Goal: Task Accomplishment & Management: Use online tool/utility

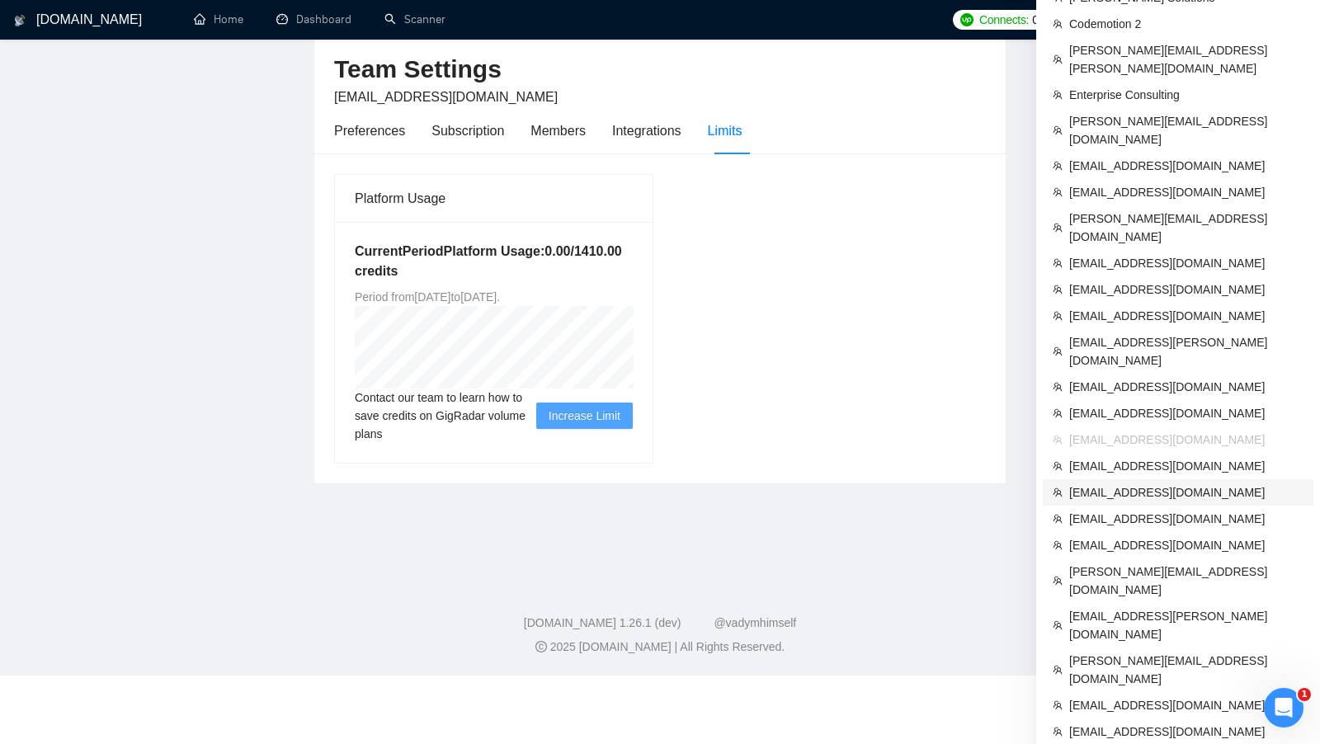
scroll to position [70, 0]
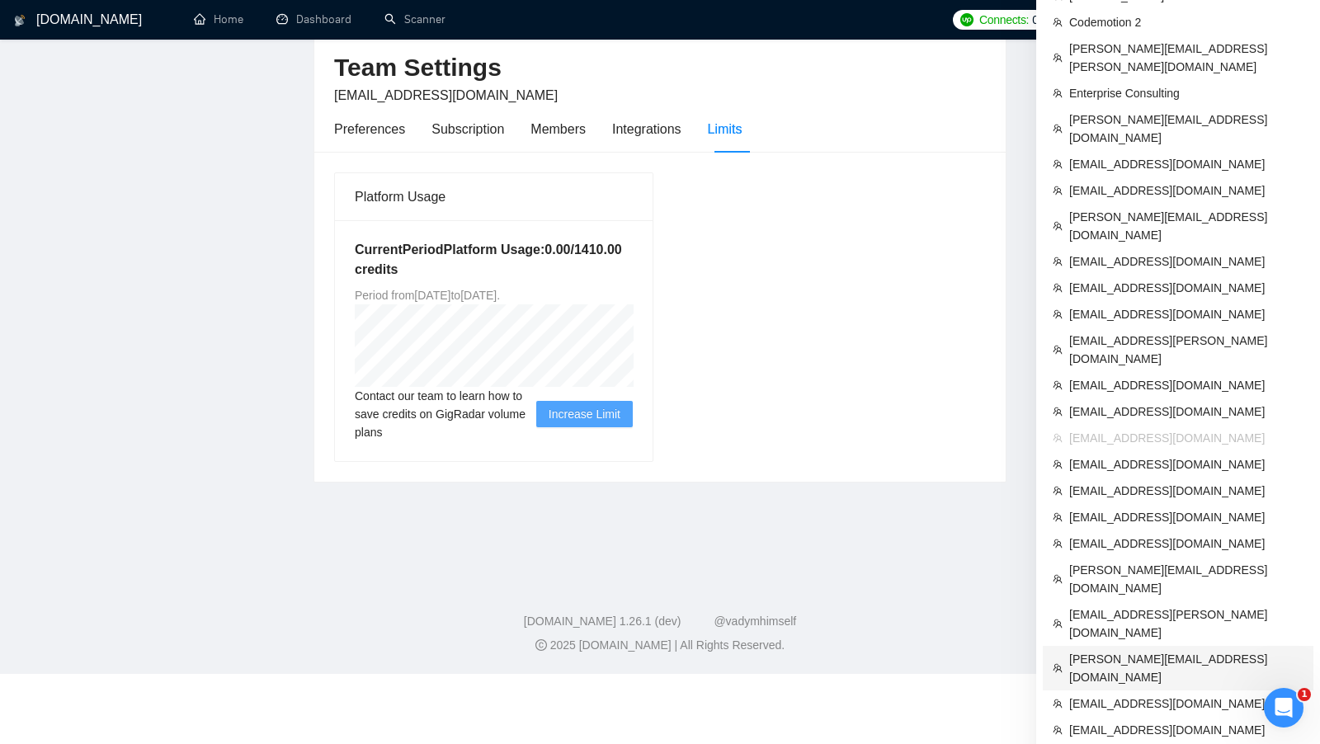
click at [1120, 650] on span "[PERSON_NAME][EMAIL_ADDRESS][DOMAIN_NAME]" at bounding box center [1186, 668] width 234 height 36
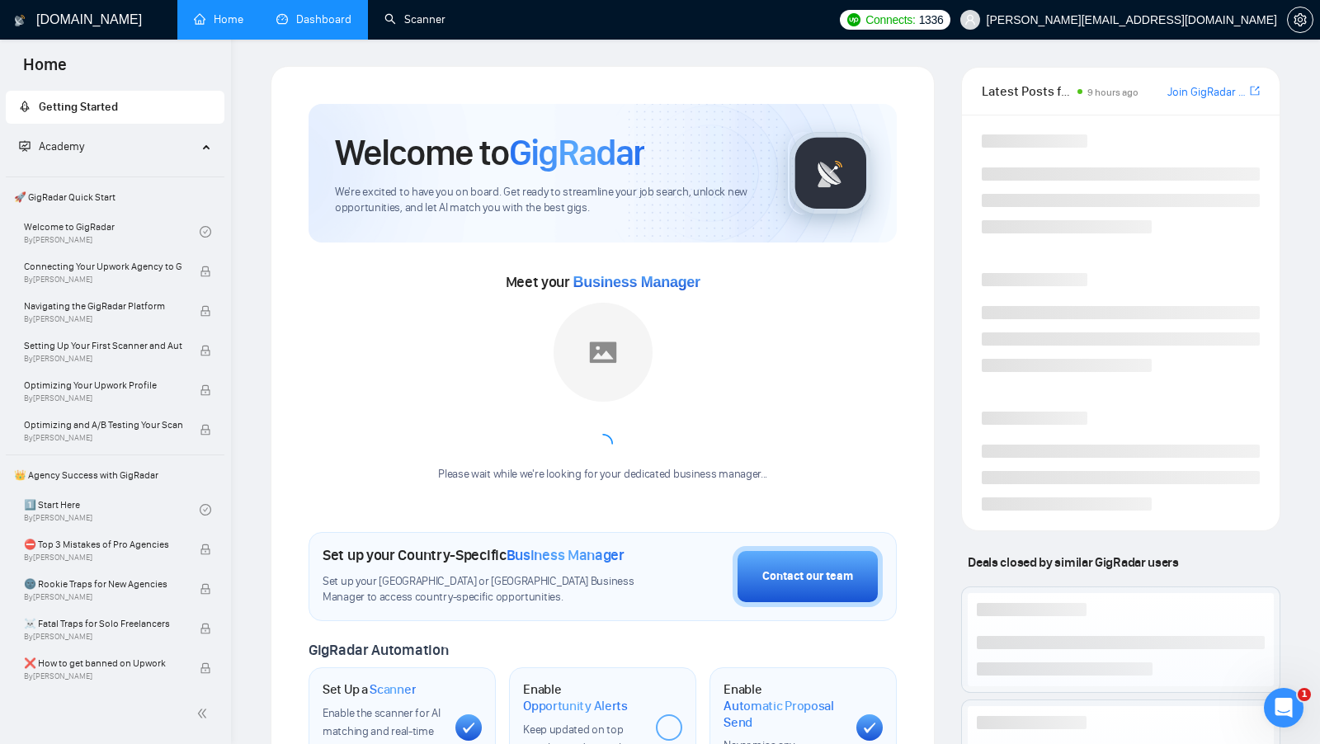
click at [341, 23] on link "Dashboard" at bounding box center [313, 19] width 75 height 14
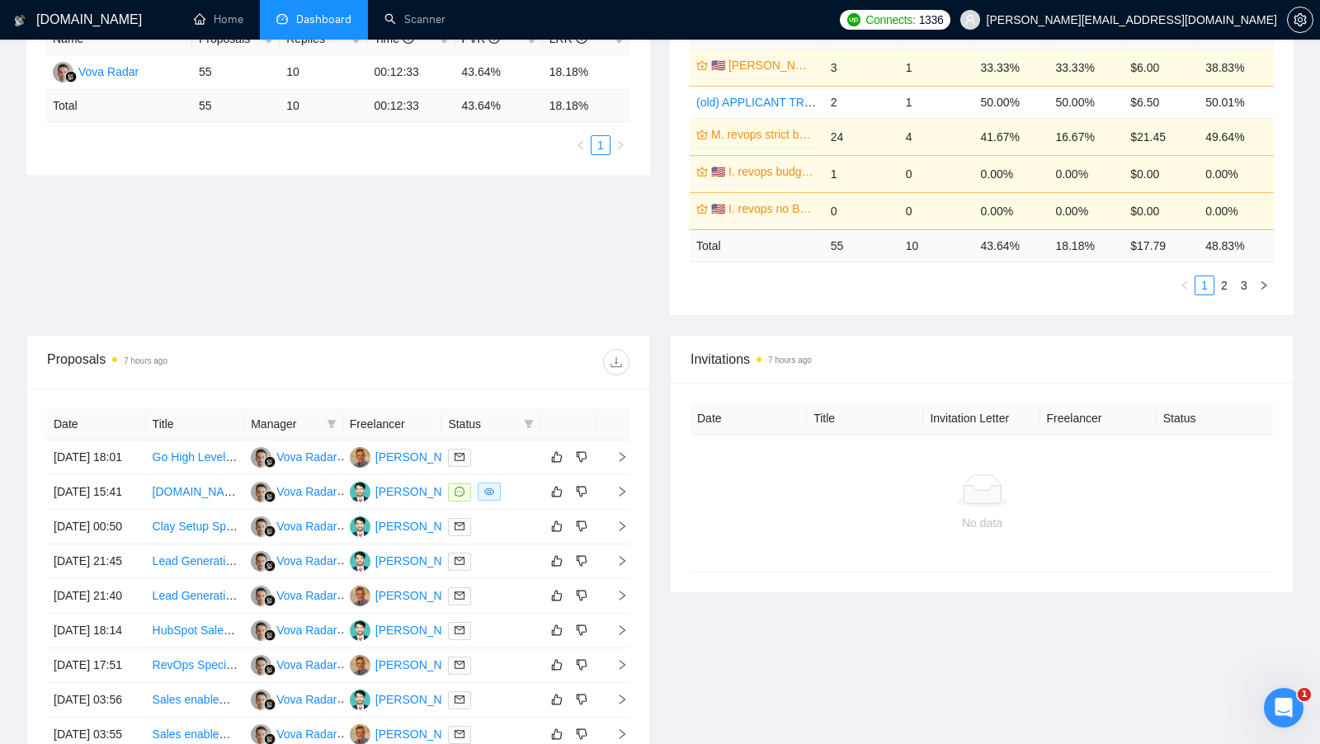
scroll to position [369, 0]
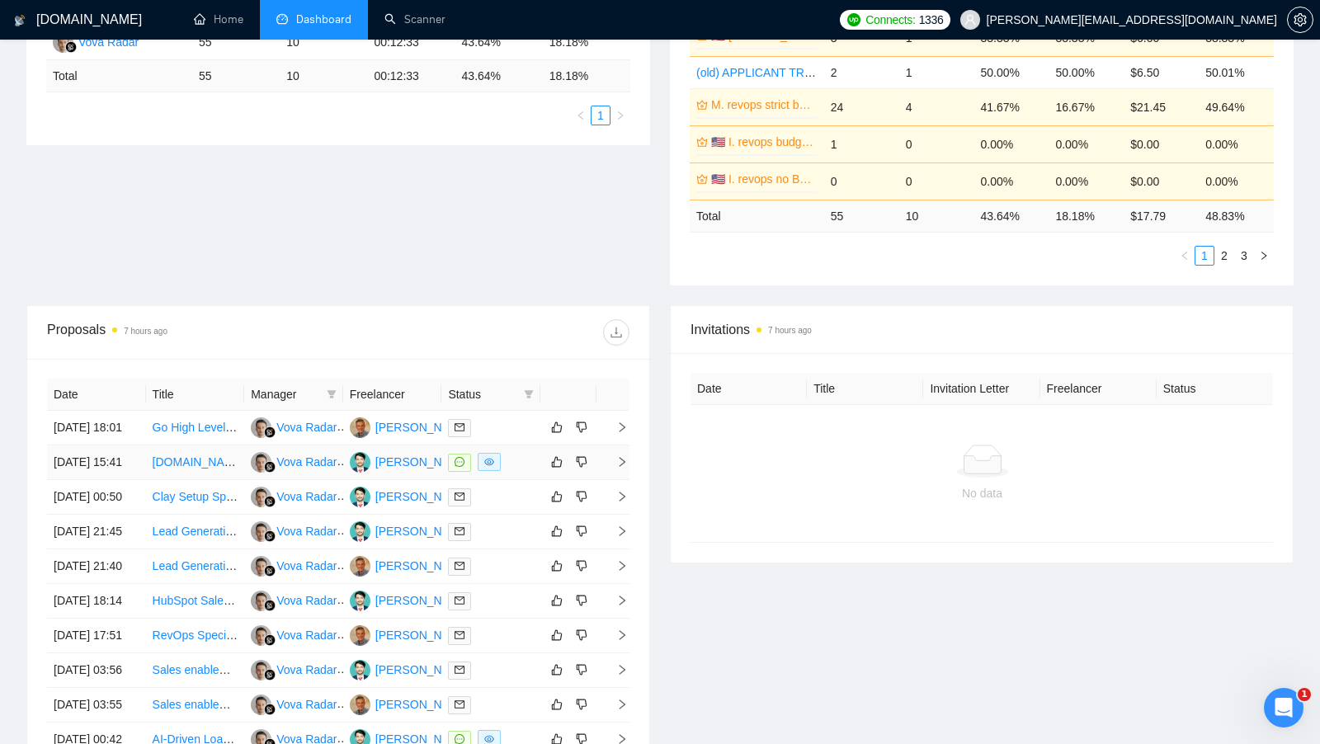
click at [514, 472] on div at bounding box center [491, 462] width 86 height 19
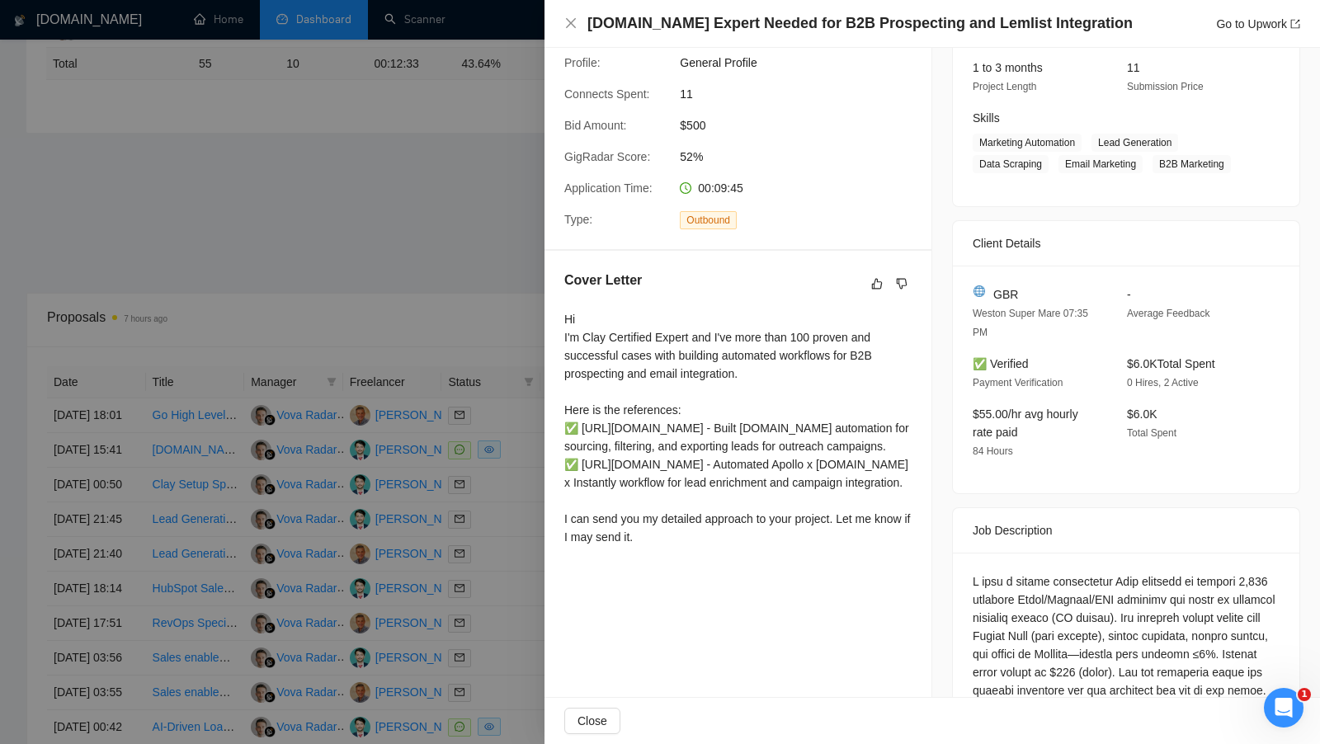
scroll to position [0, 0]
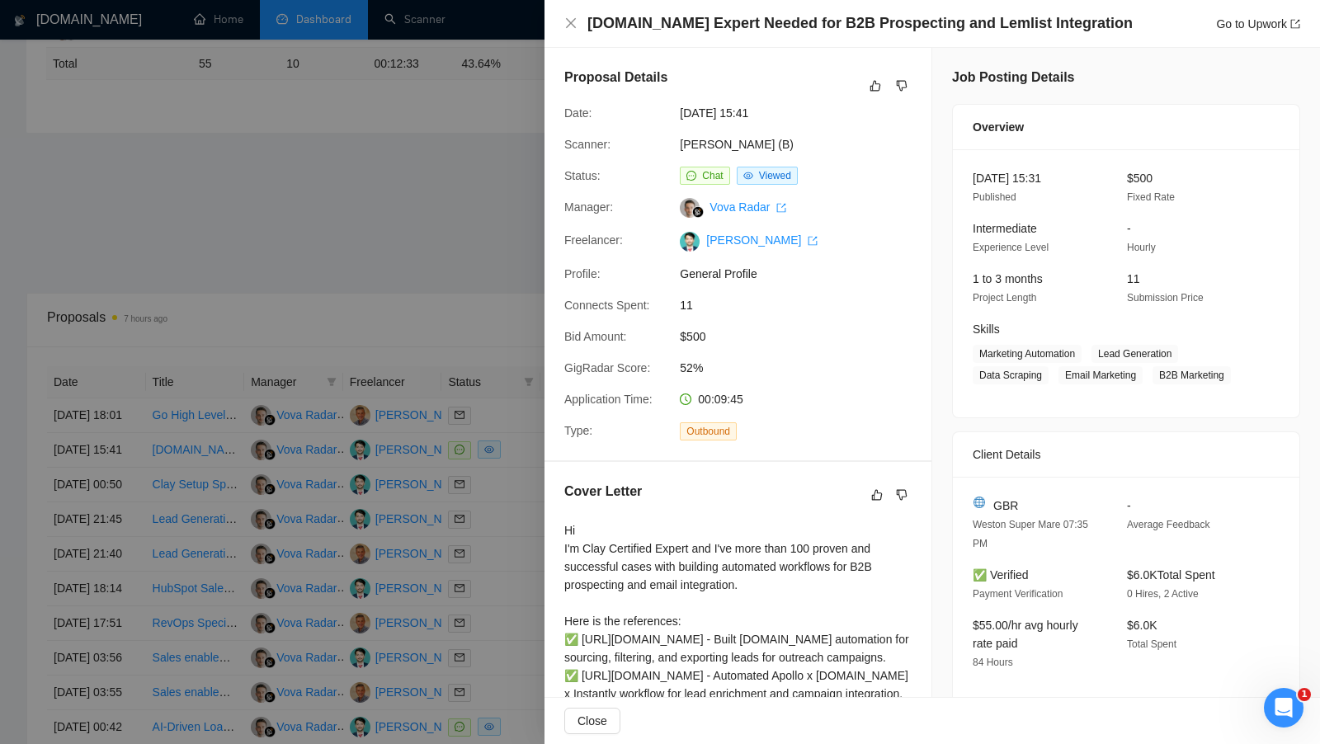
click at [346, 161] on div at bounding box center [660, 372] width 1320 height 744
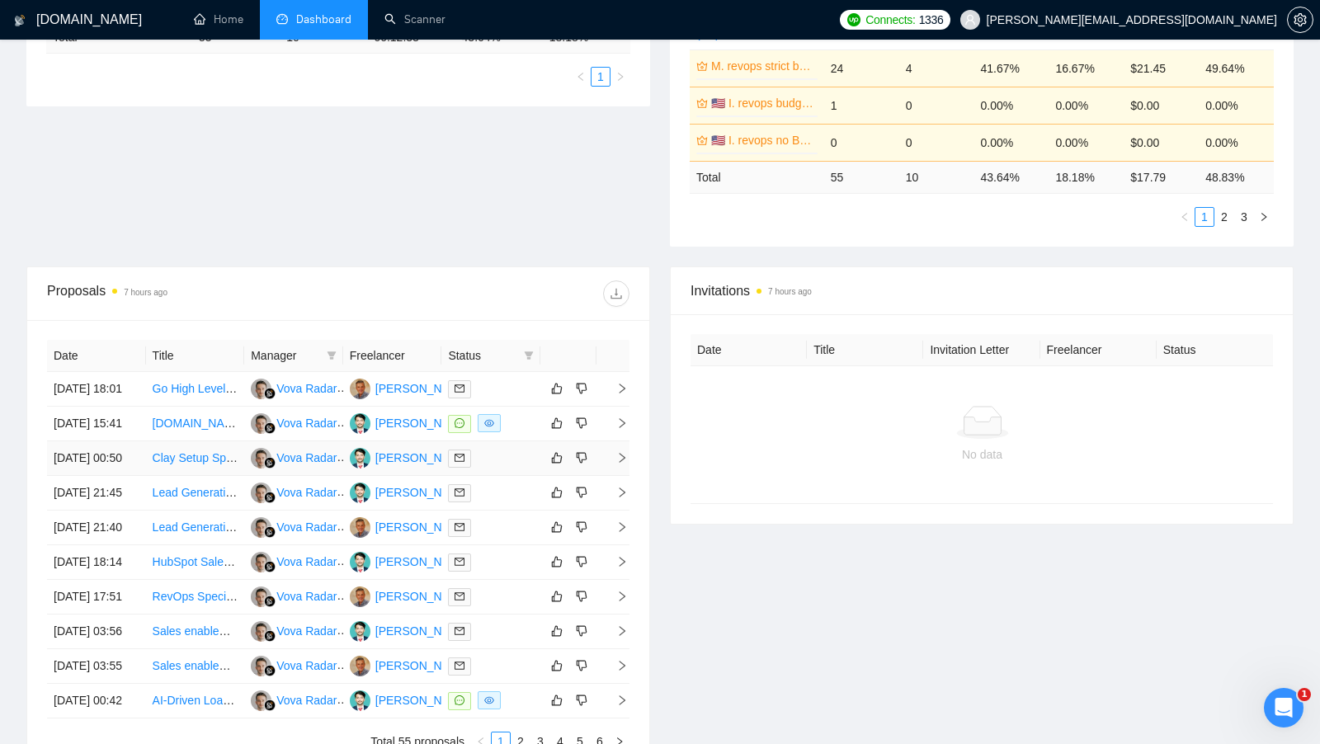
scroll to position [414, 0]
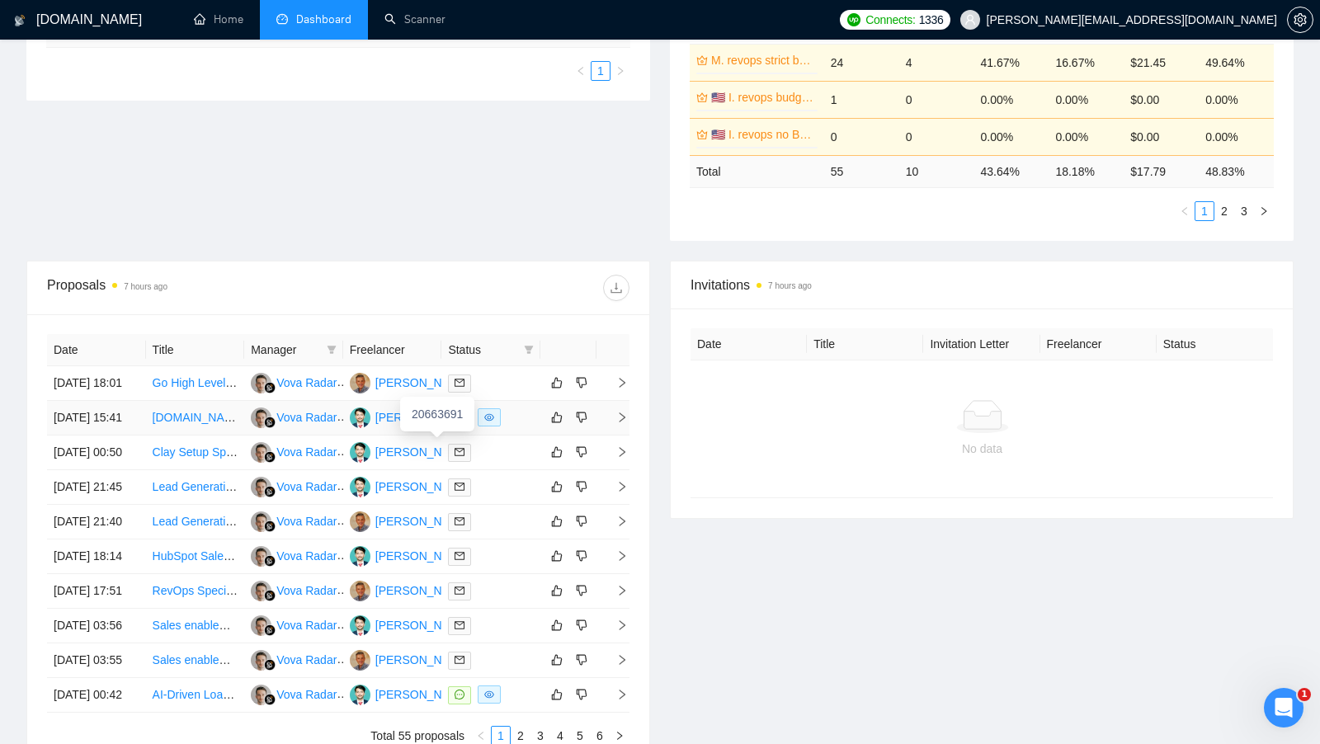
click at [388, 426] on div "[PERSON_NAME]" at bounding box center [422, 417] width 95 height 18
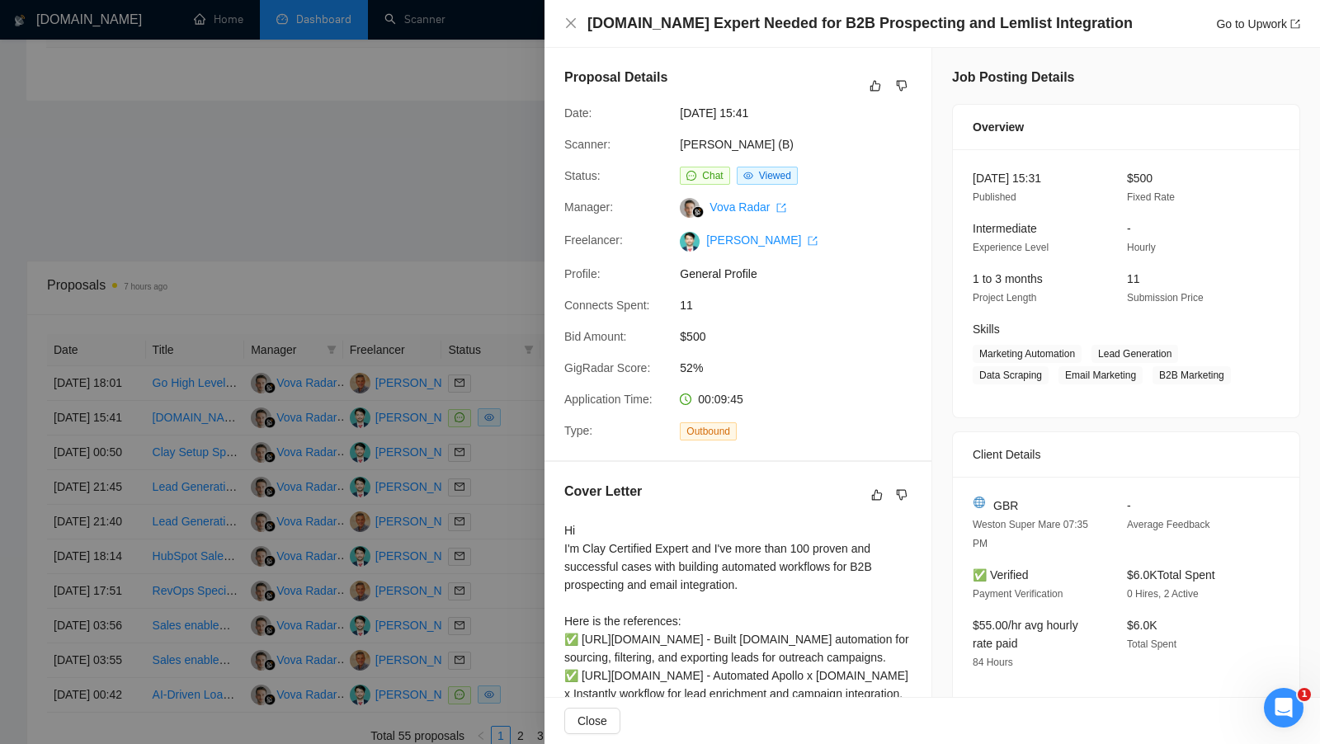
click at [517, 198] on div at bounding box center [660, 372] width 1320 height 744
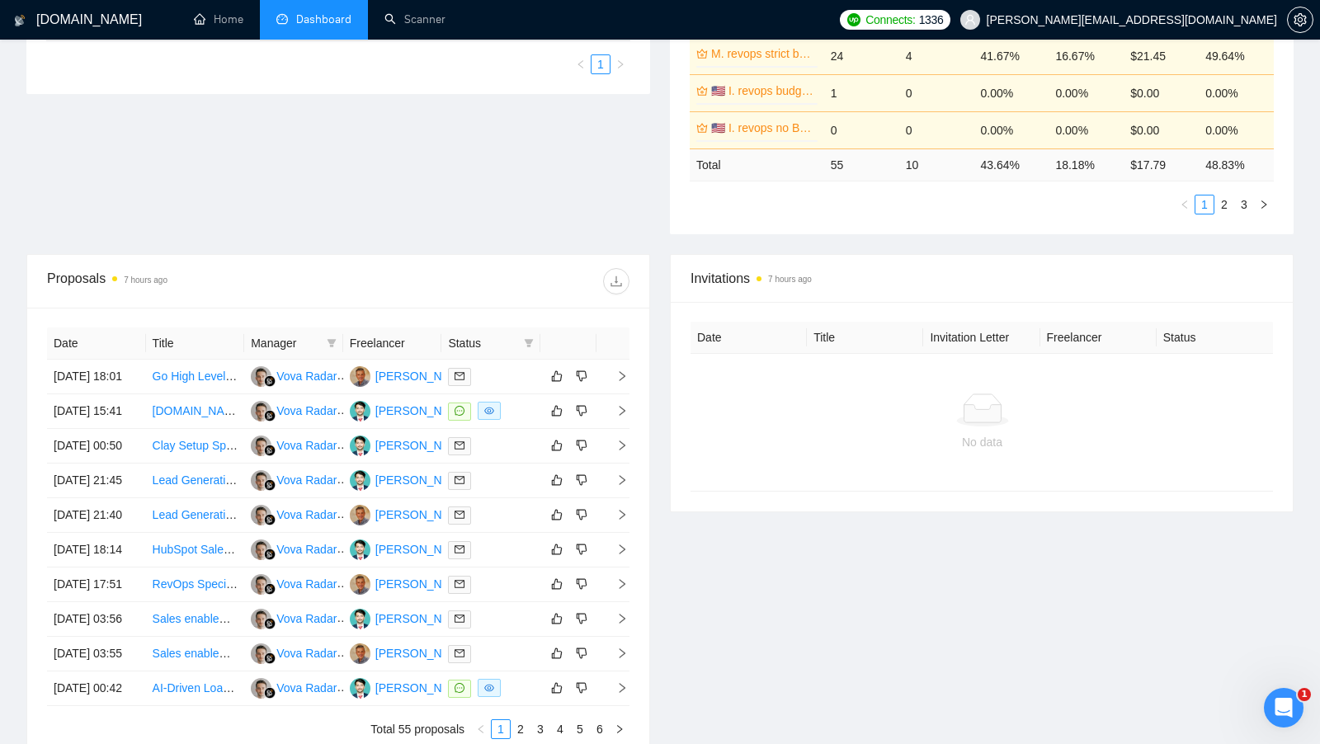
scroll to position [163, 0]
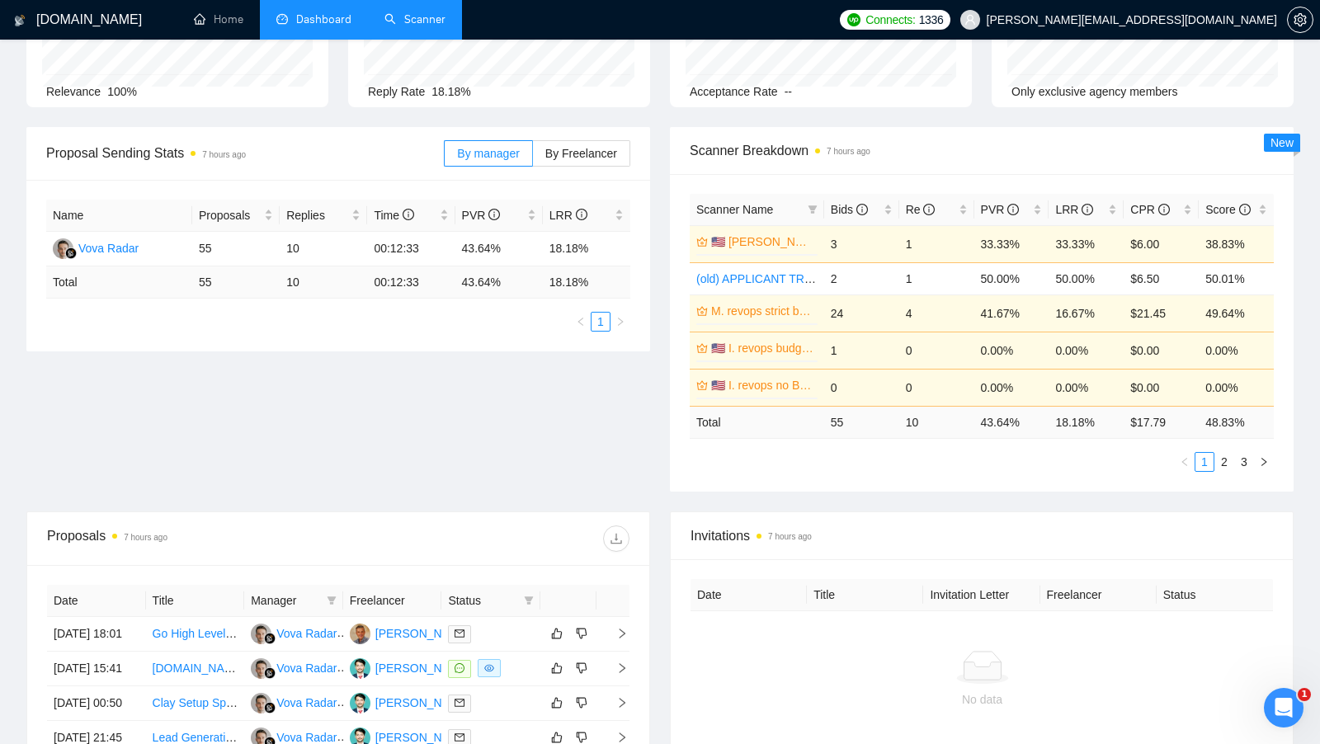
click at [407, 26] on link "Scanner" at bounding box center [414, 19] width 61 height 14
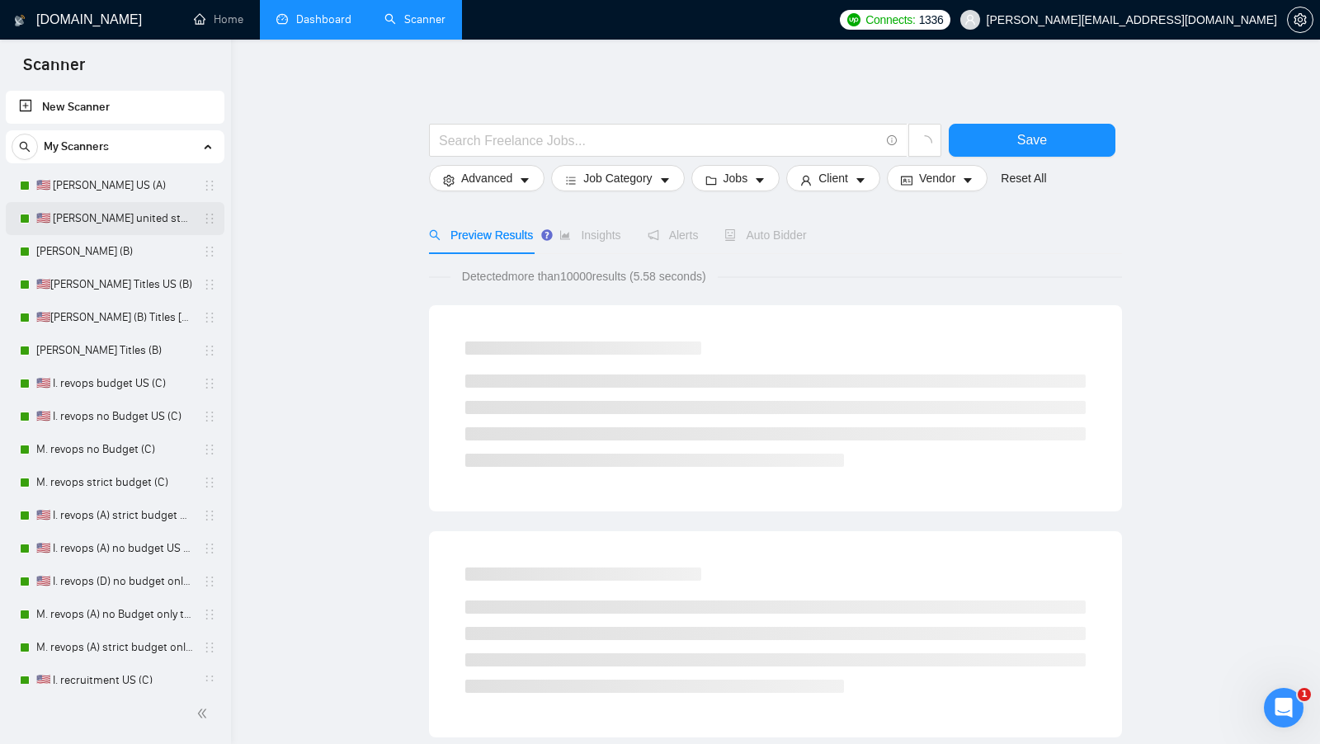
drag, startPoint x: 116, startPoint y: 195, endPoint x: 181, endPoint y: 205, distance: 65.1
click at [116, 195] on link "🇺🇸 [PERSON_NAME] US (A)" at bounding box center [114, 185] width 157 height 33
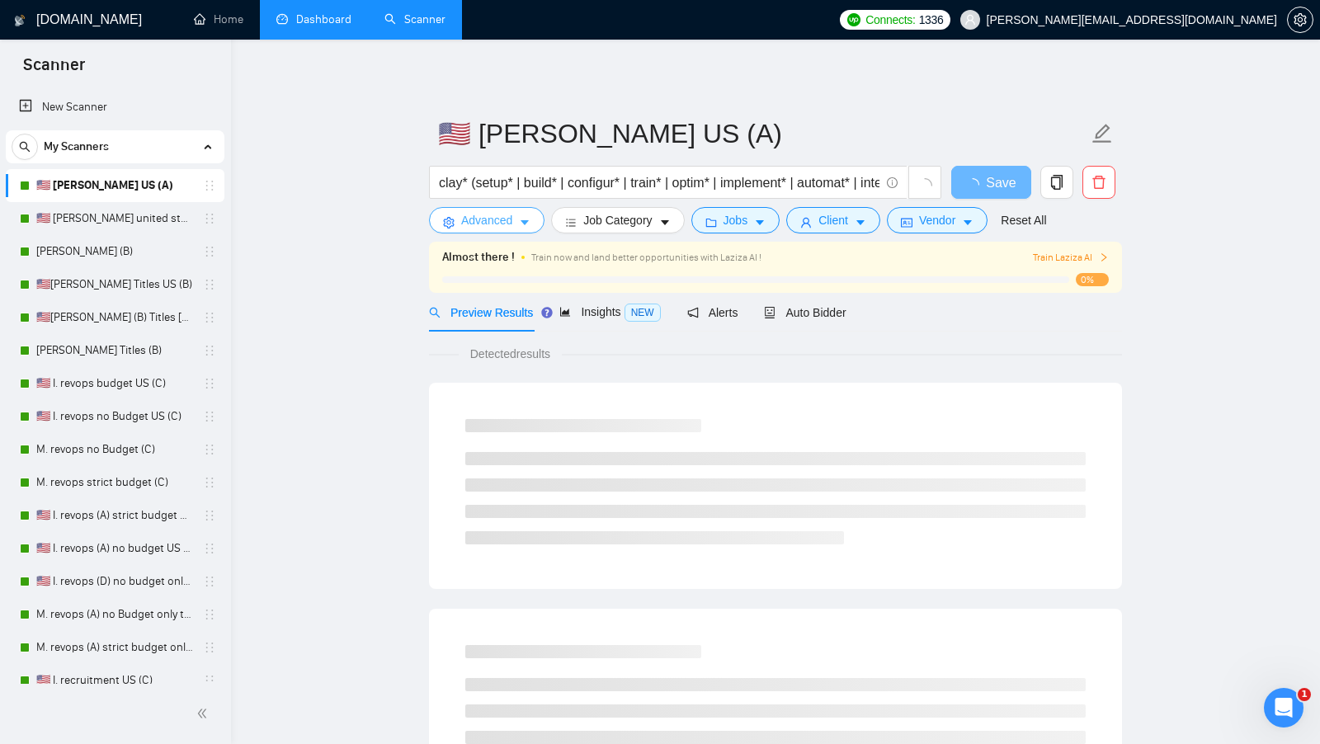
click at [513, 229] on button "Advanced" at bounding box center [486, 220] width 115 height 26
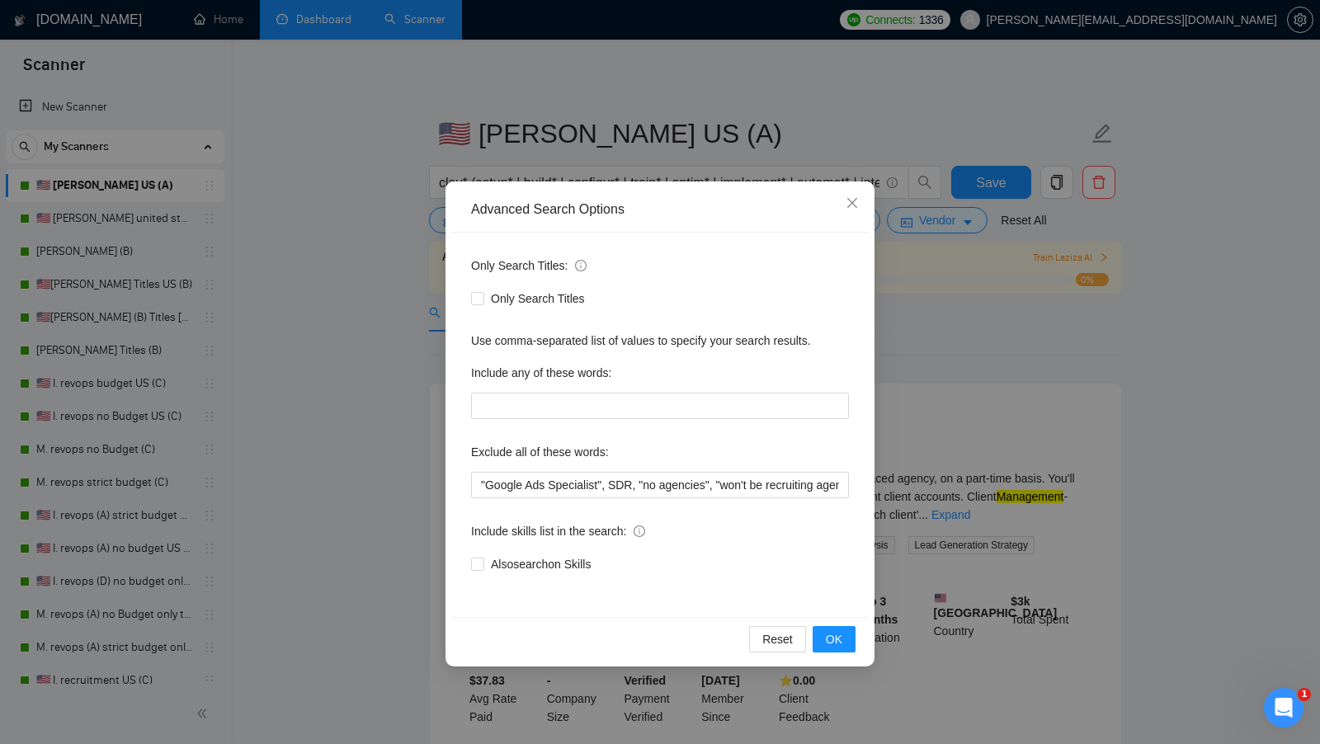
click at [398, 494] on div "Advanced Search Options Only Search Titles: Only Search Titles Use comma-separa…" at bounding box center [660, 372] width 1320 height 744
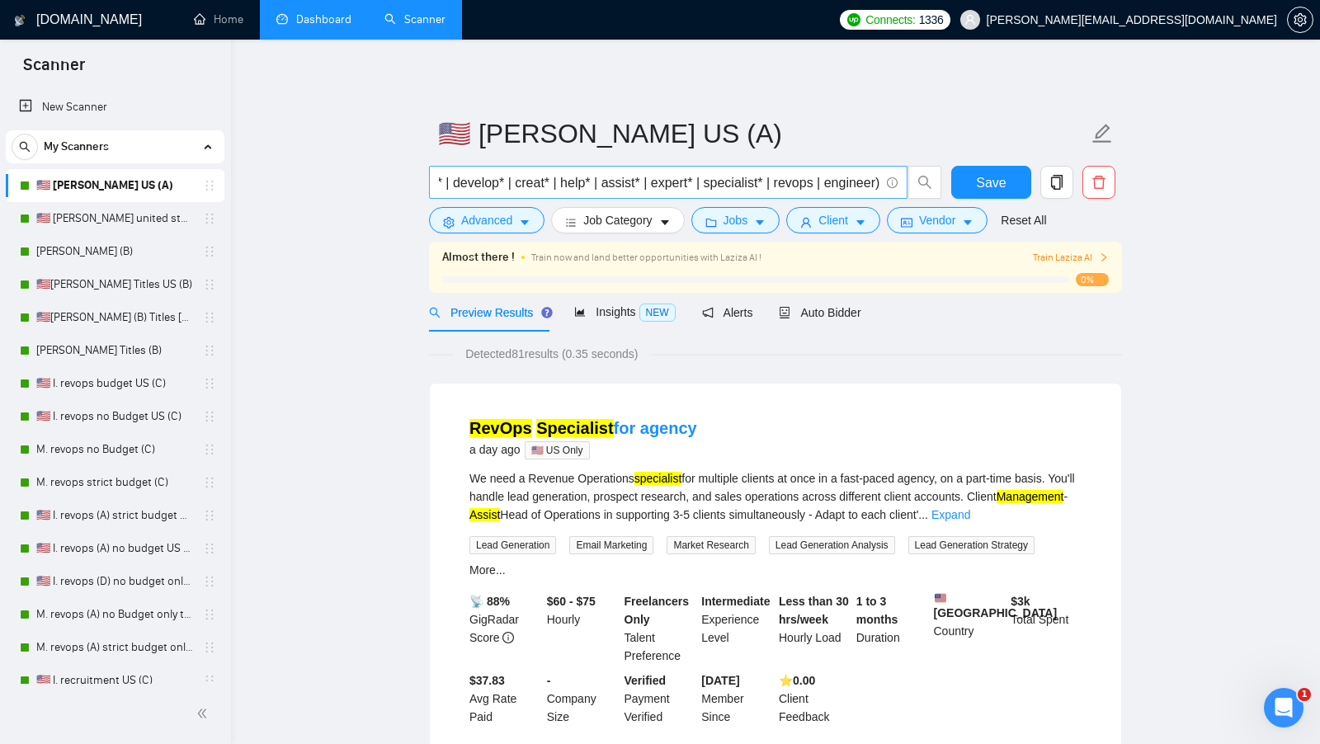
scroll to position [0, 548]
click at [488, 221] on span "Advanced" at bounding box center [486, 220] width 51 height 18
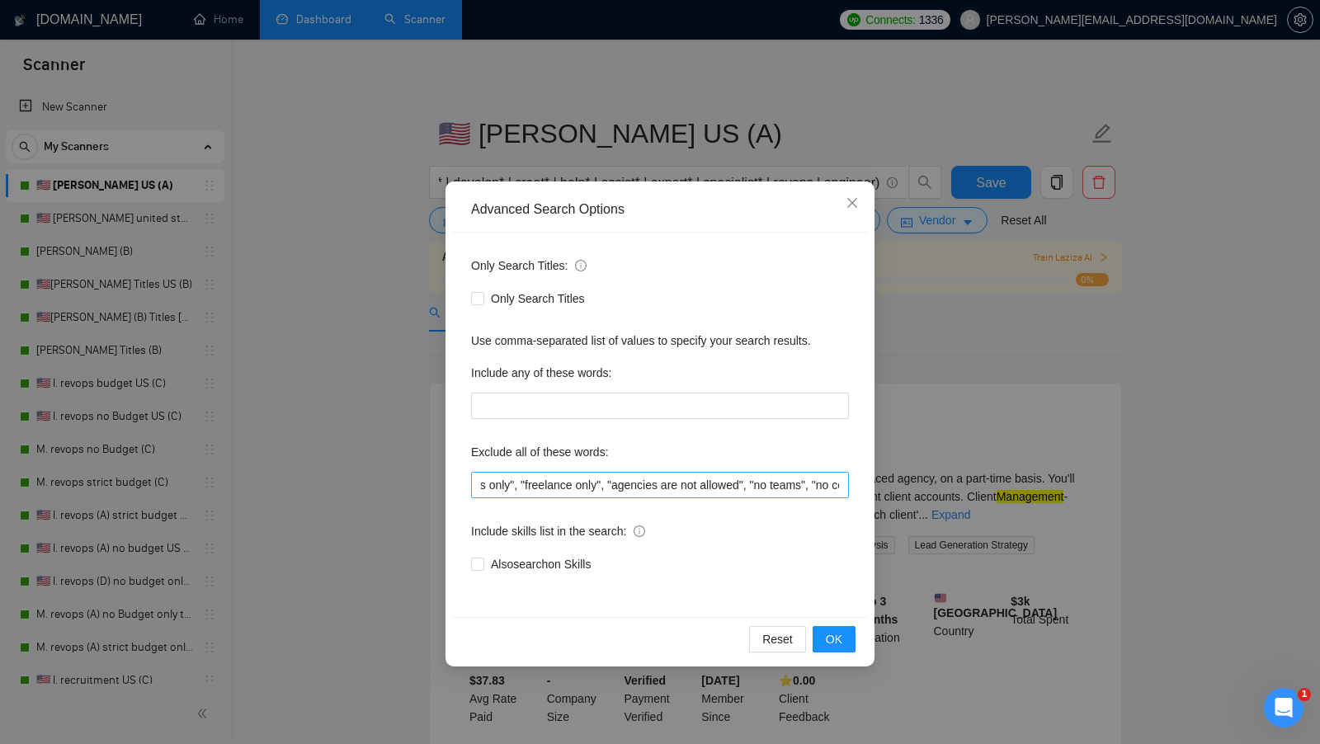
scroll to position [0, 2223]
click at [1033, 422] on div "Advanced Search Options Only Search Titles: Only Search Titles Use comma-separa…" at bounding box center [660, 372] width 1320 height 744
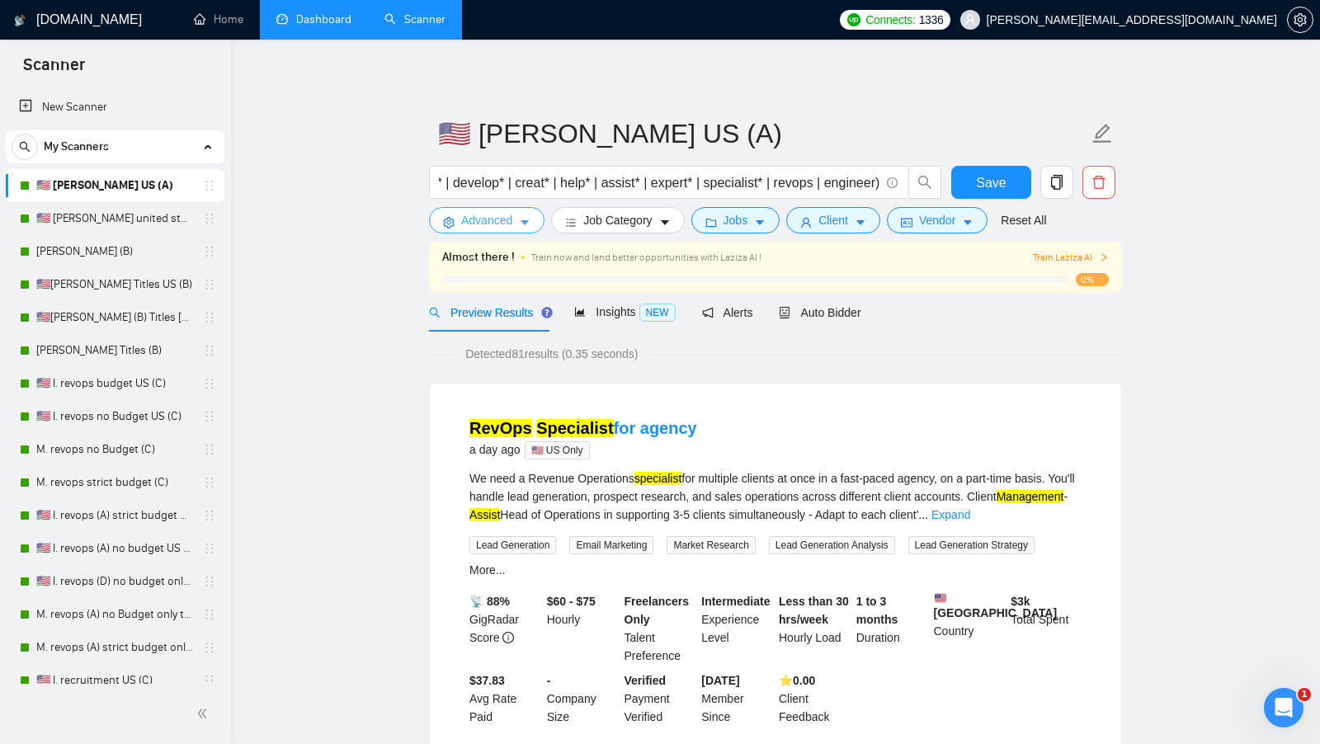
click at [501, 219] on span "Advanced" at bounding box center [486, 220] width 51 height 18
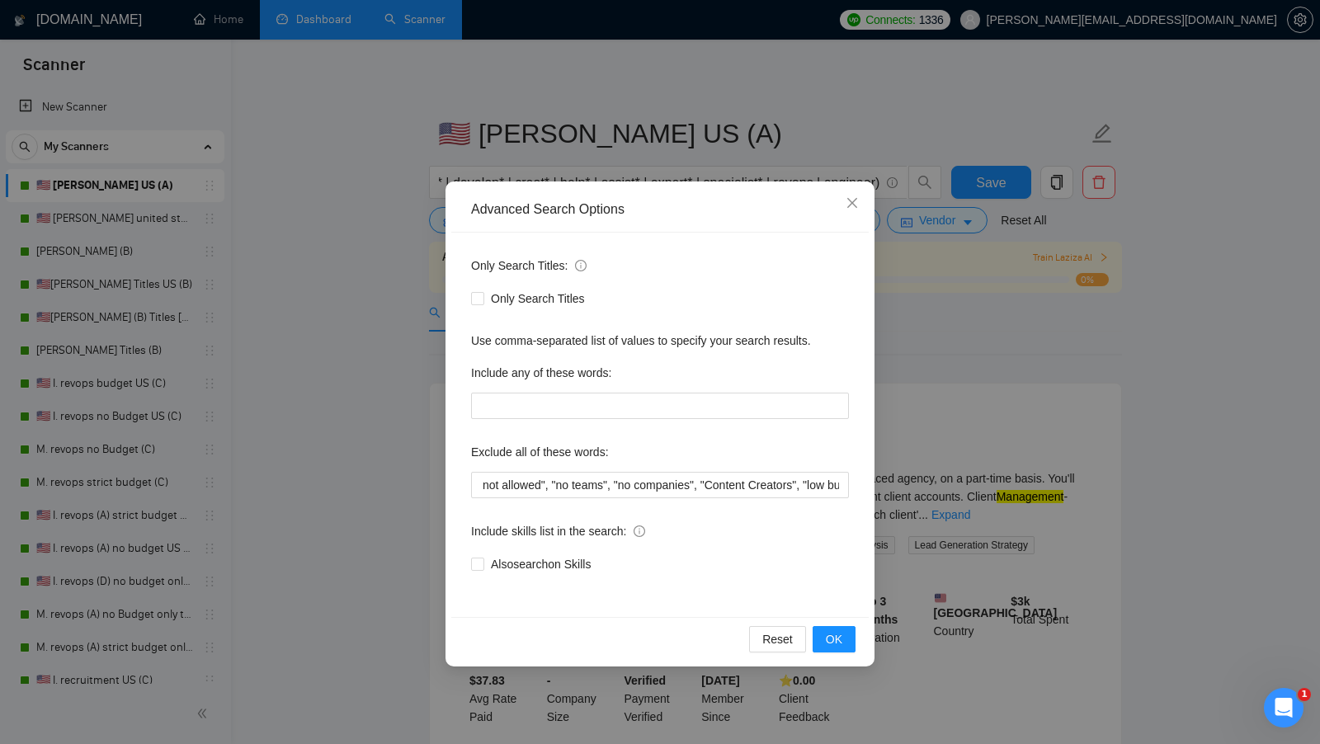
click at [329, 344] on div "Advanced Search Options Only Search Titles: Only Search Titles Use comma-separa…" at bounding box center [660, 372] width 1320 height 744
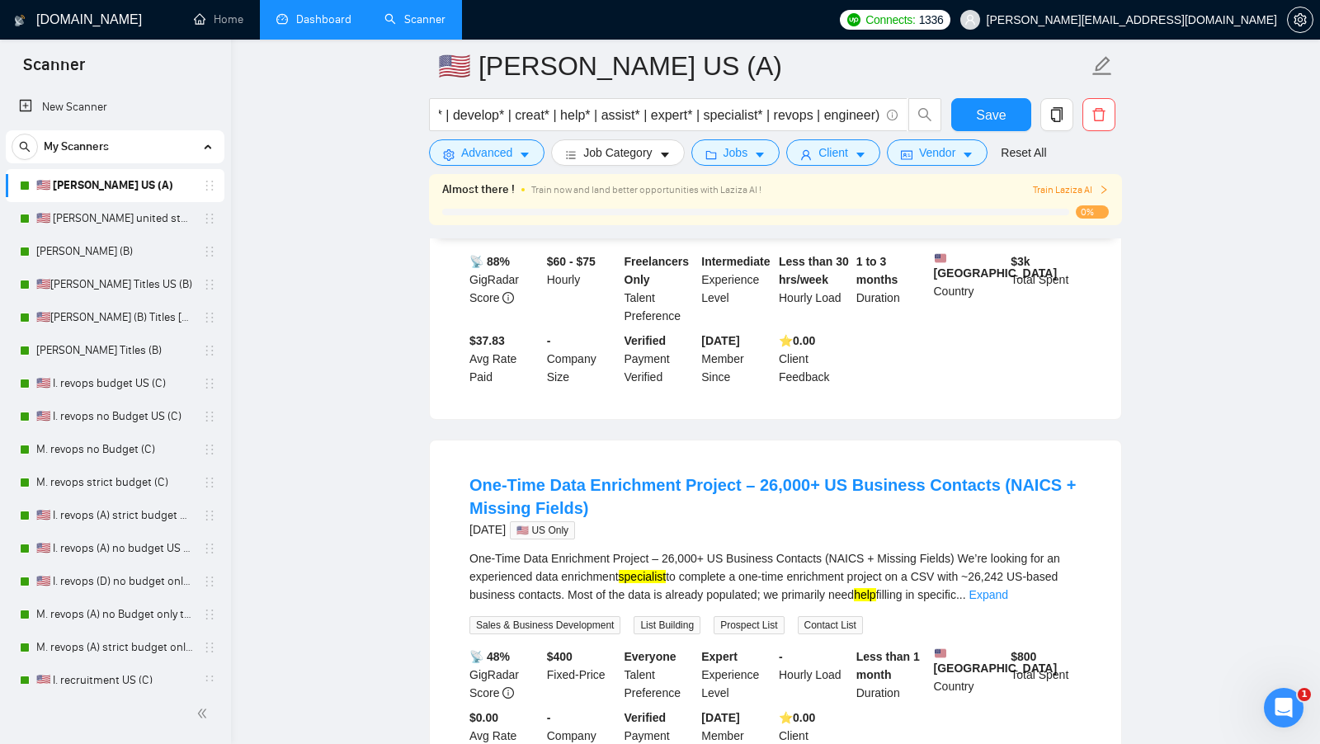
scroll to position [355, 0]
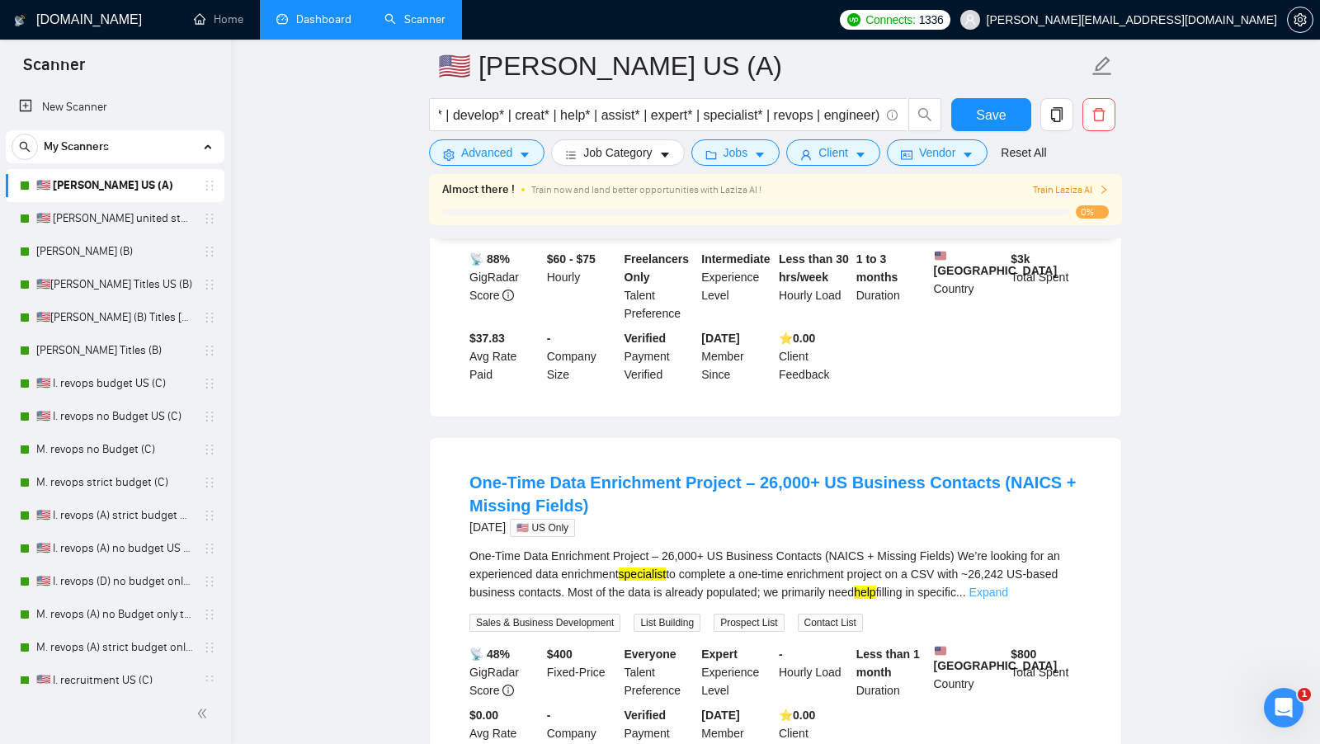
click at [1008, 588] on link "Expand" at bounding box center [988, 592] width 39 height 13
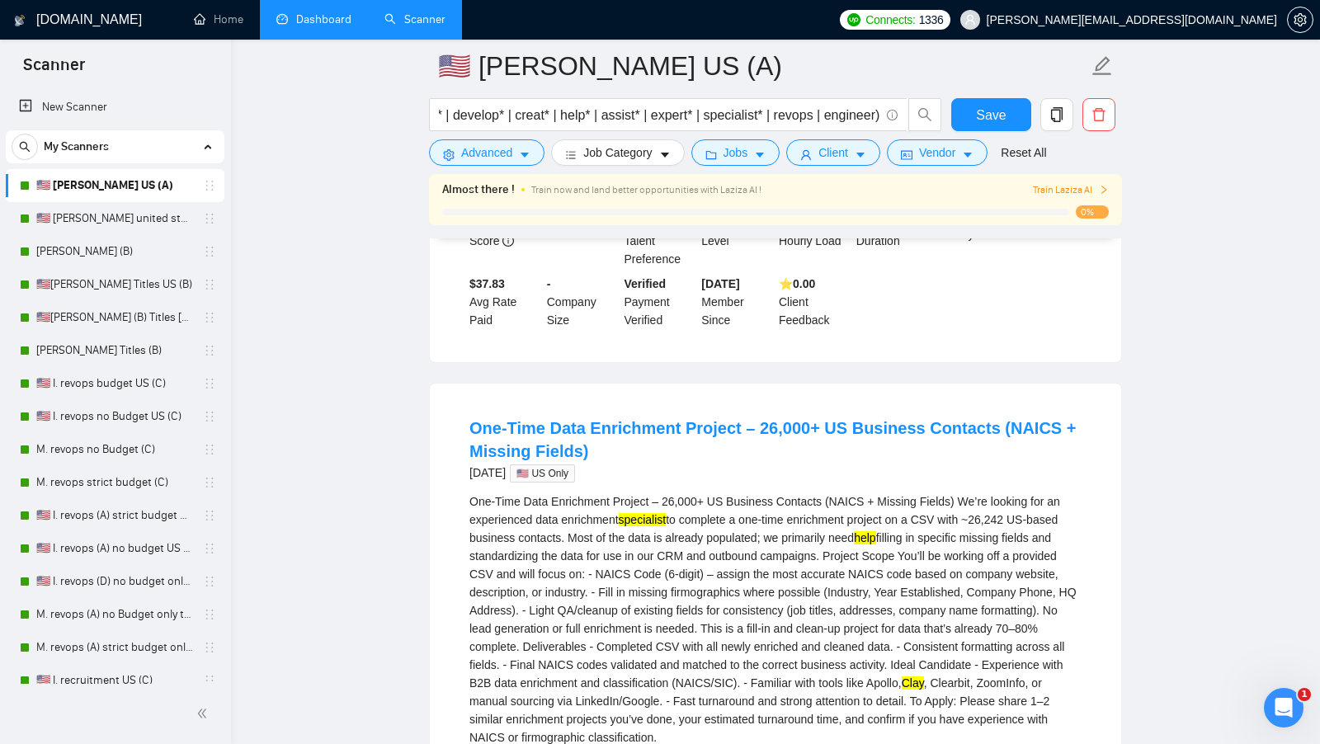
scroll to position [365, 0]
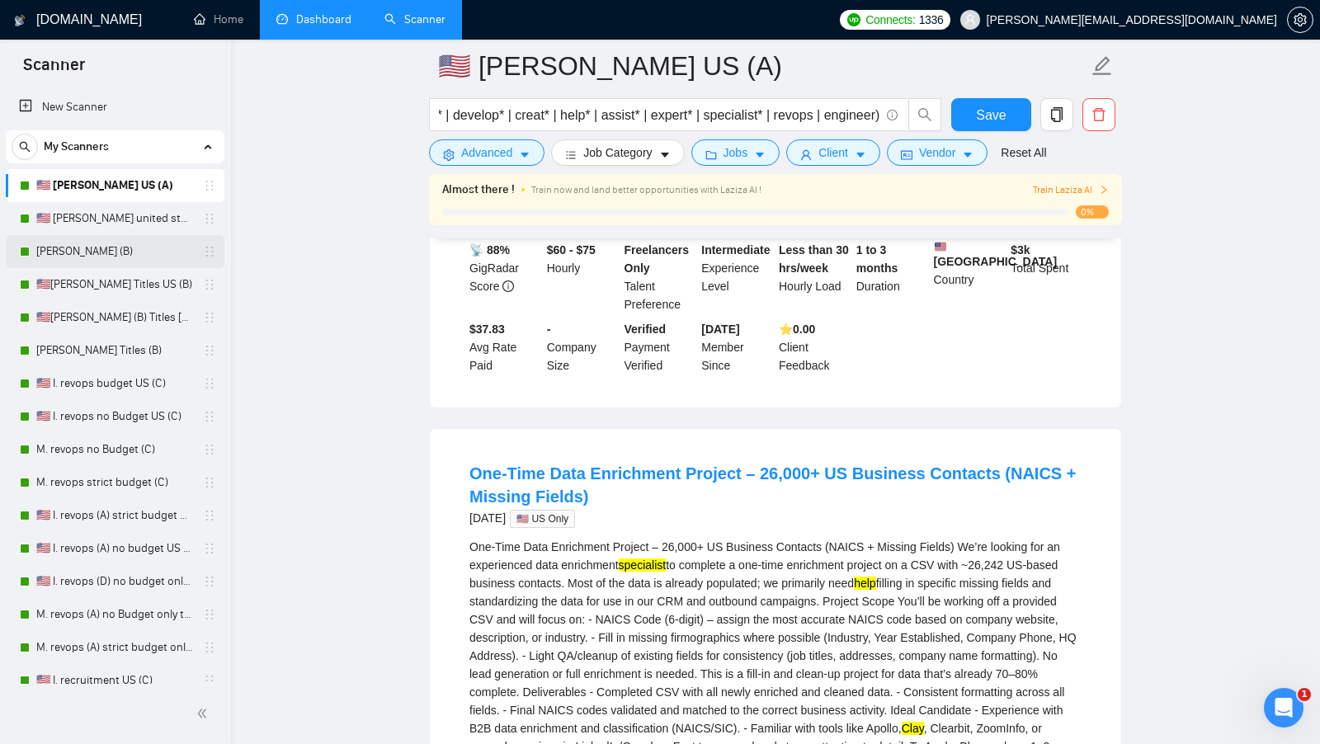
click at [101, 247] on link "[PERSON_NAME] (B)" at bounding box center [114, 251] width 157 height 33
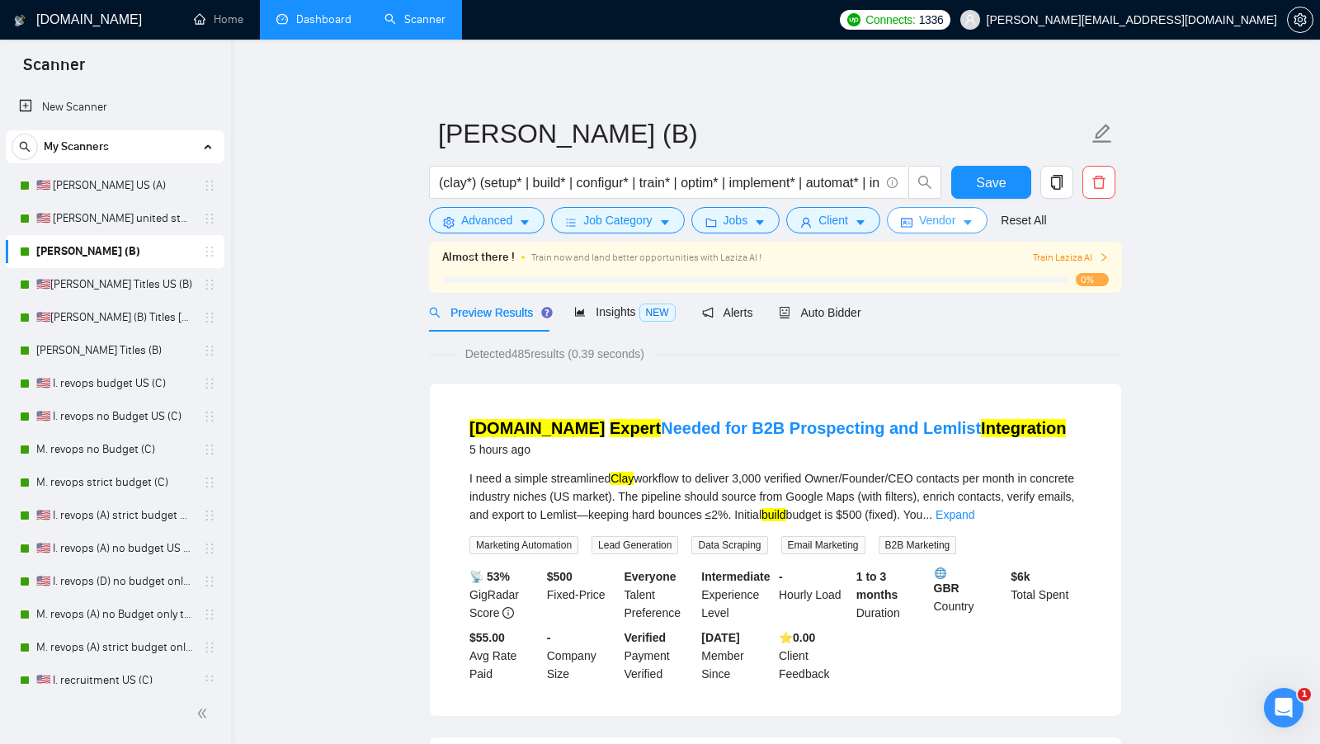
click at [955, 225] on span "Vendor" at bounding box center [937, 220] width 36 height 18
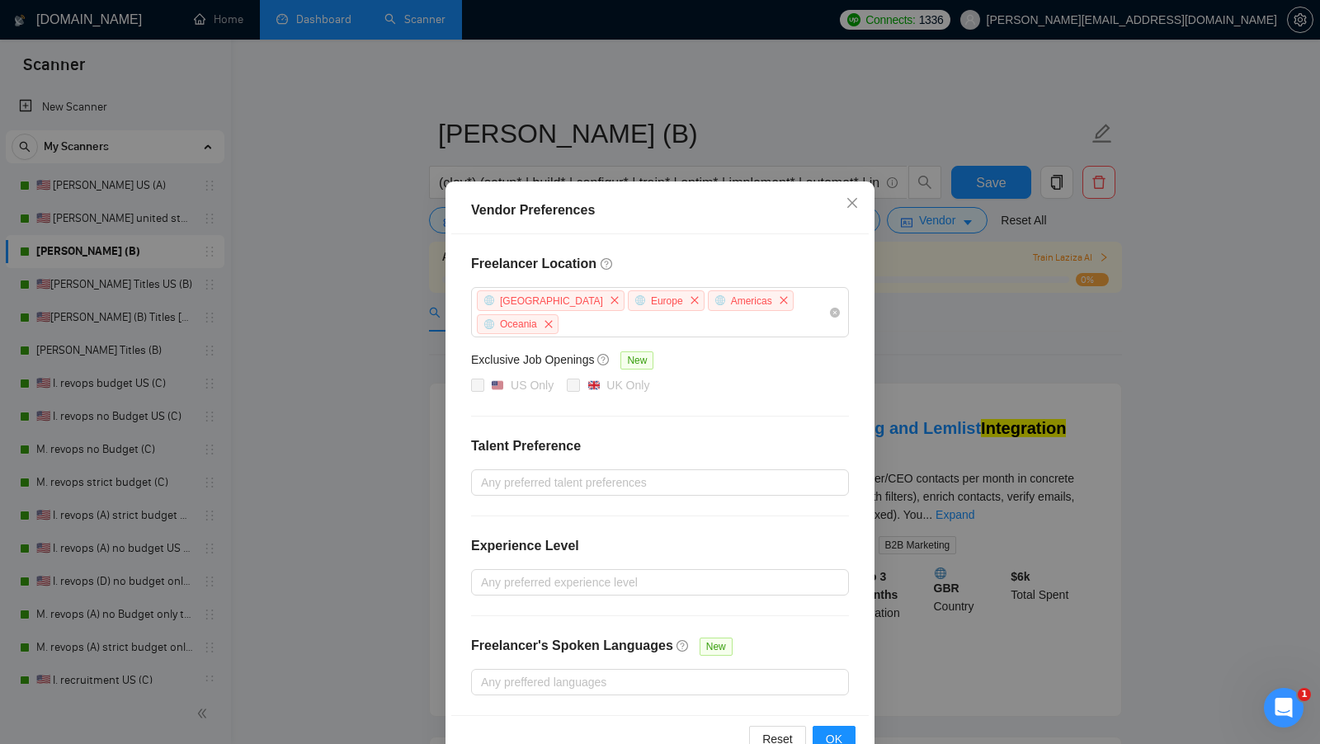
click at [925, 318] on div "Vendor Preferences Freelancer Location Africa Europe Americas Oceania Exclusive…" at bounding box center [660, 372] width 1320 height 744
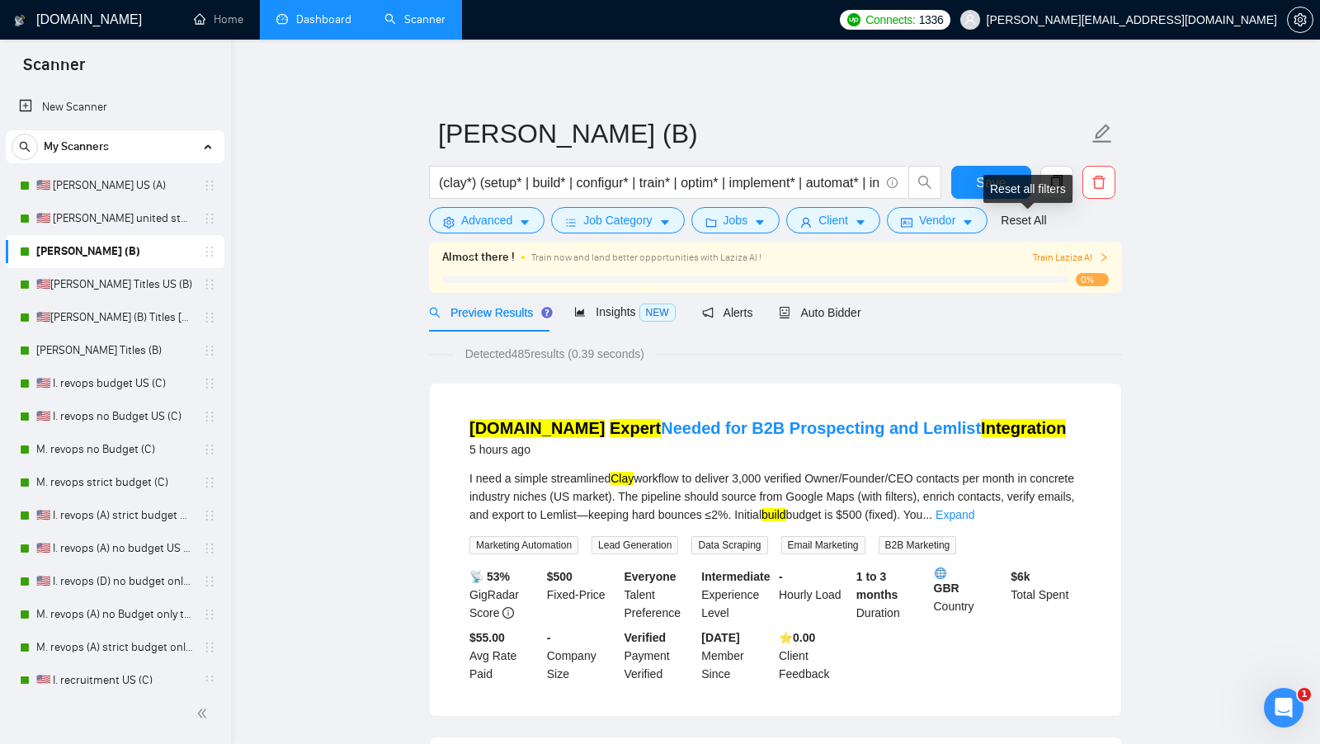
click at [1069, 194] on div "Reset all filters" at bounding box center [1027, 189] width 89 height 28
click at [1061, 172] on button "button" at bounding box center [1056, 182] width 33 height 33
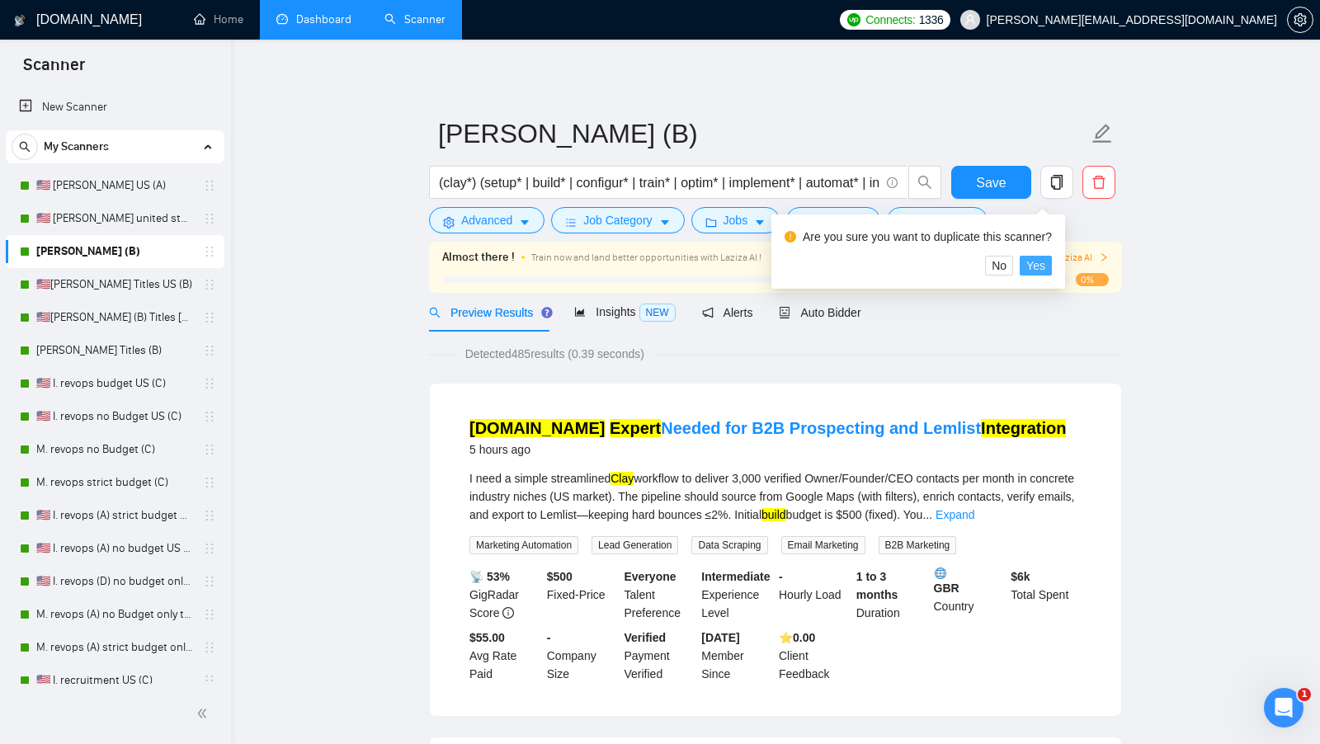
click at [1038, 261] on span "Yes" at bounding box center [1035, 265] width 19 height 18
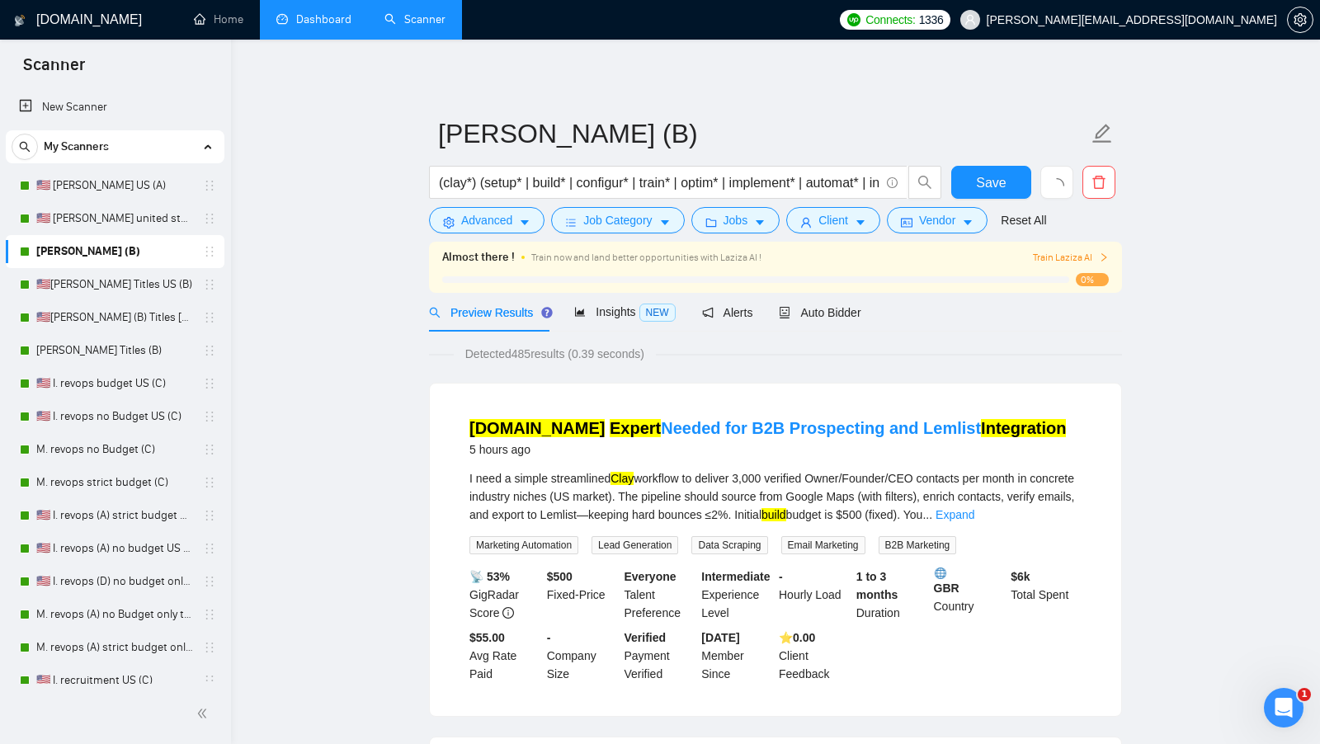
click at [549, 219] on div "Job Category" at bounding box center [617, 220] width 139 height 26
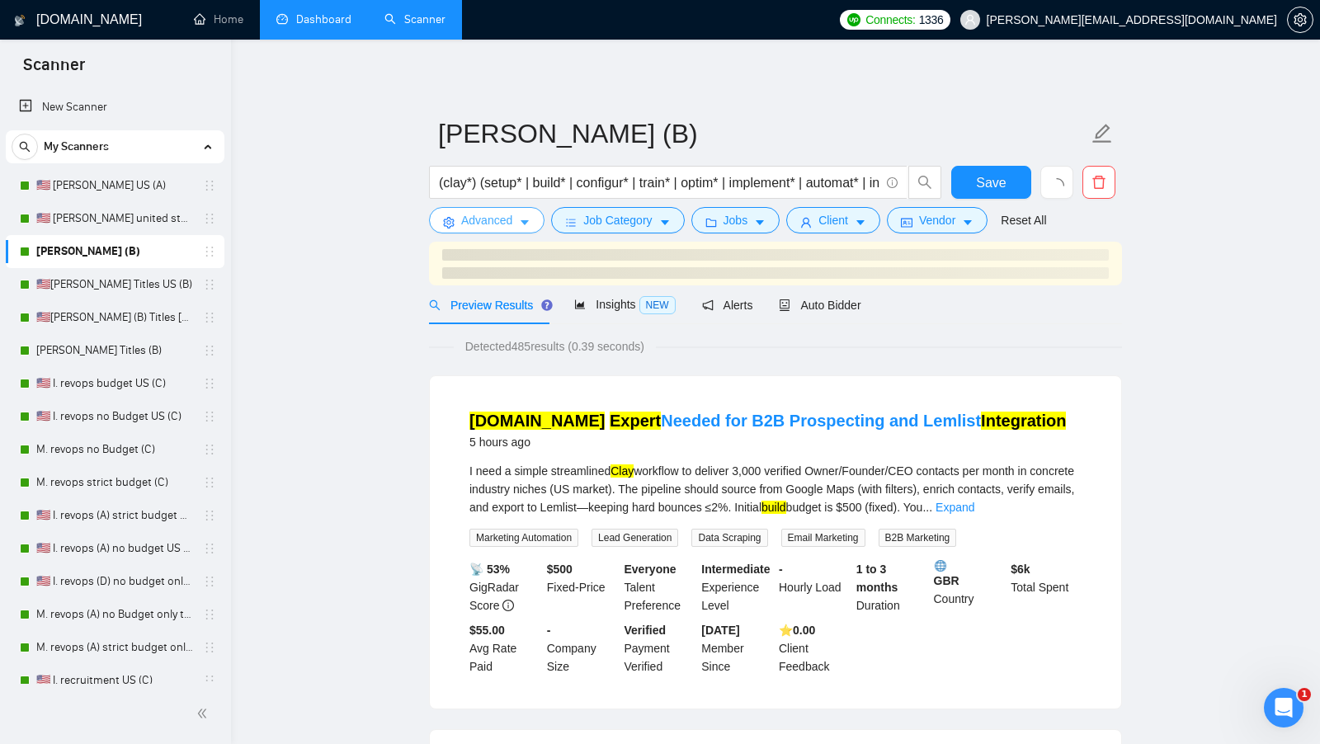
click at [529, 218] on icon "caret-down" at bounding box center [525, 223] width 12 height 12
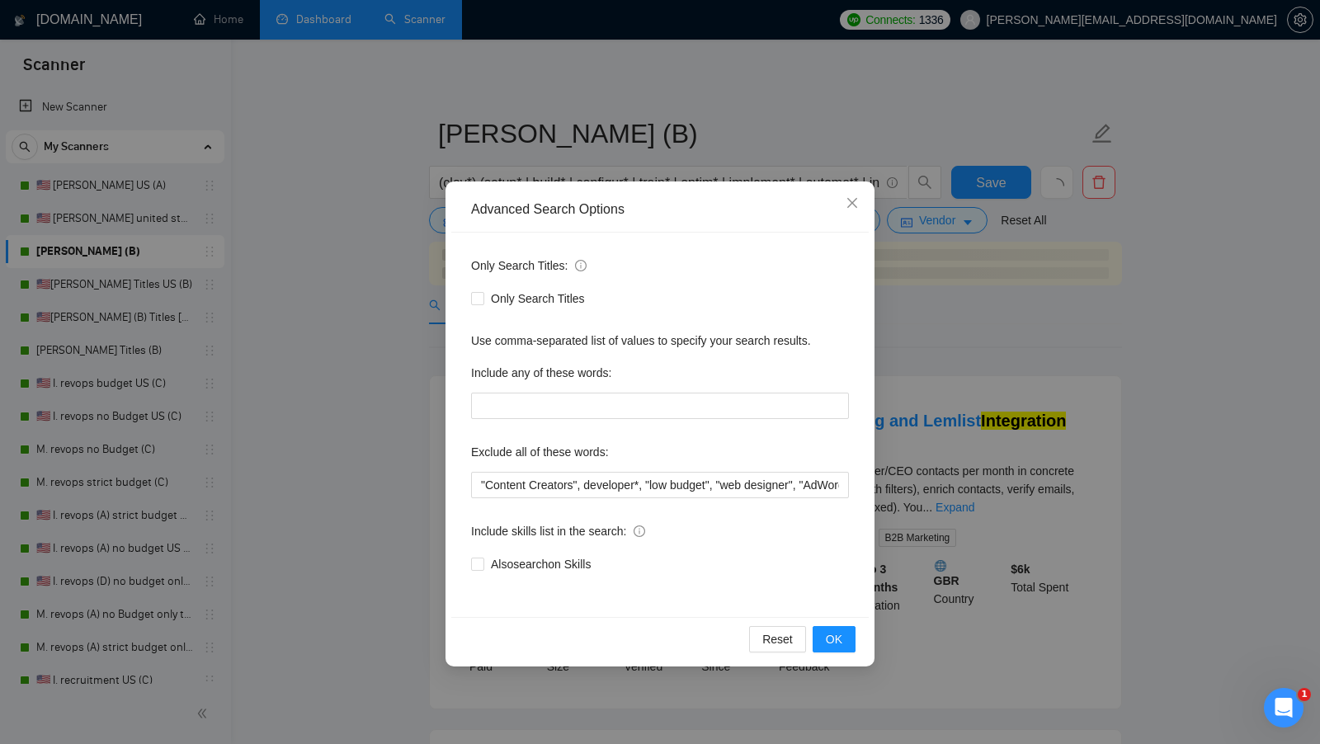
click at [416, 248] on div "Advanced Search Options Only Search Titles: Only Search Titles Use comma-separa…" at bounding box center [660, 372] width 1320 height 744
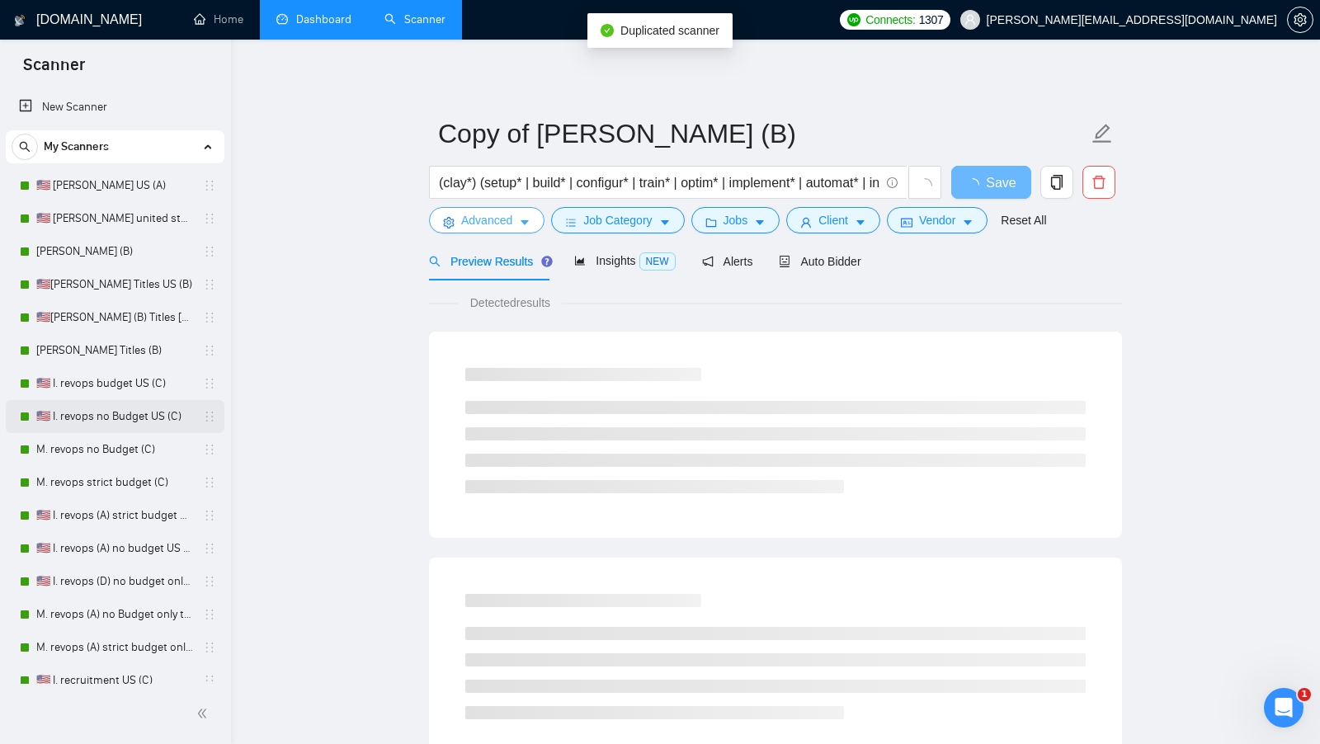
scroll to position [408, 0]
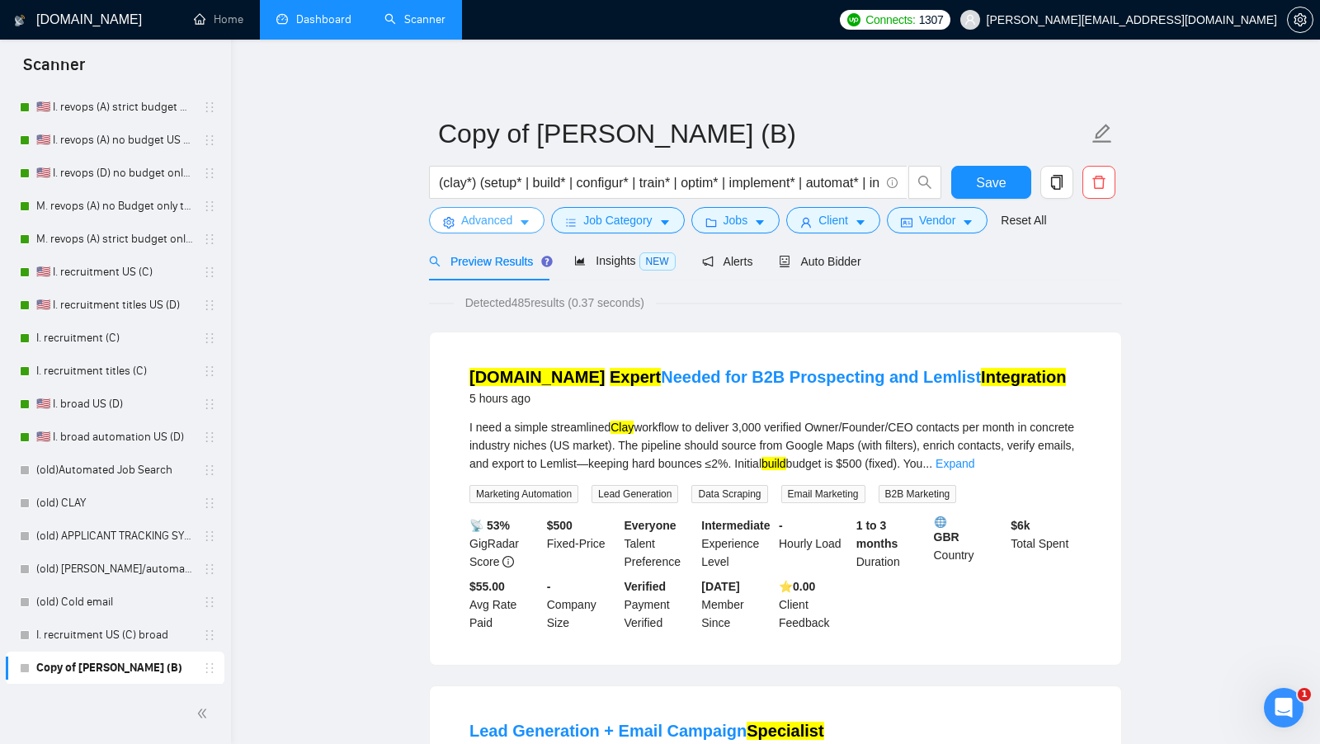
click at [517, 214] on button "Advanced" at bounding box center [486, 220] width 115 height 26
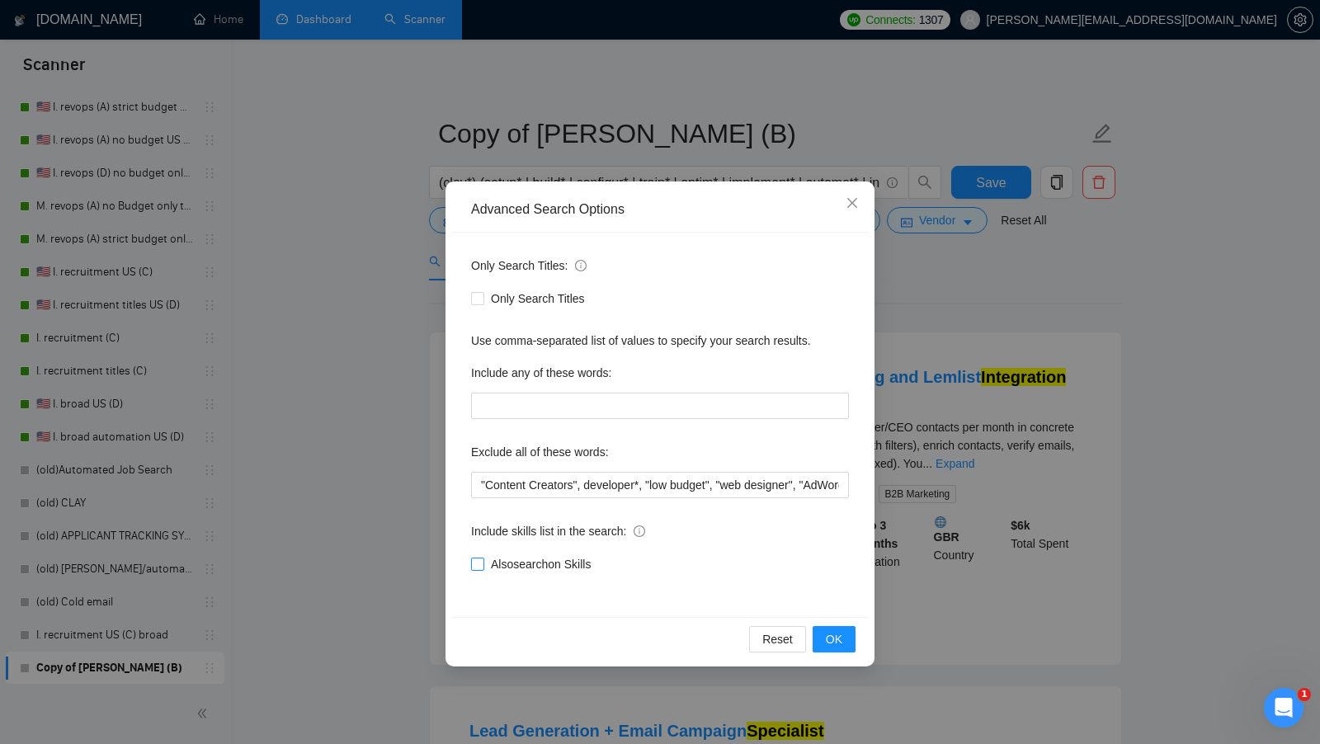
click at [473, 560] on input "Also search on Skills" at bounding box center [477, 564] width 12 height 12
checkbox input "true"
click at [840, 638] on span "OK" at bounding box center [834, 639] width 16 height 18
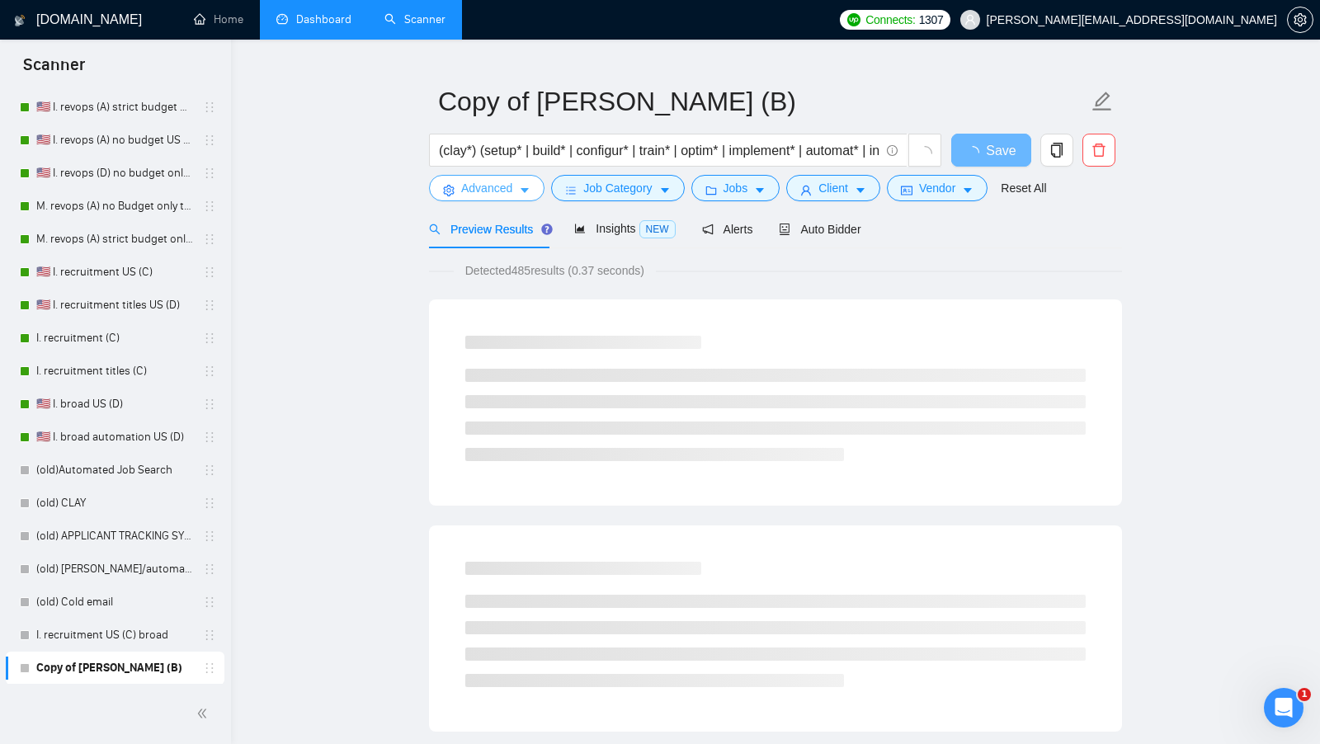
scroll to position [11, 0]
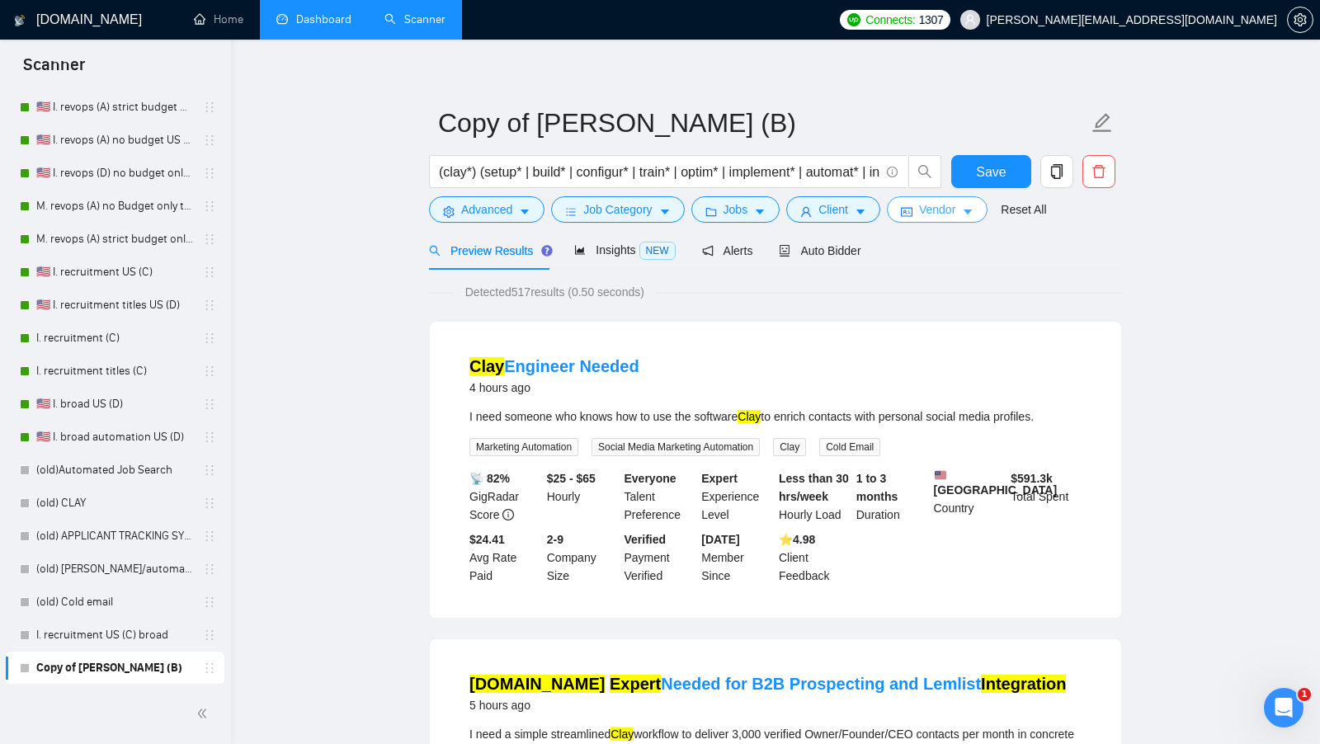
click at [953, 219] on button "Vendor" at bounding box center [937, 209] width 101 height 26
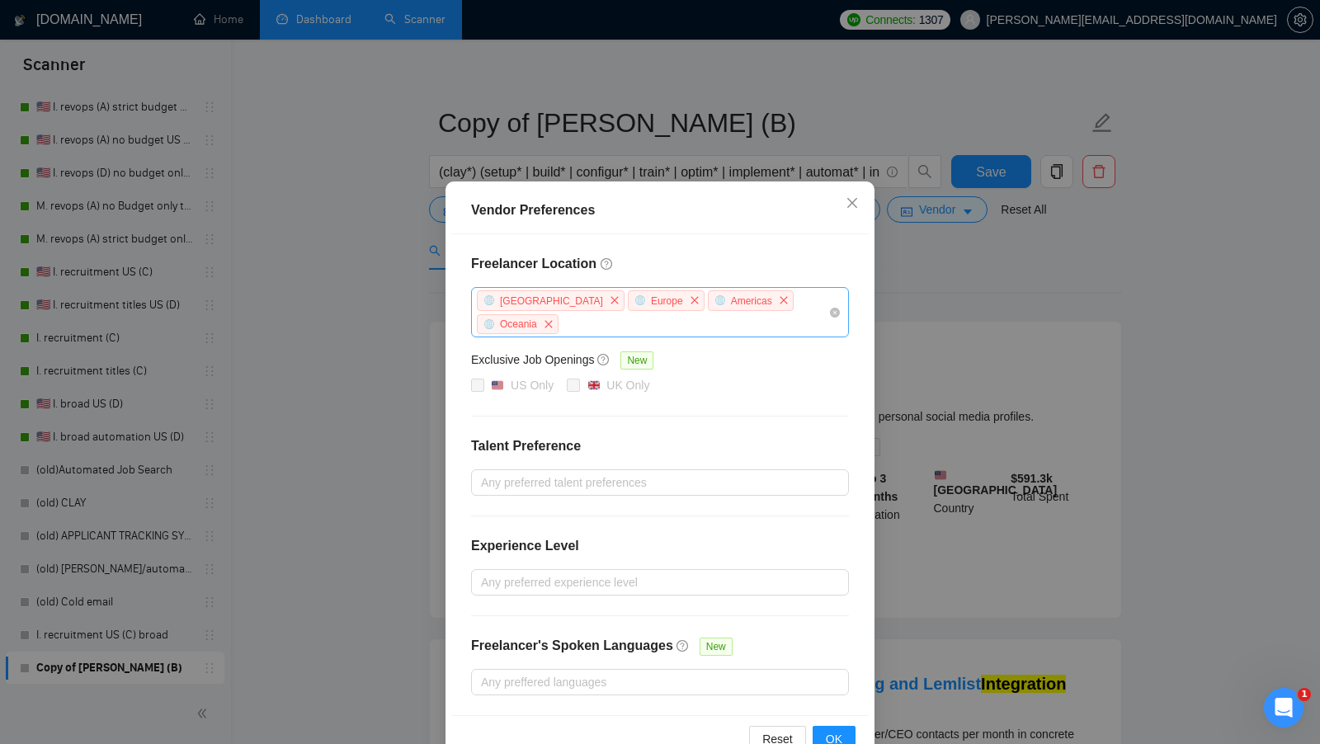
click at [776, 304] on div "Africa Europe Americas Oceania" at bounding box center [651, 312] width 353 height 47
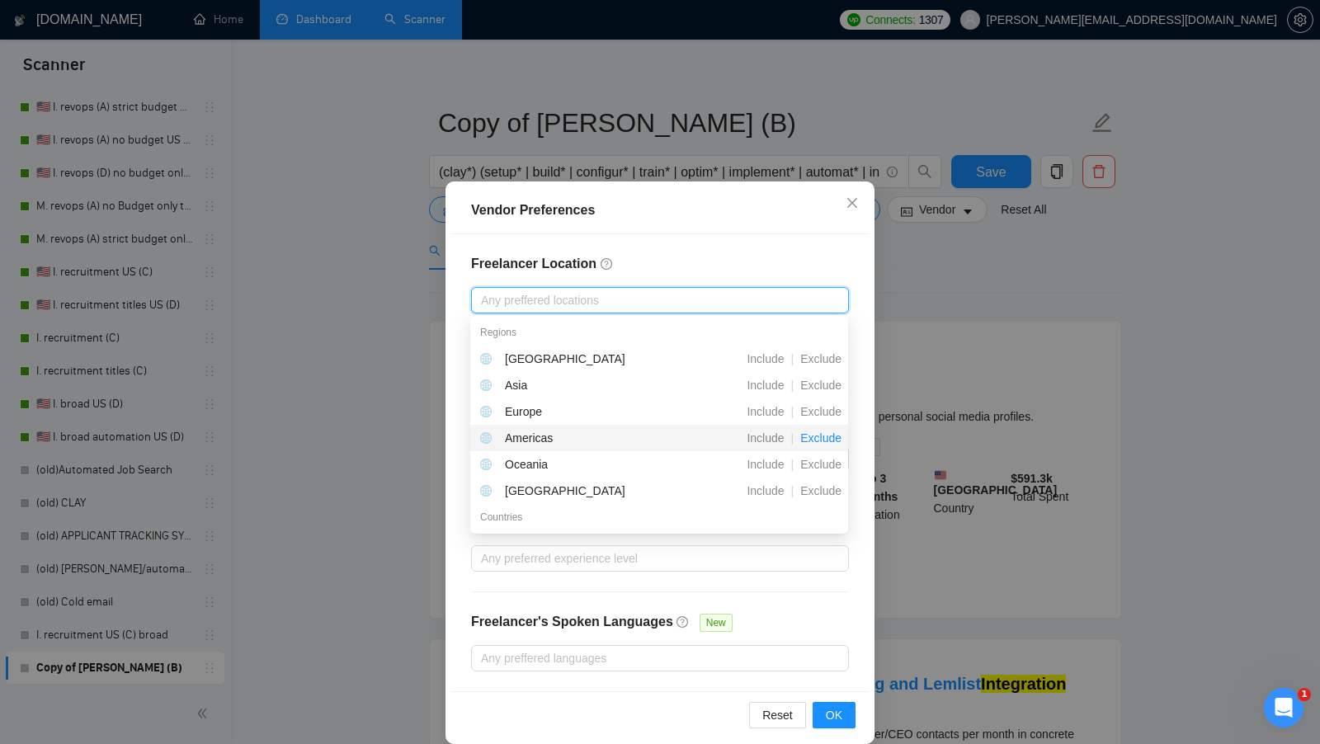
click at [816, 434] on span "Exclude" at bounding box center [820, 437] width 54 height 13
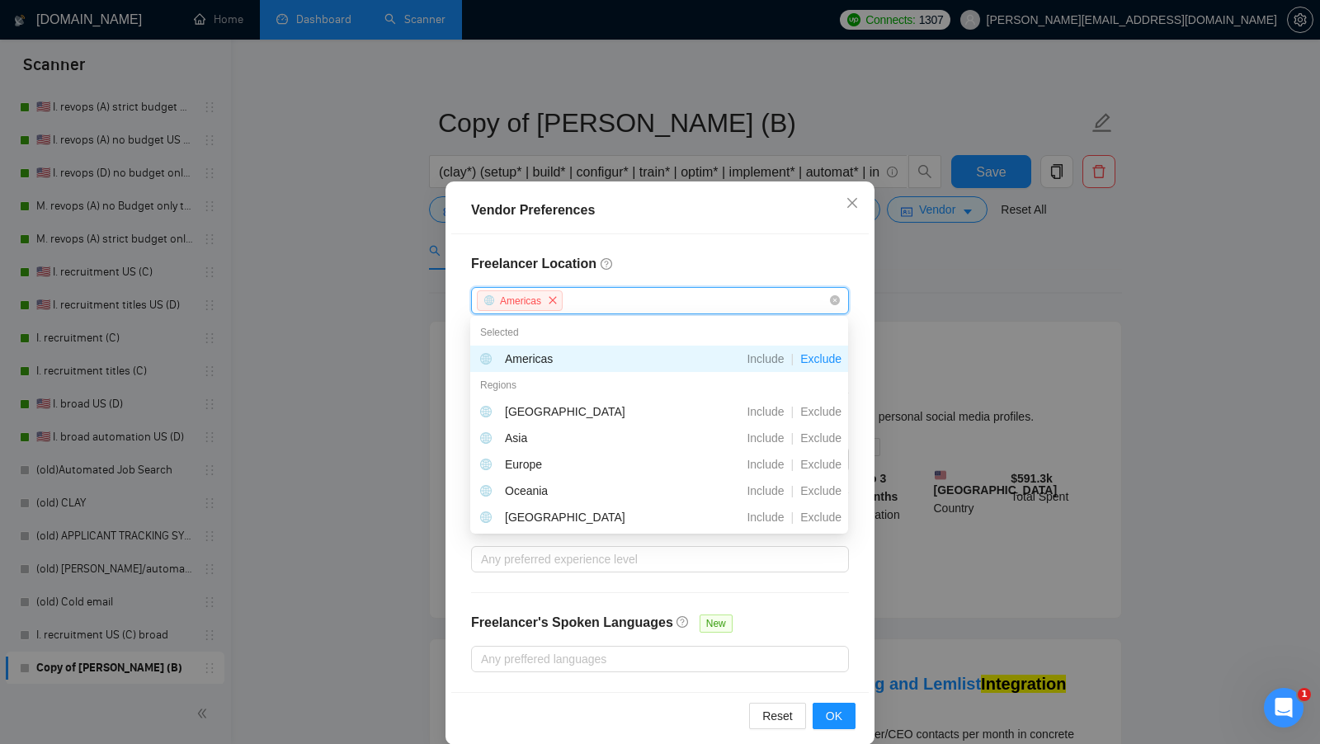
click at [556, 299] on icon "close" at bounding box center [553, 300] width 10 height 10
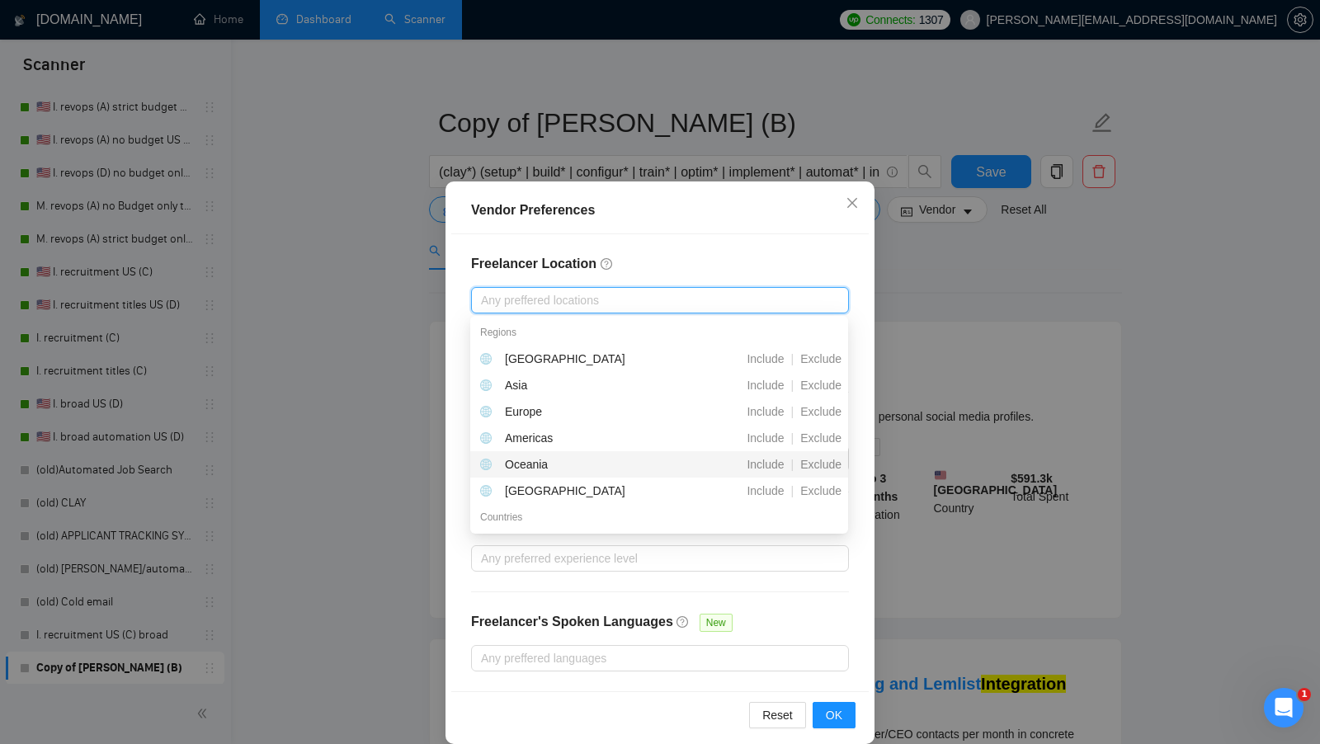
click at [762, 440] on span "Include" at bounding box center [765, 437] width 50 height 13
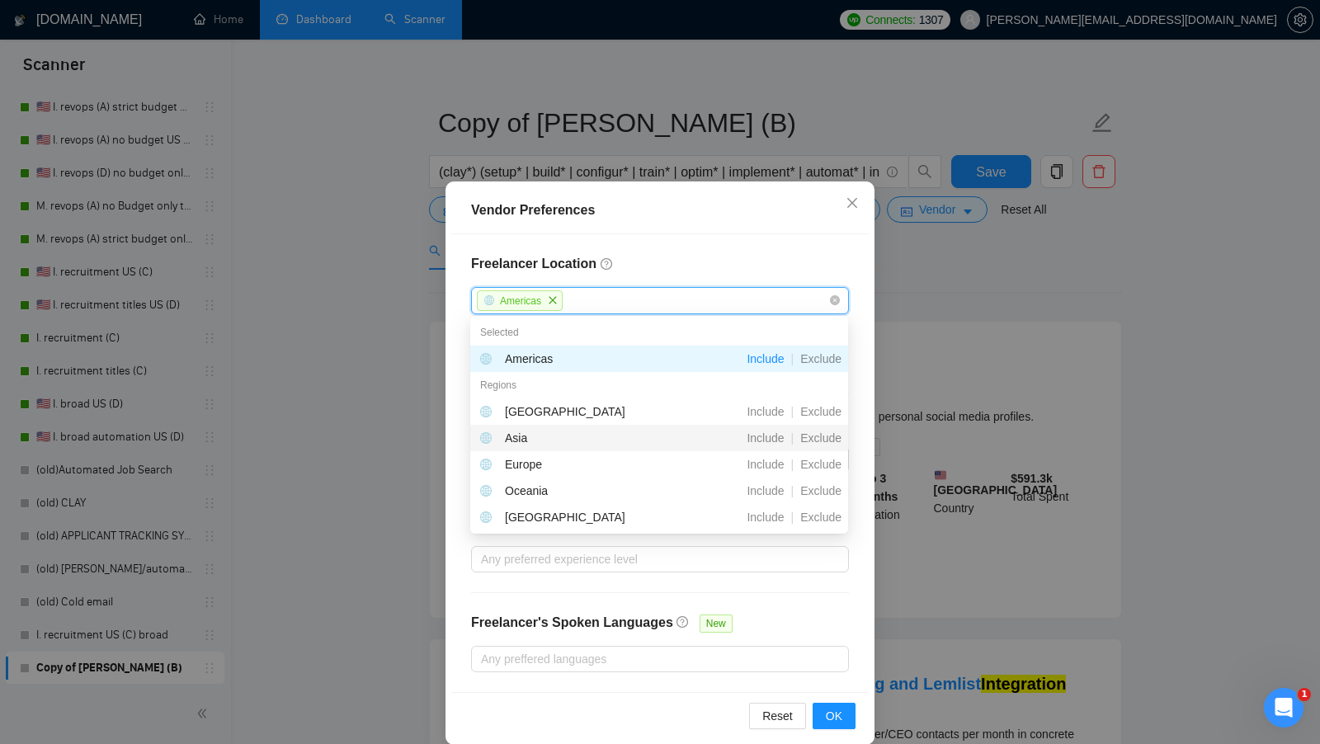
click at [1012, 341] on div "Vendor Preferences Freelancer Location Americas Exclusive Job Openings New US O…" at bounding box center [660, 372] width 1320 height 744
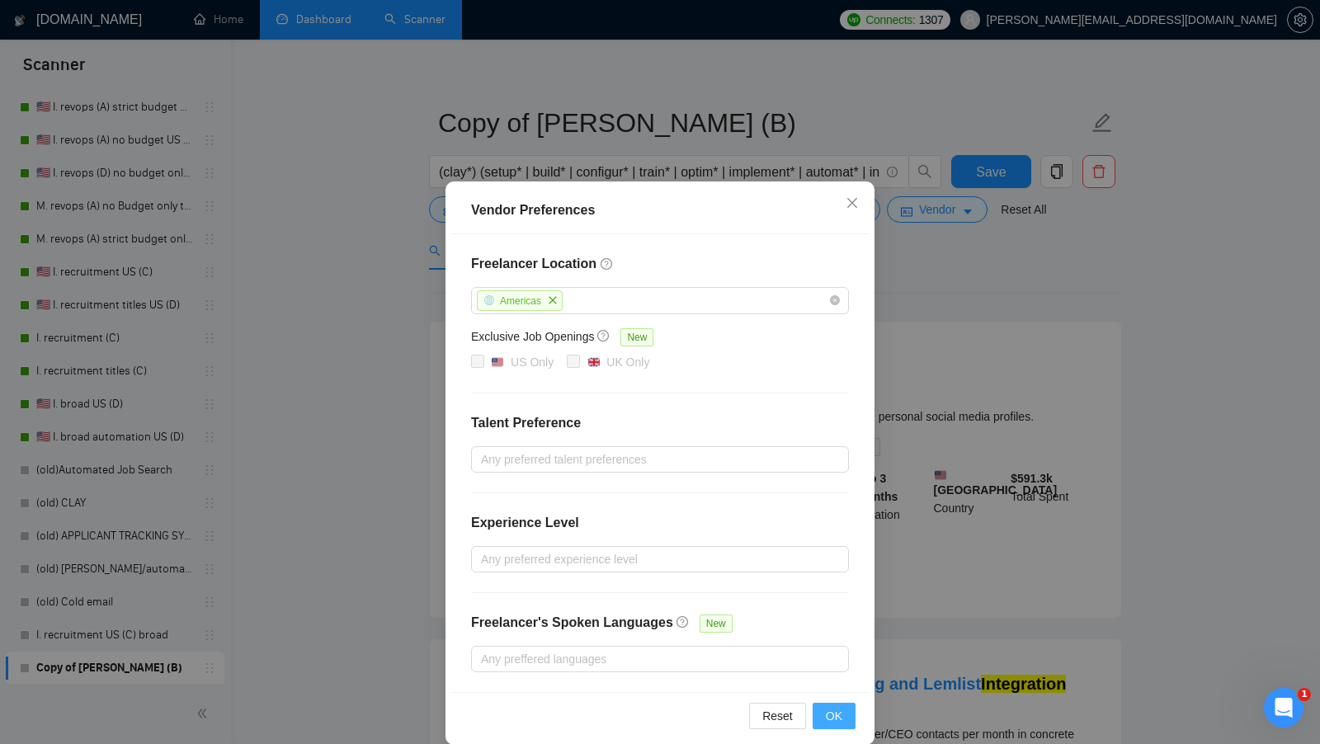
click at [845, 703] on button "OK" at bounding box center [833, 716] width 43 height 26
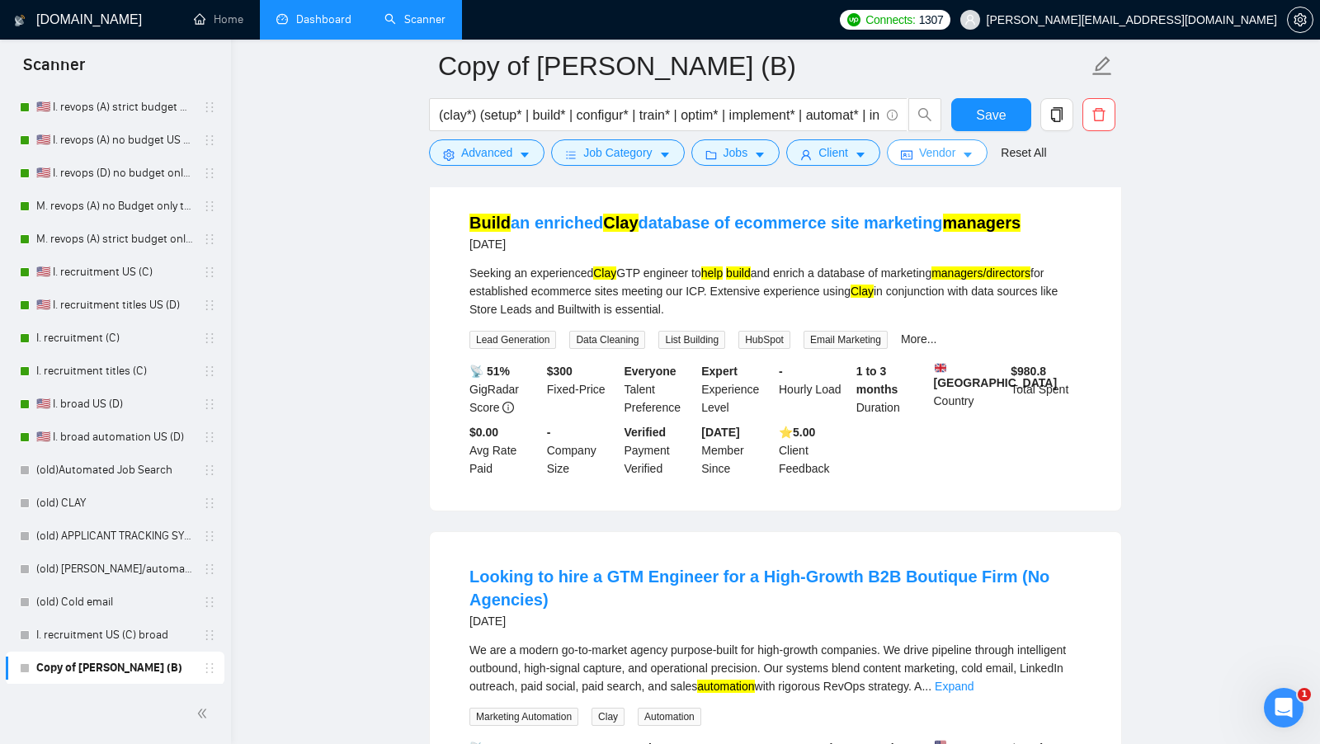
scroll to position [0, 0]
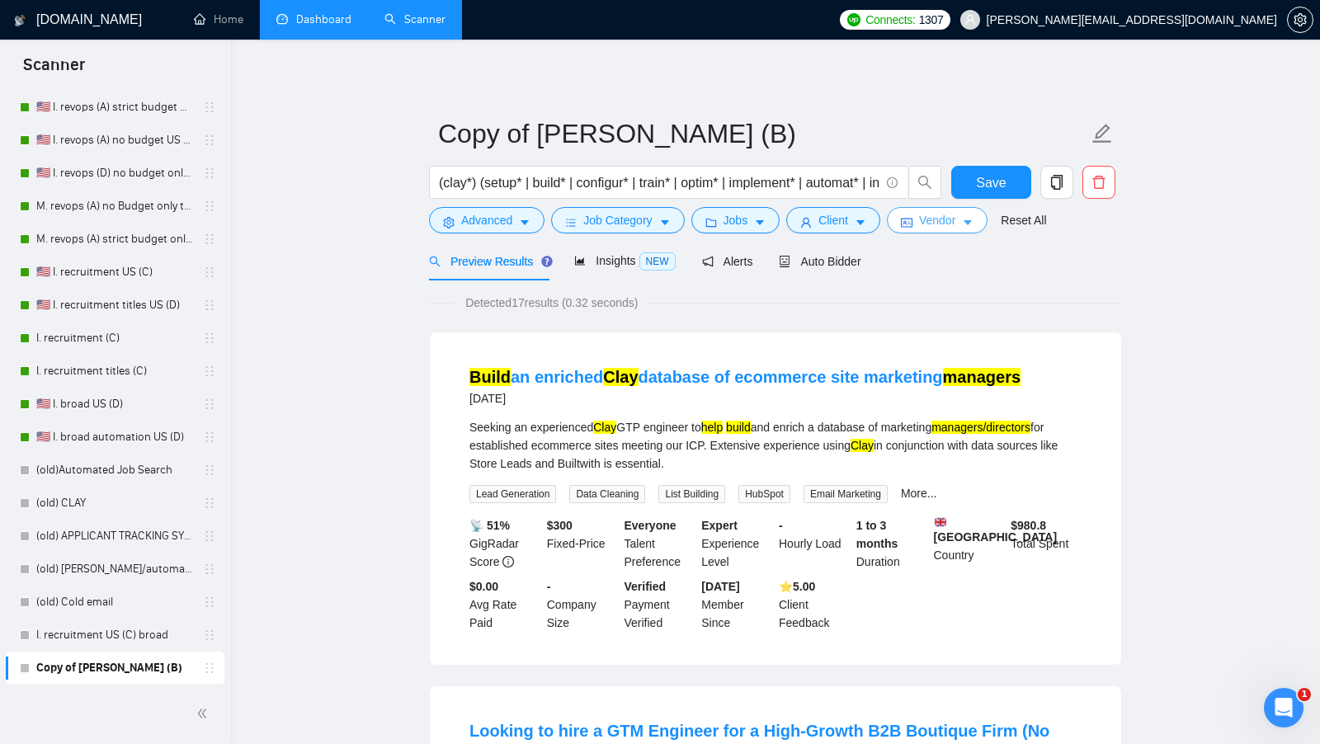
click at [973, 231] on button "Vendor" at bounding box center [937, 220] width 101 height 26
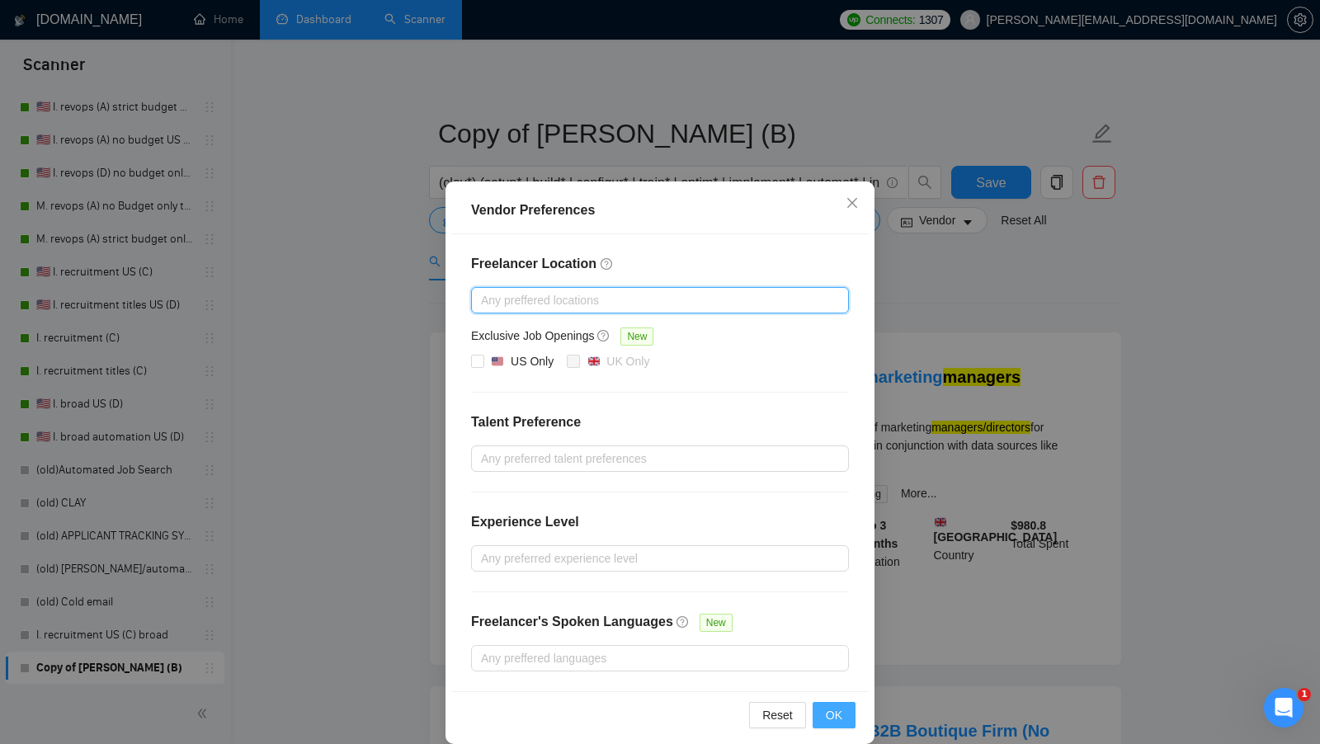
click at [835, 706] on span "OK" at bounding box center [834, 715] width 16 height 18
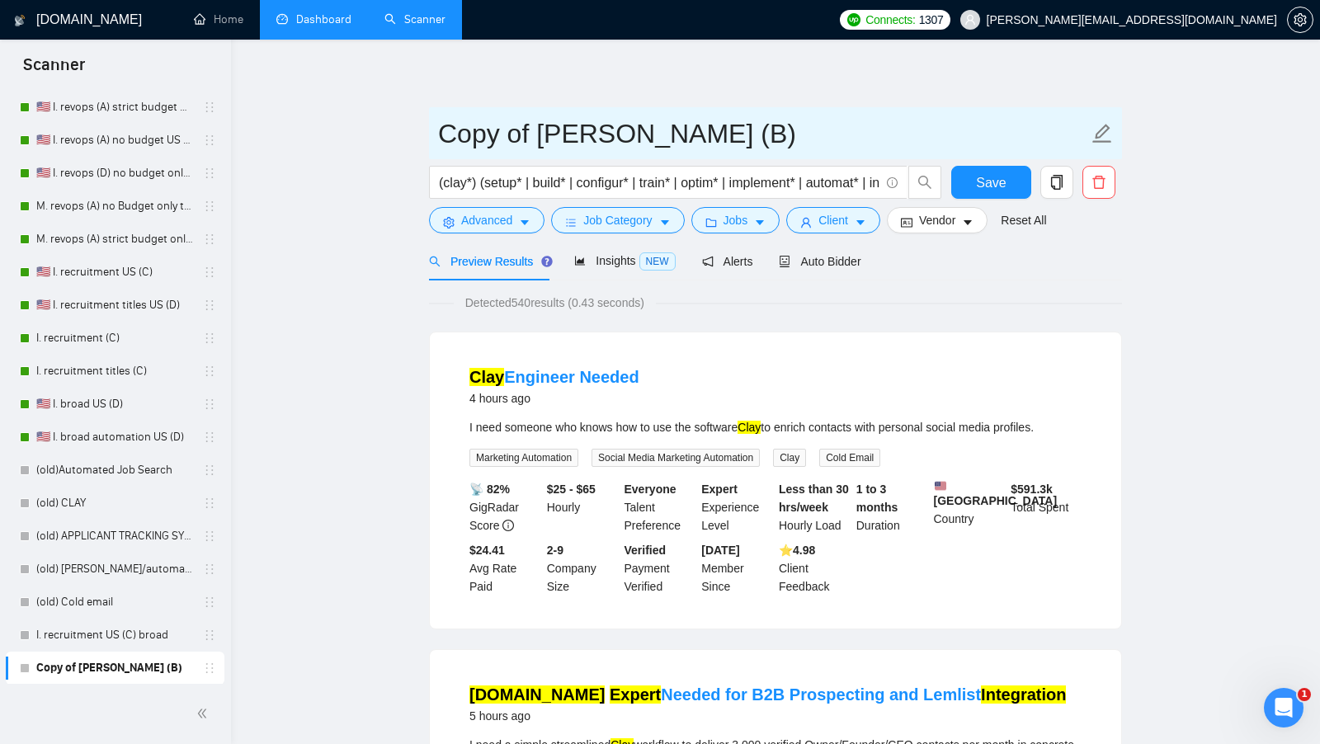
drag, startPoint x: 536, startPoint y: 139, endPoint x: 428, endPoint y: 139, distance: 108.0
click at [429, 139] on span "Copy of M. Clay (B)" at bounding box center [775, 133] width 693 height 52
click at [523, 129] on input "[PERSON_NAME] (B)" at bounding box center [763, 133] width 650 height 41
click at [550, 135] on input "M. Clay + skills (B)" at bounding box center [763, 133] width 650 height 41
type input "[PERSON_NAME] + search on skills (B)"
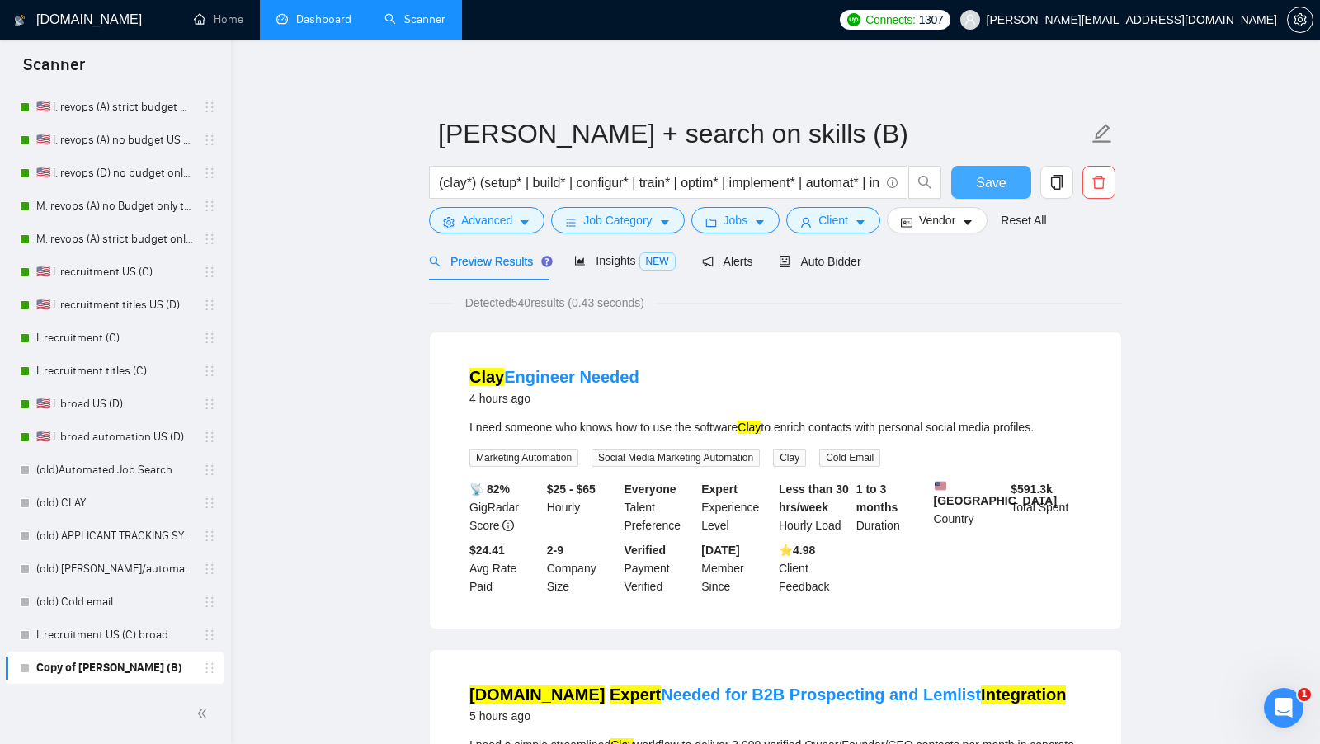
click at [956, 167] on button "Save" at bounding box center [991, 182] width 80 height 33
drag, startPoint x: 201, startPoint y: 669, endPoint x: 195, endPoint y: 207, distance: 461.9
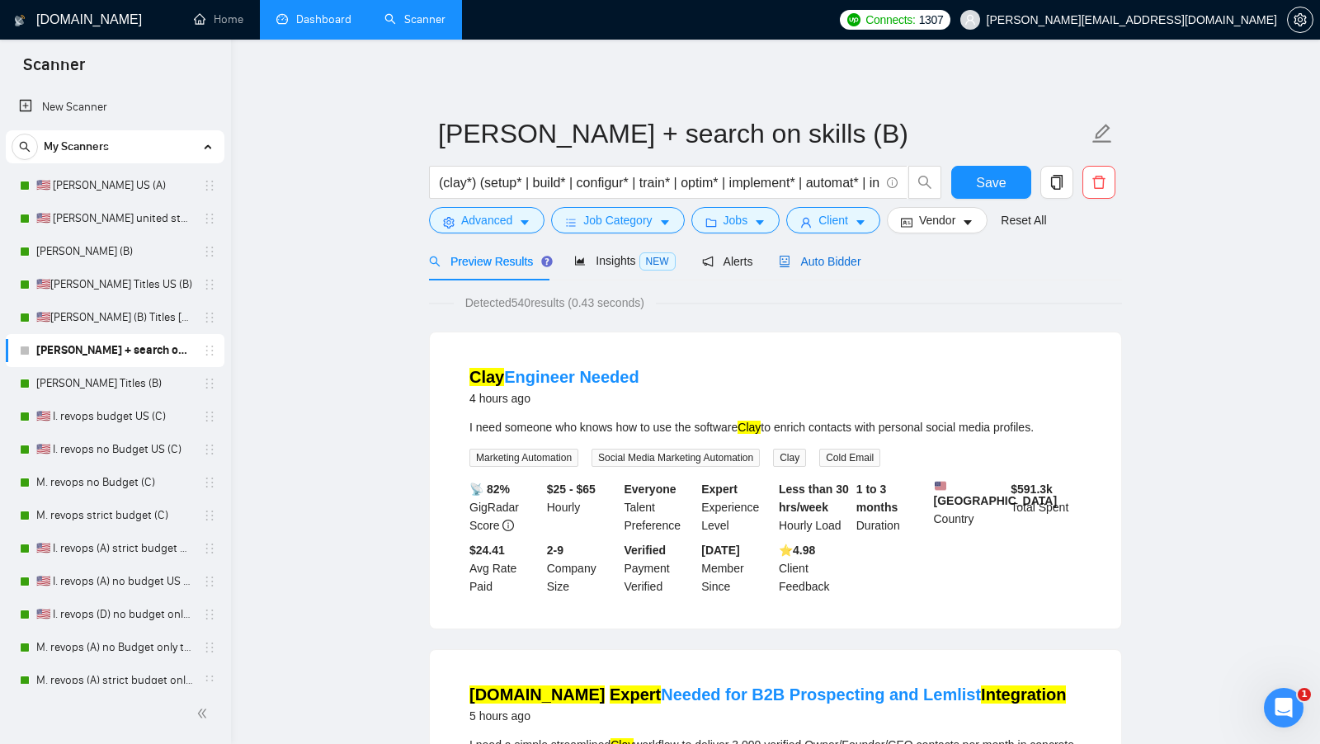
click at [848, 266] on span "Auto Bidder" at bounding box center [820, 261] width 82 height 13
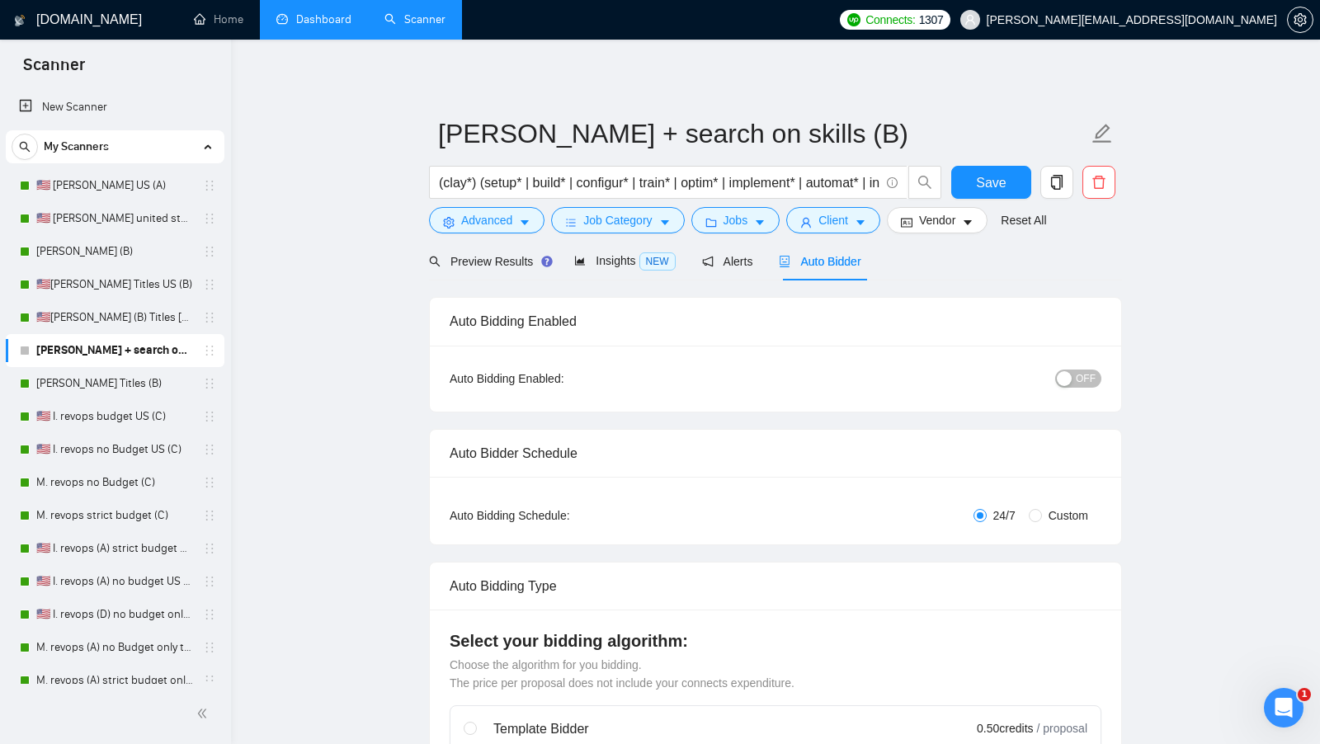
click at [1064, 374] on div "button" at bounding box center [1063, 378] width 15 height 15
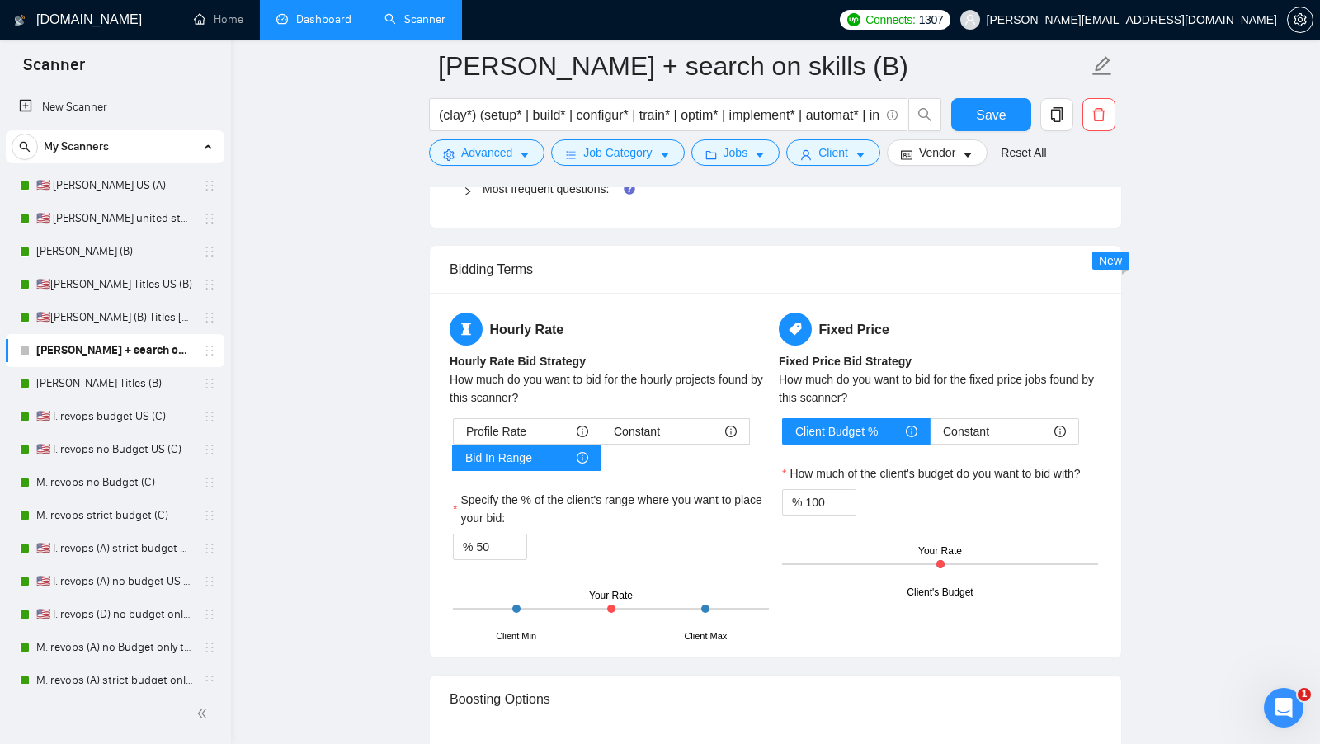
scroll to position [2553, 0]
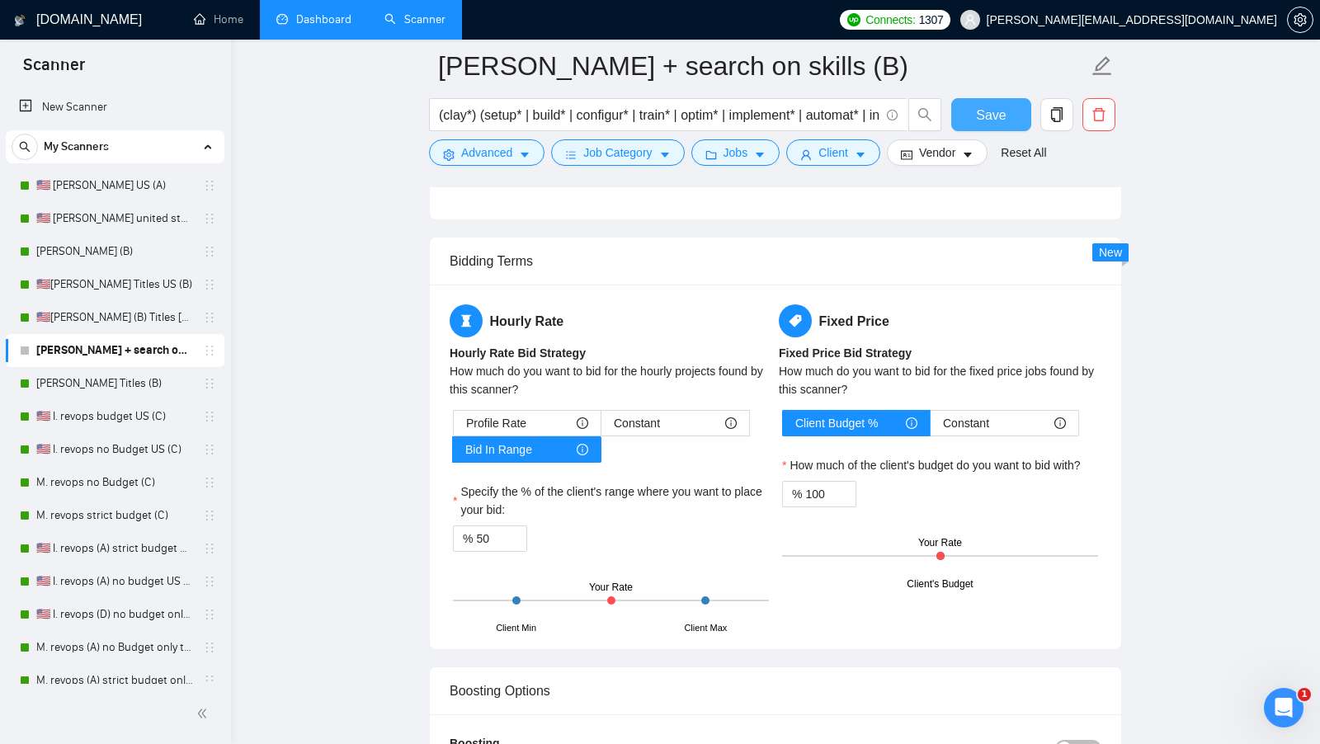
click at [1003, 111] on span "Save" at bounding box center [991, 115] width 30 height 21
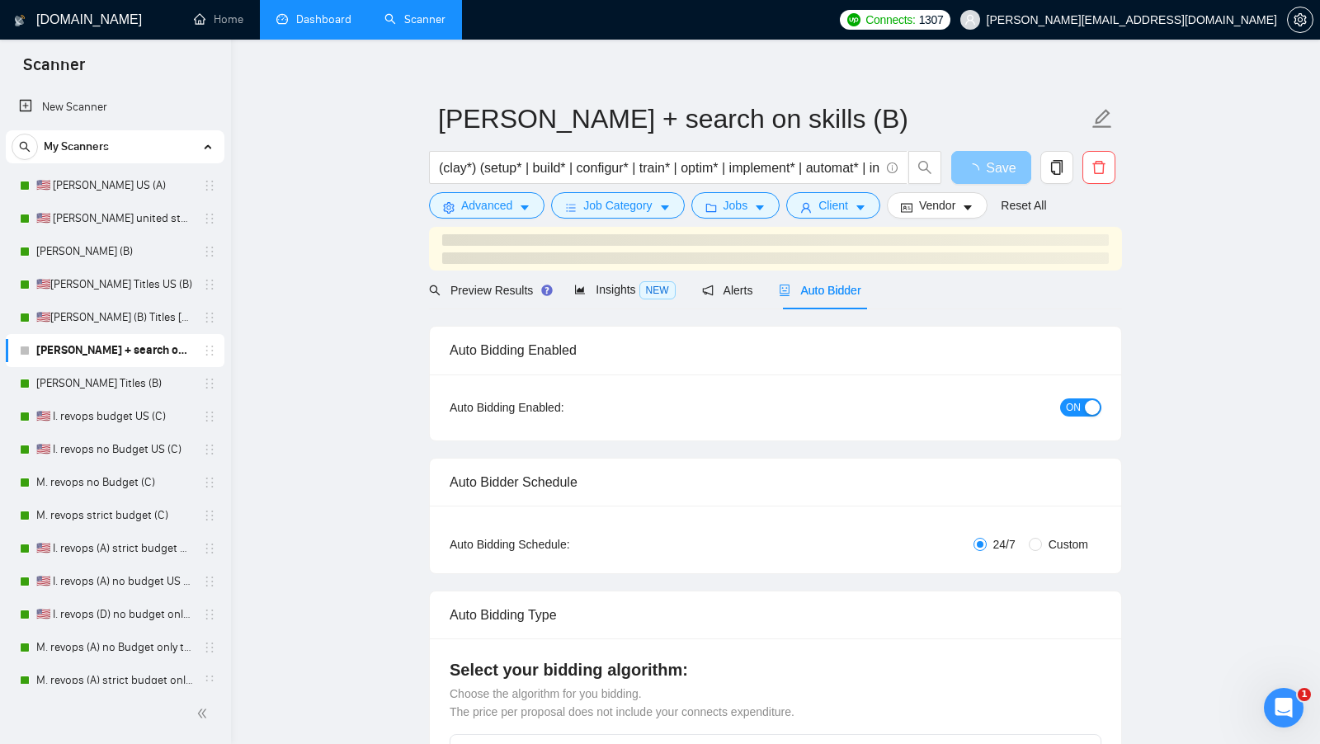
scroll to position [0, 0]
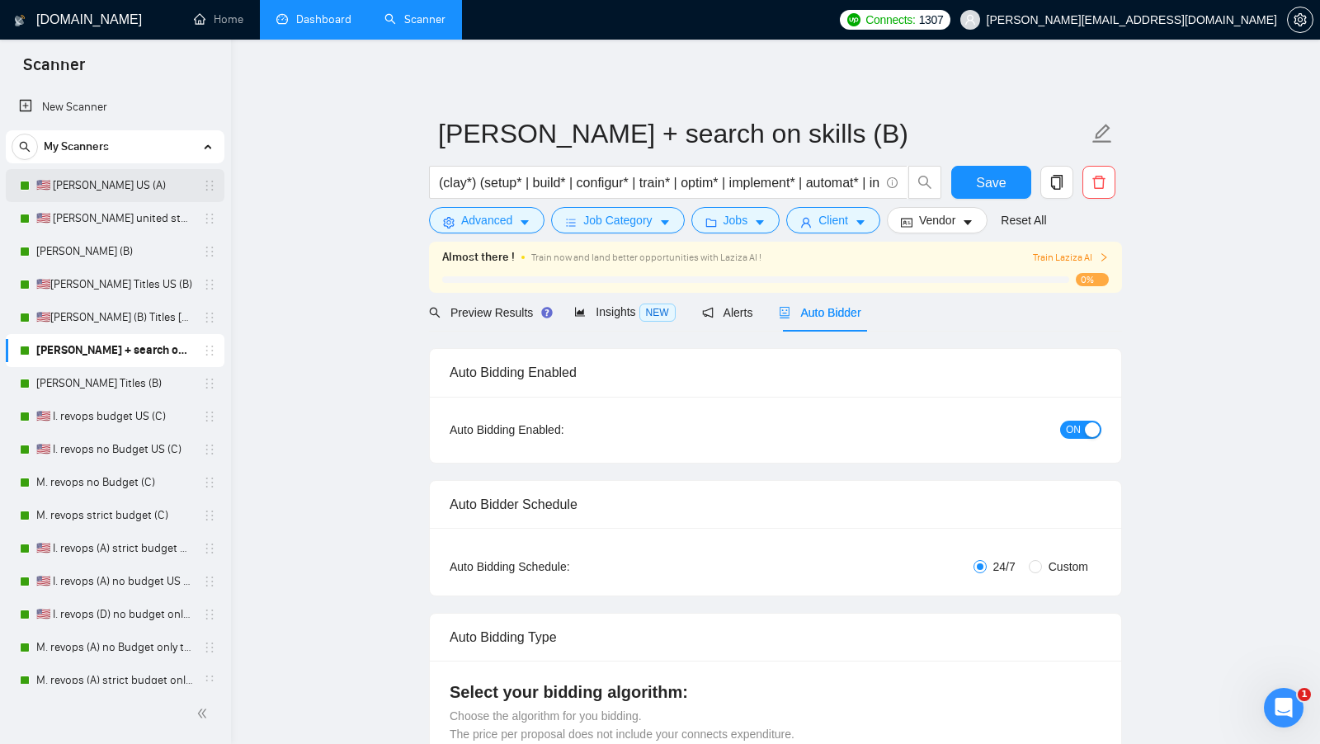
click at [81, 191] on link "🇺🇸 [PERSON_NAME] US (A)" at bounding box center [114, 185] width 157 height 33
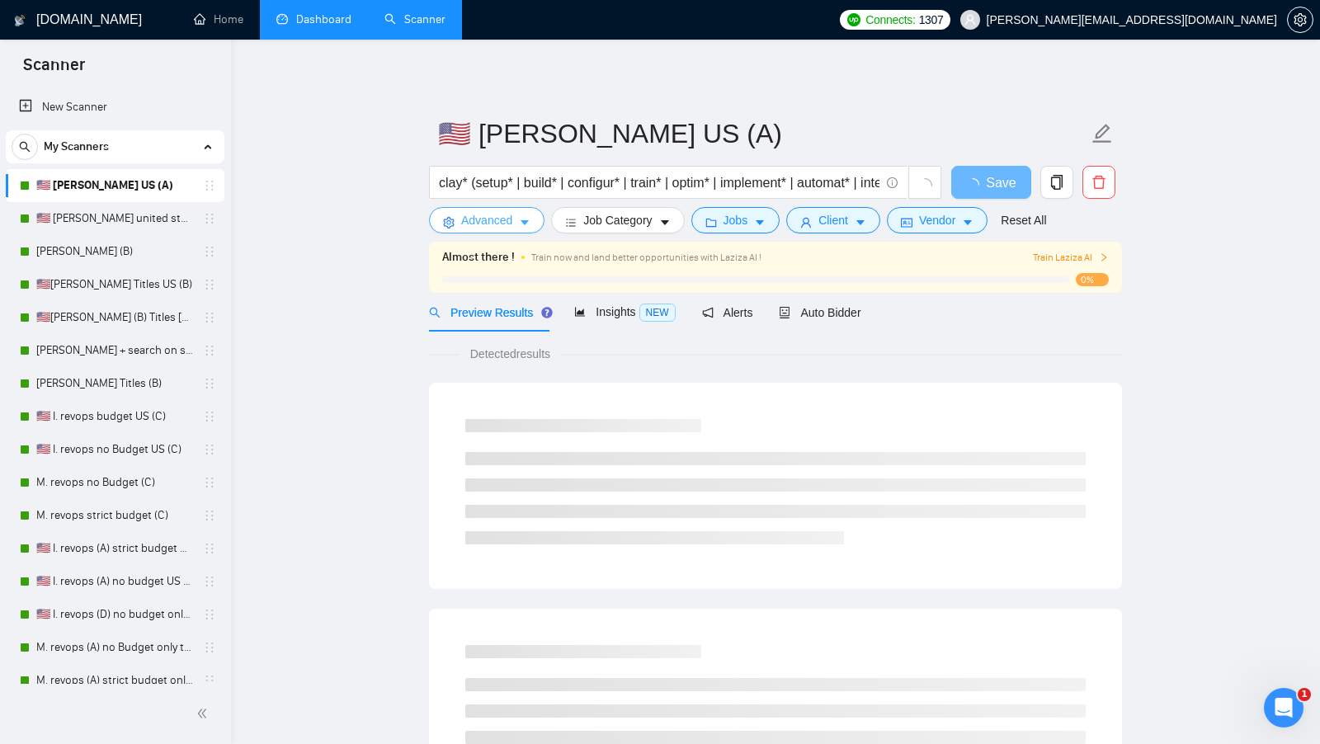
click at [489, 220] on span "Advanced" at bounding box center [486, 220] width 51 height 18
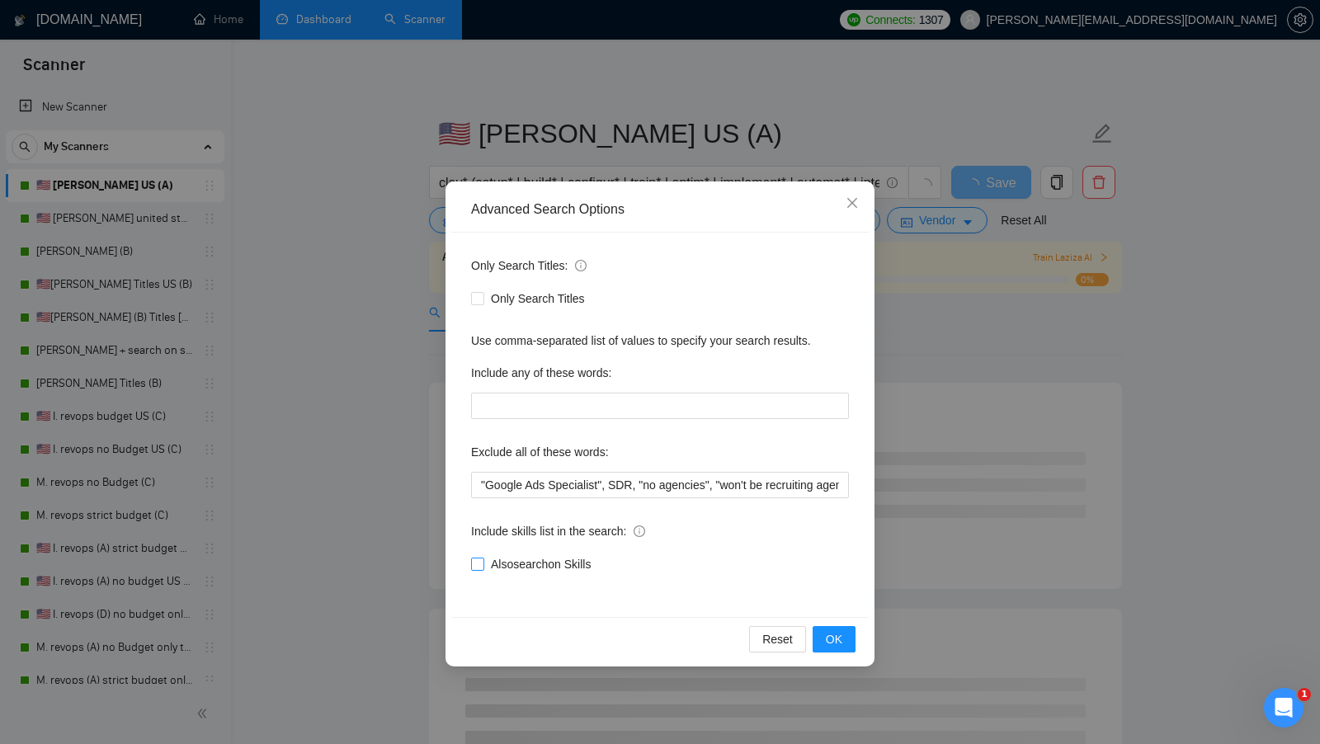
click at [479, 561] on input "Also search on Skills" at bounding box center [477, 564] width 12 height 12
checkbox input "true"
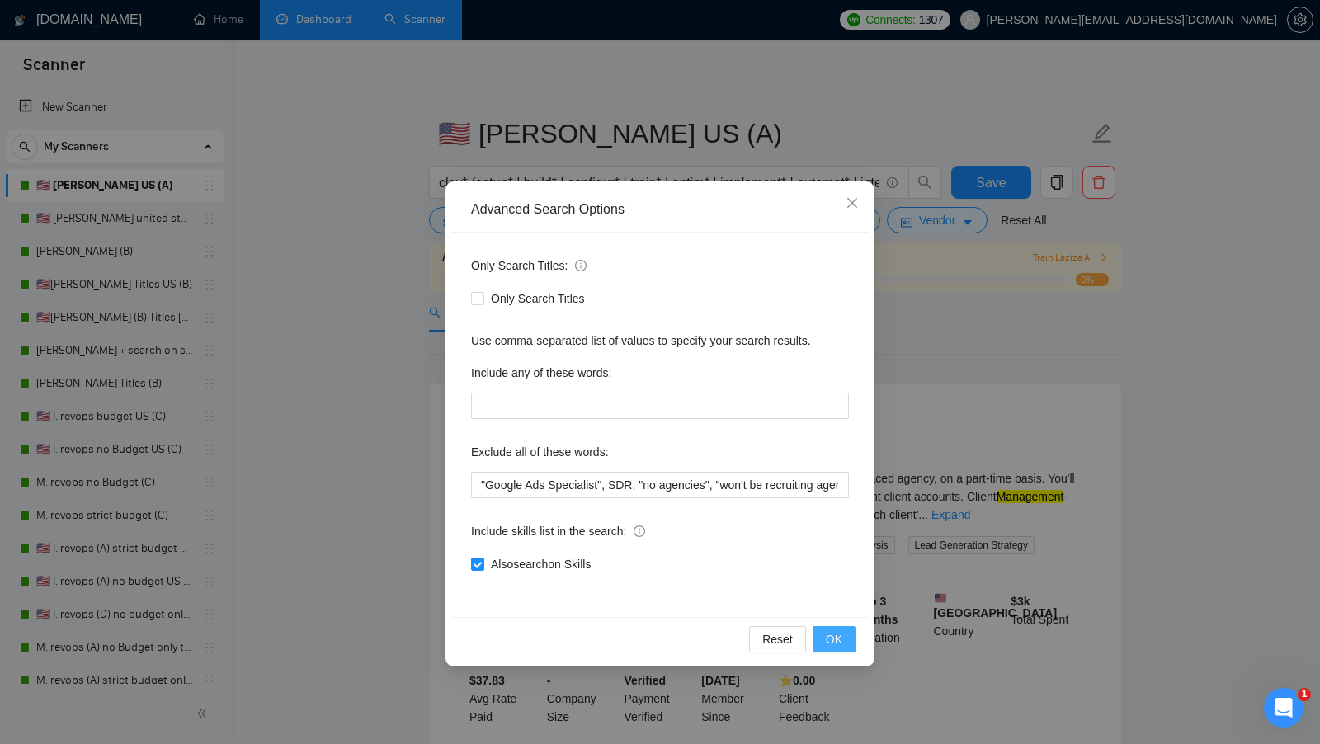
click at [845, 641] on button "OK" at bounding box center [833, 639] width 43 height 26
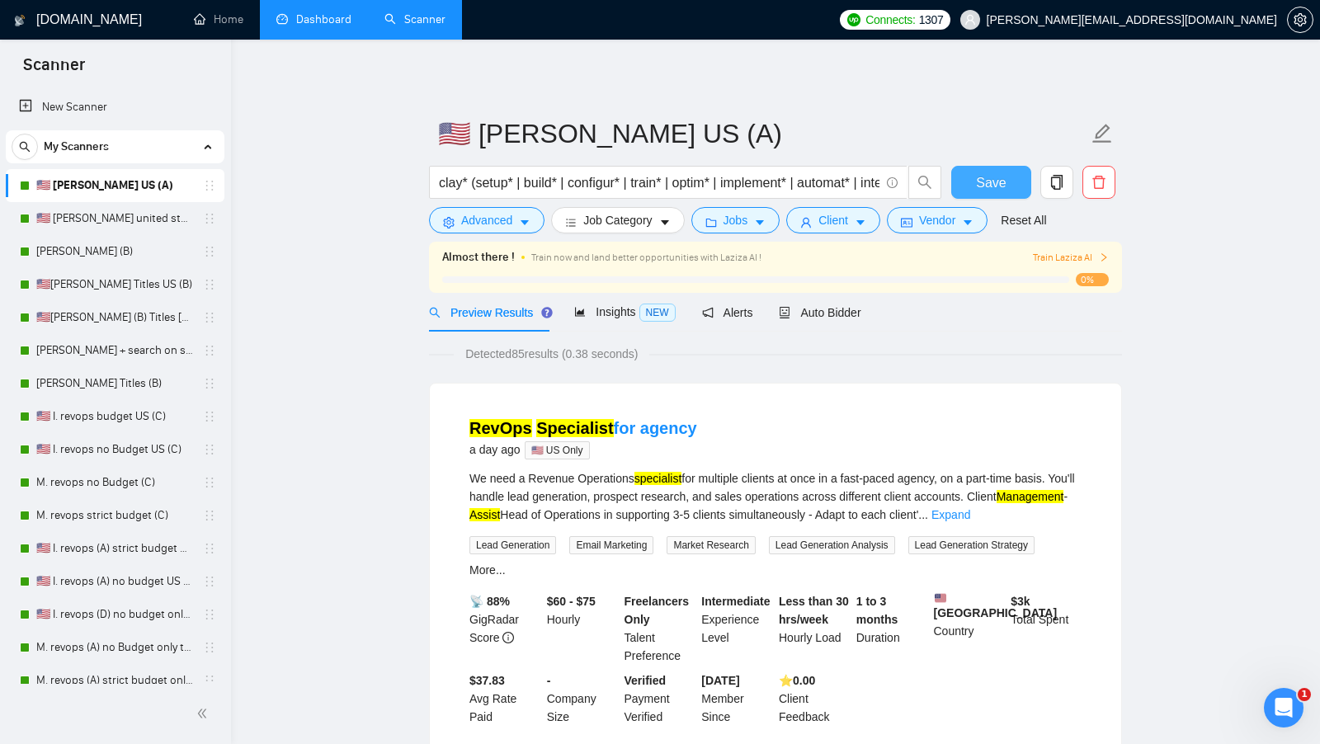
click at [994, 177] on span "Save" at bounding box center [991, 182] width 30 height 21
click at [114, 235] on link "[PERSON_NAME] (B)" at bounding box center [114, 251] width 157 height 33
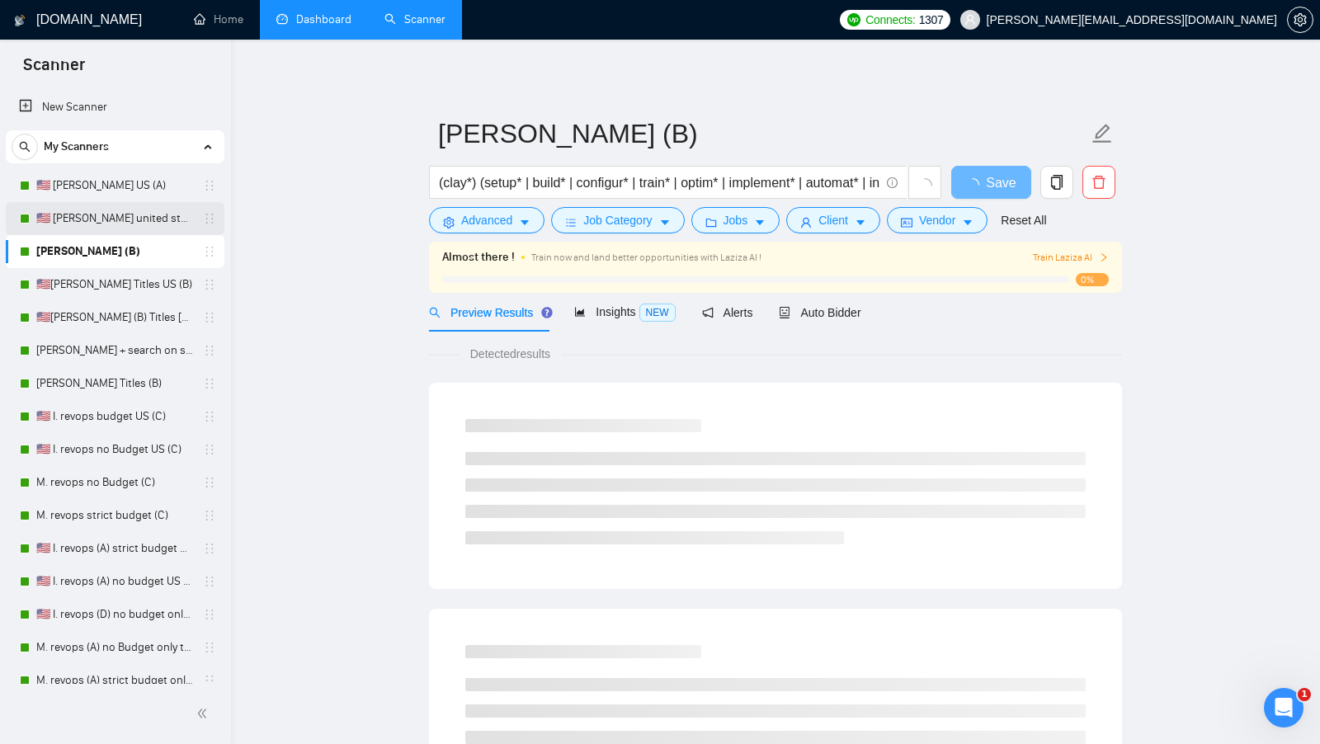
click at [82, 226] on link "🇺🇸 [PERSON_NAME] united states (A)" at bounding box center [114, 218] width 157 height 33
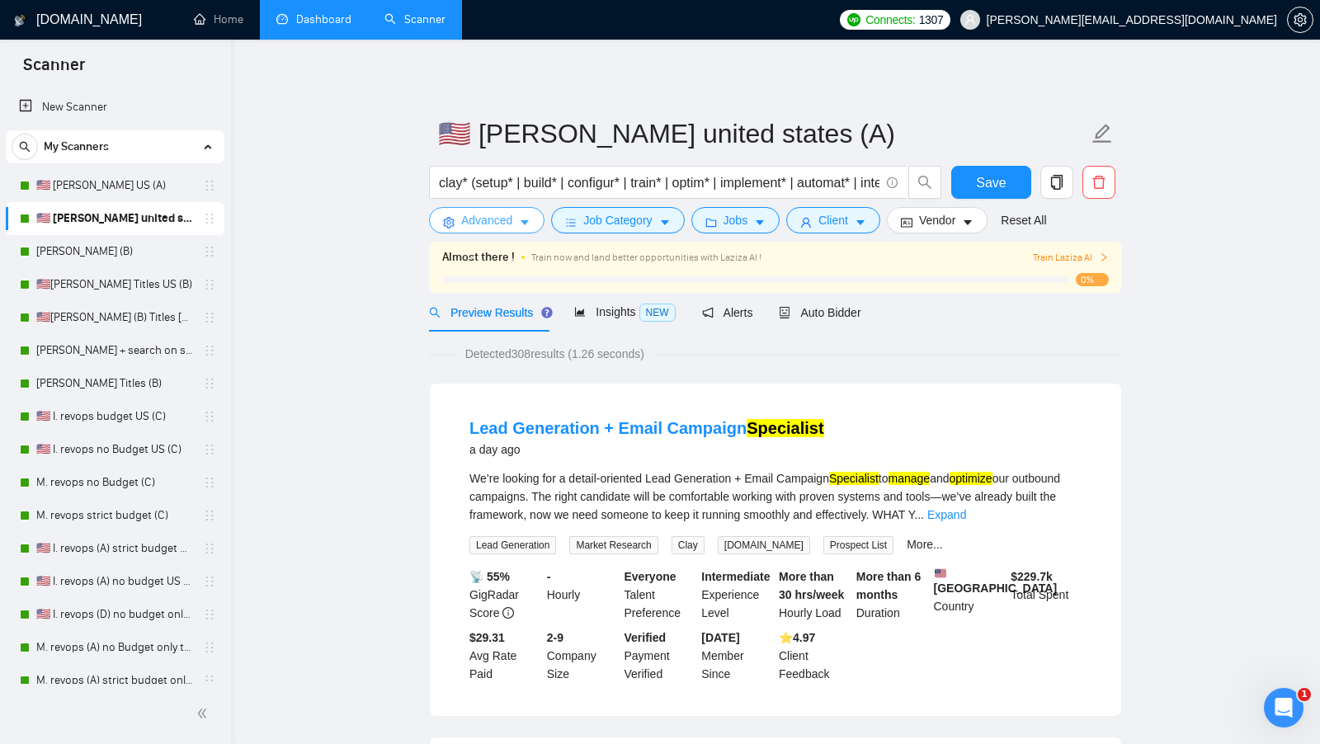
click at [501, 224] on span "Advanced" at bounding box center [486, 220] width 51 height 18
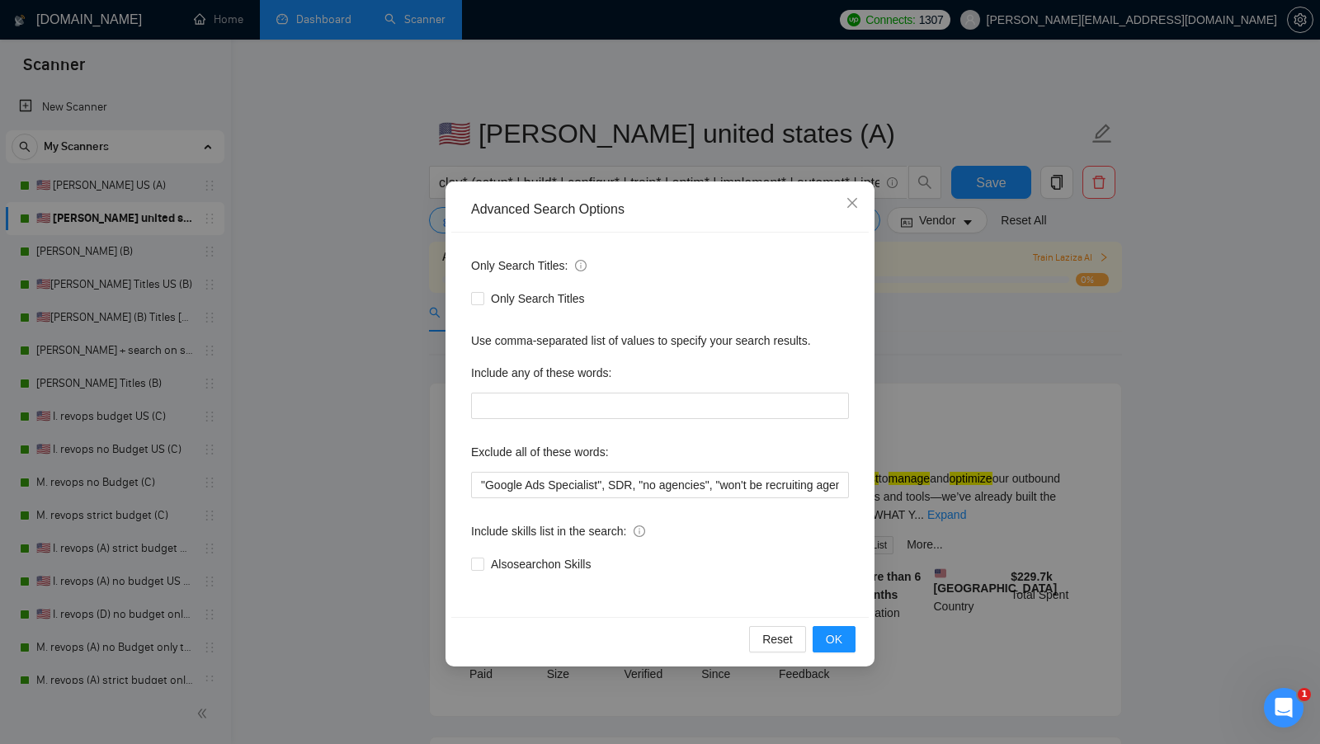
click at [934, 417] on div "Advanced Search Options Only Search Titles: Only Search Titles Use comma-separa…" at bounding box center [660, 372] width 1320 height 744
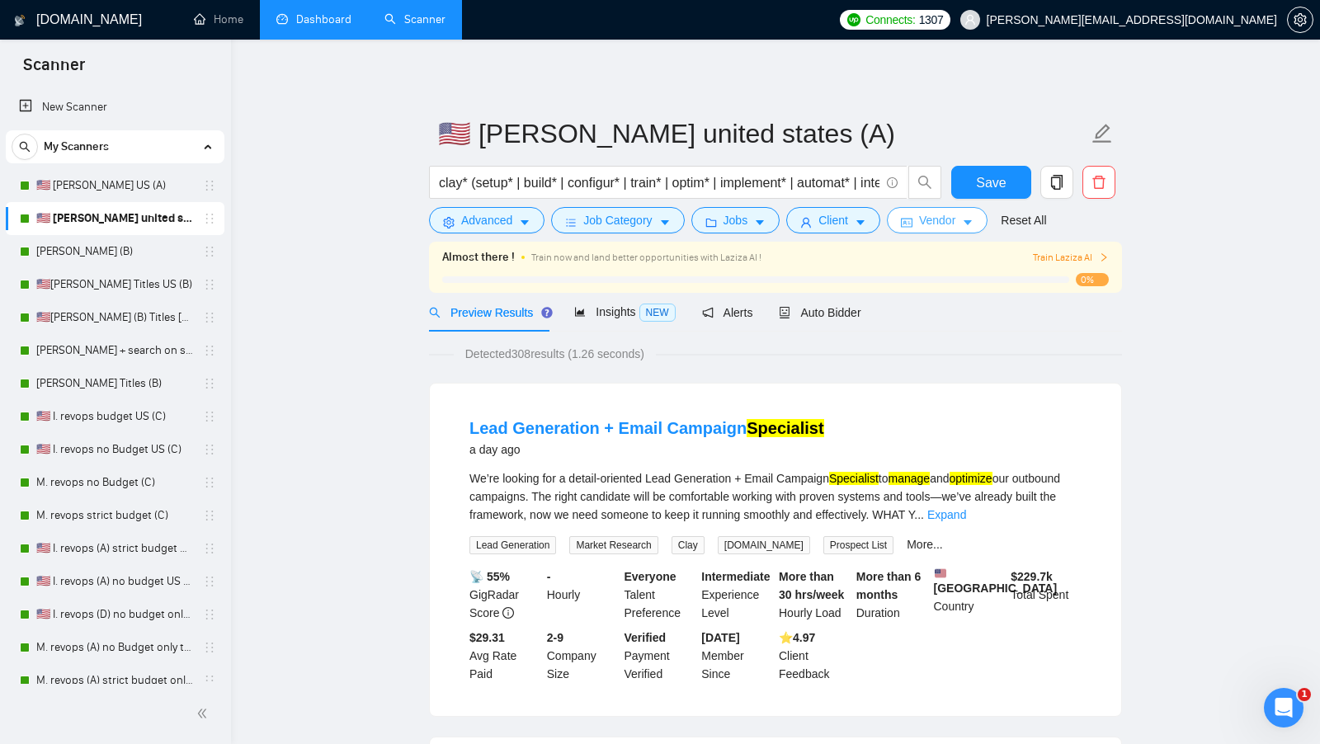
click at [929, 214] on span "Vendor" at bounding box center [937, 220] width 36 height 18
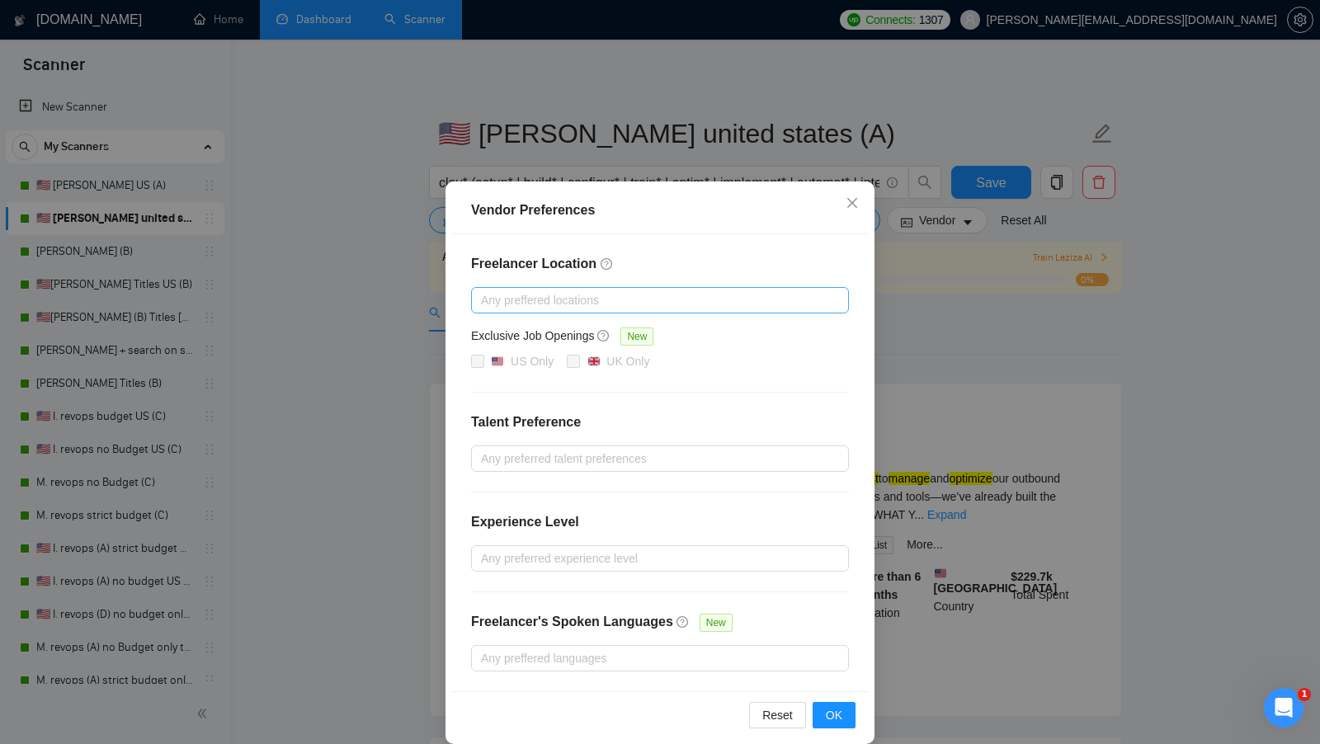
click at [937, 285] on div "Vendor Preferences Freelancer Location Any preffered locations Exclusive Job Op…" at bounding box center [660, 372] width 1320 height 744
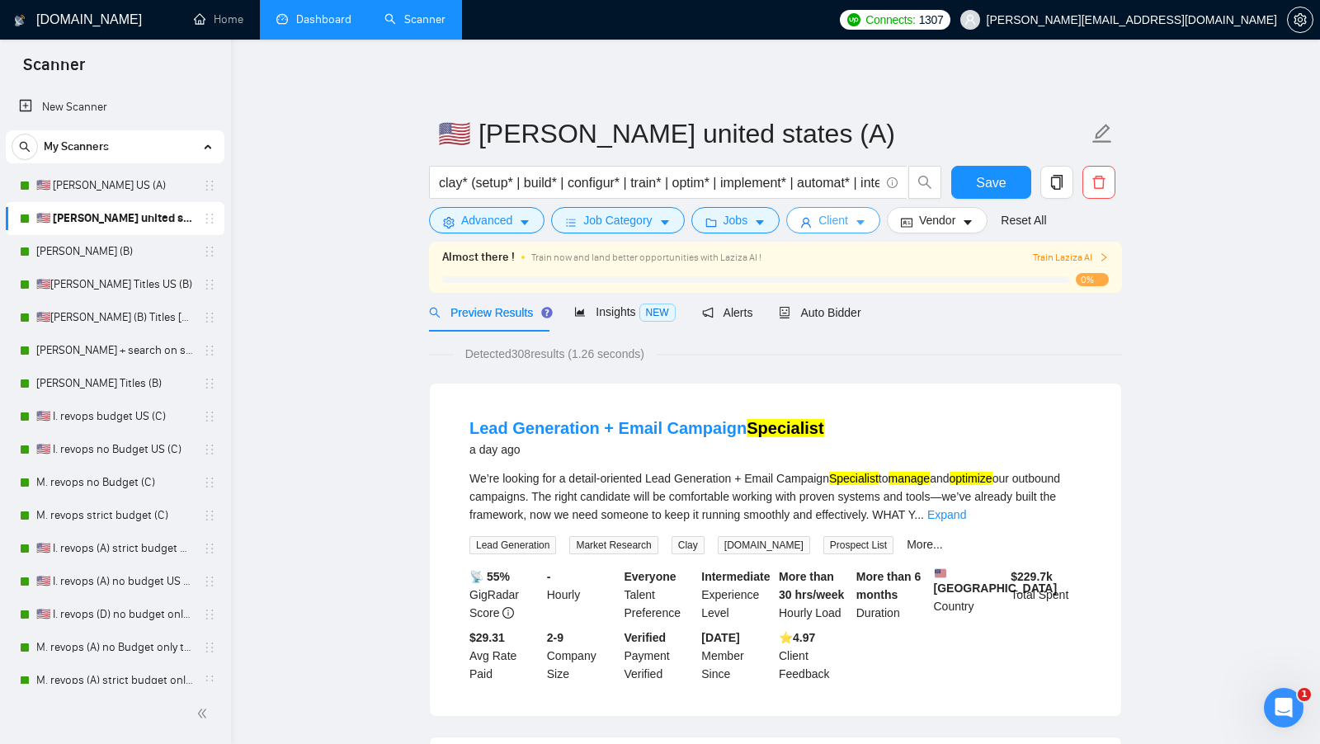
click at [851, 231] on button "Client" at bounding box center [833, 220] width 94 height 26
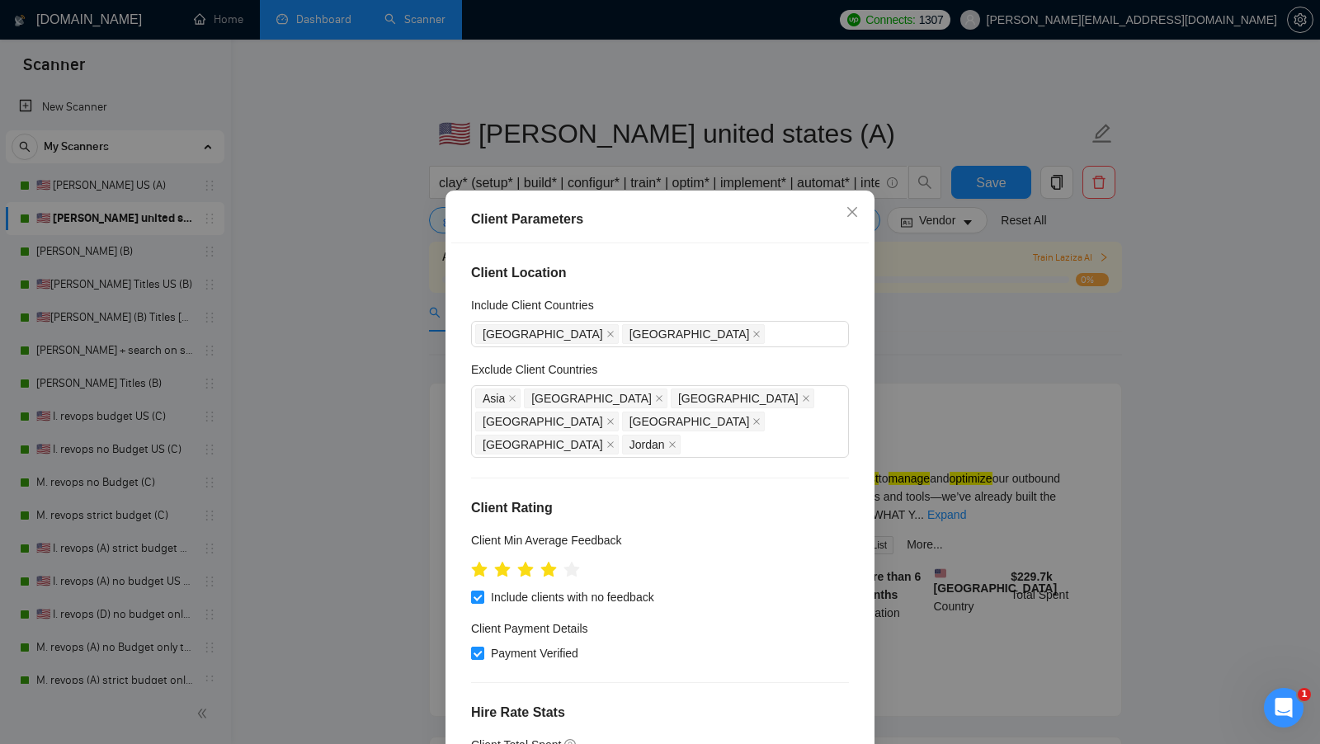
click at [1008, 348] on div "Client Parameters Client Location Include Client Countries United States Canada…" at bounding box center [660, 372] width 1320 height 744
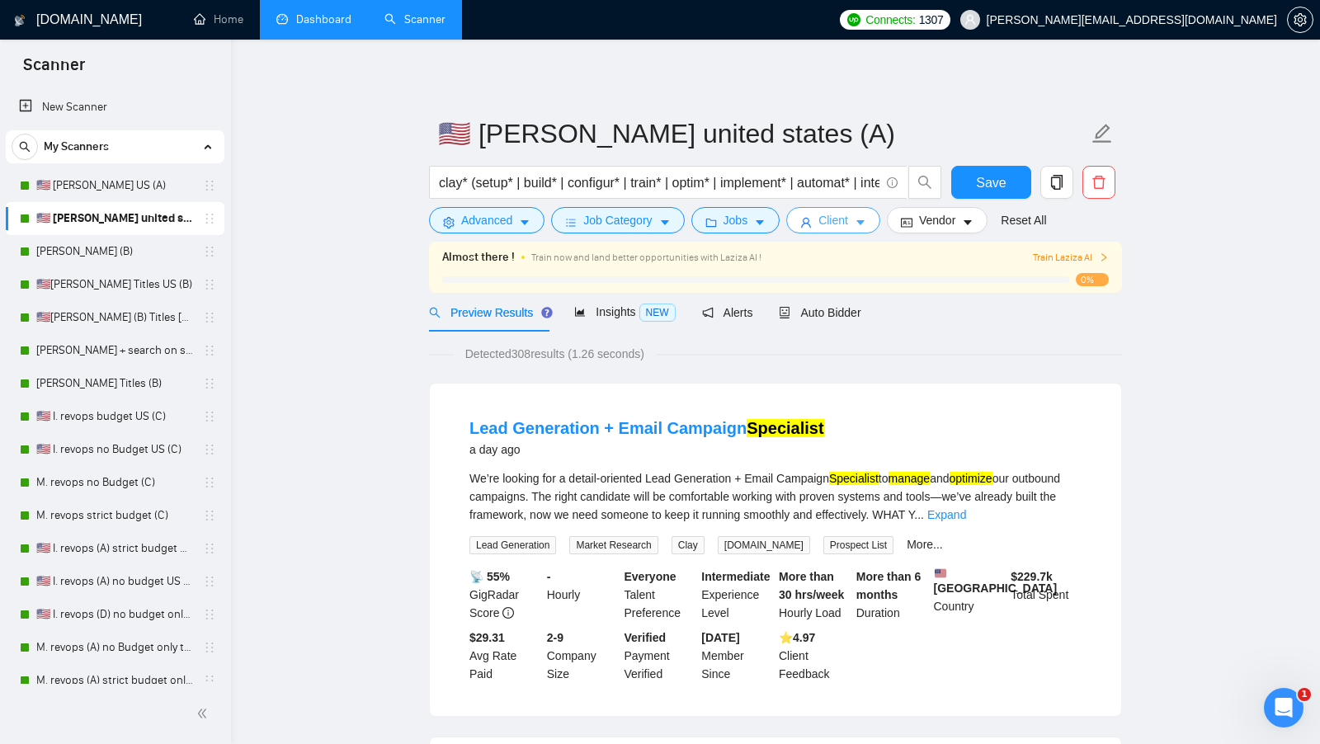
click at [835, 230] on button "Client" at bounding box center [833, 220] width 94 height 26
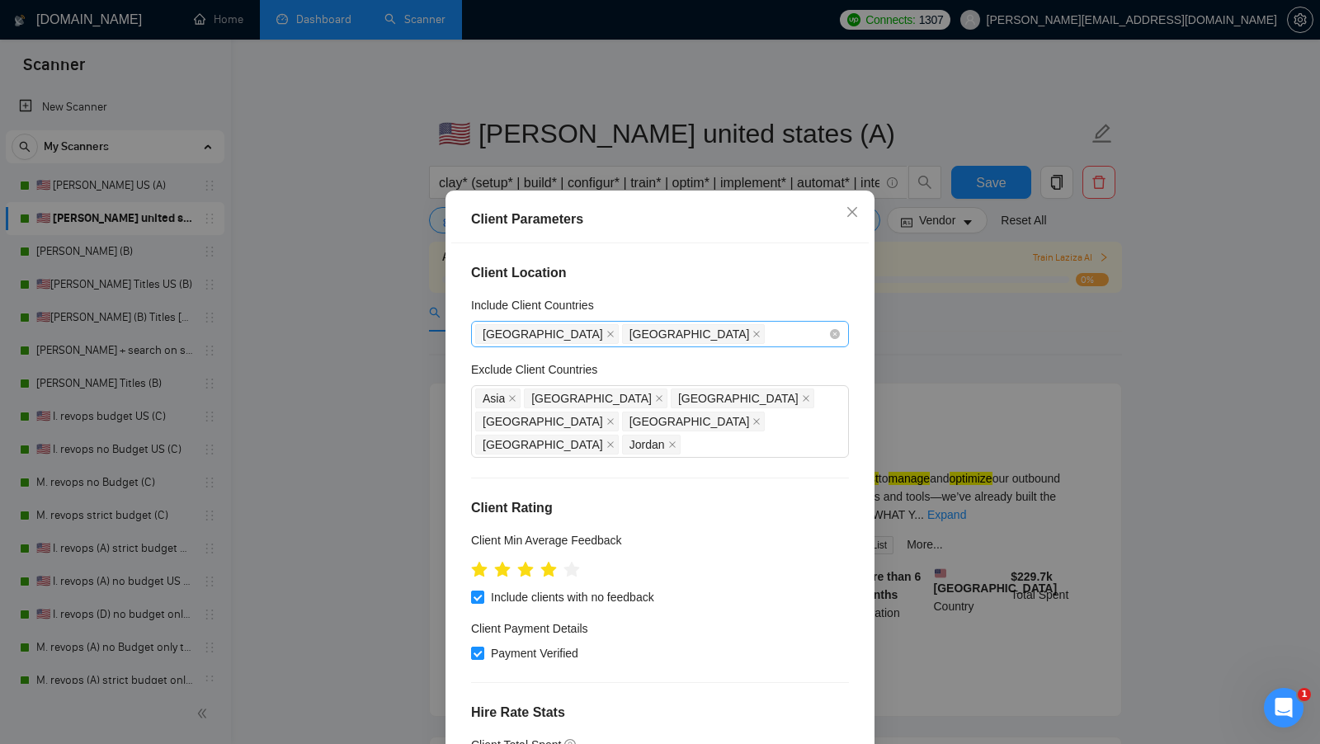
click at [745, 335] on div "United States Canada" at bounding box center [651, 333] width 353 height 23
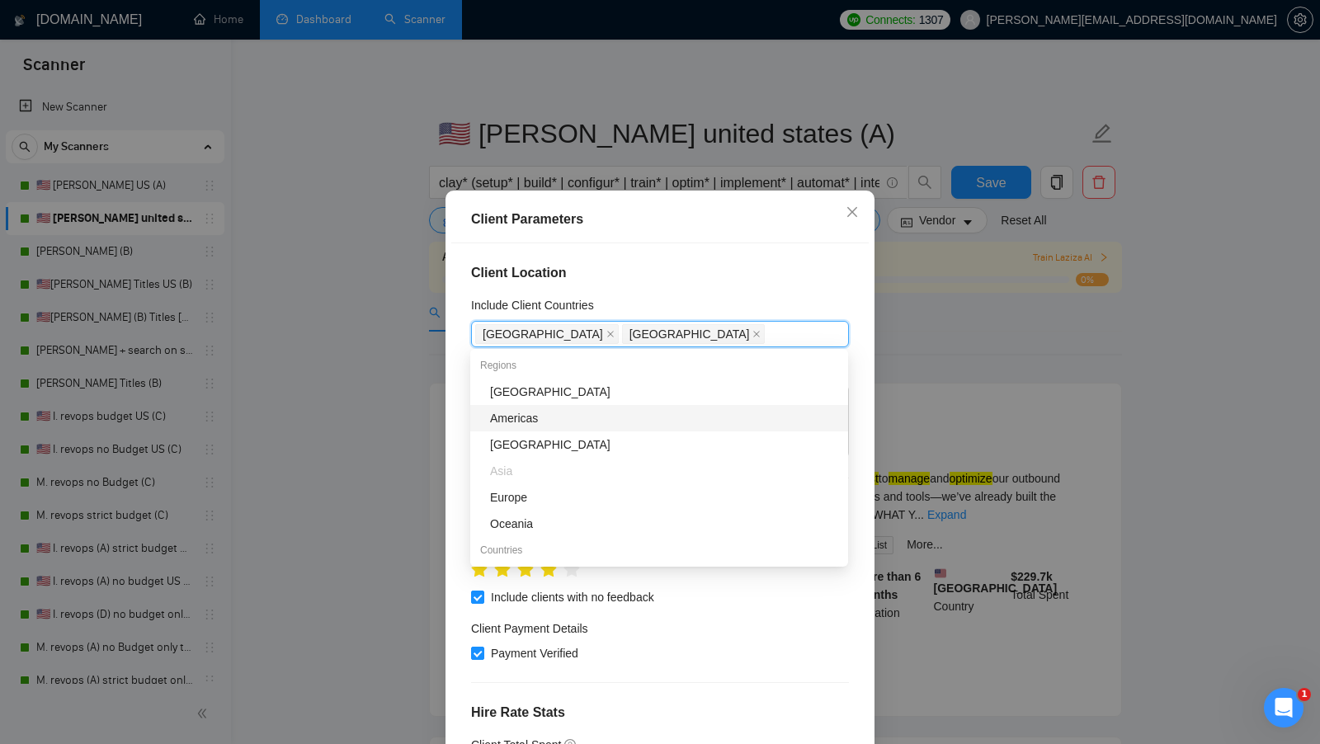
click at [637, 419] on div "Americas" at bounding box center [664, 418] width 348 height 18
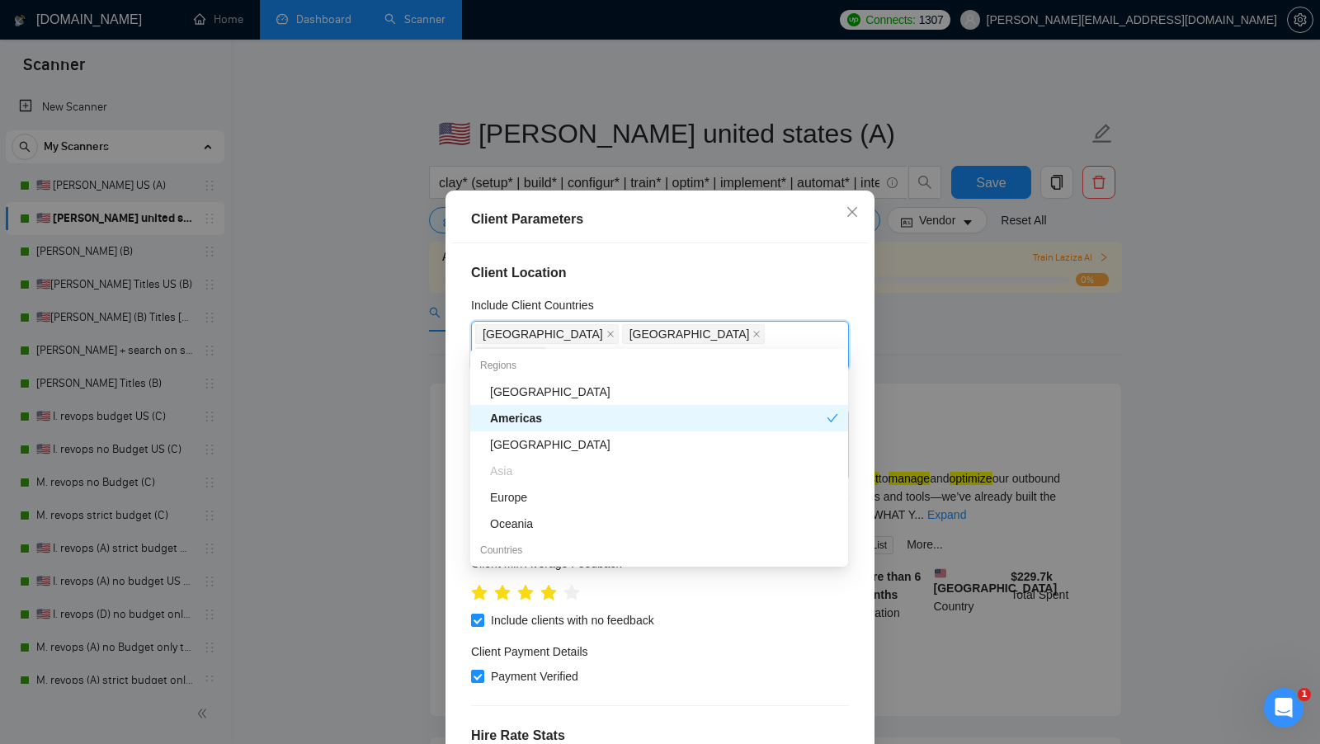
click at [973, 374] on div "Client Parameters Client Location Include Client Countries United States, Canad…" at bounding box center [660, 372] width 1320 height 744
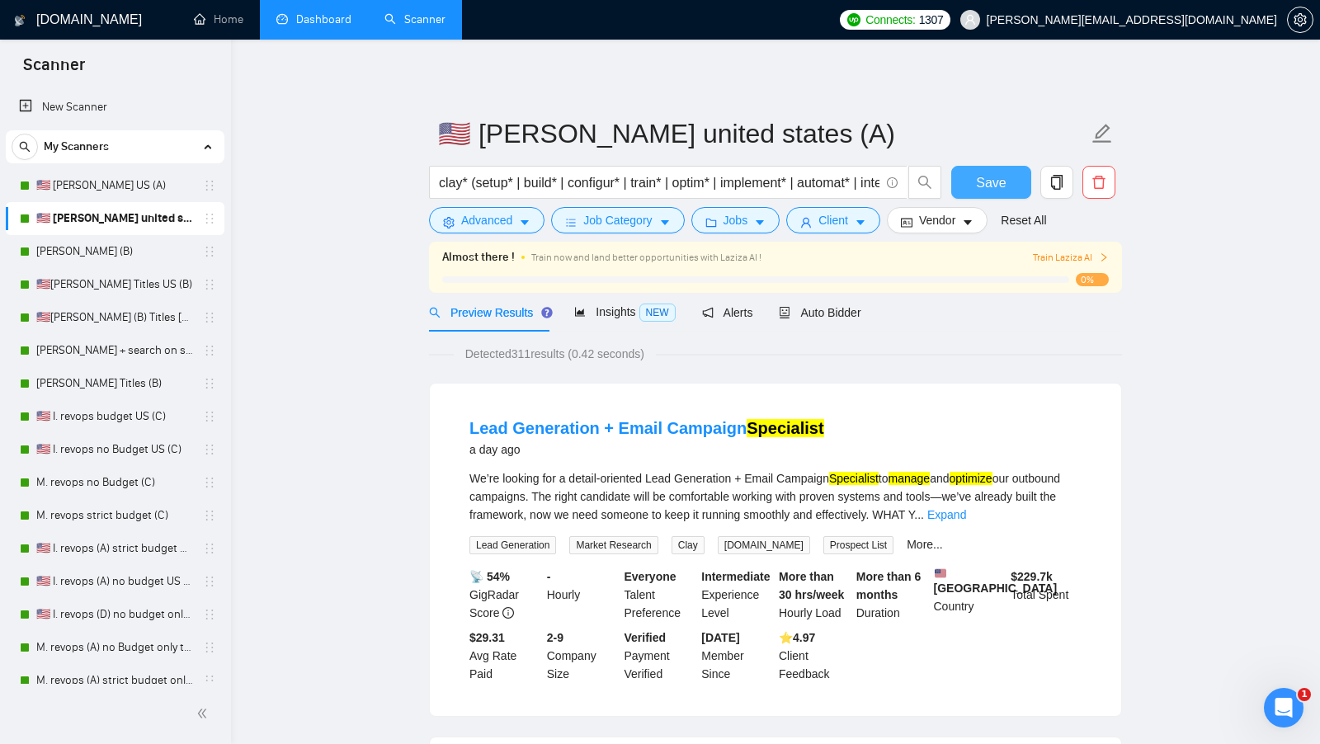
click at [1000, 184] on span "Save" at bounding box center [991, 182] width 30 height 21
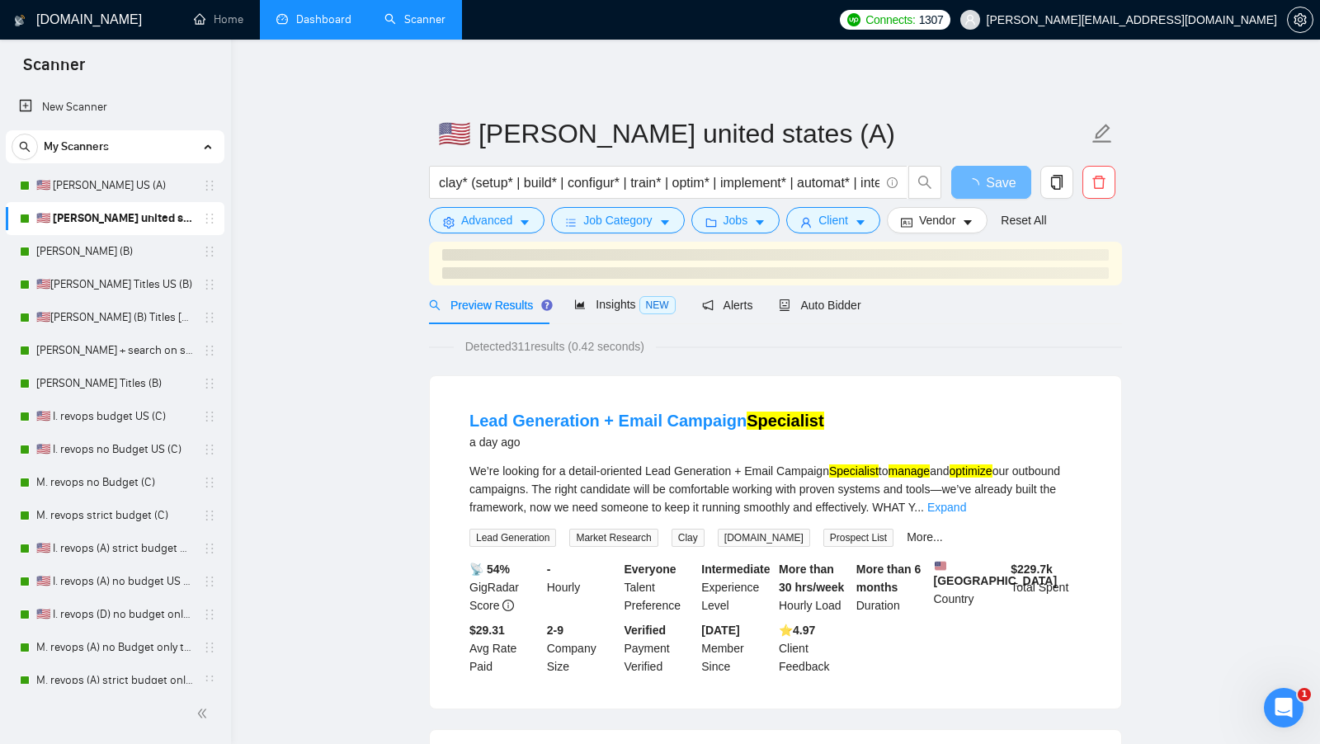
click at [1082, 497] on li "Lead Generation + Email Campaign Specialist a day ago We’re looking for a detai…" at bounding box center [775, 542] width 652 height 293
click at [1076, 504] on div "We’re looking for a detail-oriented Lead Generation + Email Campaign Specialist…" at bounding box center [775, 489] width 612 height 54
click at [1066, 504] on div "We’re looking for a detail-oriented Lead Generation + Email Campaign Specialist…" at bounding box center [775, 489] width 612 height 54
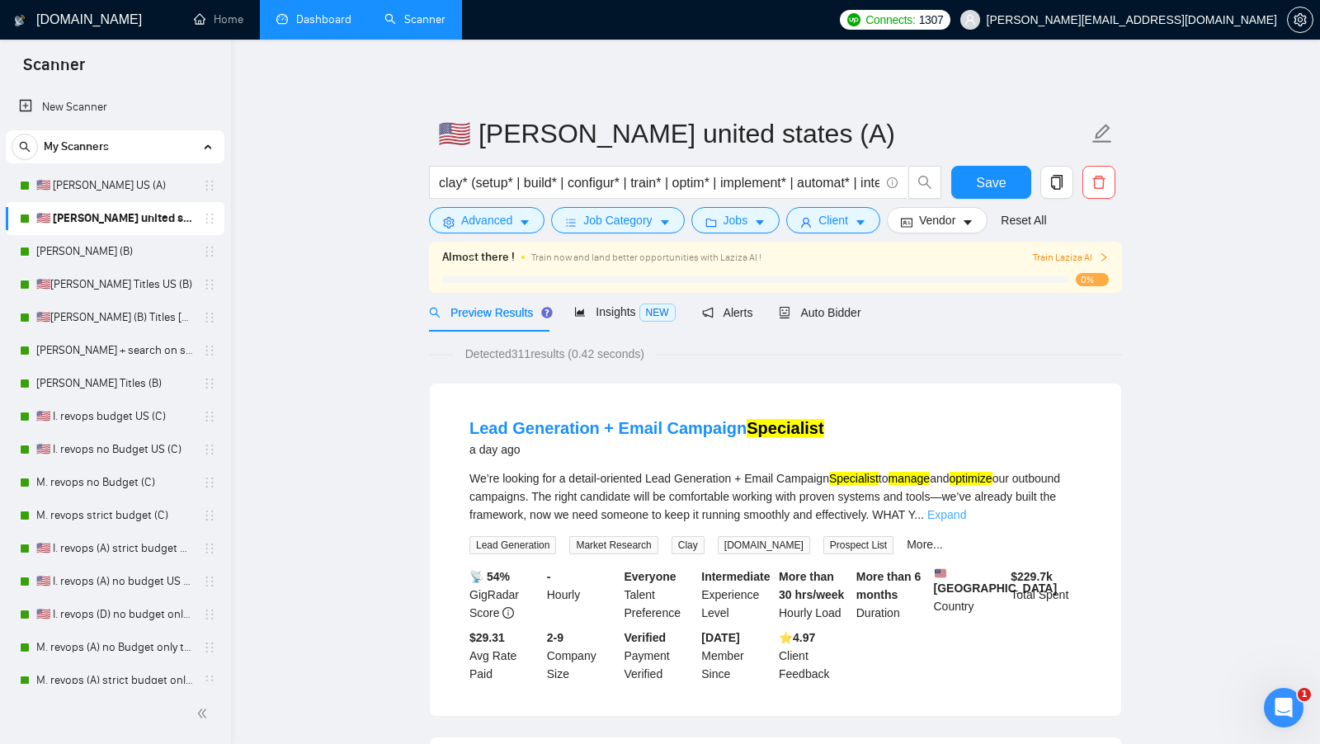
click at [966, 511] on link "Expand" at bounding box center [946, 514] width 39 height 13
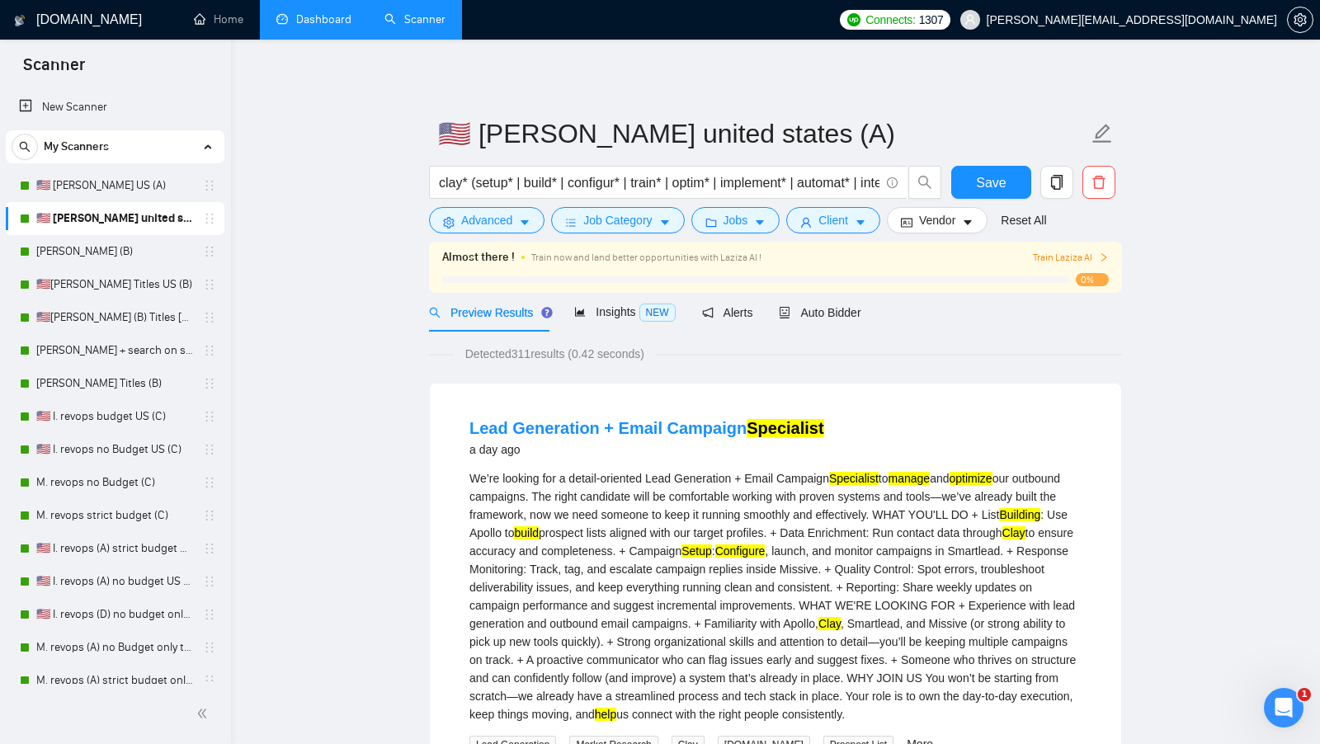
click at [130, 288] on link "🇺🇸[PERSON_NAME] Titles US (B)" at bounding box center [114, 284] width 157 height 33
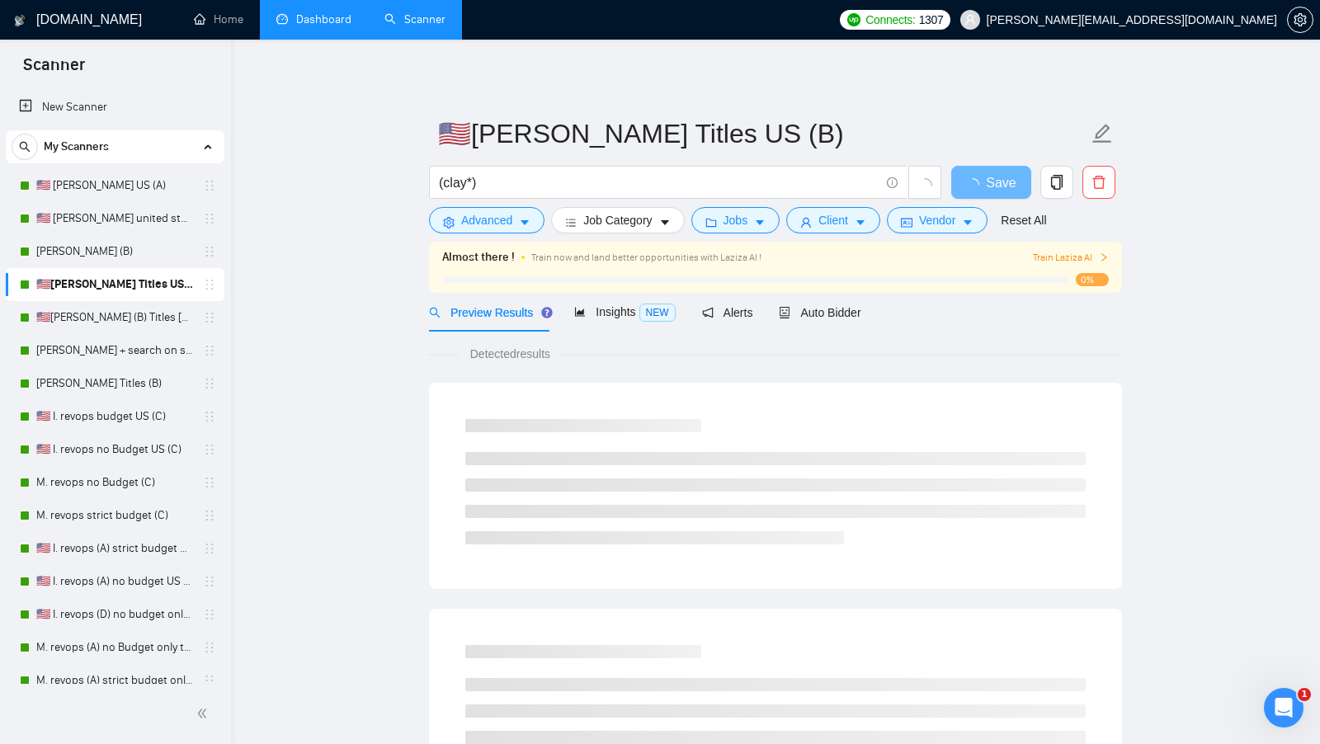
click at [489, 205] on div "(clay*)" at bounding box center [686, 186] width 520 height 41
click at [487, 221] on span "Advanced" at bounding box center [486, 220] width 51 height 18
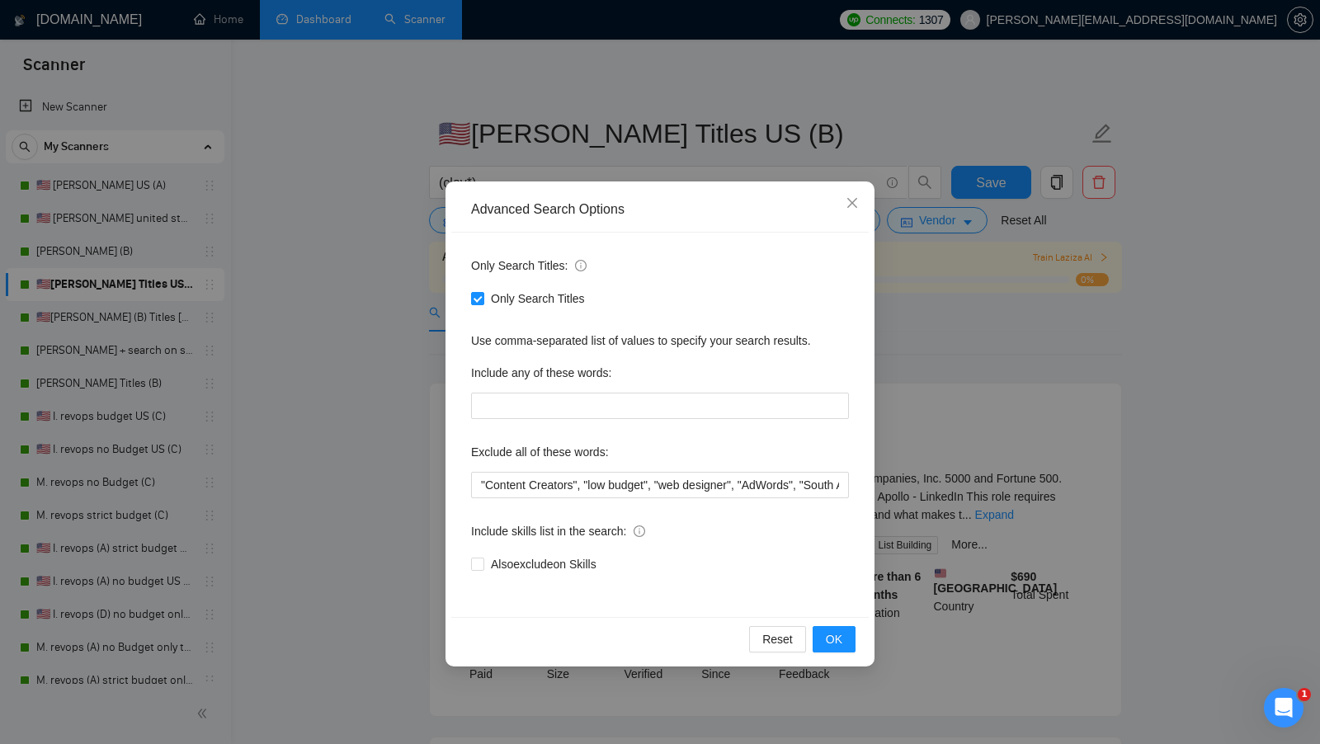
click at [365, 398] on div "Advanced Search Options Only Search Titles: Only Search Titles Use comma-separa…" at bounding box center [660, 372] width 1320 height 744
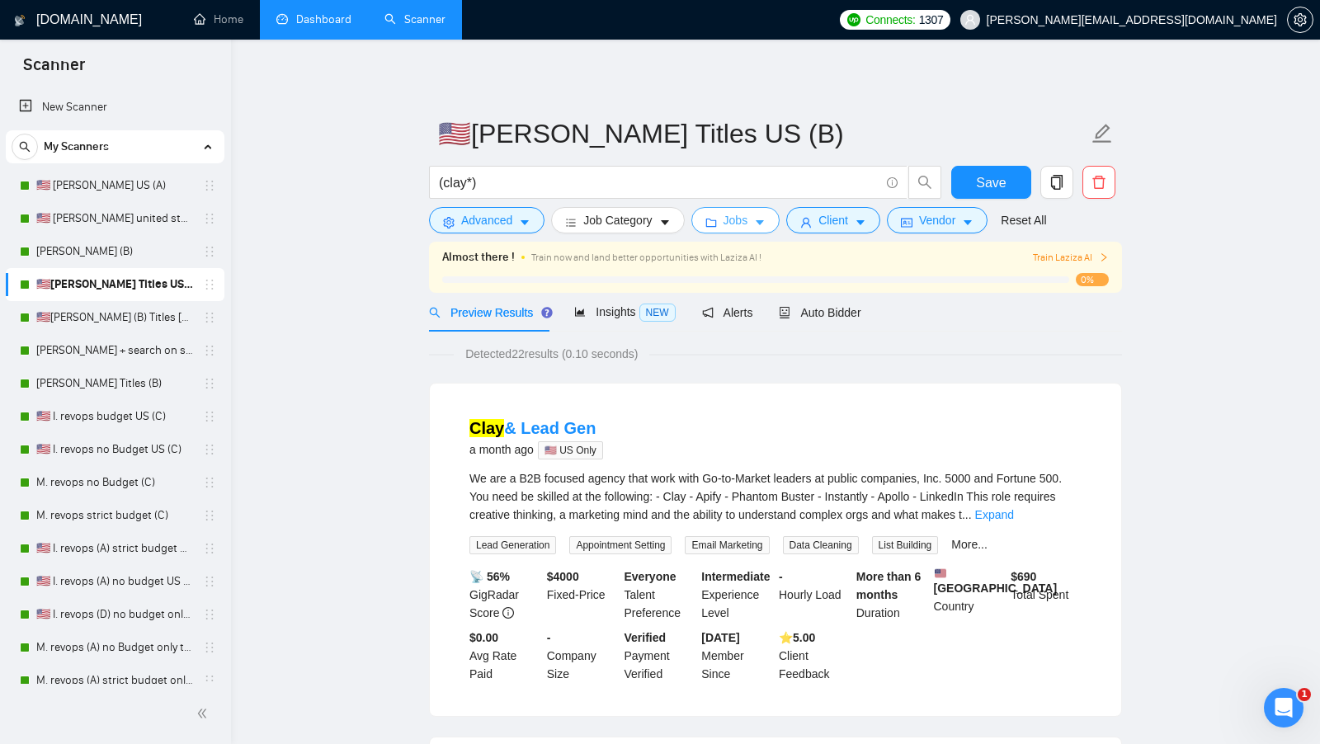
click at [725, 220] on span "Jobs" at bounding box center [735, 220] width 25 height 18
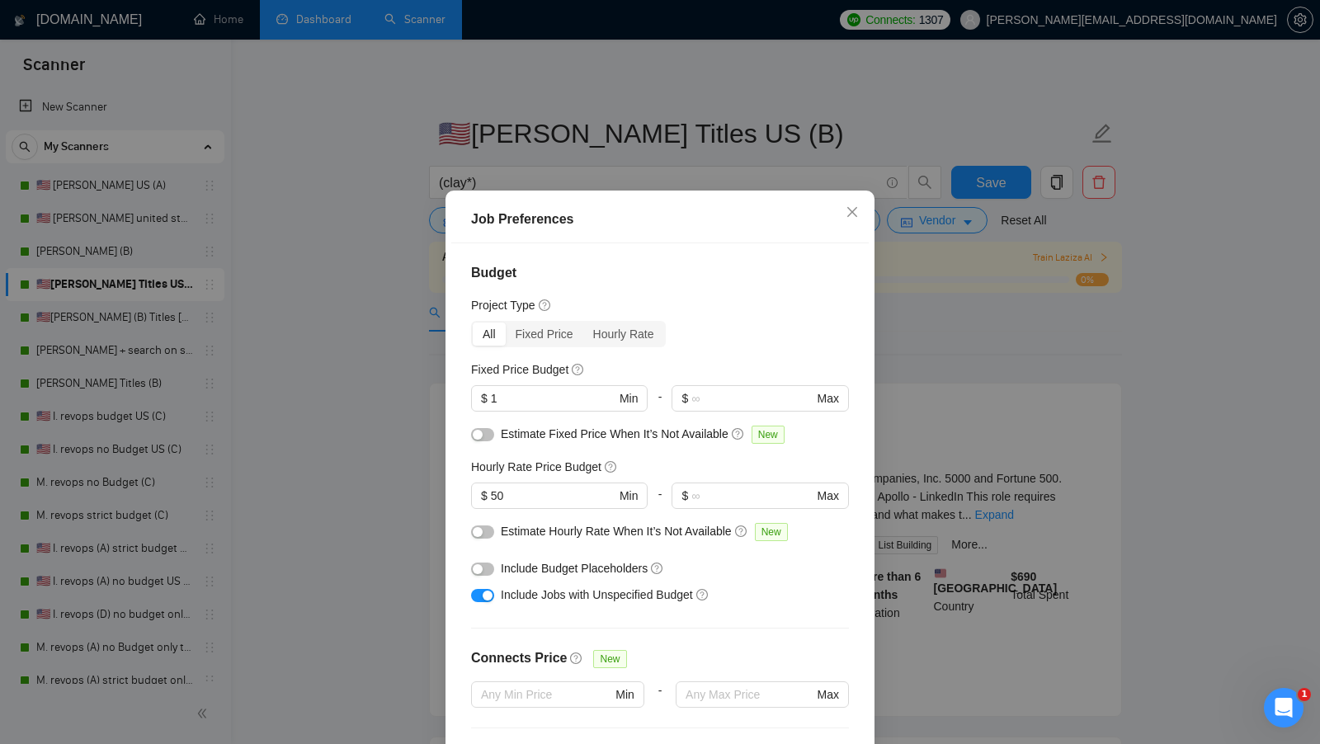
click at [901, 310] on div "Job Preferences Budget Project Type All Fixed Price Hourly Rate Fixed Price Bud…" at bounding box center [660, 372] width 1320 height 744
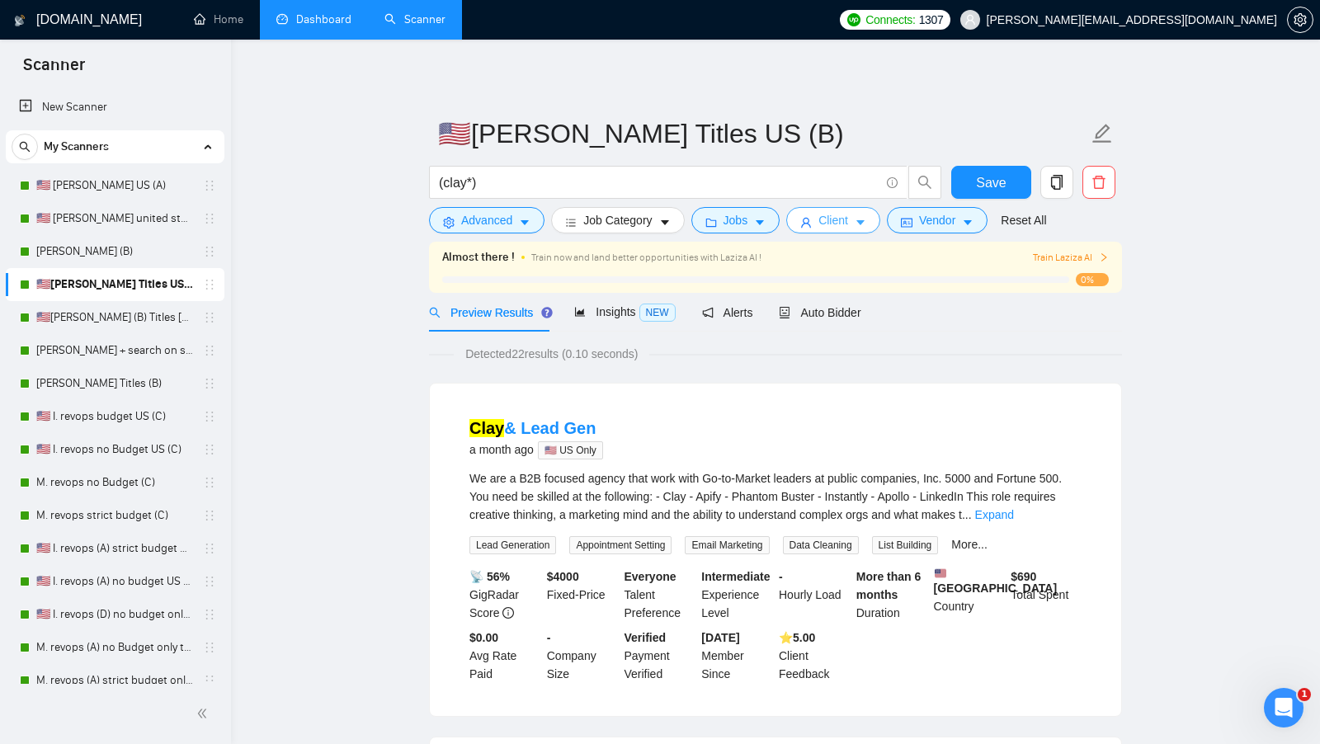
click at [848, 228] on span "Client" at bounding box center [833, 220] width 30 height 18
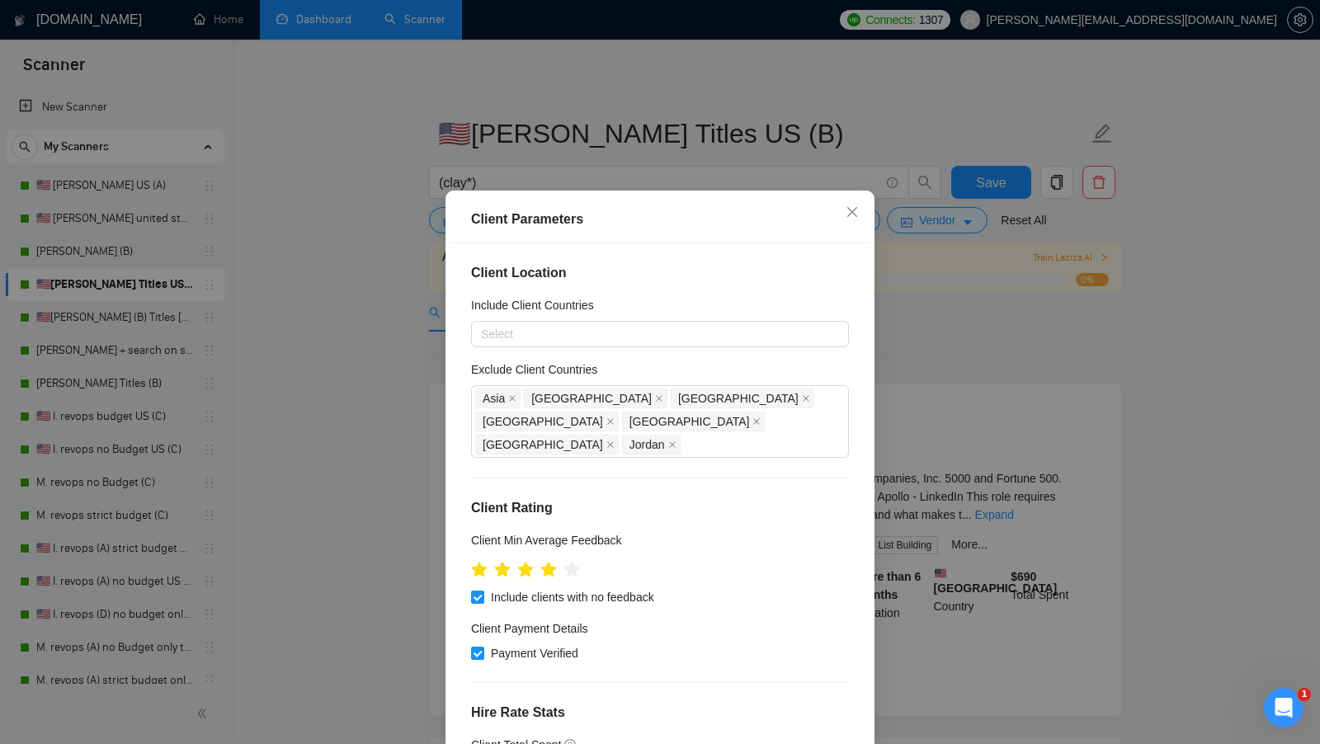
click at [918, 306] on div "Client Parameters Client Location Include Client Countries Select Exclude Clien…" at bounding box center [660, 372] width 1320 height 744
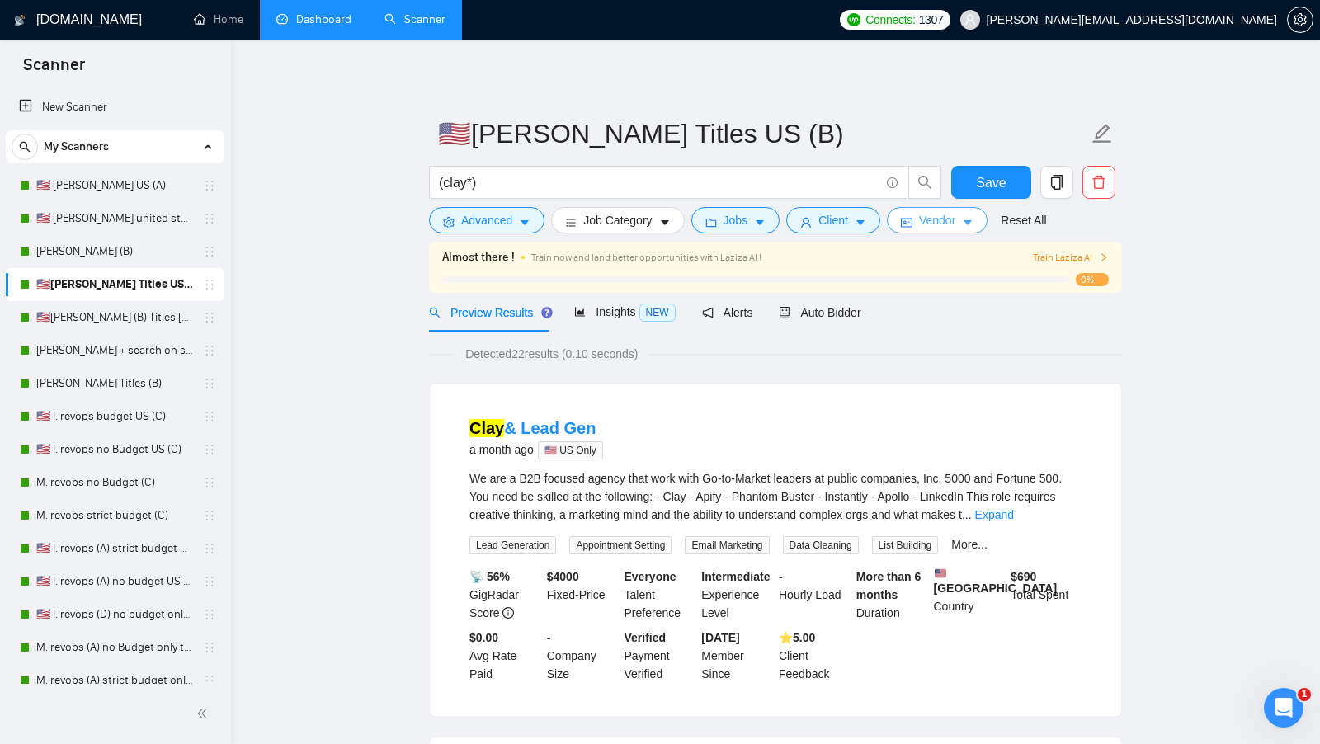
click at [938, 230] on button "Vendor" at bounding box center [937, 220] width 101 height 26
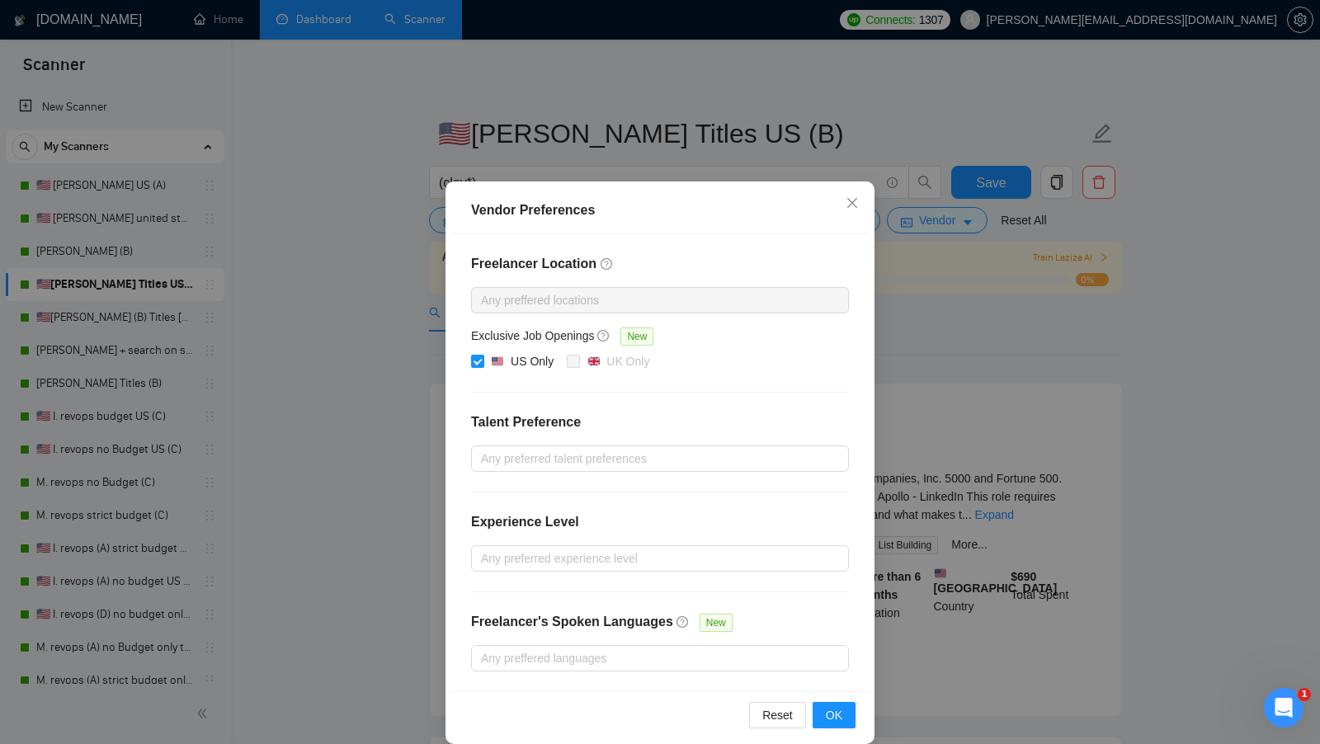
click at [950, 359] on div "Vendor Preferences Freelancer Location Any preffered locations Exclusive Job Op…" at bounding box center [660, 372] width 1320 height 744
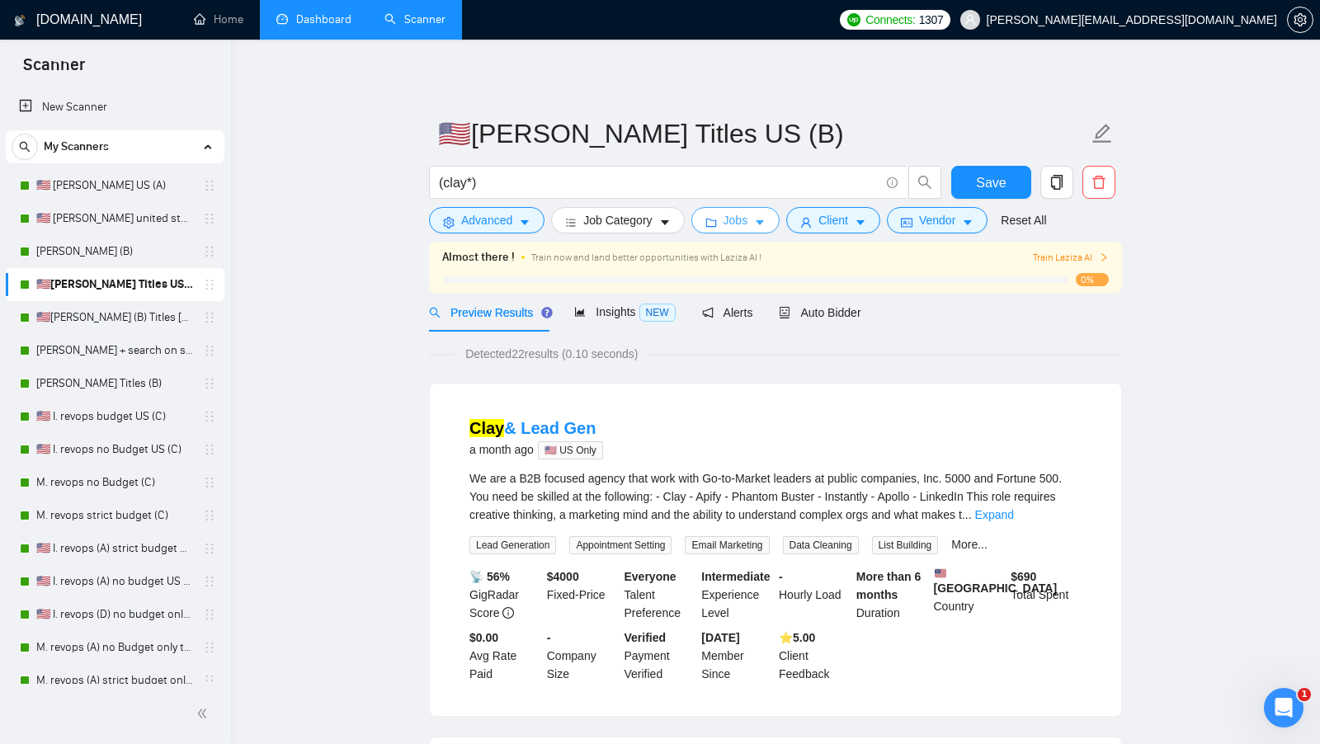
click at [731, 209] on button "Jobs" at bounding box center [735, 220] width 89 height 26
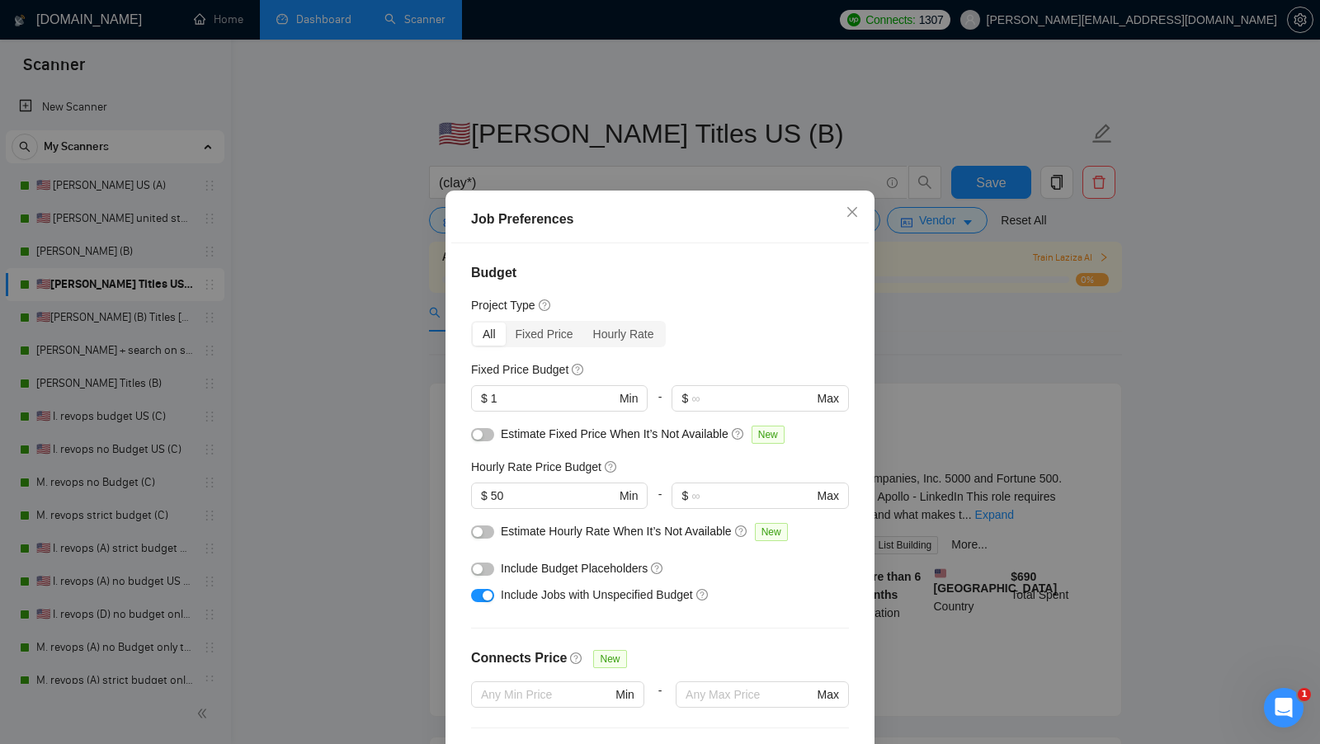
click at [946, 351] on div "Job Preferences Budget Project Type All Fixed Price Hourly Rate Fixed Price Bud…" at bounding box center [660, 372] width 1320 height 744
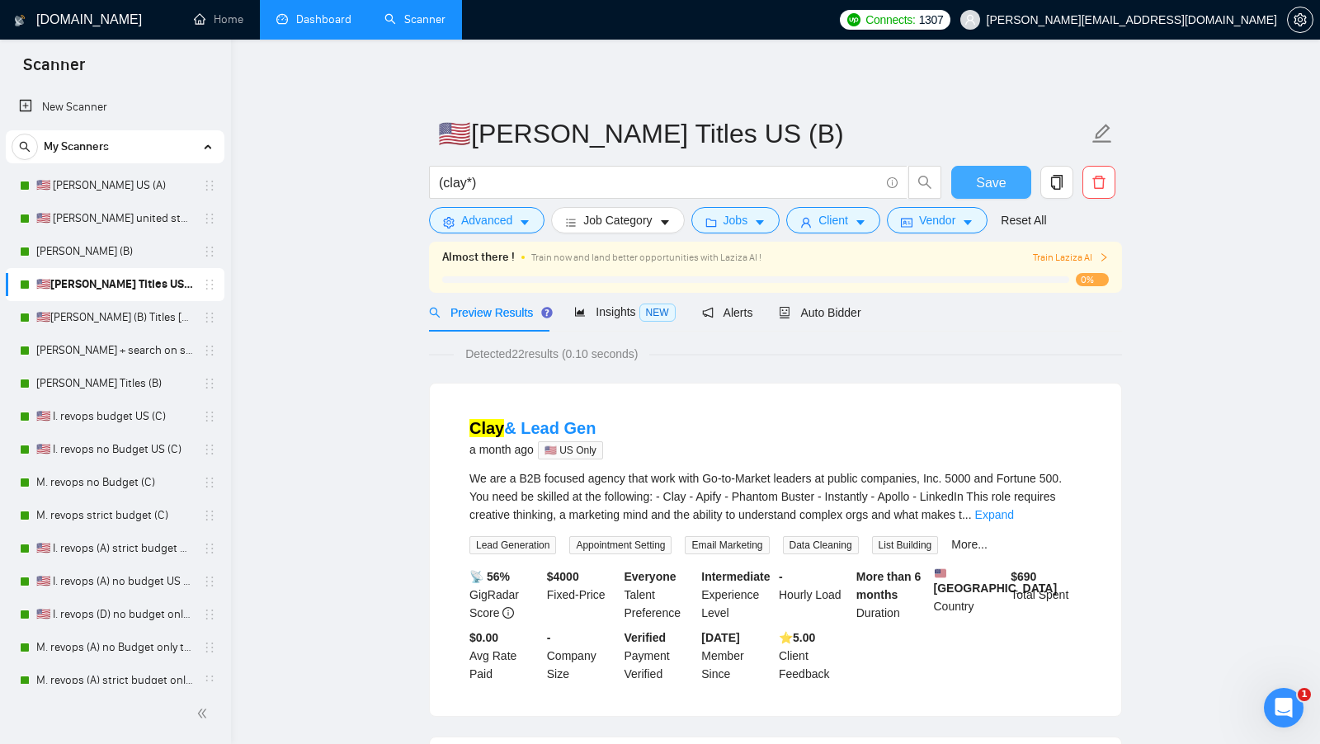
click at [997, 197] on button "Save" at bounding box center [991, 182] width 80 height 33
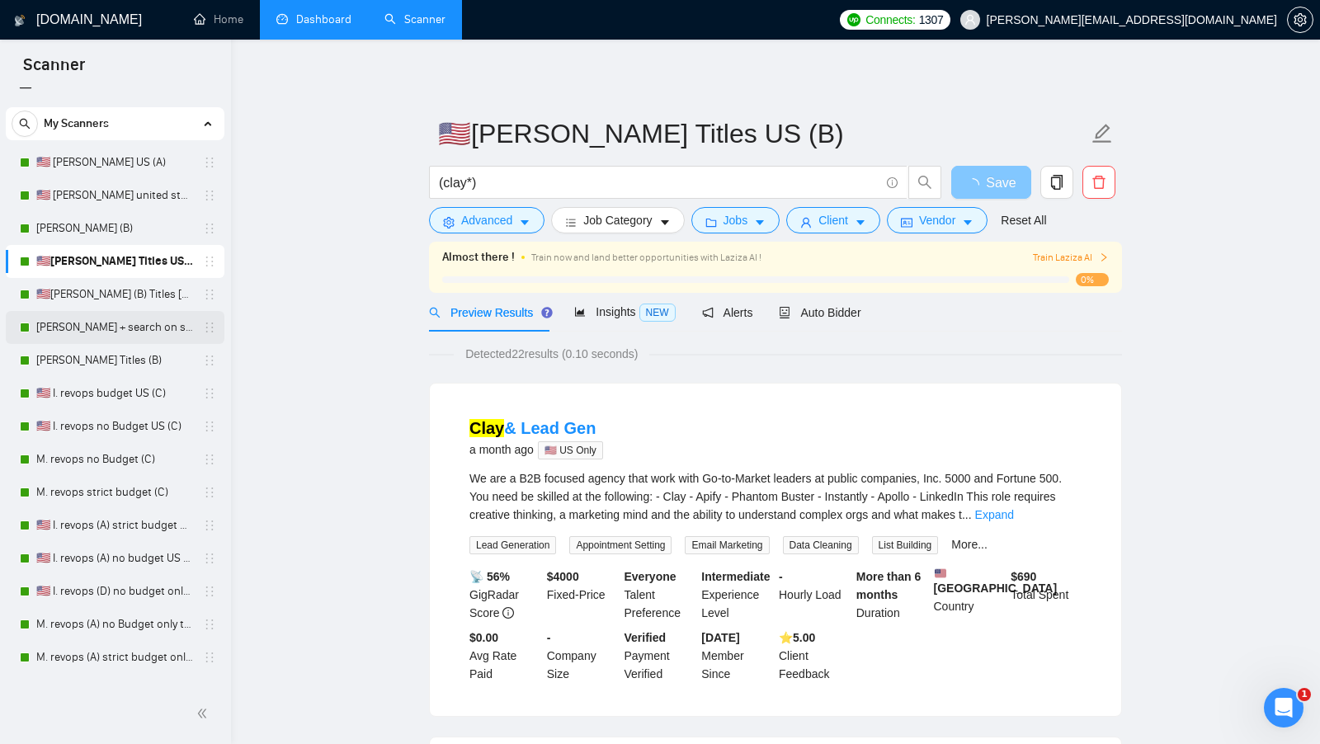
scroll to position [28, 0]
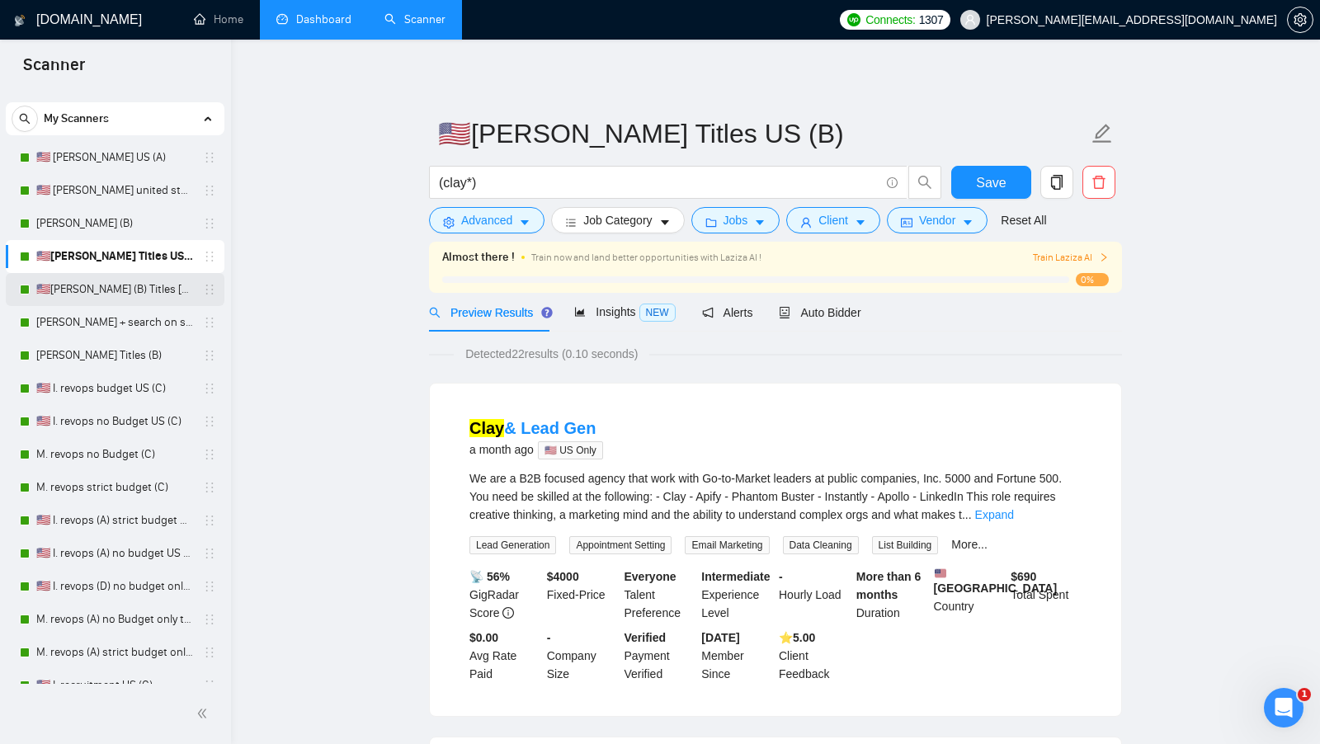
click at [131, 293] on link "🇺🇸[PERSON_NAME] (B) Titles [GEOGRAPHIC_DATA]" at bounding box center [114, 289] width 157 height 33
click at [153, 291] on link "🇺🇸[PERSON_NAME] (B) Titles [GEOGRAPHIC_DATA]" at bounding box center [114, 289] width 157 height 33
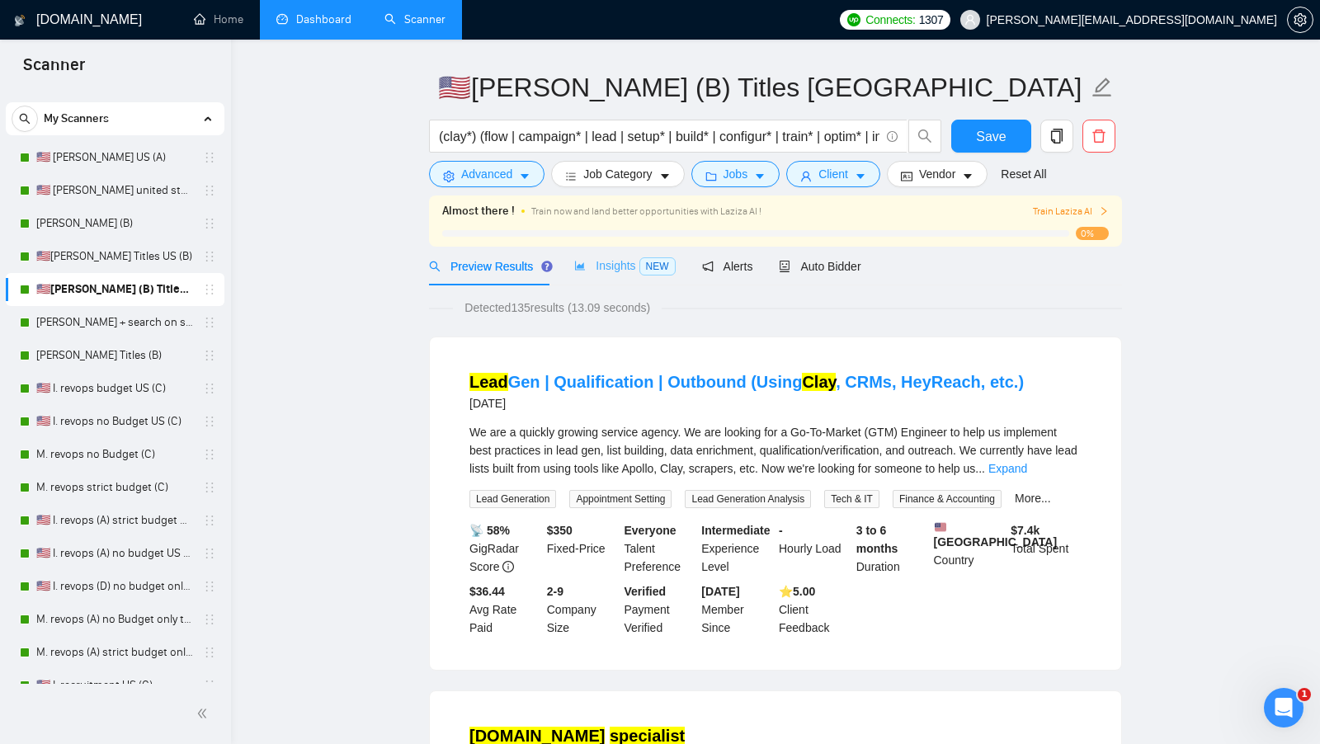
scroll to position [41, 0]
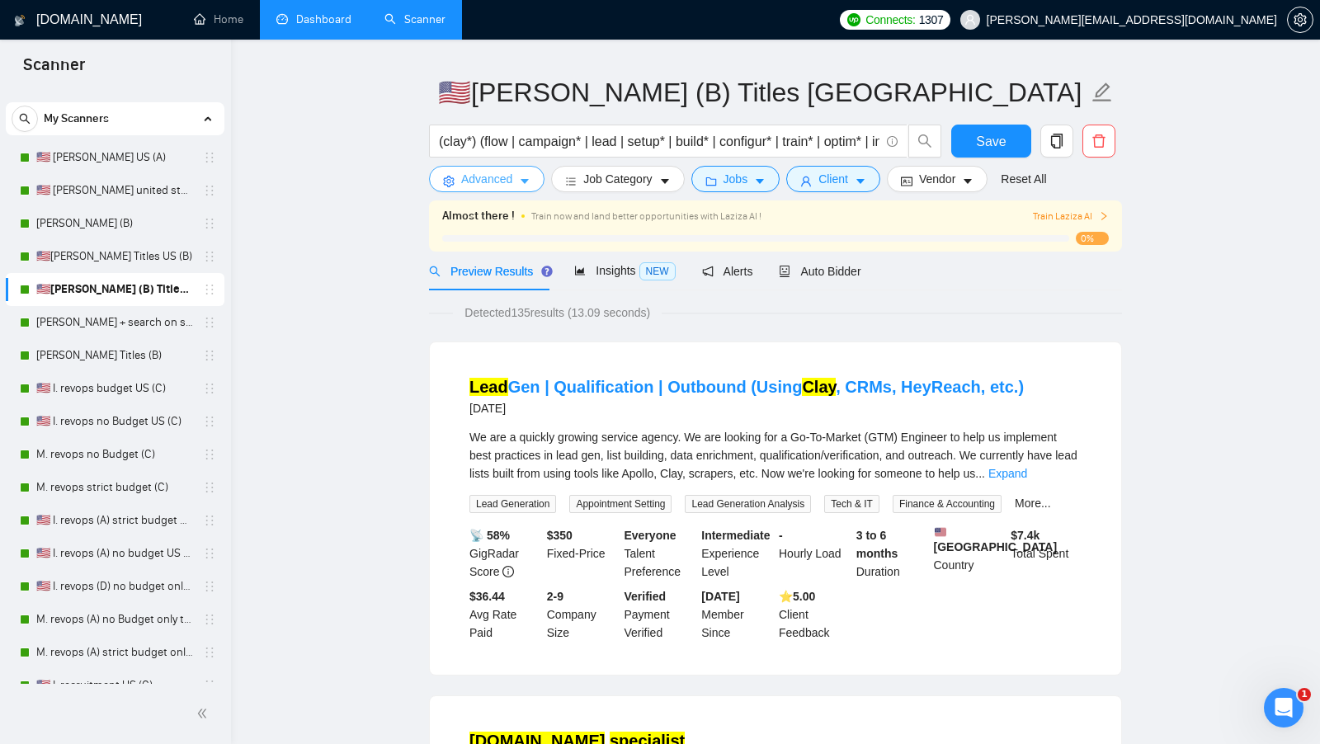
click at [481, 180] on span "Advanced" at bounding box center [486, 179] width 51 height 18
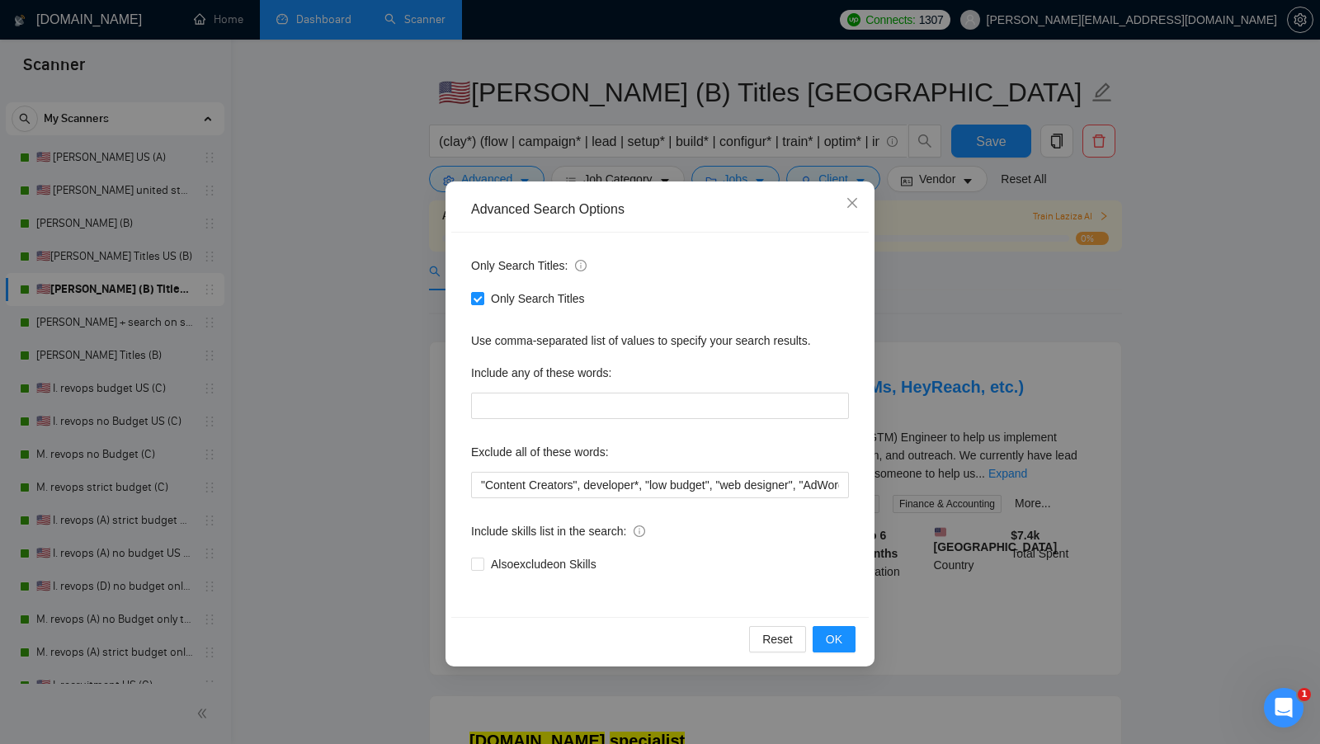
click at [393, 359] on div "Advanced Search Options Only Search Titles: Only Search Titles Use comma-separa…" at bounding box center [660, 372] width 1320 height 744
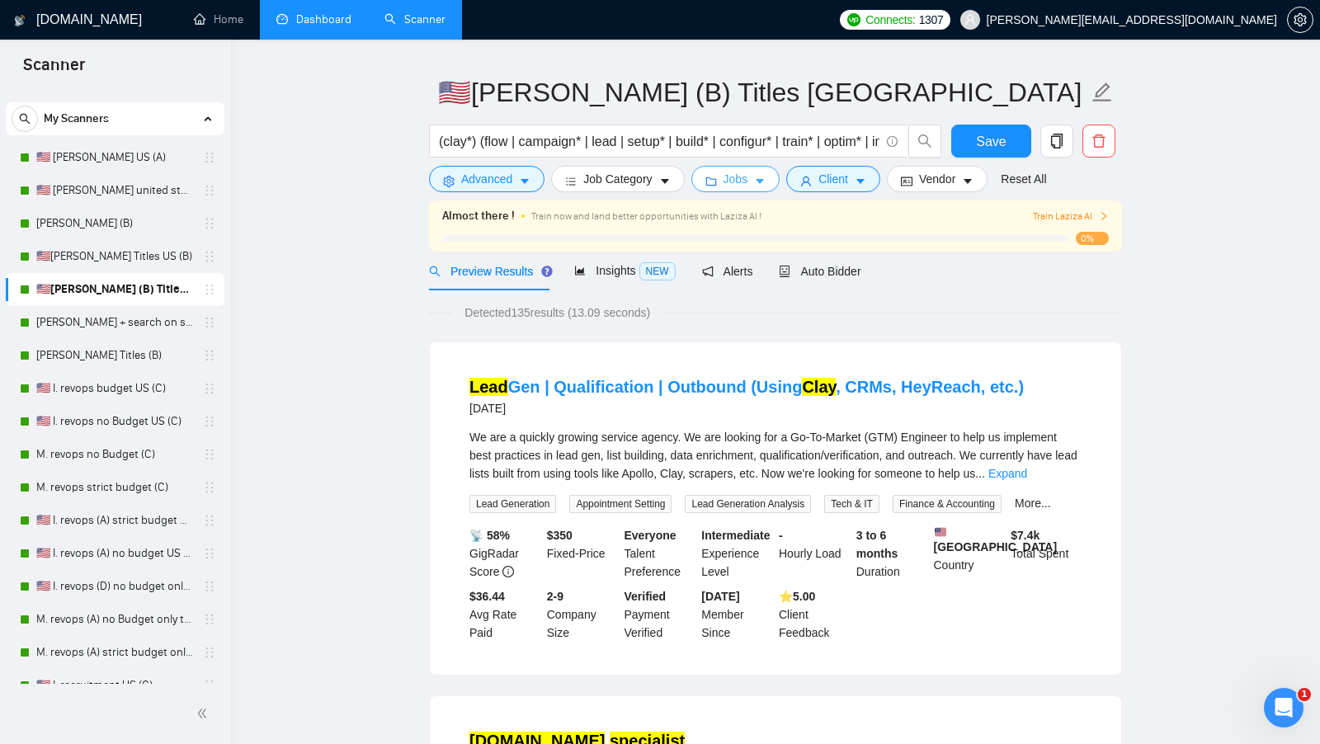
click at [746, 173] on span "Jobs" at bounding box center [735, 179] width 25 height 18
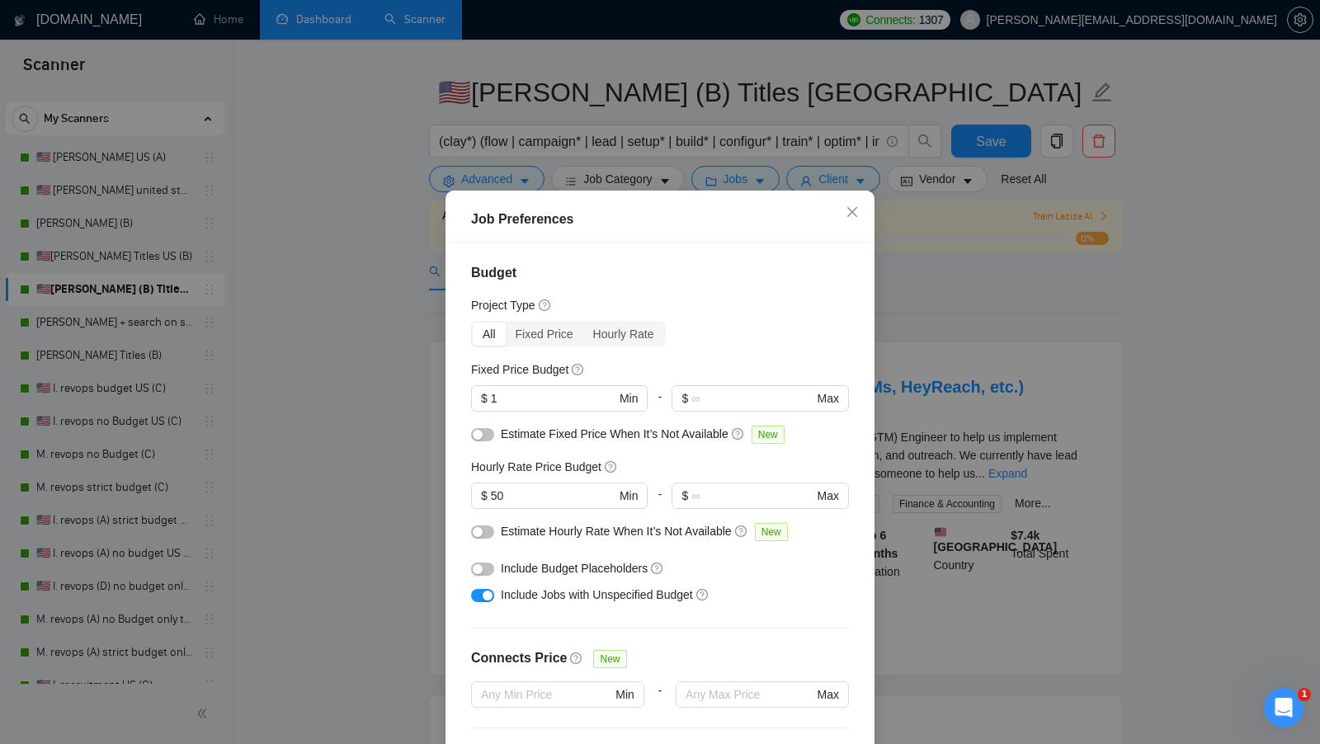
click at [839, 181] on div "Job Preferences Budget Project Type All Fixed Price Hourly Rate Fixed Price Bud…" at bounding box center [660, 372] width 1320 height 744
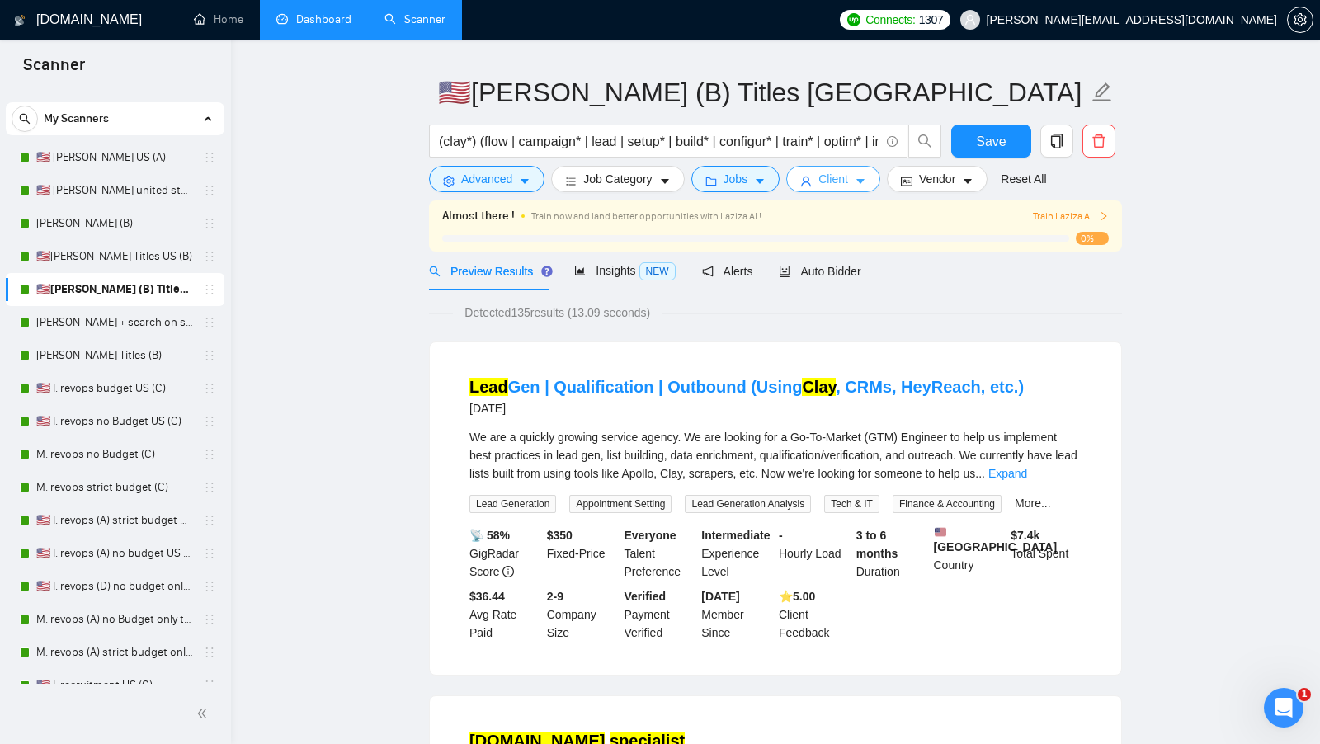
click at [841, 181] on span "Client" at bounding box center [833, 179] width 30 height 18
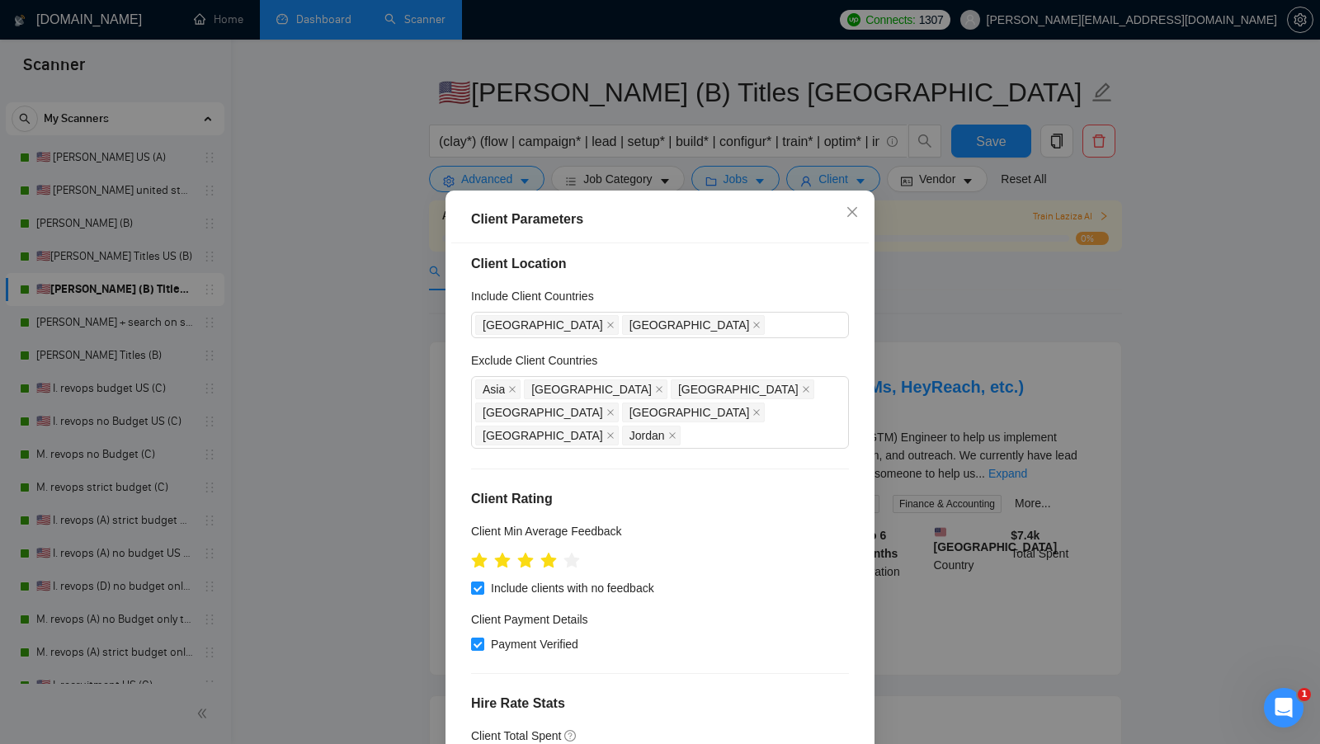
scroll to position [10, 0]
click at [746, 337] on div "Client Location Include Client Countries United States Canada Exclude Client Co…" at bounding box center [659, 503] width 417 height 520
click at [746, 332] on div "United States Canada" at bounding box center [651, 324] width 353 height 23
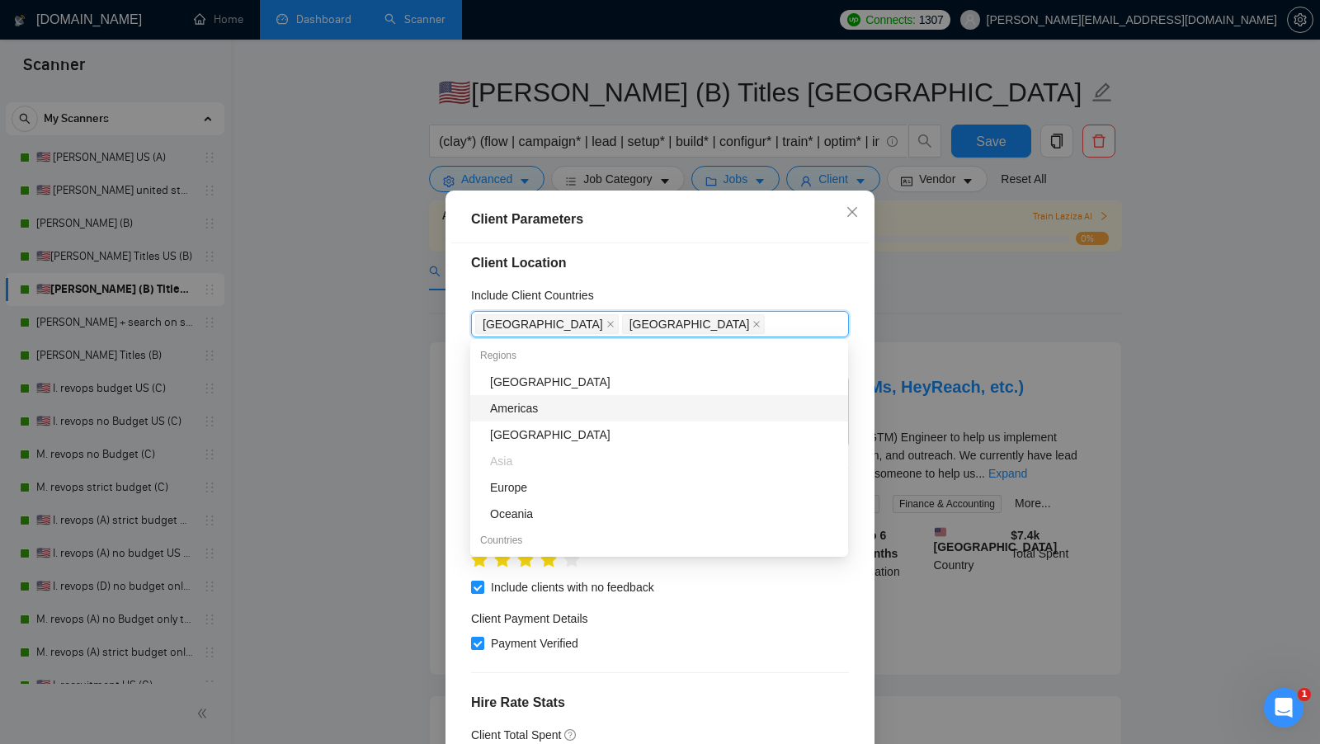
click at [642, 411] on div "Americas" at bounding box center [664, 408] width 348 height 18
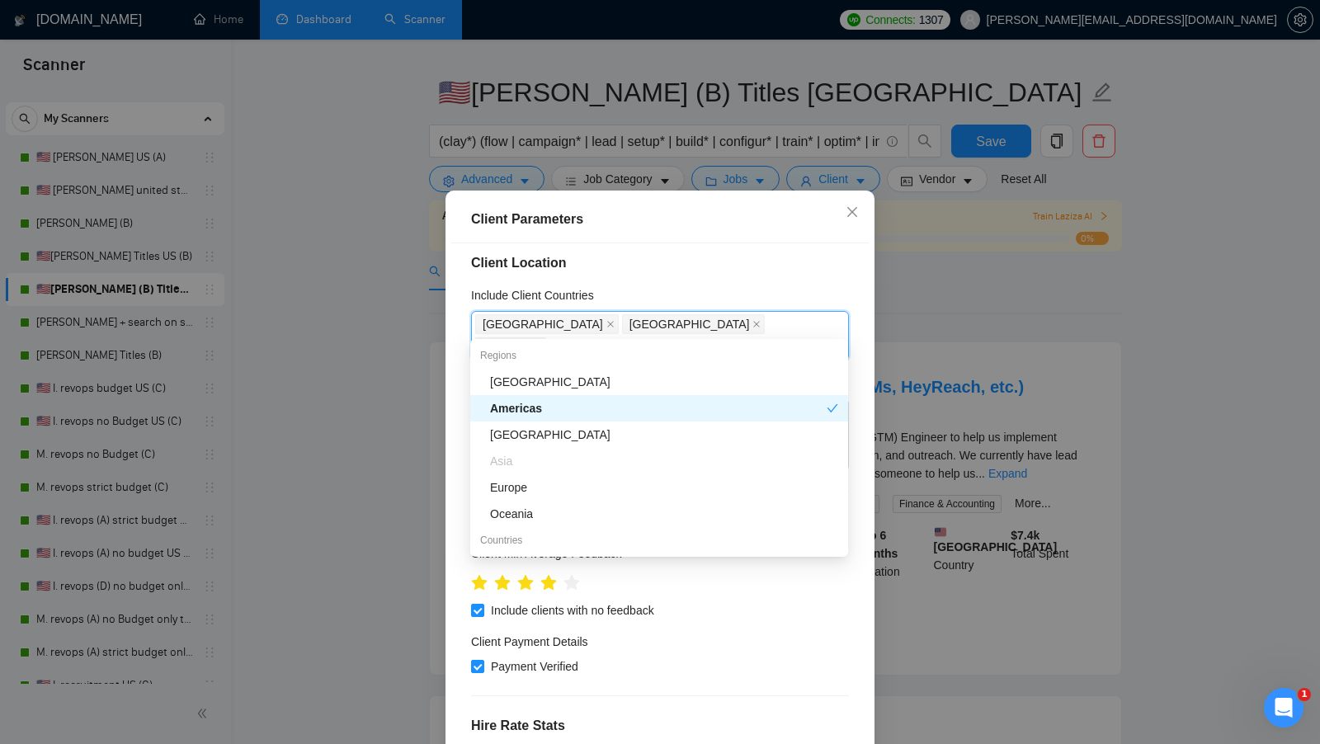
click at [741, 304] on div "Include Client Countries" at bounding box center [660, 298] width 378 height 25
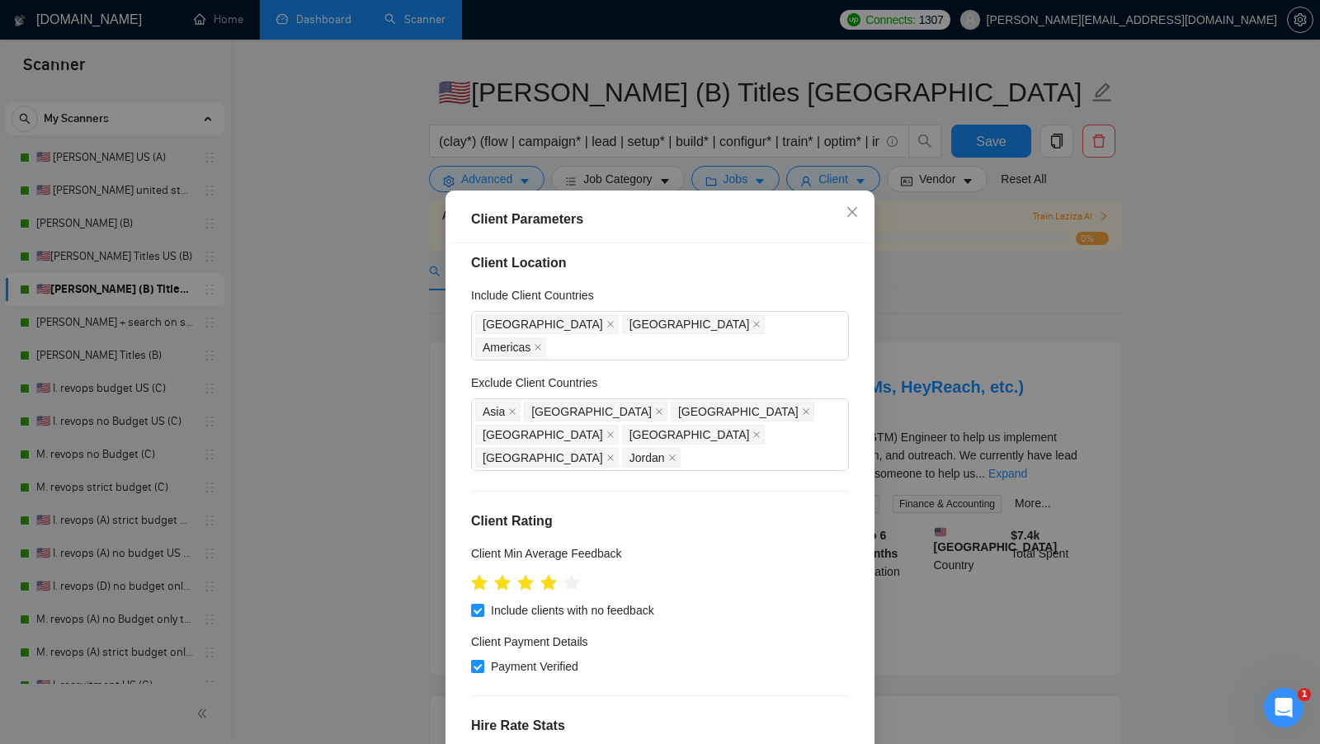
scroll to position [92, 0]
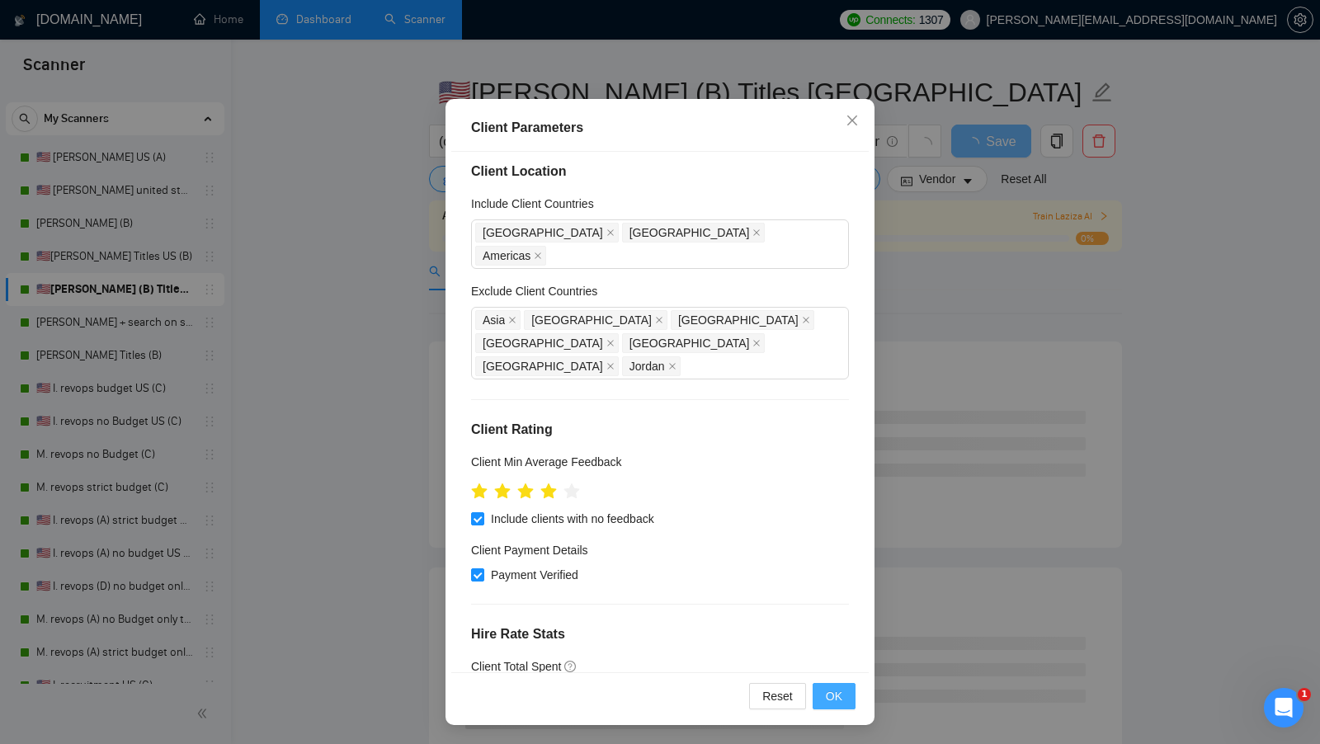
click at [851, 695] on button "OK" at bounding box center [833, 696] width 43 height 26
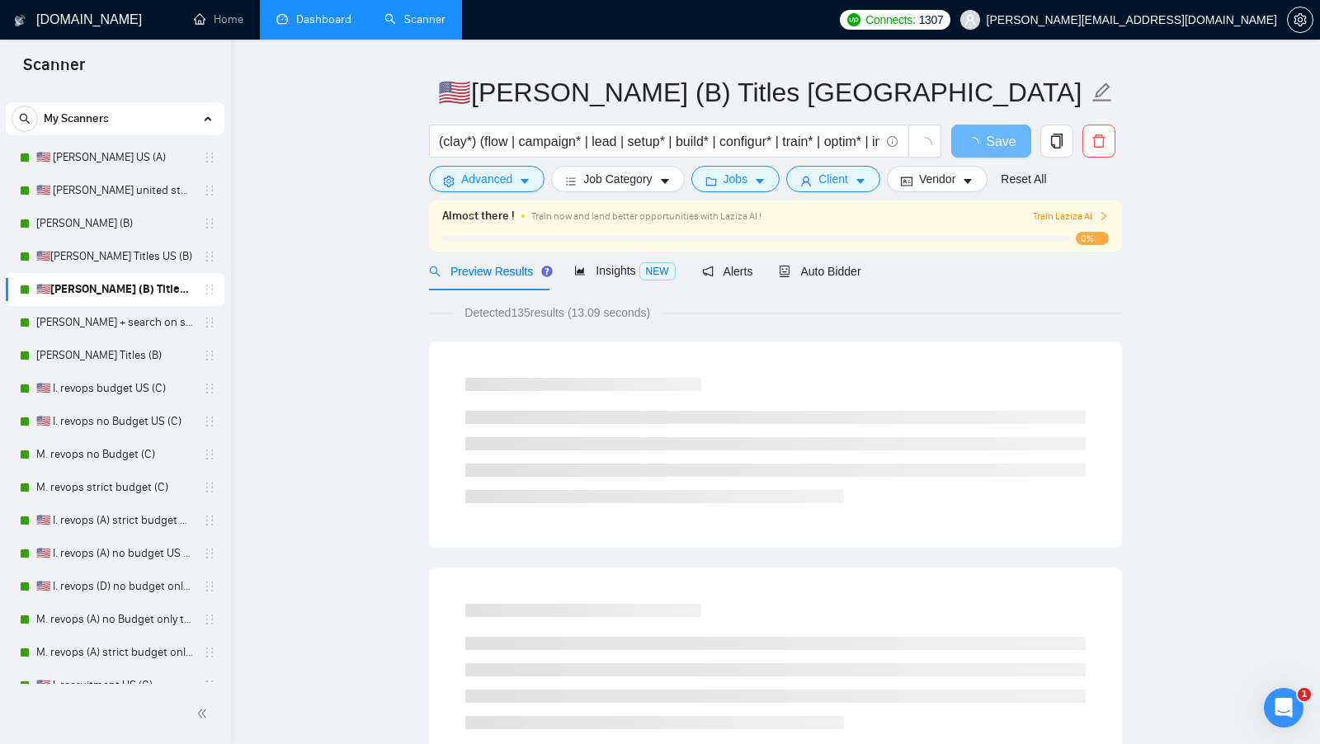
scroll to position [0, 0]
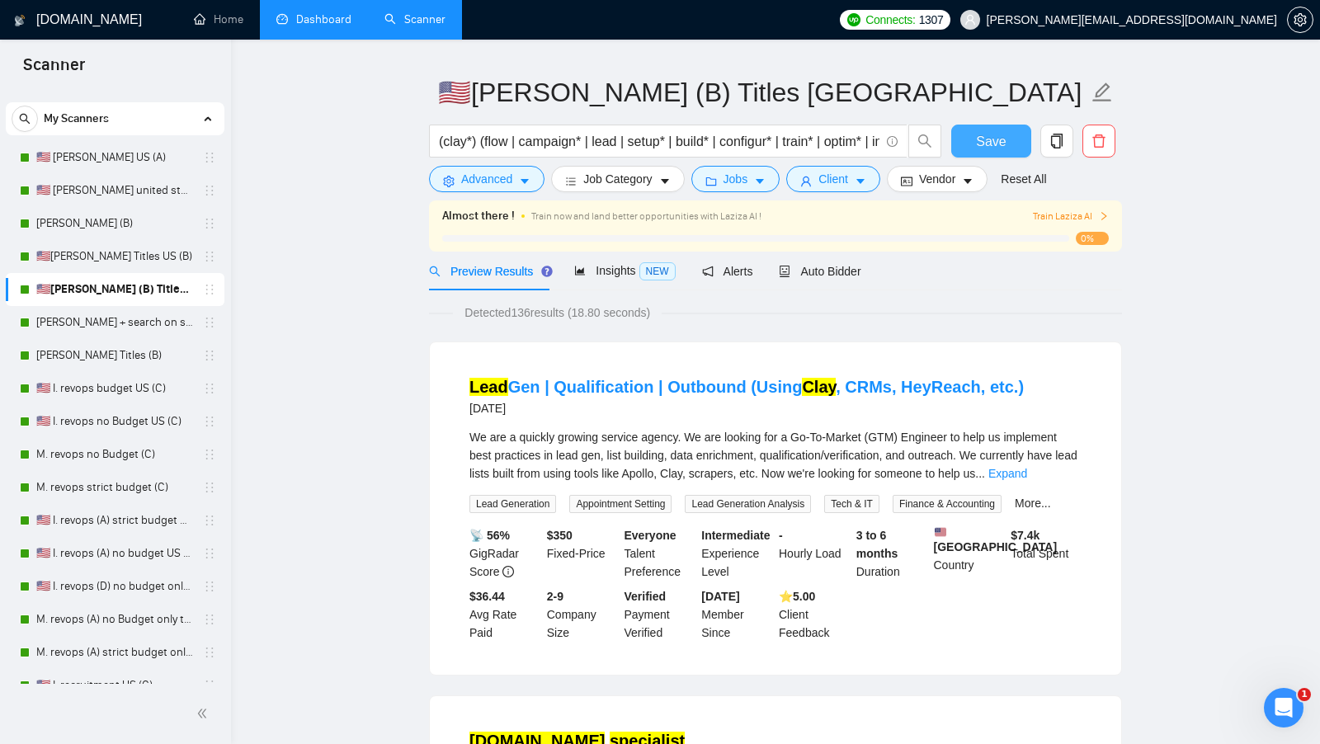
click at [975, 126] on button "Save" at bounding box center [991, 141] width 80 height 33
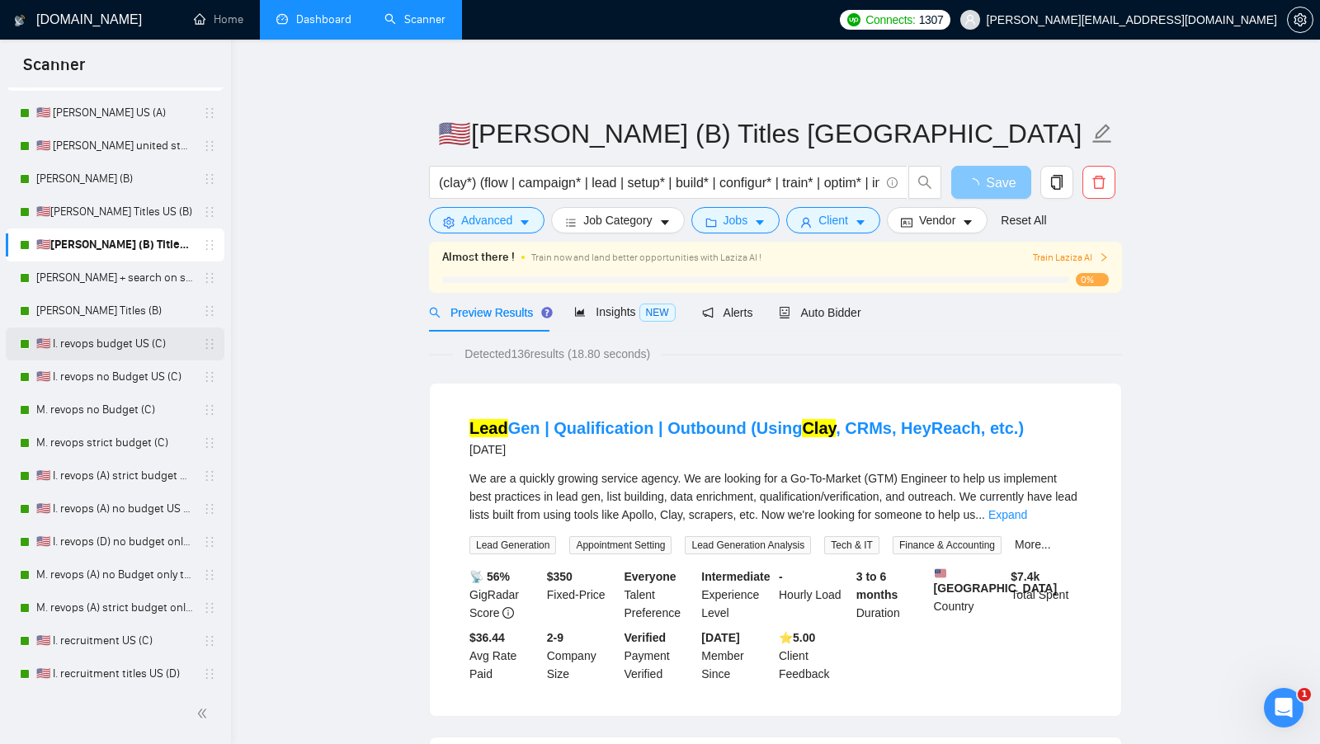
scroll to position [66, 0]
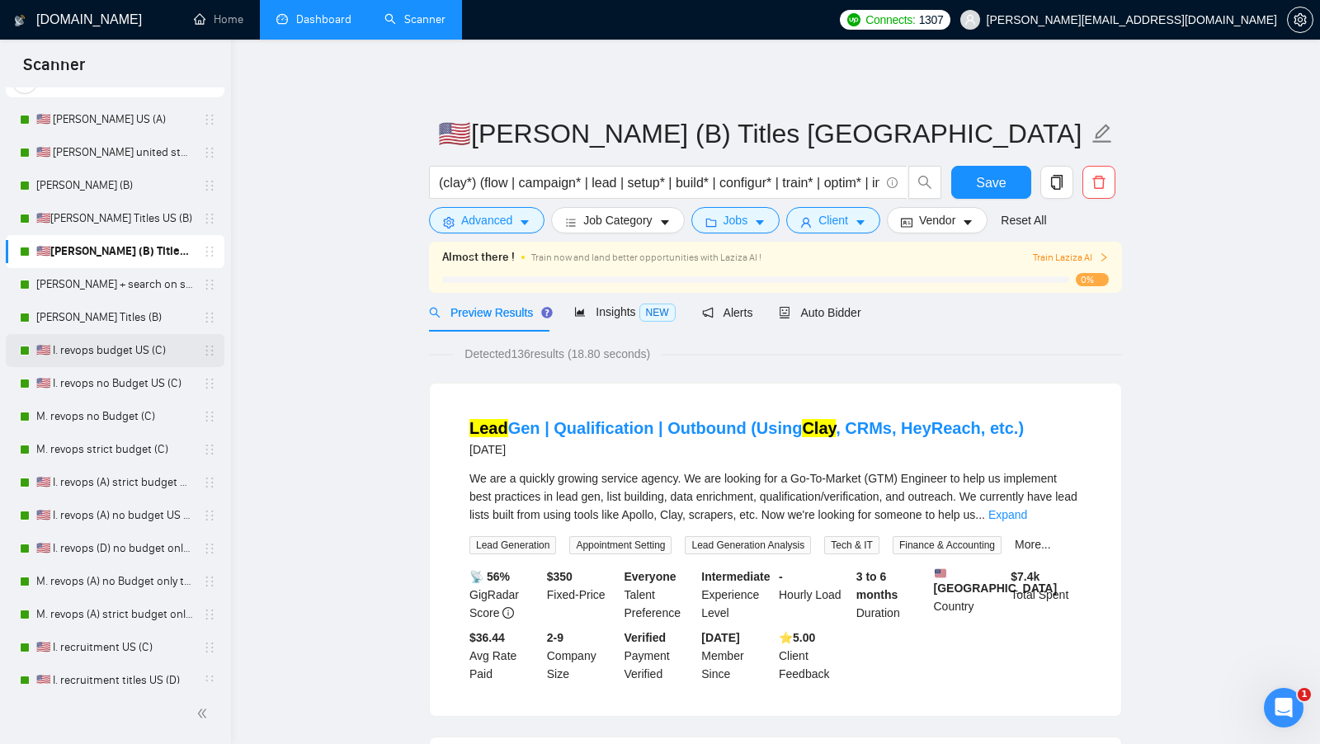
click at [111, 351] on link "🇺🇸 I. revops budget US (C)" at bounding box center [114, 350] width 157 height 33
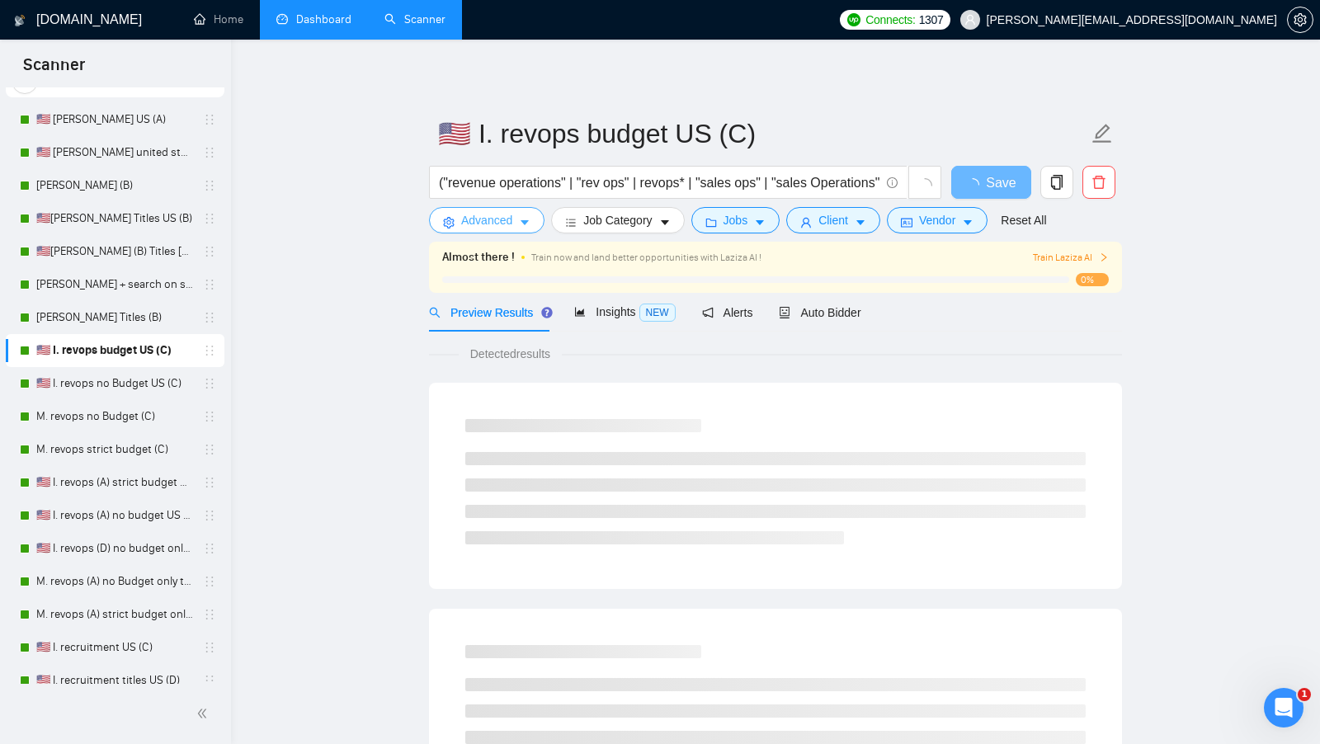
click at [510, 221] on span "Advanced" at bounding box center [486, 220] width 51 height 18
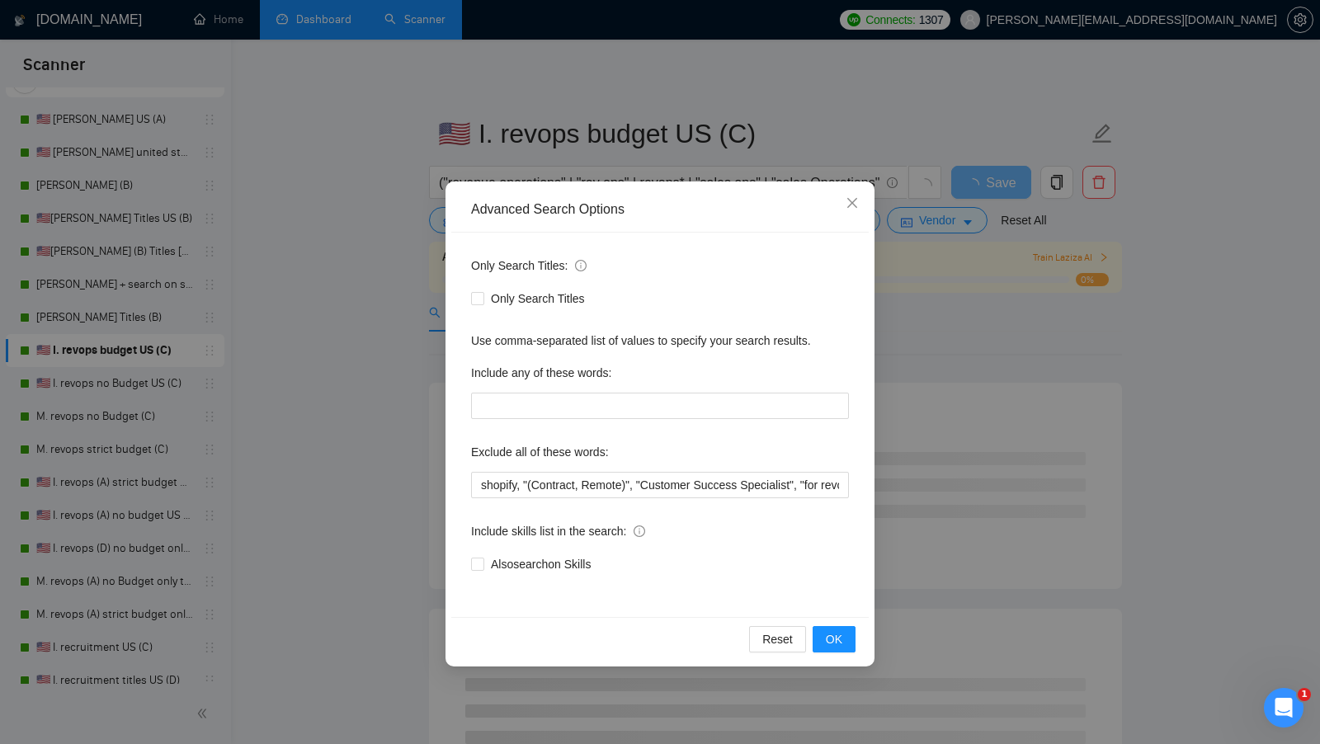
click at [368, 302] on div "Advanced Search Options Only Search Titles: Only Search Titles Use comma-separa…" at bounding box center [660, 372] width 1320 height 744
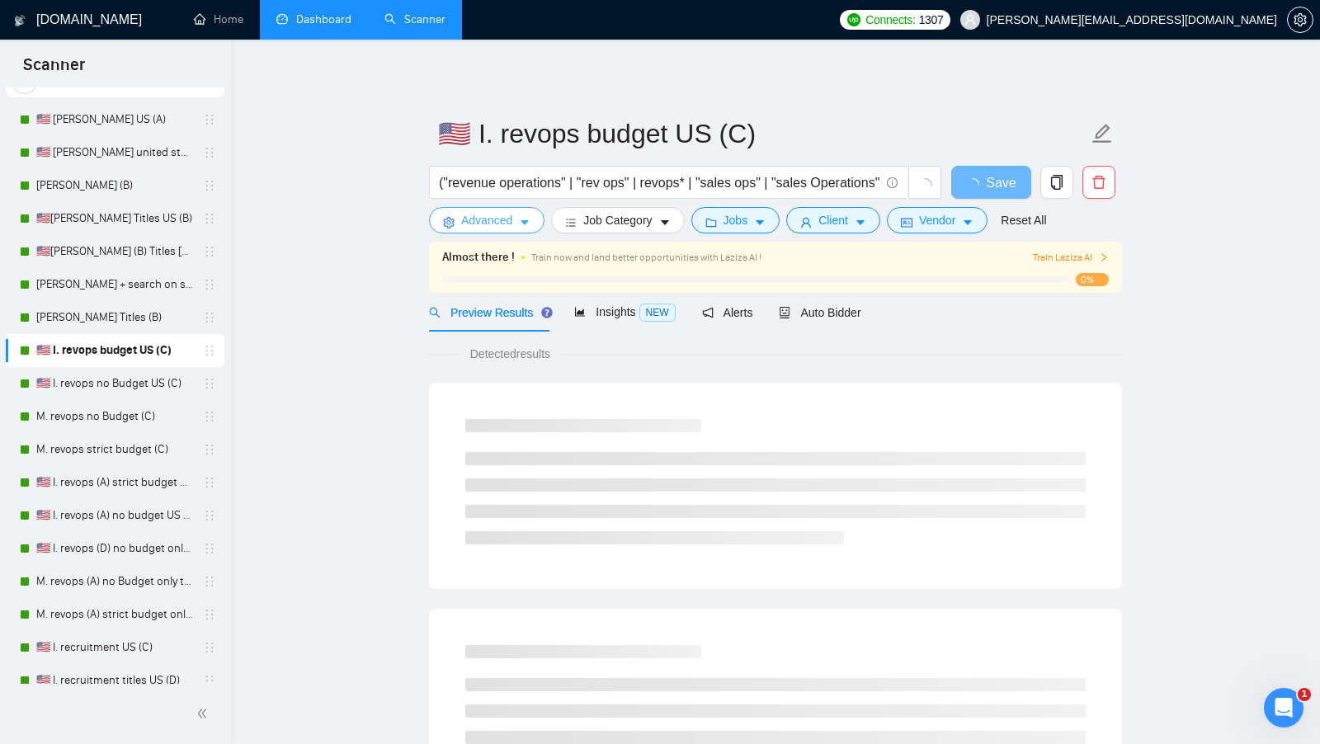
click at [525, 219] on icon "caret-down" at bounding box center [525, 223] width 12 height 12
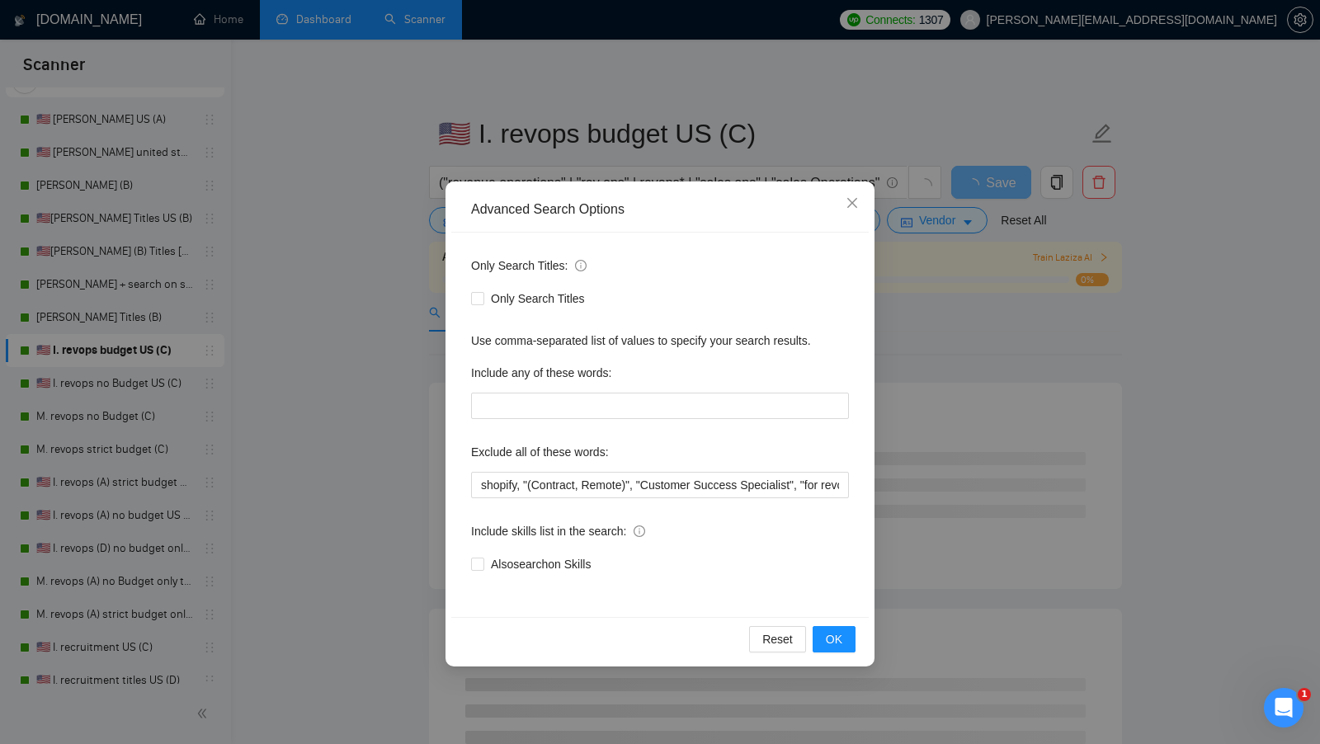
click at [417, 446] on div "Advanced Search Options Only Search Titles: Only Search Titles Use comma-separa…" at bounding box center [660, 372] width 1320 height 744
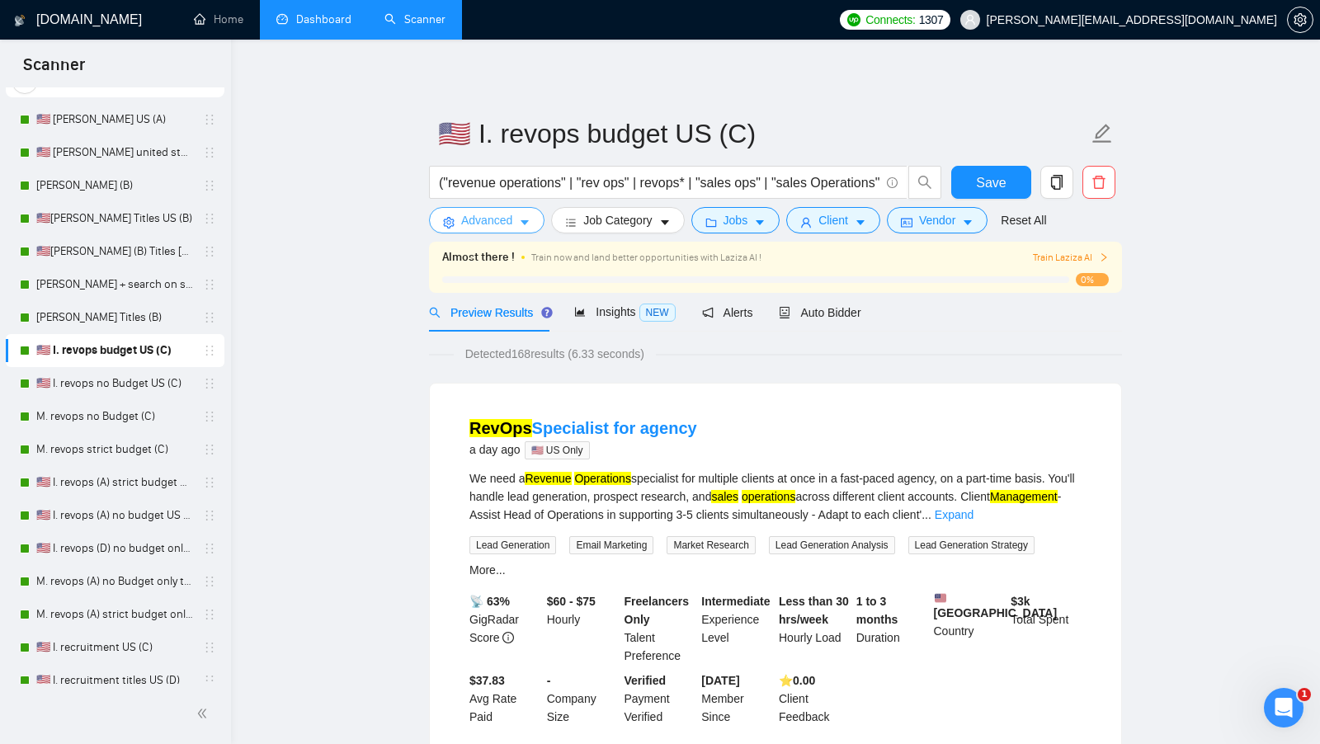
click at [488, 213] on span "Advanced" at bounding box center [486, 220] width 51 height 18
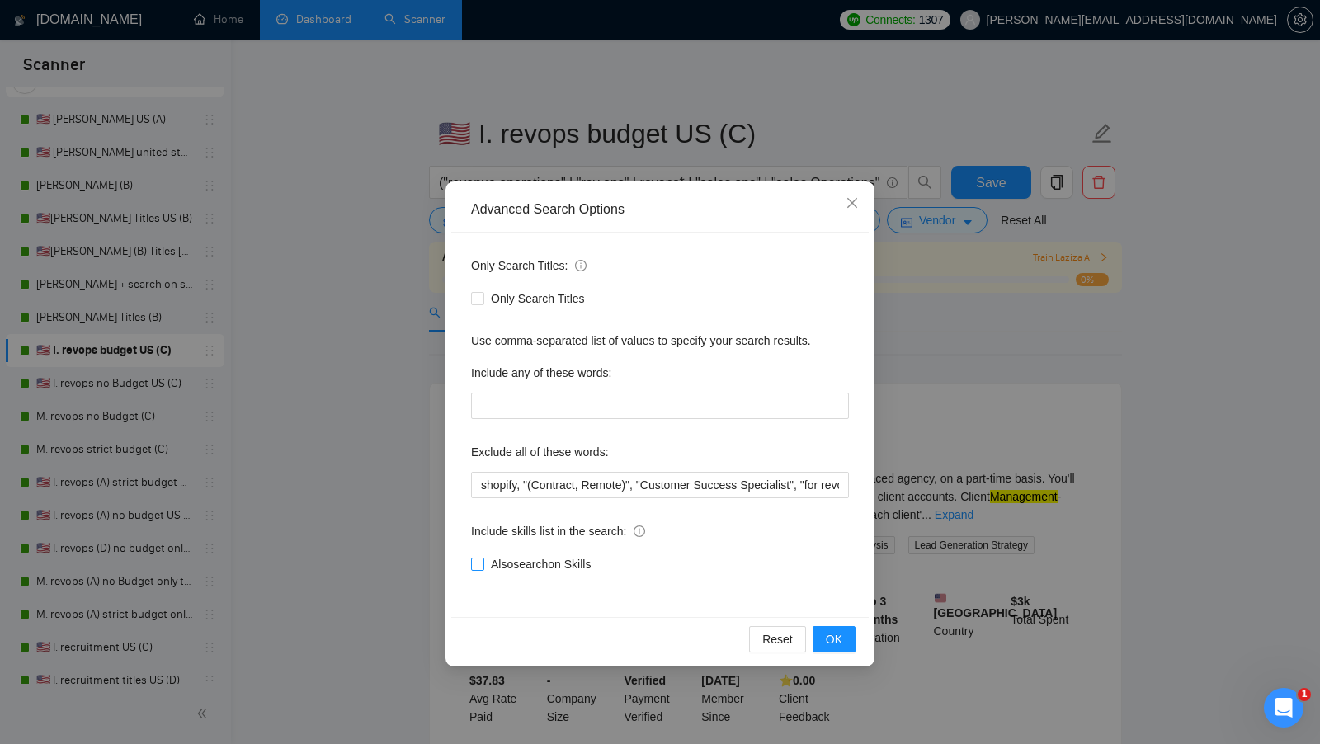
click at [479, 560] on input "Also search on Skills" at bounding box center [477, 564] width 12 height 12
checkbox input "true"
click at [844, 630] on button "OK" at bounding box center [833, 639] width 43 height 26
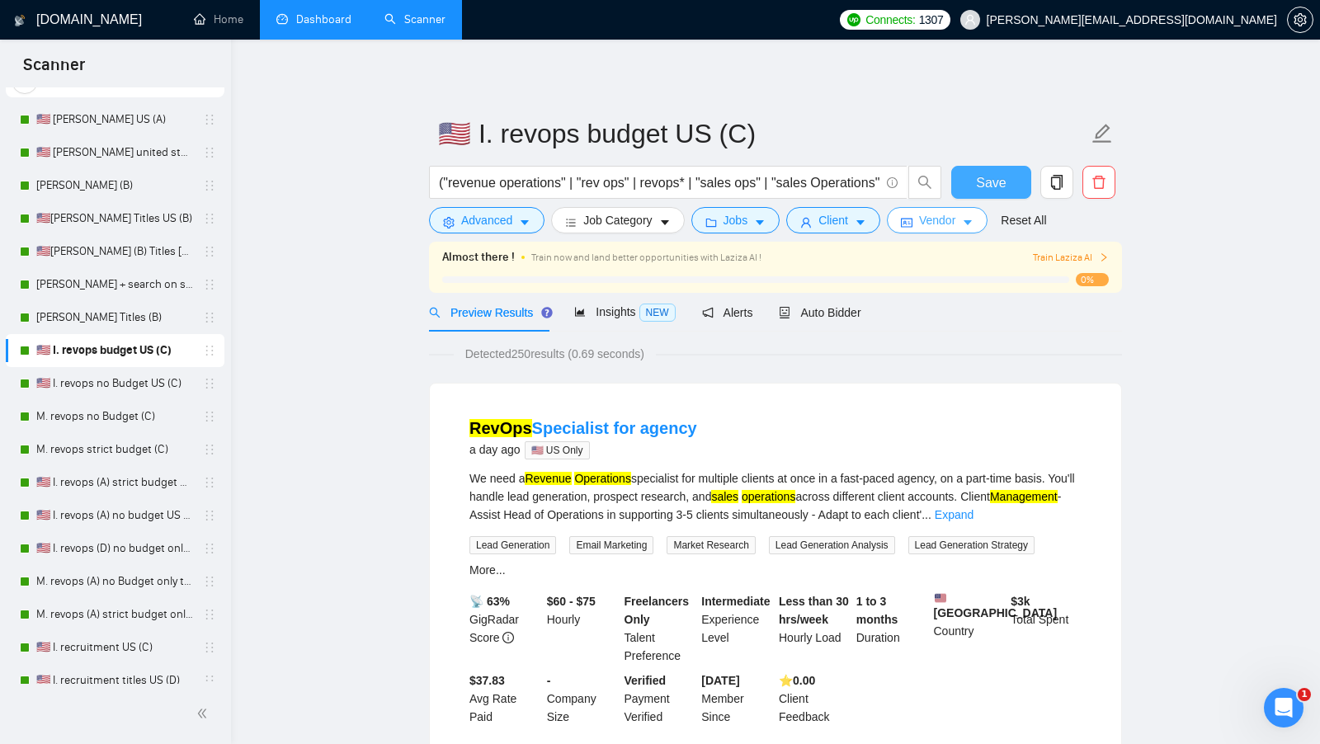
click at [954, 183] on button "Save" at bounding box center [991, 182] width 80 height 33
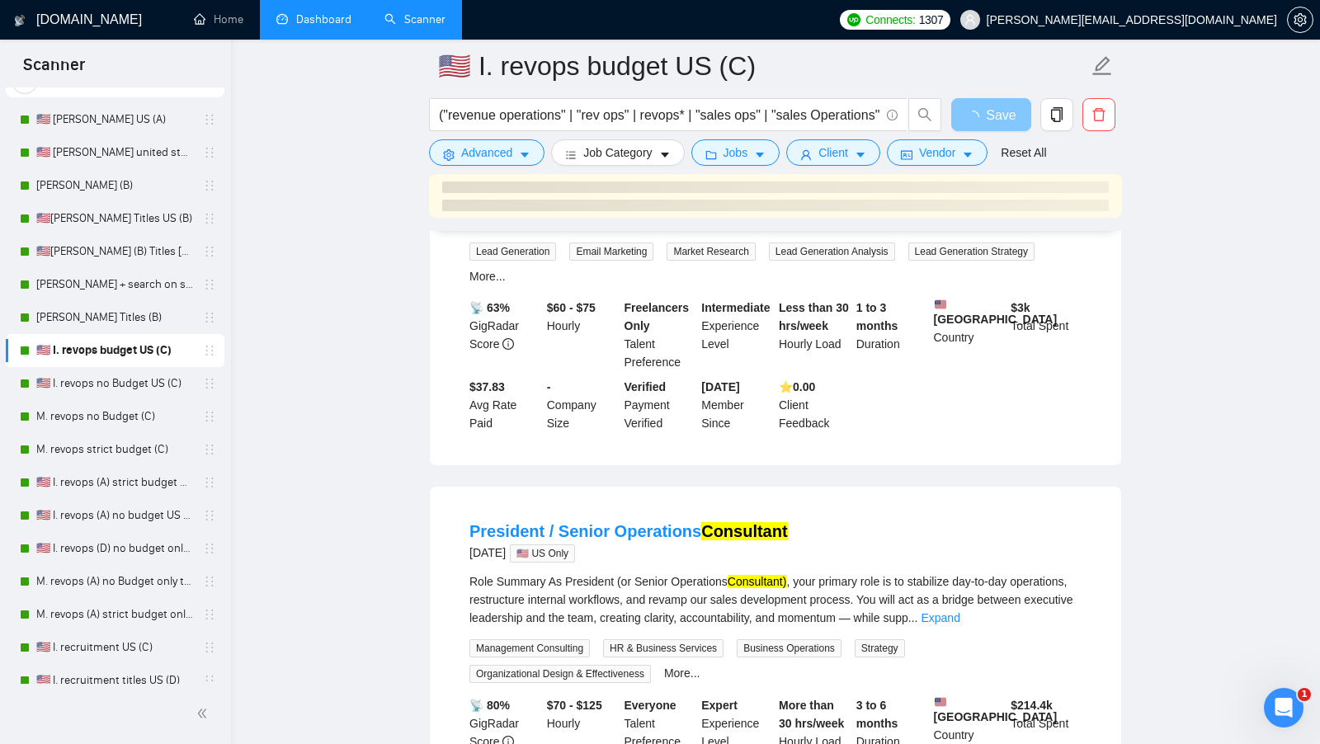
scroll to position [304, 0]
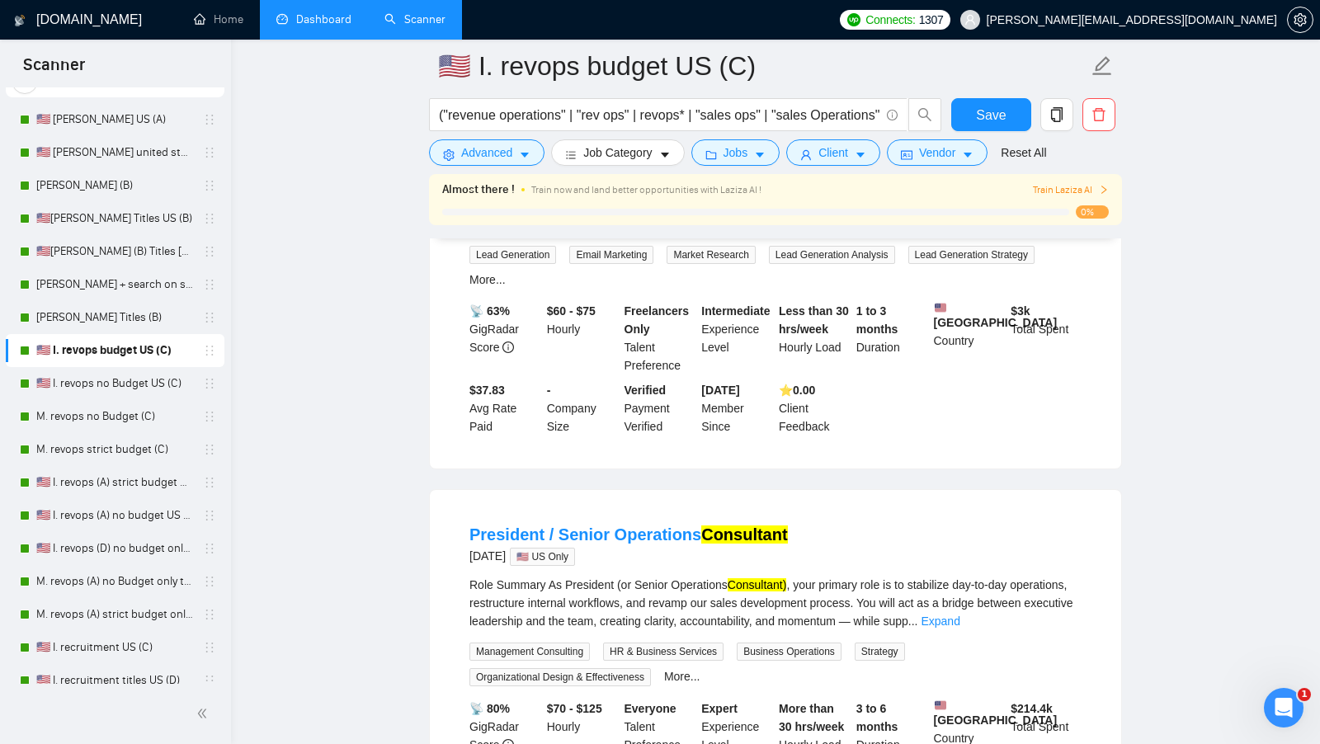
click at [959, 614] on link "Expand" at bounding box center [939, 620] width 39 height 13
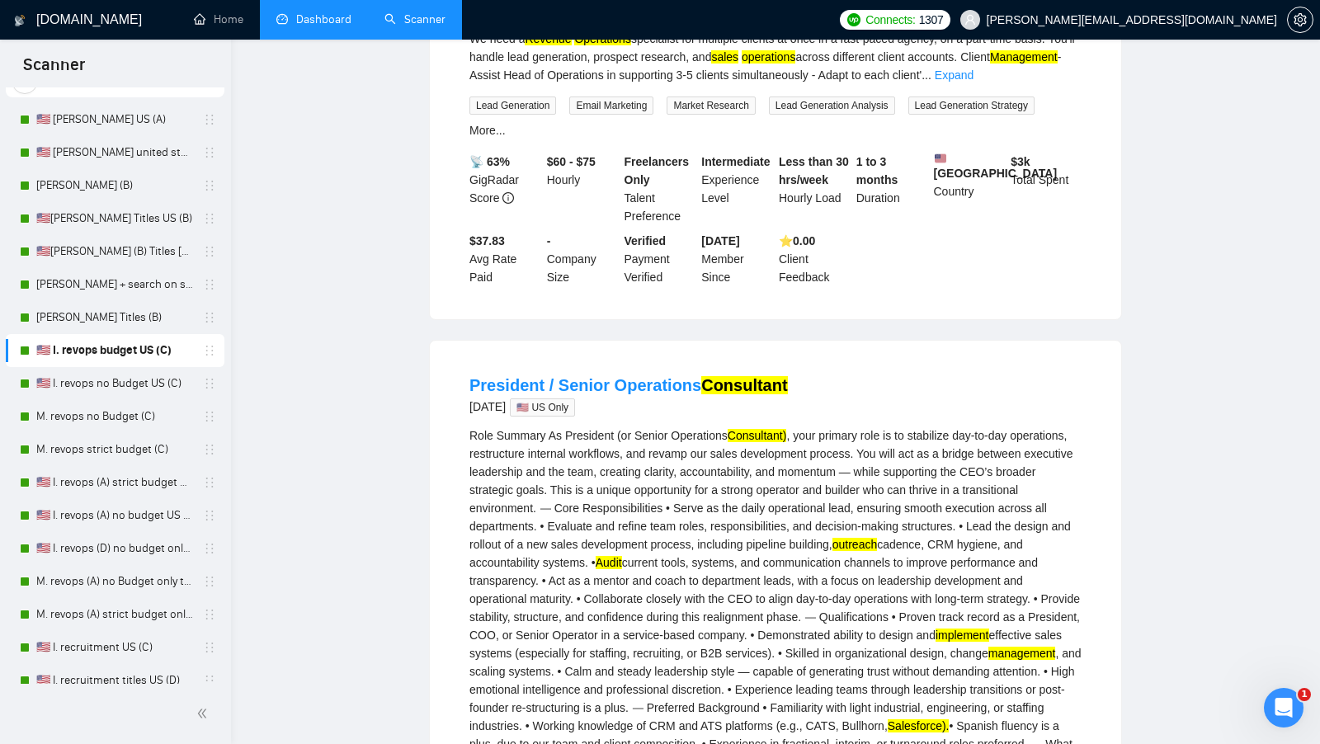
scroll to position [0, 0]
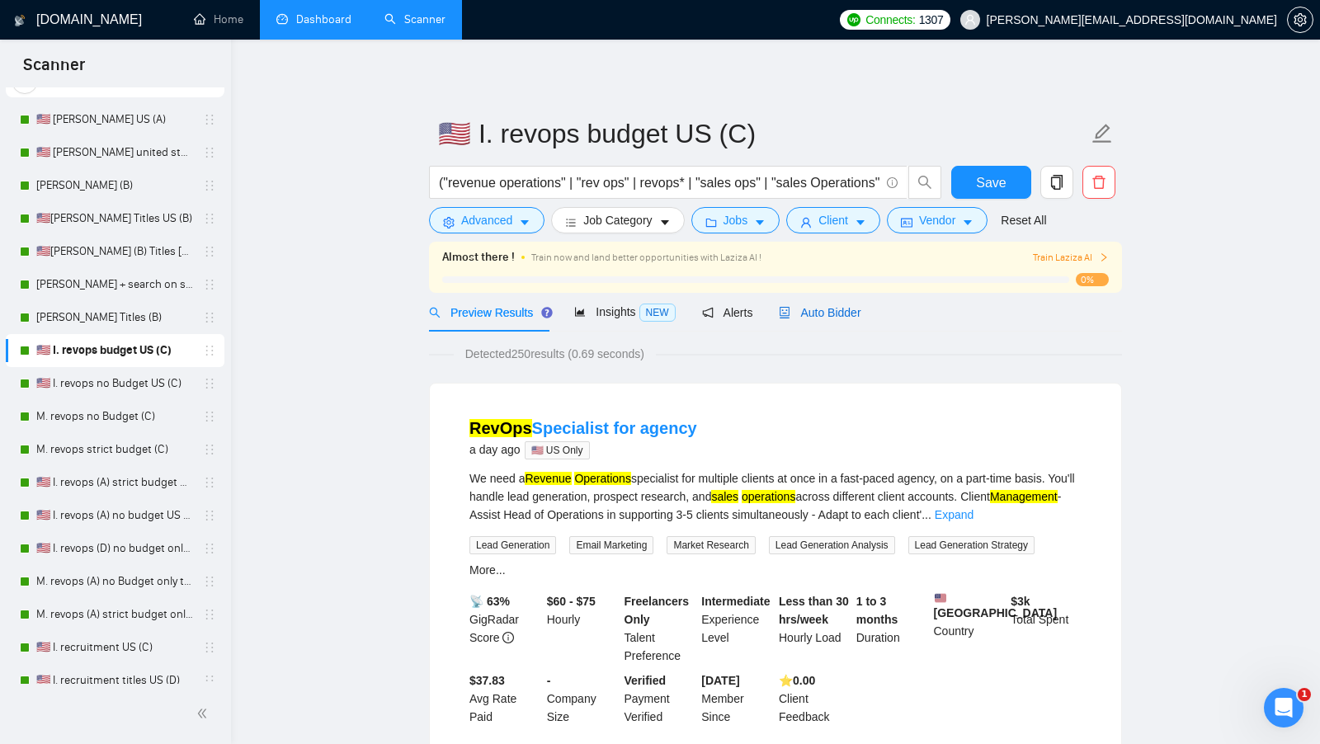
click at [860, 317] on span "Auto Bidder" at bounding box center [820, 312] width 82 height 13
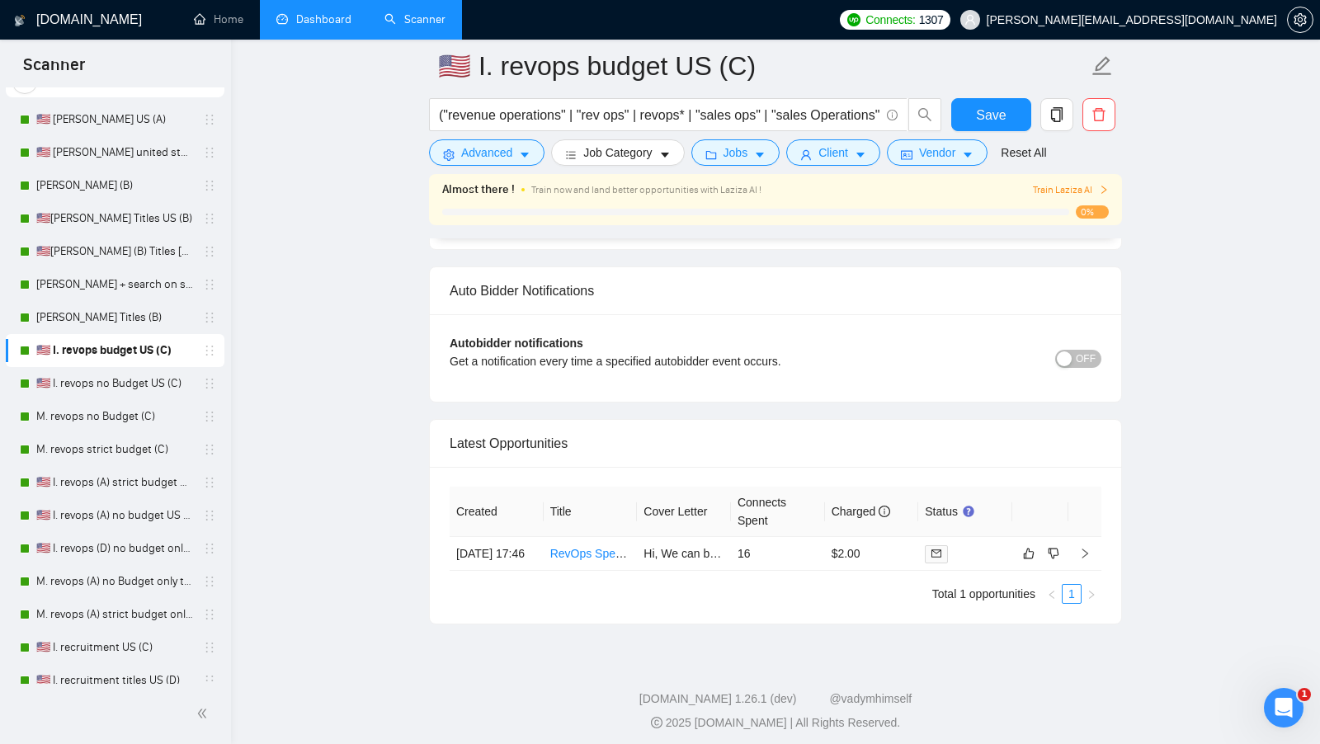
scroll to position [3837, 0]
click at [802, 535] on td "16" at bounding box center [778, 552] width 94 height 34
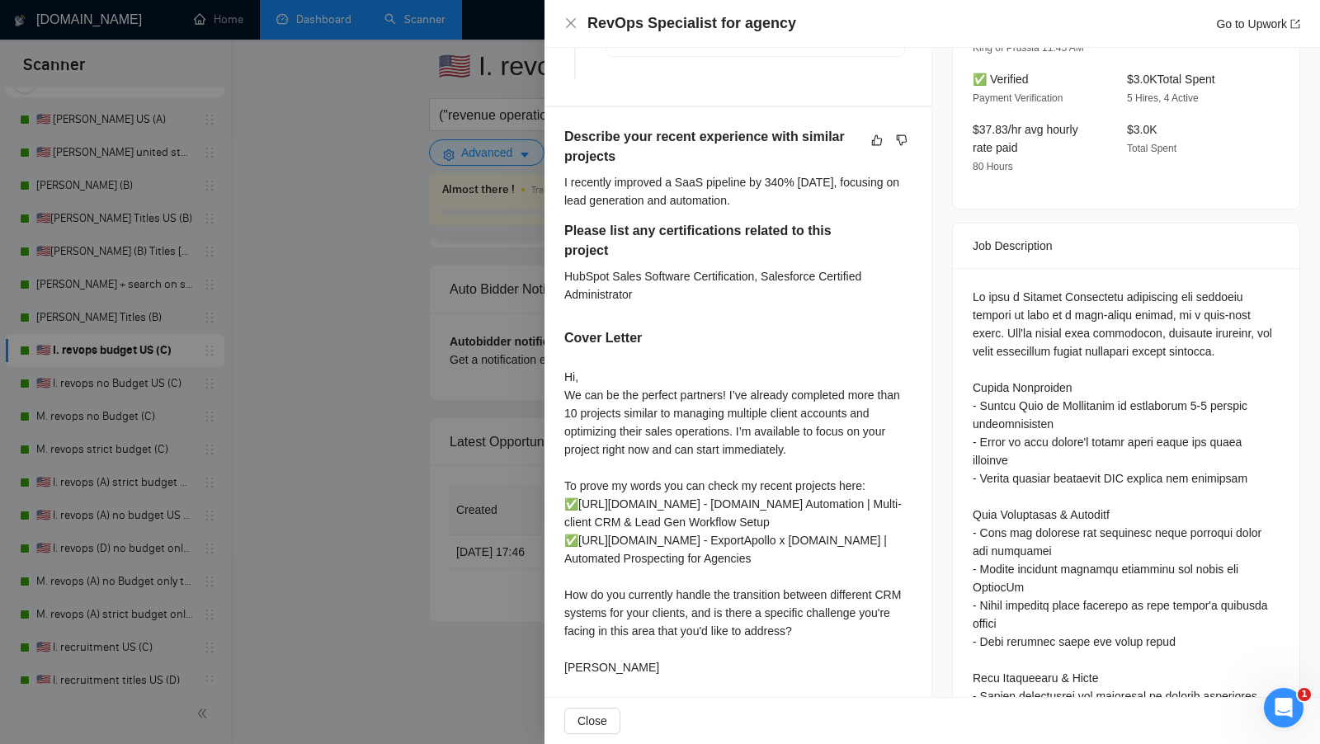
scroll to position [539, 0]
click at [372, 503] on div at bounding box center [660, 372] width 1320 height 744
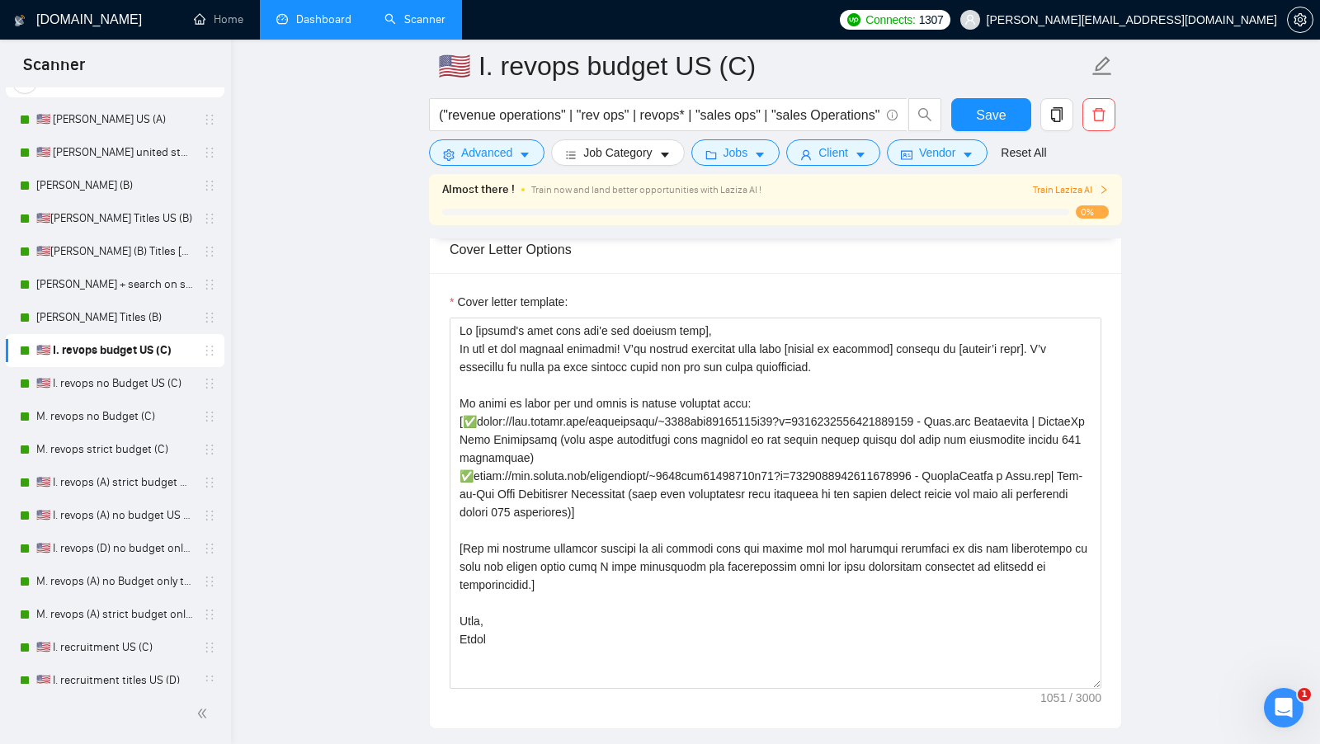
scroll to position [1743, 0]
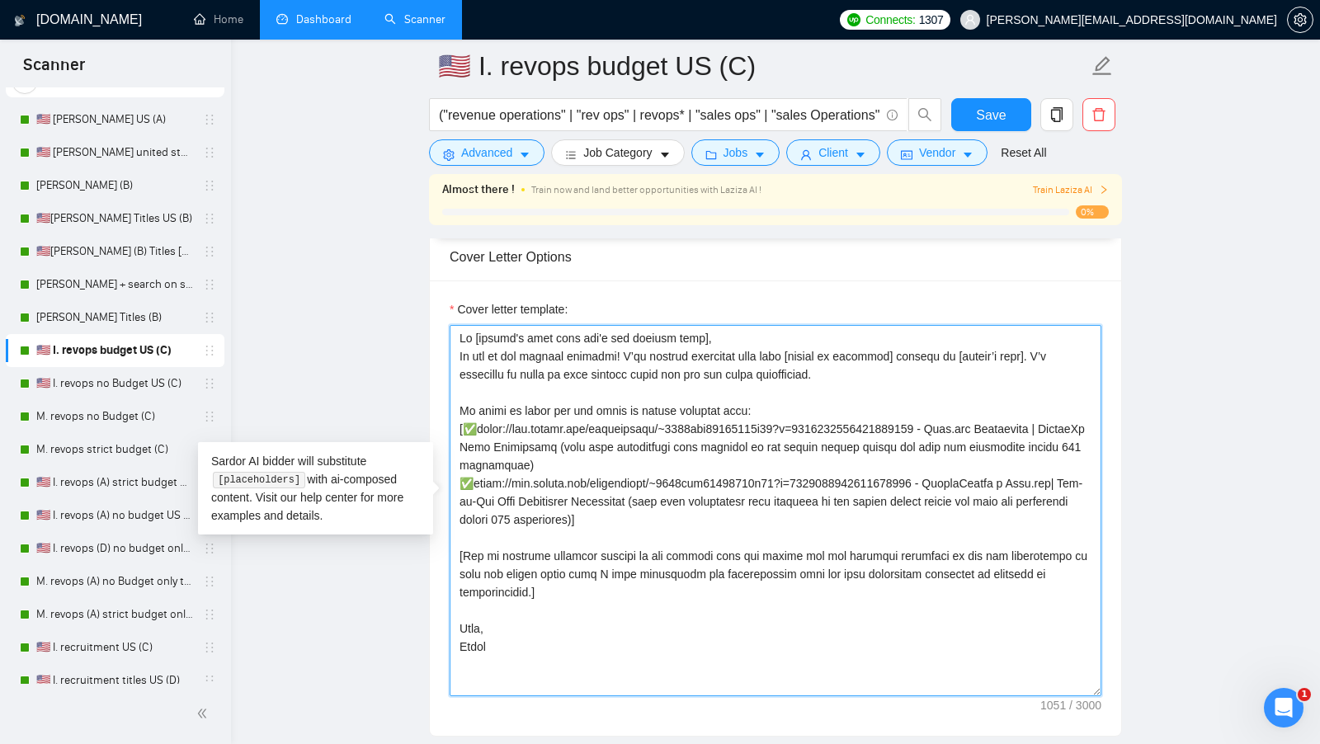
drag, startPoint x: 916, startPoint y: 346, endPoint x: 818, endPoint y: 347, distance: 98.1
click at [818, 347] on textarea "Cover letter template:" at bounding box center [775, 510] width 652 height 371
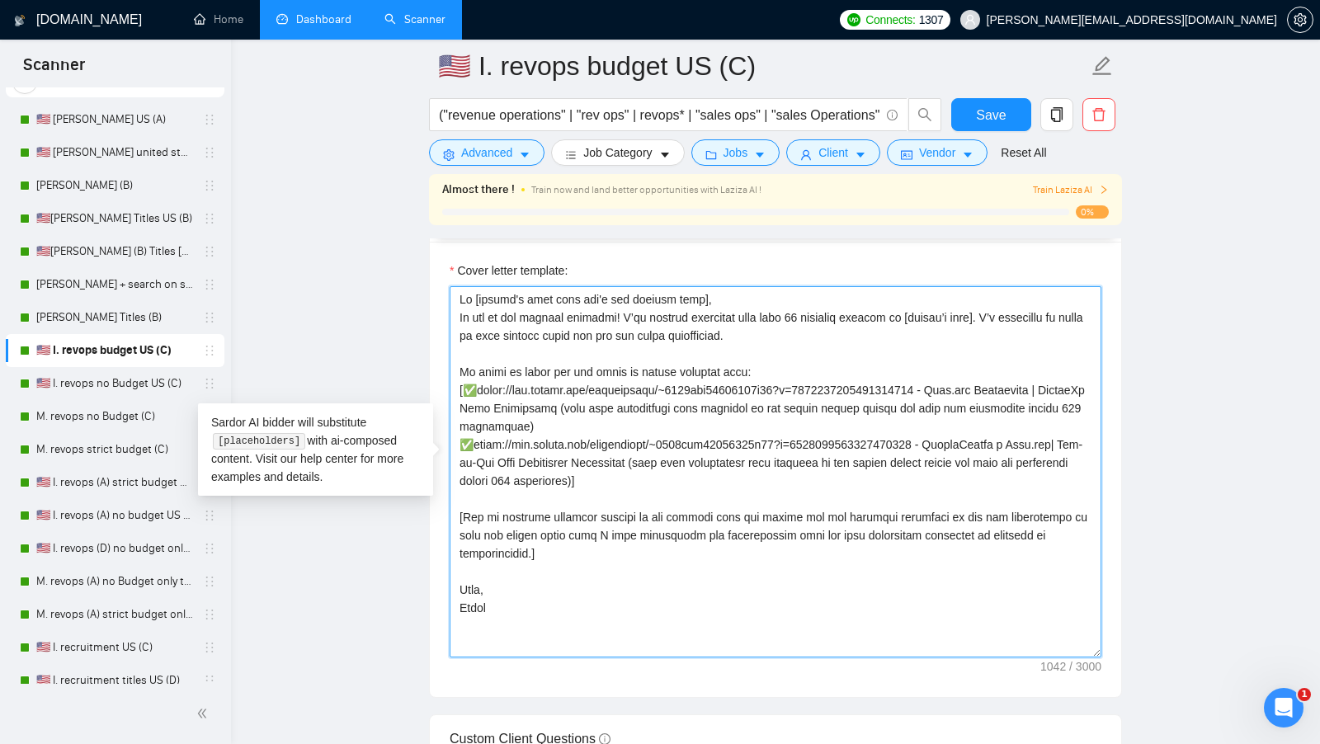
scroll to position [1784, 0]
drag, startPoint x: 766, startPoint y: 361, endPoint x: 449, endPoint y: 368, distance: 316.8
click at [449, 367] on textarea "Cover letter template:" at bounding box center [775, 469] width 652 height 371
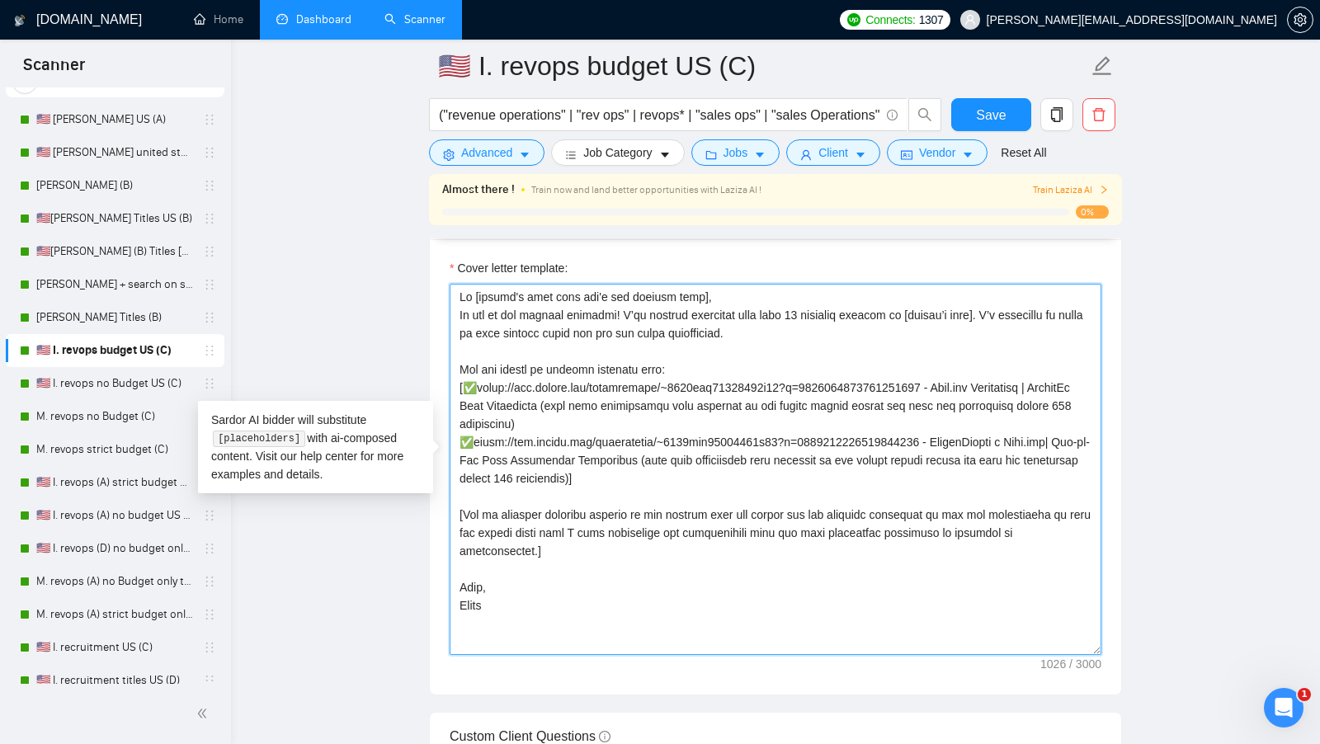
click at [801, 485] on textarea "Cover letter template:" at bounding box center [775, 469] width 652 height 371
click at [751, 475] on textarea "Cover letter template:" at bounding box center [775, 469] width 652 height 371
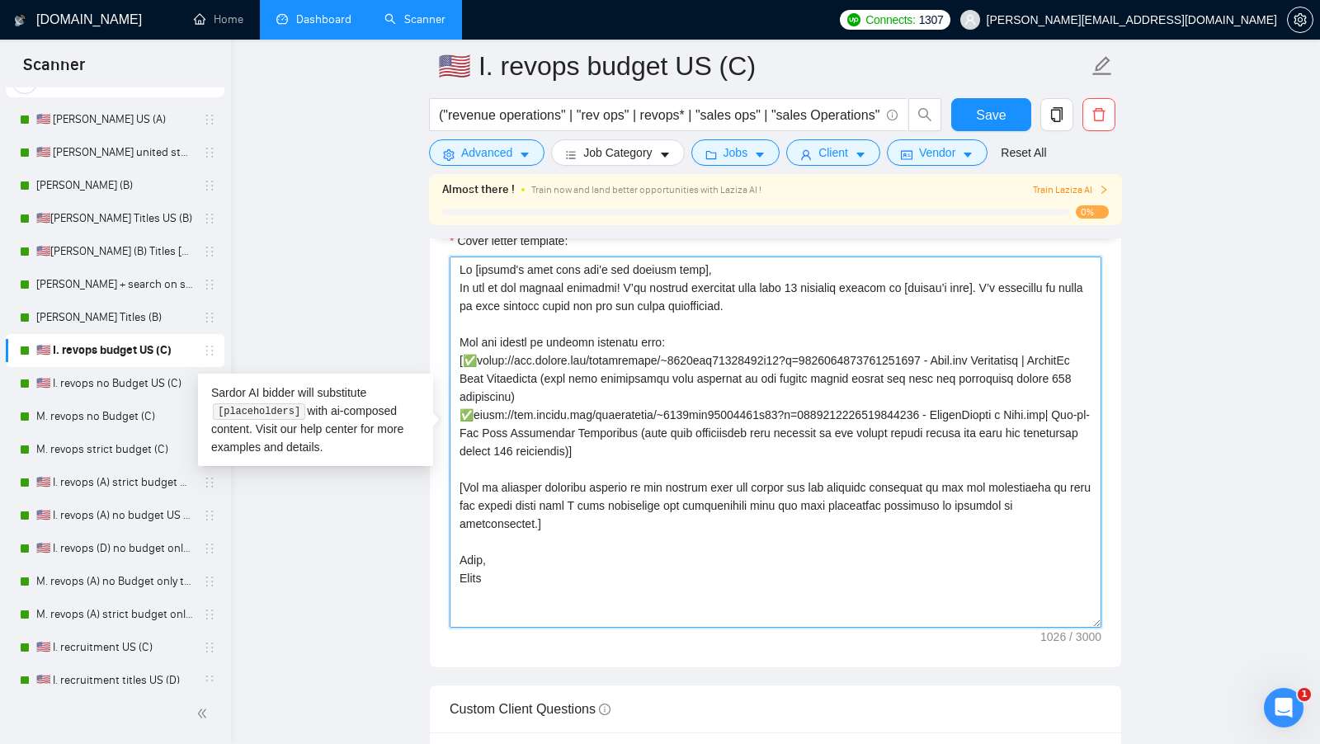
scroll to position [1812, 0]
drag, startPoint x: 656, startPoint y: 516, endPoint x: 446, endPoint y: 478, distance: 213.0
click at [446, 478] on div "Cover letter template:" at bounding box center [775, 438] width 691 height 455
type textarea "Lo [ipsumd's amet cons adi'e sed doeiusm temp], In utl et dol magnaal enimadmi!…"
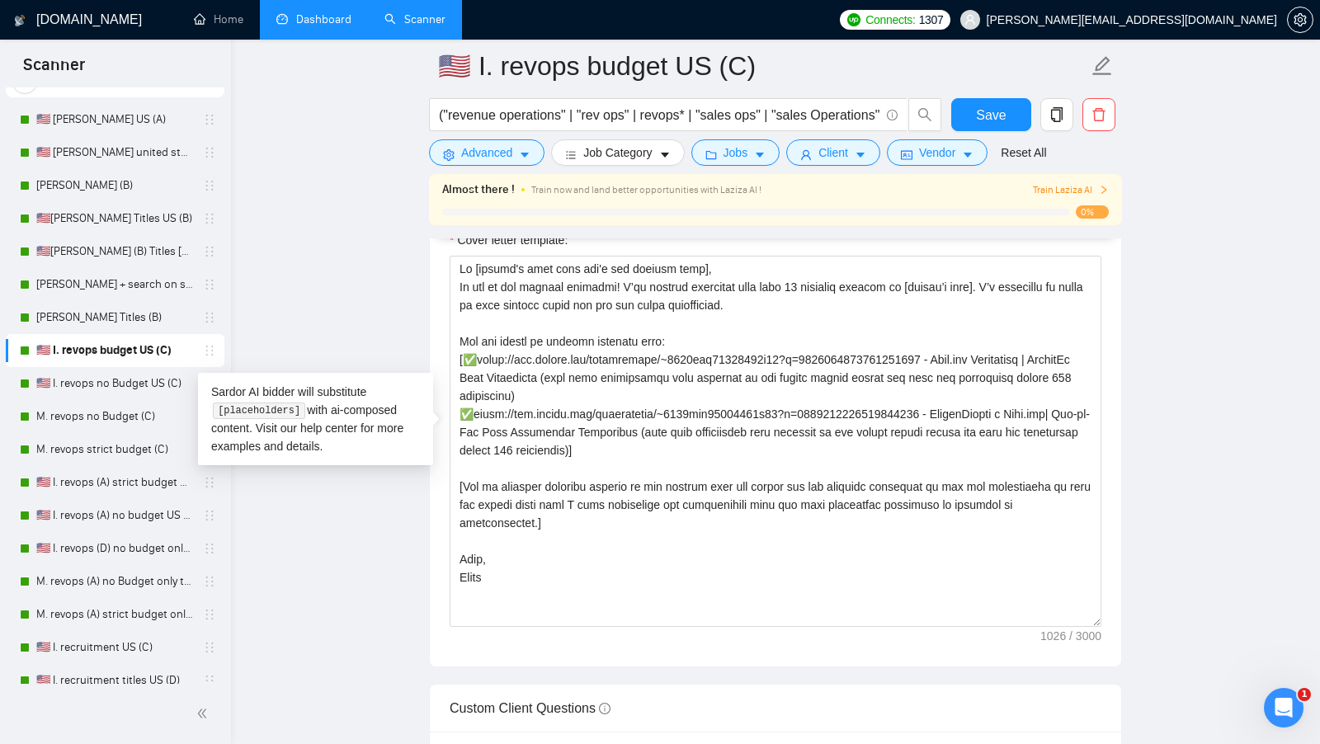
click at [446, 478] on div "Cover letter template:" at bounding box center [775, 438] width 691 height 455
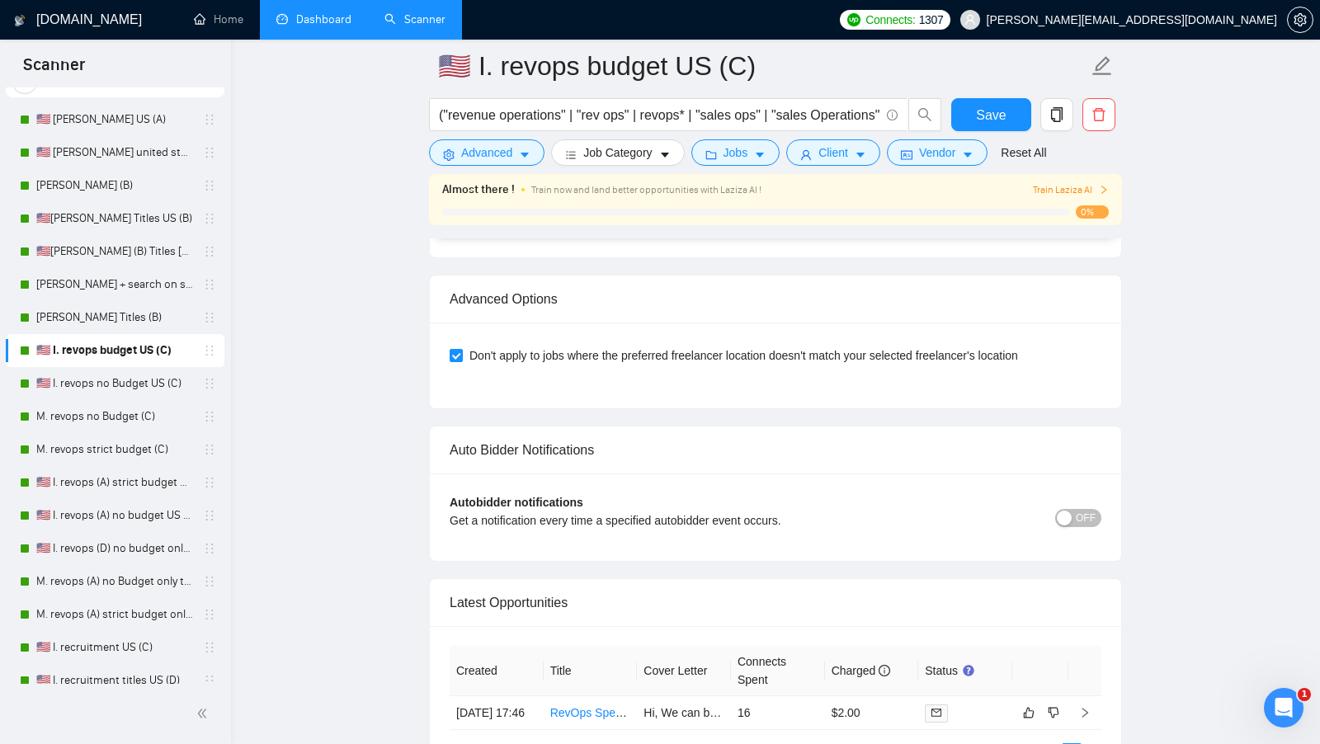
scroll to position [3837, 0]
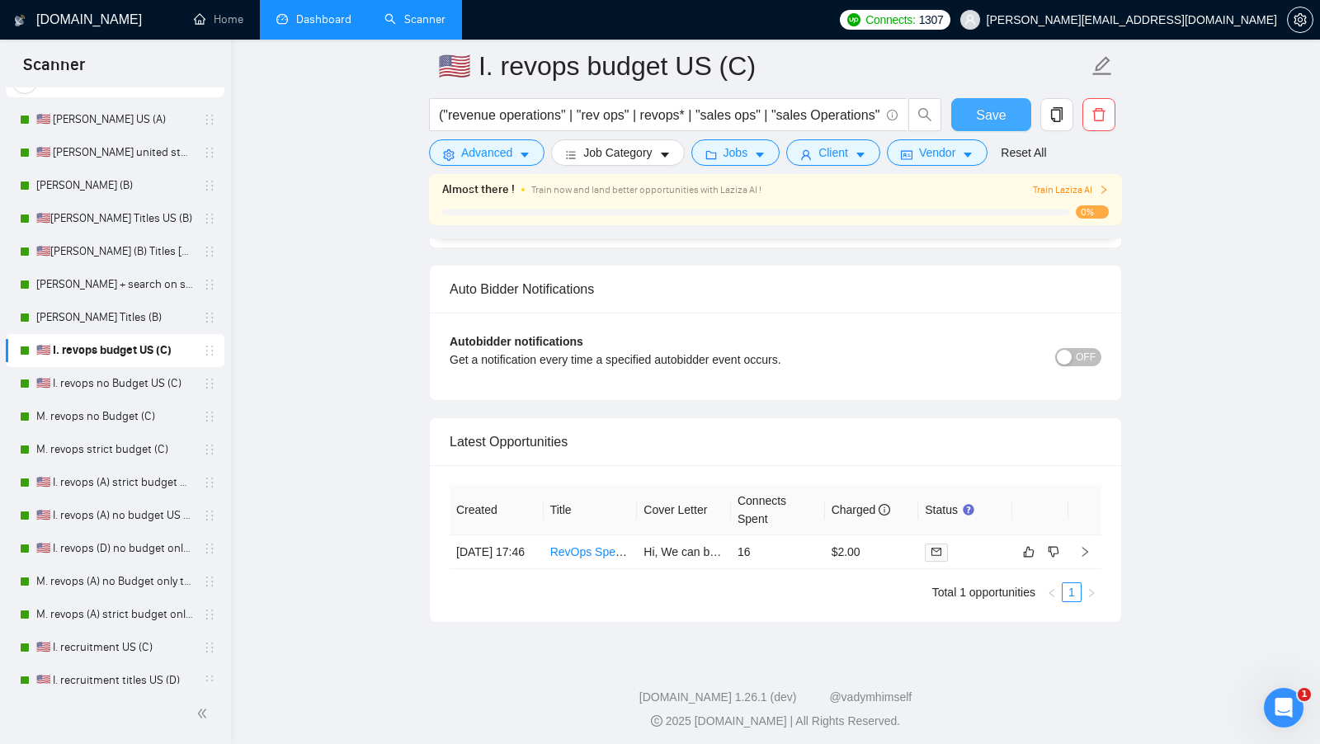
click at [977, 126] on button "Save" at bounding box center [991, 114] width 80 height 33
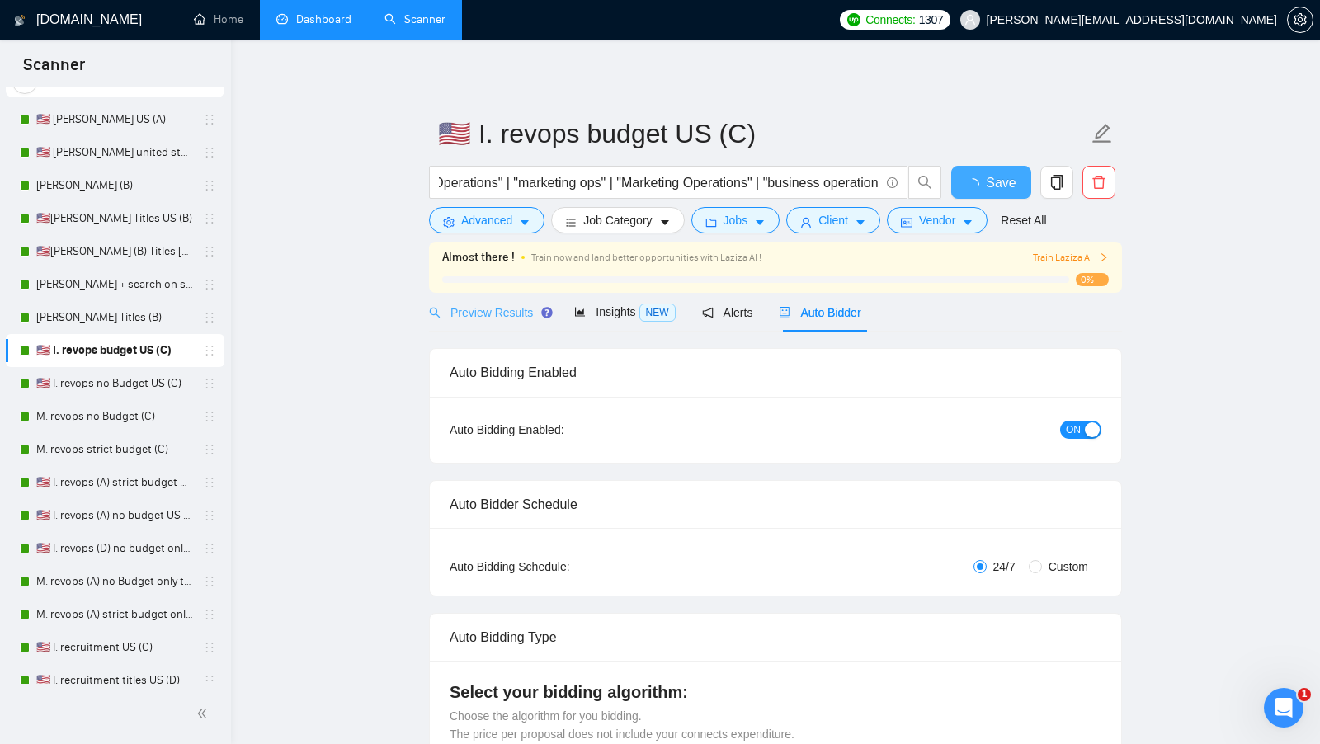
scroll to position [0, 1044]
click at [485, 317] on span "Preview Results" at bounding box center [488, 312] width 119 height 13
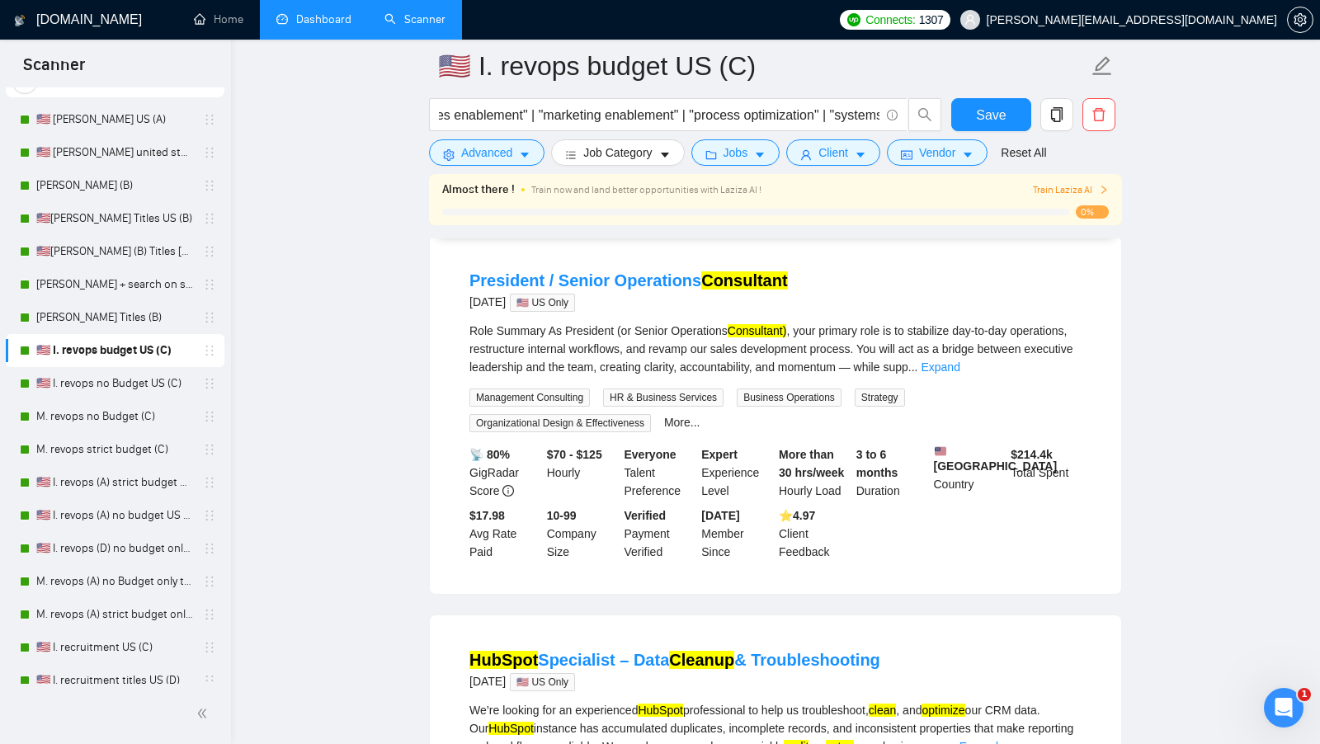
scroll to position [556, 0]
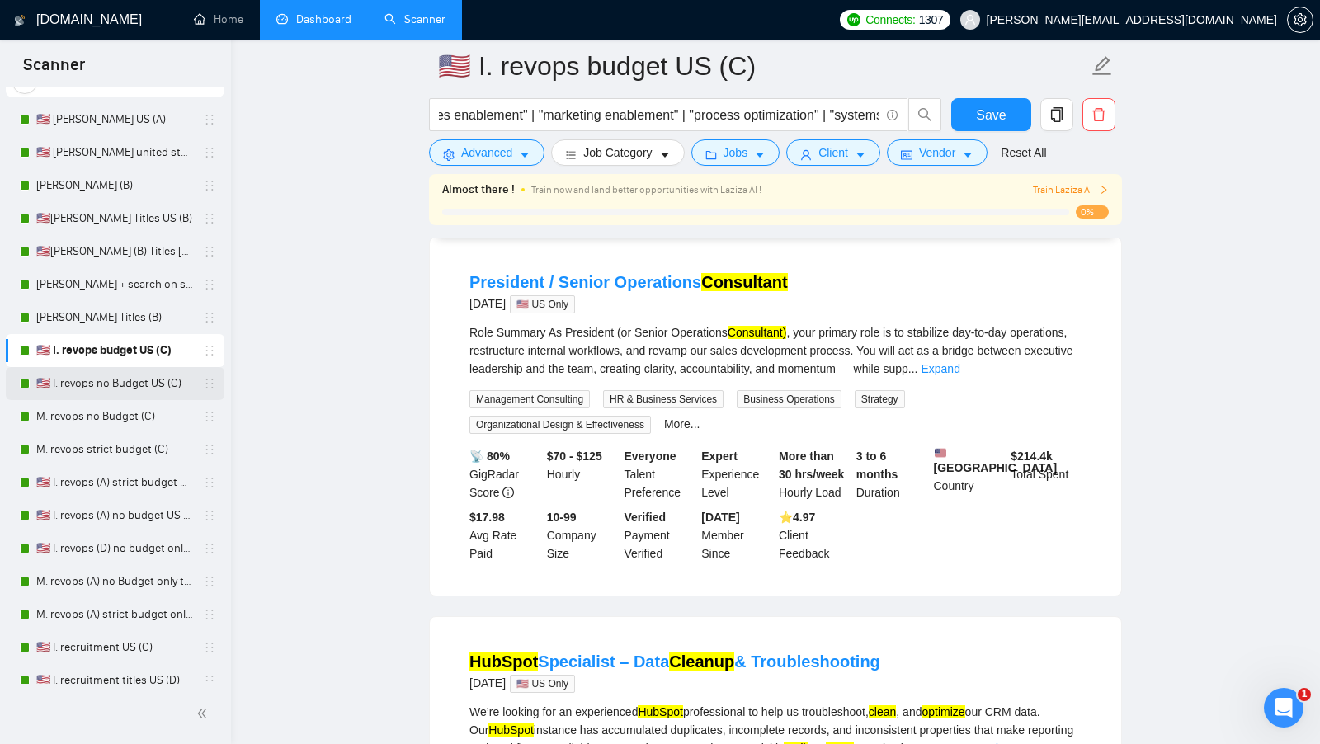
click at [114, 393] on link "🇺🇸 I. revops no Budget US (C)" at bounding box center [114, 383] width 157 height 33
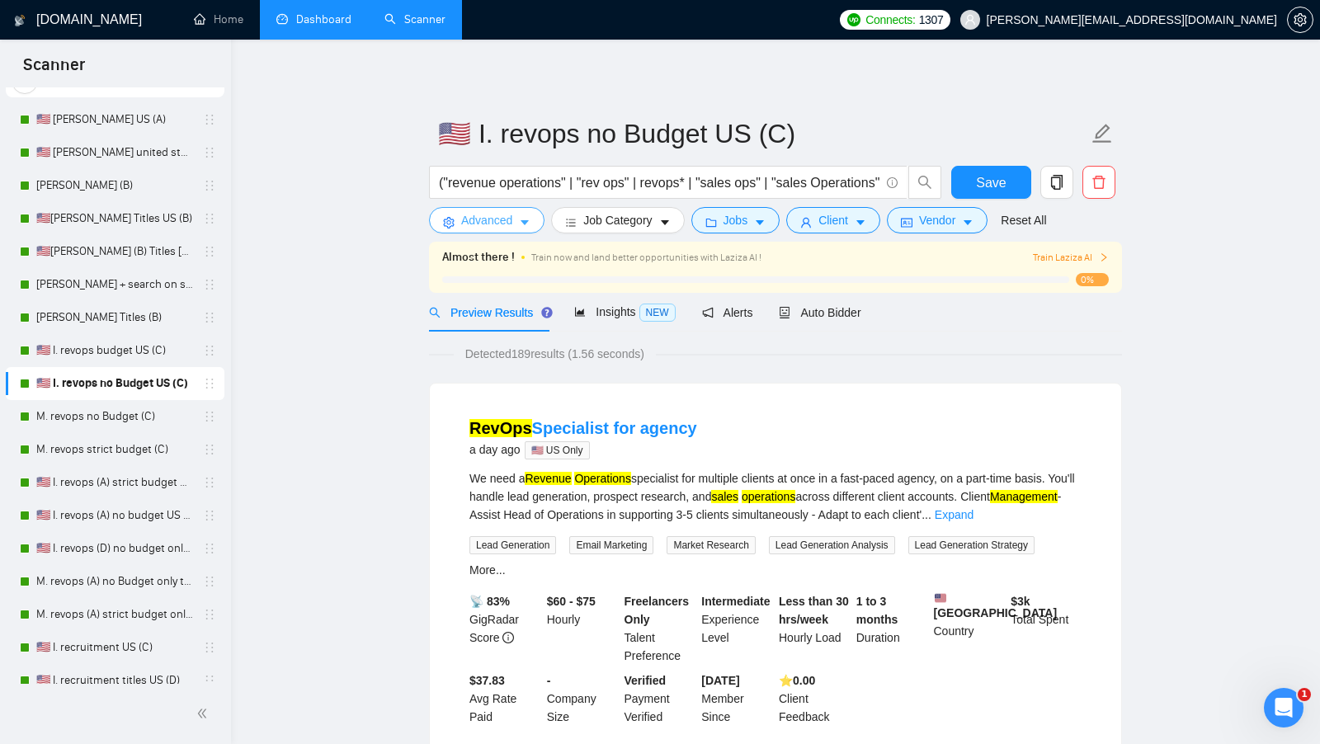
click at [507, 232] on button "Advanced" at bounding box center [486, 220] width 115 height 26
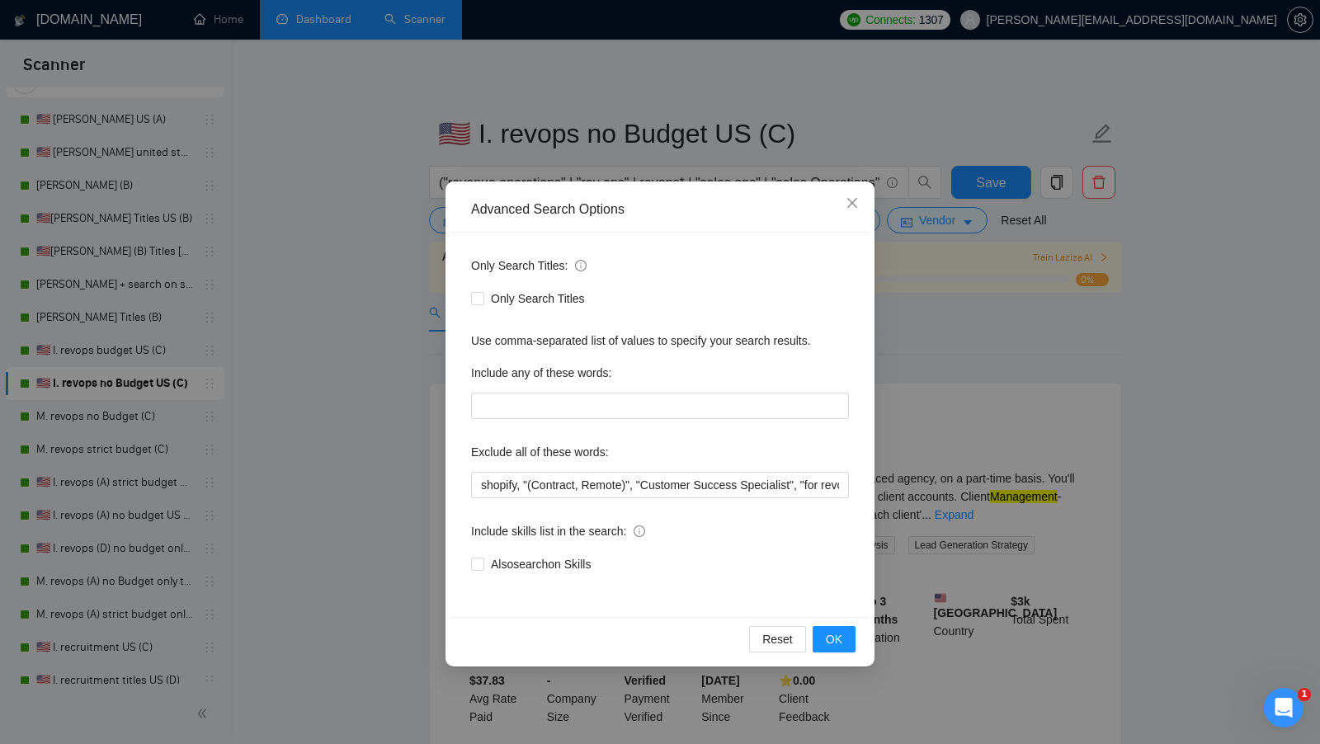
click at [468, 563] on div "Only Search Titles: Only Search Titles Use comma-separated list of values to sp…" at bounding box center [659, 425] width 417 height 384
click at [473, 563] on input "Also search on Skills" at bounding box center [477, 564] width 12 height 12
checkbox input "true"
click at [848, 630] on button "OK" at bounding box center [833, 639] width 43 height 26
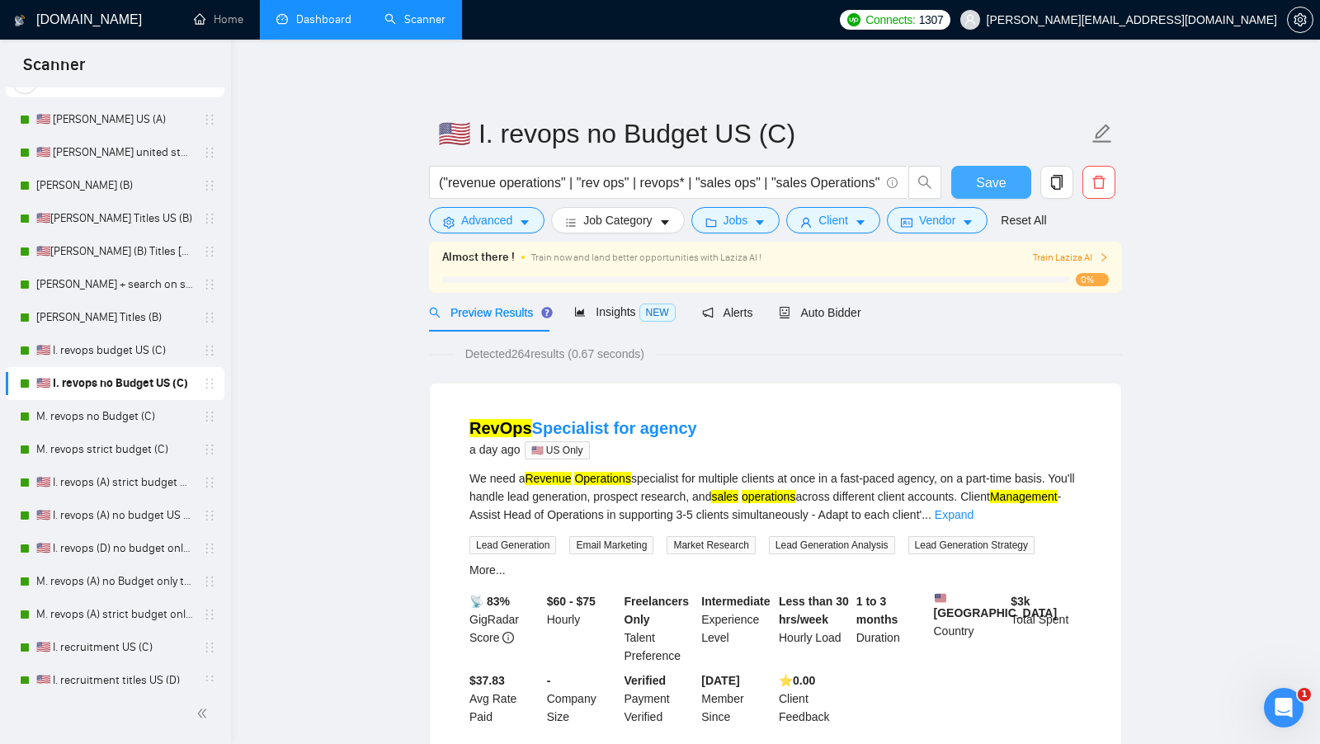
click at [982, 176] on span "Save" at bounding box center [991, 182] width 30 height 21
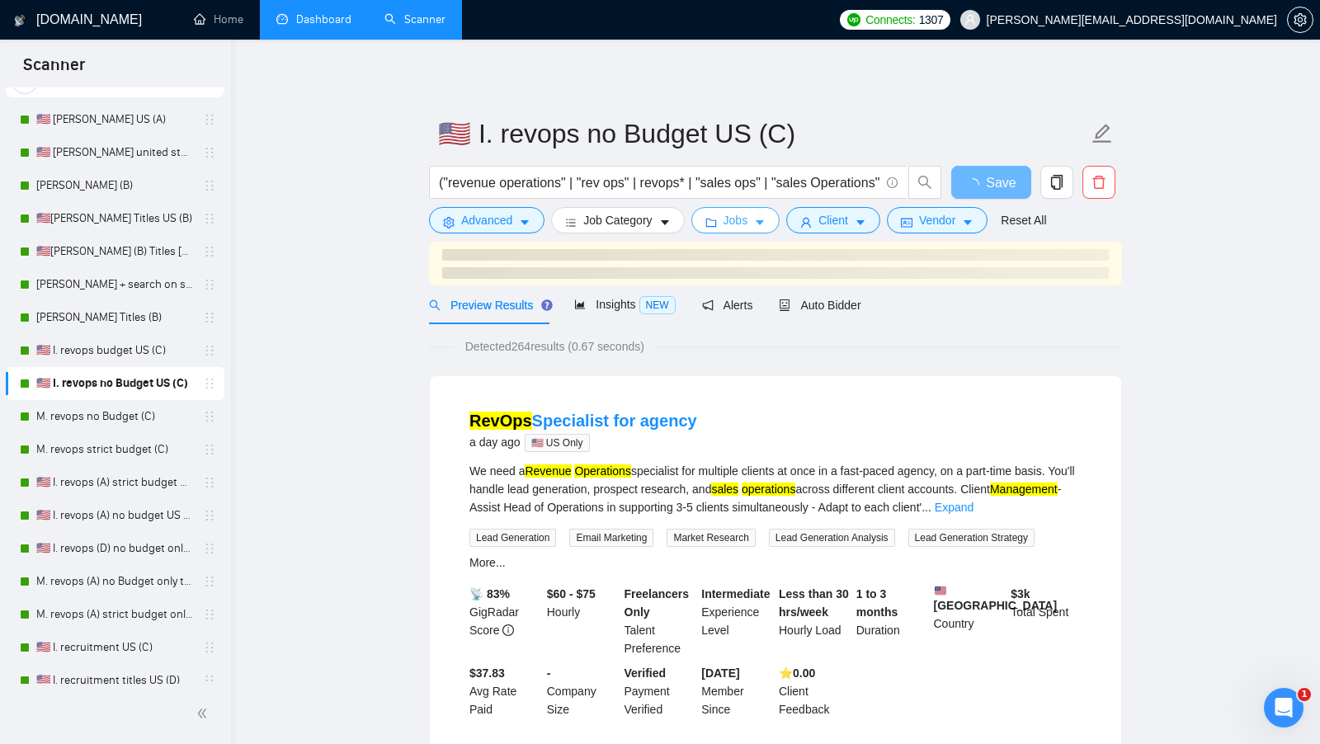
click at [732, 228] on span "Jobs" at bounding box center [735, 220] width 25 height 18
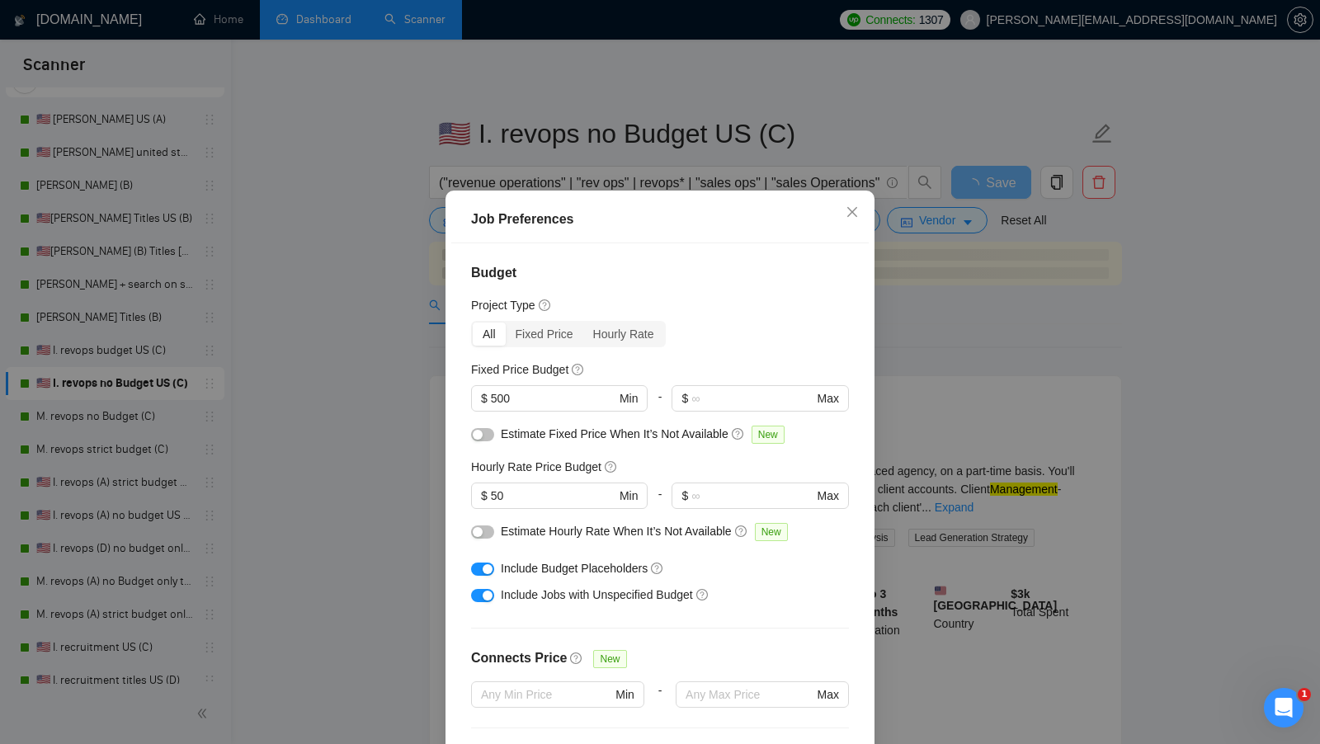
click at [903, 439] on div "Job Preferences Budget Project Type All Fixed Price Hourly Rate Fixed Price Bud…" at bounding box center [660, 372] width 1320 height 744
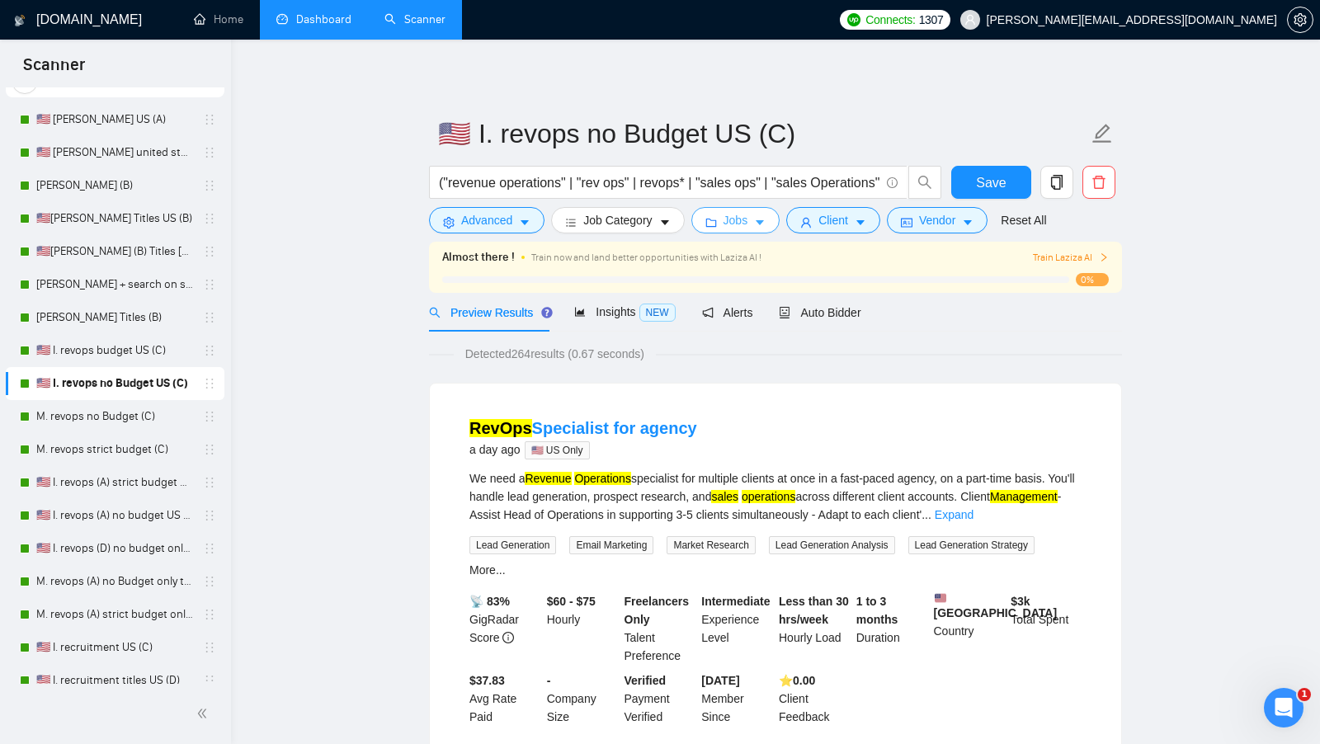
click at [742, 222] on span "Jobs" at bounding box center [735, 220] width 25 height 18
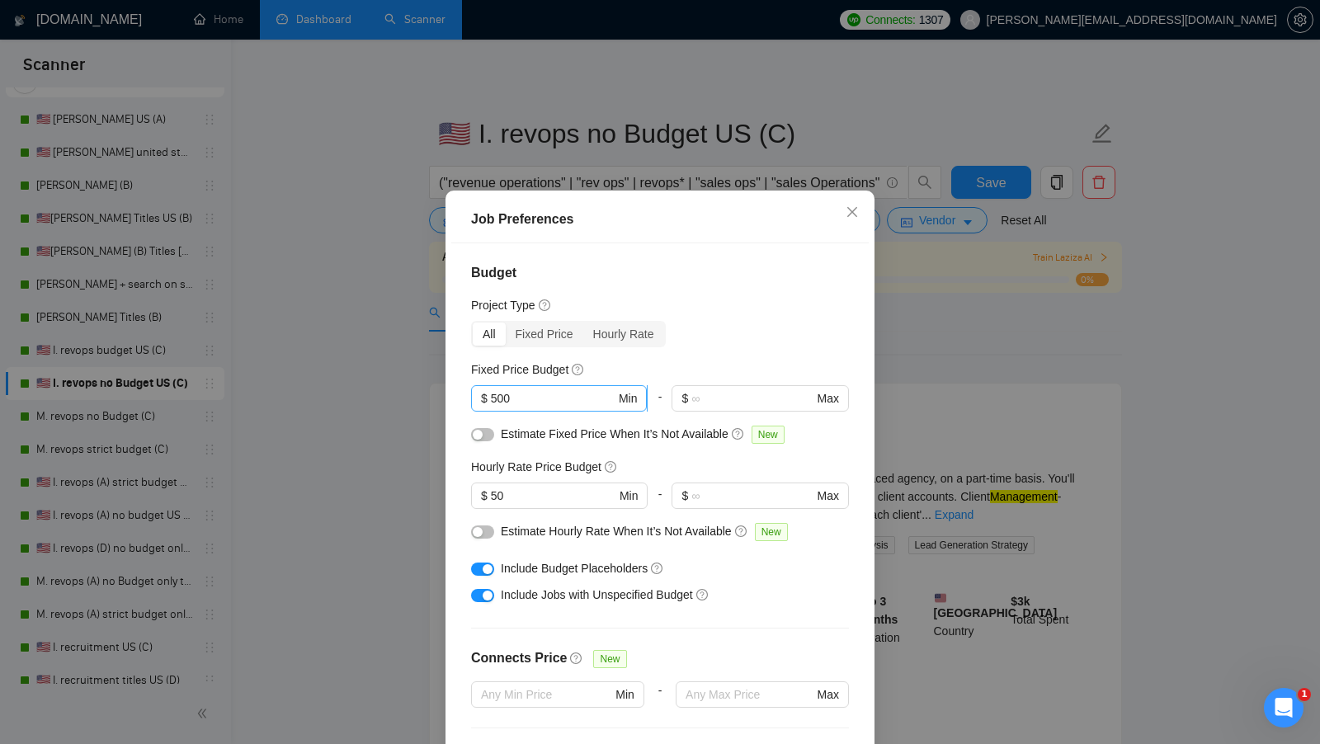
click at [561, 391] on input "500" at bounding box center [553, 398] width 125 height 18
click at [560, 391] on input "500" at bounding box center [553, 398] width 125 height 18
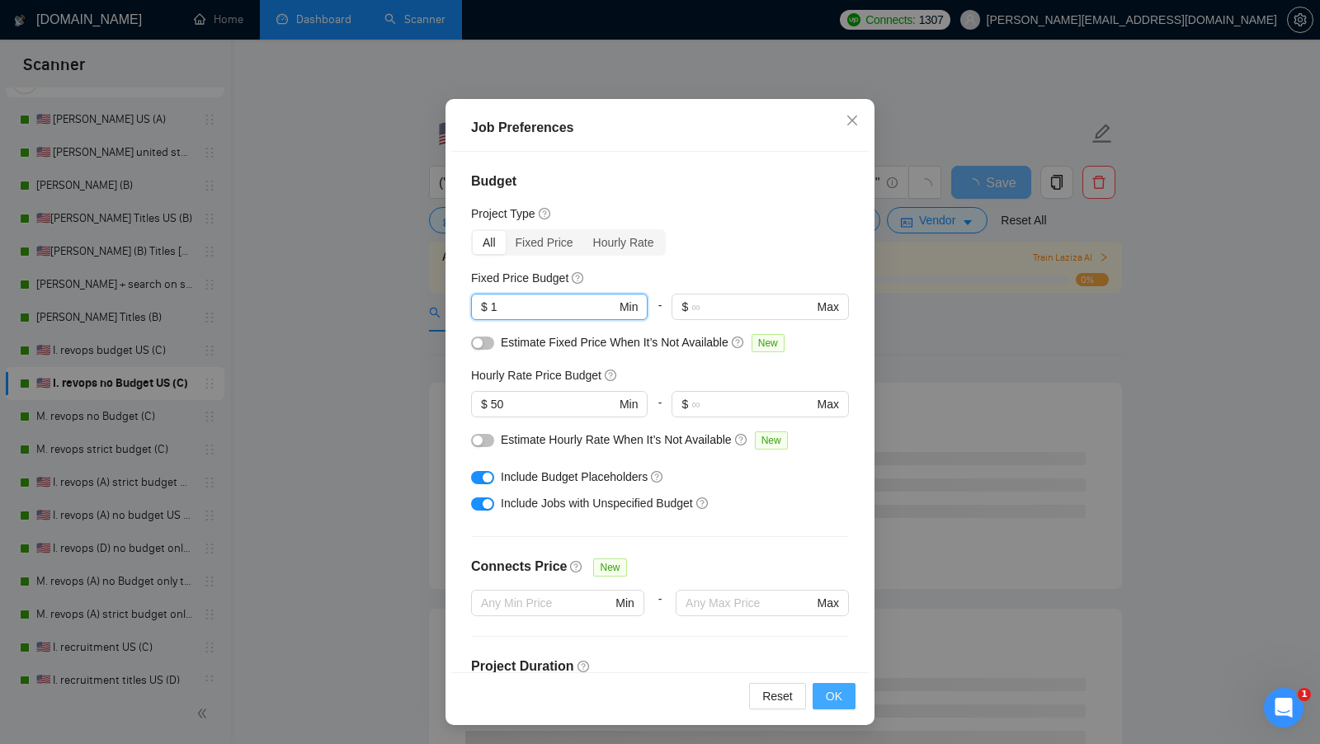
type input "1"
click at [838, 694] on span "OK" at bounding box center [834, 696] width 16 height 18
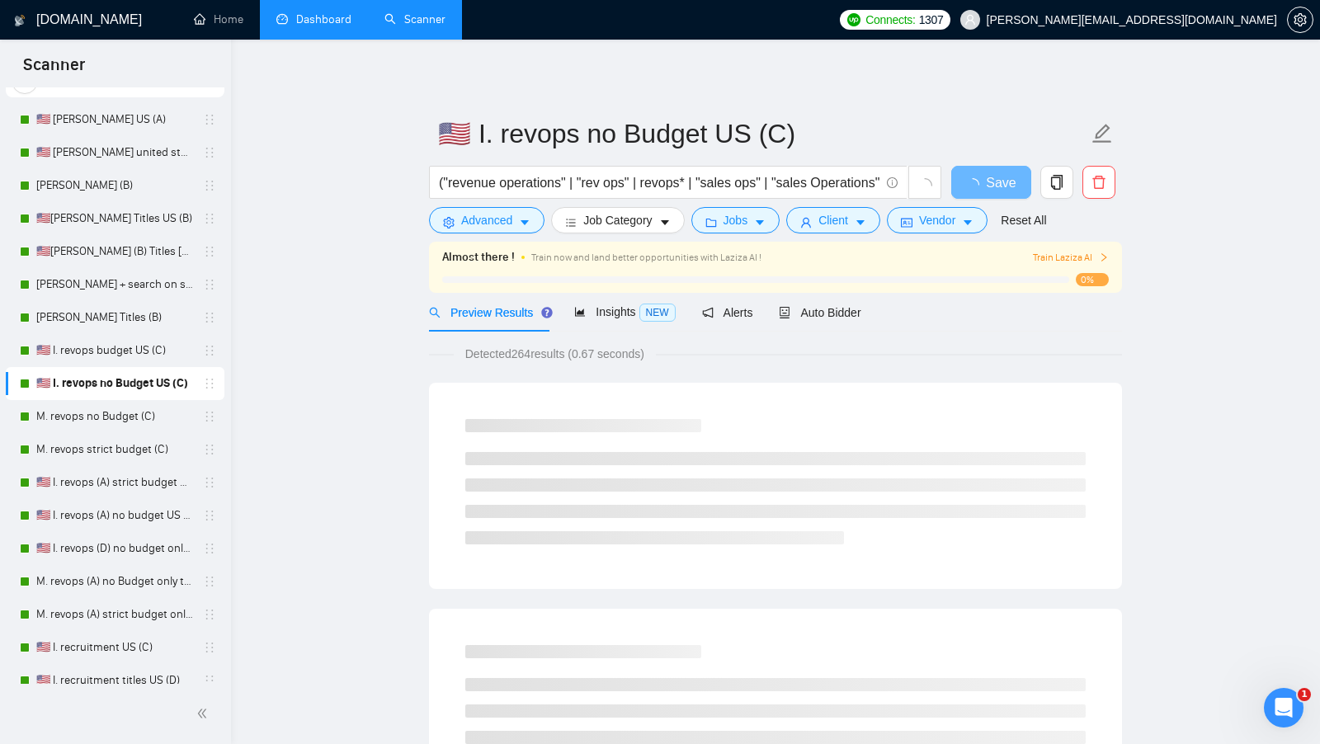
scroll to position [0, 0]
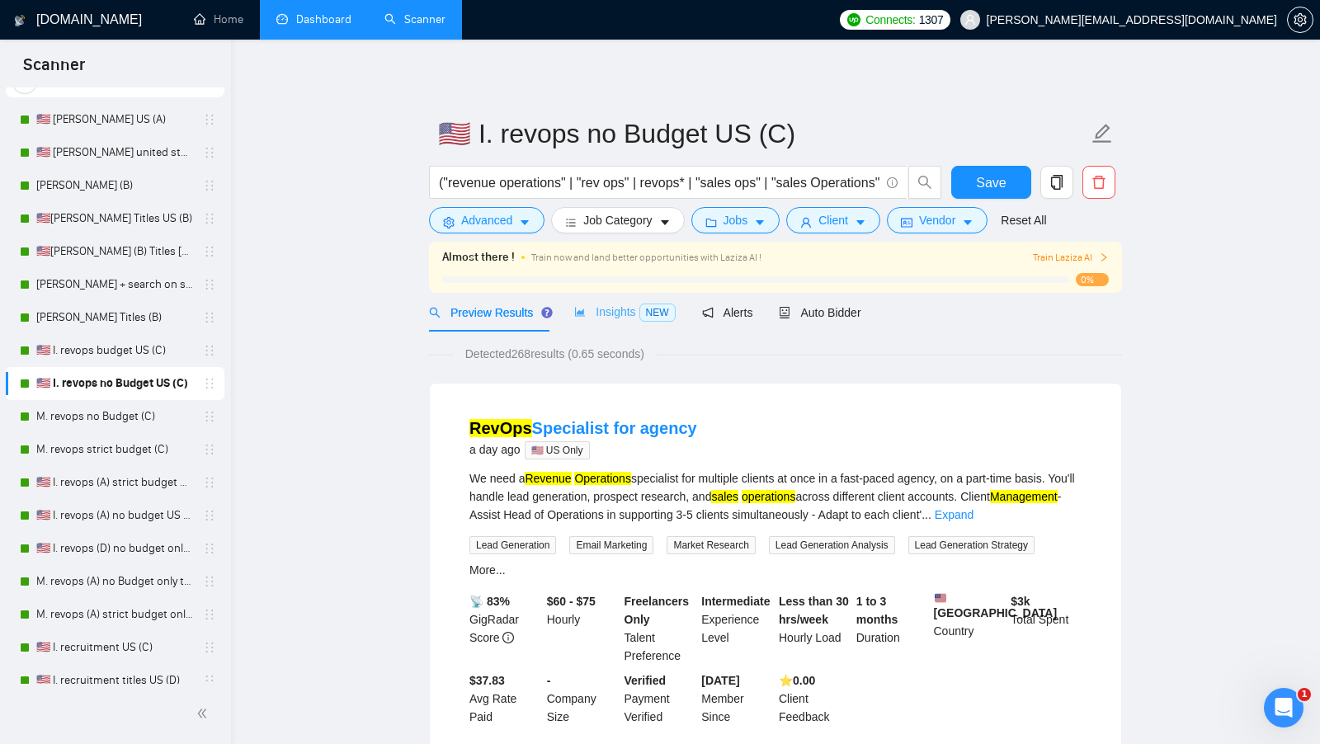
click at [646, 323] on div "Insights NEW" at bounding box center [624, 312] width 101 height 39
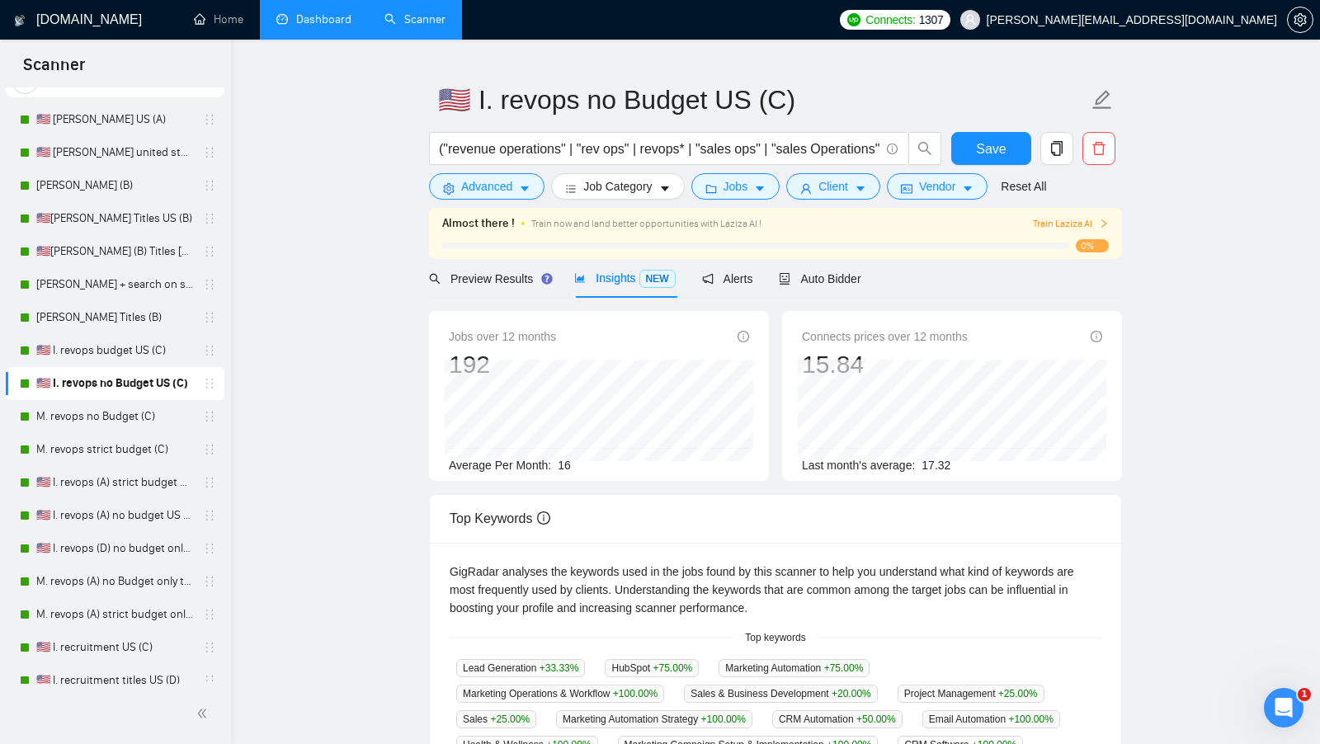
scroll to position [26, 0]
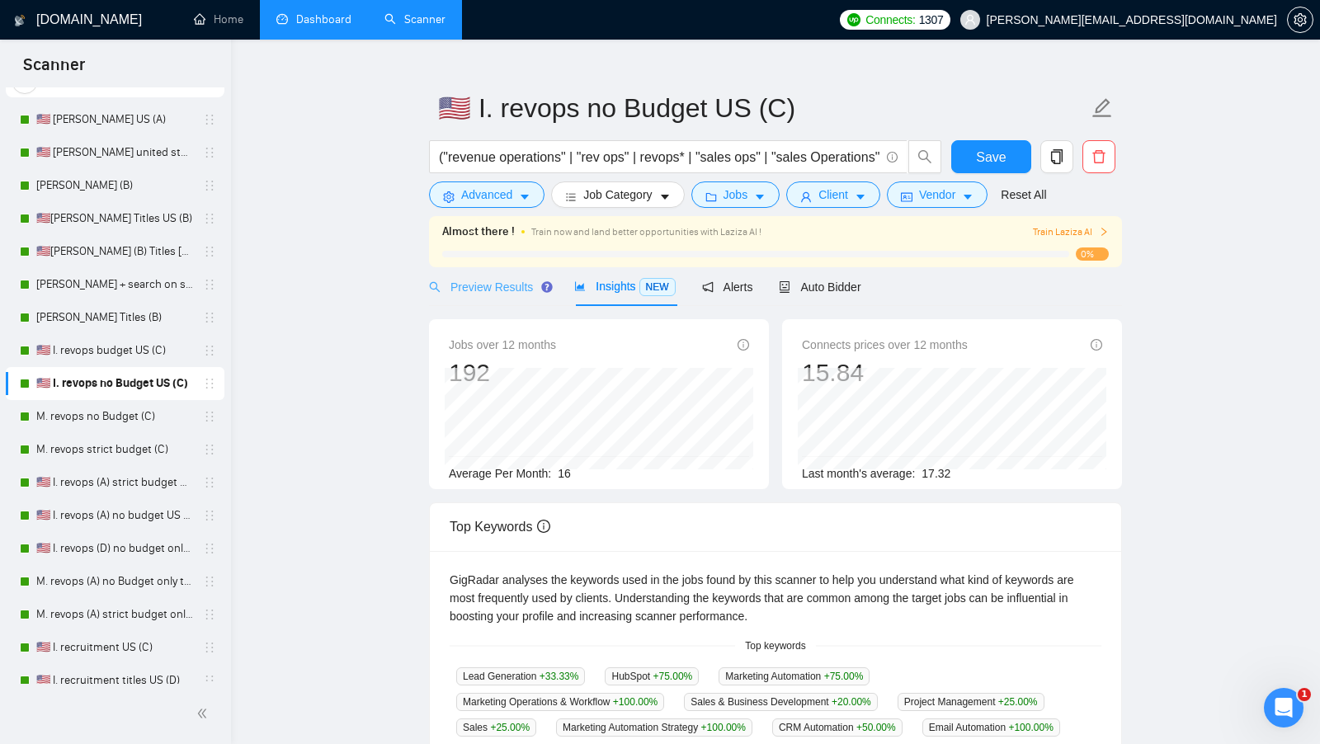
click at [500, 296] on div "Preview Results" at bounding box center [488, 286] width 119 height 39
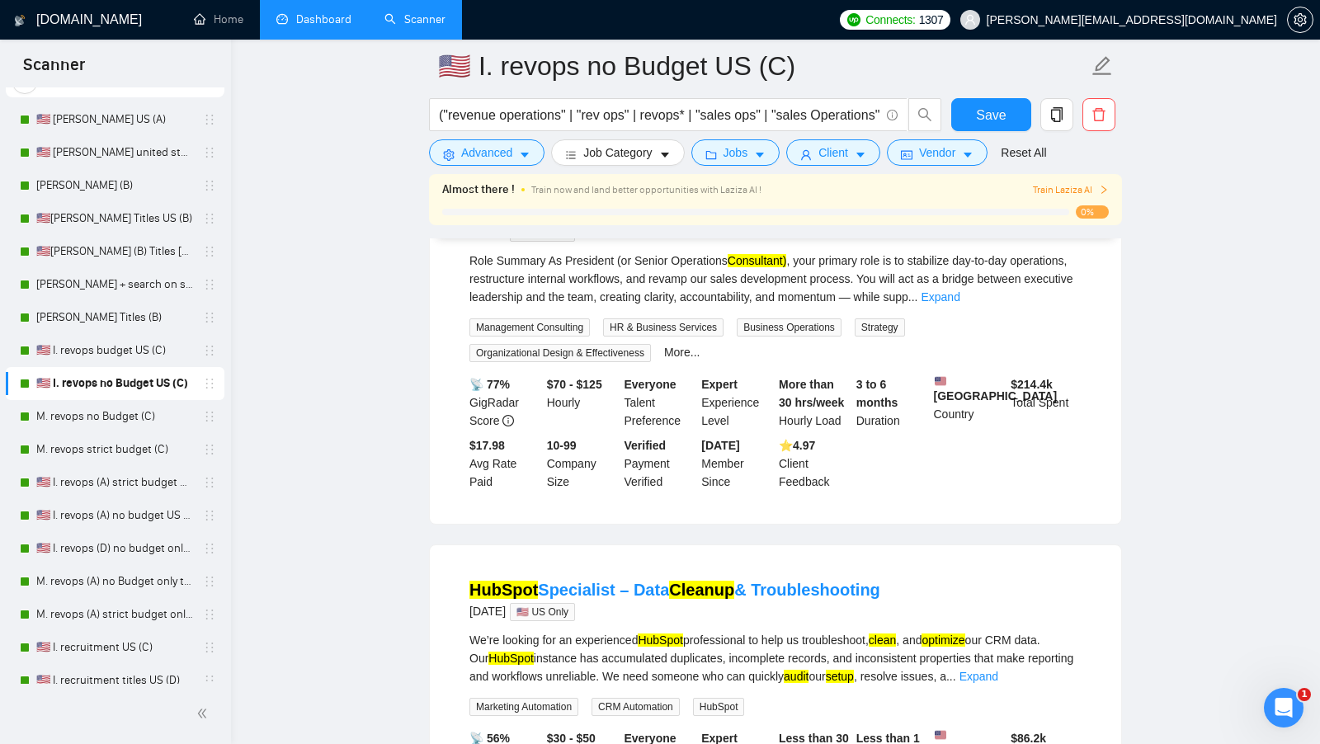
scroll to position [464, 0]
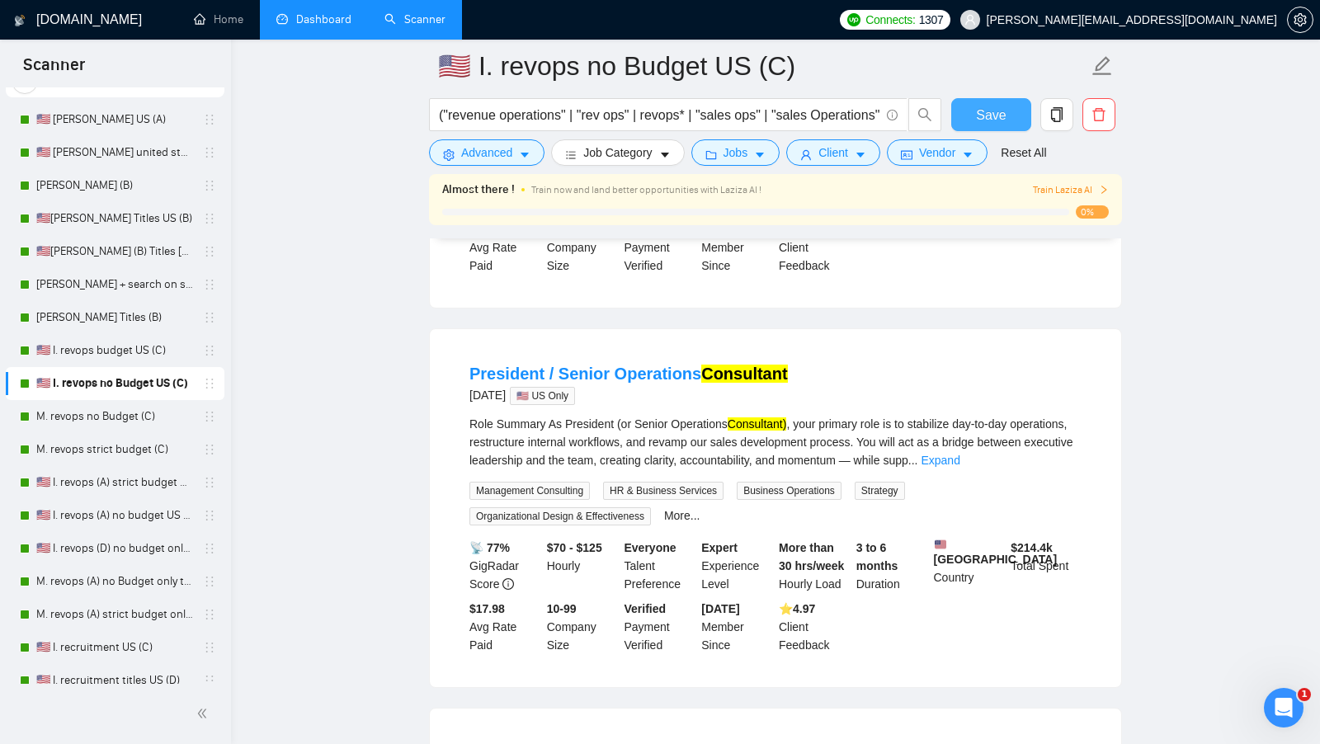
click at [982, 121] on span "Save" at bounding box center [991, 115] width 30 height 21
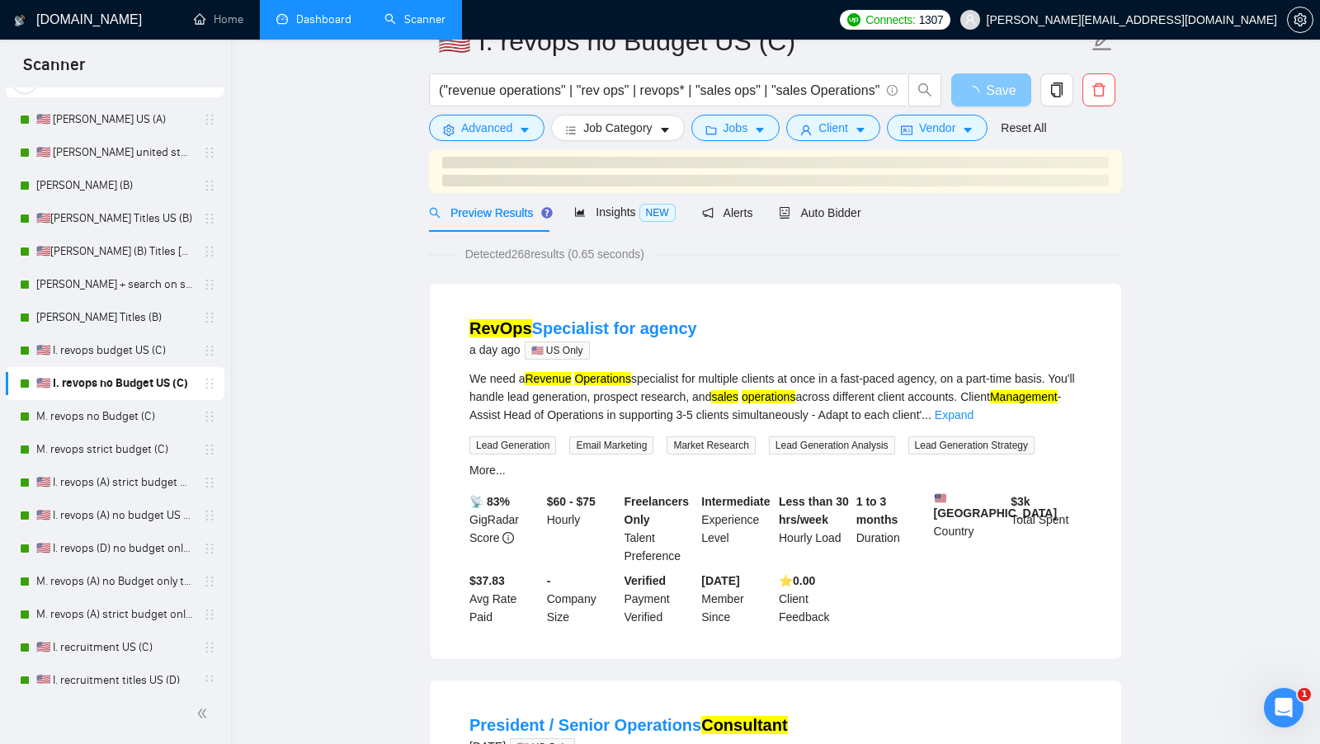
scroll to position [0, 0]
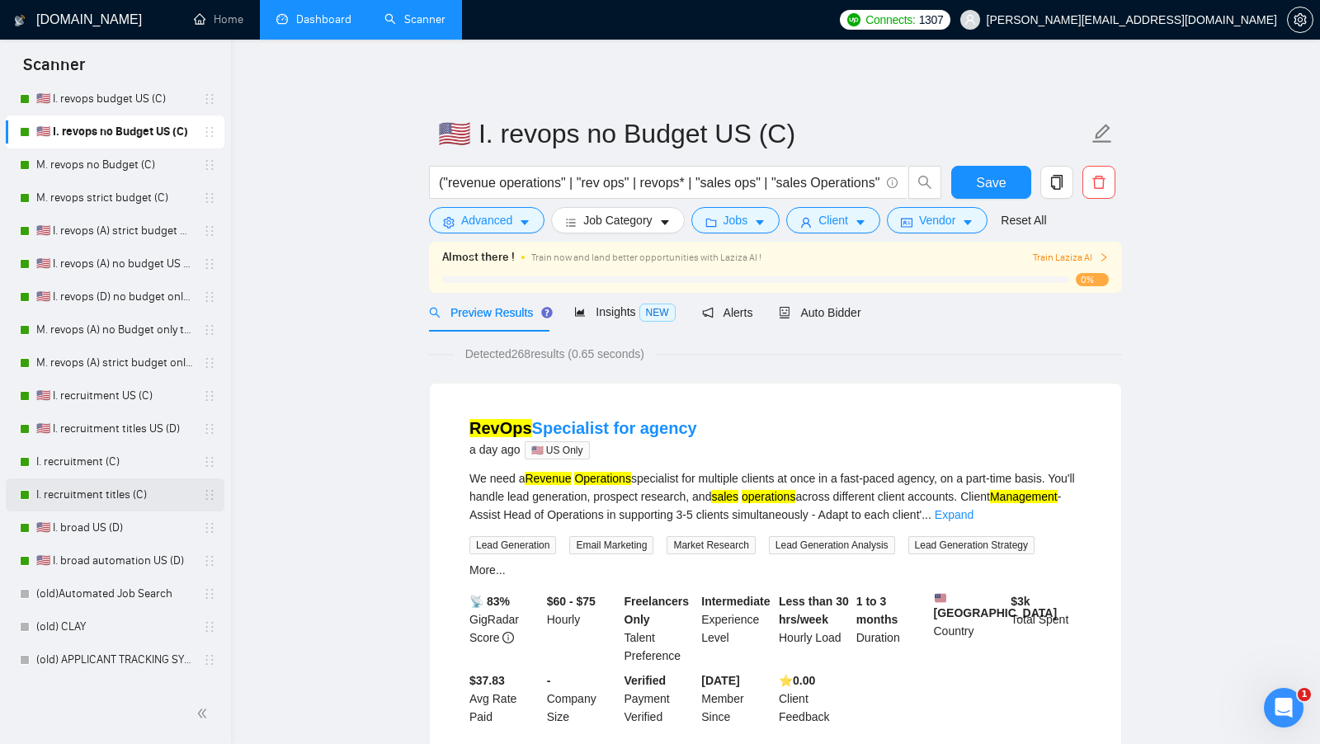
scroll to position [319, 0]
click at [145, 425] on link "🇺🇸 I. recruitment titles US (D)" at bounding box center [114, 427] width 157 height 33
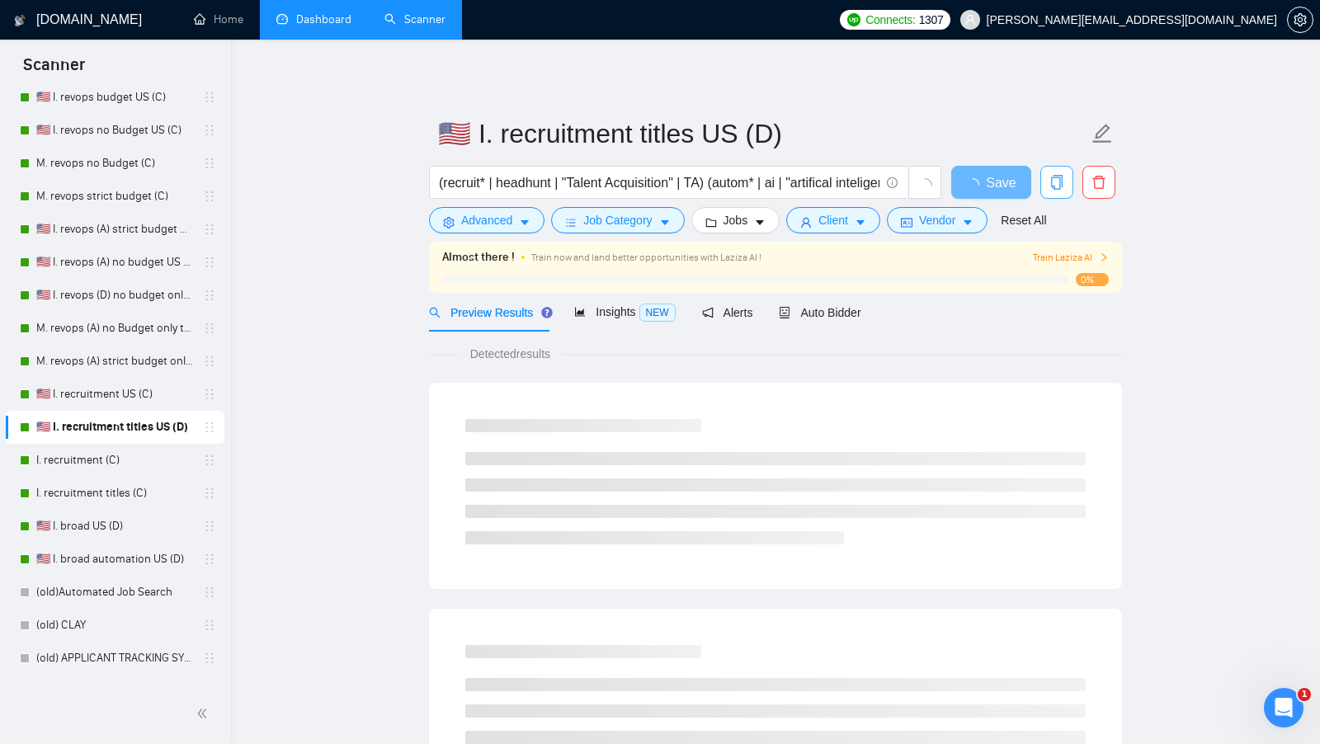
click at [1050, 184] on icon "copy" at bounding box center [1056, 182] width 15 height 15
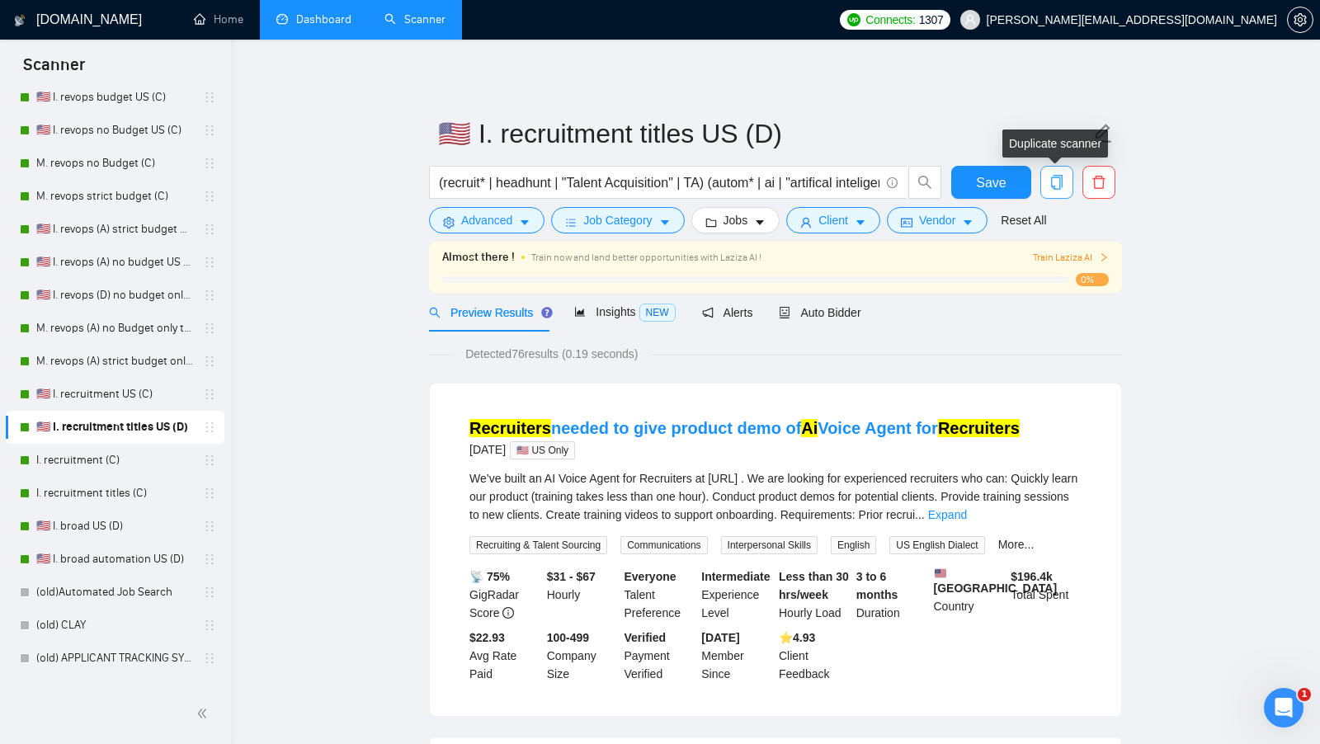
click at [1057, 187] on icon "copy" at bounding box center [1056, 182] width 15 height 15
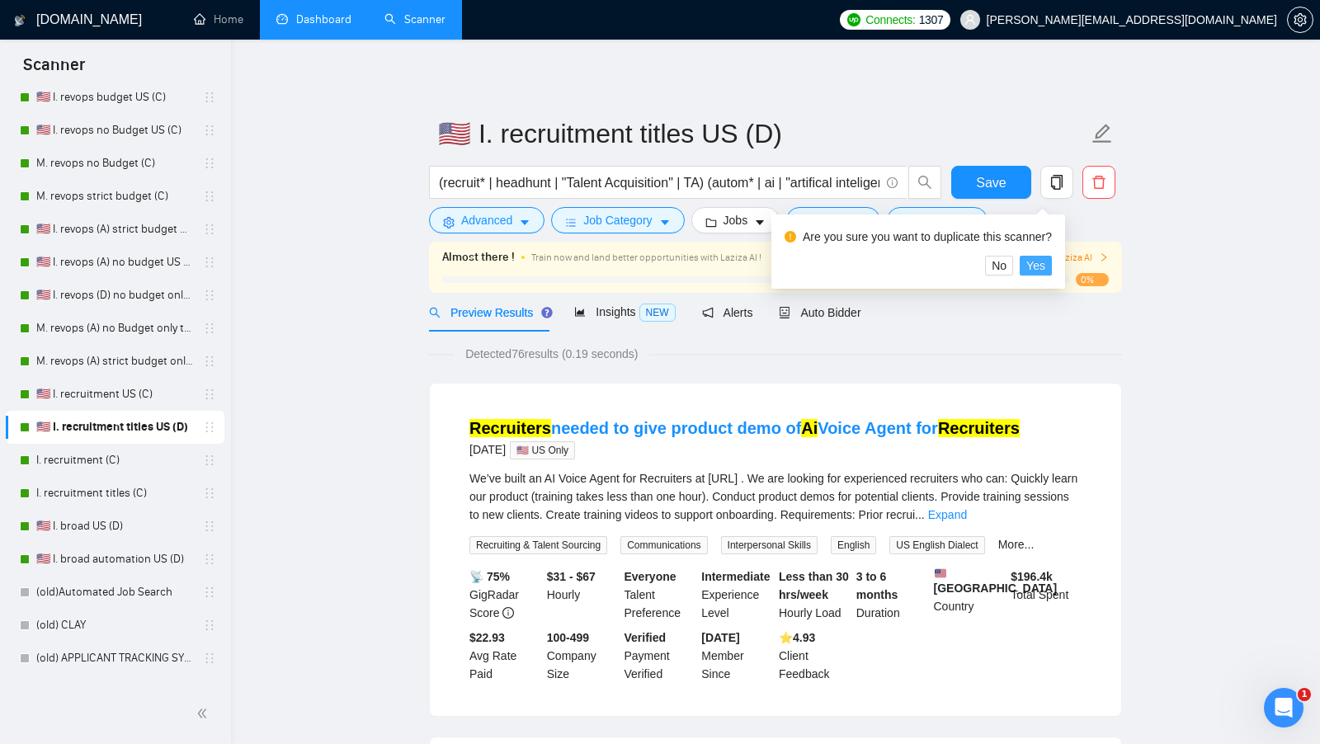
click at [1035, 259] on span "Yes" at bounding box center [1035, 265] width 19 height 18
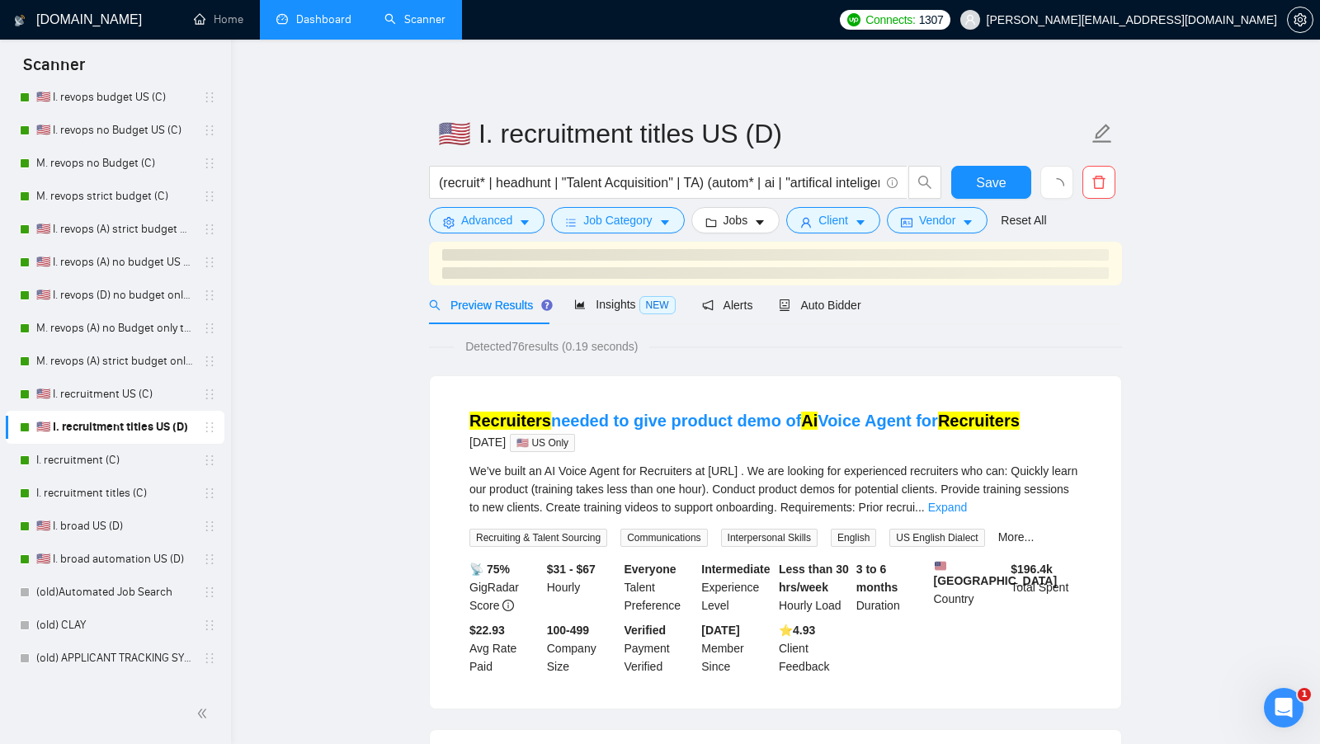
scroll to position [408, 0]
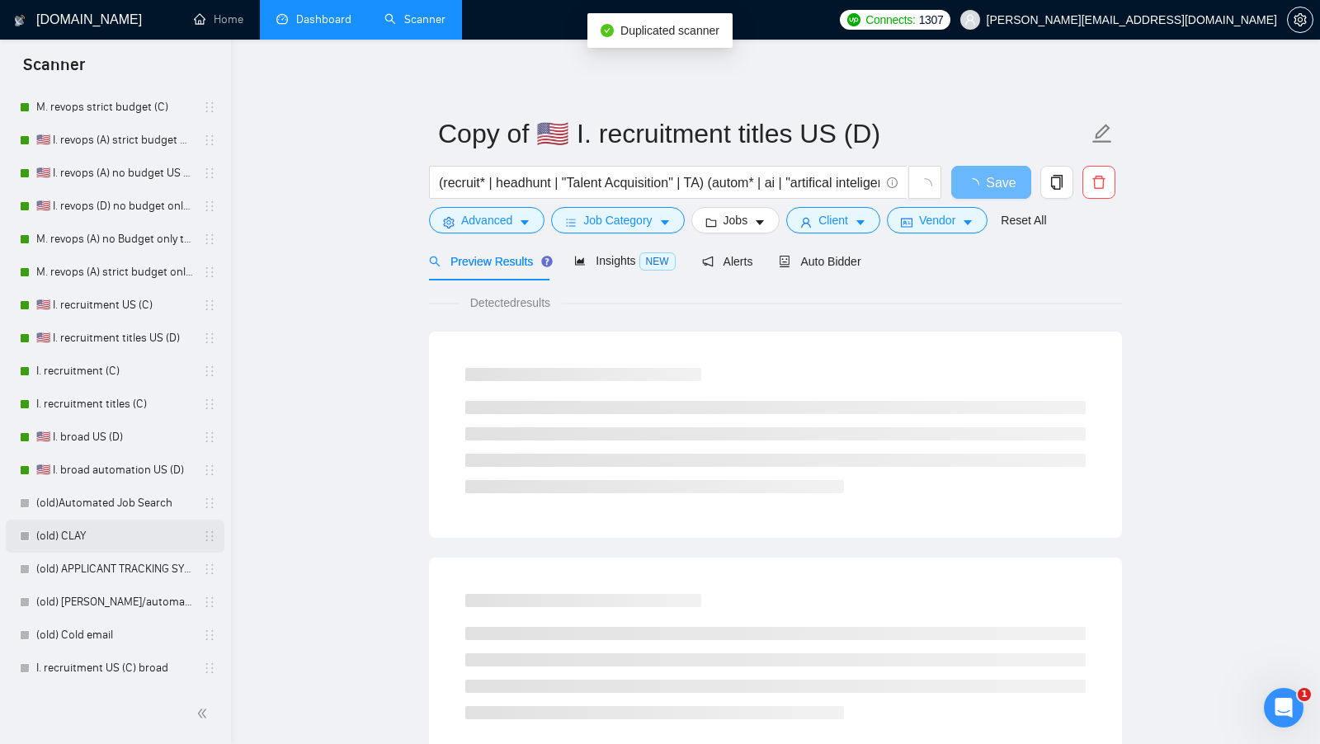
scroll to position [441, 0]
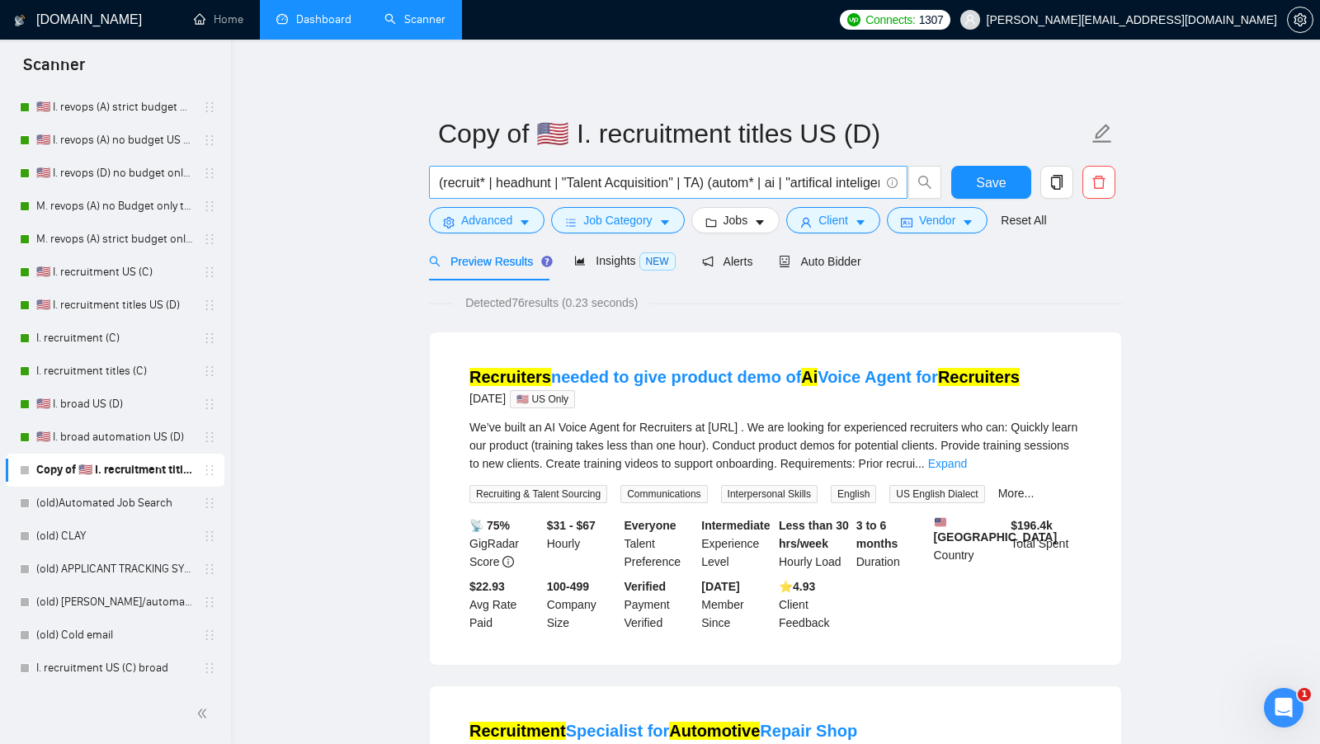
click at [584, 181] on input "(recruit* | headhunt | "Talent Acquisition" | TA) (autom* | ai | "artifical int…" at bounding box center [659, 182] width 440 height 21
paste input ""CRM Hygiene" | "CRM Optimization" | "CRM Implementation" | "CRM Migration" | "…"
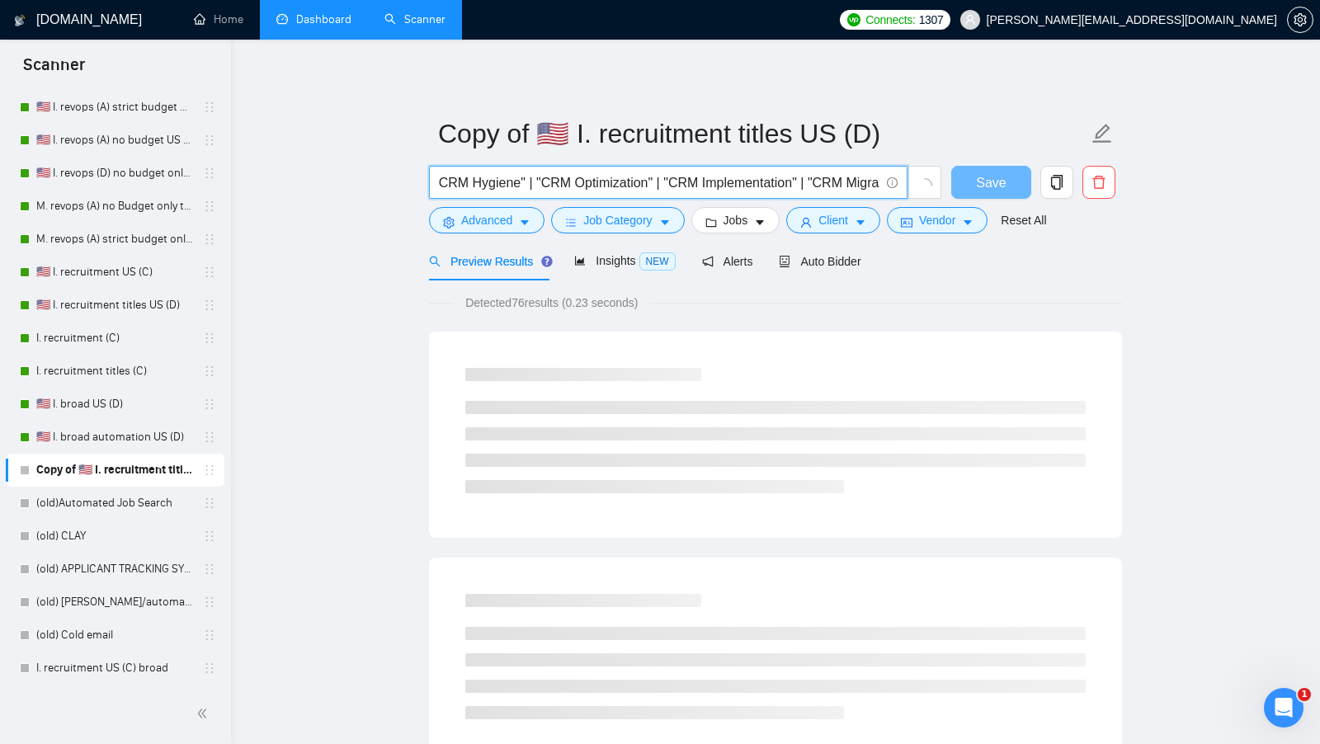
scroll to position [0, 0]
type input ""CRM Hygiene" | "CRM Optimization" | "CRM Implementation" | "CRM Migration" | "…"
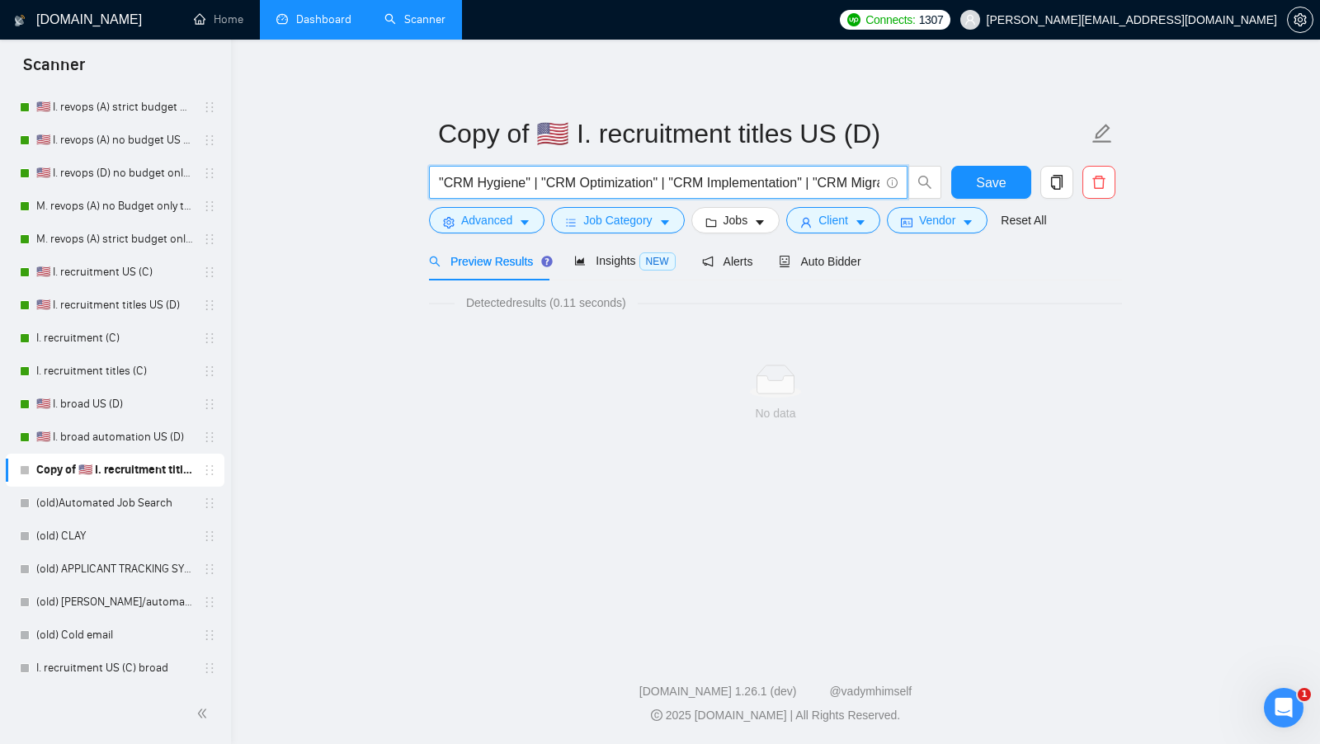
click at [645, 200] on div ""CRM Hygiene" | "CRM Optimization" | "CRM Implementation" | "CRM Migration" | "…" at bounding box center [686, 186] width 520 height 41
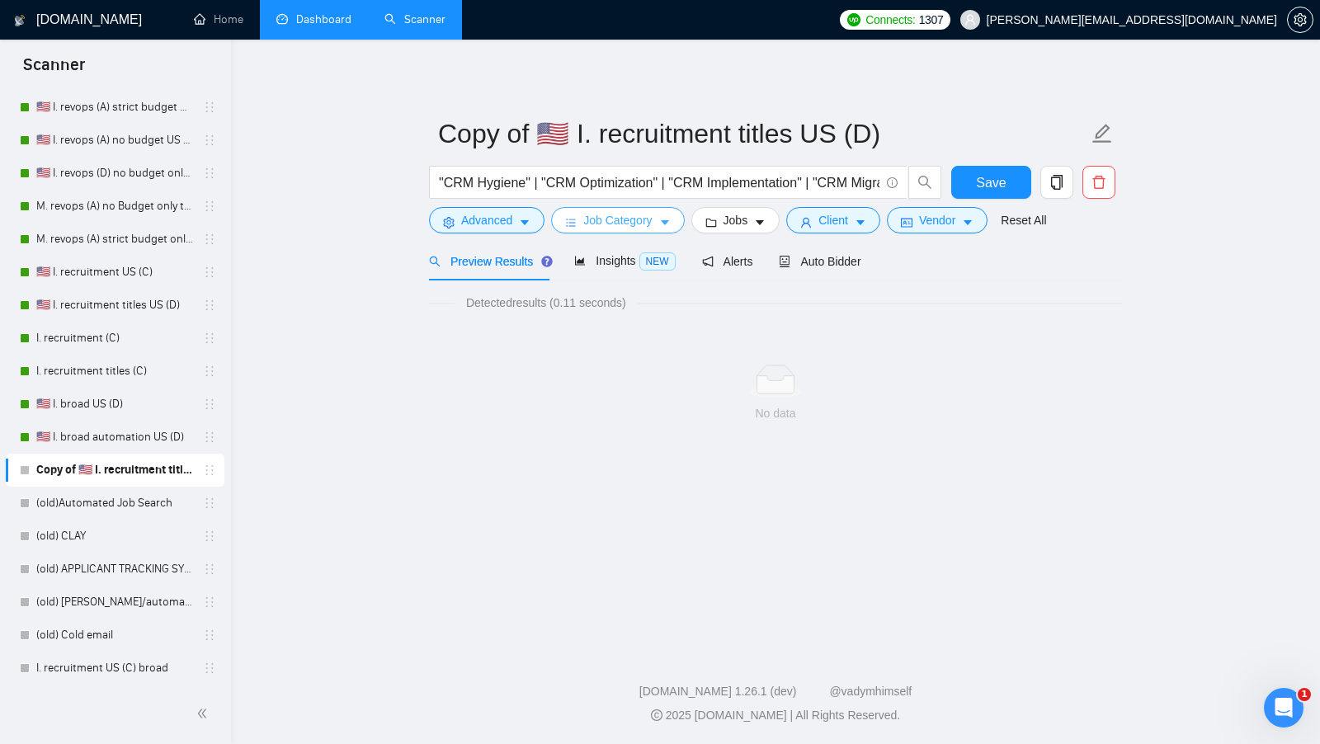
click at [642, 209] on button "Job Category" at bounding box center [617, 220] width 133 height 26
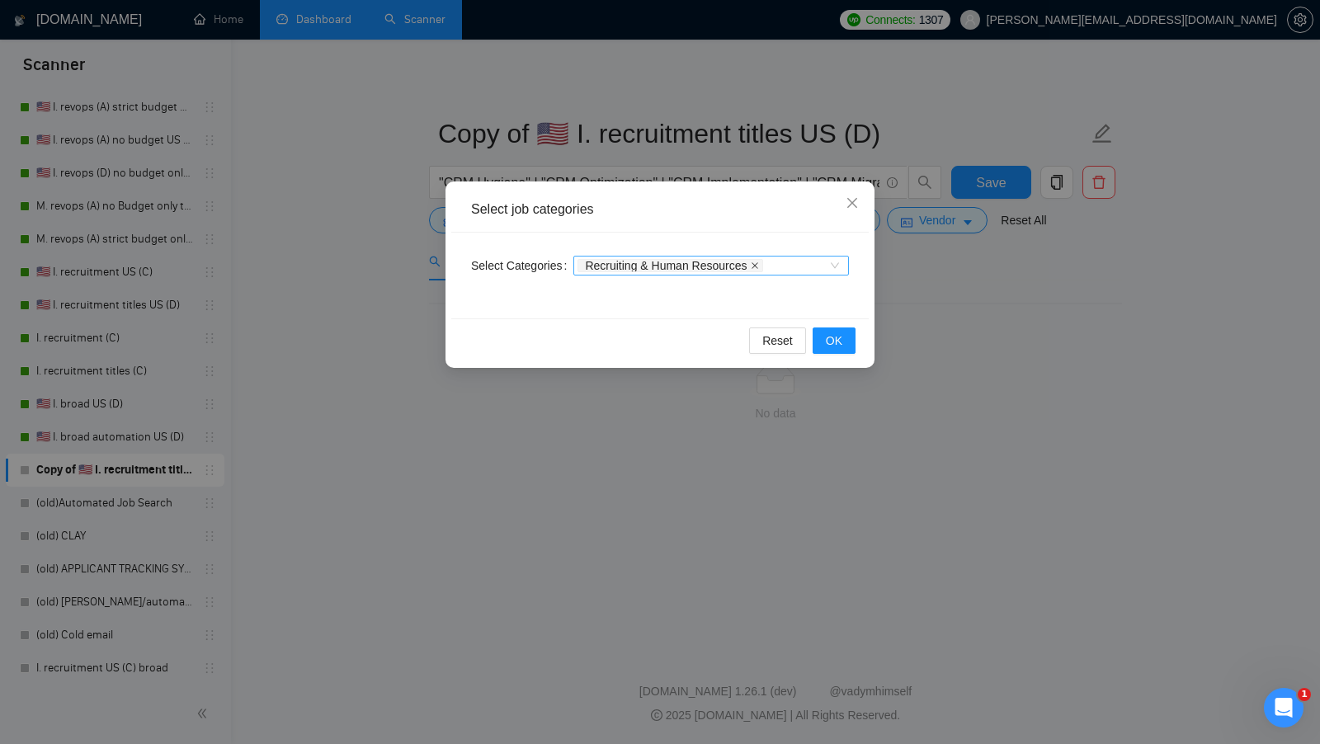
click at [759, 268] on icon "close" at bounding box center [755, 265] width 8 height 8
click at [826, 334] on span "OK" at bounding box center [834, 341] width 16 height 18
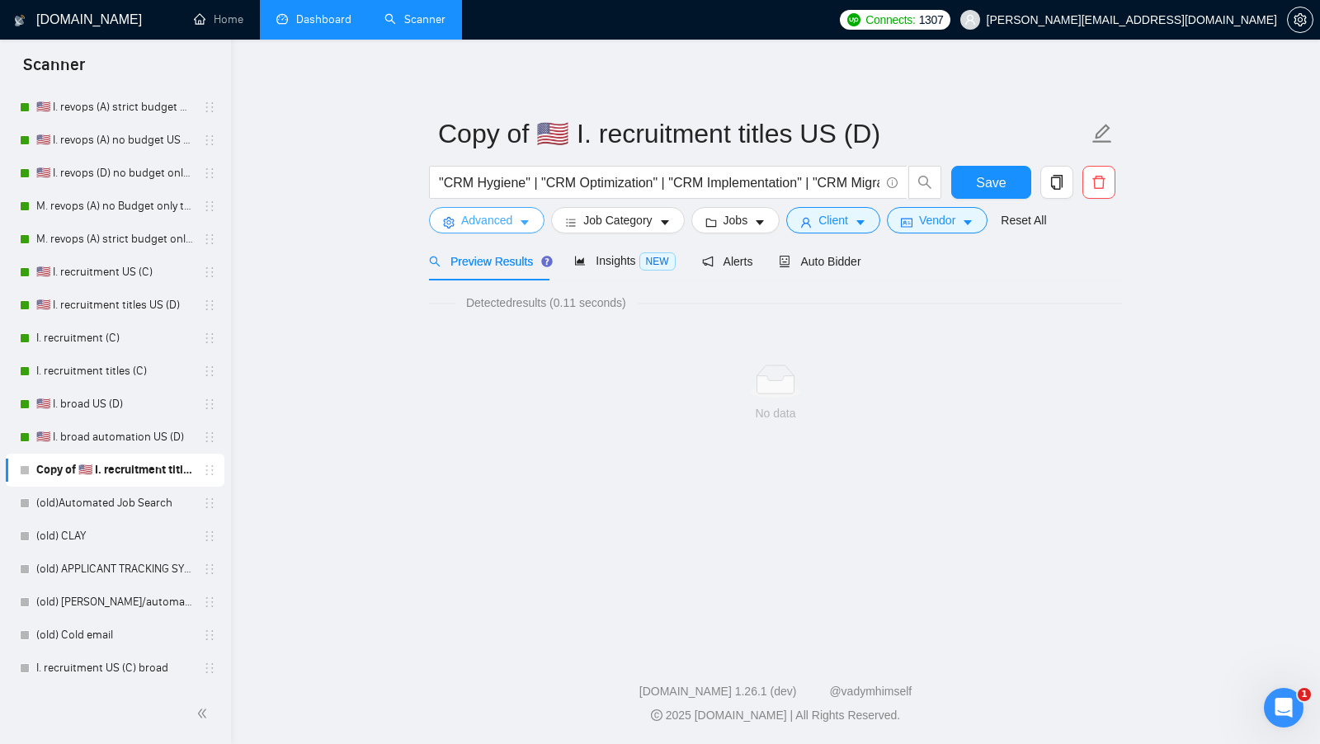
click at [534, 217] on button "Advanced" at bounding box center [486, 220] width 115 height 26
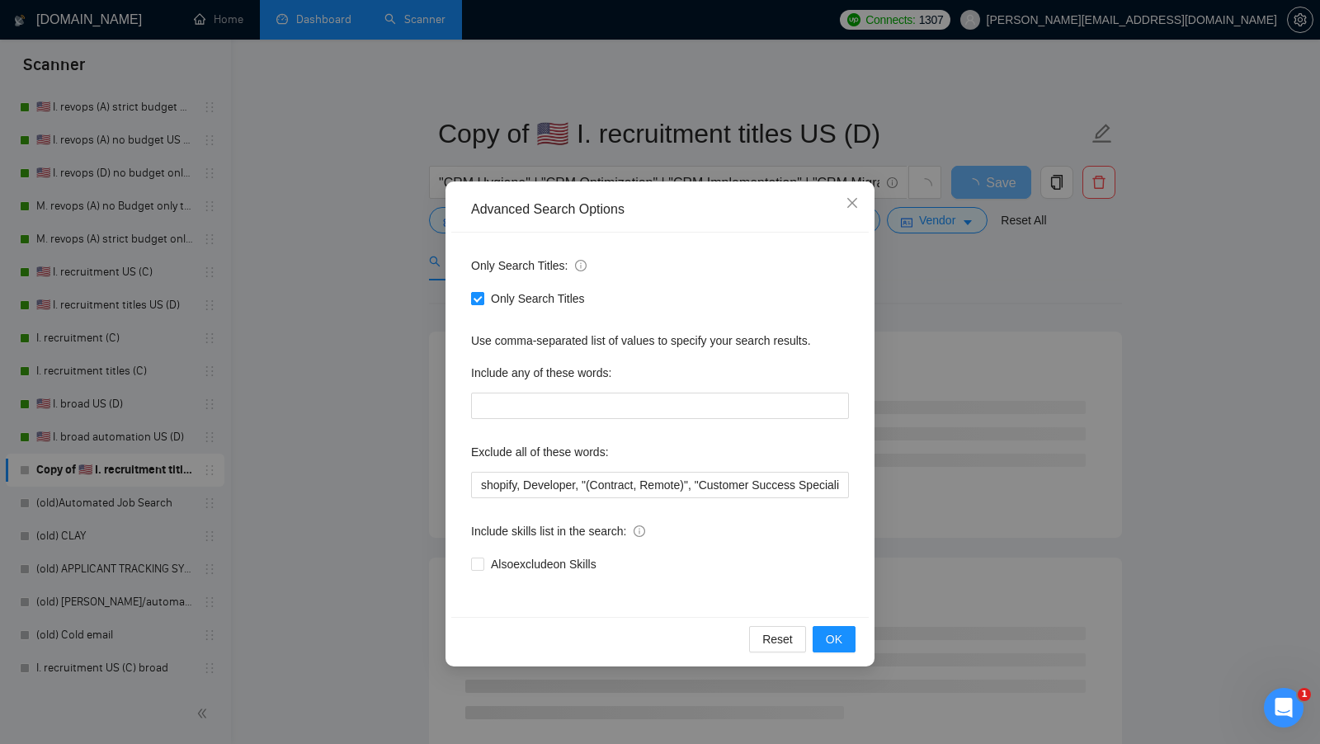
click at [486, 293] on span "Only Search Titles" at bounding box center [537, 298] width 107 height 18
click at [482, 293] on input "Only Search Titles" at bounding box center [477, 298] width 12 height 12
checkbox input "false"
click at [813, 627] on button "OK" at bounding box center [833, 639] width 43 height 26
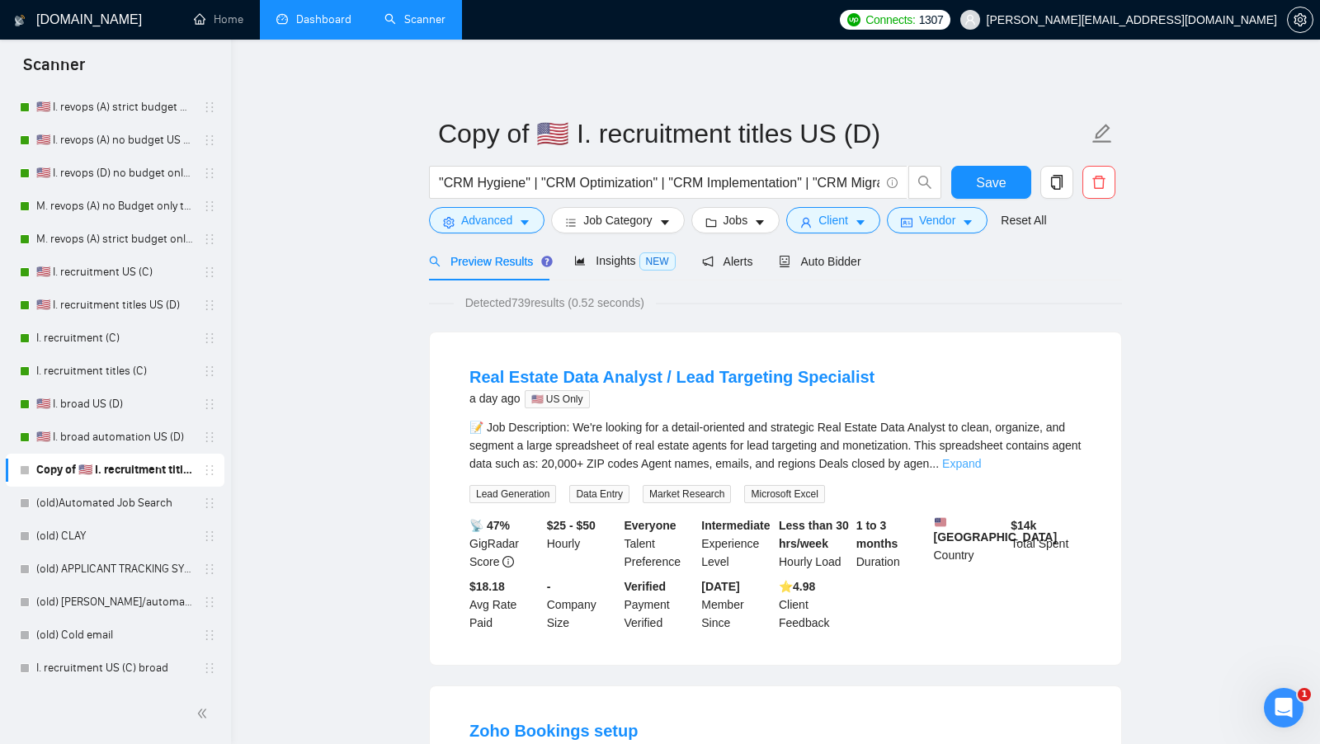
click at [981, 464] on link "Expand" at bounding box center [961, 463] width 39 height 13
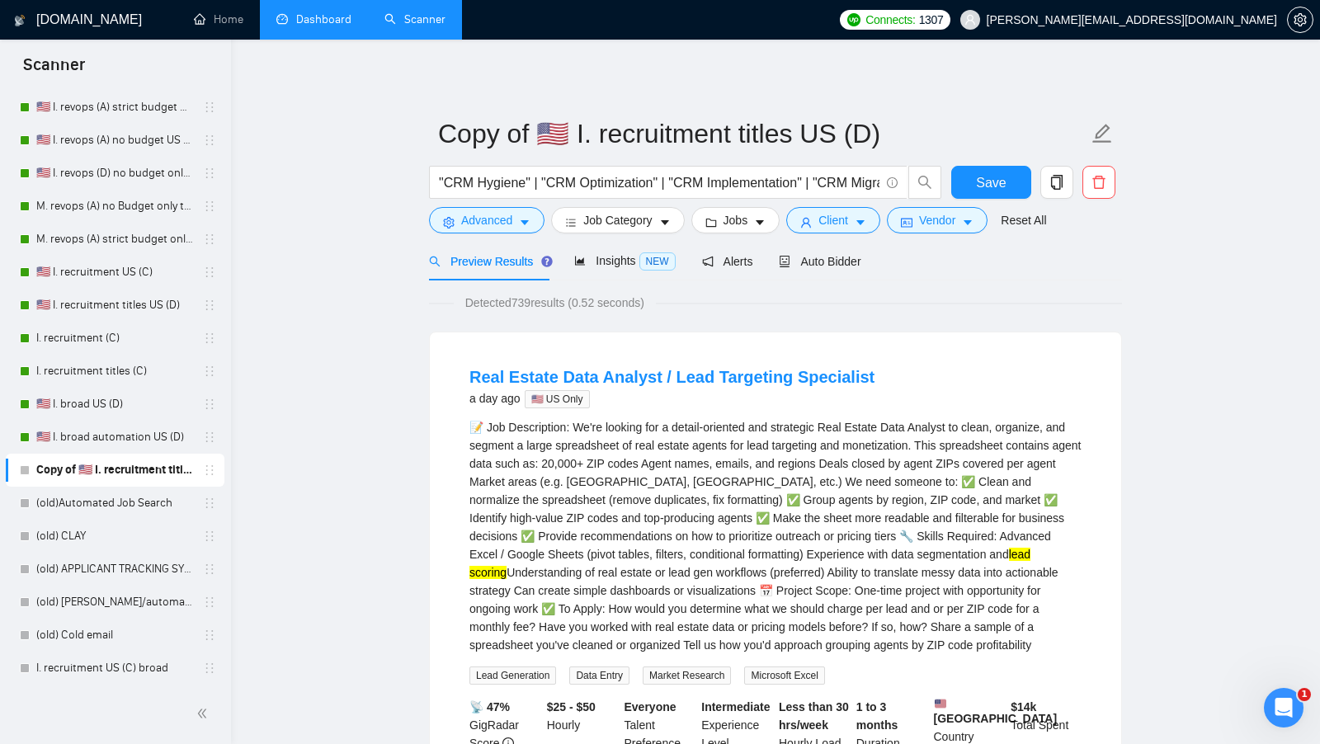
scroll to position [21, 0]
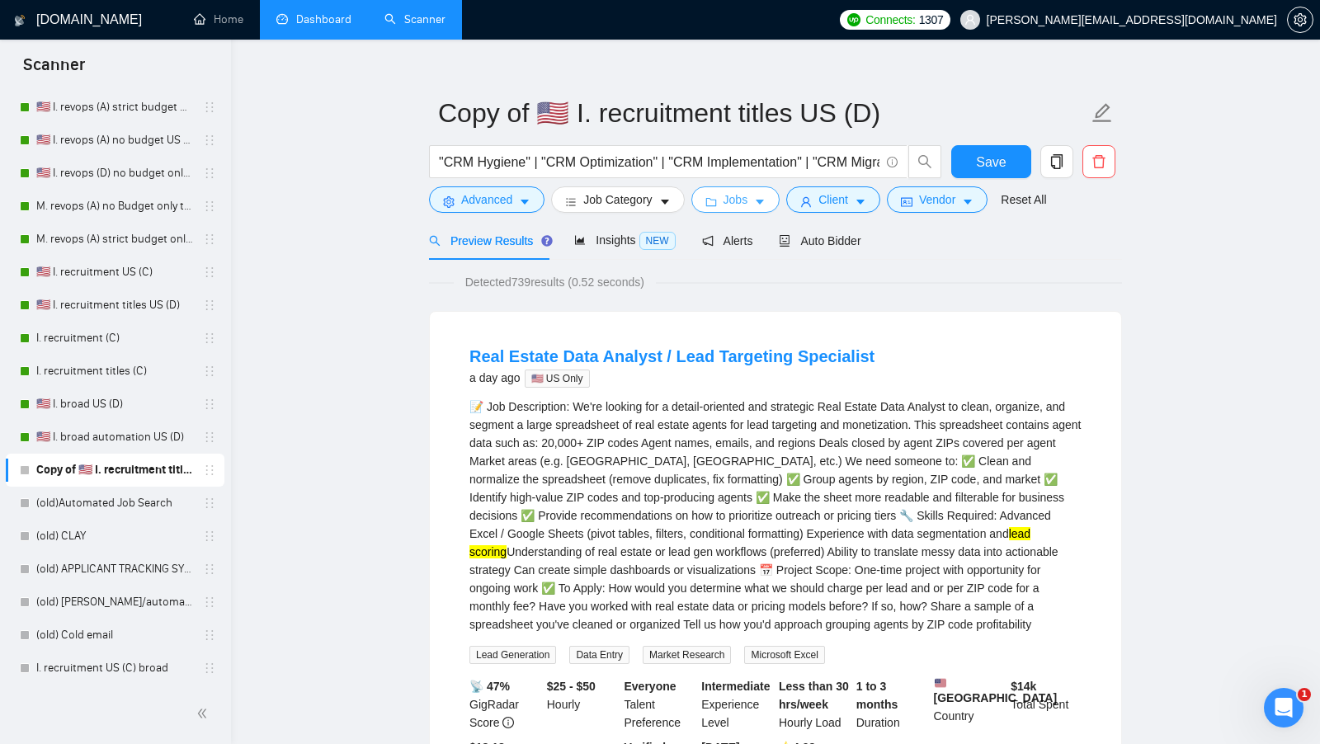
click at [748, 205] on span "Jobs" at bounding box center [735, 200] width 25 height 18
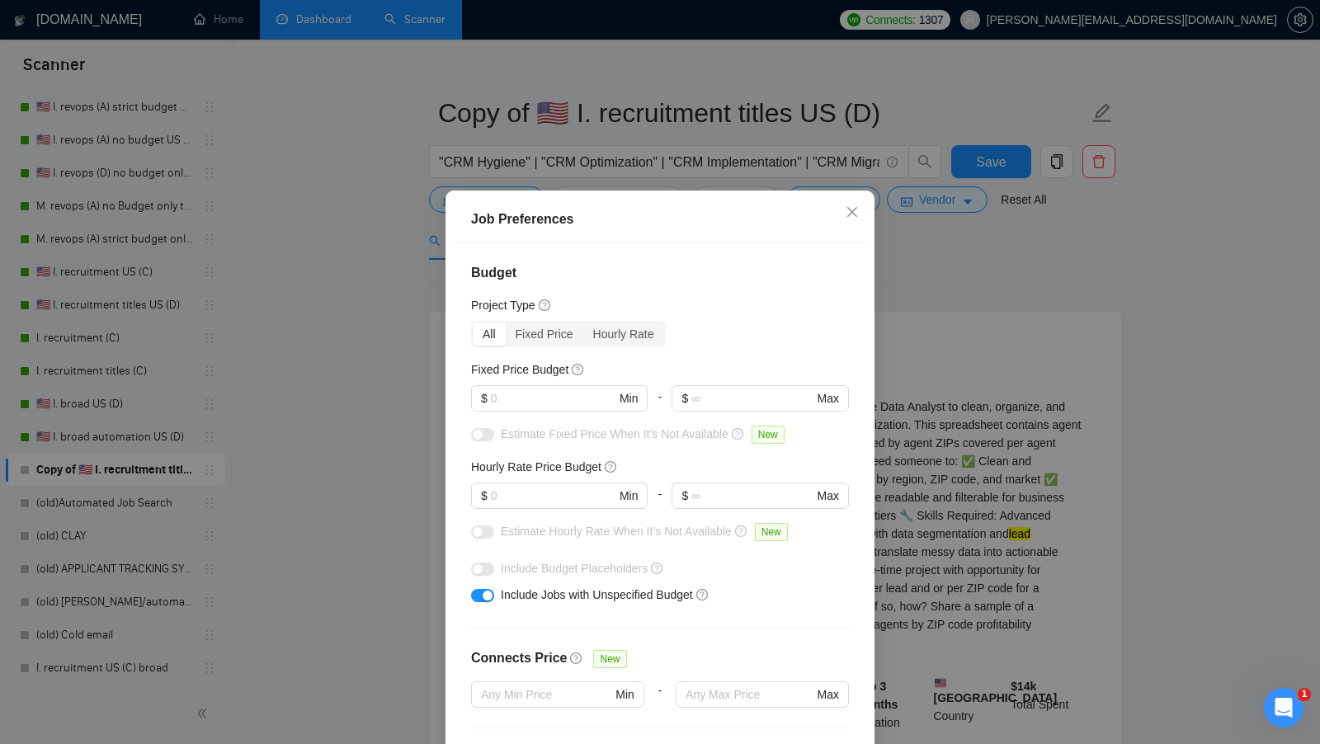
click at [557, 385] on div "$ Min" at bounding box center [559, 398] width 176 height 26
click at [557, 390] on input "text" at bounding box center [553, 398] width 125 height 18
type input "1"
click at [533, 494] on input "text" at bounding box center [553, 496] width 125 height 18
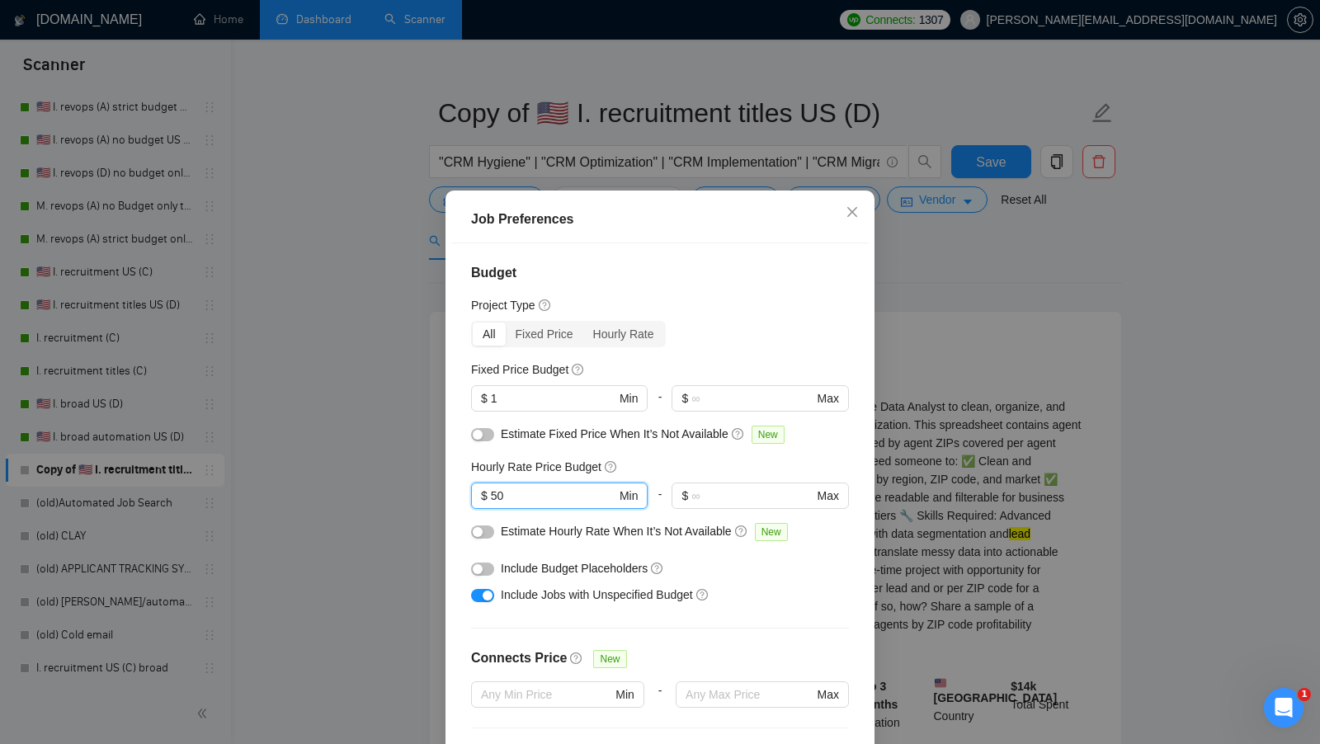
type input "50"
click at [947, 434] on div "Job Preferences Budget Project Type All Fixed Price Hourly Rate Fixed Price Bud…" at bounding box center [660, 372] width 1320 height 744
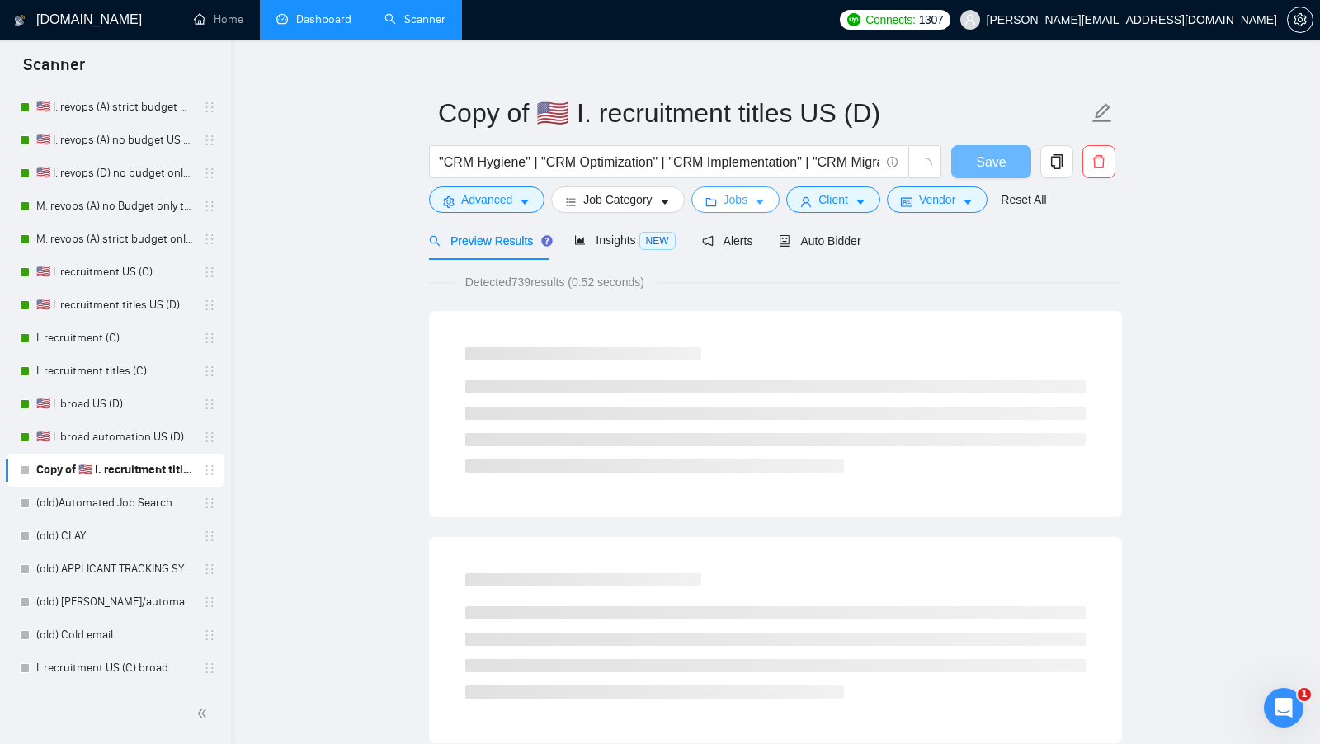
scroll to position [0, 0]
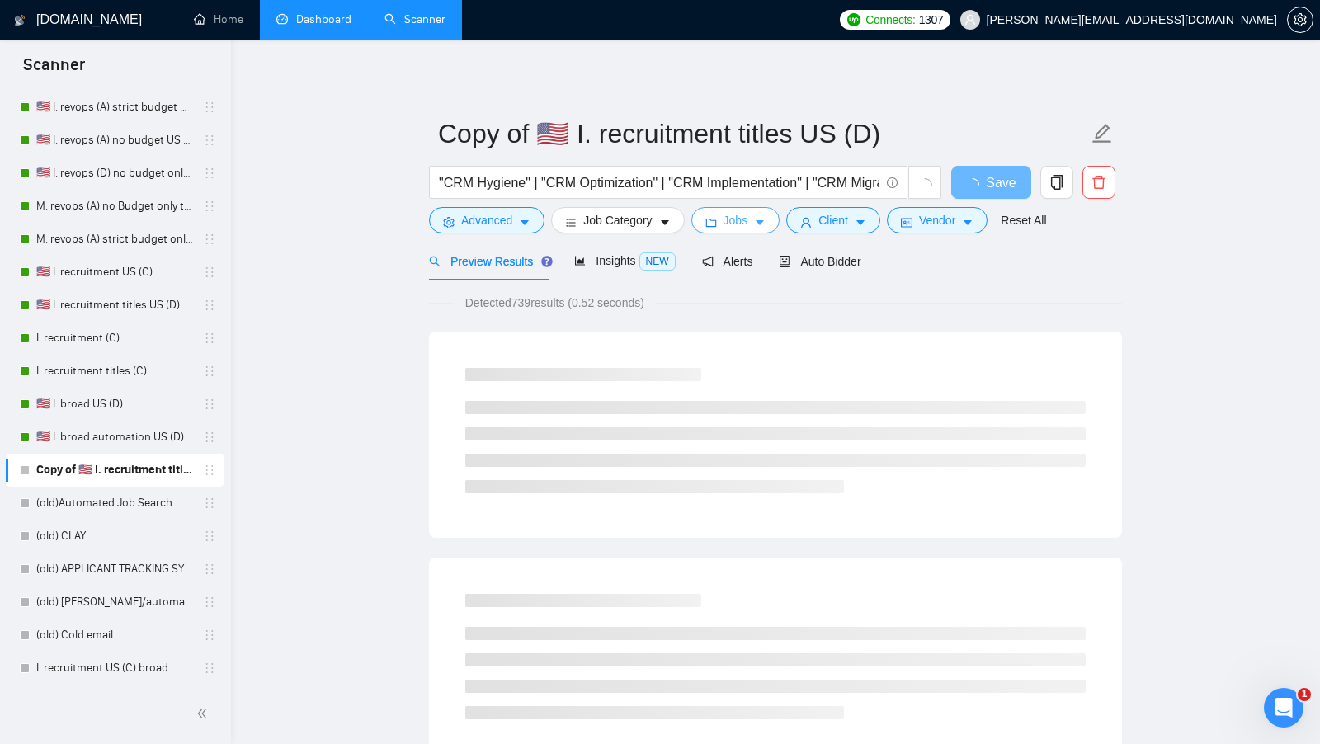
click at [708, 222] on icon "folder" at bounding box center [710, 223] width 11 height 8
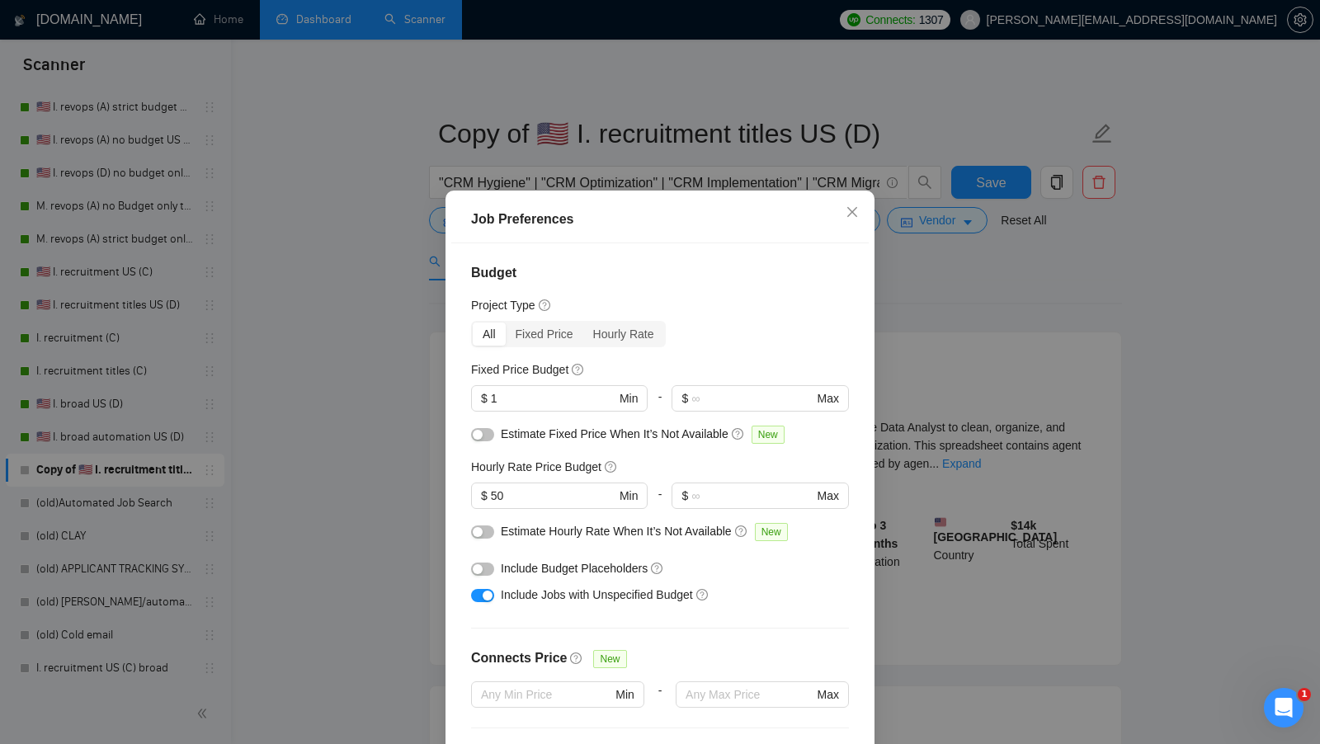
click at [477, 574] on button "button" at bounding box center [482, 568] width 23 height 13
click at [477, 572] on button "button" at bounding box center [482, 568] width 23 height 13
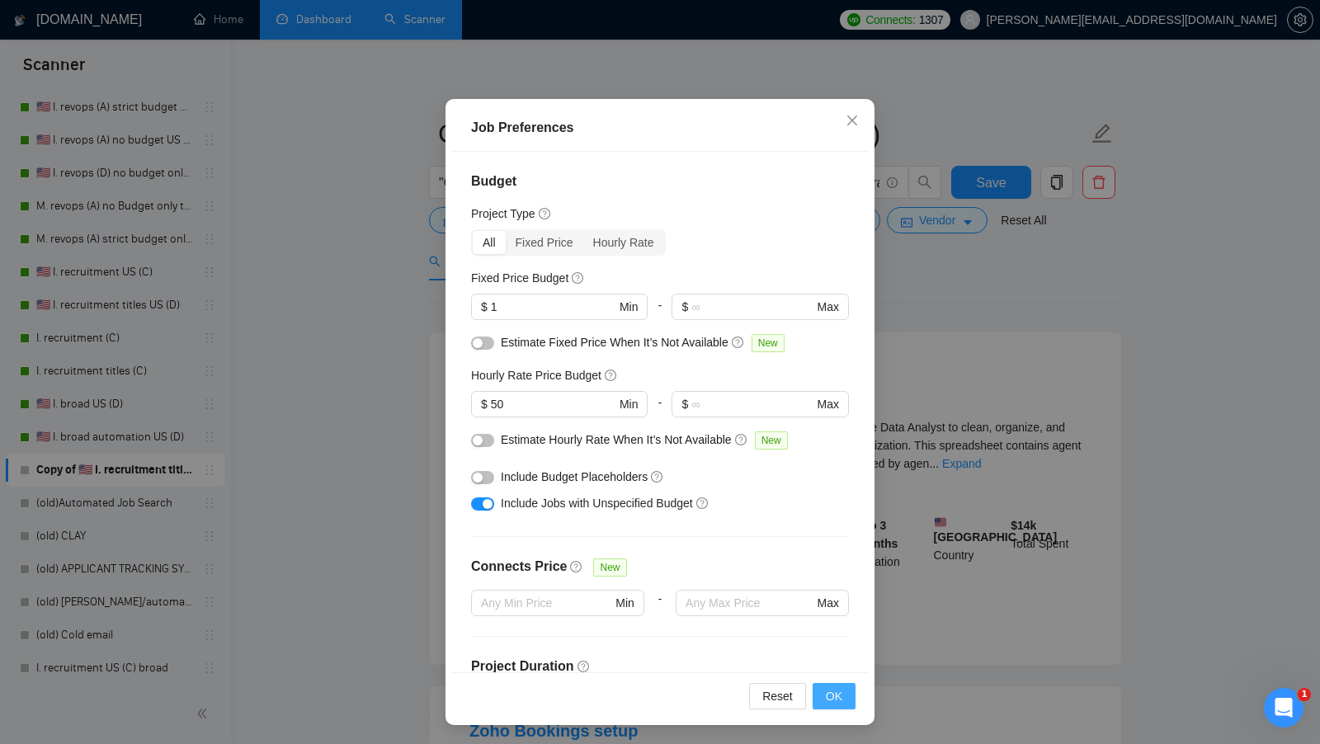
click at [839, 693] on span "OK" at bounding box center [834, 696] width 16 height 18
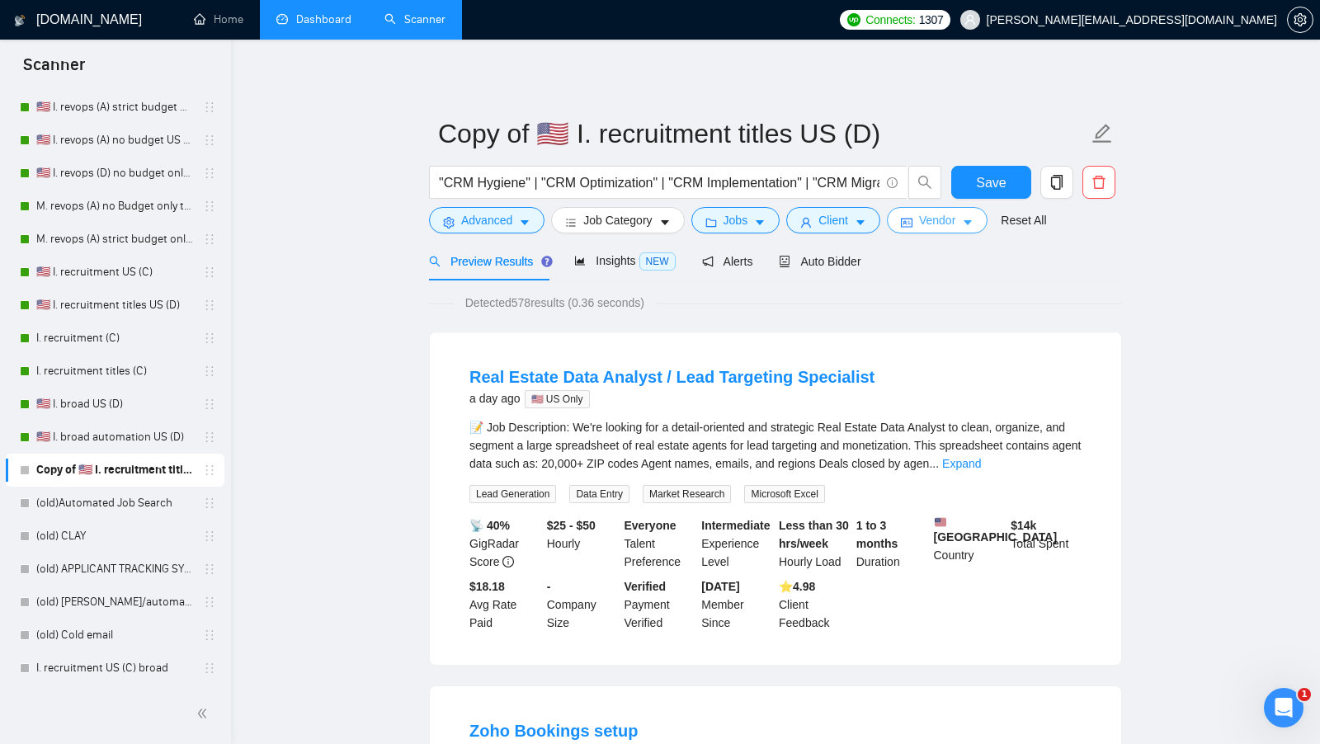
scroll to position [0, 0]
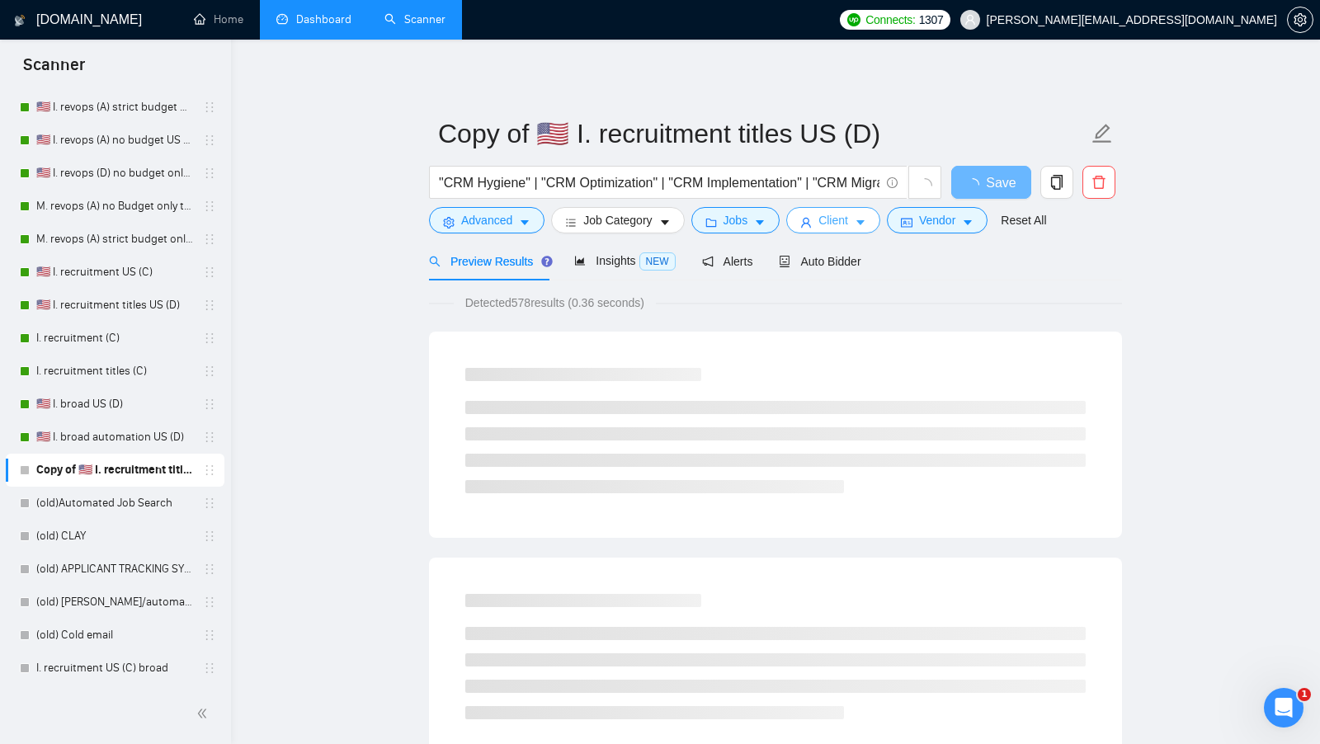
click at [860, 209] on button "Client" at bounding box center [833, 220] width 94 height 26
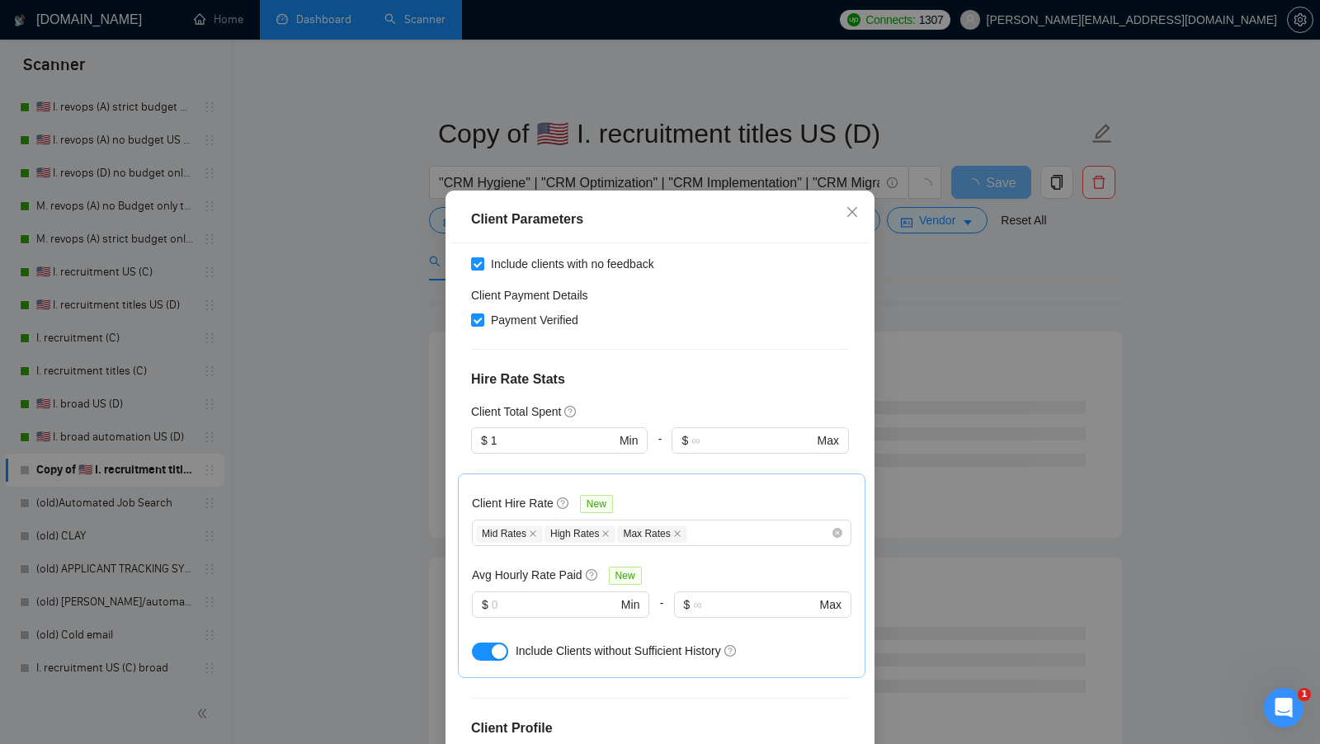
scroll to position [359, 0]
click at [529, 593] on input "text" at bounding box center [554, 602] width 125 height 18
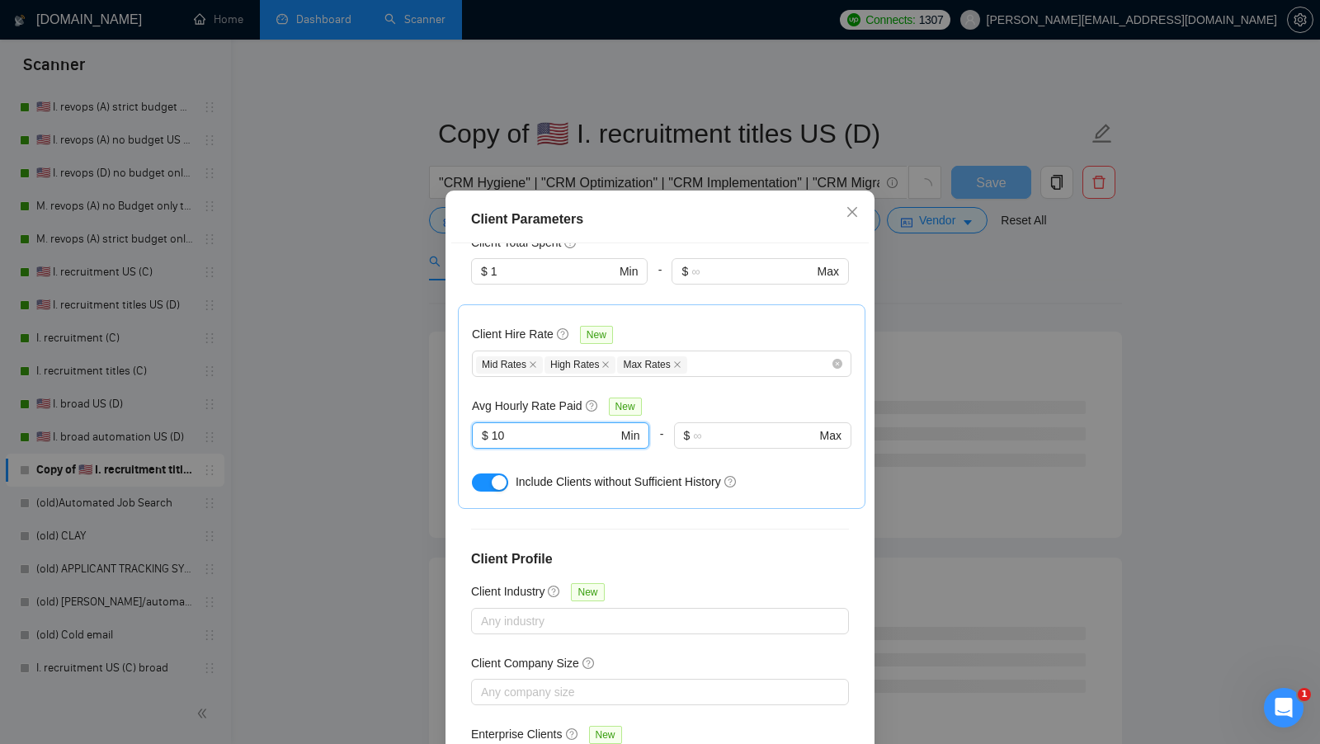
scroll to position [92, 0]
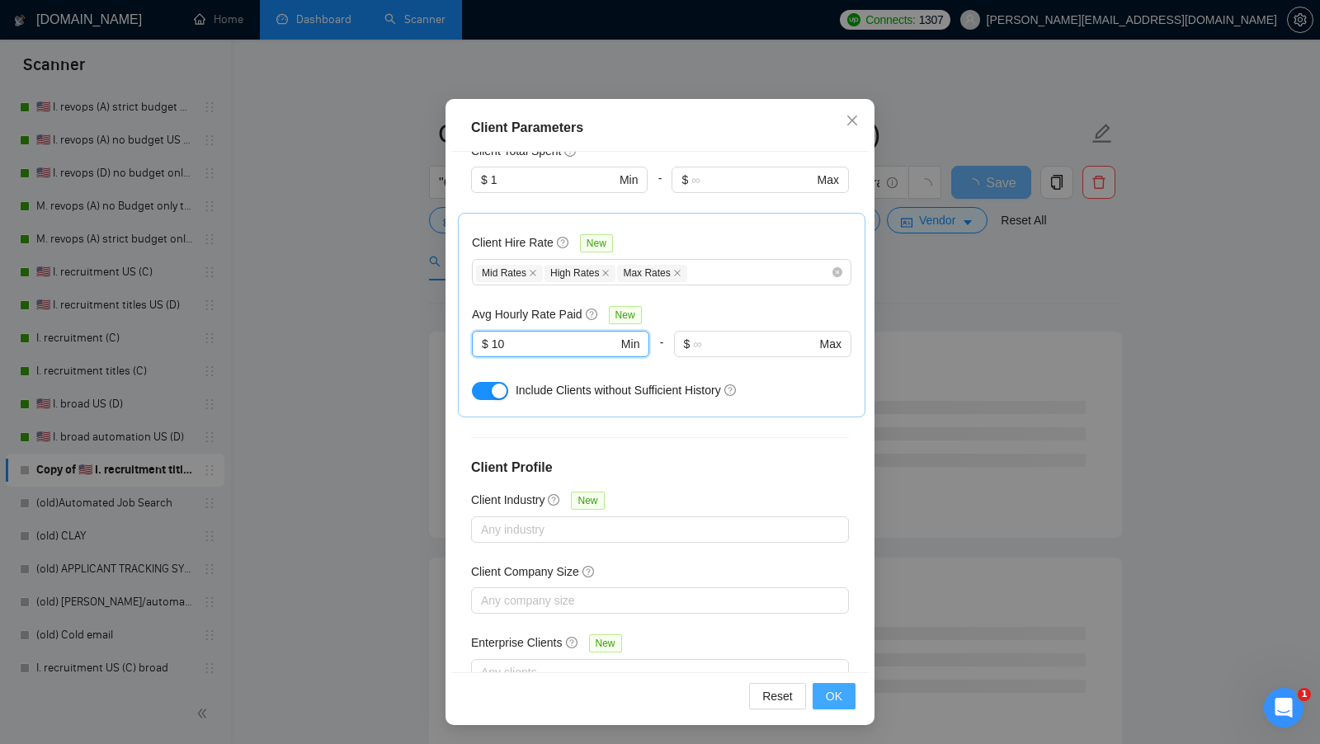
type input "10"
click at [841, 695] on span "OK" at bounding box center [834, 696] width 16 height 18
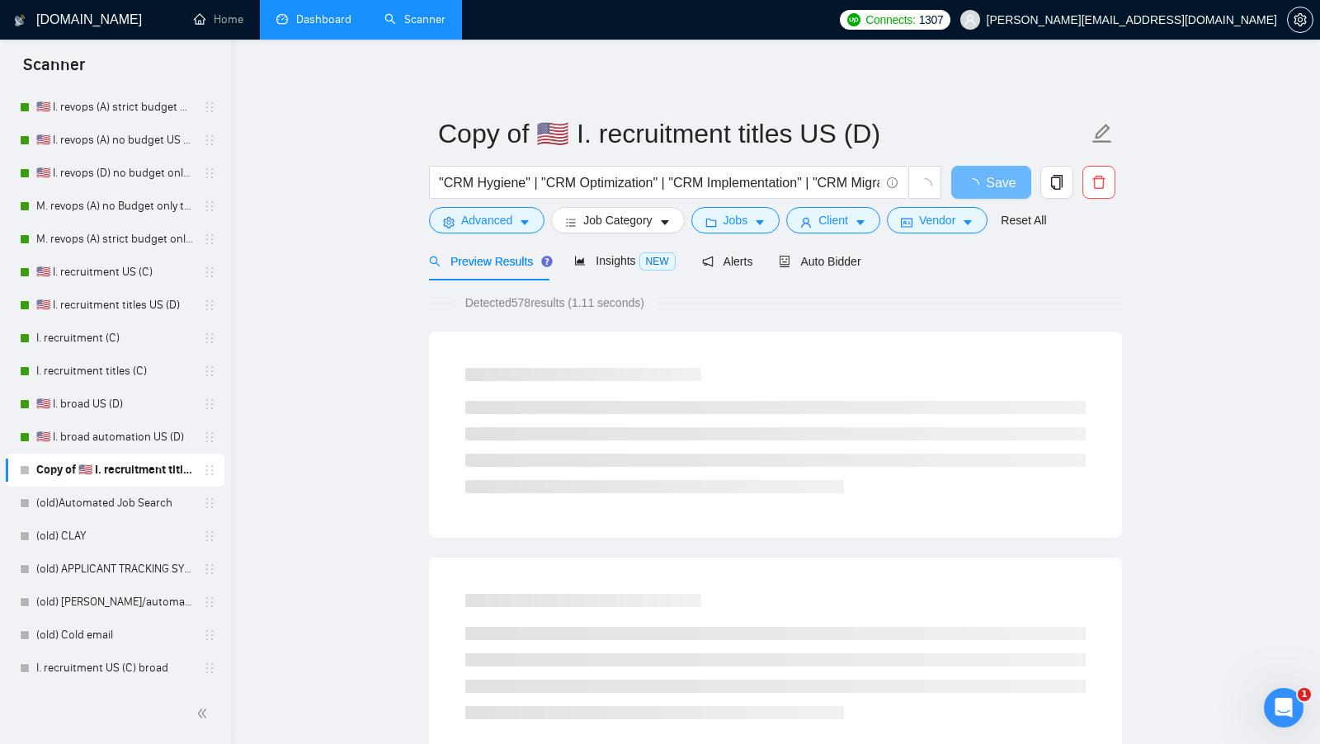
scroll to position [0, 0]
click at [919, 216] on button "Vendor" at bounding box center [937, 220] width 101 height 26
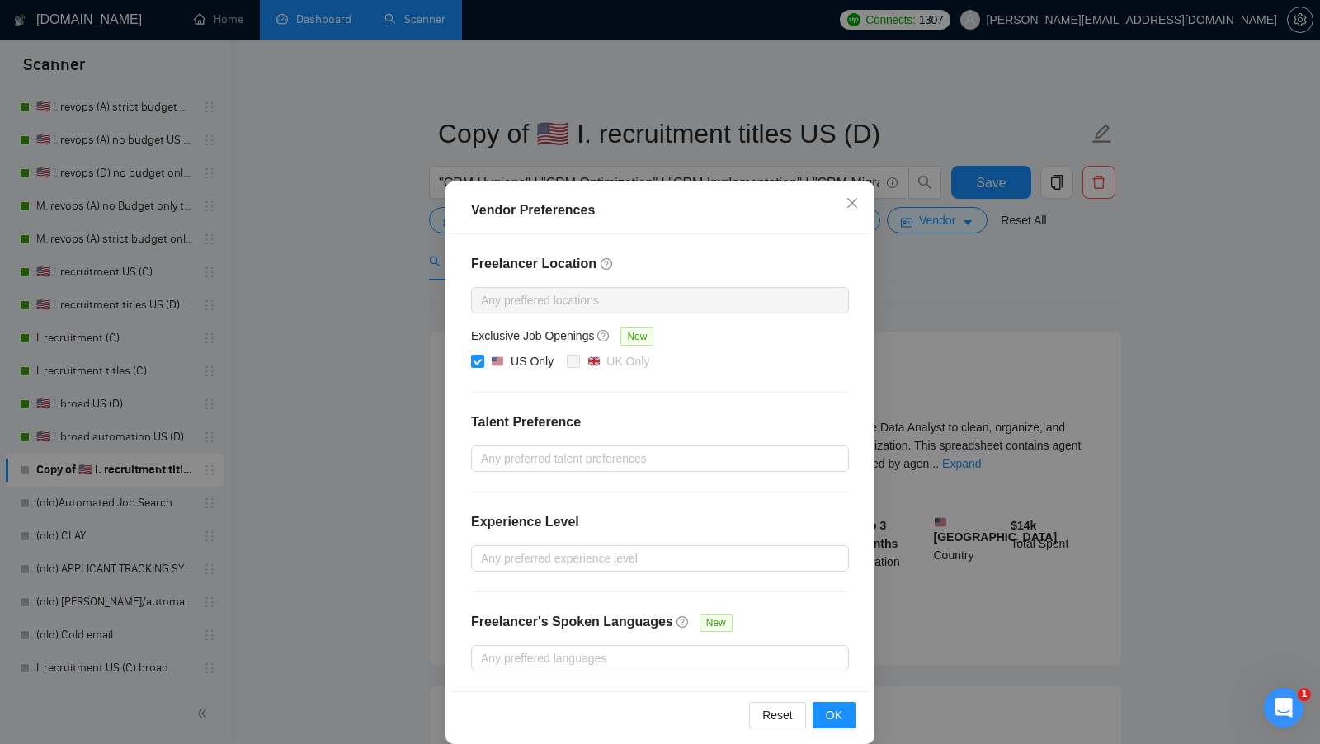
click at [960, 285] on div "Vendor Preferences Freelancer Location Any preffered locations Exclusive Job Op…" at bounding box center [660, 372] width 1320 height 744
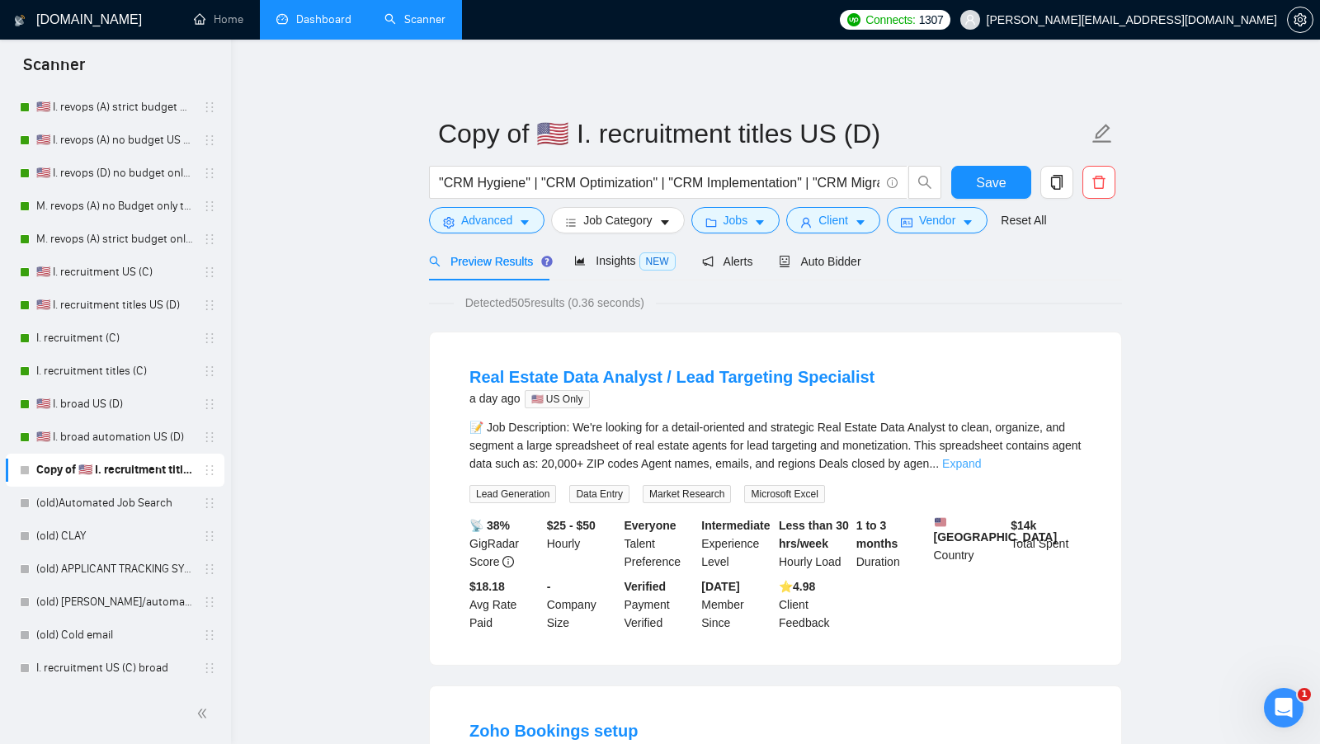
click at [981, 466] on link "Expand" at bounding box center [961, 463] width 39 height 13
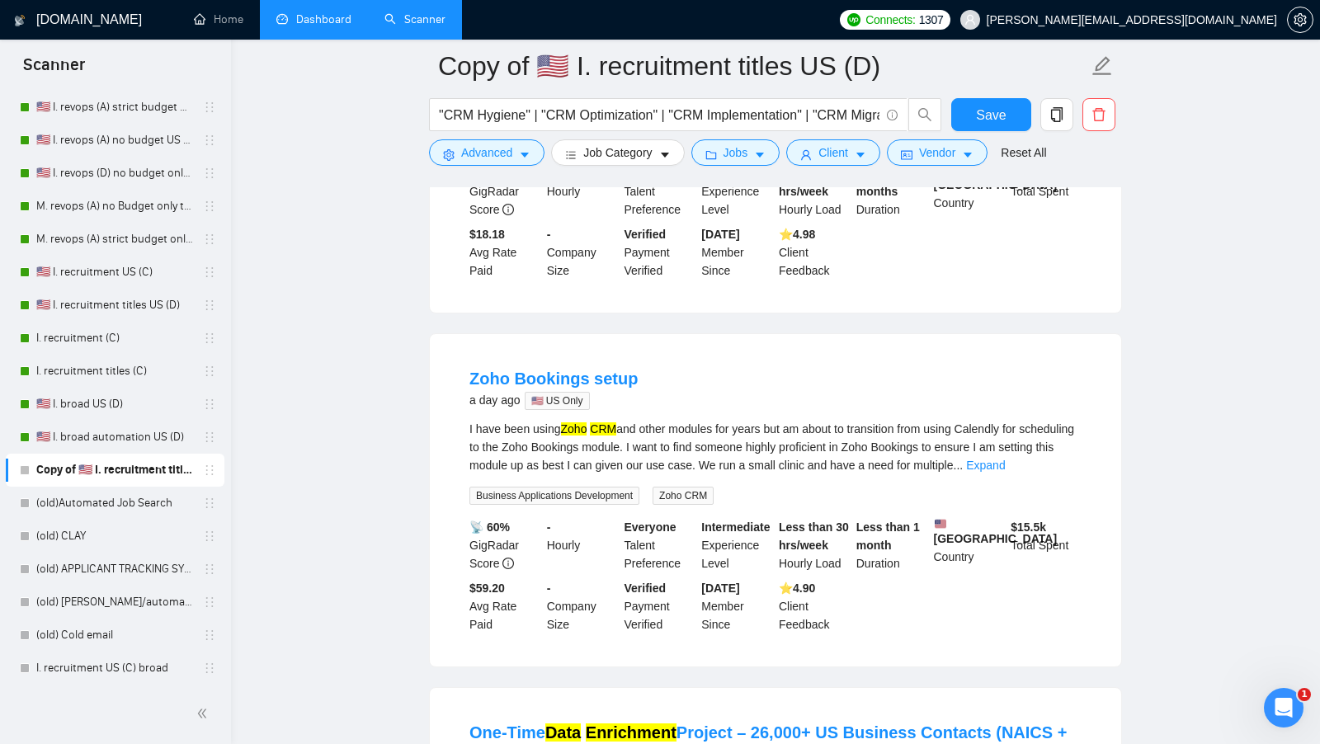
scroll to position [570, 0]
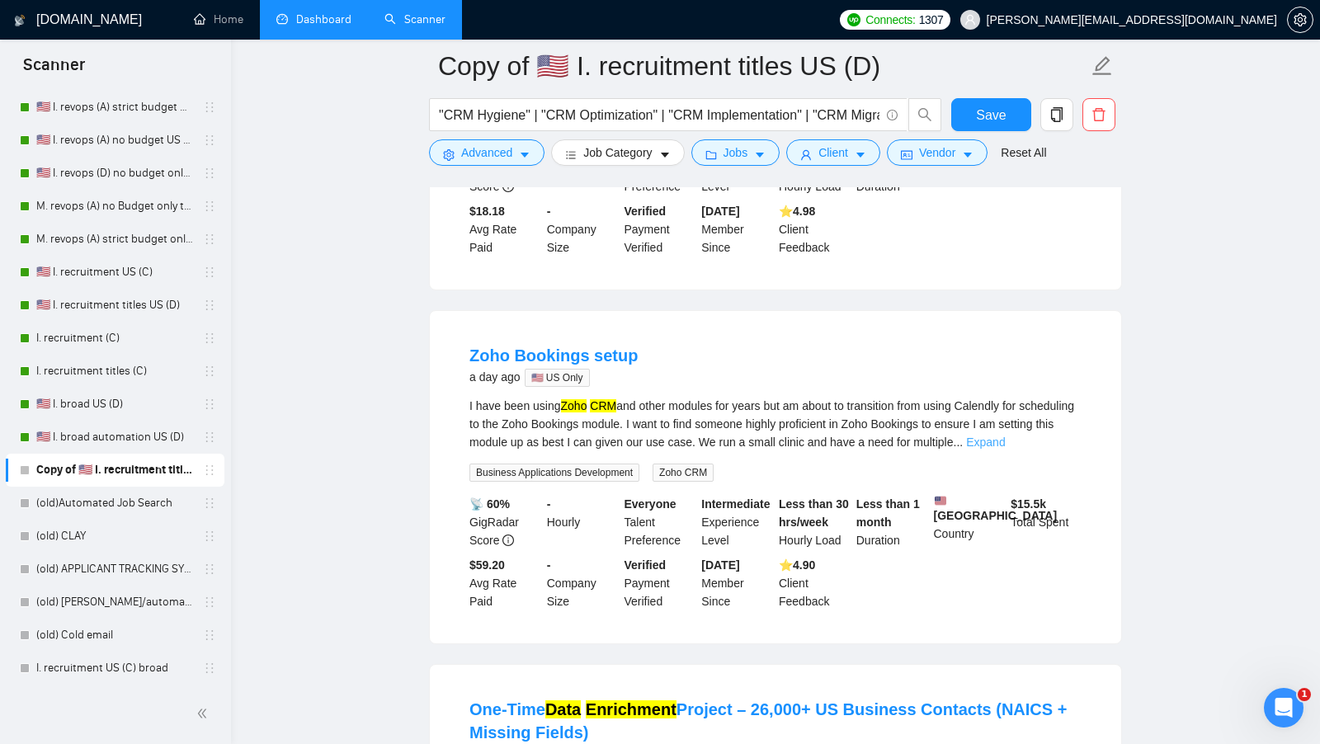
click at [1005, 449] on link "Expand" at bounding box center [985, 441] width 39 height 13
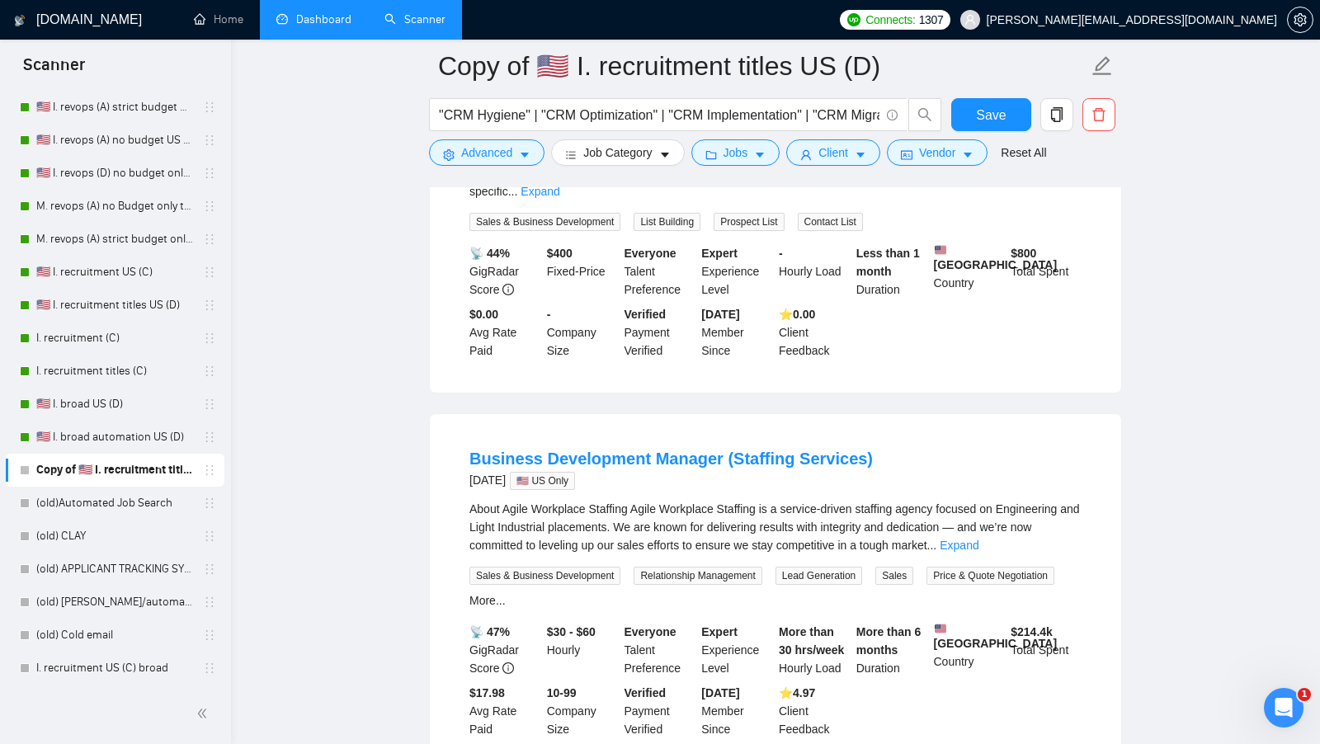
scroll to position [1345, 0]
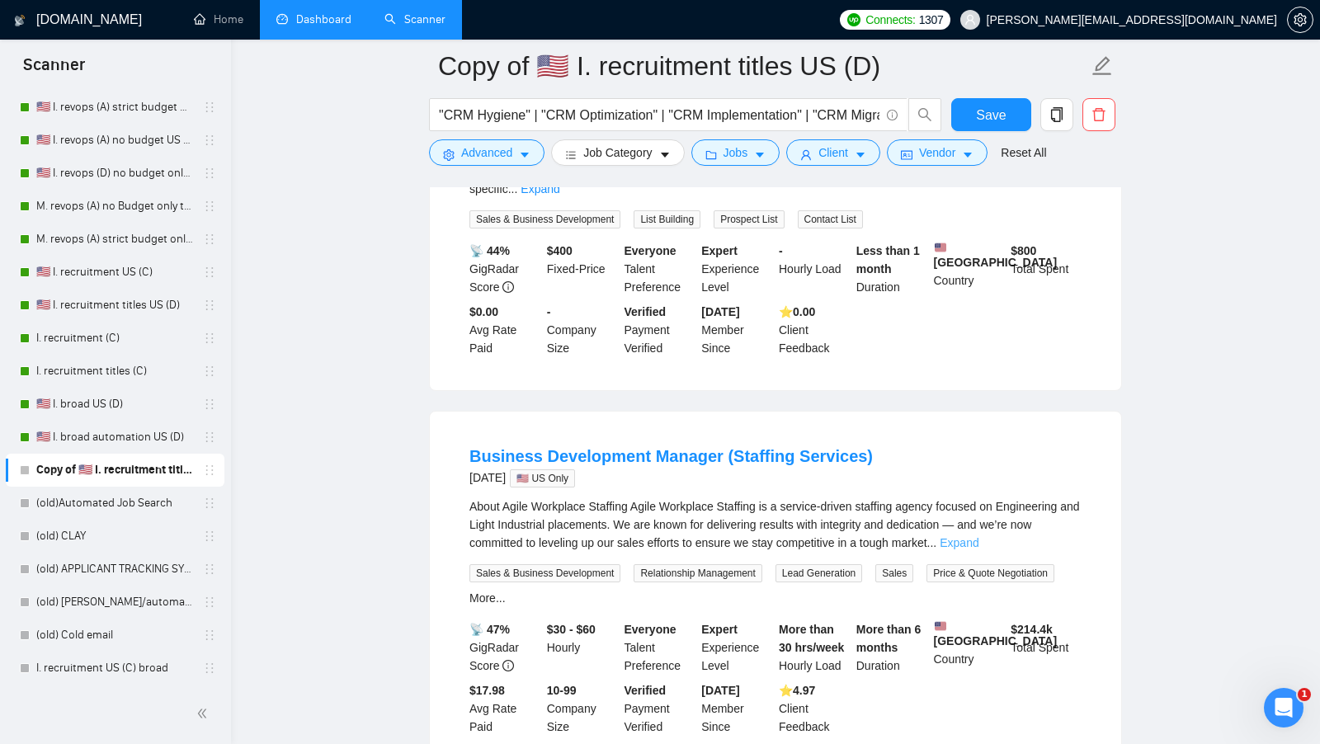
click at [978, 538] on link "Expand" at bounding box center [958, 542] width 39 height 13
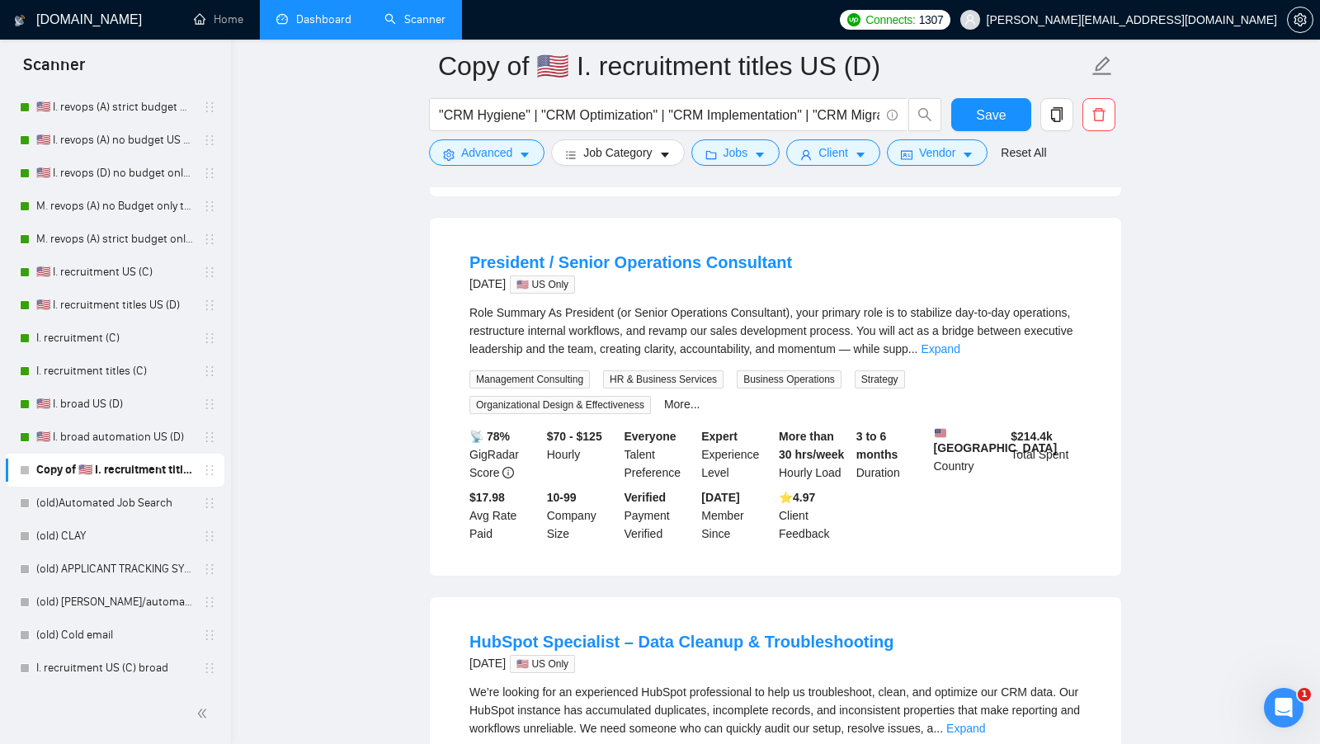
scroll to position [2269, 0]
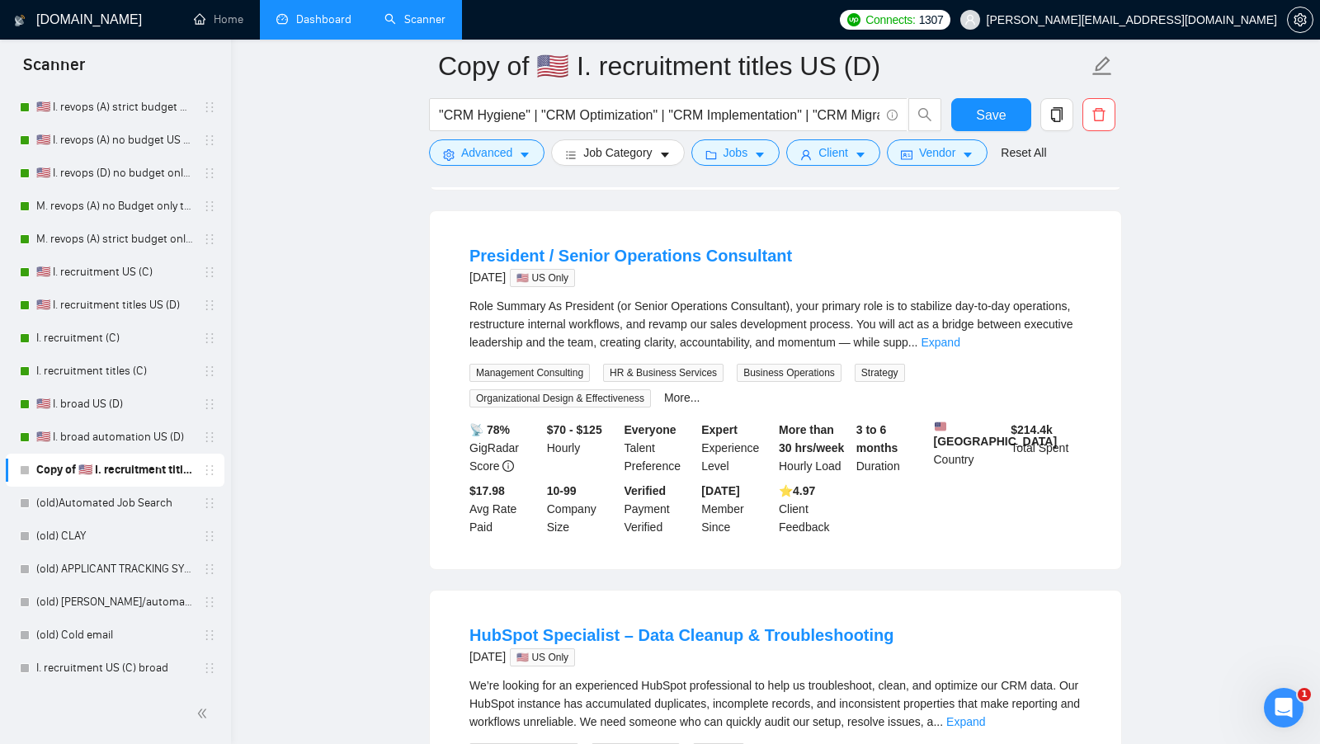
click at [1057, 379] on div "Role Summary As President (or Senior Operations Consultant), your primary role …" at bounding box center [775, 352] width 612 height 111
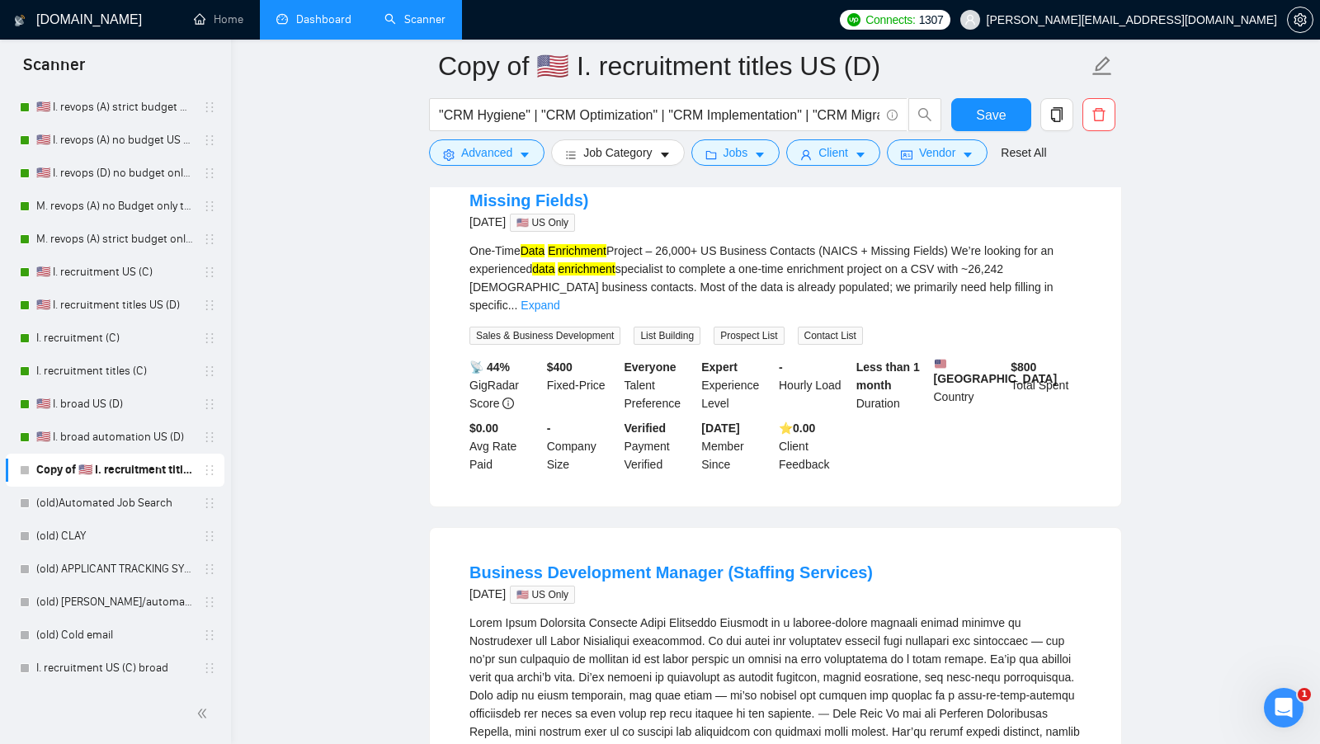
scroll to position [0, 0]
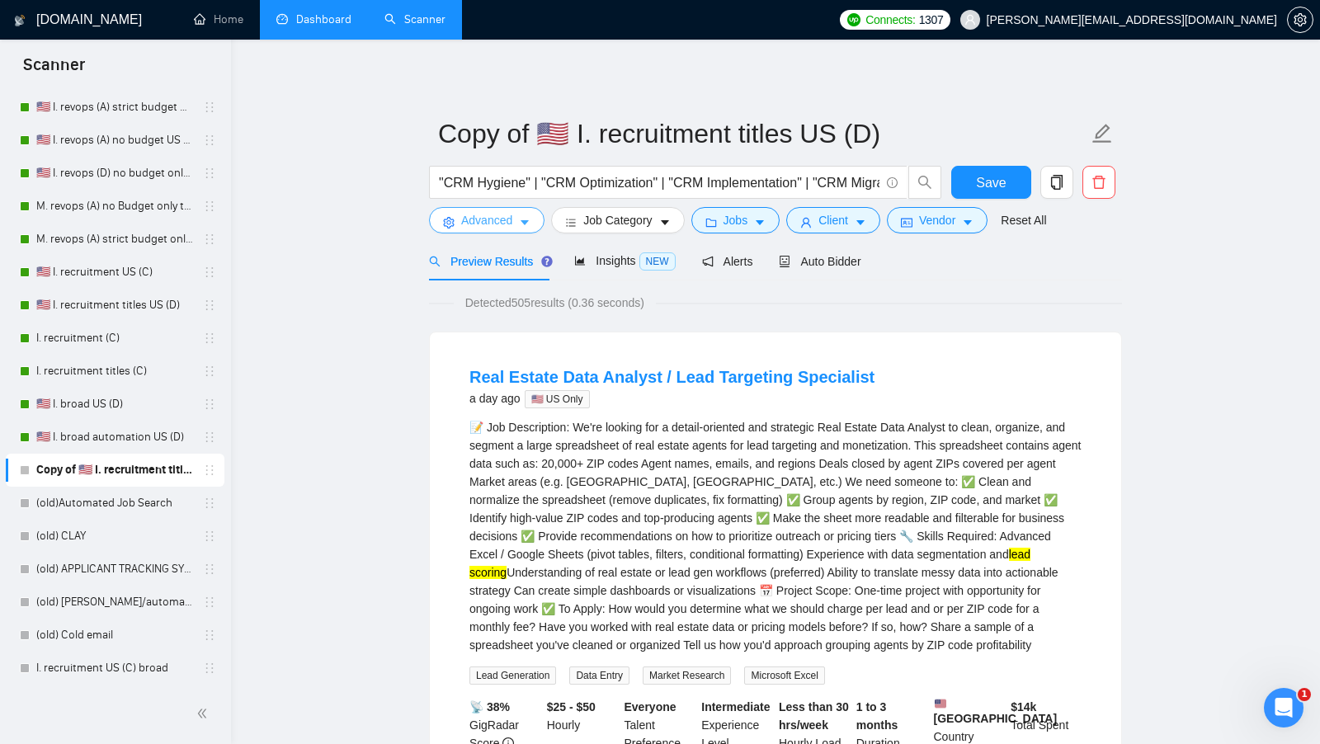
click at [515, 224] on button "Advanced" at bounding box center [486, 220] width 115 height 26
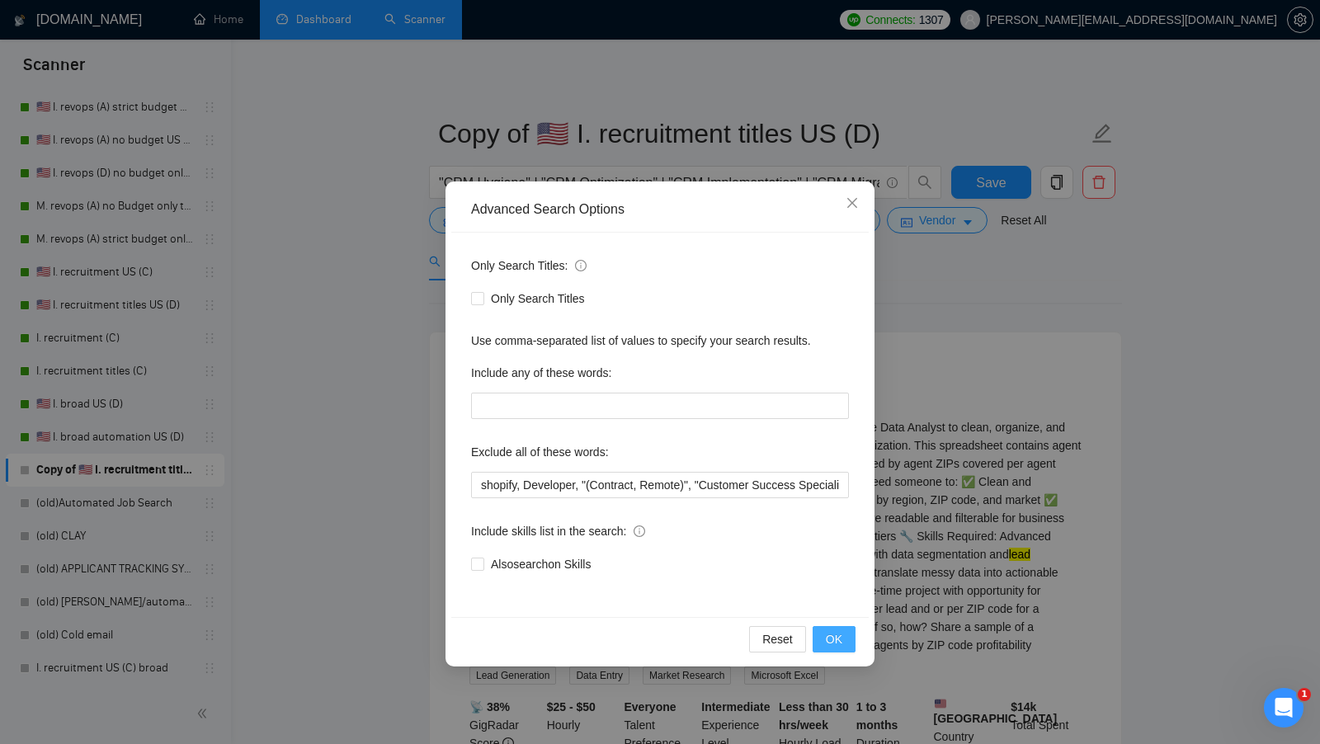
click at [825, 633] on button "OK" at bounding box center [833, 639] width 43 height 26
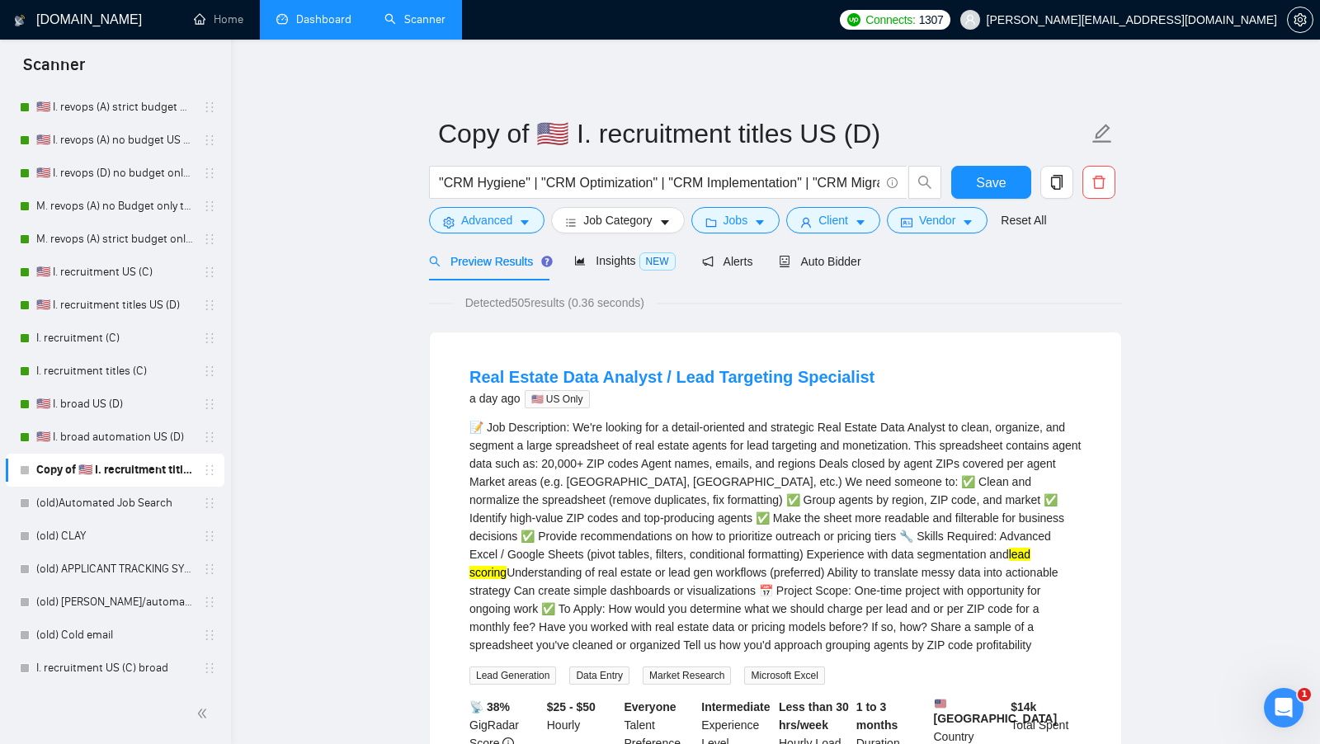
click at [591, 233] on form "Copy of 🇺🇸 I. recruitment titles US (D) "CRM Hygiene" | "CRM Optimization" | "C…" at bounding box center [775, 174] width 693 height 134
click at [837, 255] on span "Auto Bidder" at bounding box center [820, 261] width 82 height 13
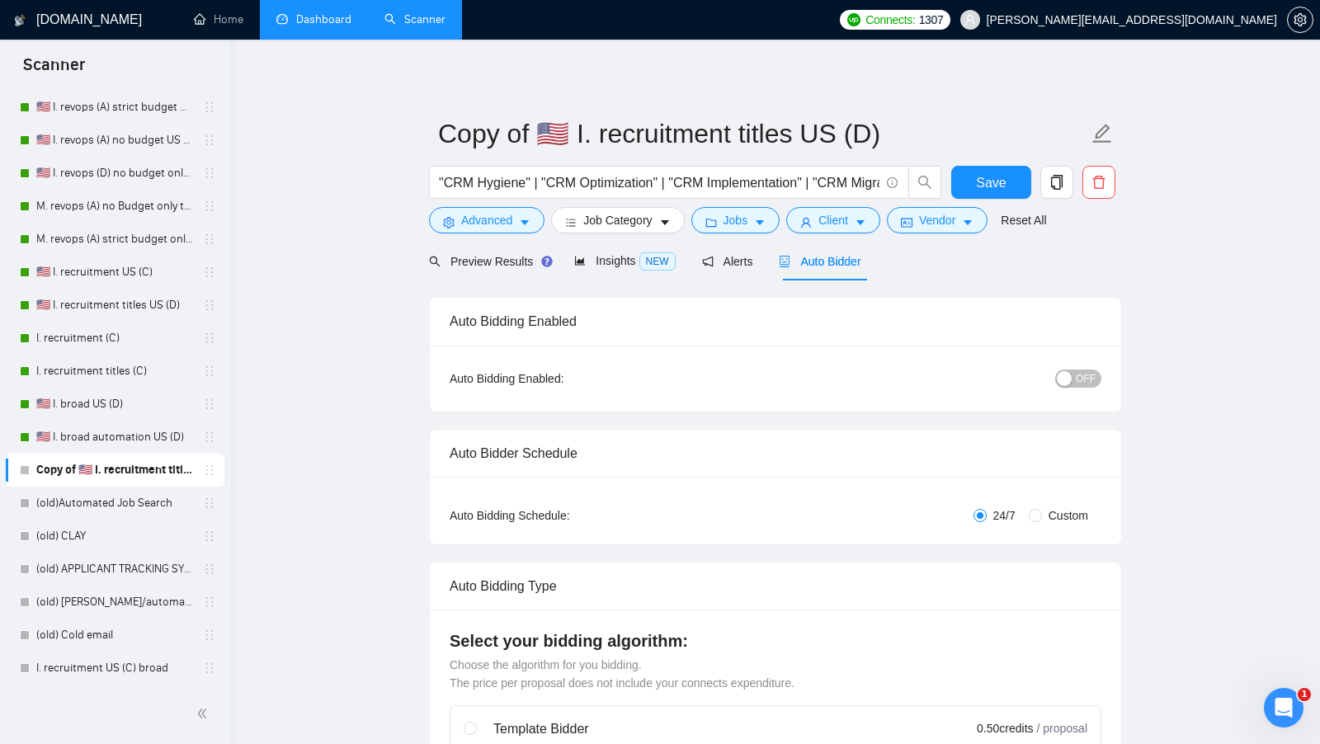
click at [1075, 369] on div "OFF" at bounding box center [992, 378] width 217 height 19
click at [1073, 381] on button "OFF" at bounding box center [1078, 378] width 46 height 18
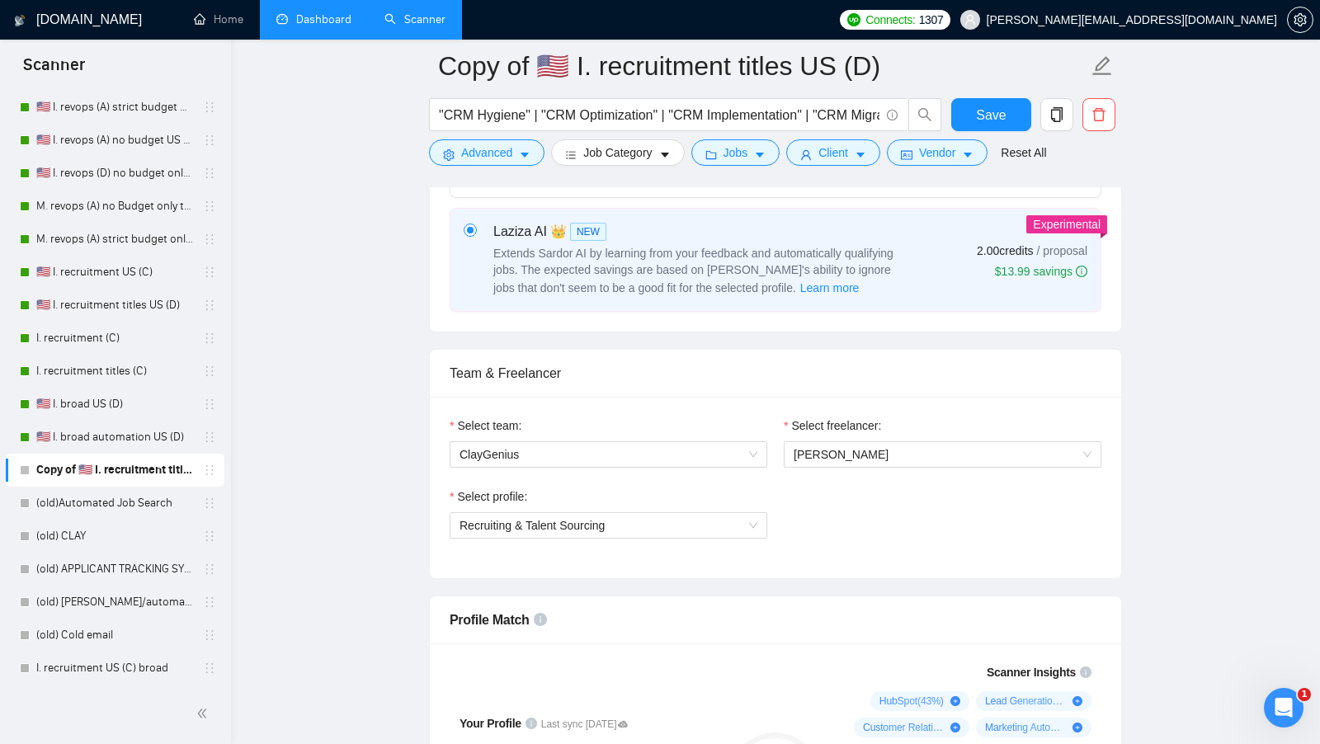
scroll to position [793, 0]
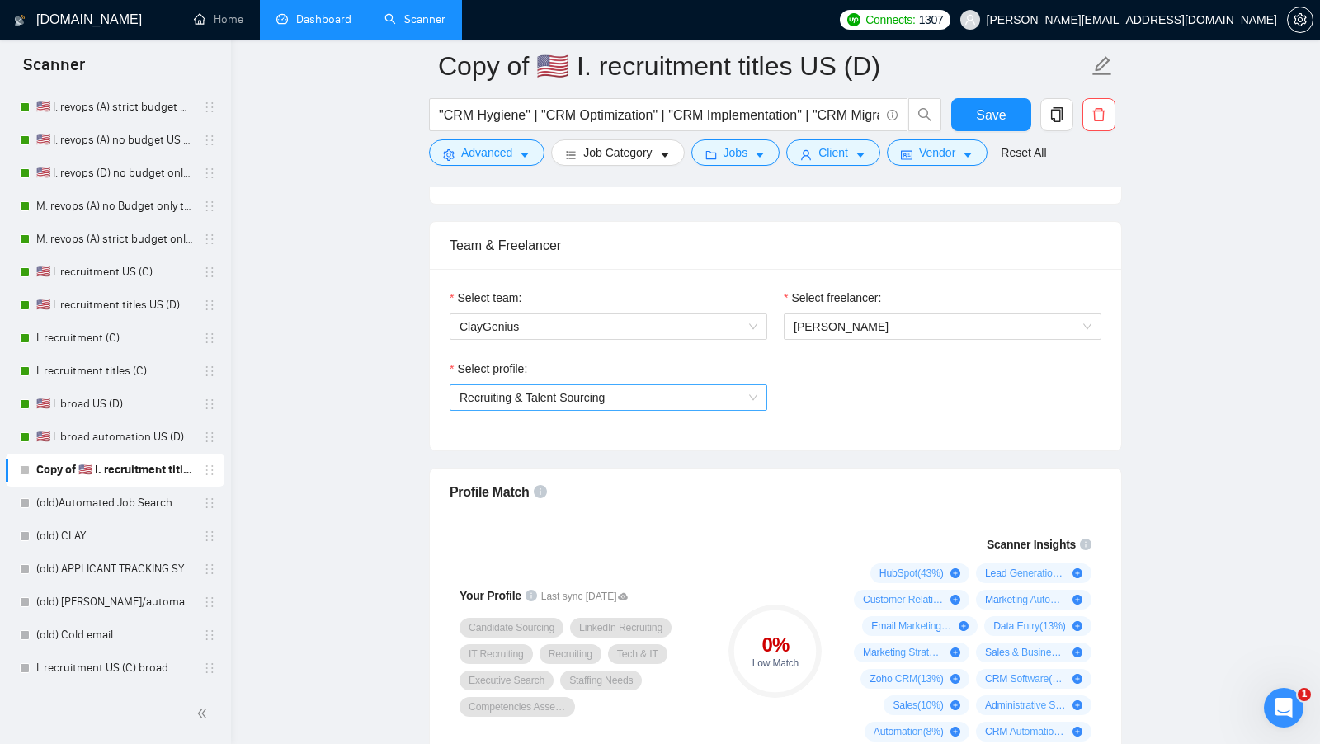
click at [656, 395] on span "Recruiting & Talent Sourcing" at bounding box center [608, 397] width 298 height 25
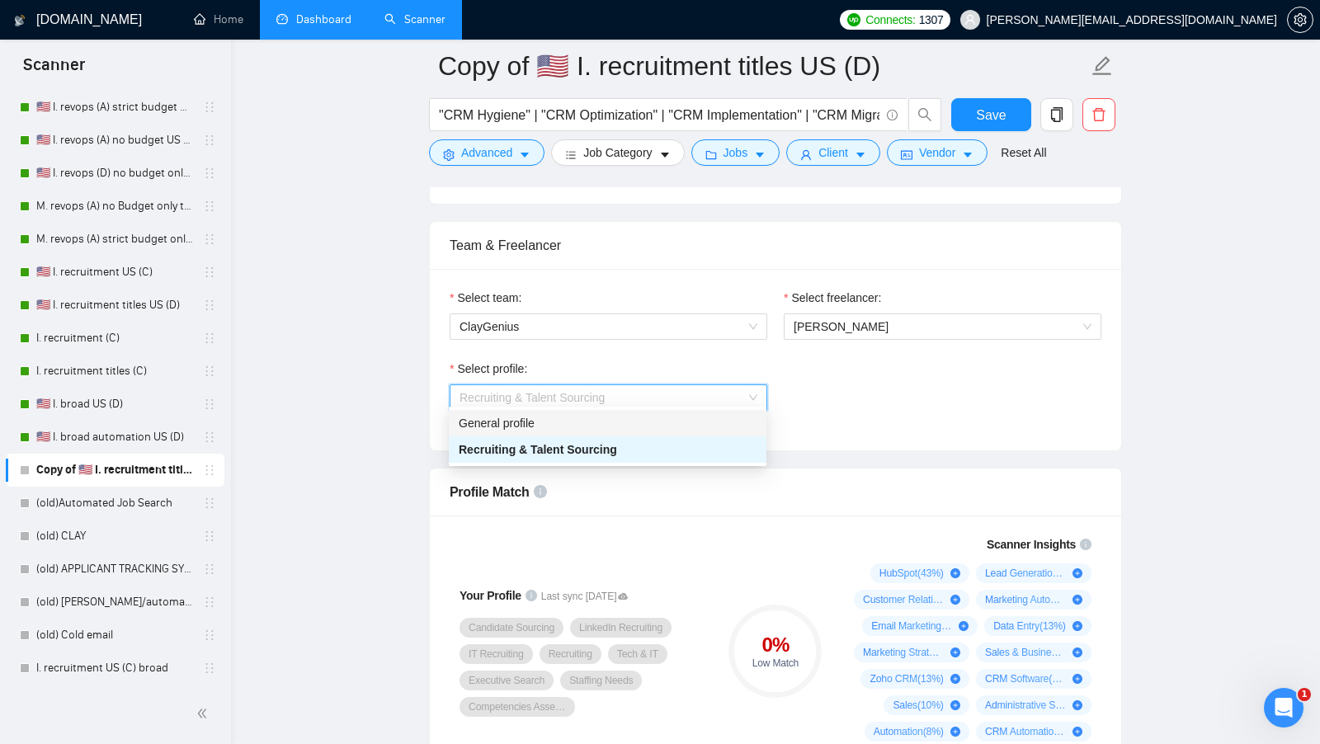
click at [628, 419] on div "General profile" at bounding box center [608, 423] width 298 height 18
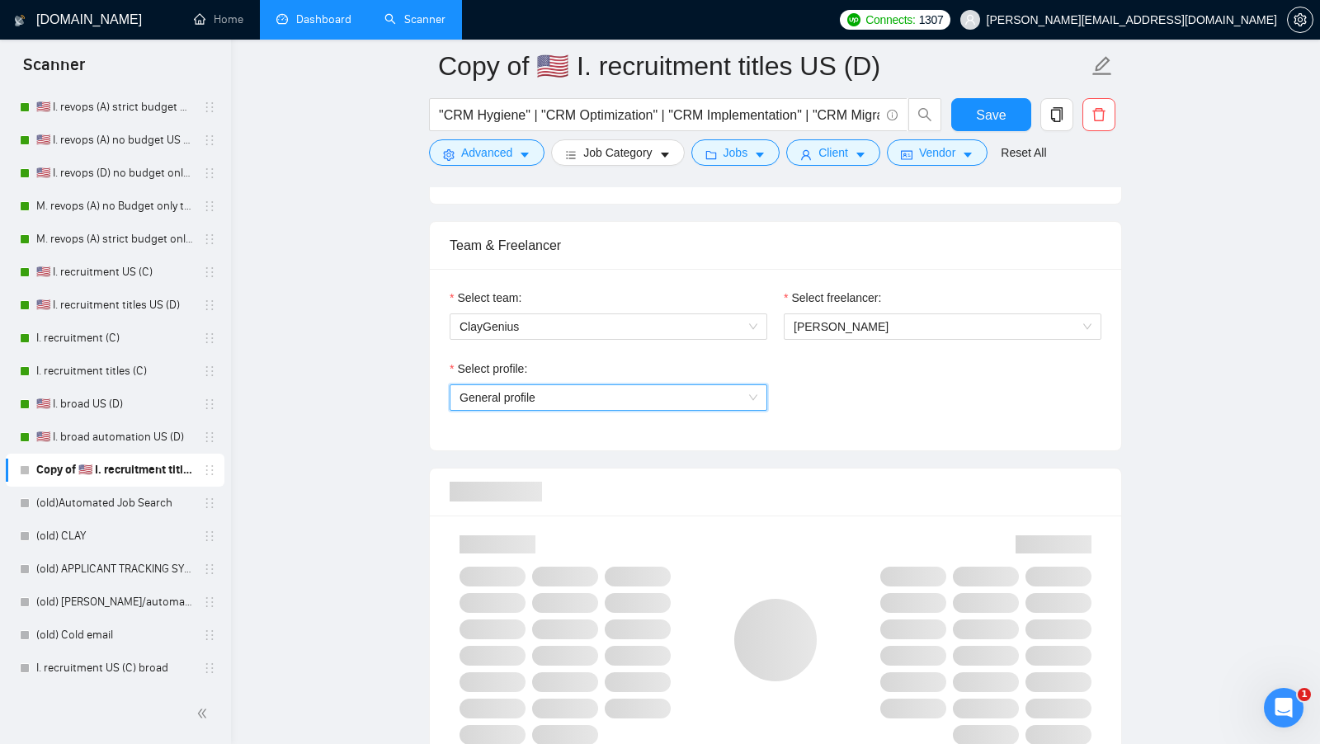
click at [888, 419] on div "Select profile: General profile General profile" at bounding box center [775, 395] width 668 height 71
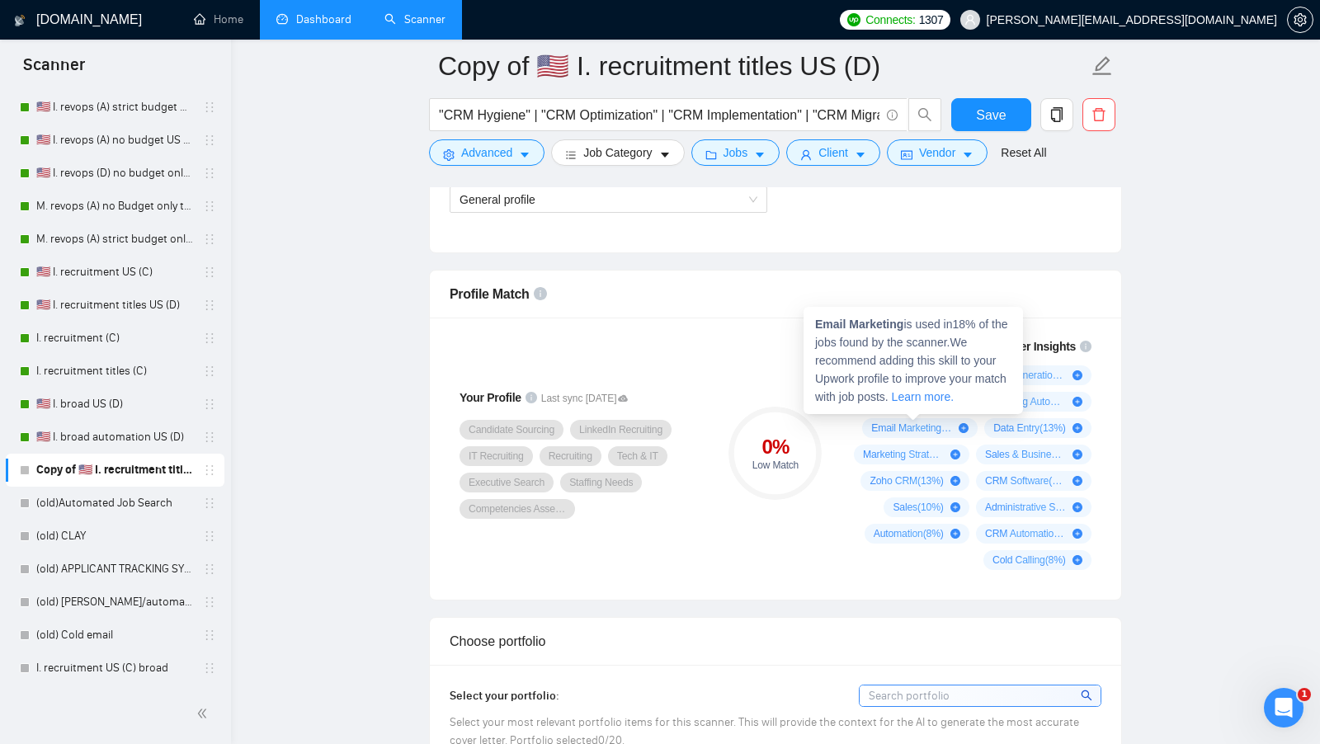
scroll to position [1183, 0]
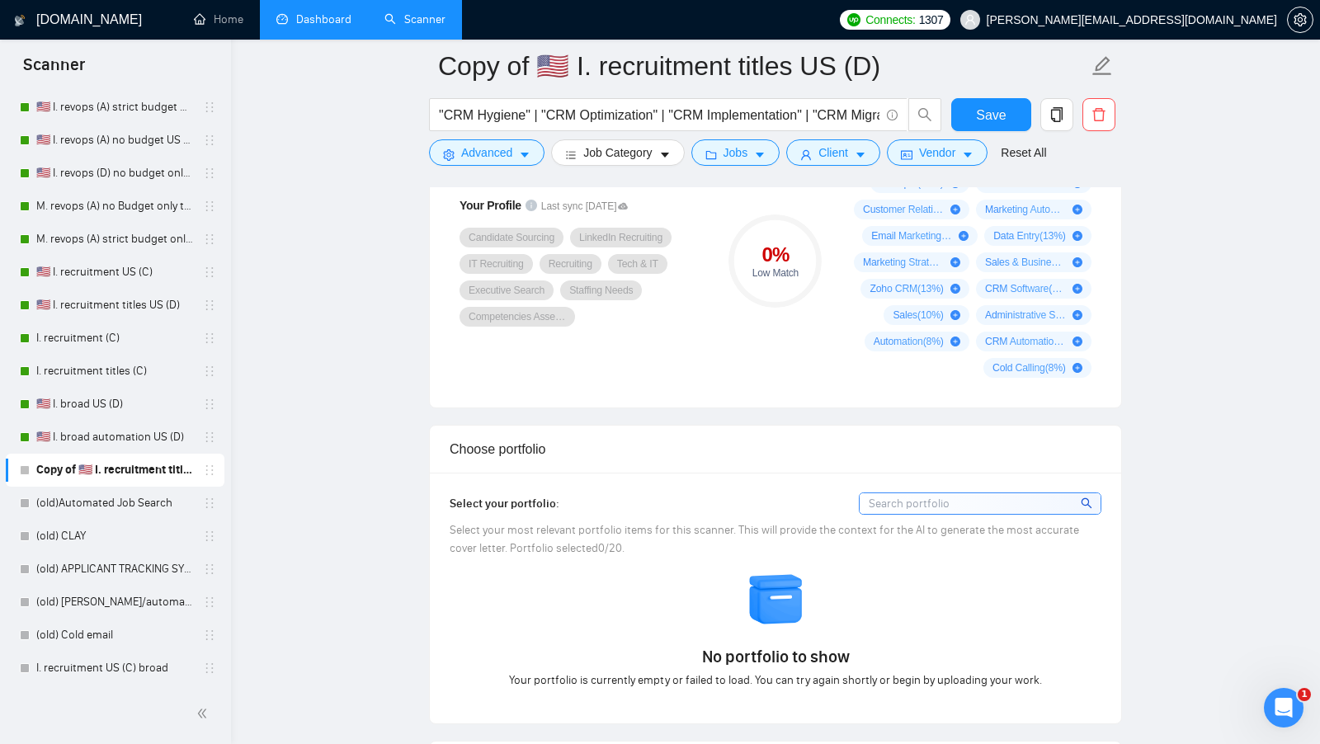
click at [802, 455] on div "Choose portfolio" at bounding box center [775, 449] width 652 height 47
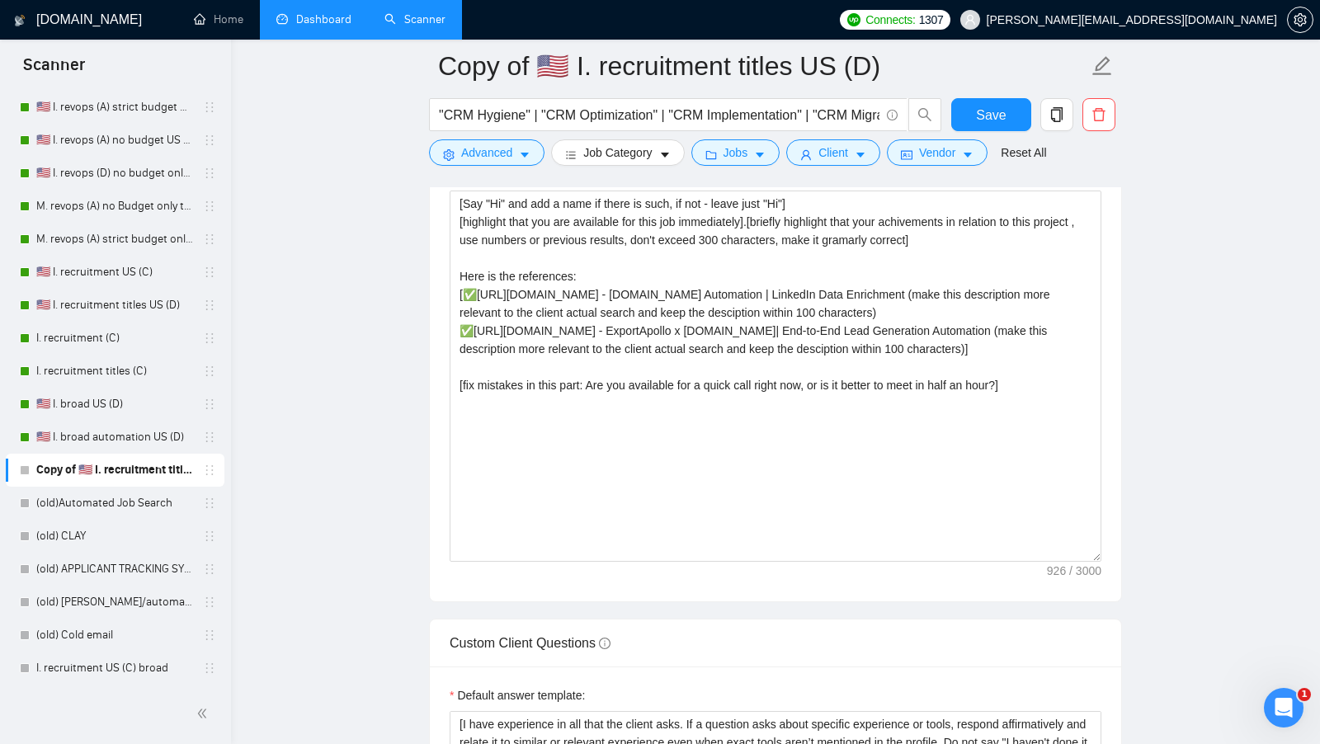
scroll to position [1836, 0]
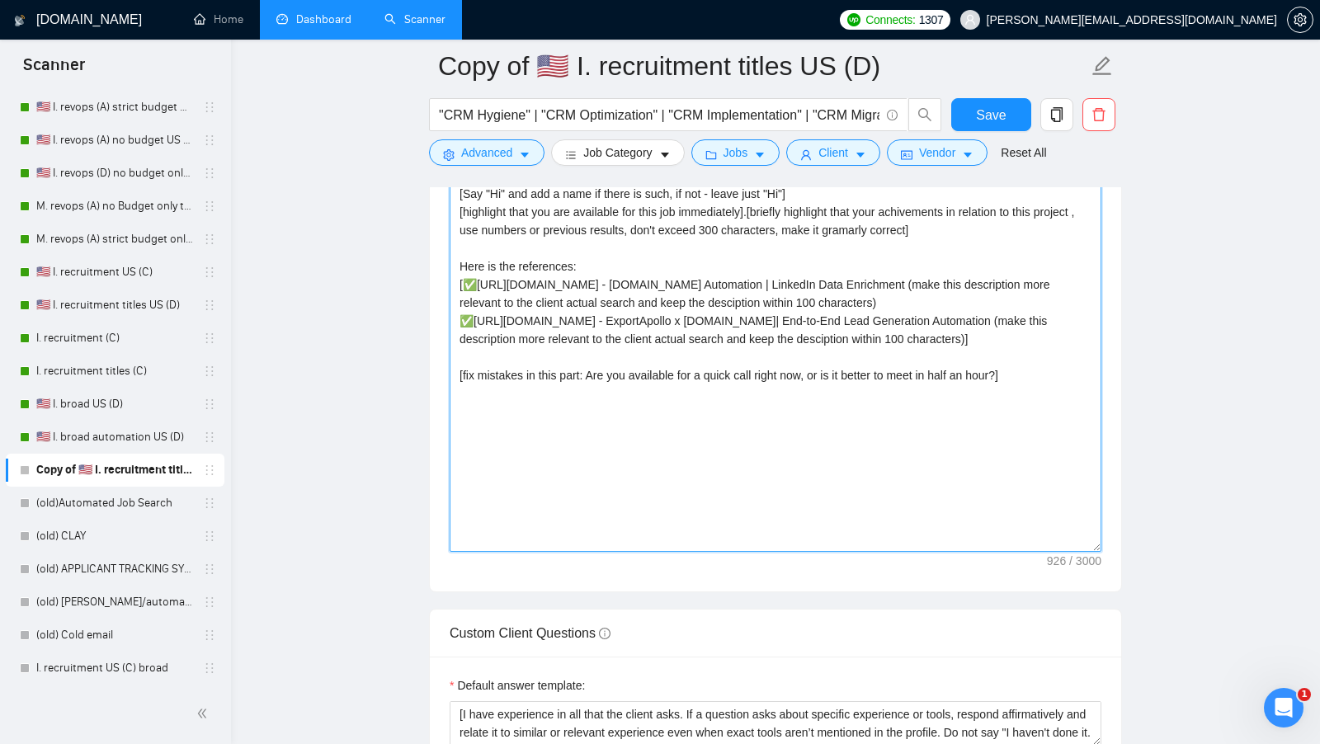
click at [802, 455] on textarea "[Say "Hi" and add a name if there is such, if not - leave just "Hi"] [highlight…" at bounding box center [775, 366] width 652 height 371
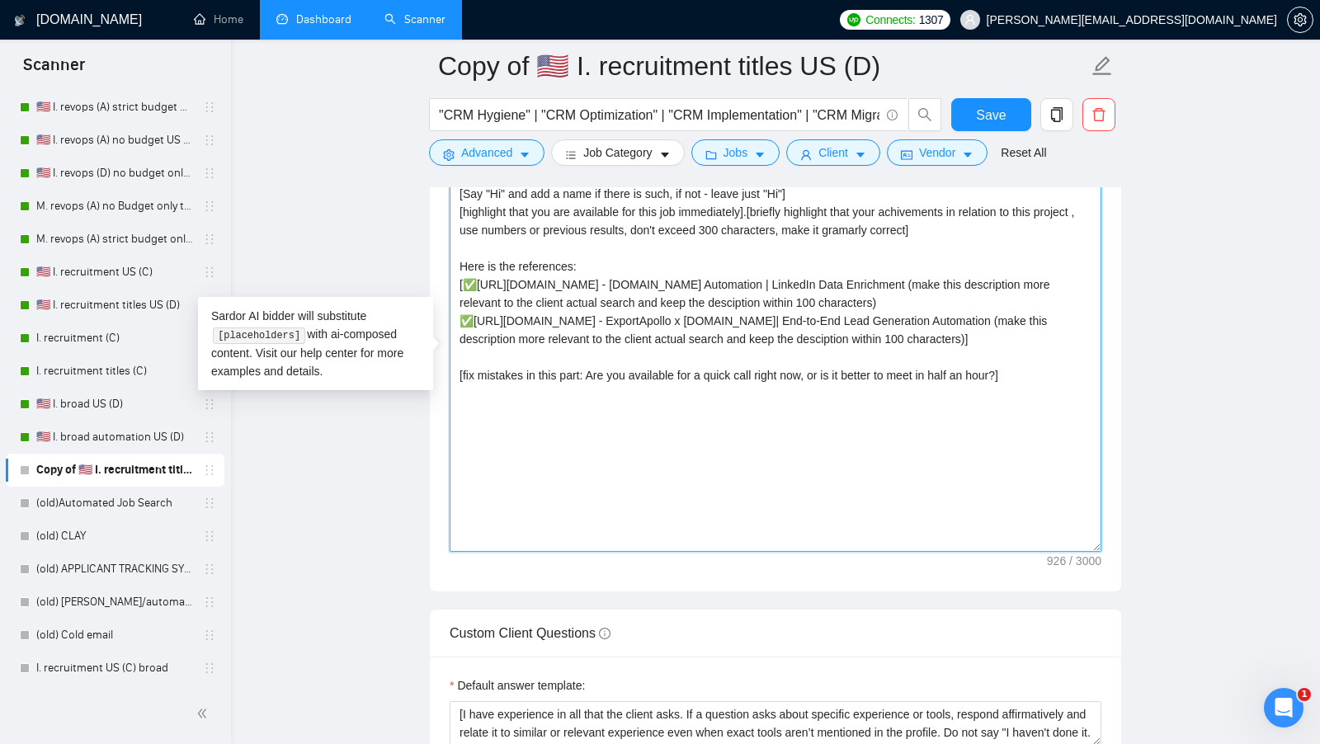
click at [802, 455] on textarea "[Say "Hi" and add a name if there is such, if not - leave just "Hi"] [highlight…" at bounding box center [775, 366] width 652 height 371
click at [1022, 410] on textarea "[Say "Hi" and add a name if there is such, if not - leave just "Hi"] [highlight…" at bounding box center [775, 366] width 652 height 371
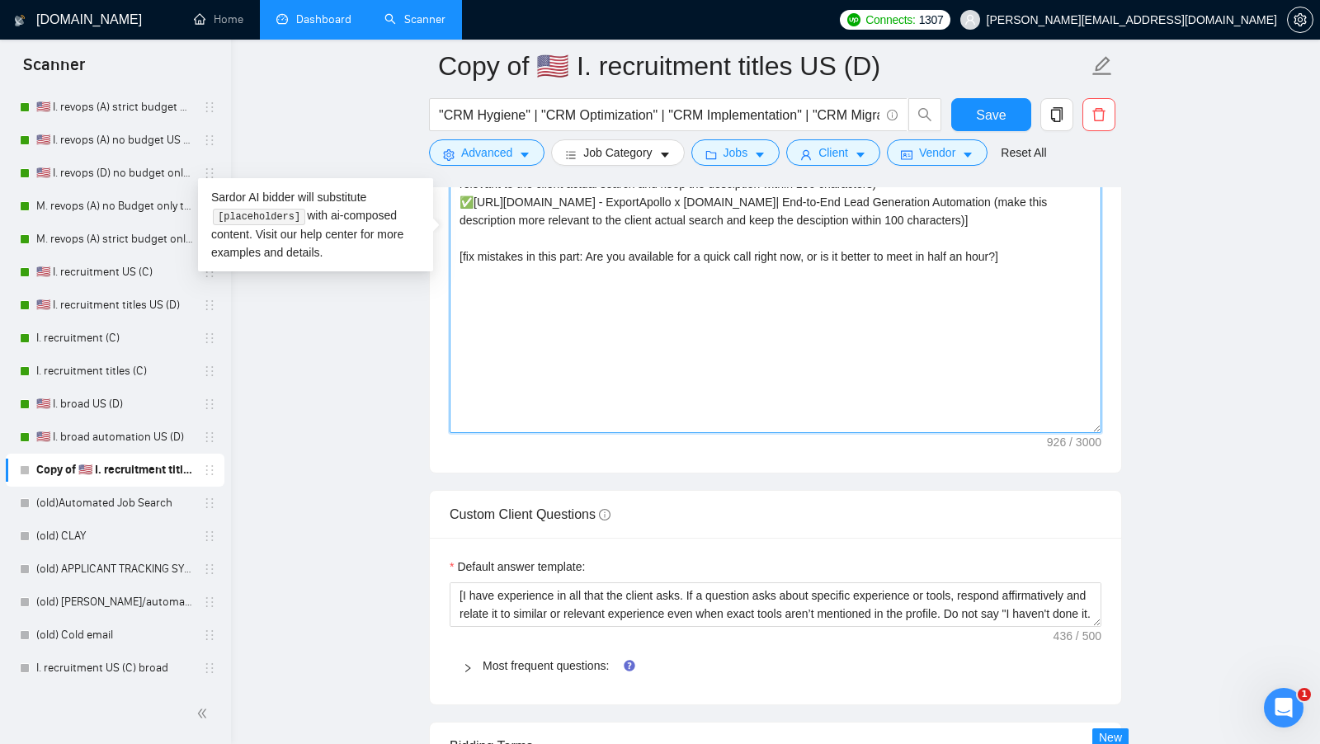
scroll to position [1952, 0]
drag, startPoint x: 1017, startPoint y: 289, endPoint x: 854, endPoint y: 285, distance: 162.5
click at [853, 286] on textarea "[Say "Hi" and add a name if there is such, if not - leave just "Hi"] [highlight…" at bounding box center [775, 249] width 652 height 371
click at [854, 285] on textarea "[Say "Hi" and add a name if there is such, if not - leave just "Hi"] [highlight…" at bounding box center [775, 249] width 652 height 371
drag, startPoint x: 1018, startPoint y: 282, endPoint x: 910, endPoint y: 278, distance: 108.1
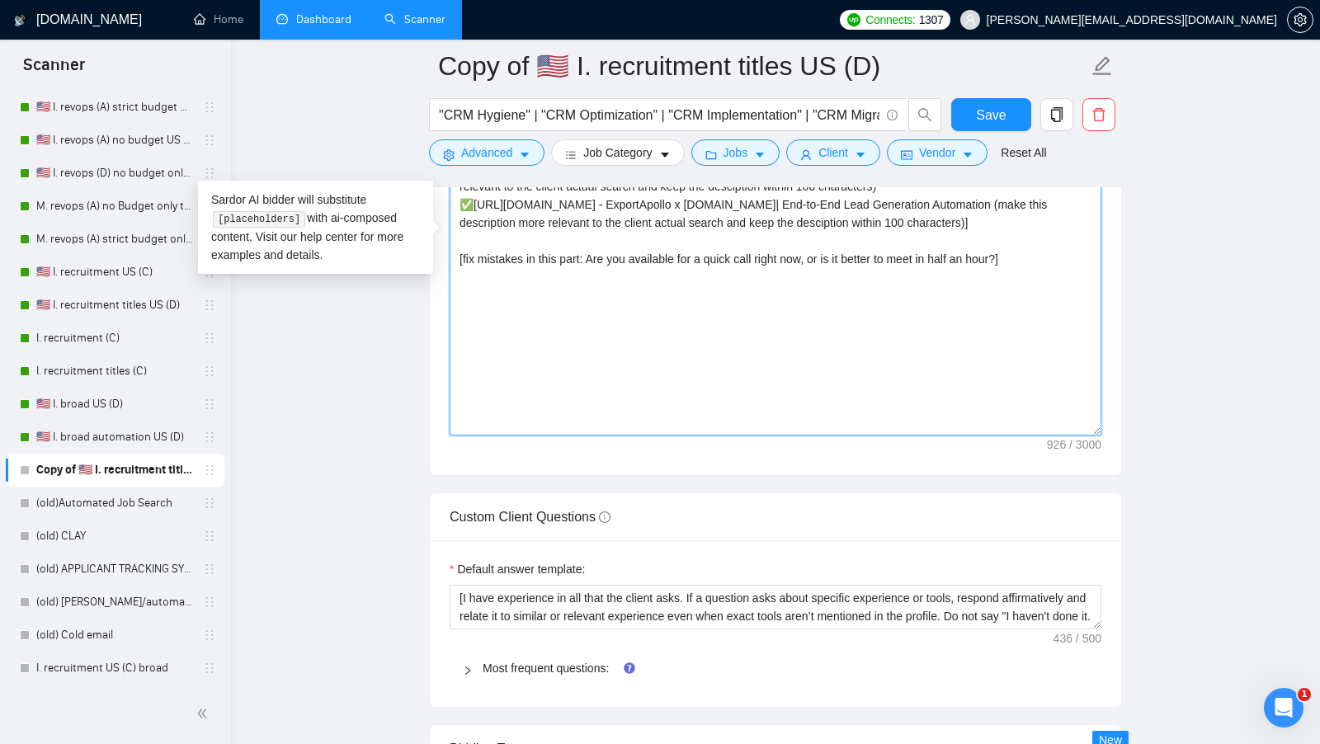
click at [910, 278] on textarea "[Say "Hi" and add a name if there is such, if not - leave just "Hi"] [highlight…" at bounding box center [775, 249] width 652 height 371
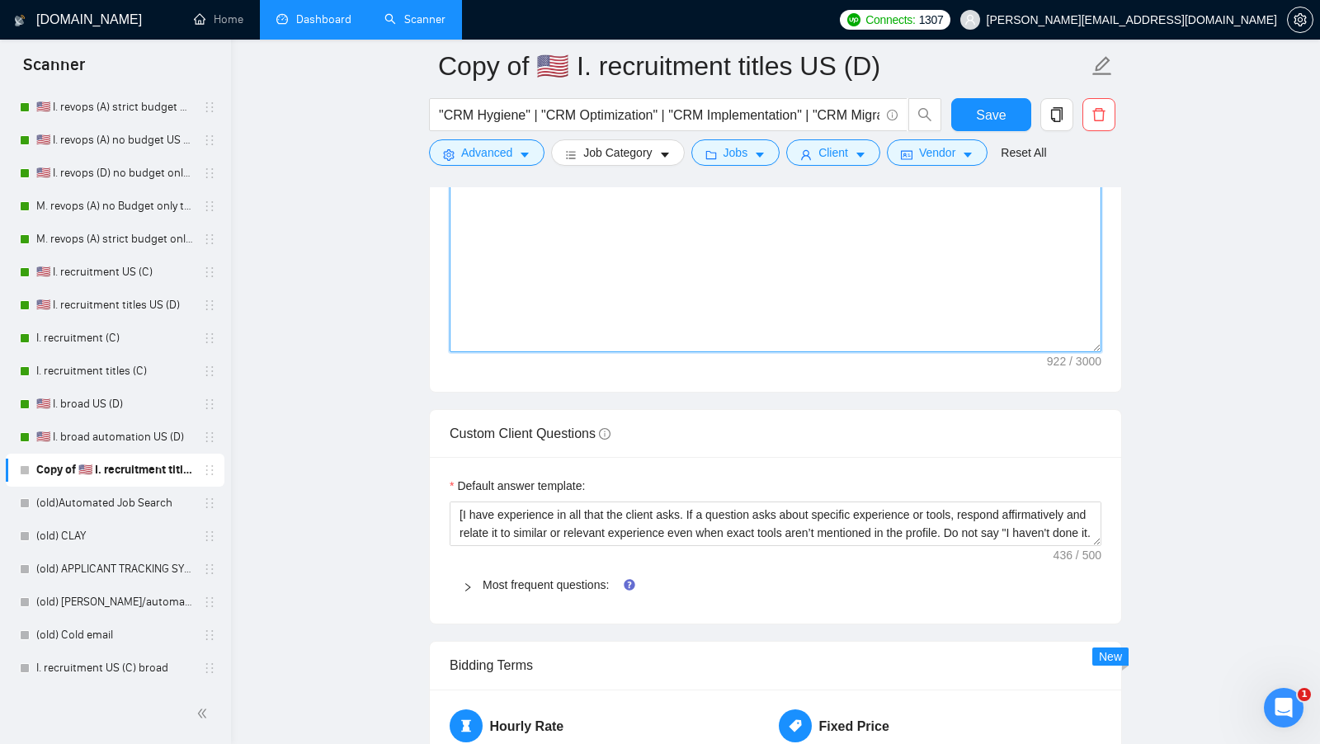
scroll to position [2106, 0]
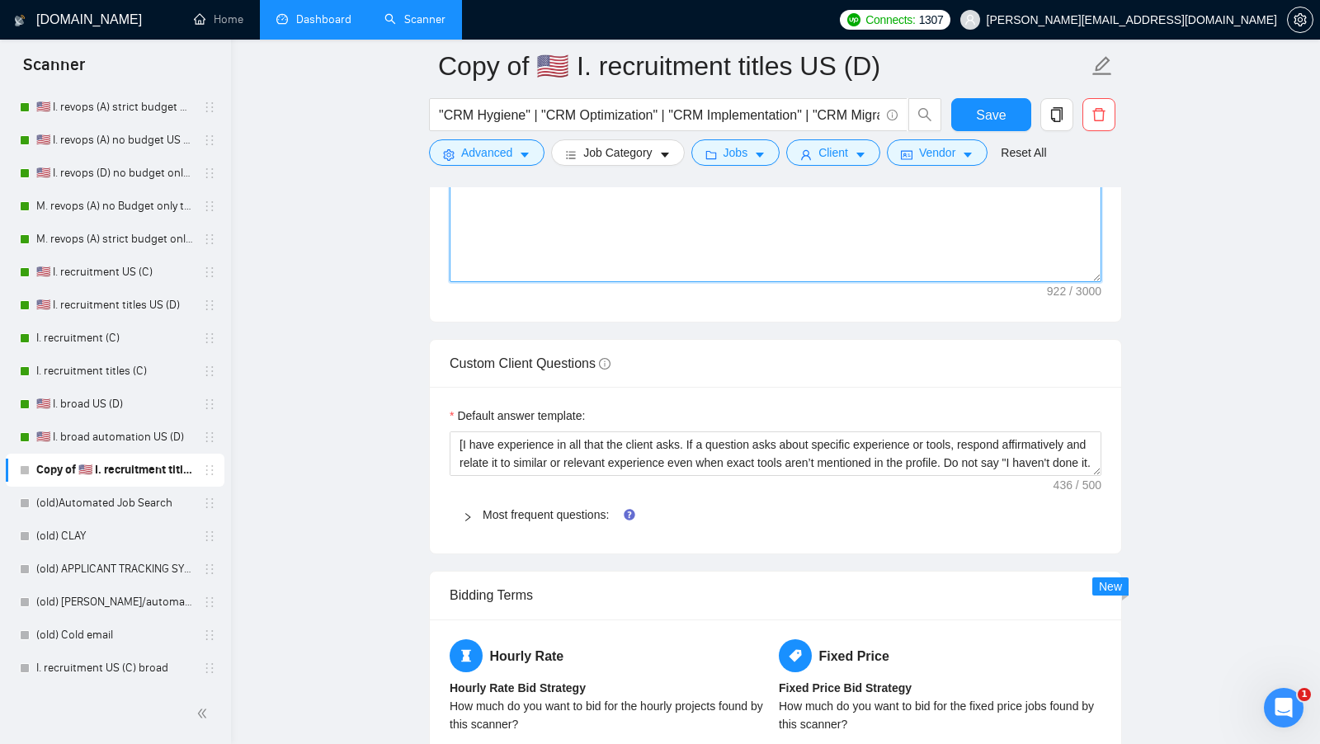
type textarea "[Say "Hi" and add a name if there is such, if not - leave just "Hi"] [highlight…"
click at [544, 510] on span "Most frequent questions:" at bounding box center [784, 515] width 605 height 18
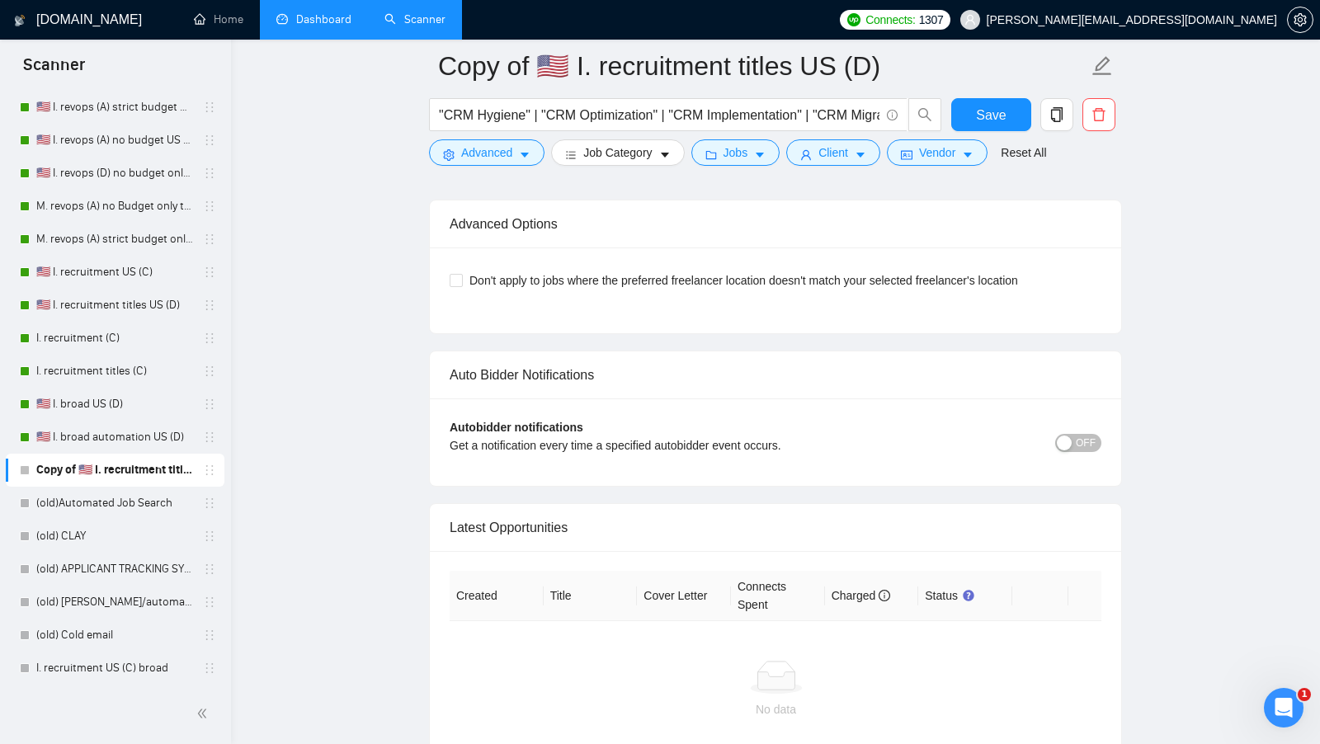
scroll to position [4587, 0]
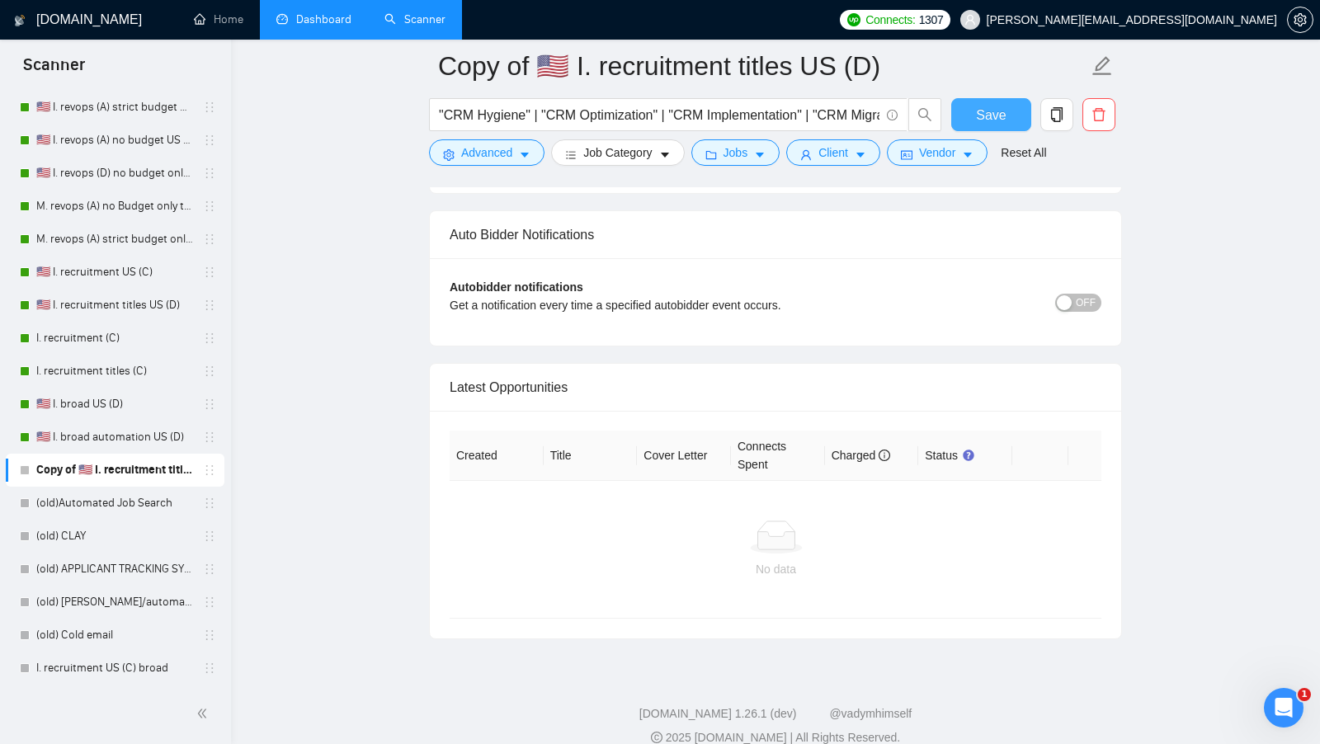
drag, startPoint x: 994, startPoint y: 111, endPoint x: 906, endPoint y: 458, distance: 358.3
click at [994, 111] on span "Save" at bounding box center [991, 115] width 30 height 21
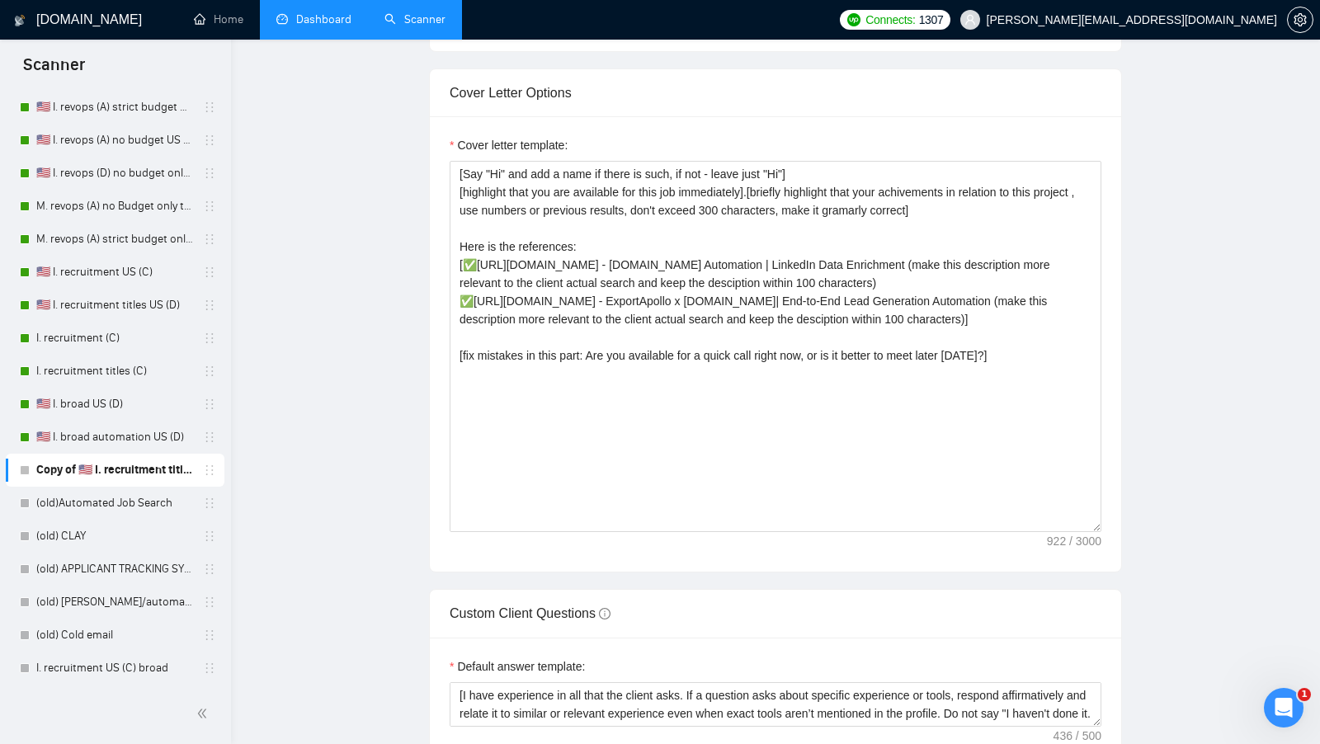
scroll to position [0, 0]
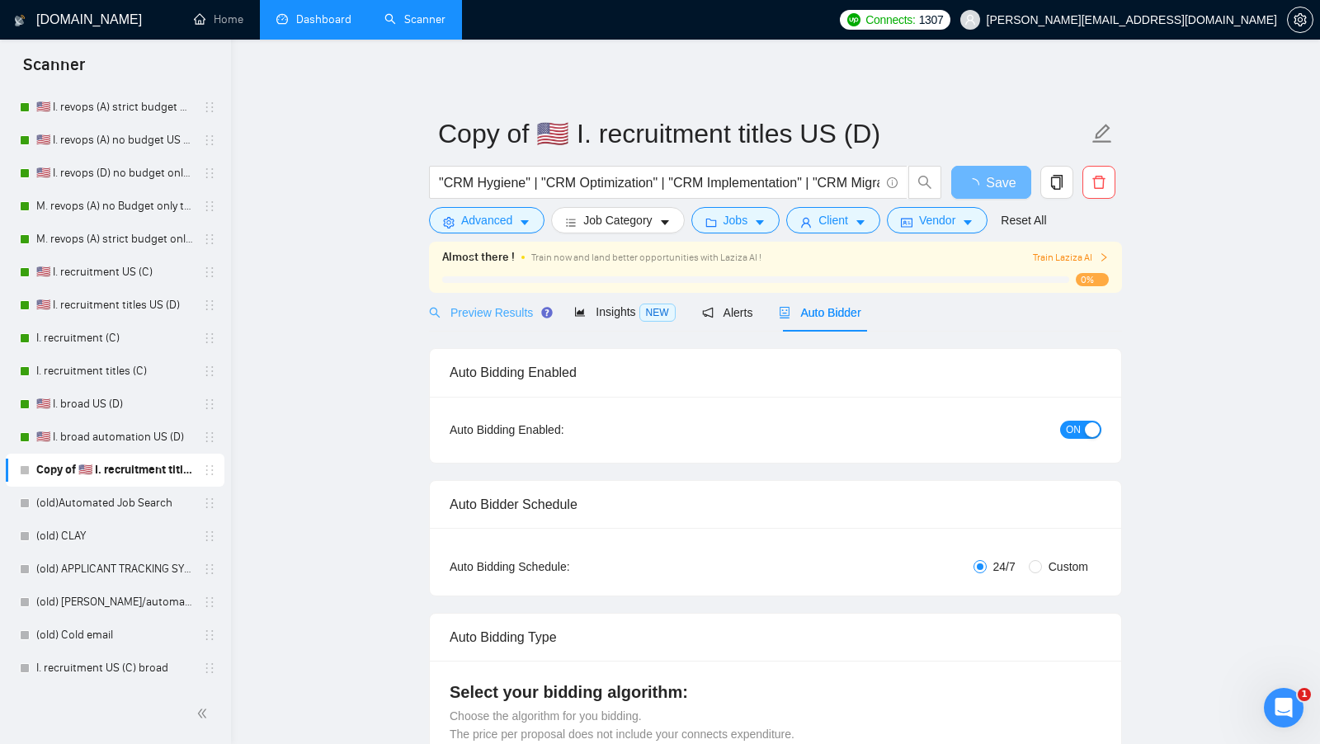
click at [510, 322] on div "Preview Results" at bounding box center [488, 312] width 119 height 39
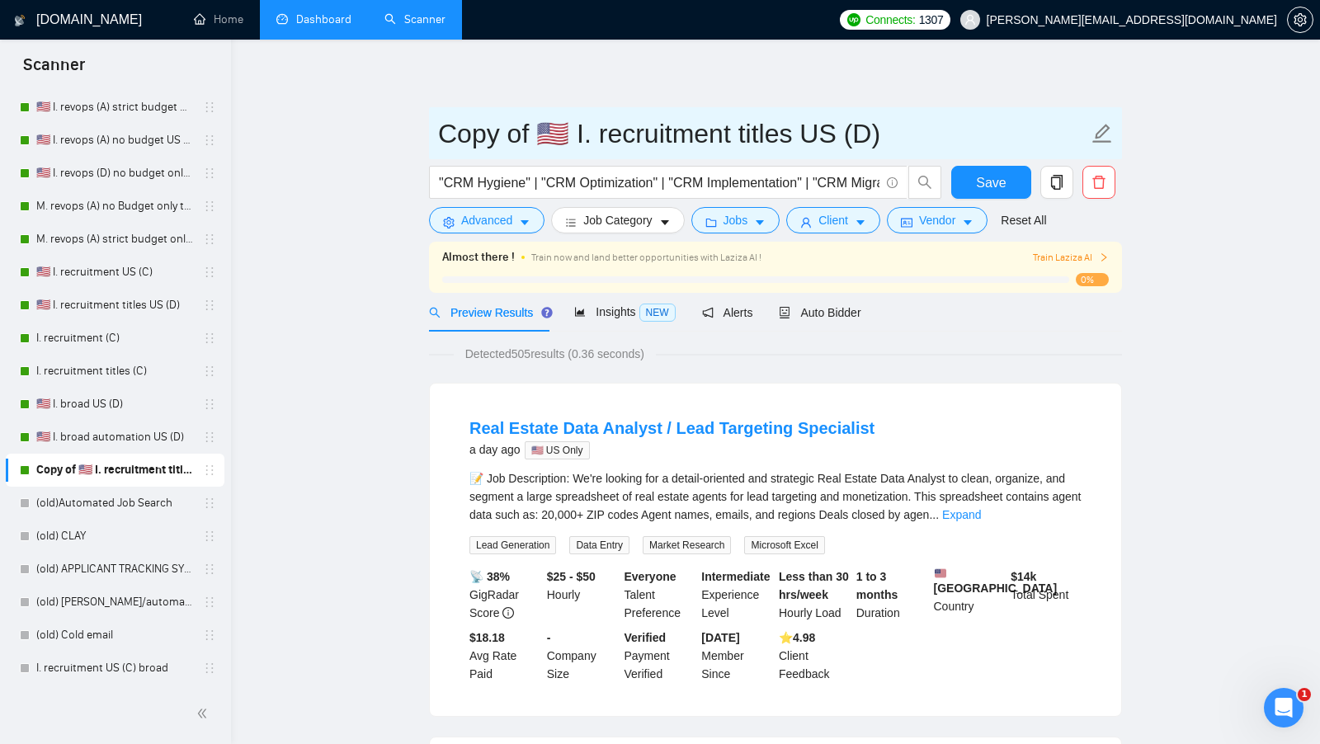
drag, startPoint x: 566, startPoint y: 124, endPoint x: 348, endPoint y: 124, distance: 217.7
click at [692, 132] on input "I. recruitment titles US (D)" at bounding box center [763, 133] width 650 height 41
click at [671, 132] on input "I. recruitment titles US (D)" at bounding box center [763, 133] width 650 height 41
drag, startPoint x: 659, startPoint y: 134, endPoint x: 459, endPoint y: 135, distance: 200.4
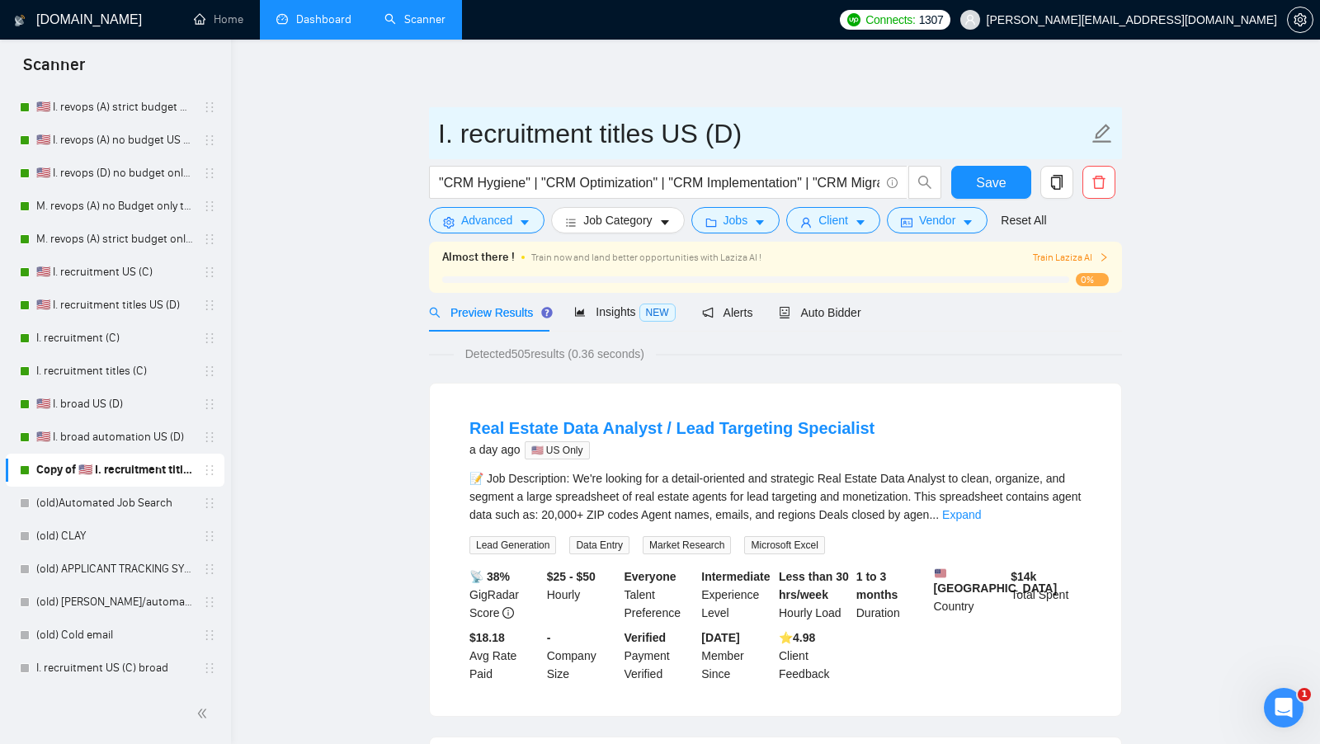
click at [459, 135] on input "I. recruitment titles US (D)" at bounding box center [763, 133] width 650 height 41
type input "I. GPT keywords US (D)"
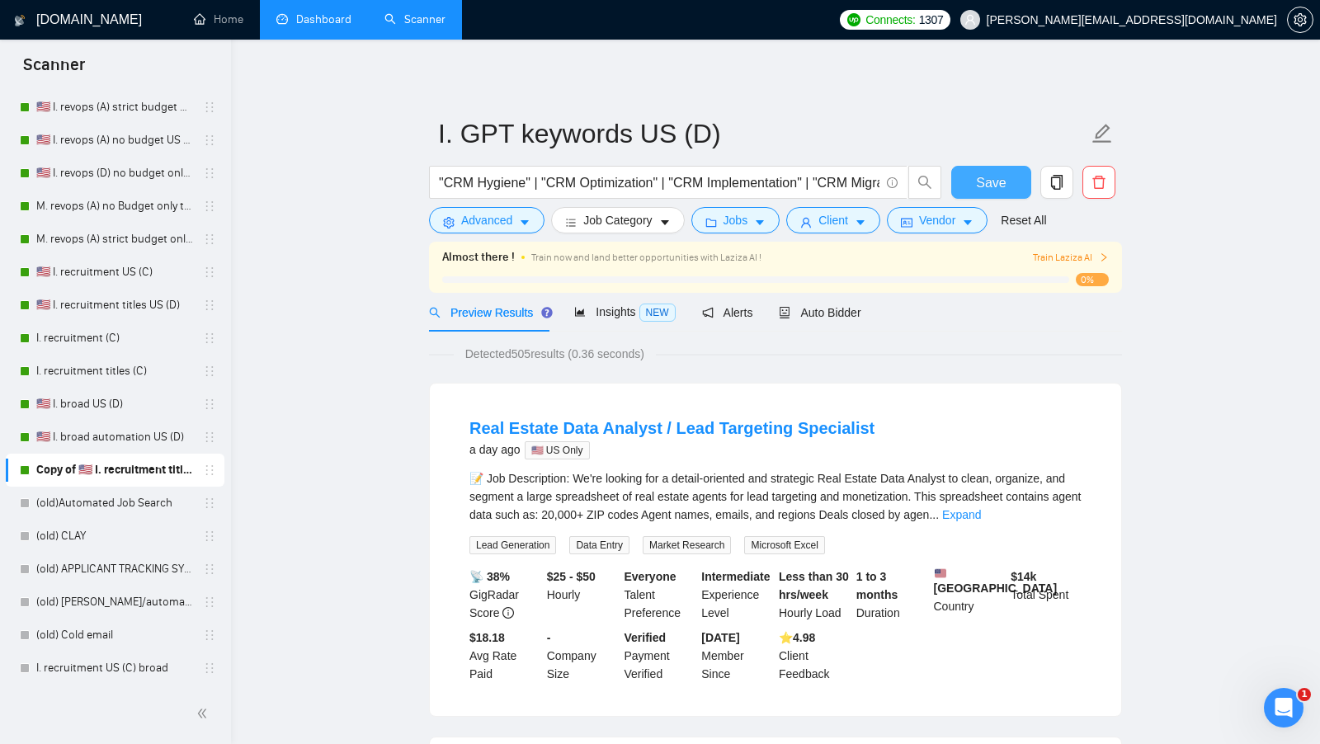
click at [1007, 181] on button "Save" at bounding box center [991, 182] width 80 height 33
click at [1049, 180] on icon "copy" at bounding box center [1056, 182] width 15 height 15
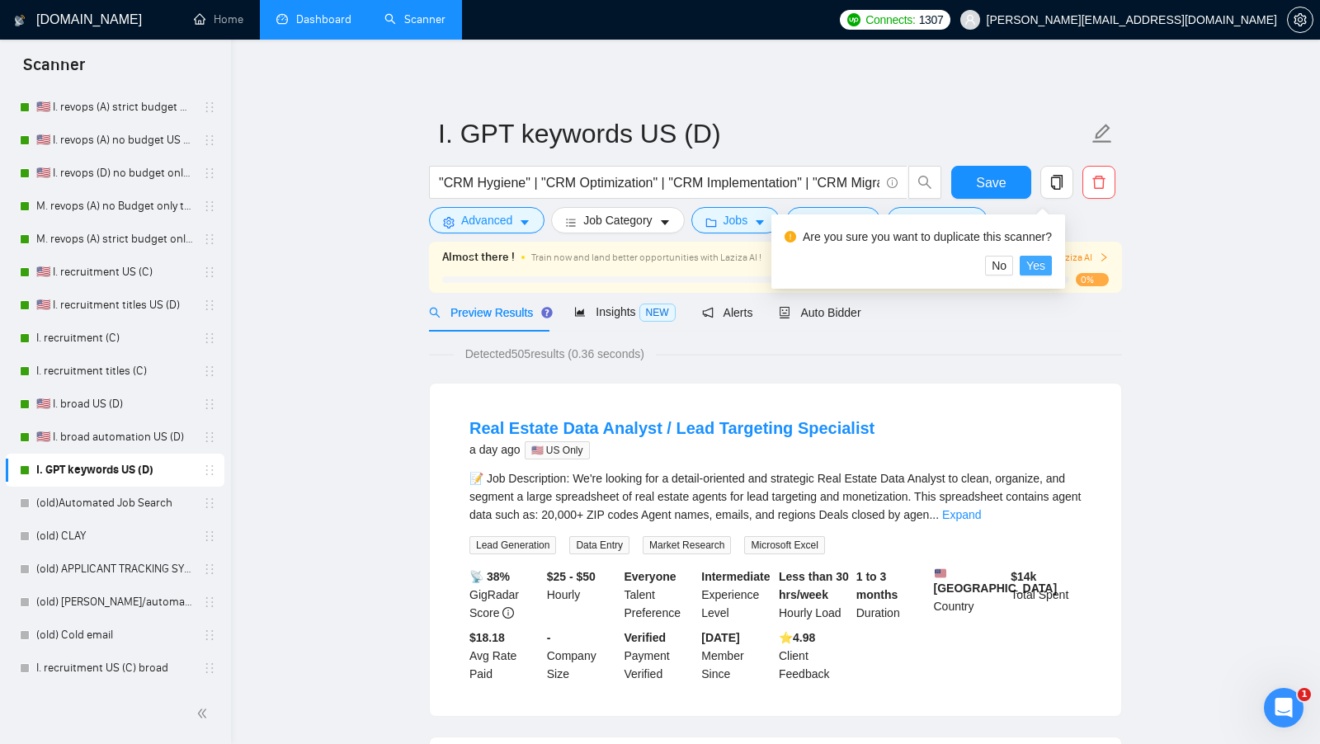
click at [1043, 266] on span "Yes" at bounding box center [1035, 265] width 19 height 18
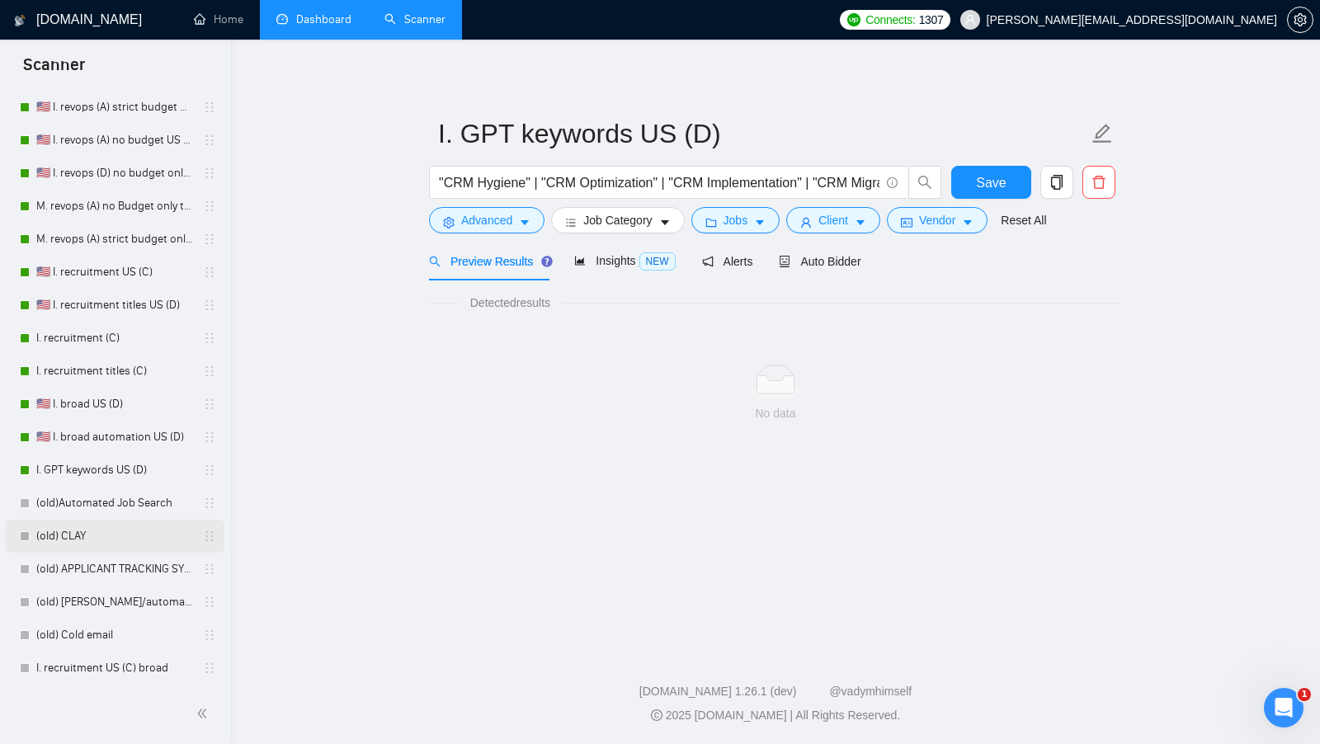
scroll to position [474, 0]
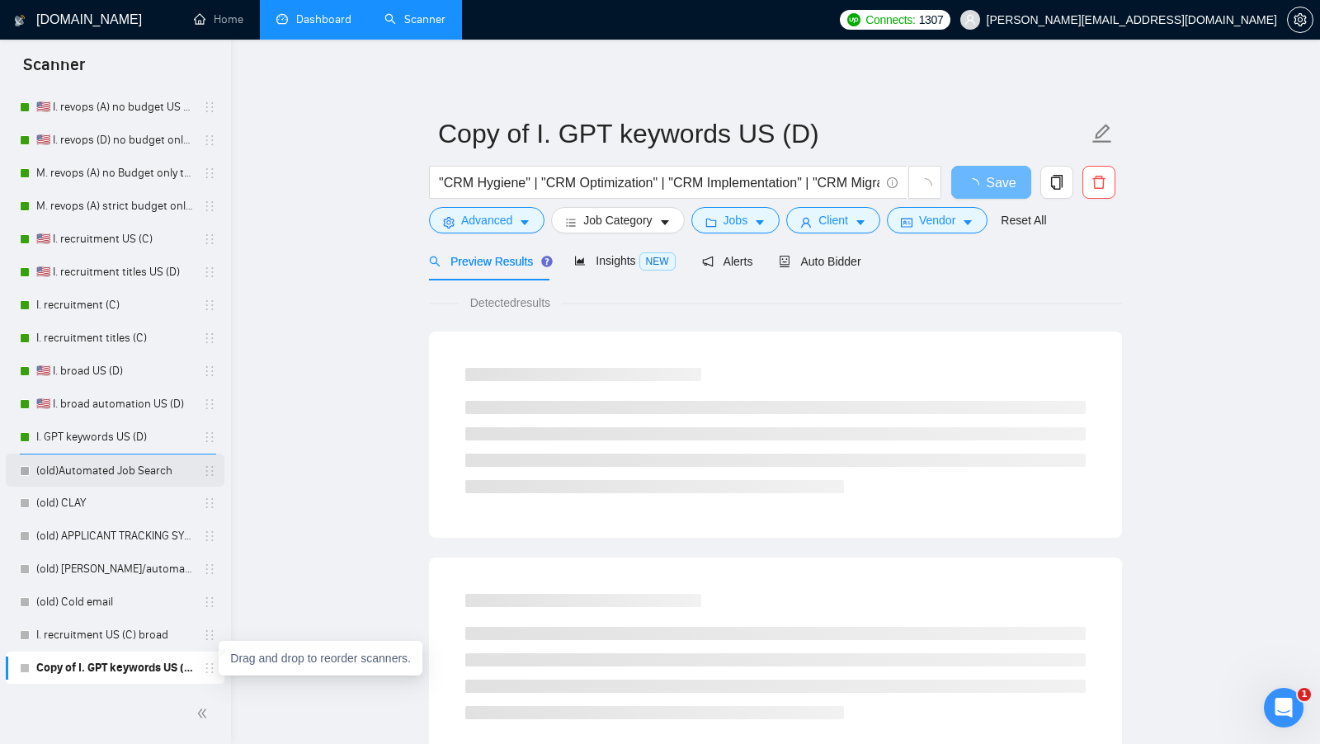
drag, startPoint x: 208, startPoint y: 666, endPoint x: 212, endPoint y: 454, distance: 211.2
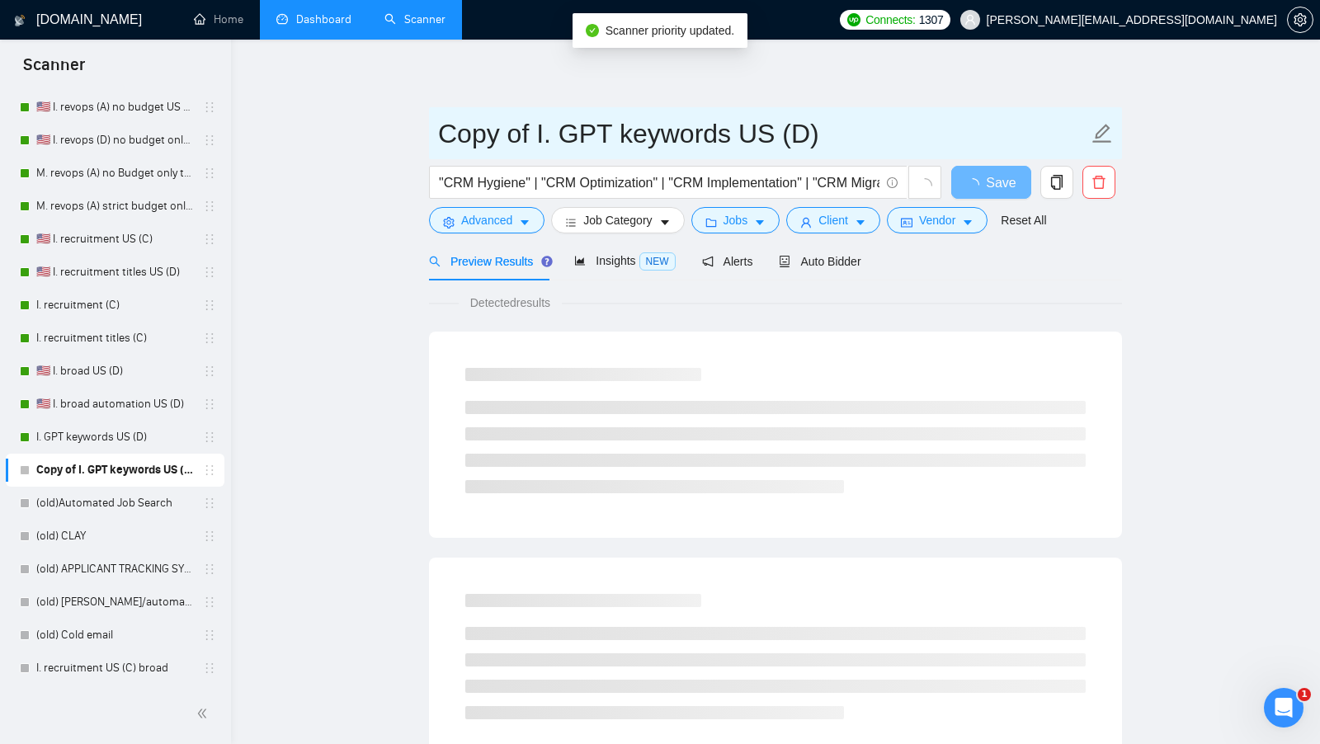
click at [816, 134] on input "Copy of I. GPT keywords US (D)" at bounding box center [763, 133] width 650 height 41
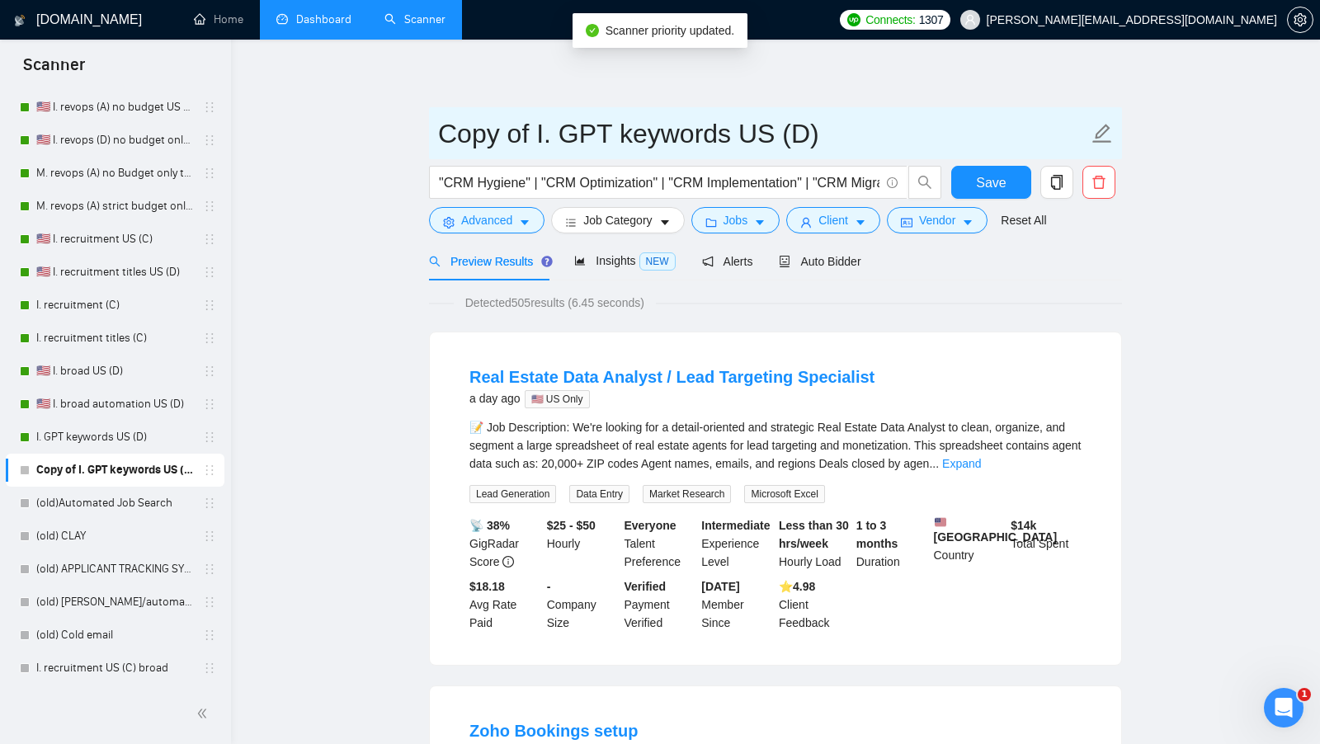
drag, startPoint x: 536, startPoint y: 130, endPoint x: 422, endPoint y: 132, distance: 113.8
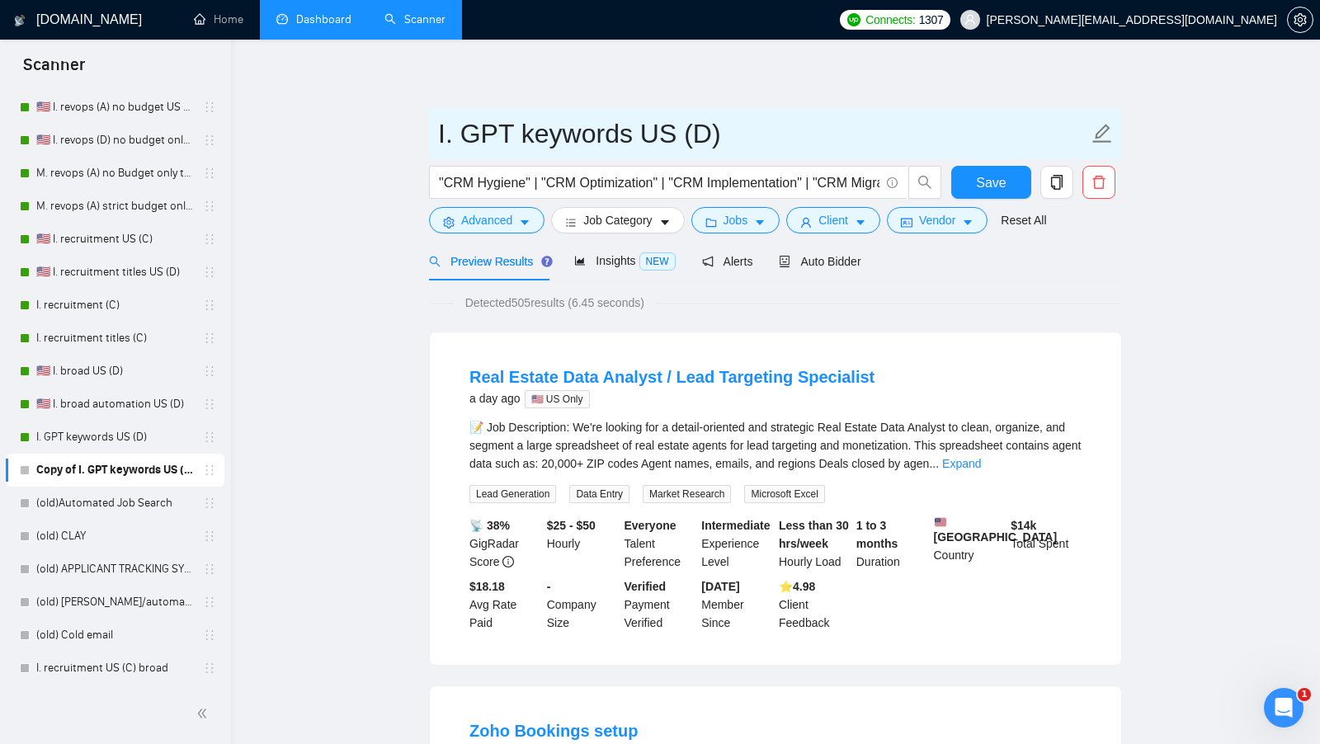
click at [623, 139] on input "I. GPT keywords US (D)" at bounding box center [763, 133] width 650 height 41
drag, startPoint x: 623, startPoint y: 138, endPoint x: 511, endPoint y: 135, distance: 112.2
click at [511, 135] on input "I. GPT keywords US (D)" at bounding box center [763, 133] width 650 height 41
type input "I. GPT revops US (D)"
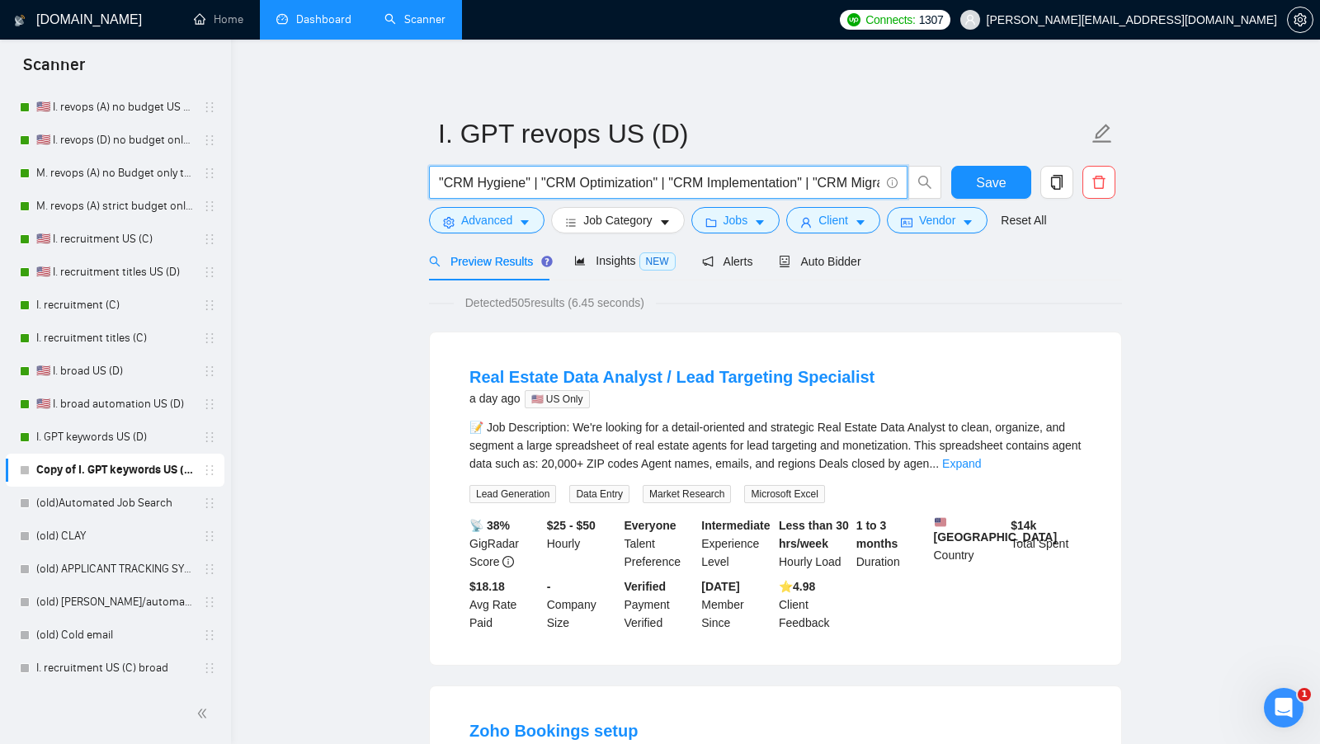
click at [666, 187] on input ""CRM Hygiene" | "CRM Optimization" | "CRM Implementation" | "CRM Migration" | "…" at bounding box center [659, 182] width 440 height 21
click at [696, 184] on input ""CRM Hygiene" | "CRM Optimization" | "CRM Implementation" | "CRM Migration" | "…" at bounding box center [659, 182] width 440 height 21
paste input "GTM Strategy" | "GTM Execution" | "Go-To-Market Strategy" | "Revenue Operations…"
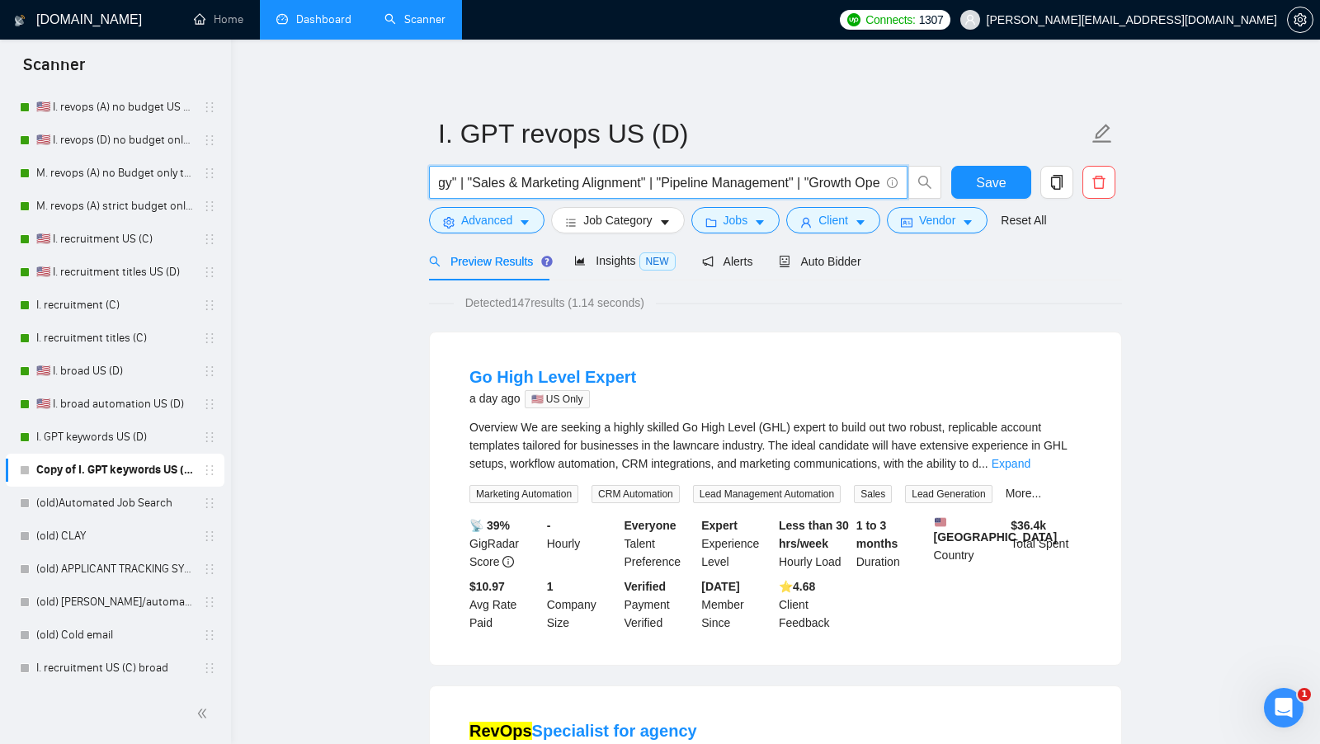
scroll to position [0, 1252]
type input ""GTM Strategy" | "GTM Execution" | "Go-To-Market Strategy" | "Revenue Operation…"
click at [539, 218] on button "Advanced" at bounding box center [486, 220] width 115 height 26
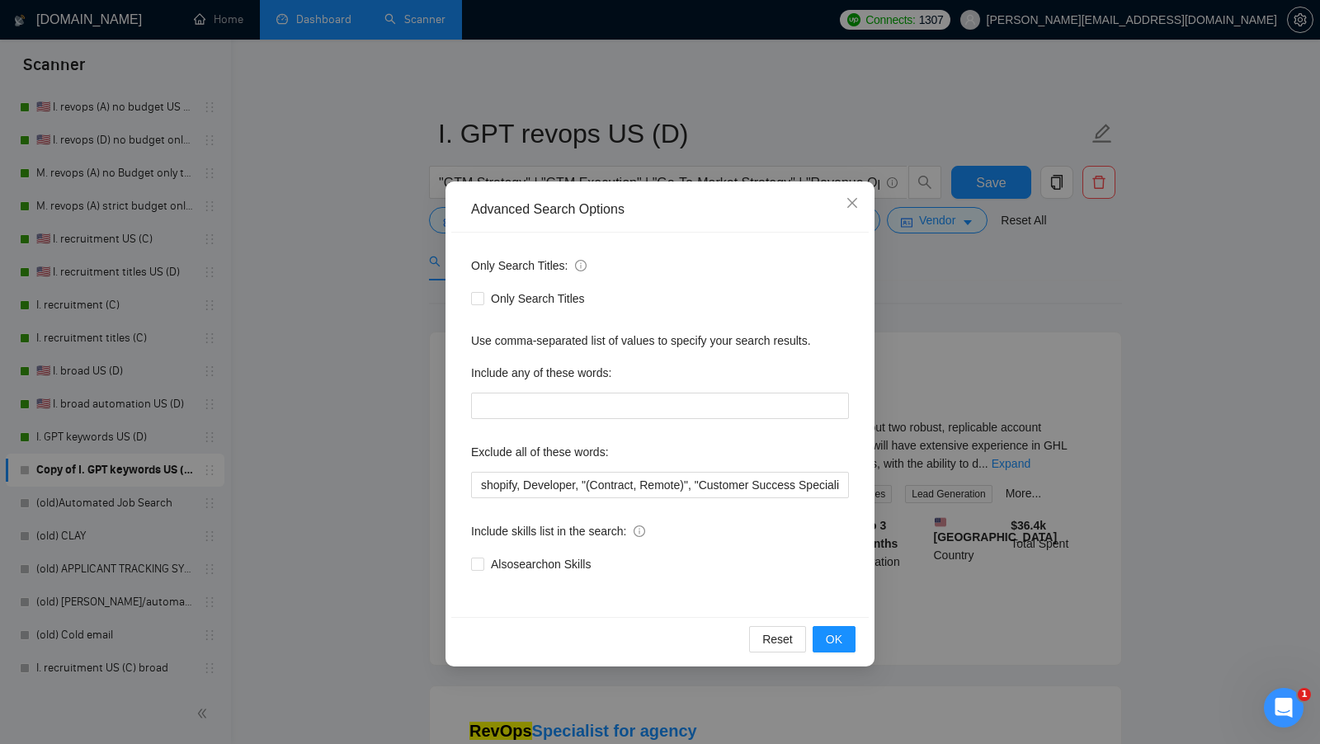
click at [1075, 378] on div "Advanced Search Options Only Search Titles: Only Search Titles Use comma-separa…" at bounding box center [660, 372] width 1320 height 744
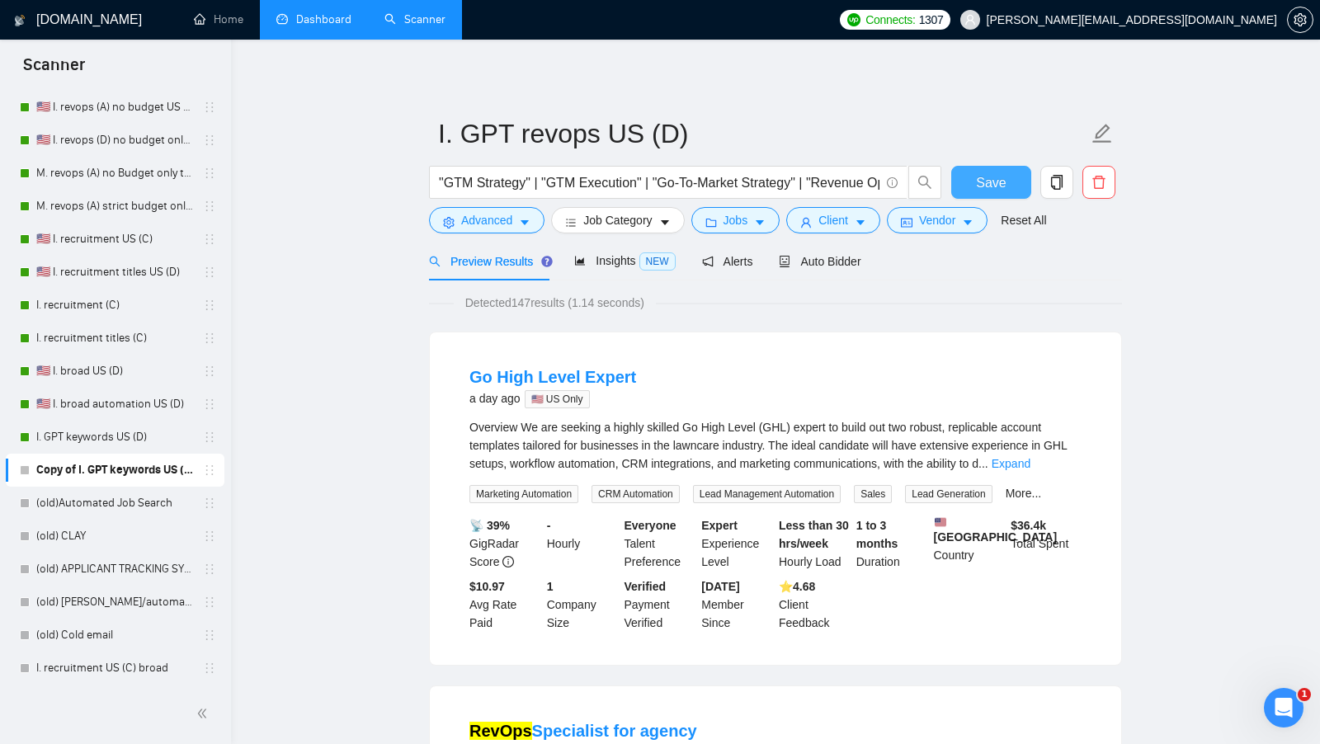
click at [972, 174] on button "Save" at bounding box center [991, 182] width 80 height 33
click at [766, 214] on button "Jobs" at bounding box center [735, 220] width 89 height 26
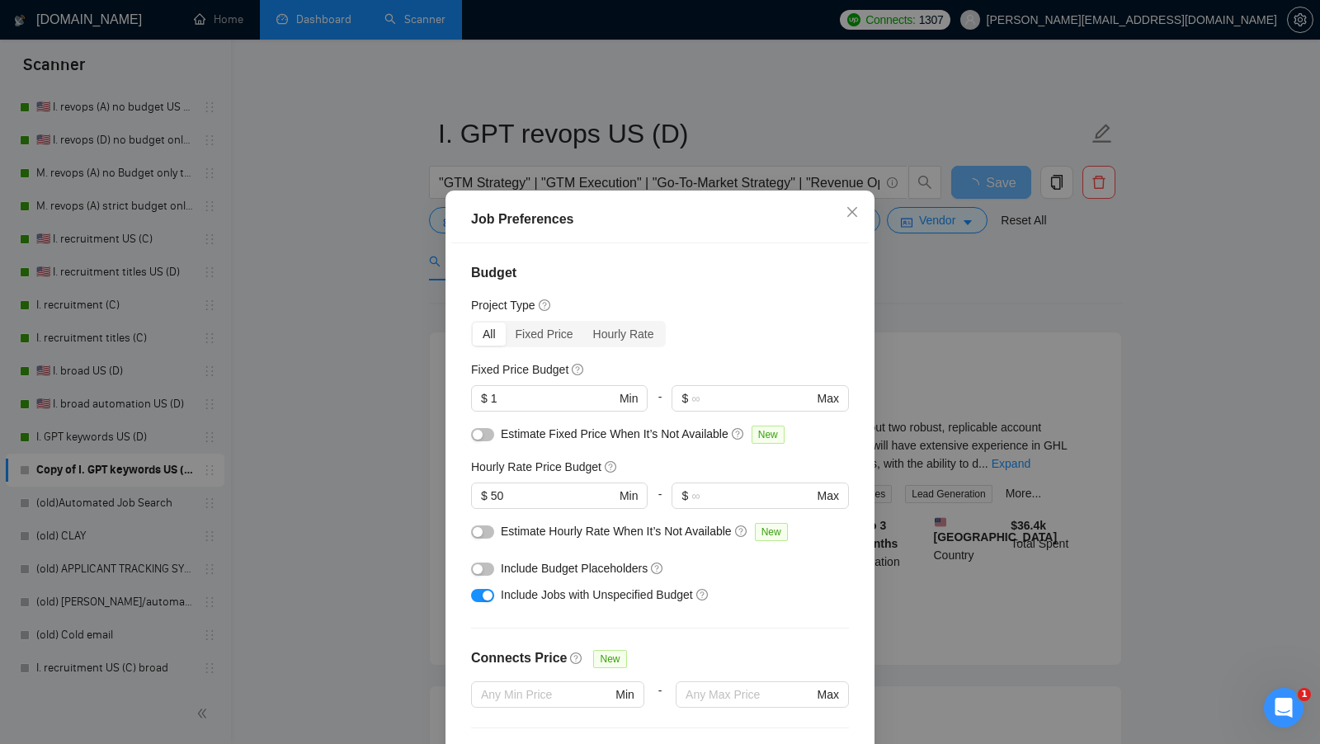
click at [958, 395] on div "Job Preferences Budget Project Type All Fixed Price Hourly Rate Fixed Price Bud…" at bounding box center [660, 372] width 1320 height 744
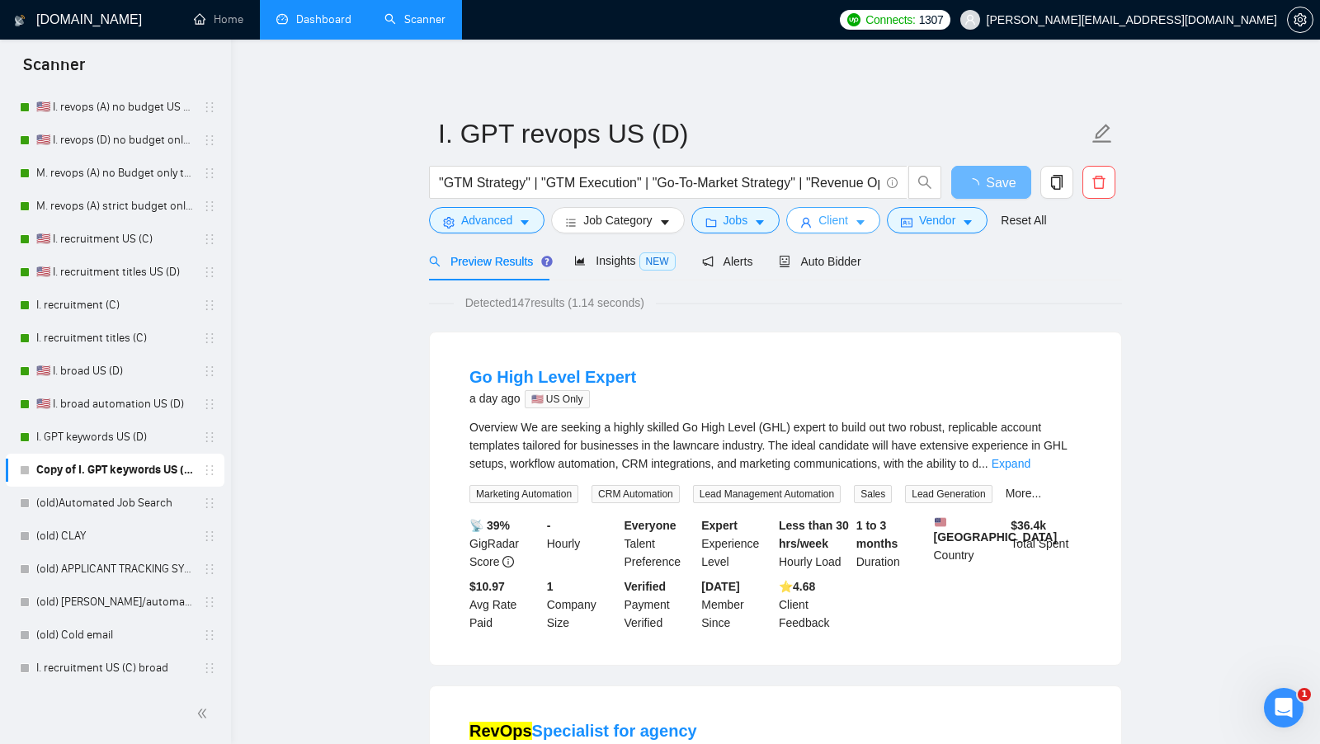
click at [845, 223] on span "Client" at bounding box center [833, 220] width 30 height 18
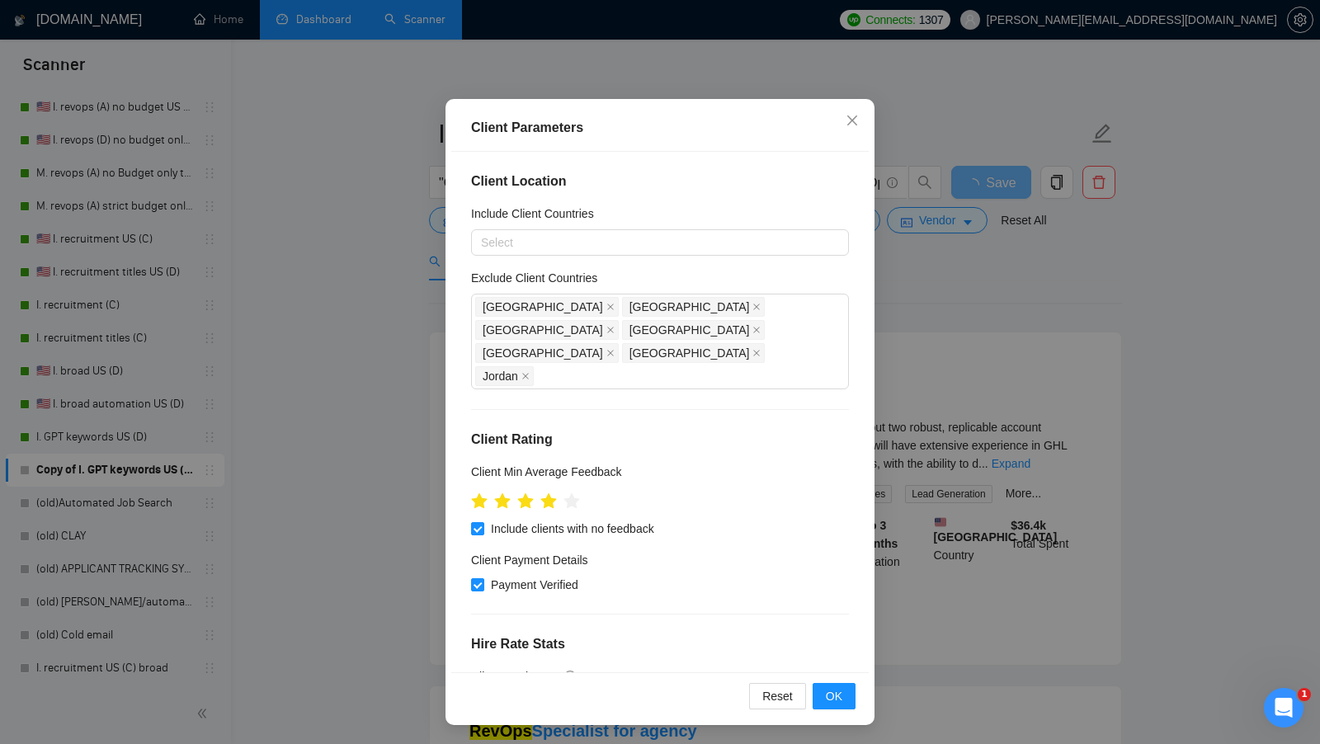
click at [1046, 379] on div "Client Parameters Client Location Include Client Countries Select Exclude Clien…" at bounding box center [660, 372] width 1320 height 744
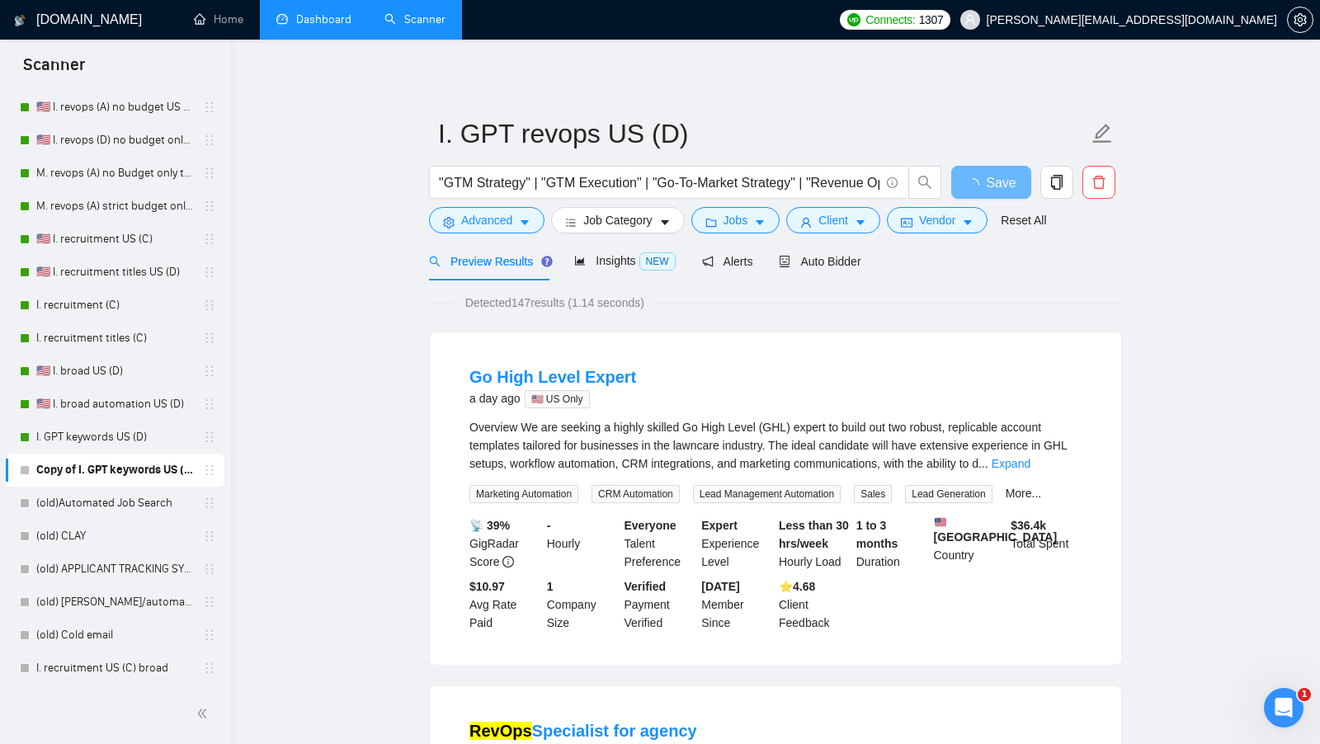
click at [956, 238] on form "I. GPT revops US (D) "GTM Strategy" | "GTM Execution" | "Go-To-Market Strategy"…" at bounding box center [775, 174] width 693 height 134
click at [949, 232] on button "Vendor" at bounding box center [937, 220] width 101 height 26
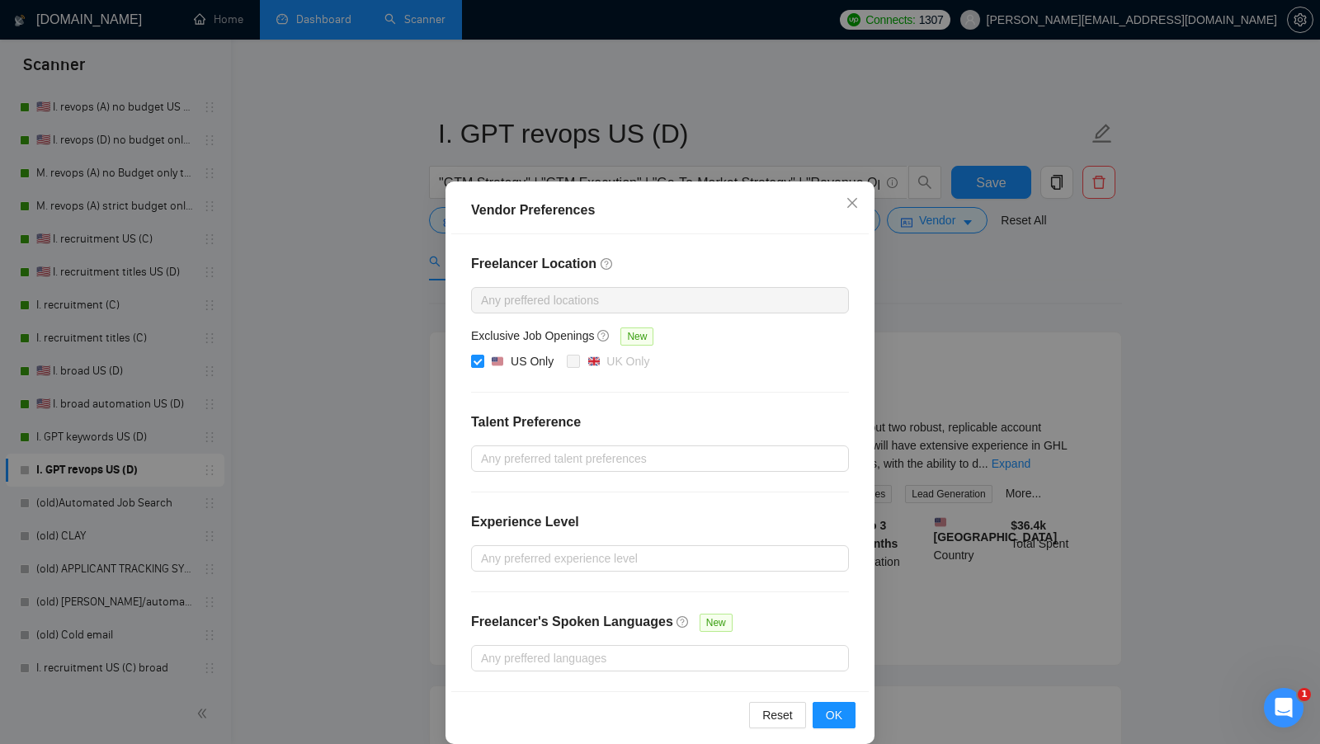
click at [943, 267] on div "Vendor Preferences Freelancer Location Any preffered locations Exclusive Job Op…" at bounding box center [660, 372] width 1320 height 744
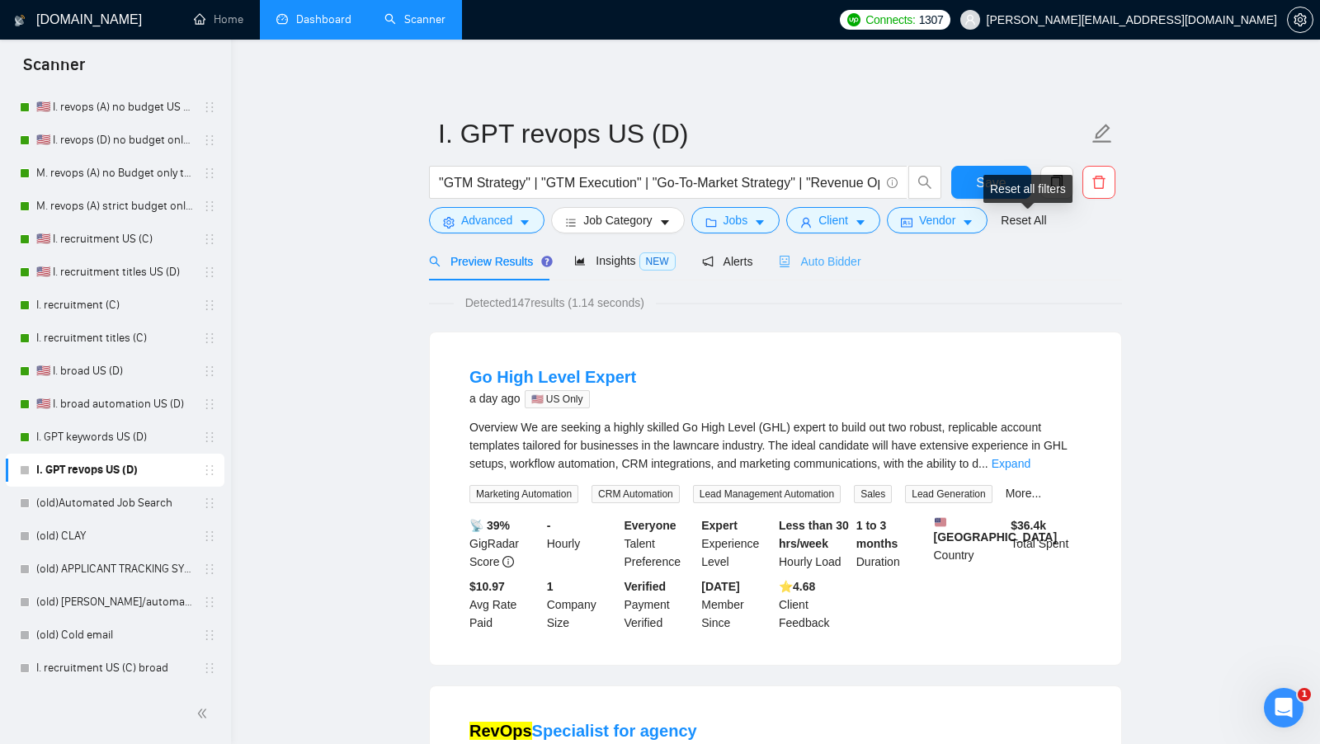
click at [831, 248] on div "Auto Bidder" at bounding box center [820, 261] width 82 height 39
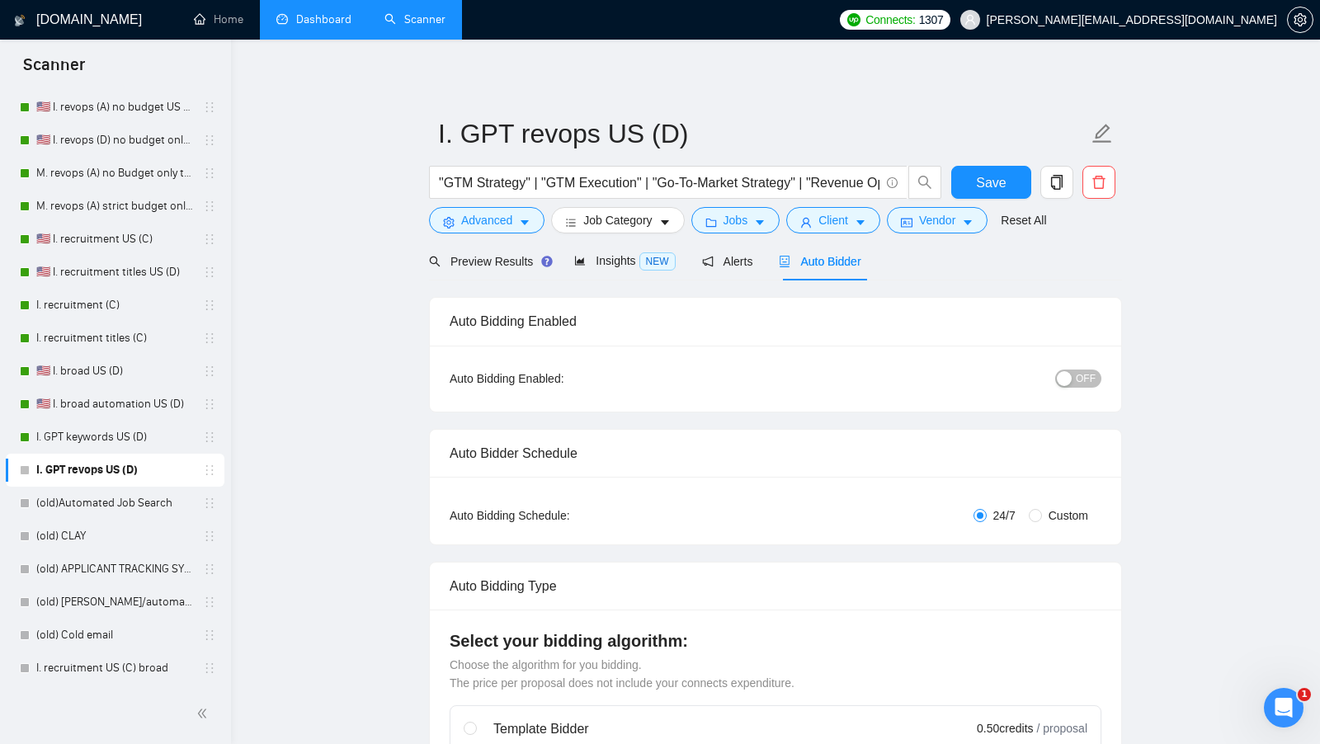
click at [1070, 377] on div "button" at bounding box center [1063, 378] width 15 height 15
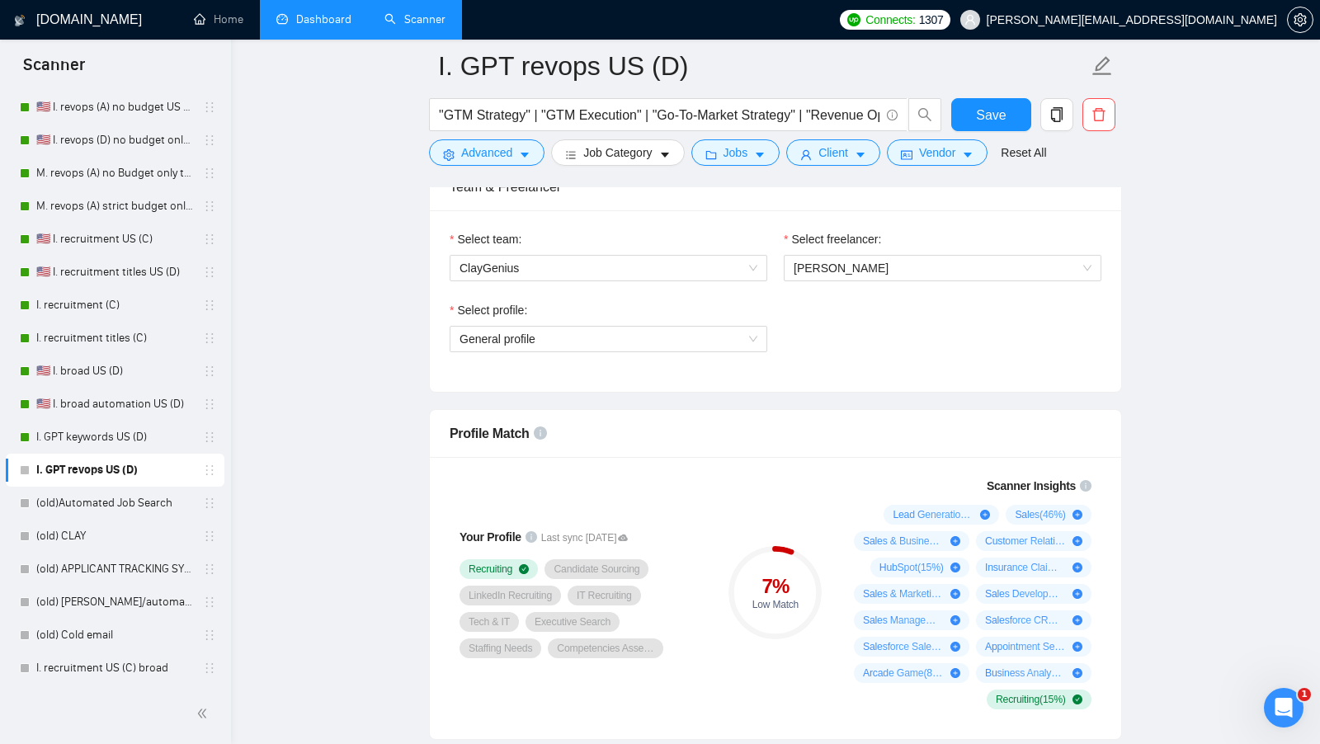
scroll to position [899, 0]
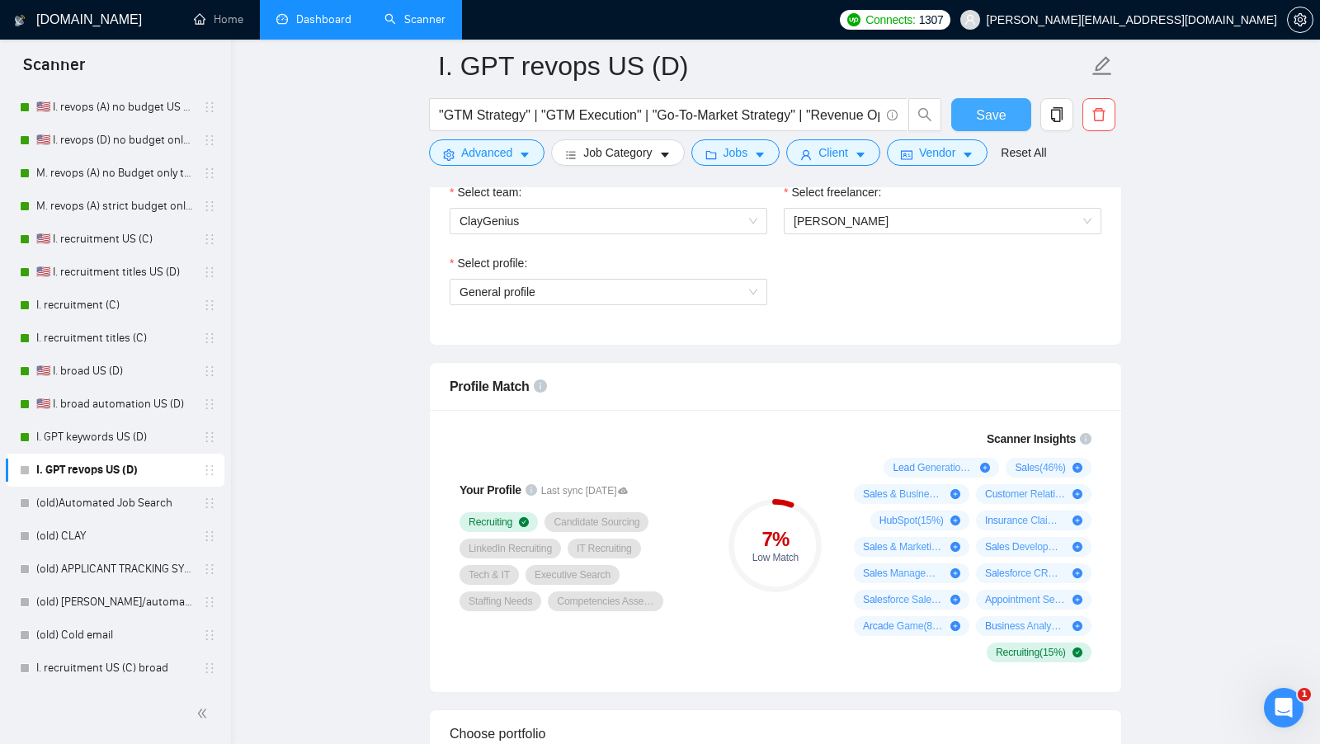
click at [994, 125] on button "Save" at bounding box center [991, 114] width 80 height 33
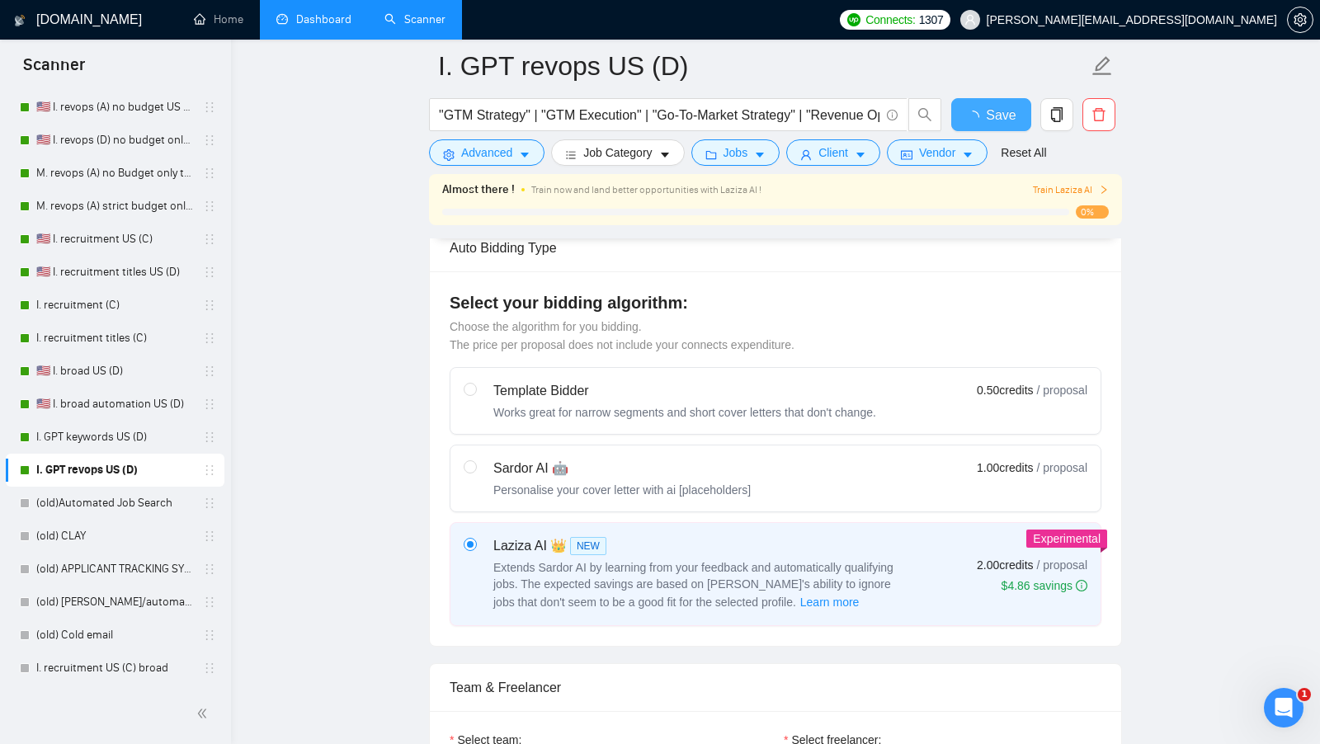
scroll to position [582, 0]
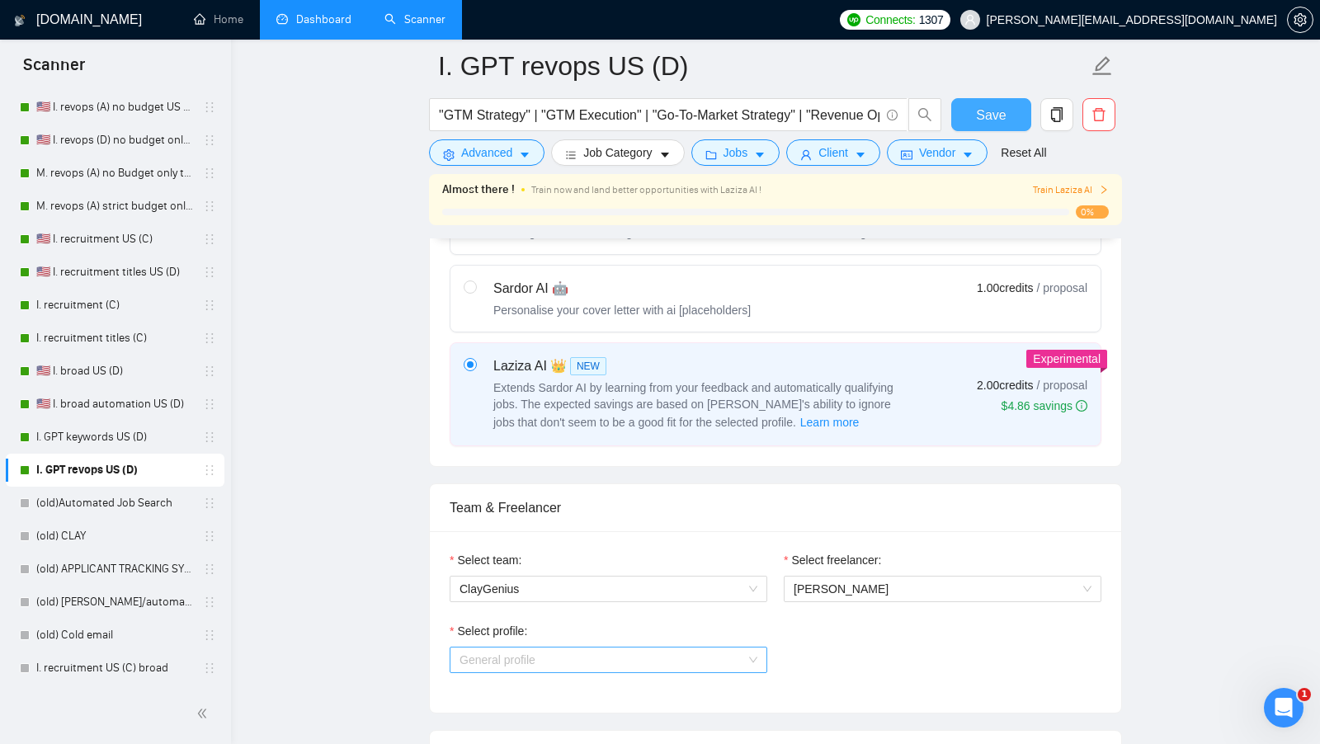
click at [740, 653] on span "General profile" at bounding box center [608, 659] width 298 height 25
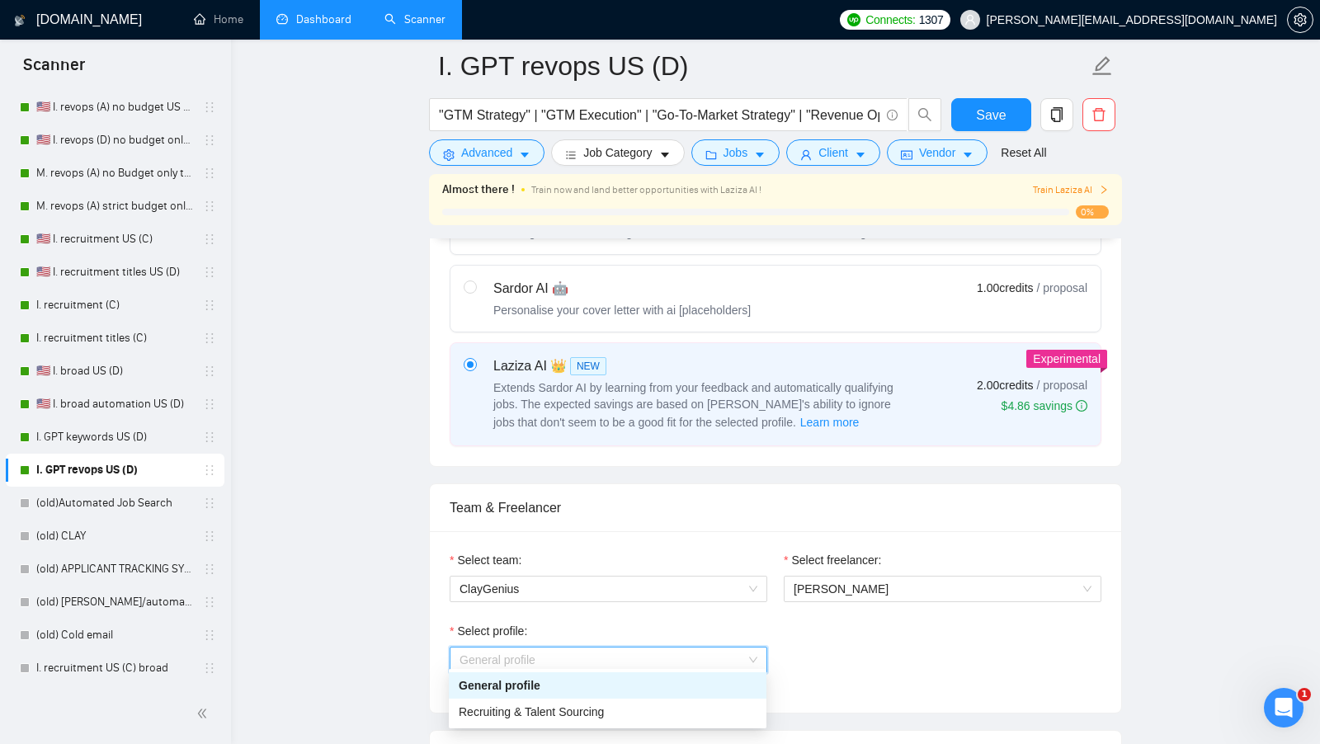
click at [671, 699] on div "Recruiting & Talent Sourcing" at bounding box center [608, 712] width 318 height 26
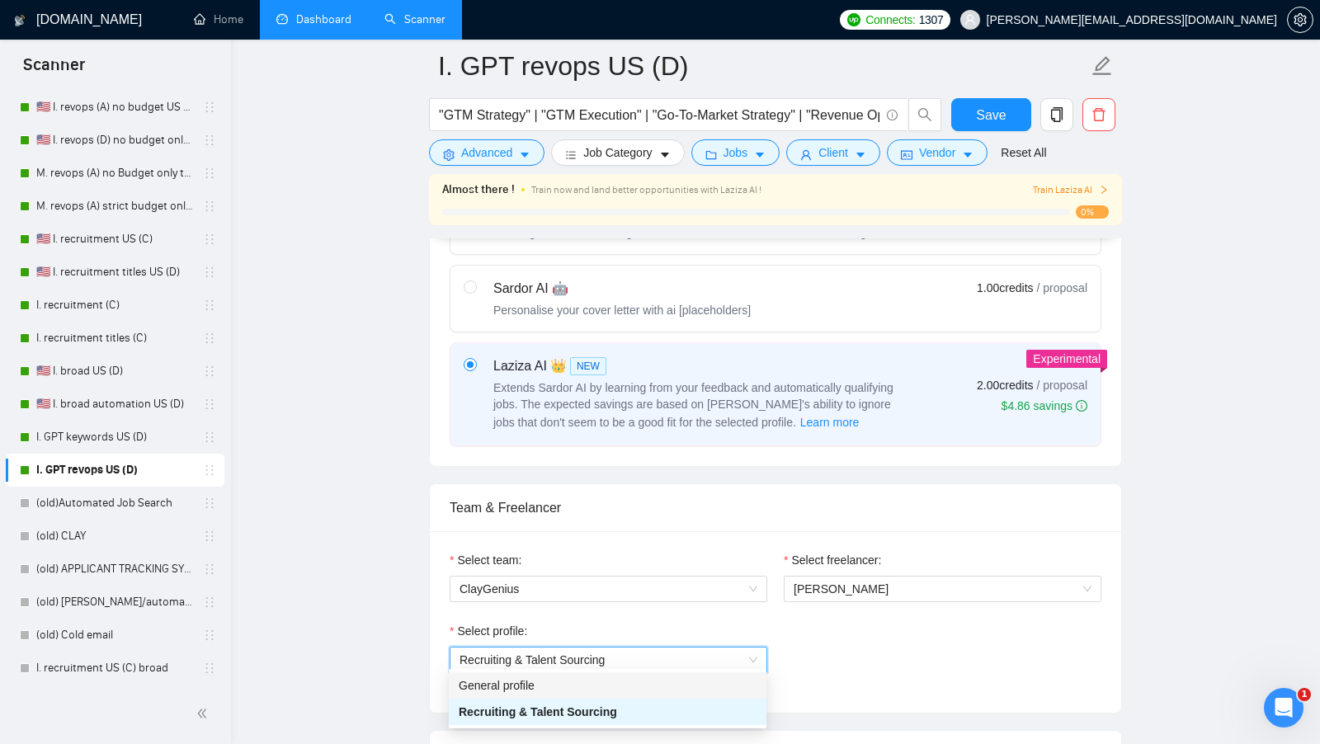
click at [727, 703] on div "Recruiting & Talent Sourcing" at bounding box center [608, 712] width 298 height 18
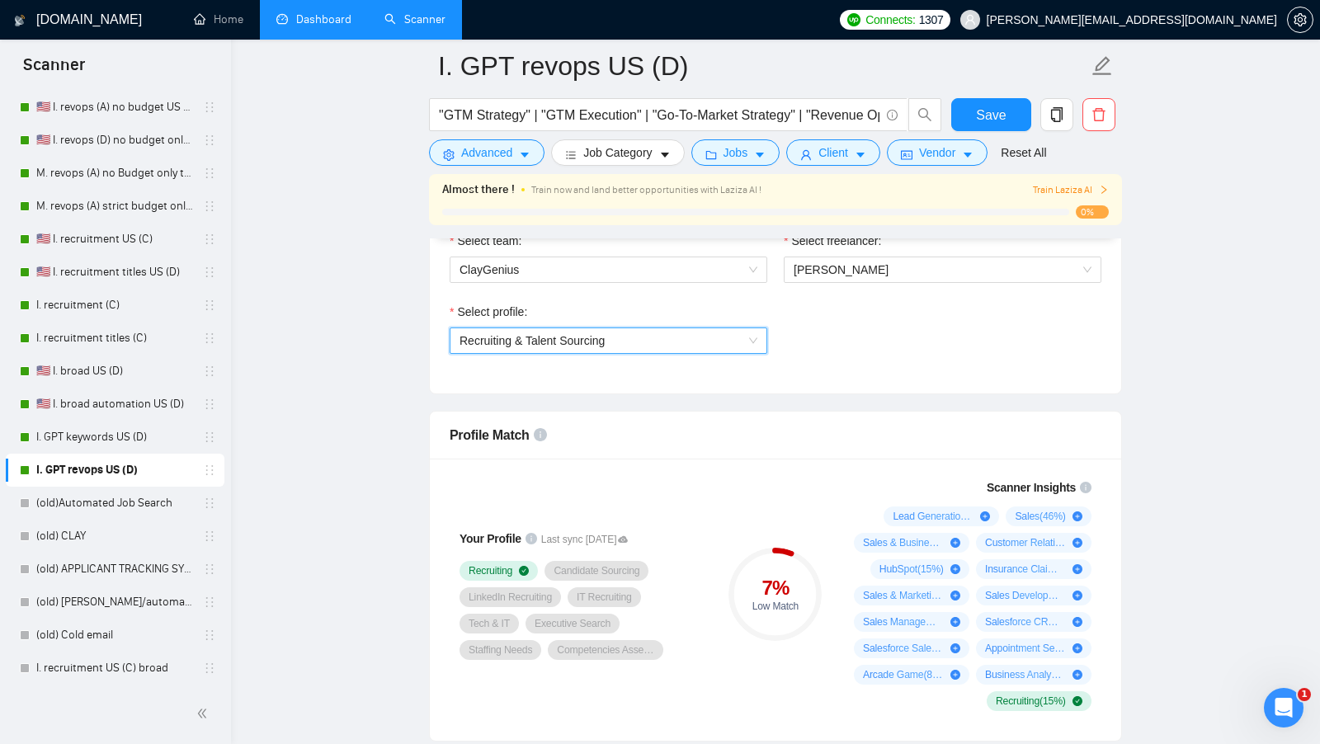
scroll to position [902, 0]
click at [692, 374] on div "Select team: ClayGenius Select freelancer: Isaac Marks Select profile: 10316268…" at bounding box center [775, 301] width 691 height 181
click at [670, 309] on div "Select profile:" at bounding box center [608, 314] width 318 height 25
click at [670, 328] on span "Recruiting & Talent Sourcing" at bounding box center [608, 339] width 298 height 25
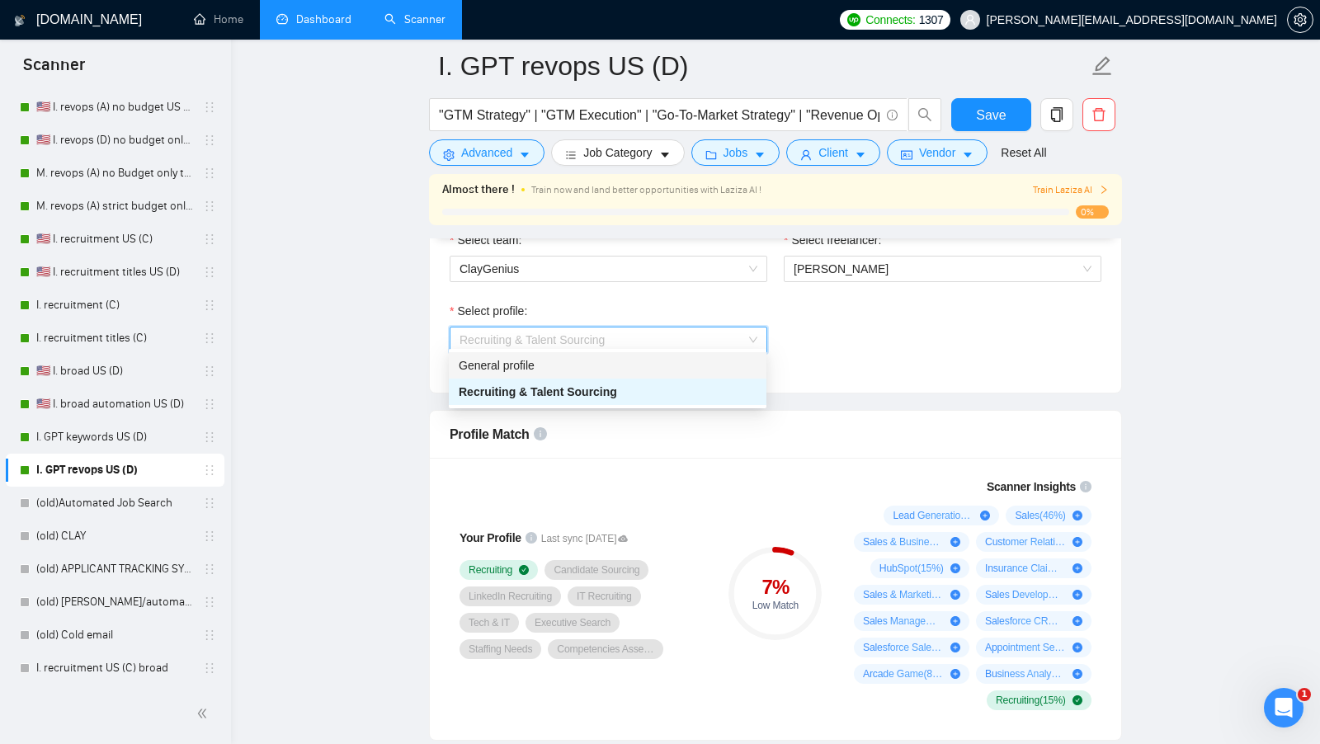
click at [637, 366] on div "General profile" at bounding box center [608, 365] width 298 height 18
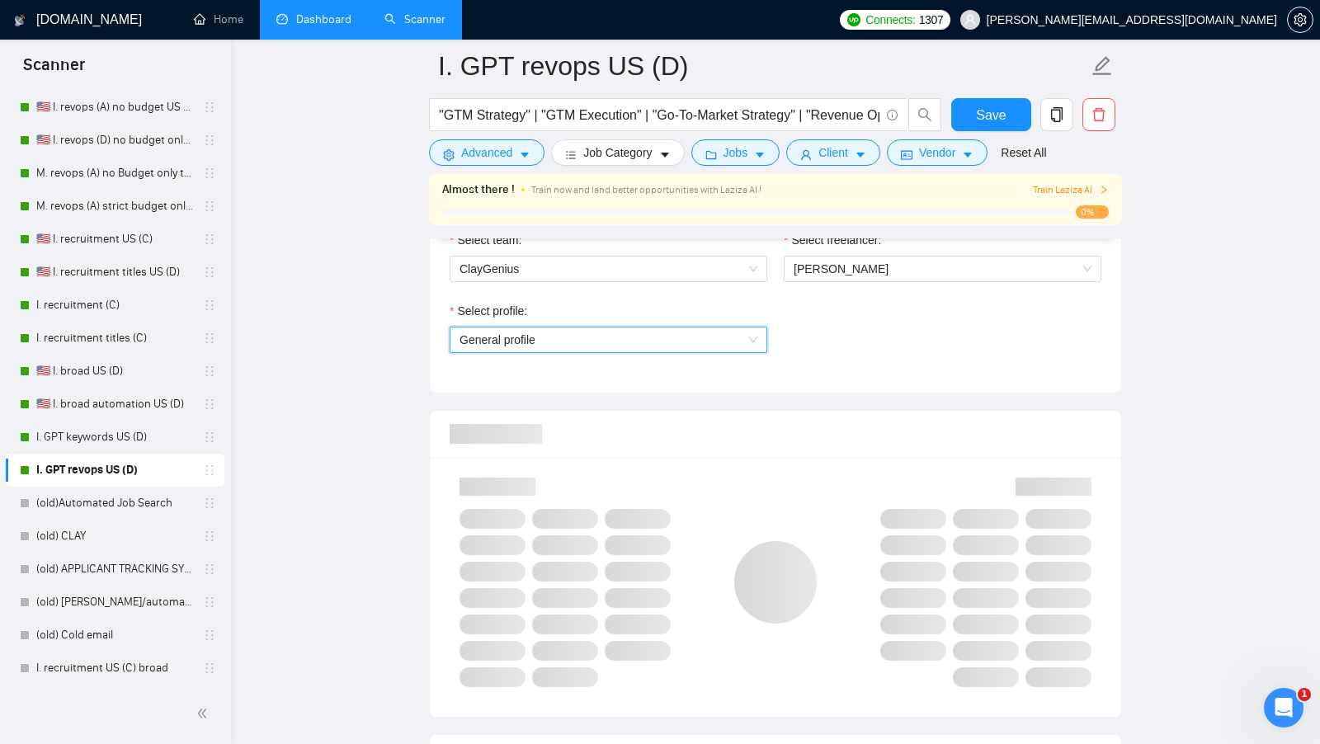
click at [875, 366] on div "Select team: ClayGenius Select freelancer: Isaac Marks Select profile: General …" at bounding box center [775, 301] width 691 height 181
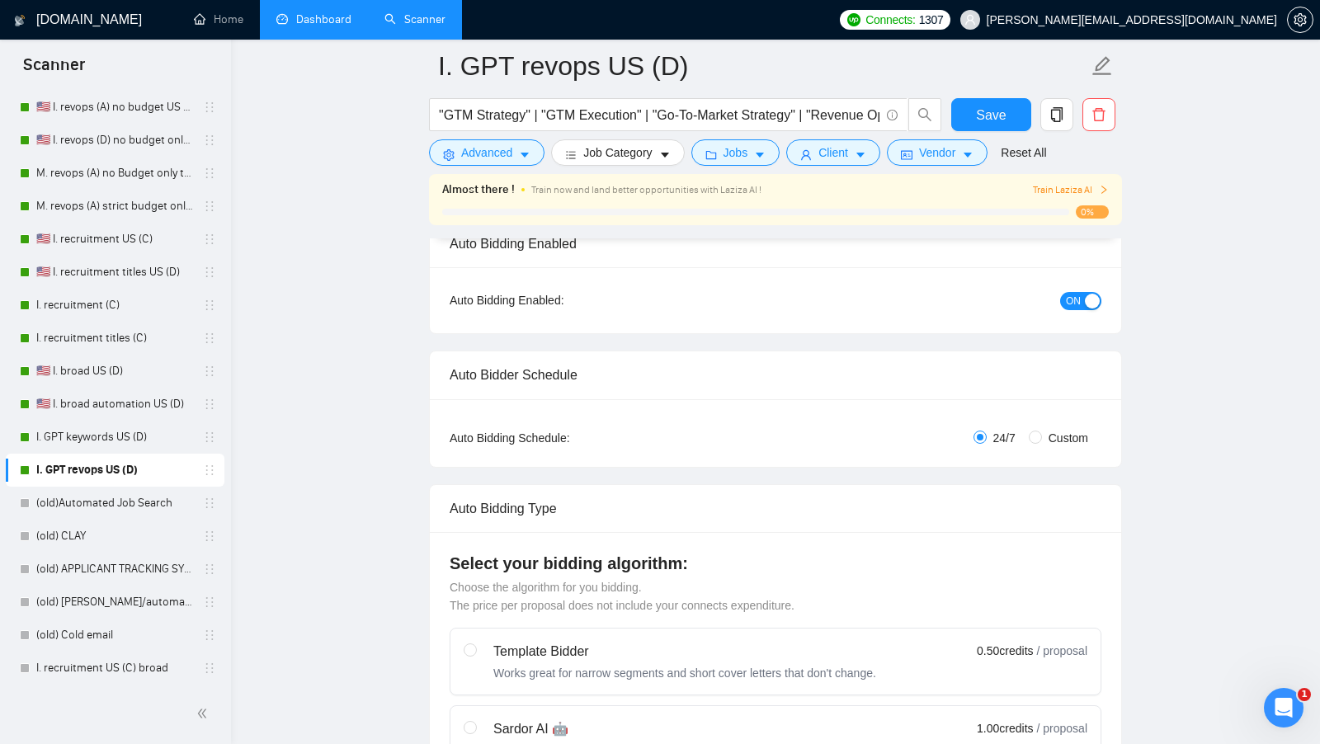
scroll to position [0, 0]
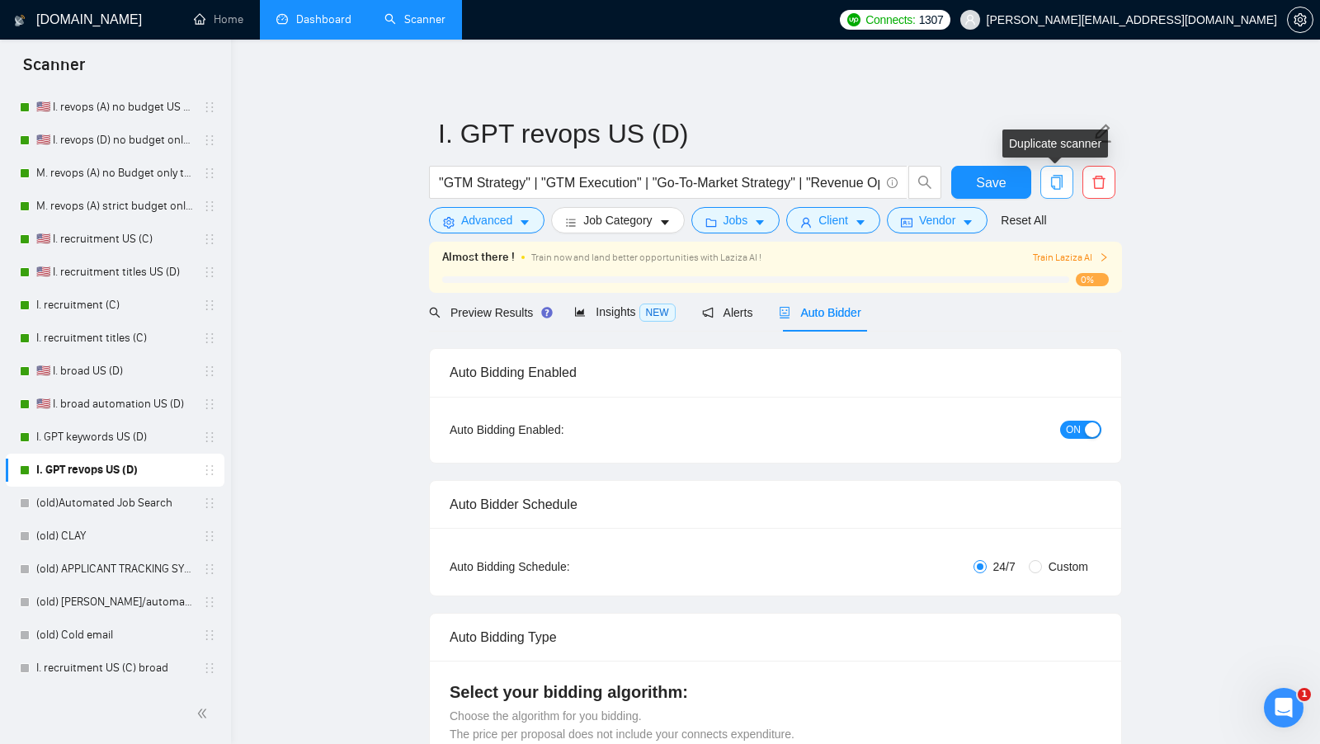
click at [1056, 183] on icon "copy" at bounding box center [1056, 182] width 15 height 15
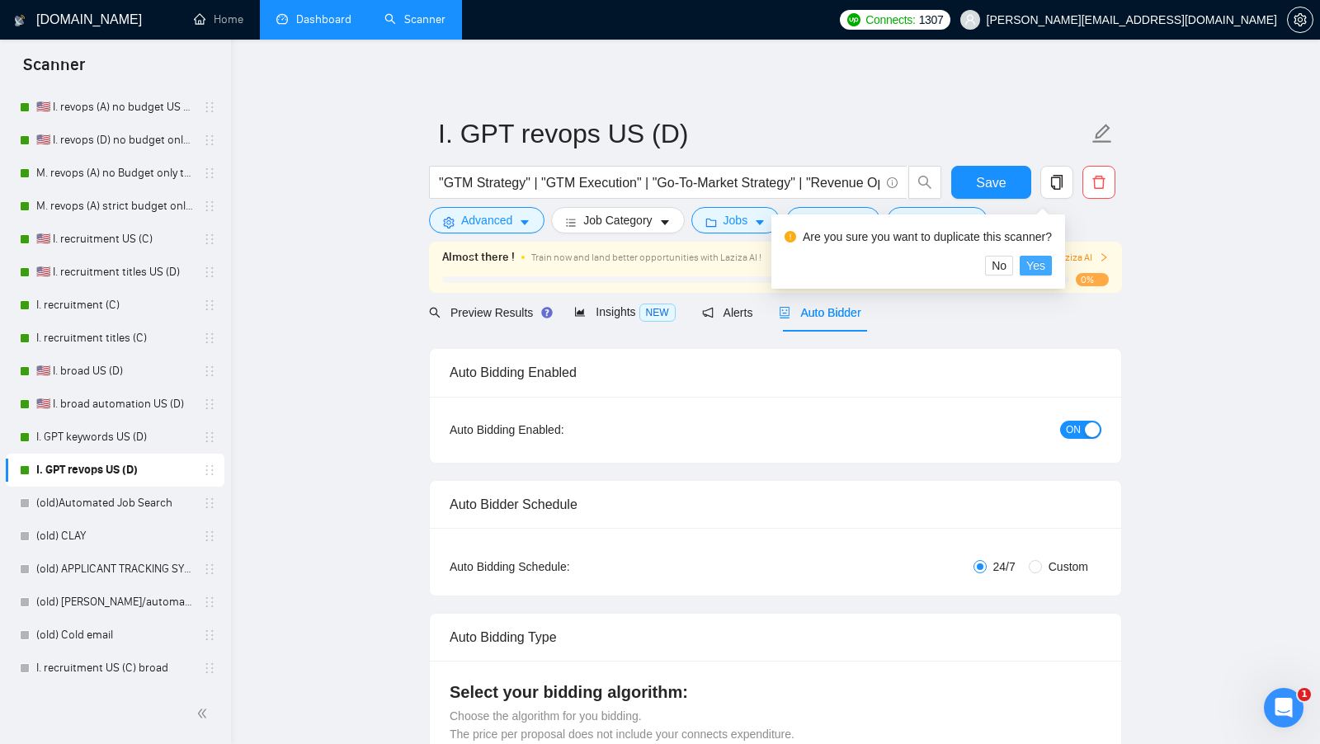
click at [1045, 258] on span "Yes" at bounding box center [1035, 265] width 19 height 18
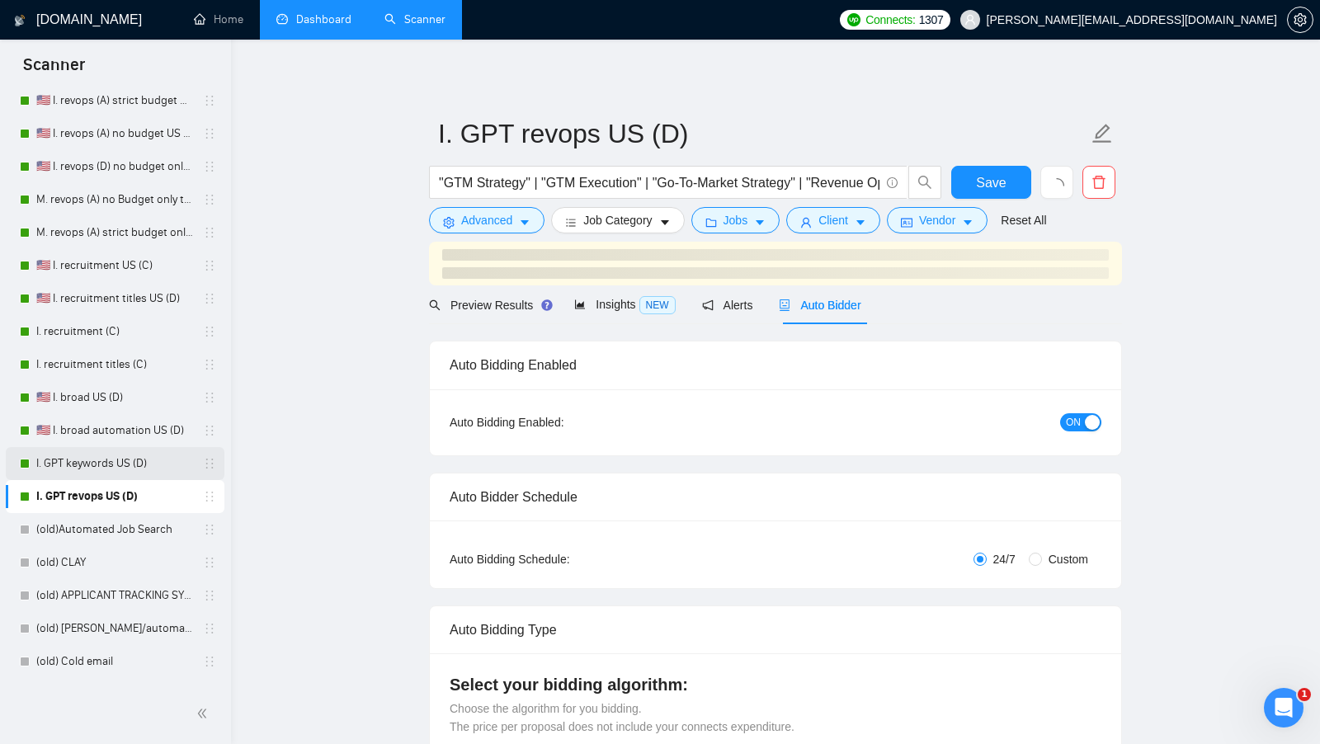
scroll to position [442, 0]
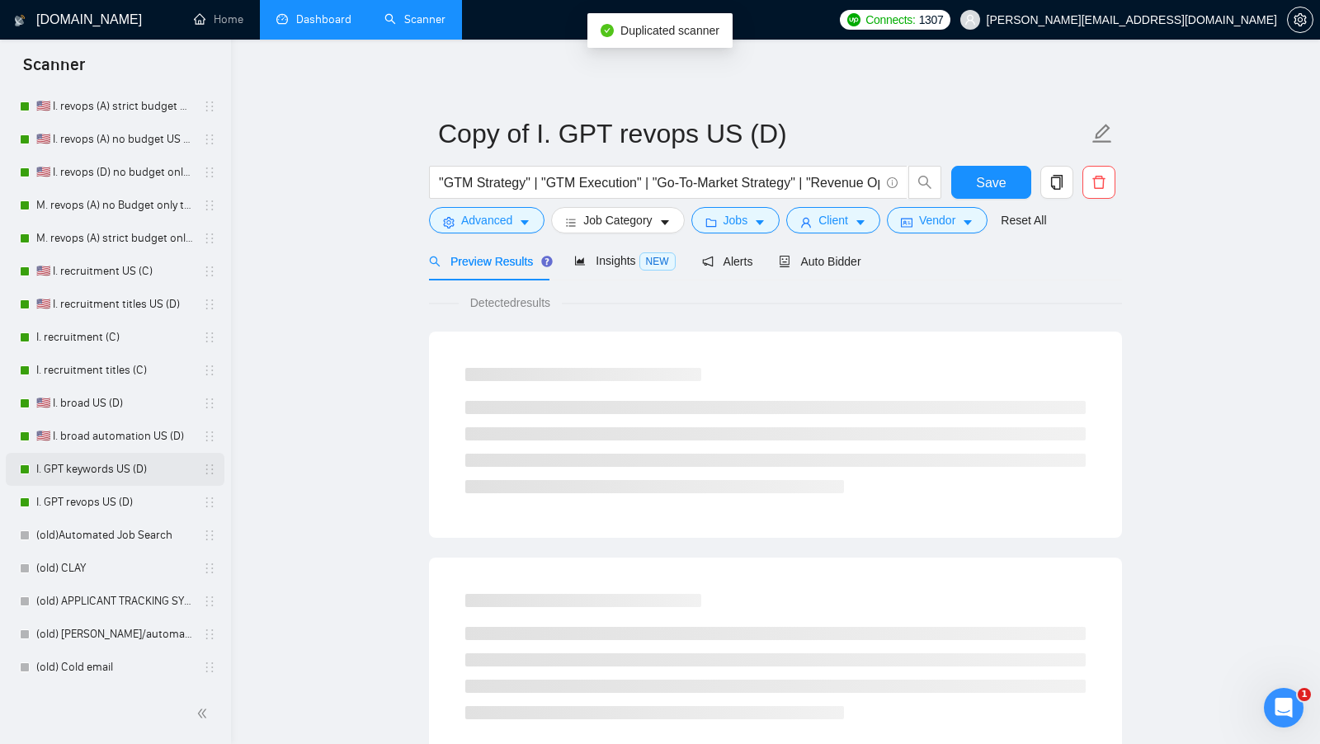
scroll to position [507, 0]
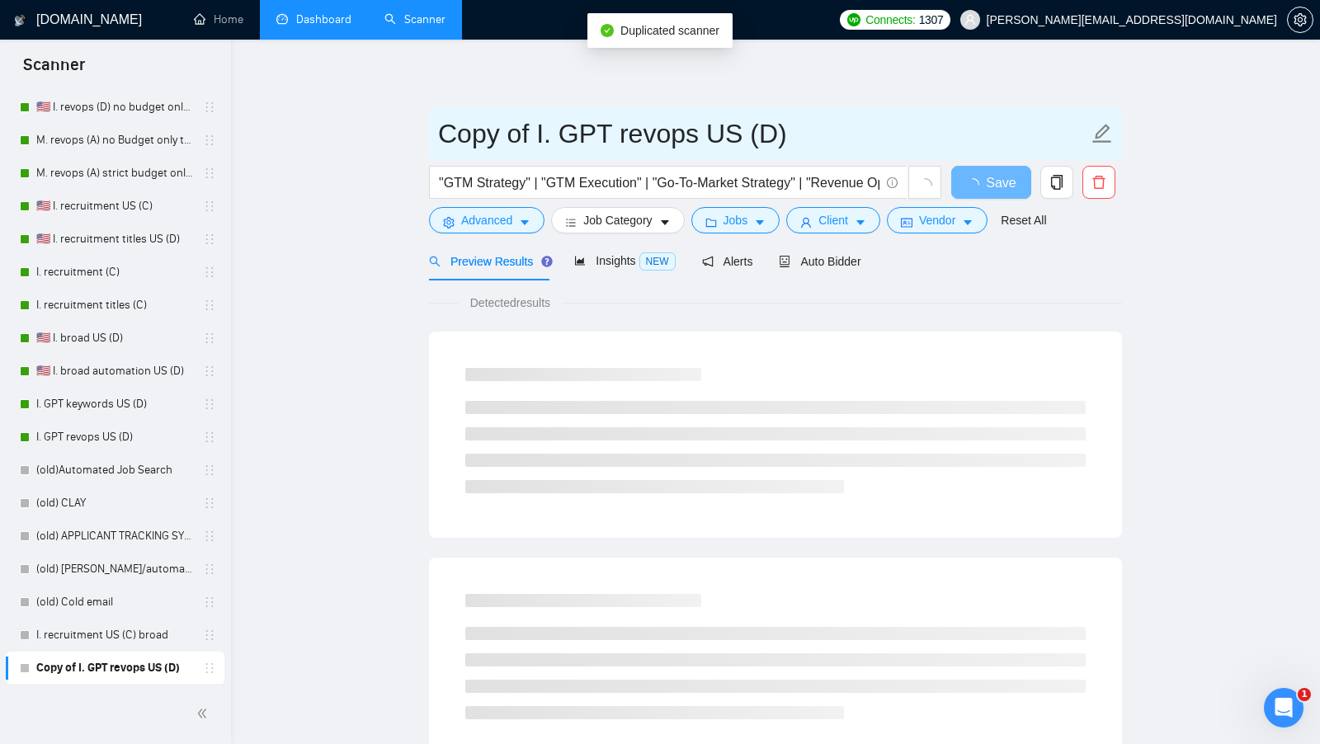
drag, startPoint x: 529, startPoint y: 142, endPoint x: 415, endPoint y: 141, distance: 114.6
click at [416, 141] on main "Copy of I. GPT revops US (D) "GTM Strategy" | "GTM Execution" | "Go-To-Market S…" at bounding box center [775, 754] width 1036 height 1376
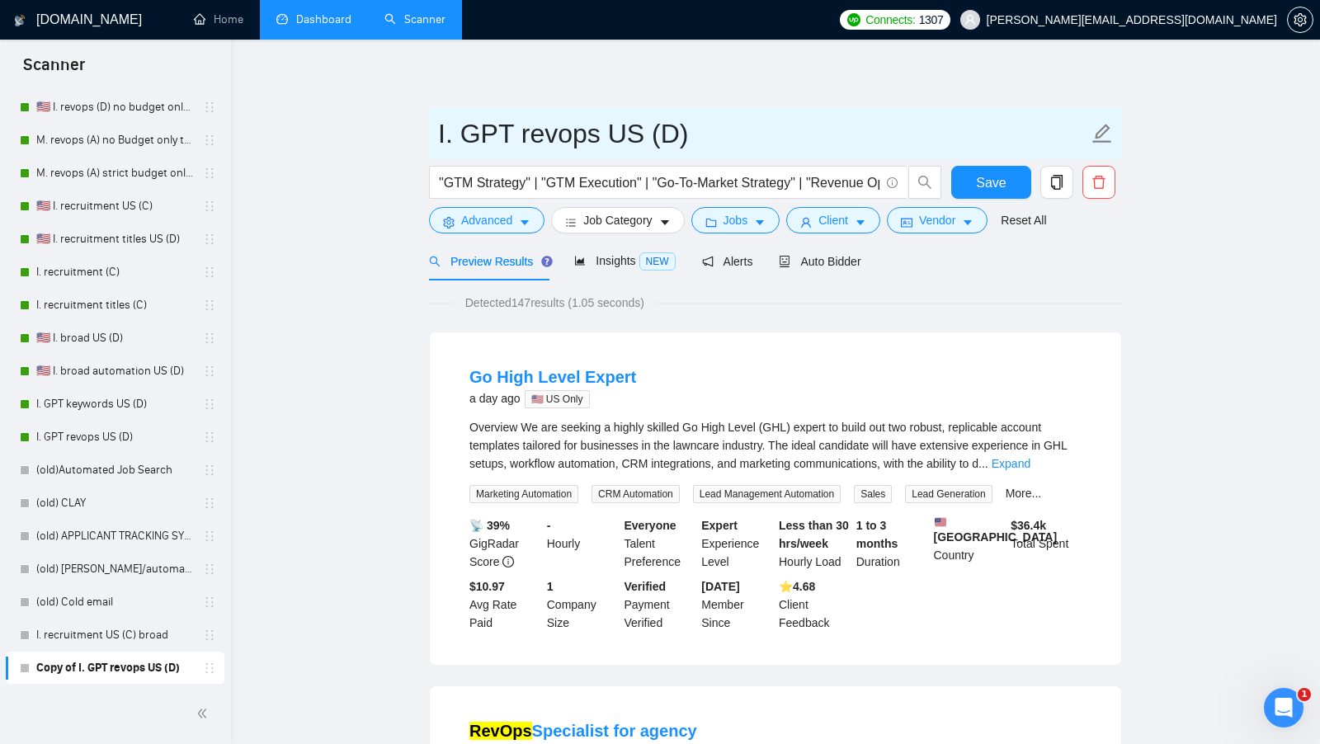
click at [578, 139] on input "I. GPT revops US (D)" at bounding box center [763, 133] width 650 height 41
click at [500, 126] on input "I. GPTAutomation US (D)" at bounding box center [763, 133] width 650 height 41
type input "I. GPT Automation US (D)"
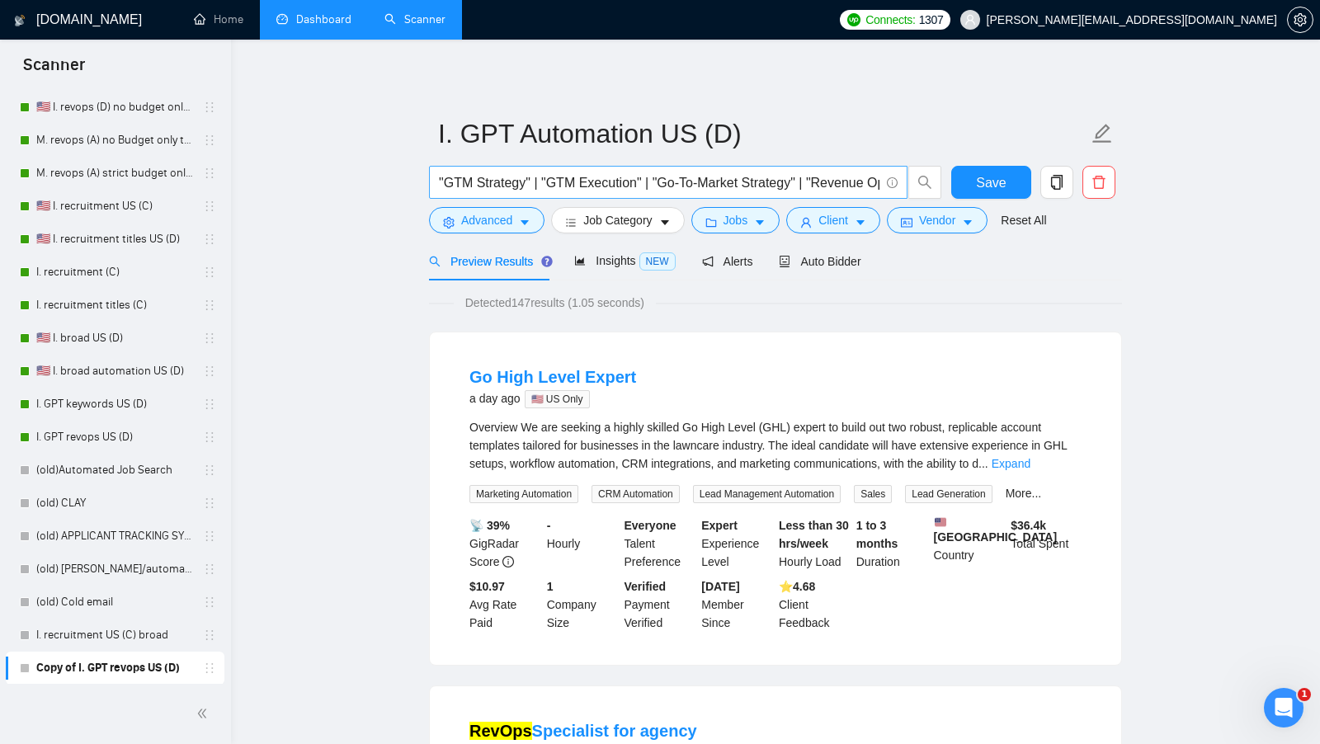
click at [612, 195] on span ""GTM Strategy" | "GTM Execution" | "Go-To-Market Strategy" | "Revenue Operation…" at bounding box center [668, 182] width 478 height 33
click at [612, 191] on input ""GTM Strategy" | "GTM Execution" | "Go-To-Market Strategy" | "Revenue Operation…" at bounding box center [659, 182] width 440 height 21
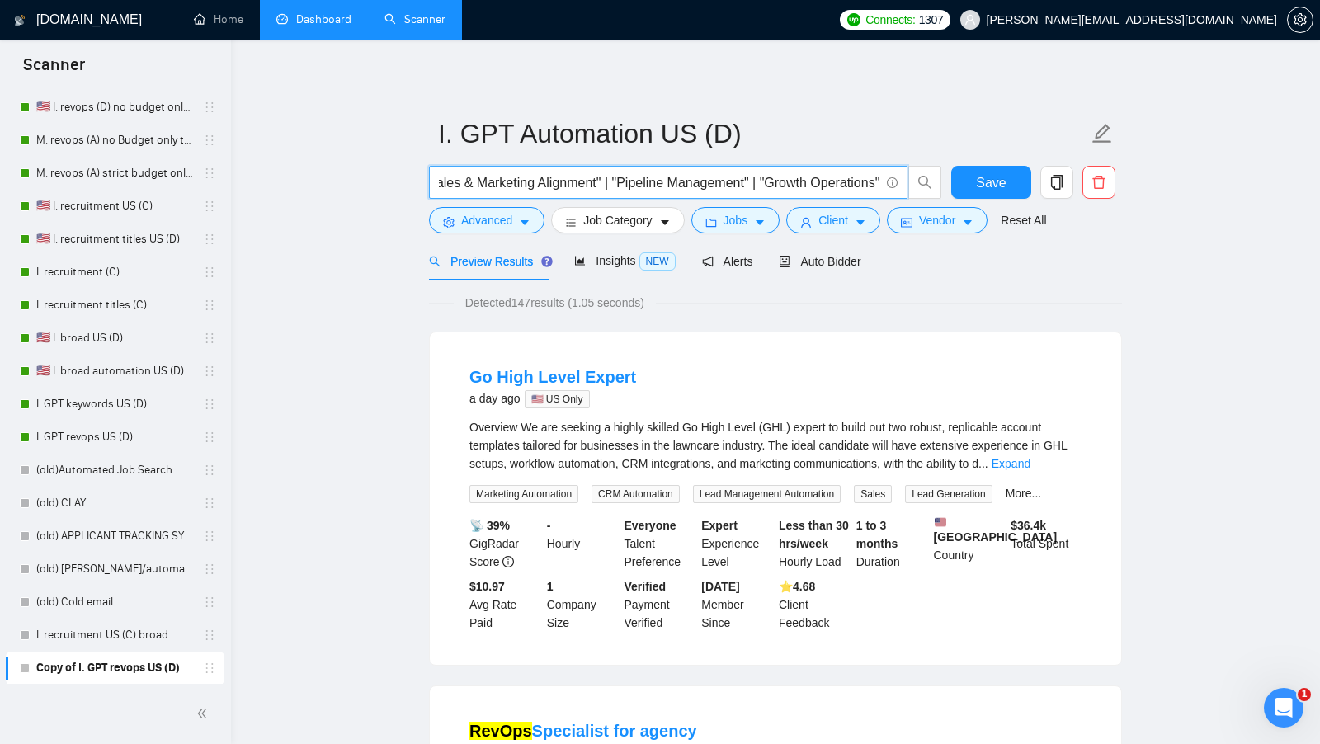
paste input "Automation Workflows" | "Workflow Automation" | "Business Process Automation" |…"
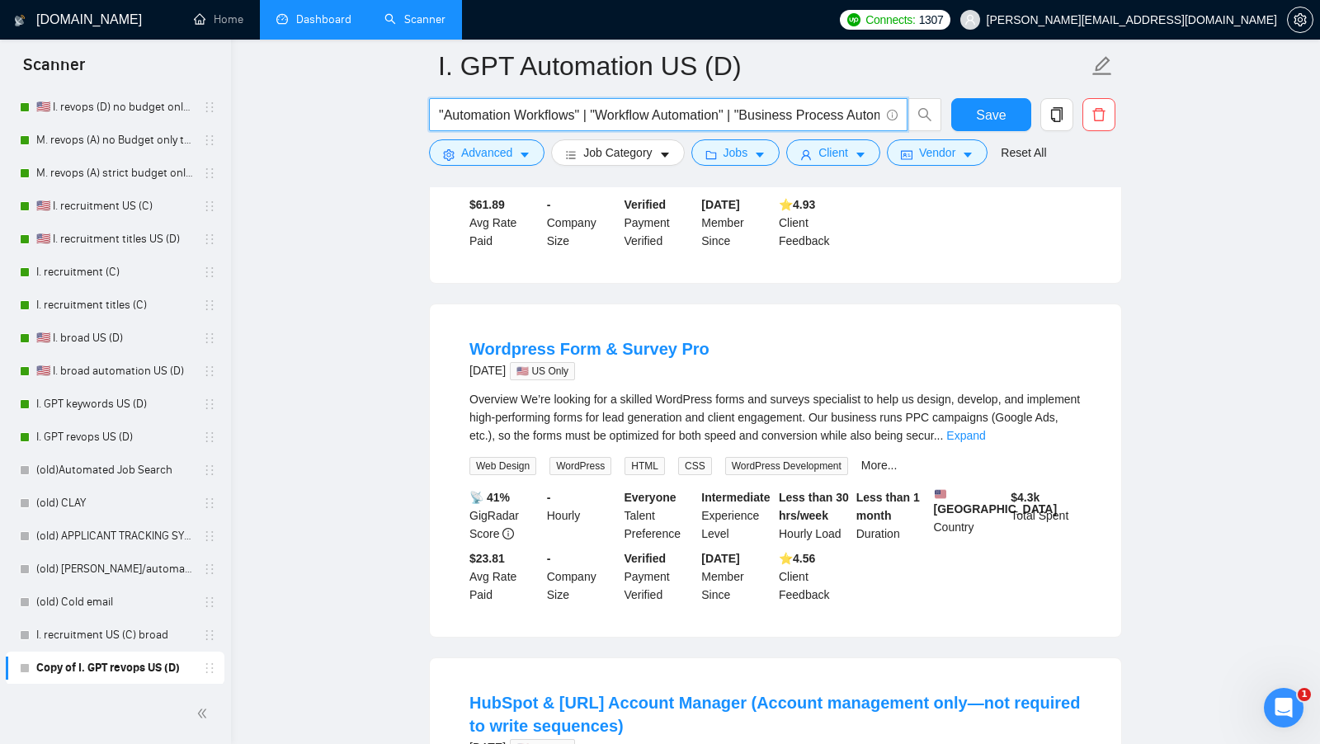
scroll to position [1507, 0]
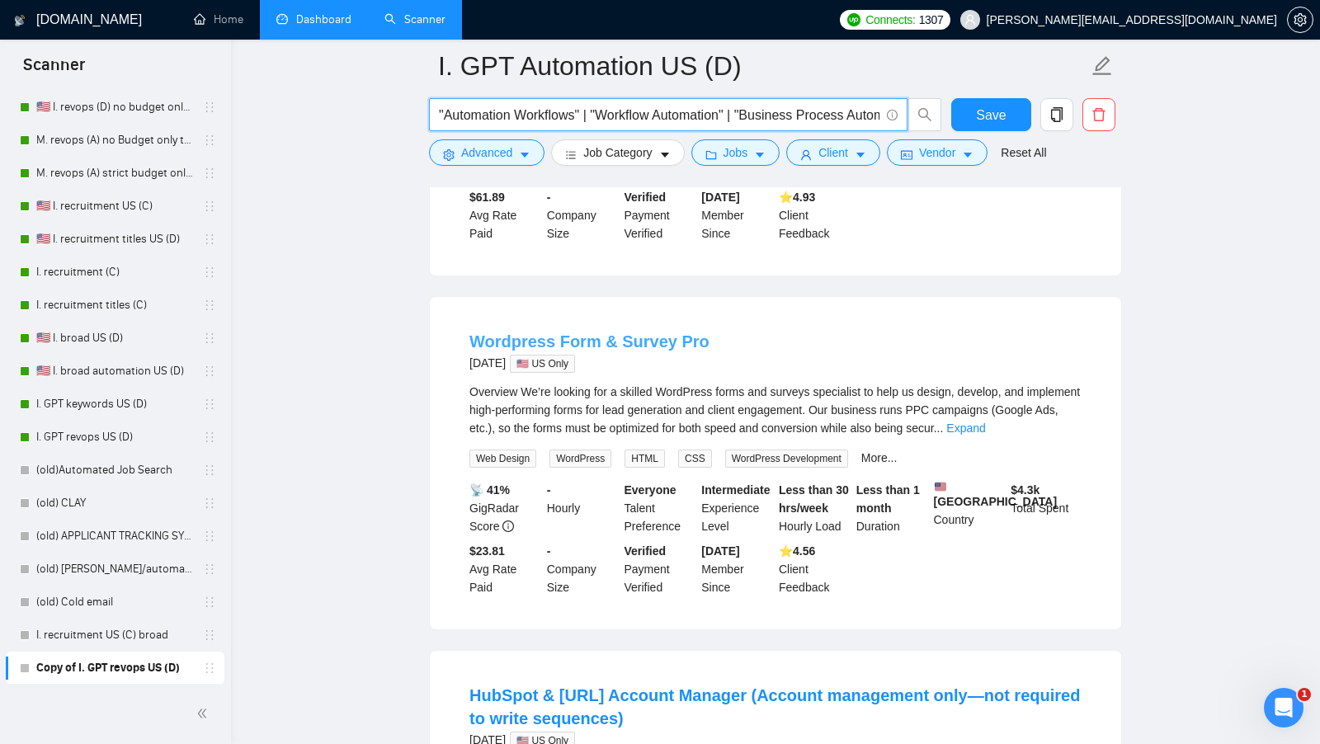
type input ""Automation Workflows" | "Workflow Automation" | "Business Process Automation" …"
drag, startPoint x: 447, startPoint y: 346, endPoint x: 552, endPoint y: 352, distance: 104.9
click at [552, 351] on div "Wordpress Form & Survey Pro 3 days ago 🇺🇸 US Only Overview We’re looking for a …" at bounding box center [775, 463] width 691 height 332
copy link "Wordpress"
click at [1053, 427] on div "Overview We’re looking for a skilled WordPress forms and surveys specialist to …" at bounding box center [775, 410] width 612 height 54
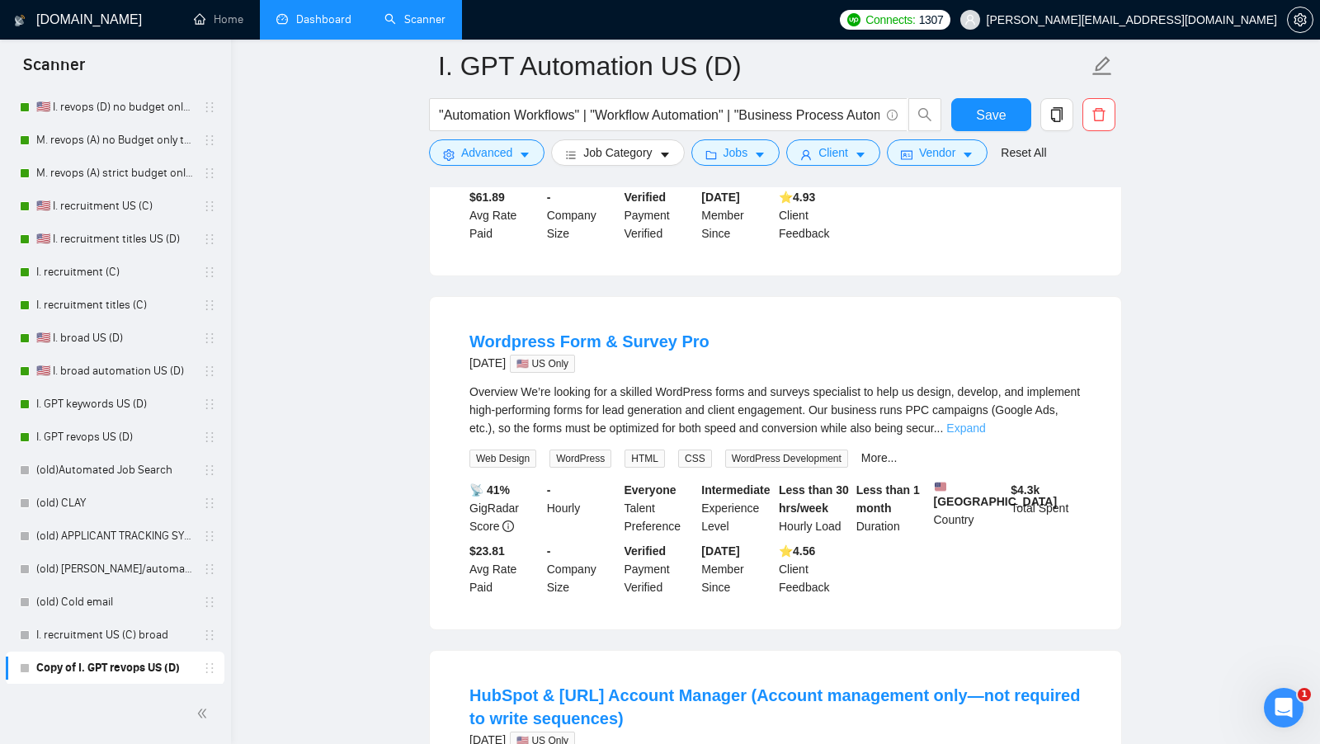
click at [985, 435] on link "Expand" at bounding box center [965, 427] width 39 height 13
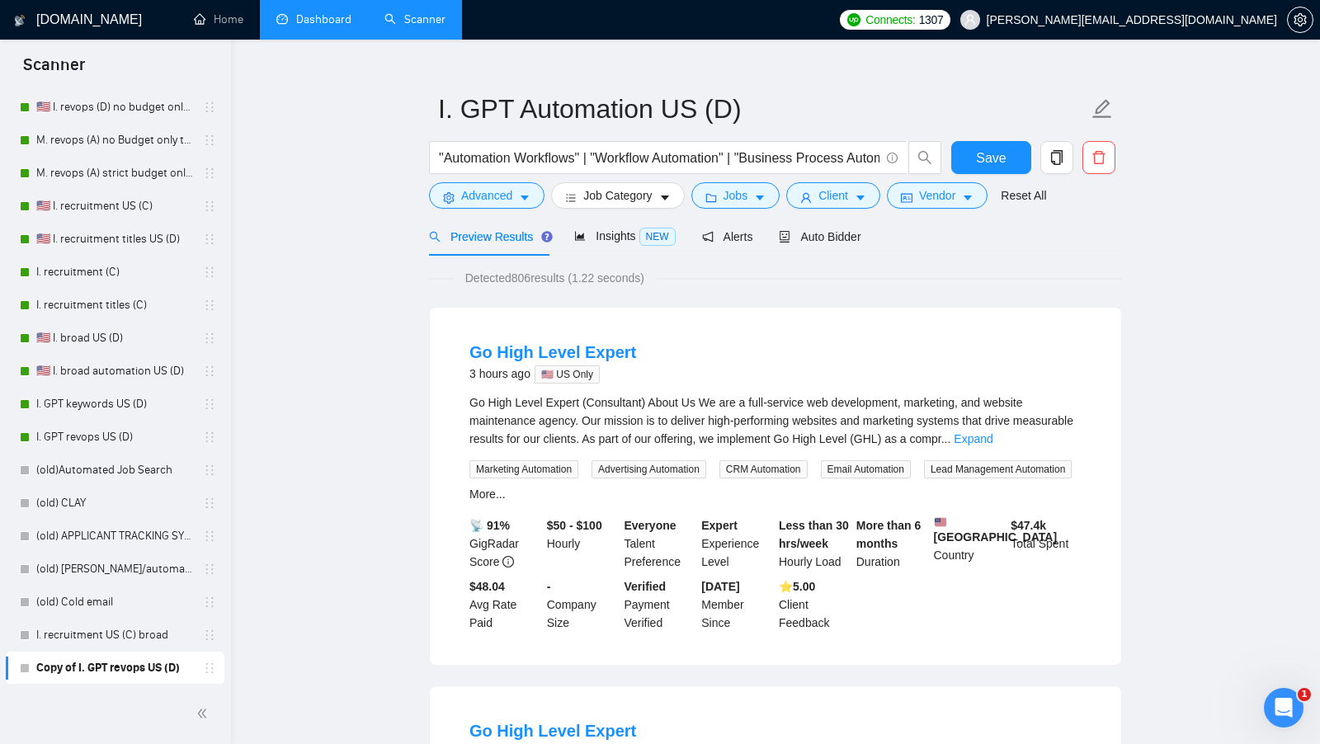
scroll to position [0, 0]
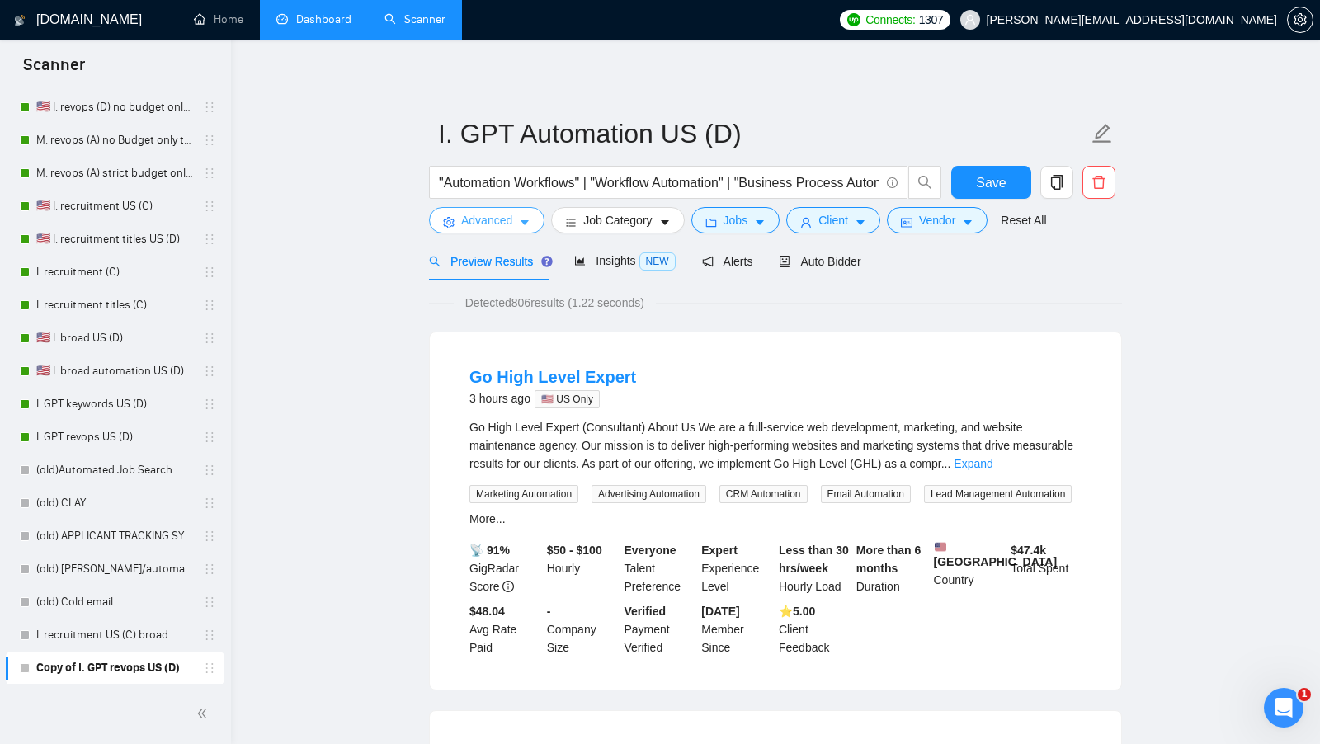
click at [519, 225] on button "Advanced" at bounding box center [486, 220] width 115 height 26
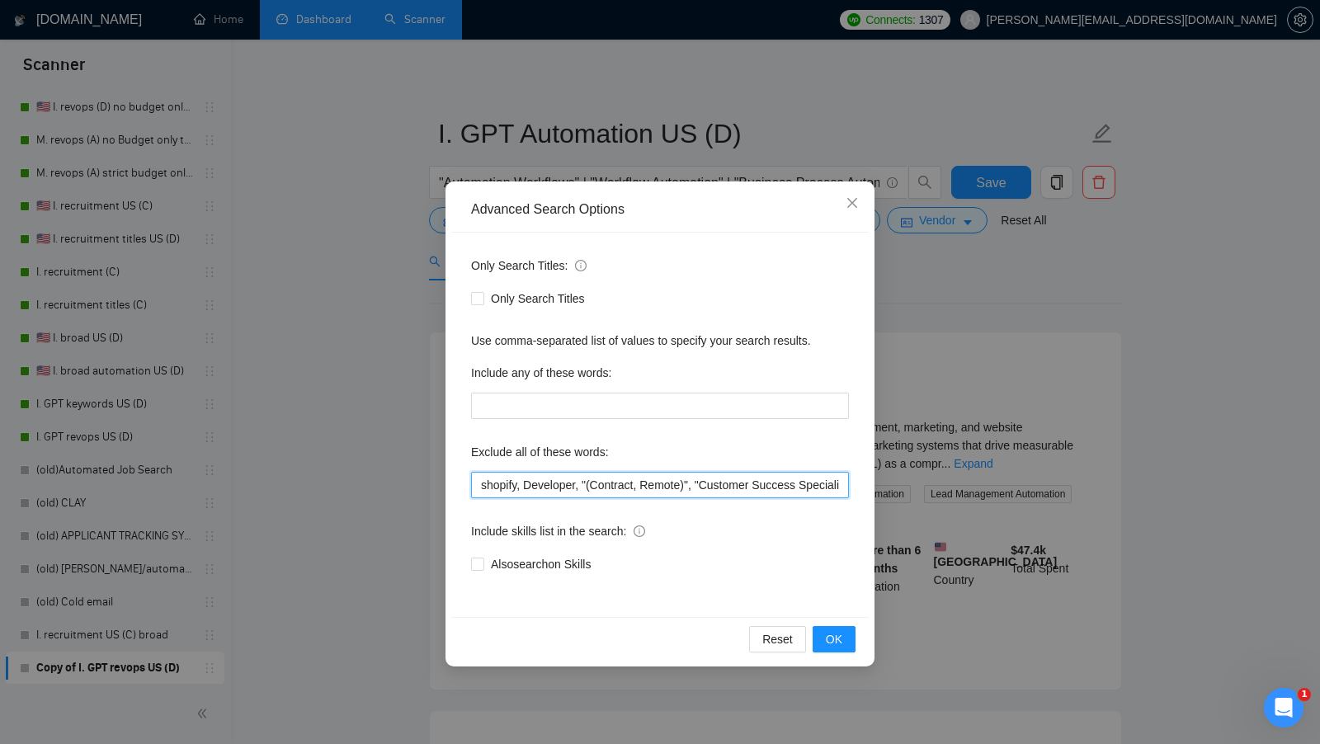
click at [477, 479] on input "shopify, Developer, "(Contract, Remote)", "Customer Success Specialist", "for r…" at bounding box center [660, 485] width 378 height 26
paste input "Wordpress"
type input "Wordpress, shopify, Developer, "(Contract, Remote)", "Customer Success Speciali…"
click at [835, 647] on button "OK" at bounding box center [833, 639] width 43 height 26
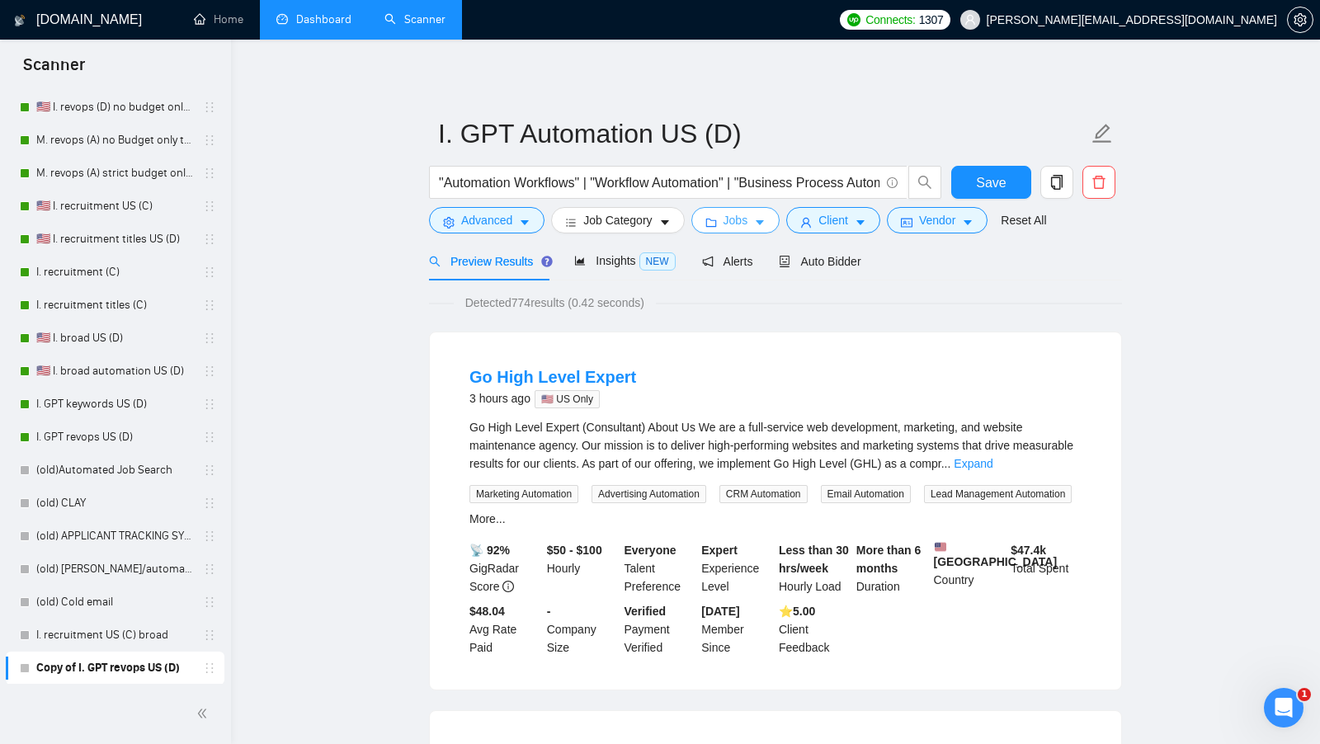
click at [744, 232] on button "Jobs" at bounding box center [735, 220] width 89 height 26
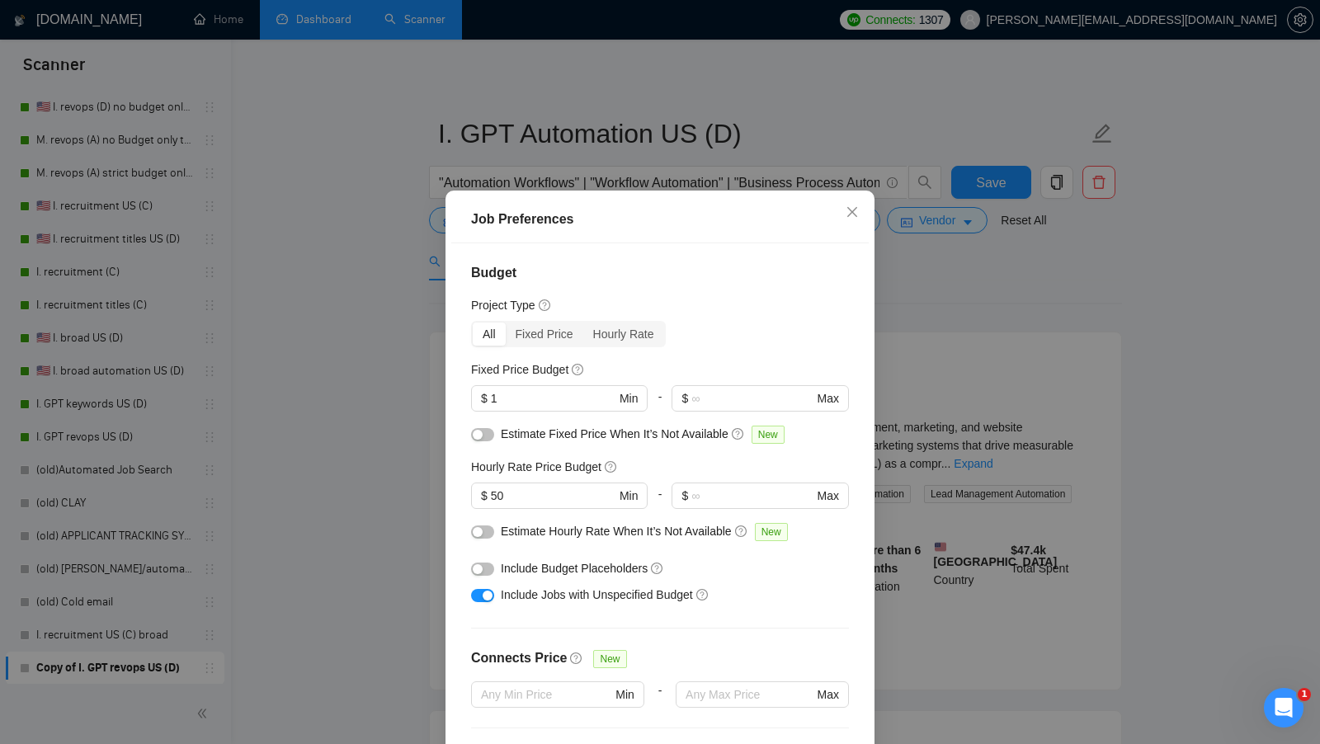
click at [998, 384] on div "Job Preferences Budget Project Type All Fixed Price Hourly Rate Fixed Price Bud…" at bounding box center [660, 372] width 1320 height 744
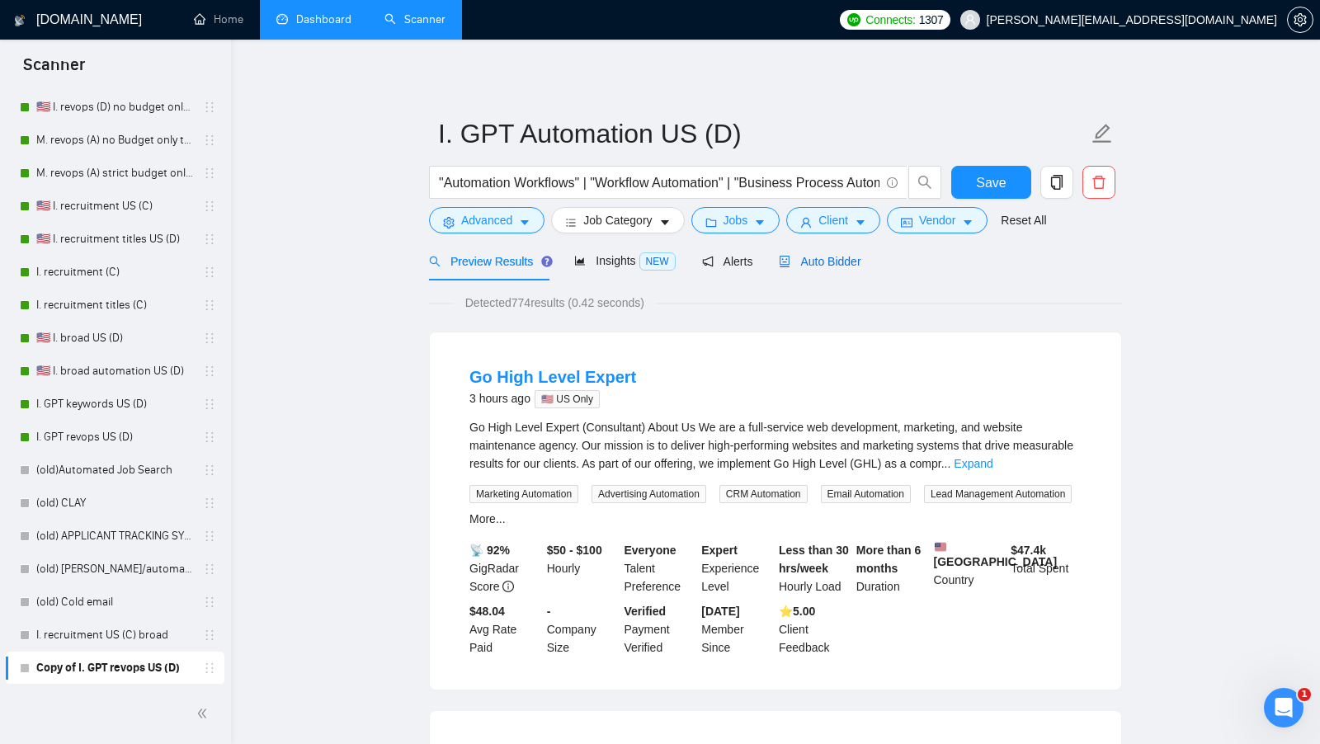
click at [860, 252] on div "Auto Bidder" at bounding box center [820, 261] width 82 height 18
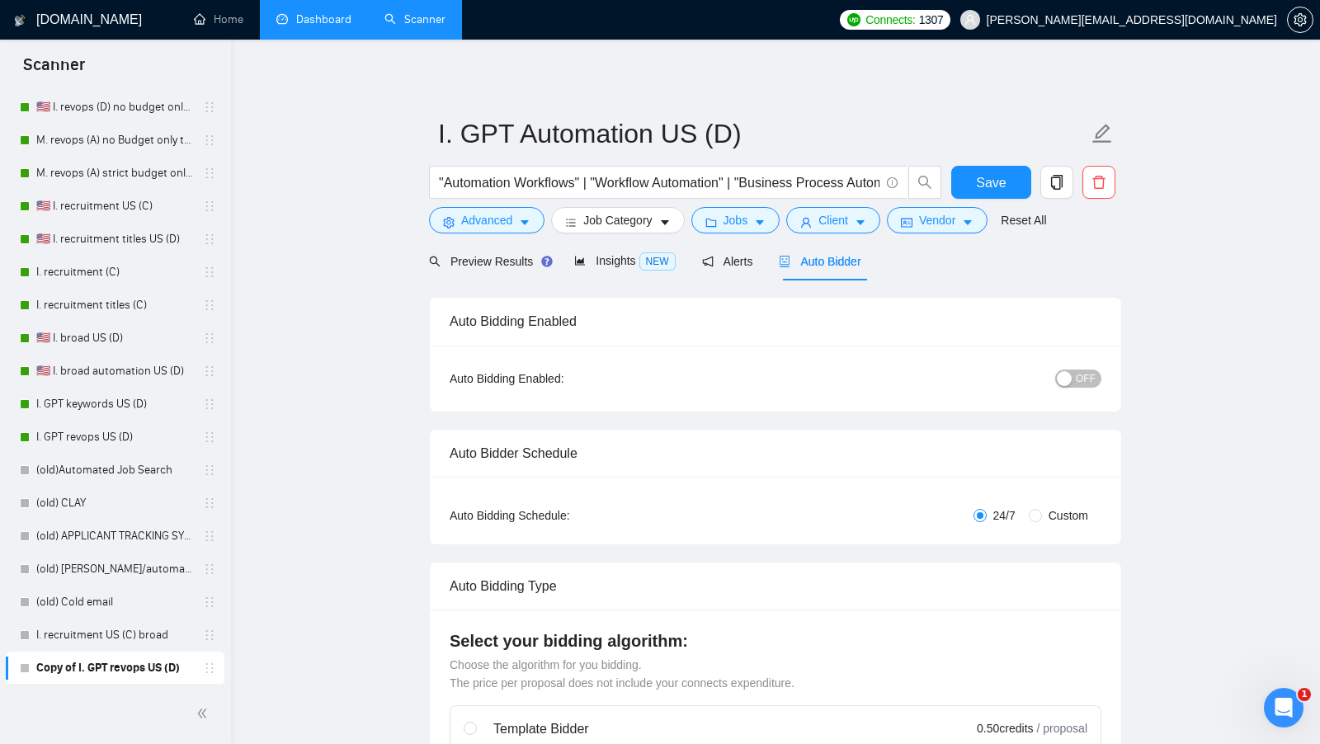
click at [1089, 380] on span "OFF" at bounding box center [1085, 378] width 20 height 18
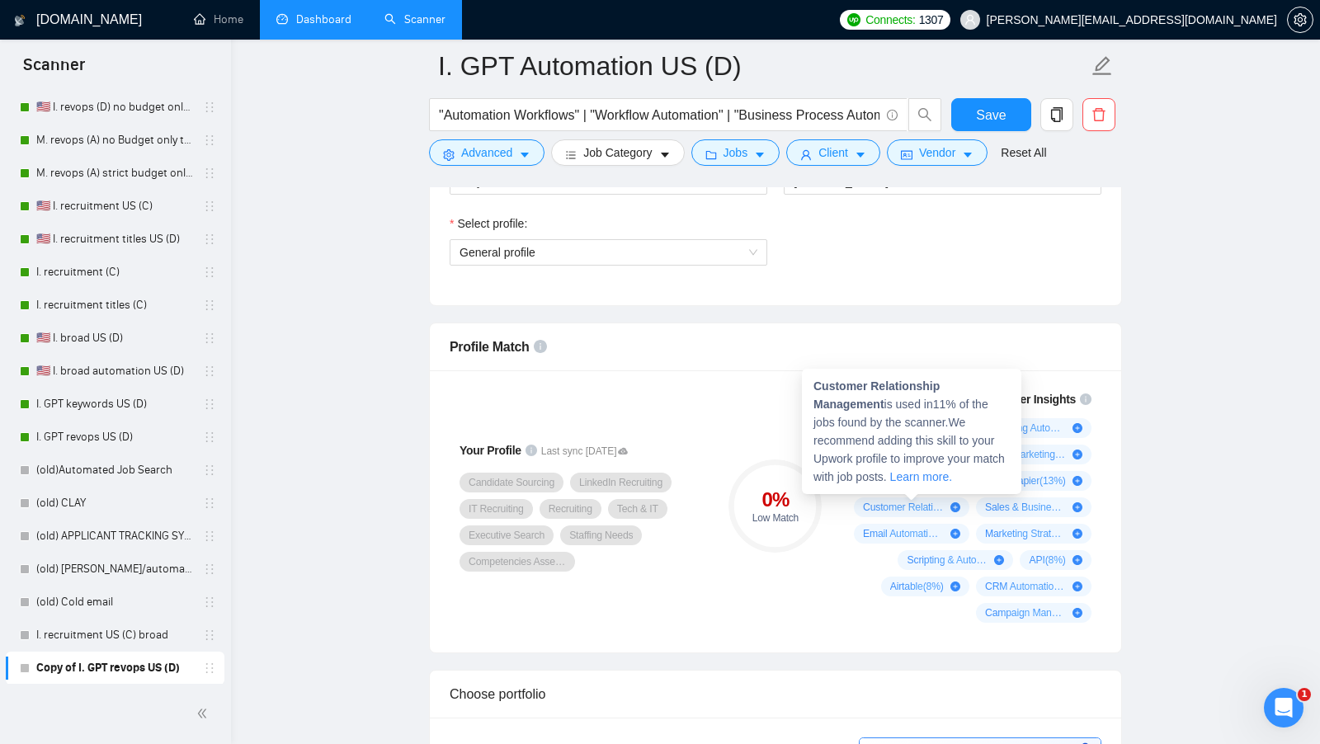
scroll to position [940, 0]
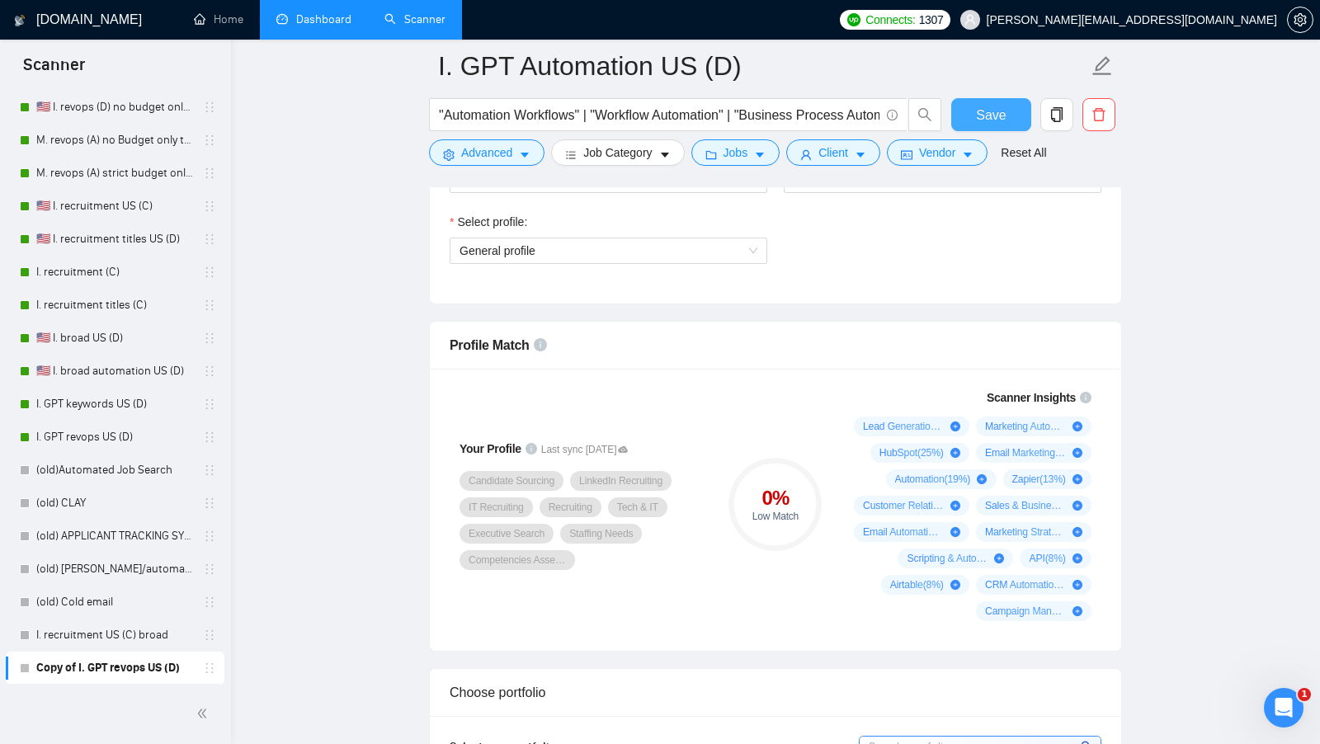
click at [990, 112] on span "Save" at bounding box center [991, 115] width 30 height 21
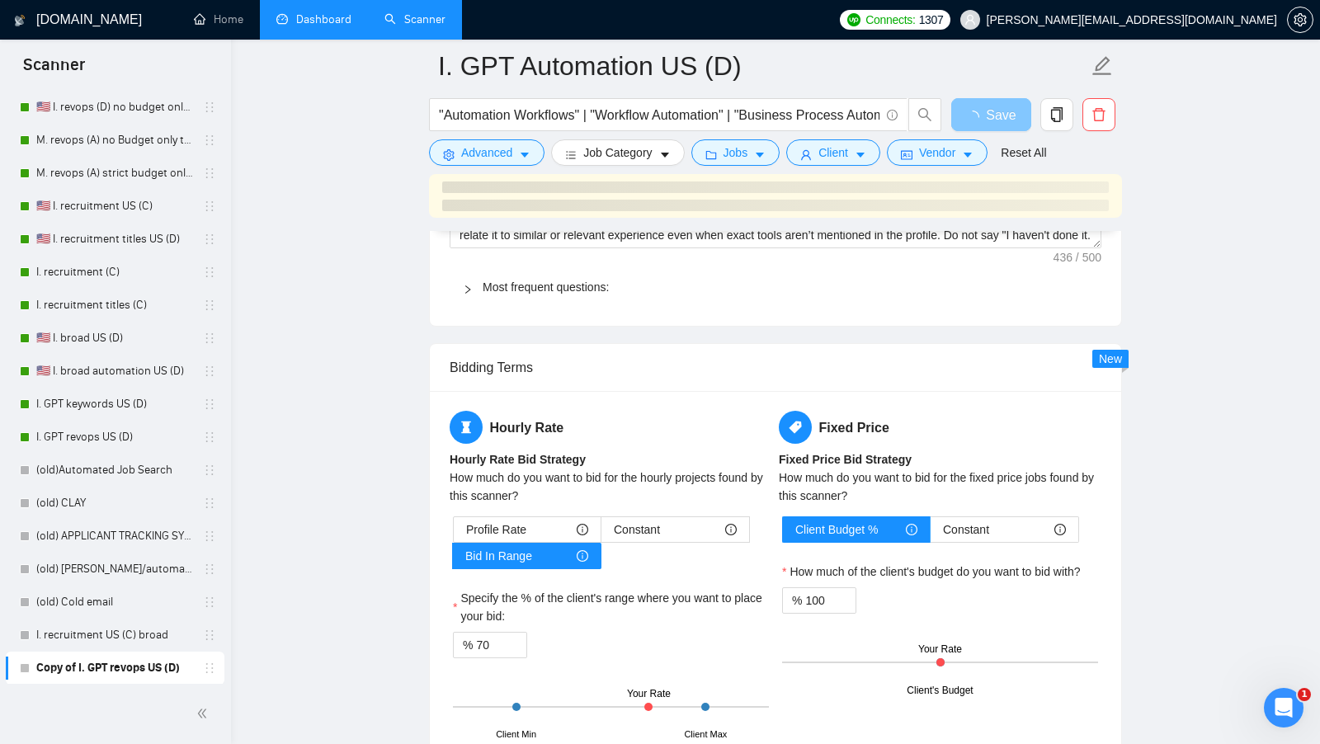
scroll to position [2385, 0]
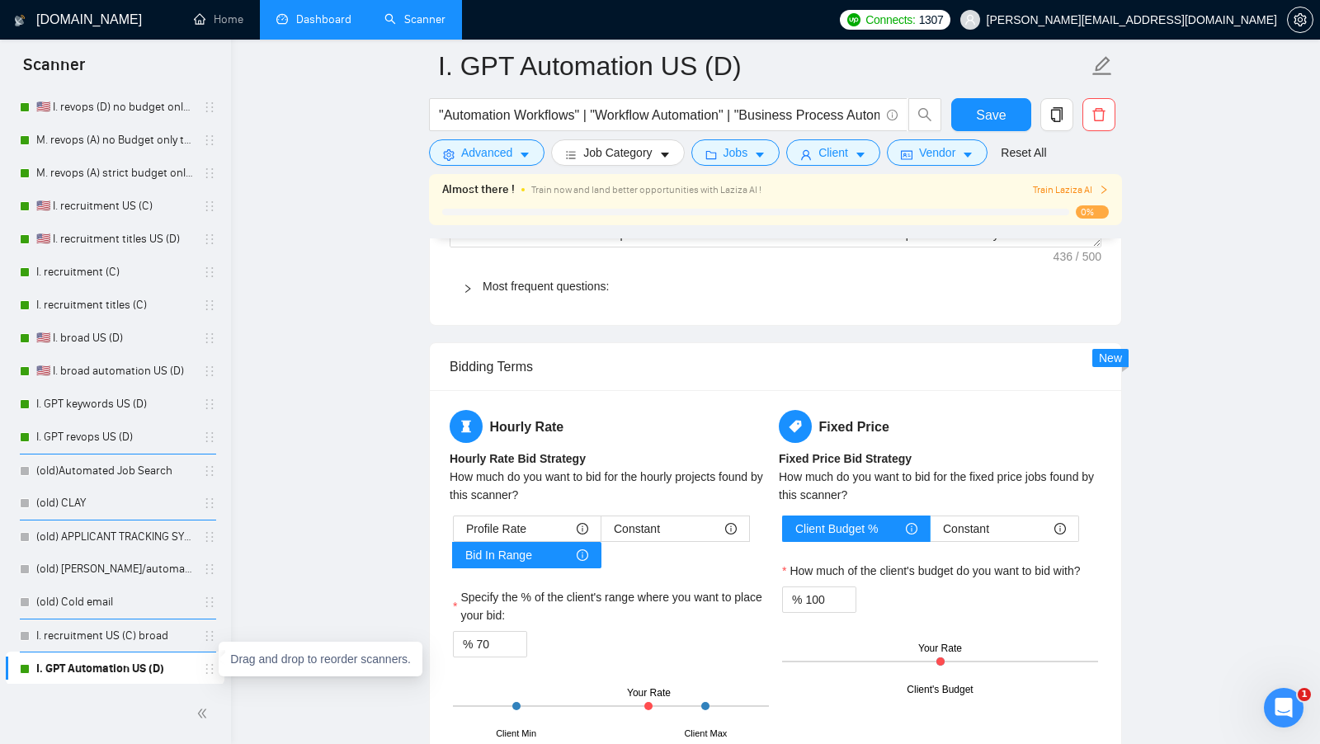
drag, startPoint x: 207, startPoint y: 666, endPoint x: 209, endPoint y: 462, distance: 204.5
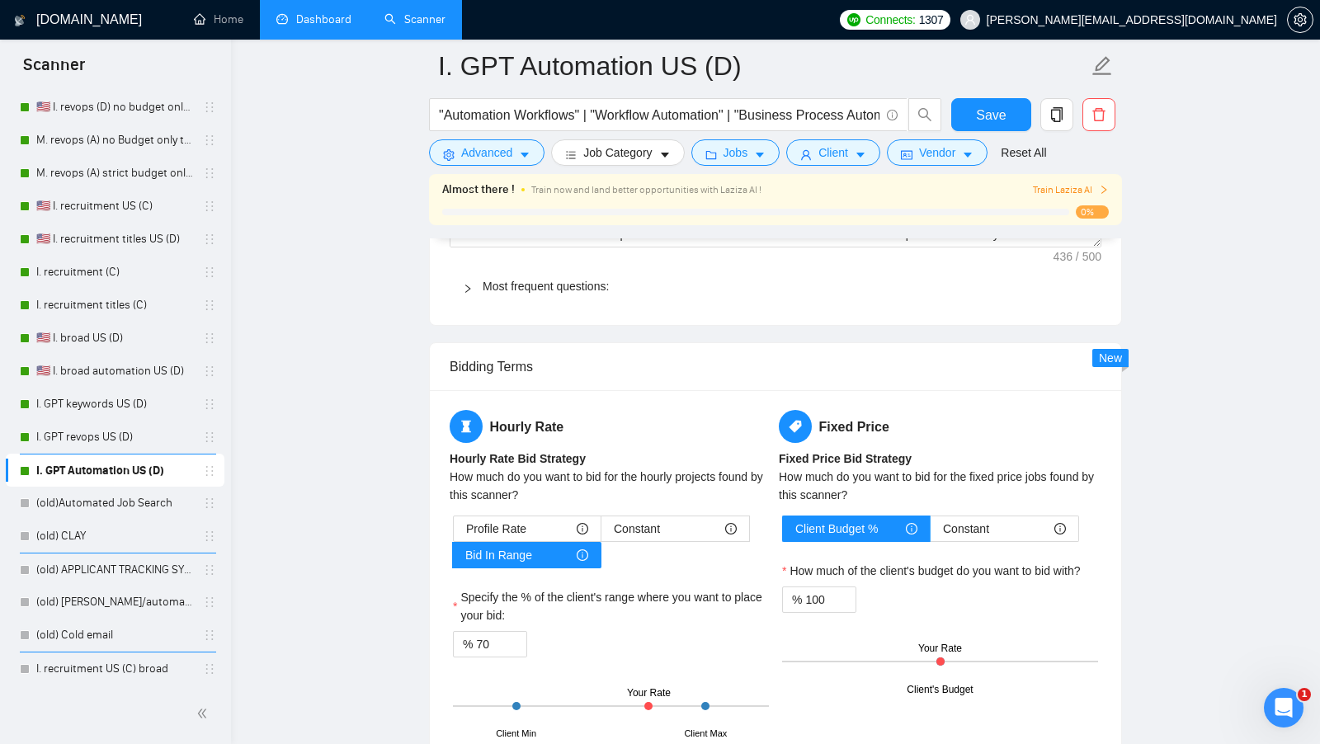
drag, startPoint x: 110, startPoint y: 375, endPoint x: 252, endPoint y: 319, distance: 152.5
click at [110, 375] on link "🇺🇸 I. broad automation US (D)" at bounding box center [114, 371] width 157 height 33
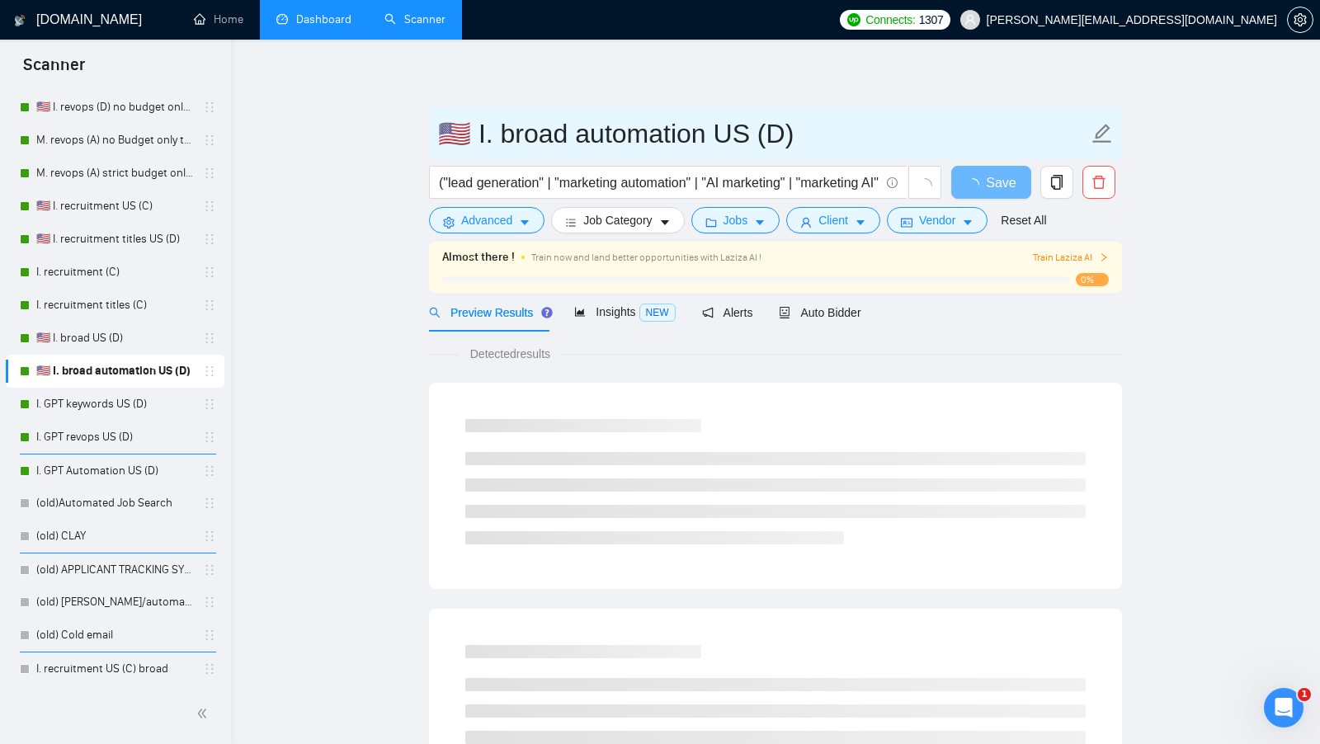
drag, startPoint x: 471, startPoint y: 142, endPoint x: 407, endPoint y: 142, distance: 63.5
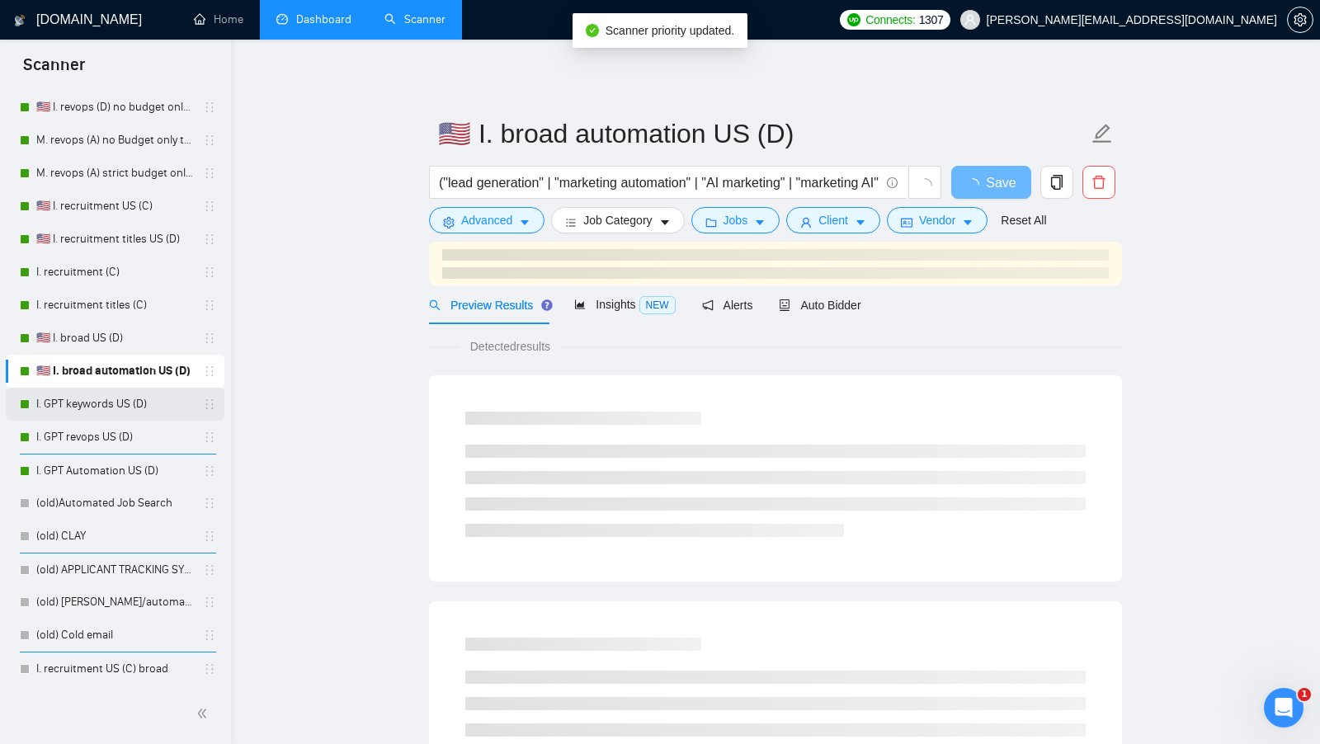
click at [113, 395] on link "I. GPT keywords US (D)" at bounding box center [114, 404] width 157 height 33
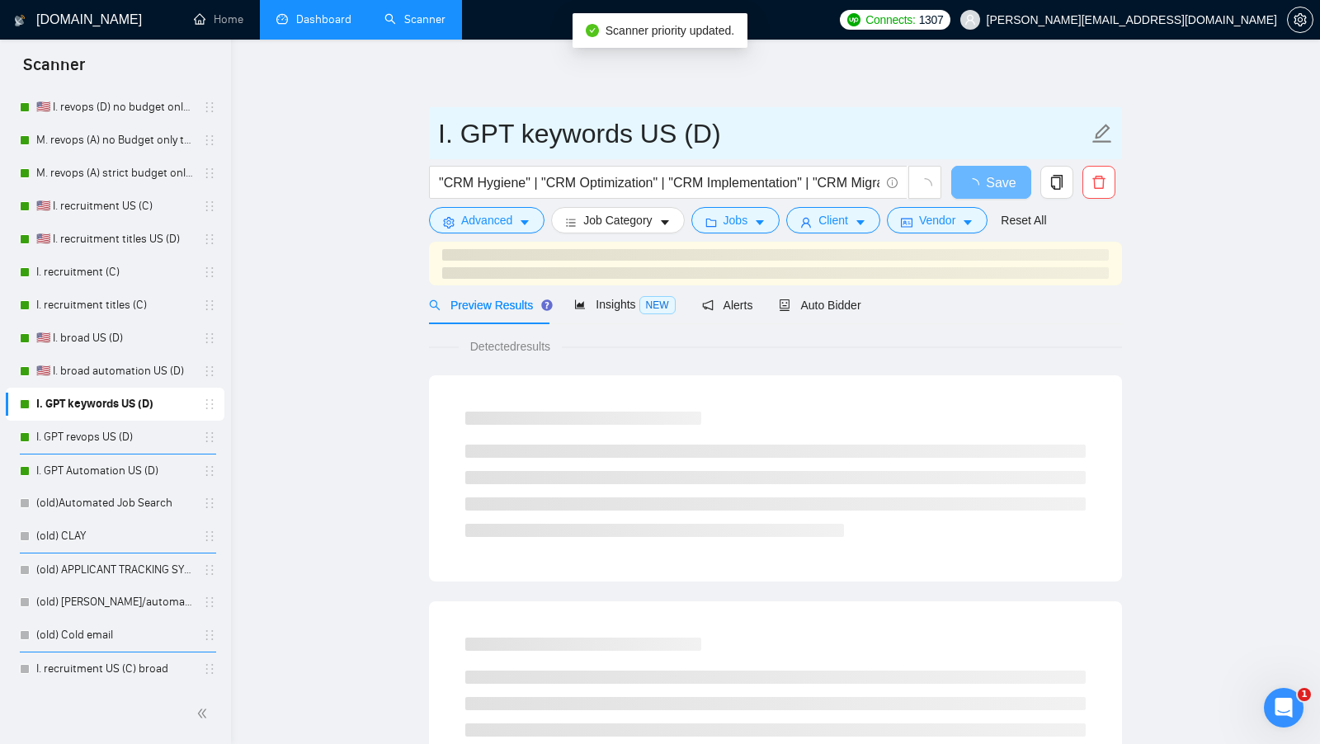
click at [439, 139] on input "I. GPT keywords US (D)" at bounding box center [763, 133] width 650 height 41
paste input "🇺🇸"
click at [610, 141] on input "🇺🇸 I. GPT keywords US (D)" at bounding box center [763, 133] width 650 height 41
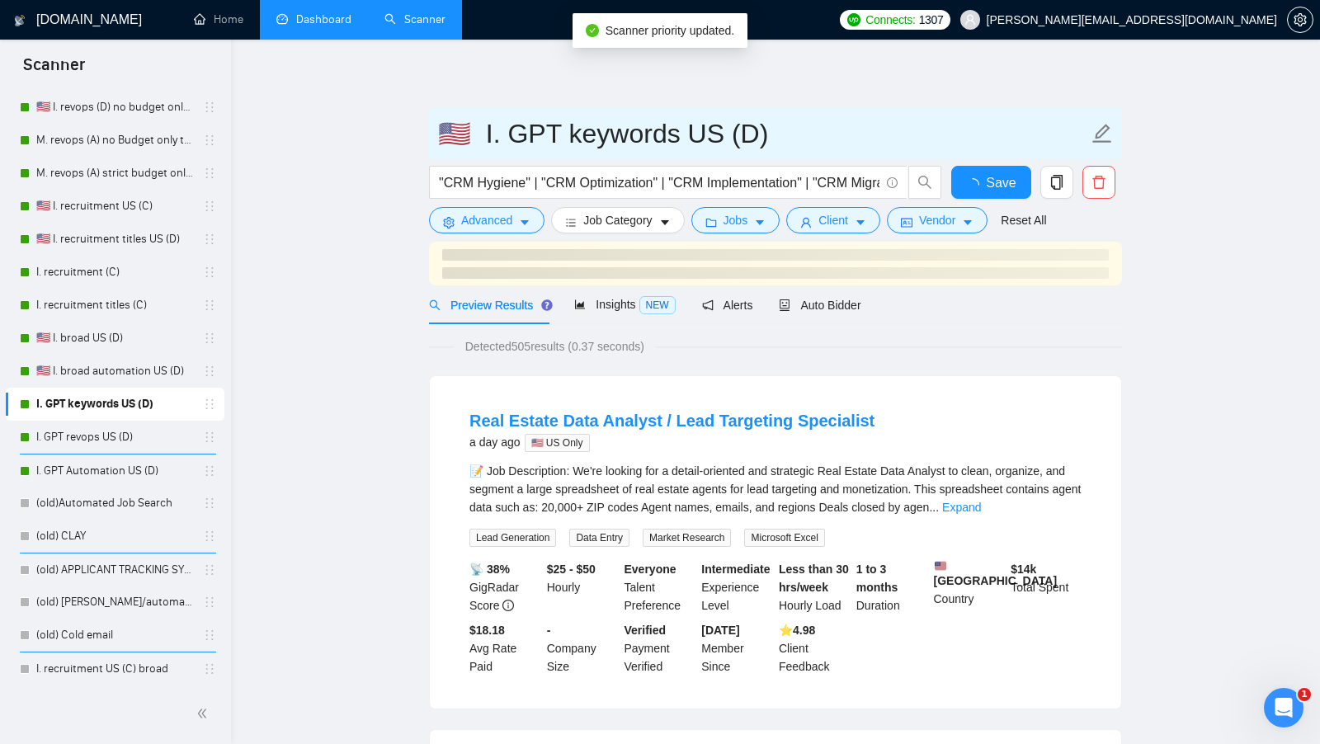
click at [610, 141] on input "🇺🇸 I. GPT keywords US (D)" at bounding box center [763, 133] width 650 height 41
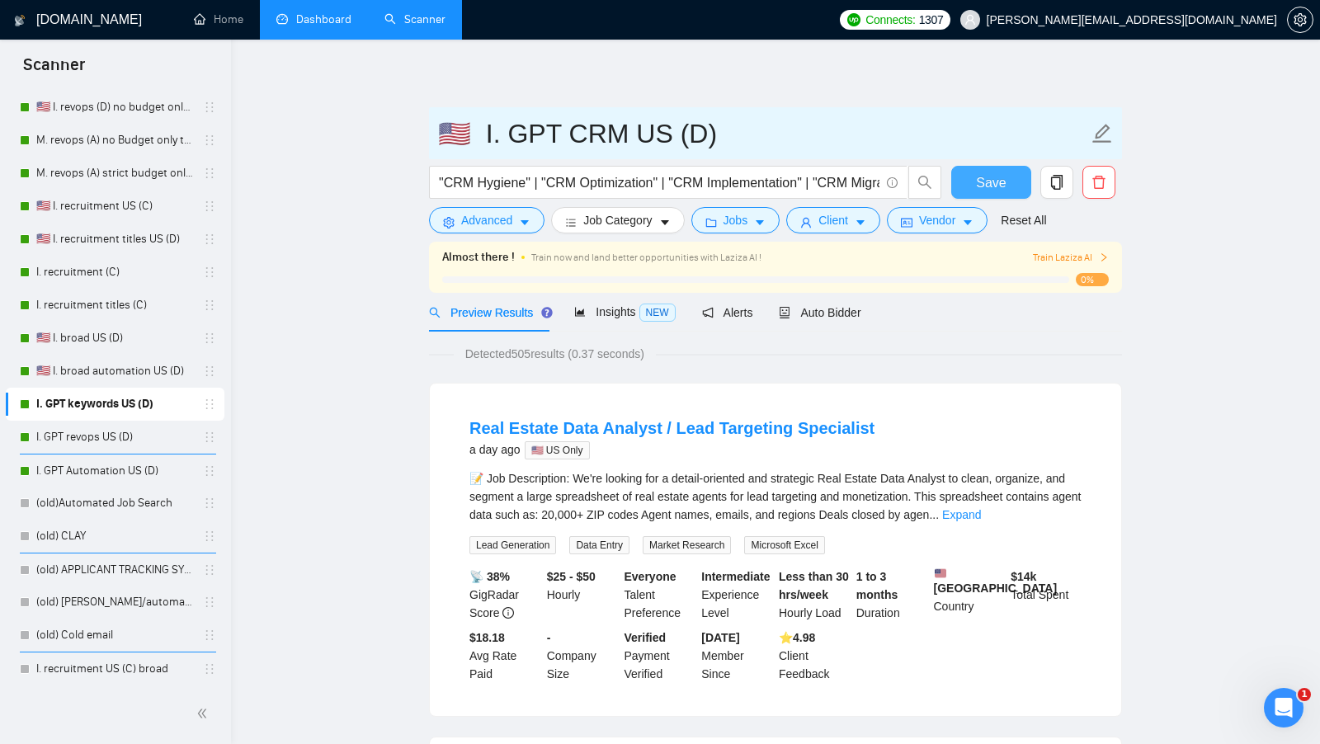
type input "🇺🇸 I. GPT CRM US (D)"
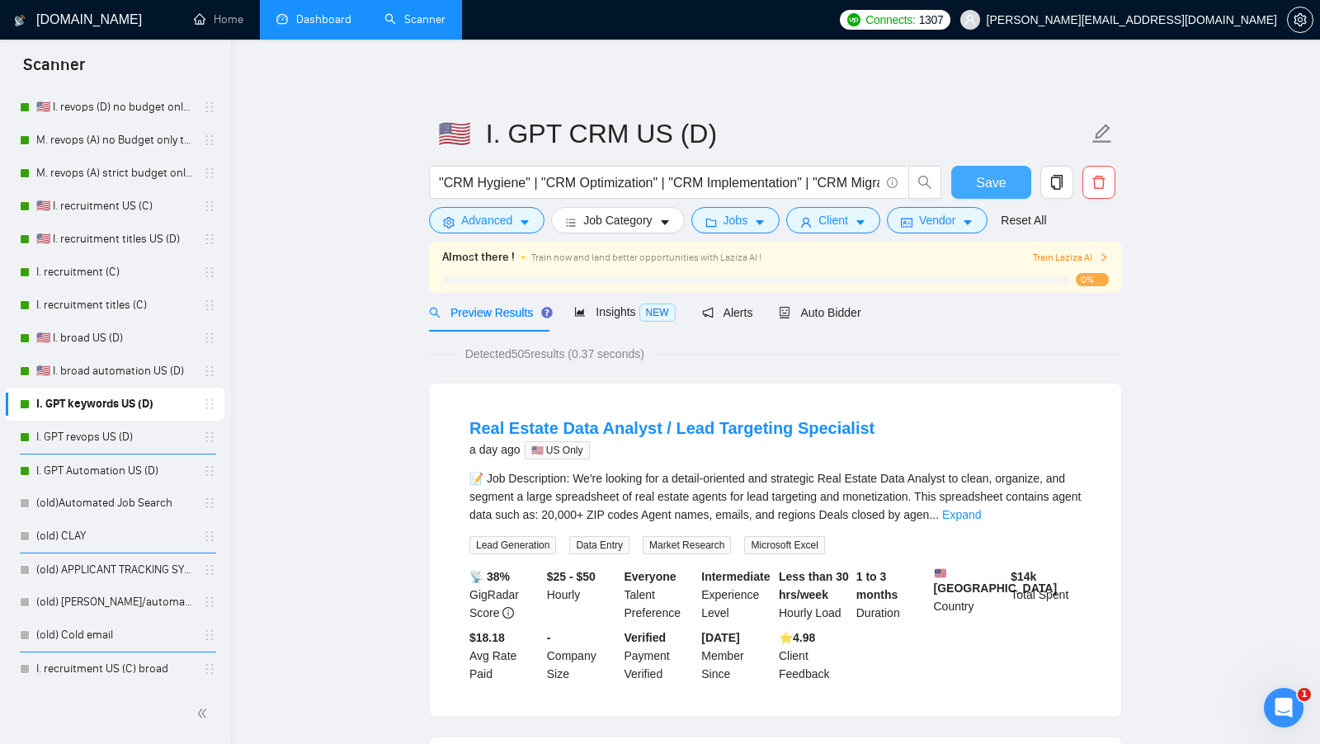
click at [982, 181] on span "Save" at bounding box center [991, 182] width 30 height 21
click at [126, 431] on link "I. GPT revops US (D)" at bounding box center [114, 437] width 157 height 33
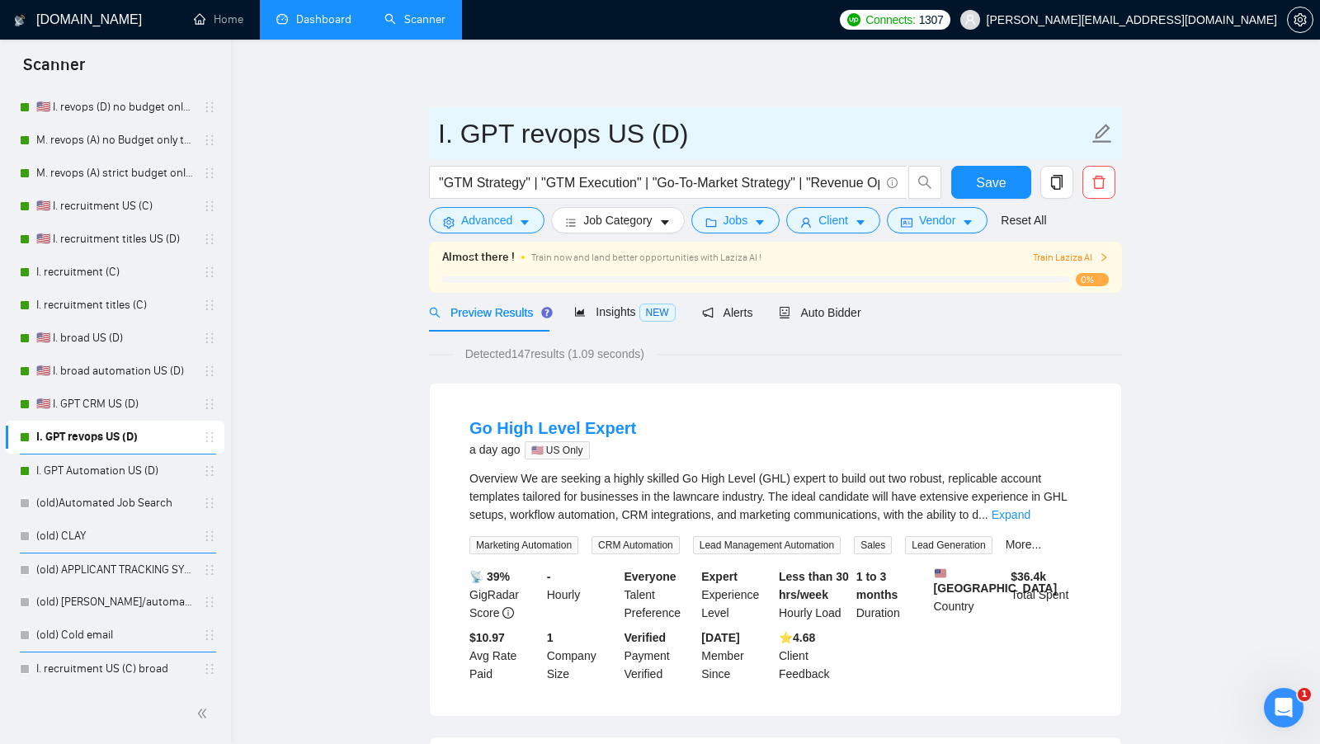
click at [443, 126] on input "I. GPT revops US (D)" at bounding box center [763, 133] width 650 height 41
click at [442, 127] on input "I. GPT revops US (D)" at bounding box center [763, 133] width 650 height 41
click at [441, 127] on input "I. GPT revops US (D)" at bounding box center [763, 133] width 650 height 41
click at [440, 127] on input "I. GPT revops US (D)" at bounding box center [763, 133] width 650 height 41
paste input "🇺🇸"
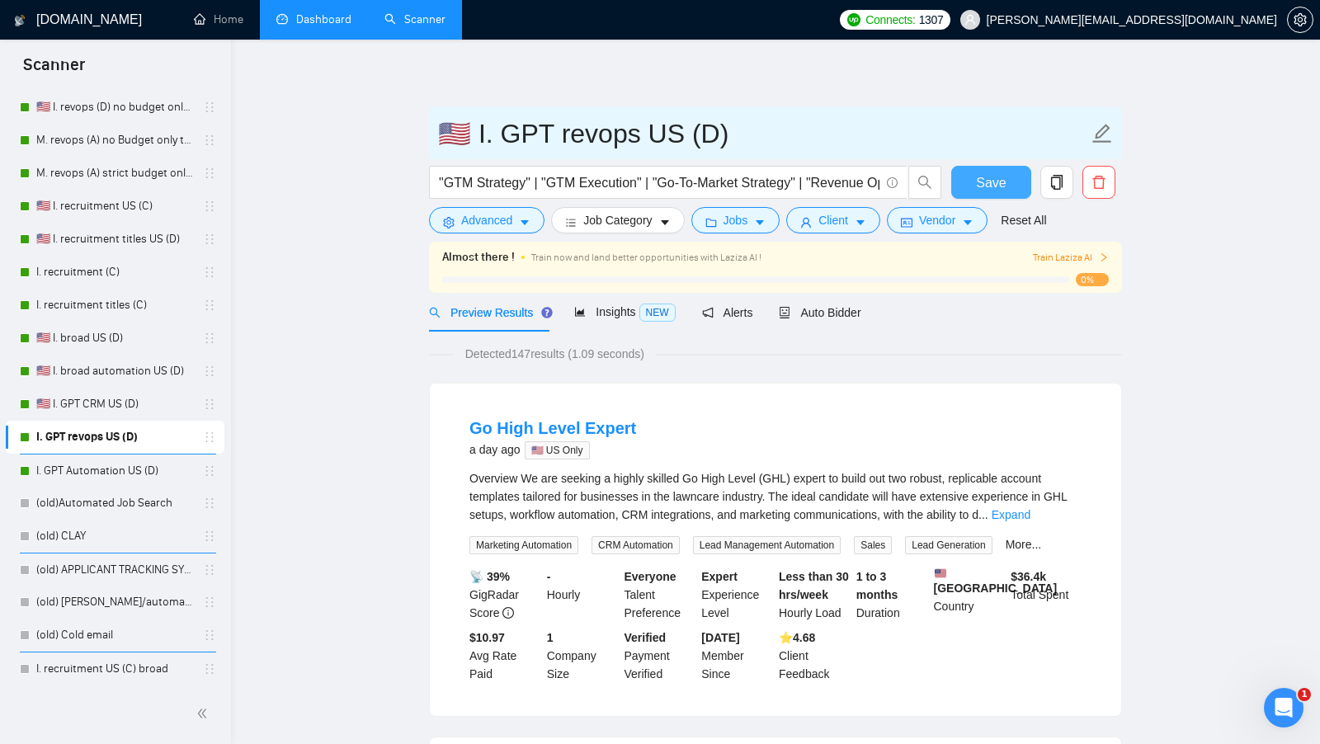
type input "🇺🇸 I. GPT revops US (D)"
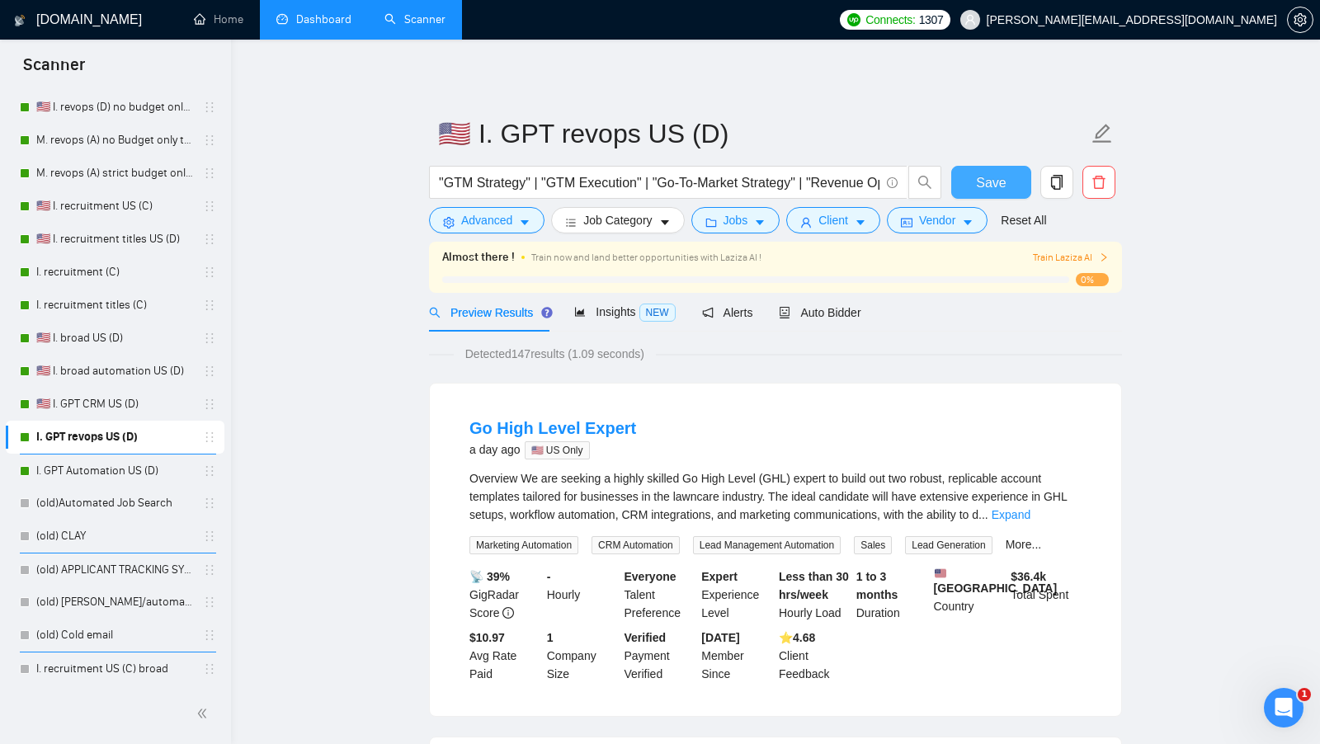
click at [973, 174] on button "Save" at bounding box center [991, 182] width 80 height 33
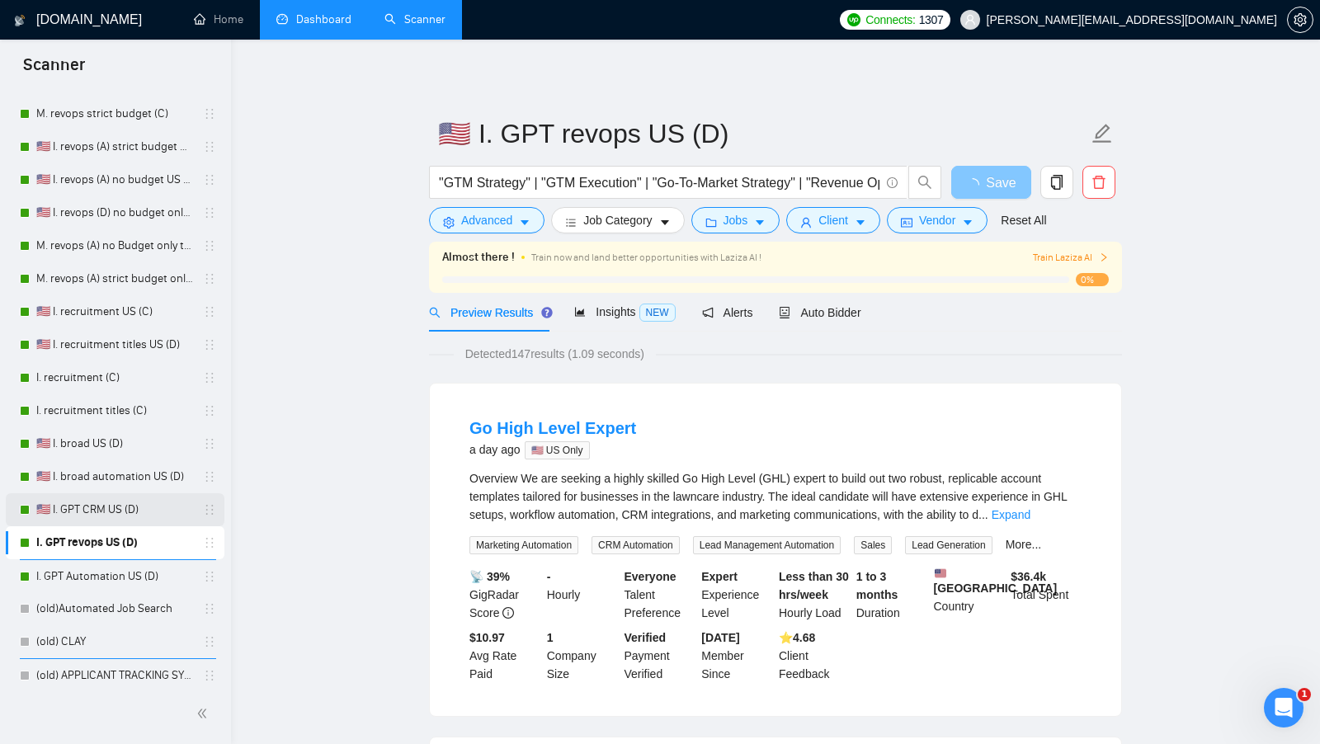
scroll to position [507, 0]
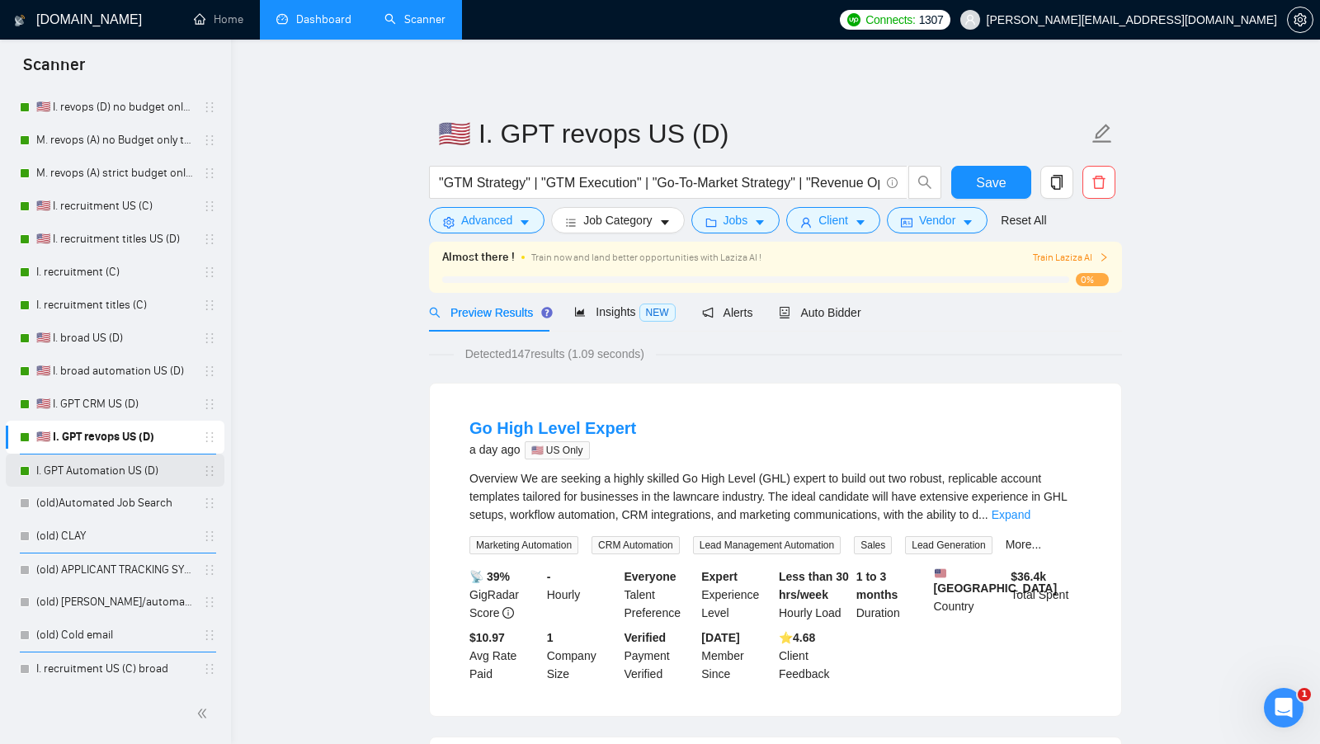
click at [127, 465] on link "I. GPT Automation US (D)" at bounding box center [114, 470] width 157 height 33
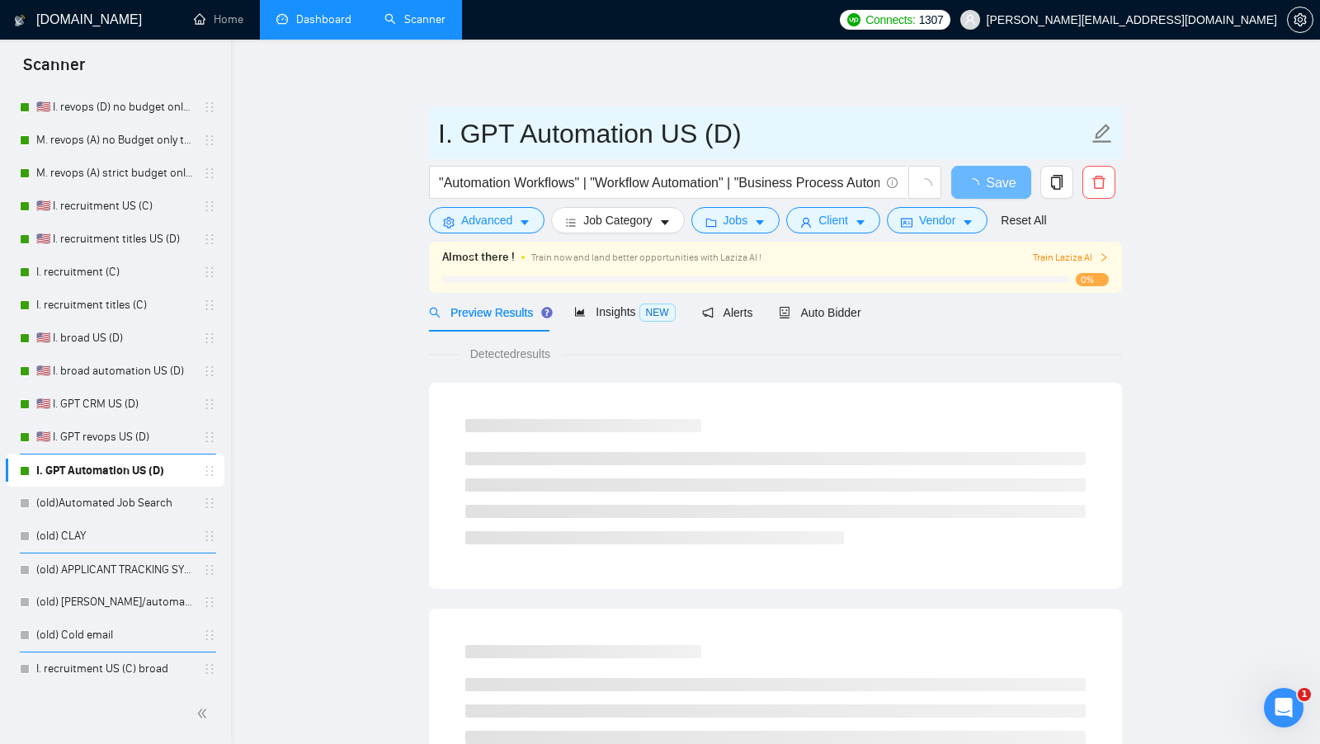
click at [436, 124] on span "I. GPT Automation US (D)" at bounding box center [775, 133] width 693 height 52
click at [439, 124] on input "I. GPT Automation US (D)" at bounding box center [763, 133] width 650 height 41
paste input "🇺🇸"
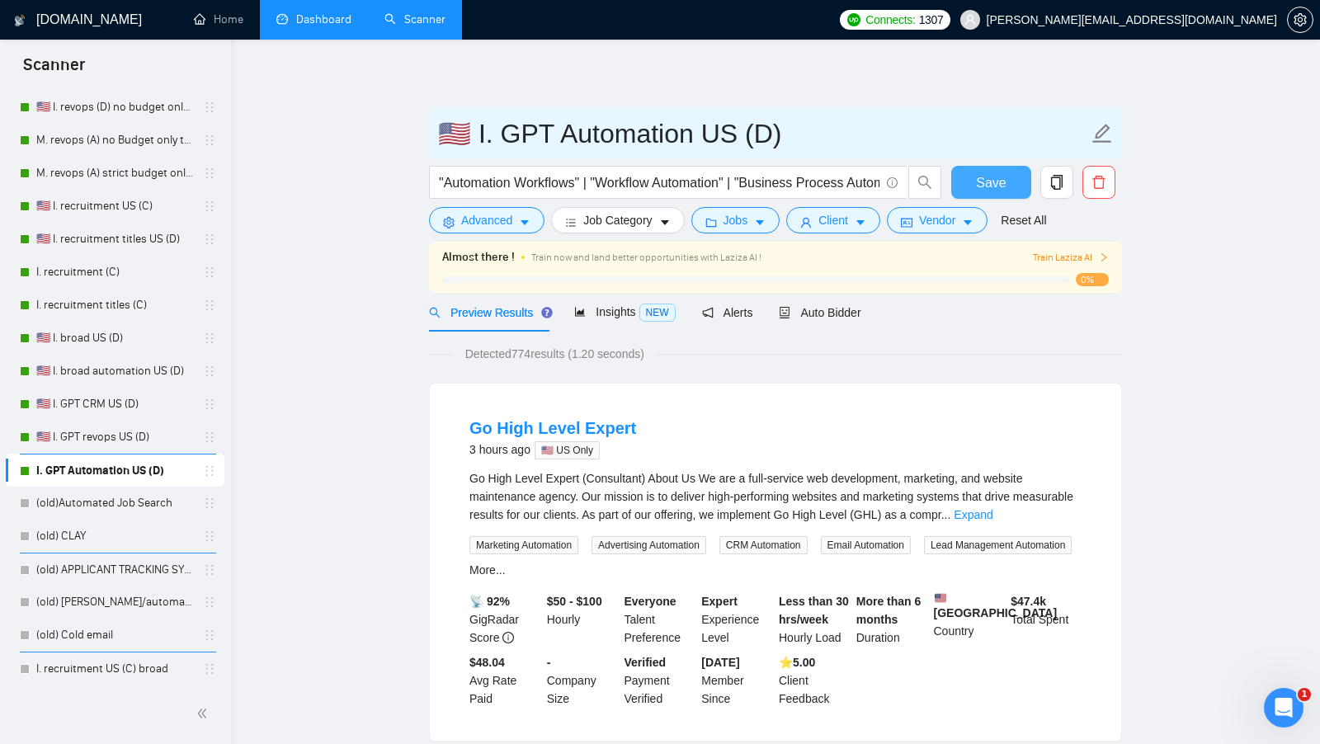
type input "🇺🇸 I. GPT Automation US (D)"
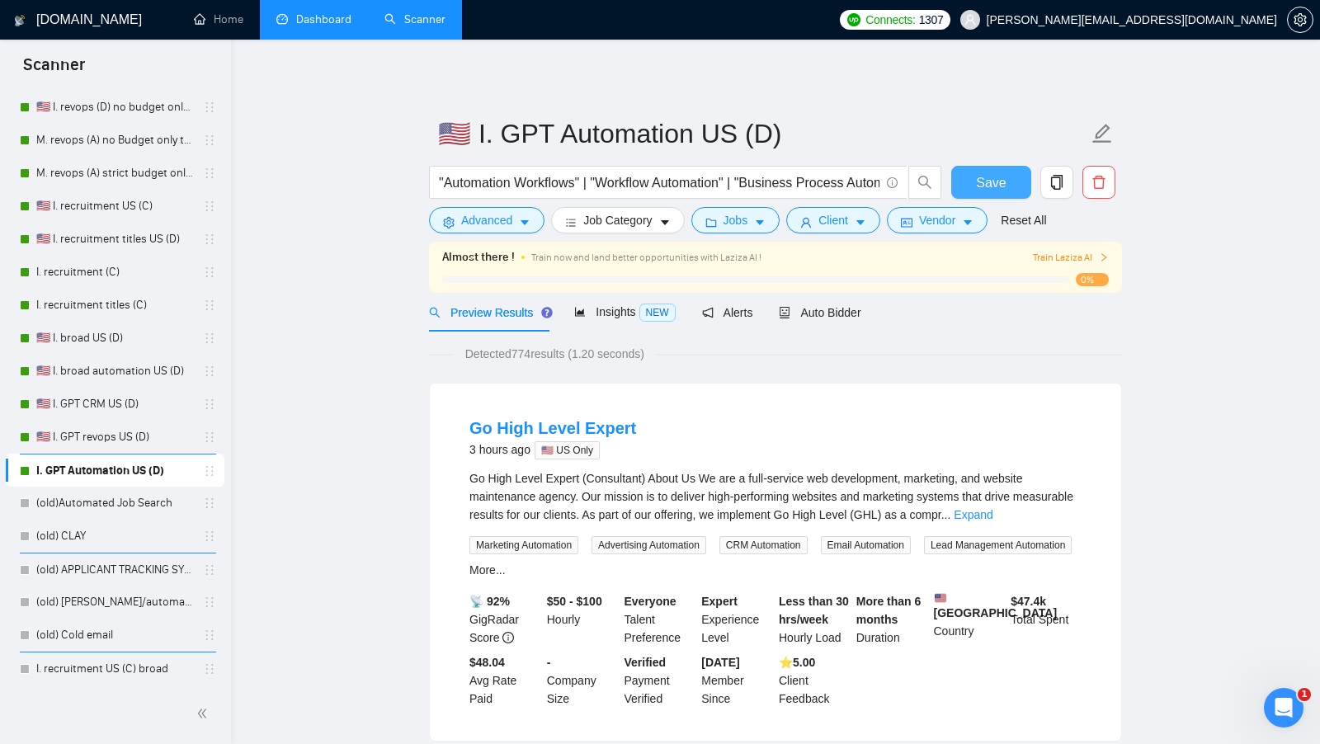
click at [1004, 182] on span "Save" at bounding box center [991, 182] width 30 height 21
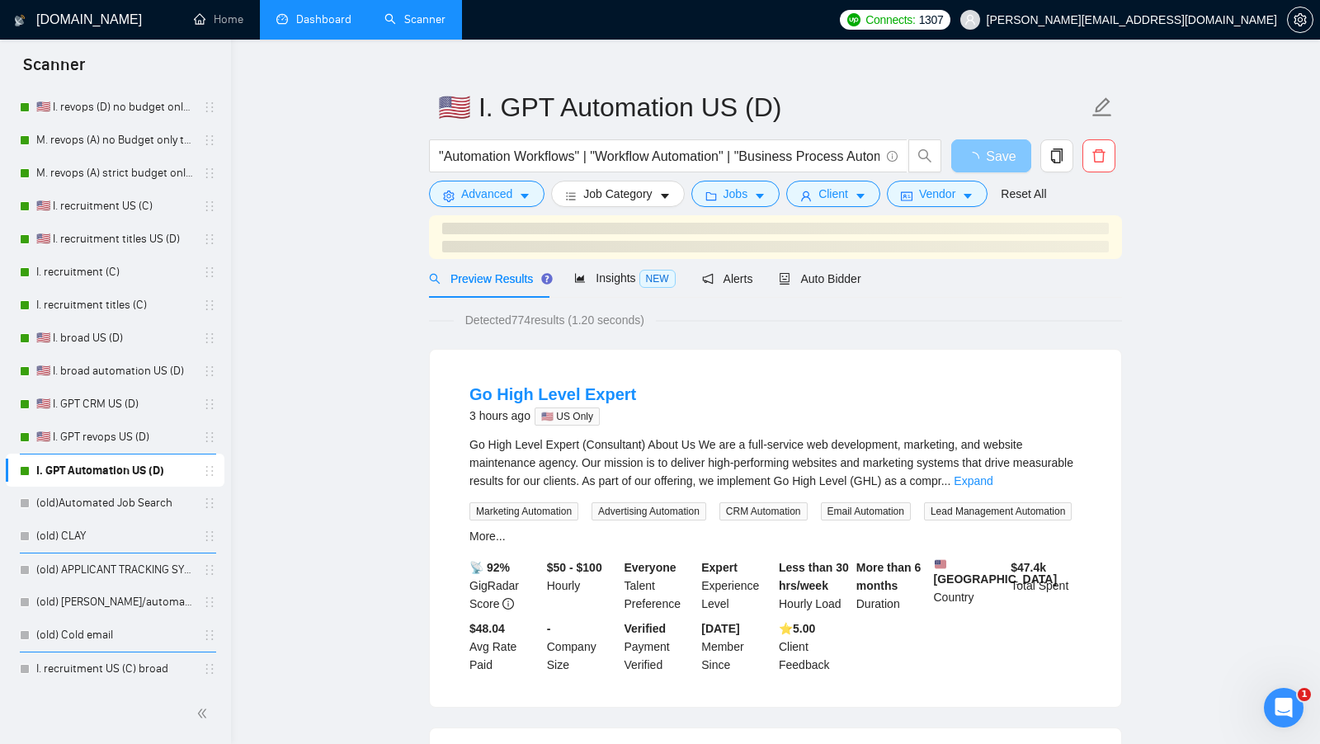
scroll to position [21, 0]
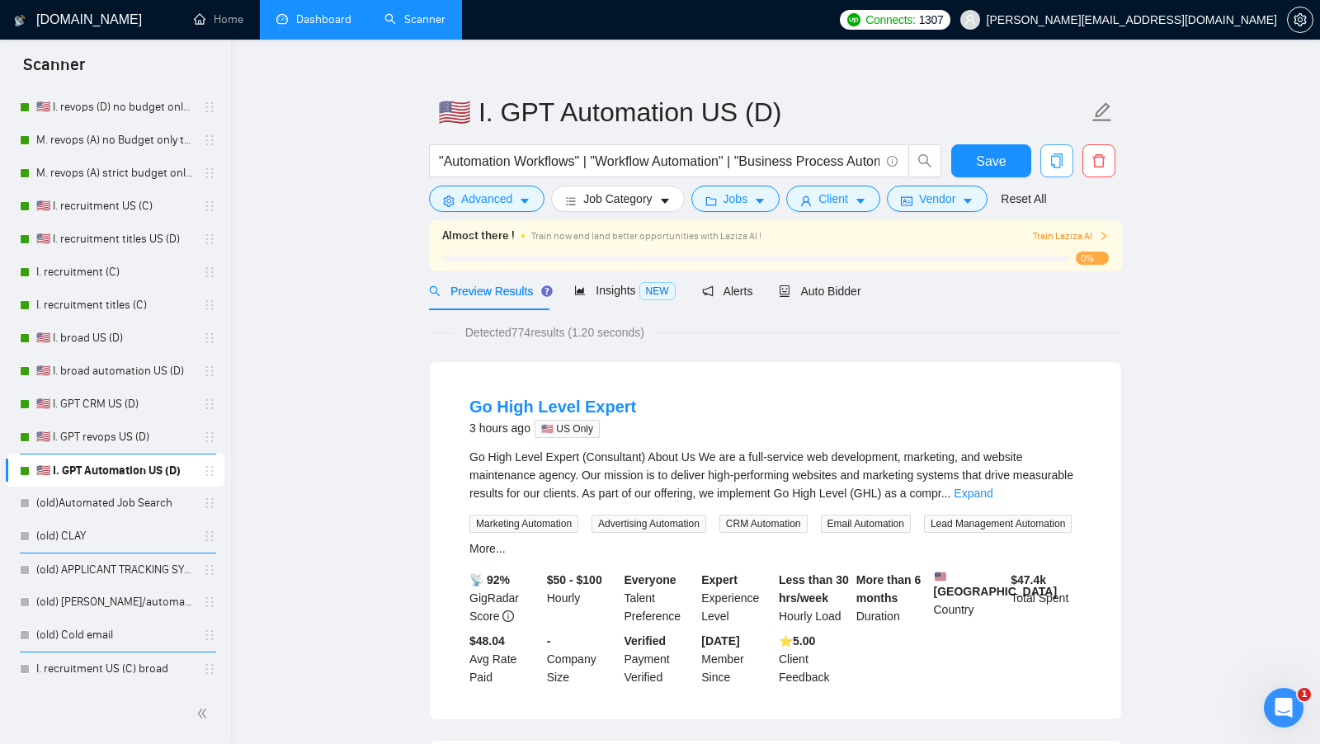
click at [1049, 164] on icon "copy" at bounding box center [1056, 160] width 15 height 15
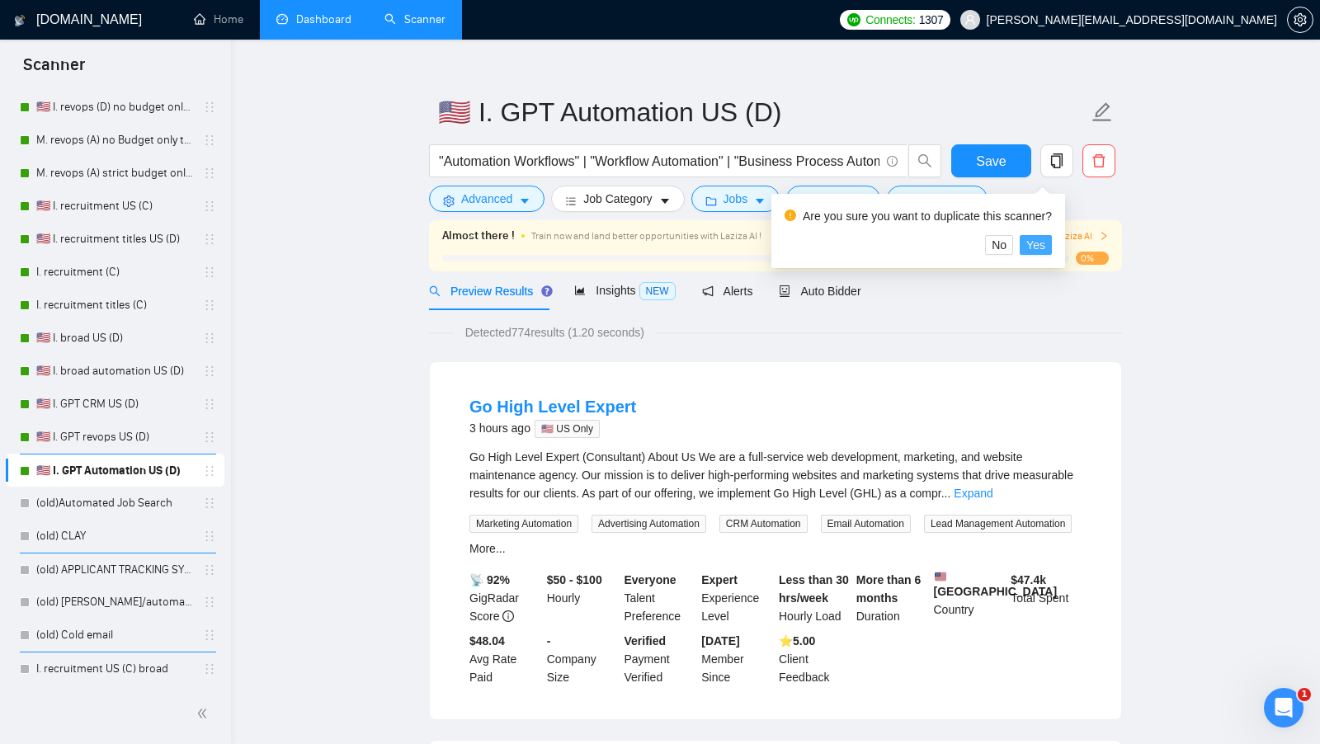
click at [1033, 242] on button "Yes" at bounding box center [1035, 245] width 32 height 20
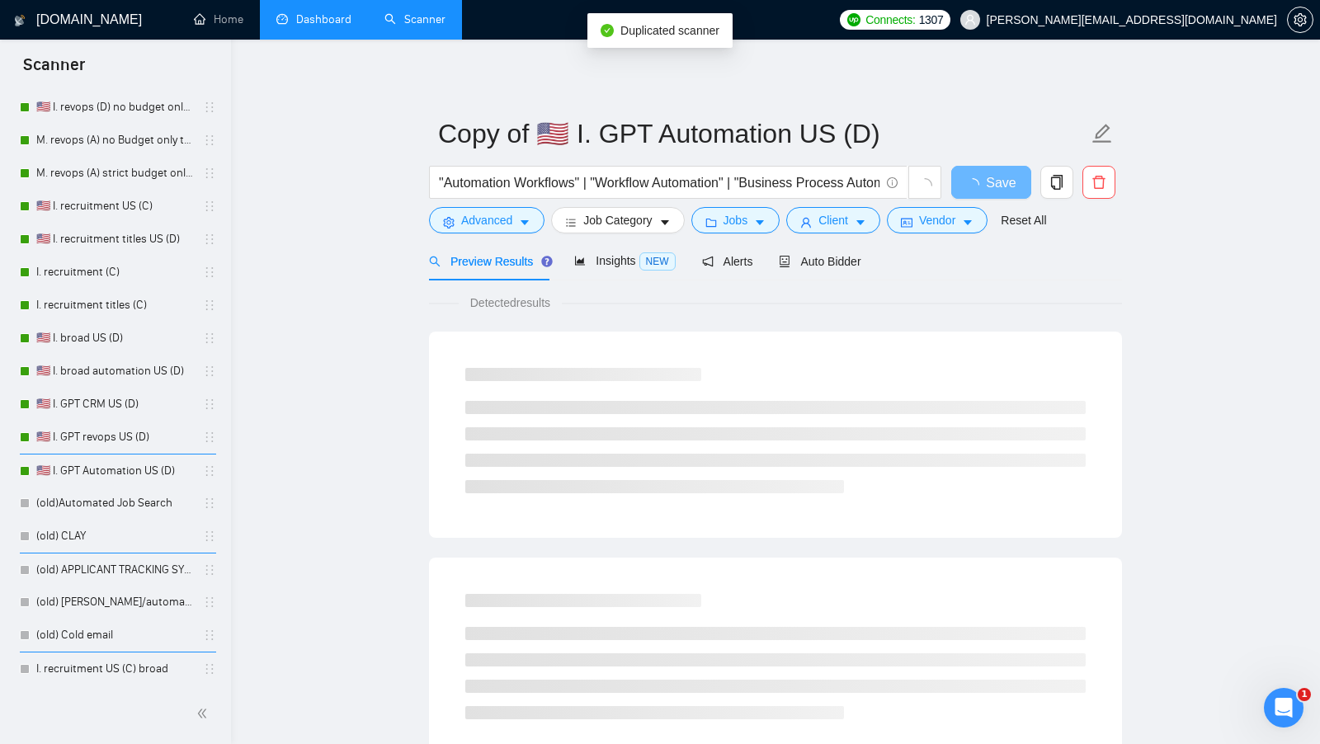
scroll to position [540, 0]
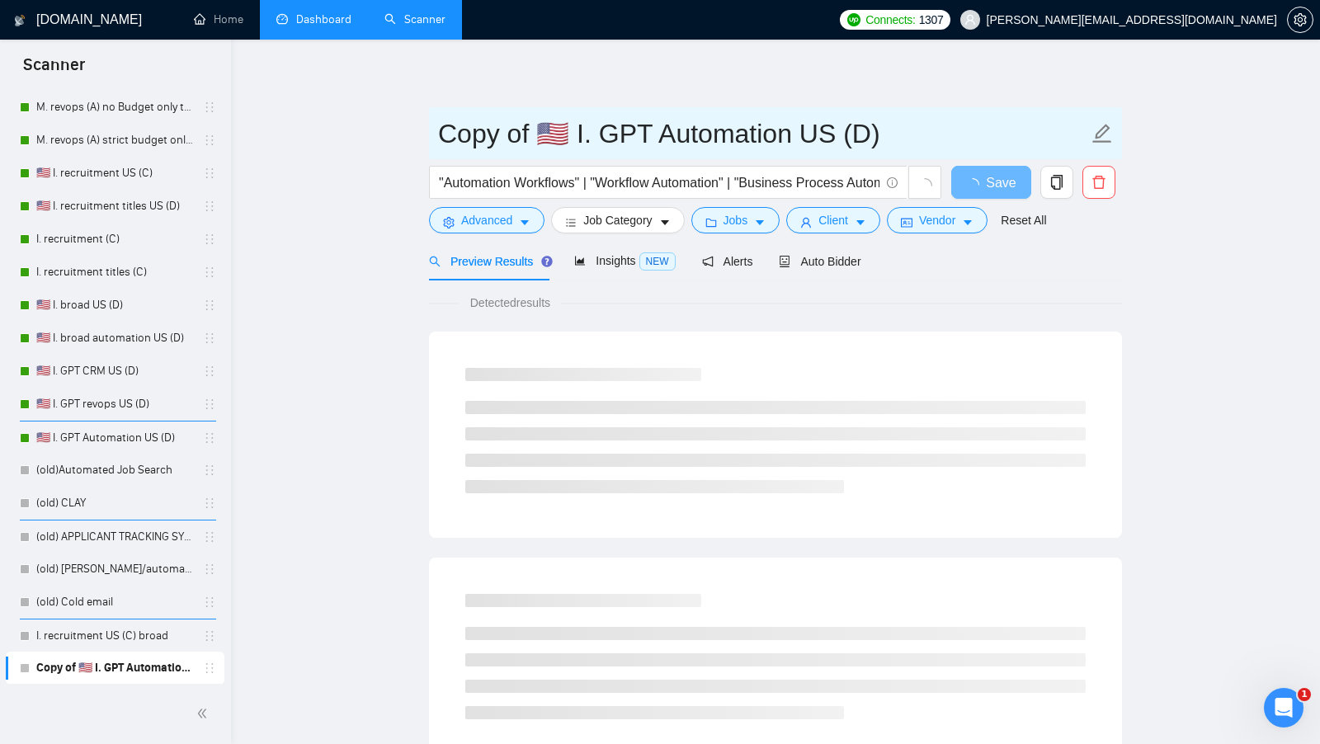
drag, startPoint x: 529, startPoint y: 129, endPoint x: 388, endPoint y: 142, distance: 141.6
click at [388, 142] on main "Copy of 🇺🇸 I. GPT Automation US (D) "Automation Workflows" | "Workflow Automati…" at bounding box center [775, 754] width 1036 height 1376
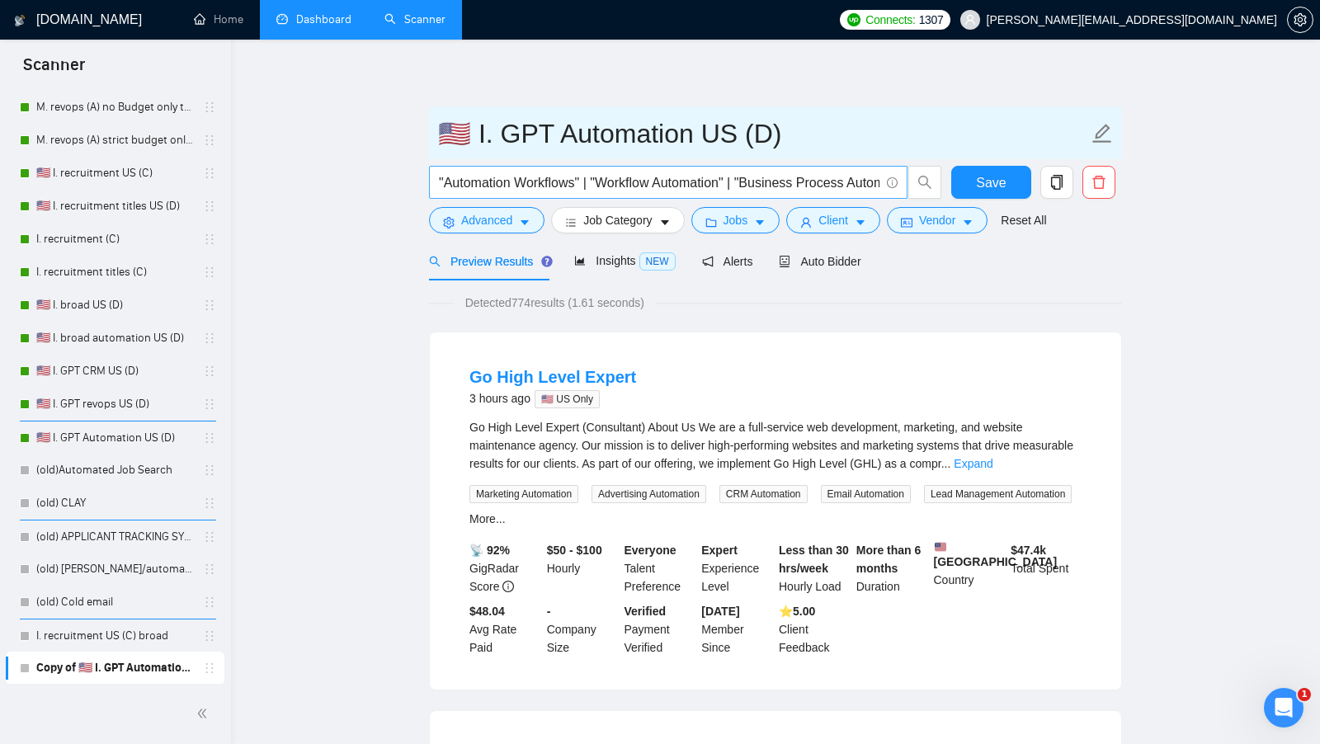
type input "🇺🇸 I. GPT Automation US (D)"
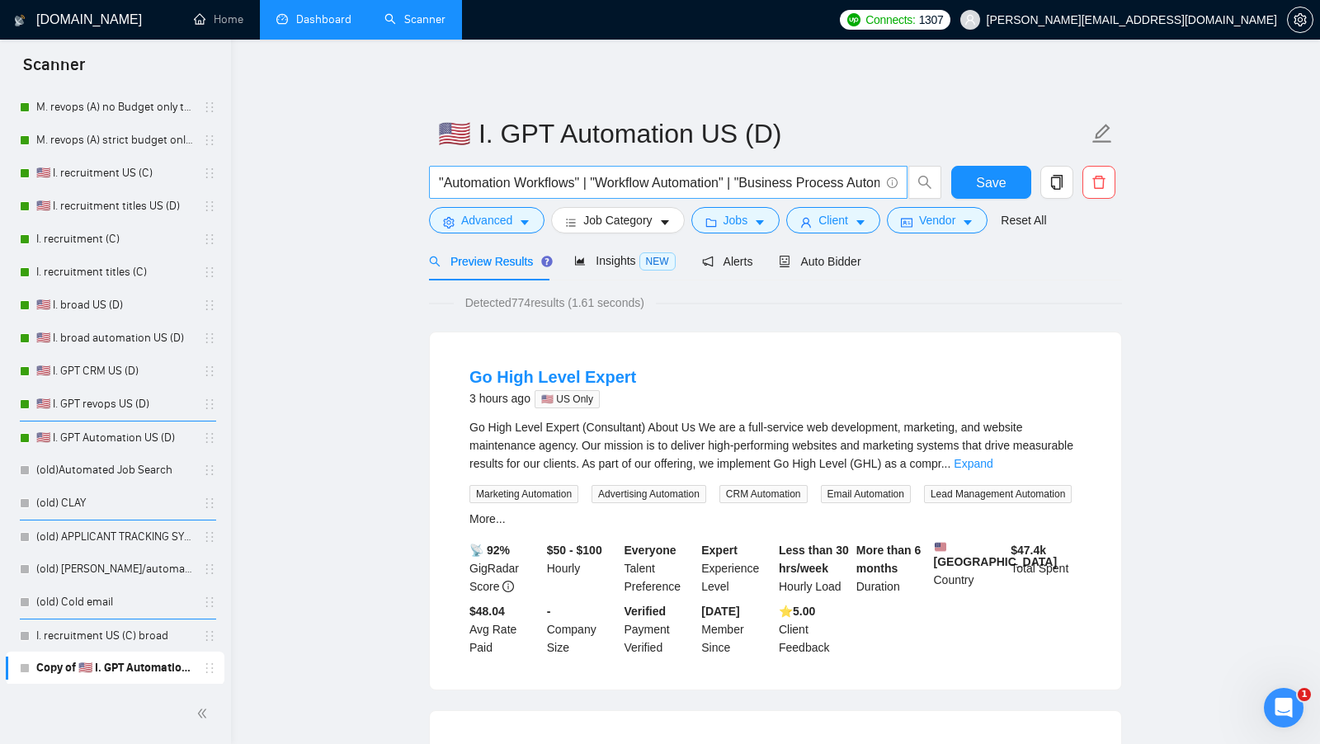
click at [620, 185] on input ""Automation Workflows" | "Workflow Automation" | "Business Process Automation" …" at bounding box center [659, 182] width 440 height 21
paste input "Email Deliverability" | "Inbox Placement" | "Email Spam Fix" | "Cold Email Deli…"
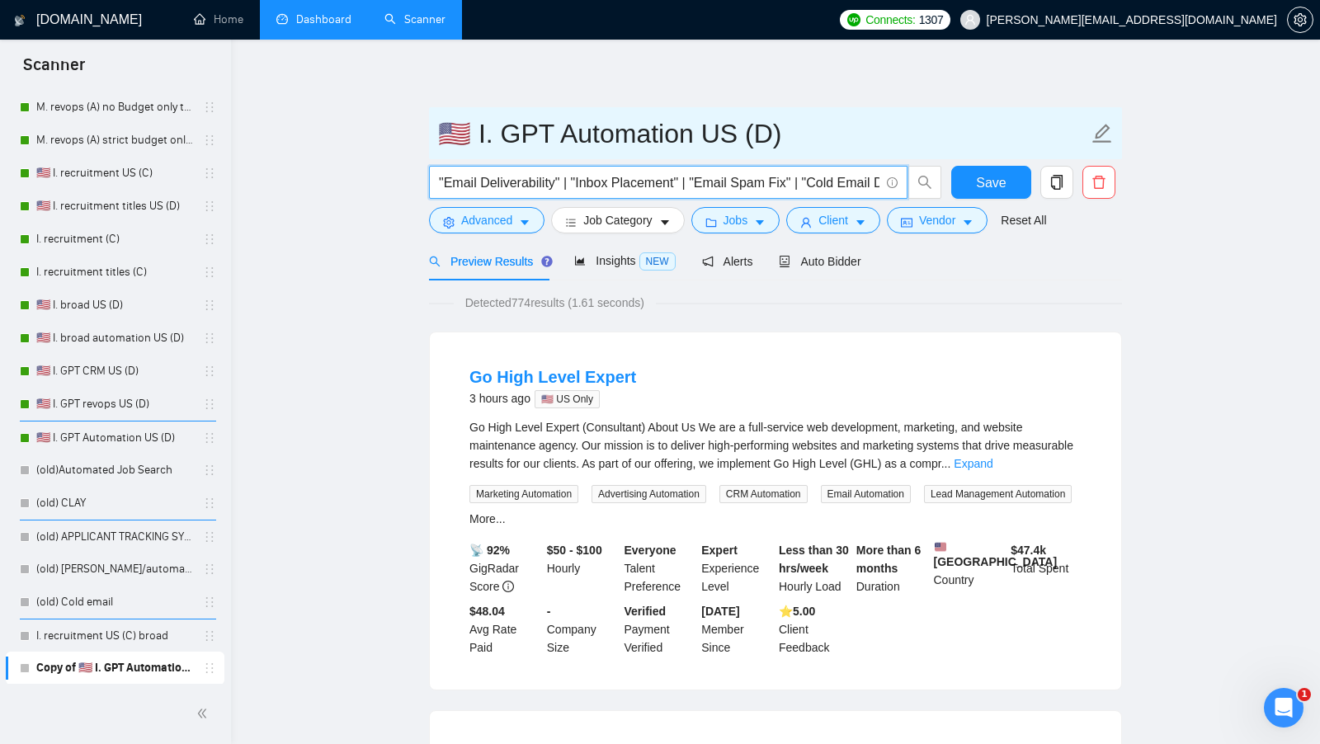
scroll to position [0, 1284]
type input ""Email Deliverability" | "Inbox Placement" | "Email Spam Fix" | "Cold Email Del…"
click at [603, 139] on input "🇺🇸 I. GPT Automation US (D)" at bounding box center [763, 133] width 650 height 41
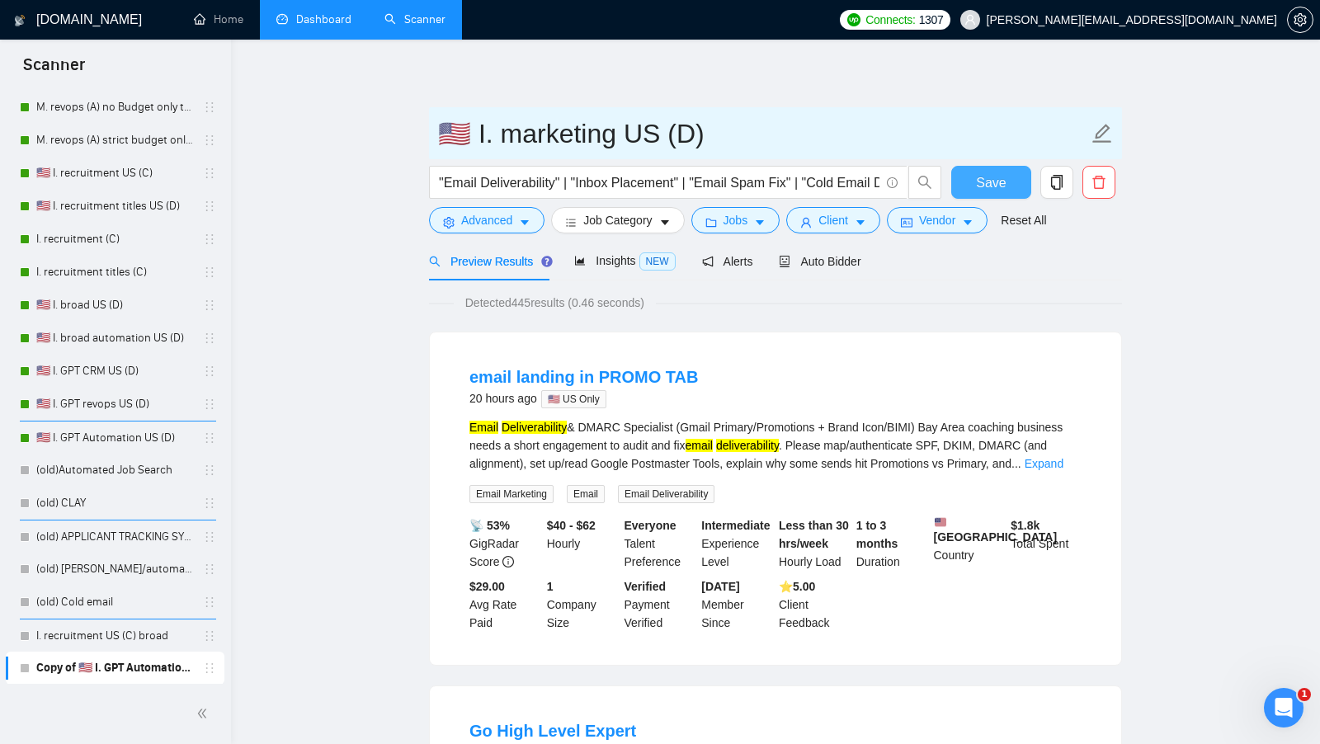
type input "🇺🇸 I. marketing US (D)"
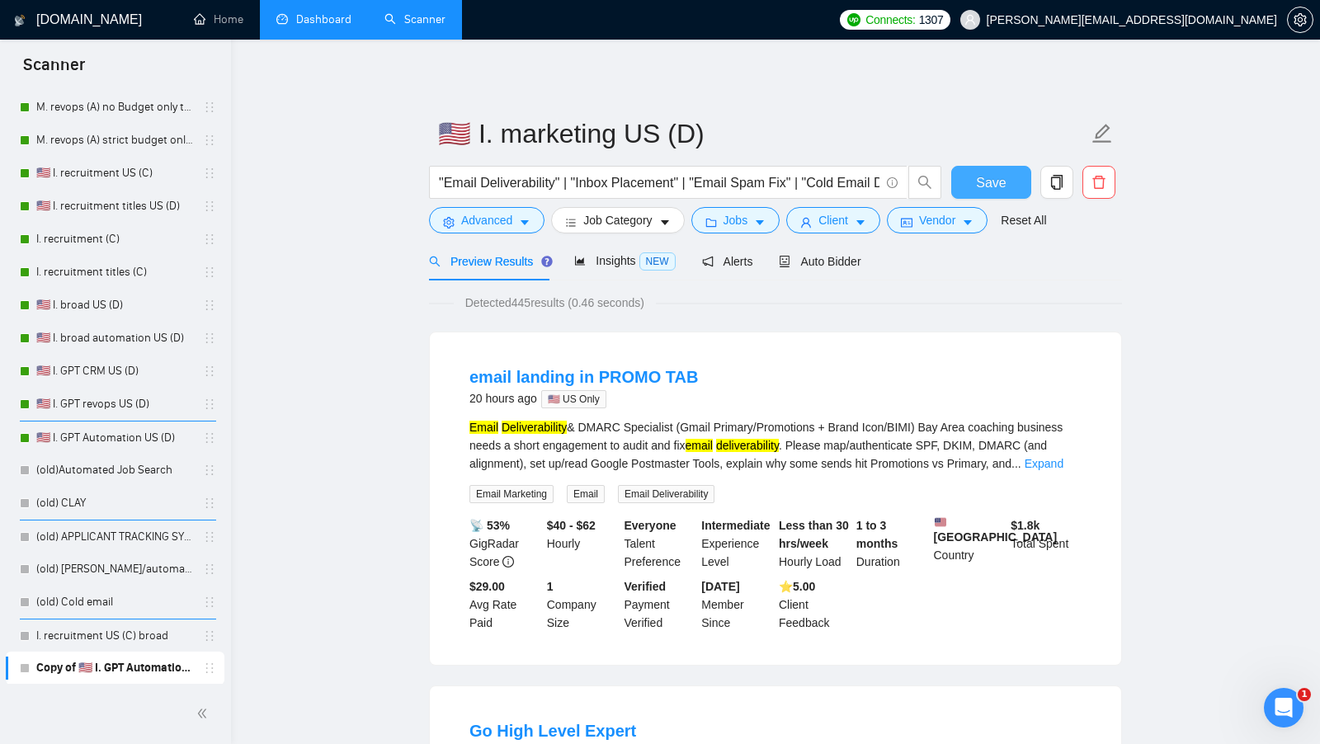
click at [997, 175] on span "Save" at bounding box center [991, 182] width 30 height 21
click at [492, 225] on span "Advanced" at bounding box center [486, 220] width 51 height 18
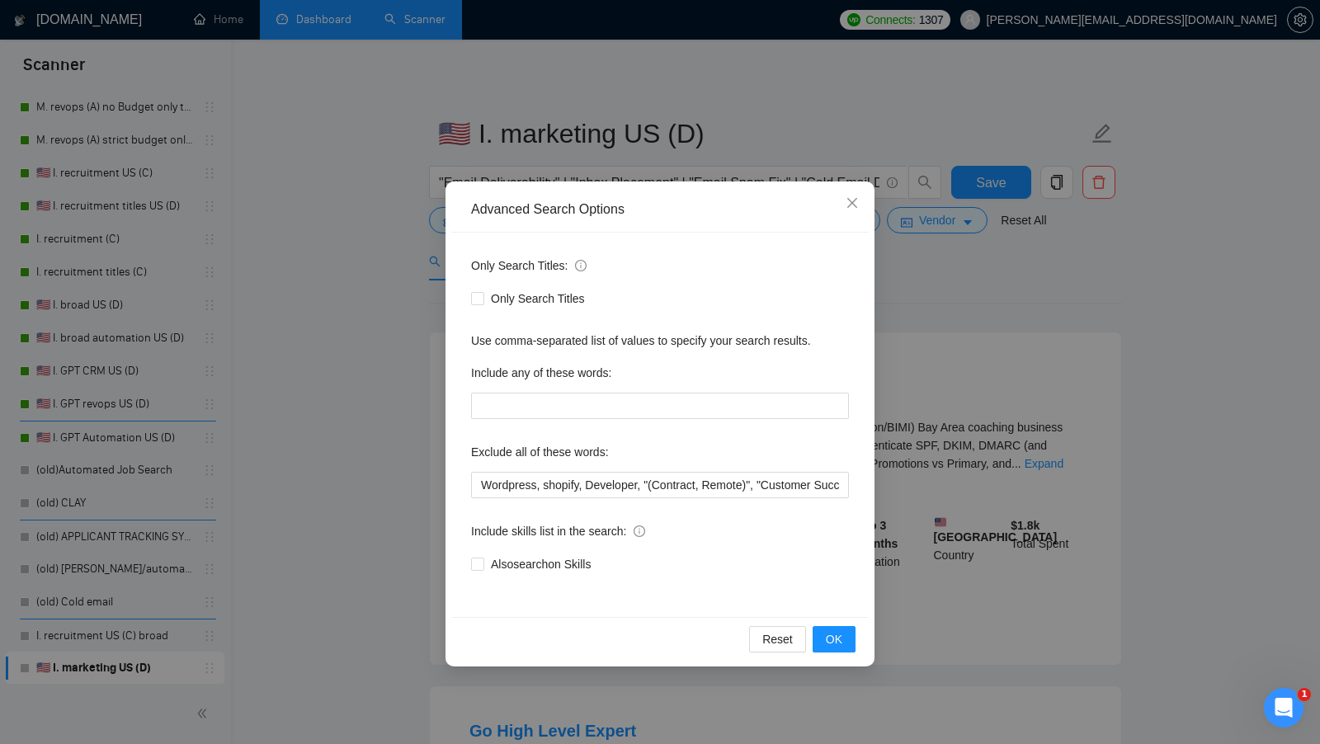
click at [1002, 391] on div "Advanced Search Options Only Search Titles: Only Search Titles Use comma-separa…" at bounding box center [660, 372] width 1320 height 744
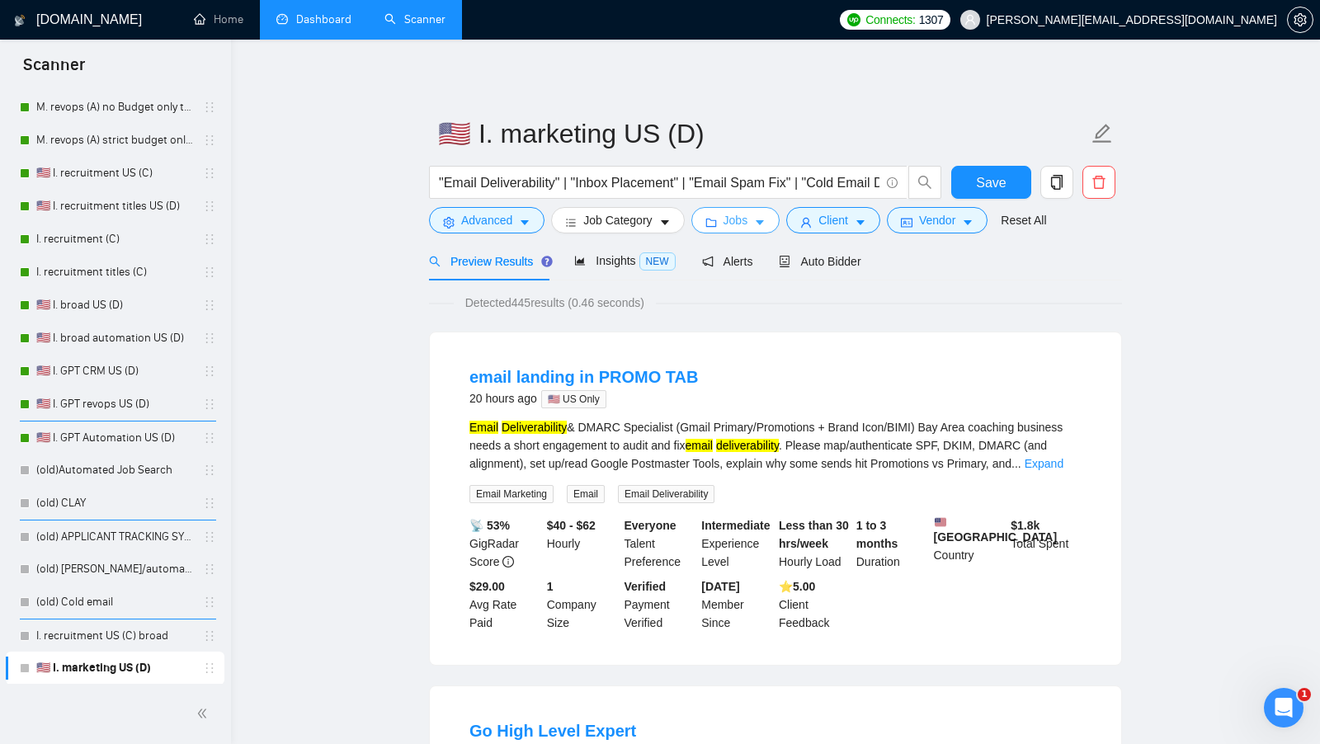
click at [714, 212] on button "Jobs" at bounding box center [735, 220] width 89 height 26
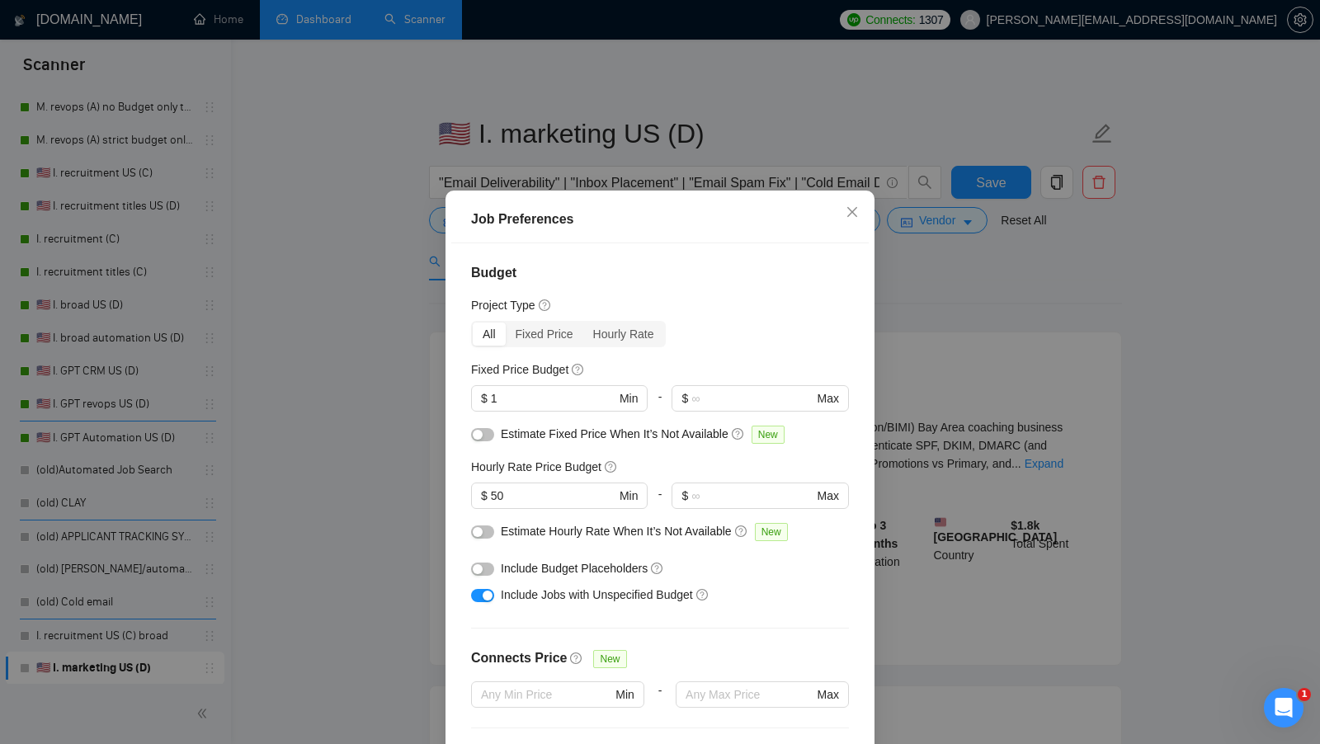
click at [1002, 327] on div "Job Preferences Budget Project Type All Fixed Price Hourly Rate Fixed Price Bud…" at bounding box center [660, 372] width 1320 height 744
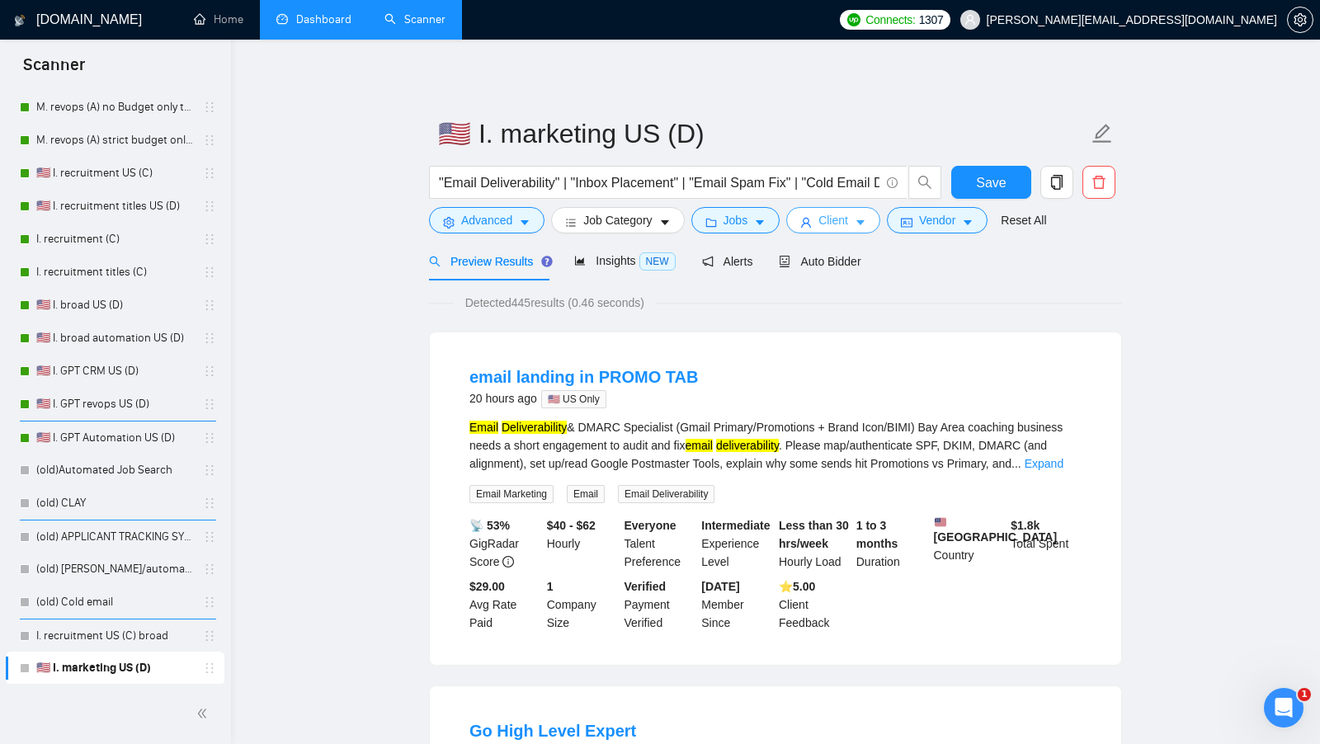
click at [829, 212] on span "Client" at bounding box center [833, 220] width 30 height 18
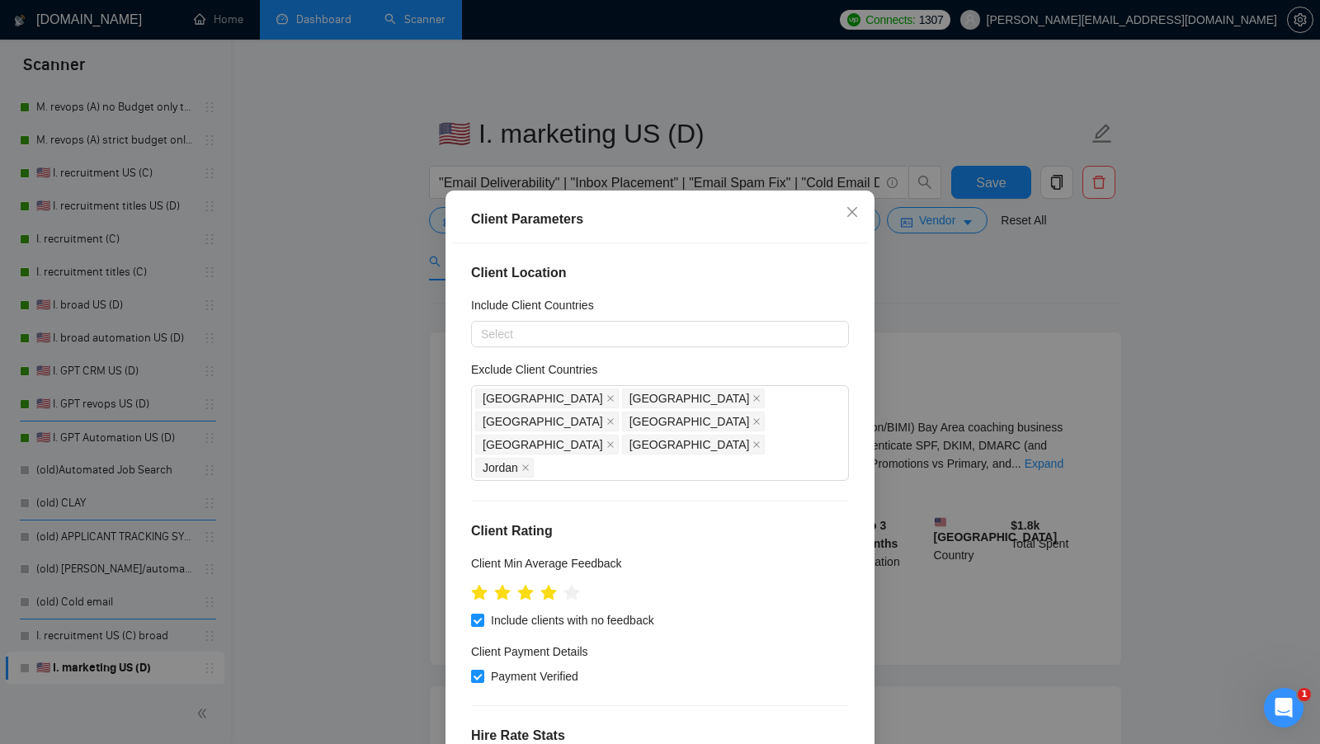
click at [967, 318] on div "Client Parameters Client Location Include Client Countries Select Exclude Clien…" at bounding box center [660, 372] width 1320 height 744
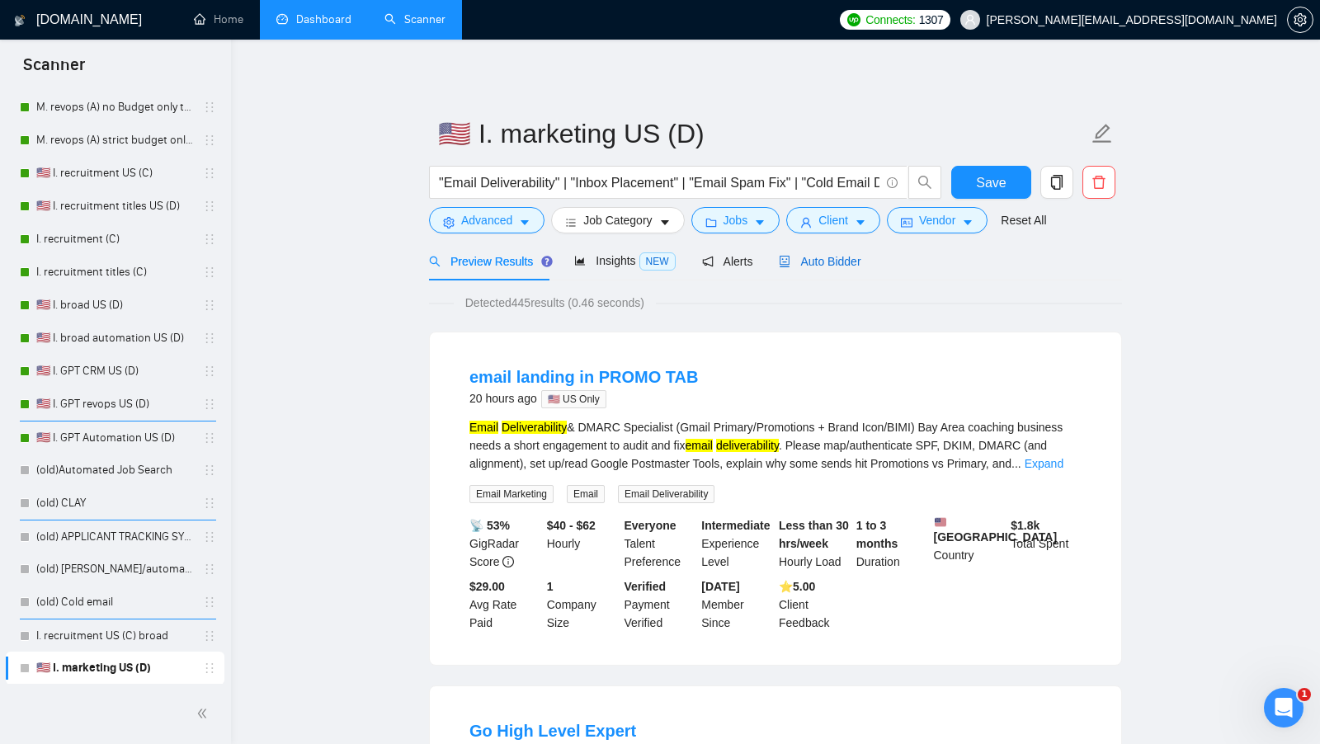
click at [790, 258] on icon "robot" at bounding box center [785, 262] width 12 height 12
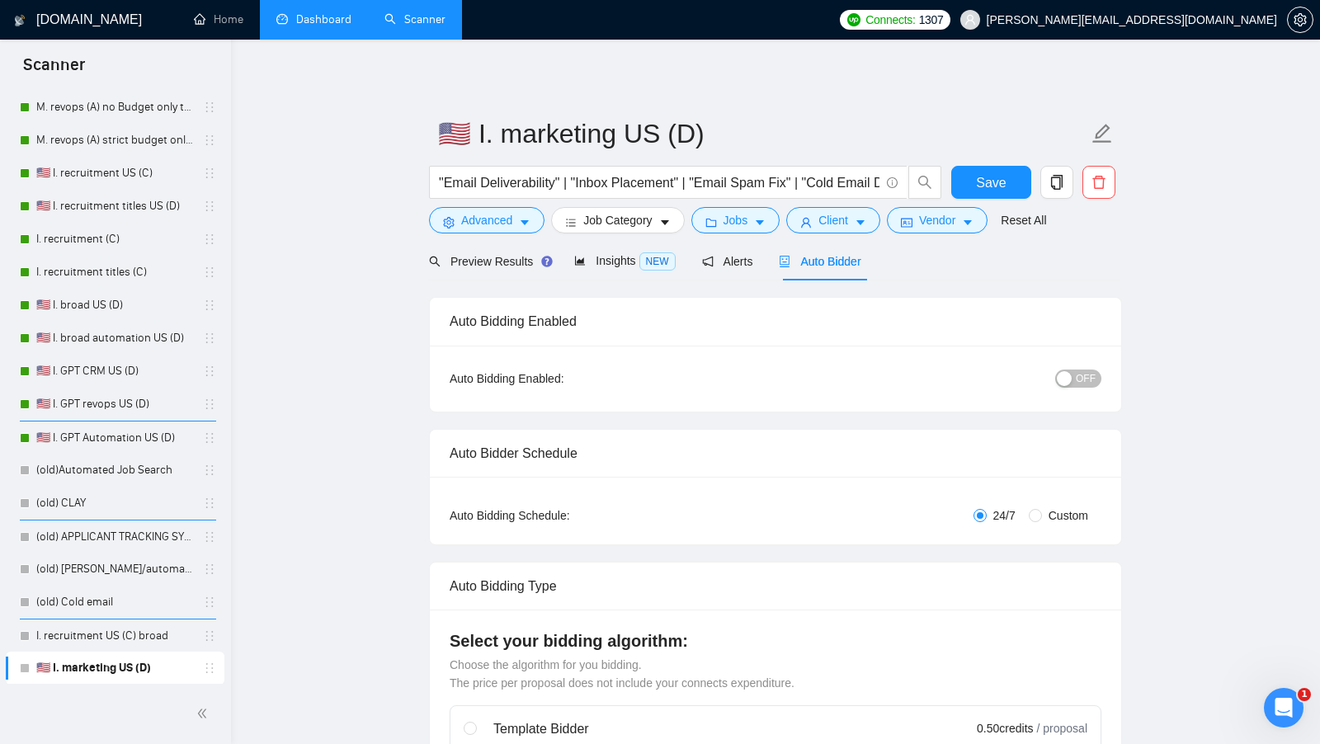
scroll to position [31, 0]
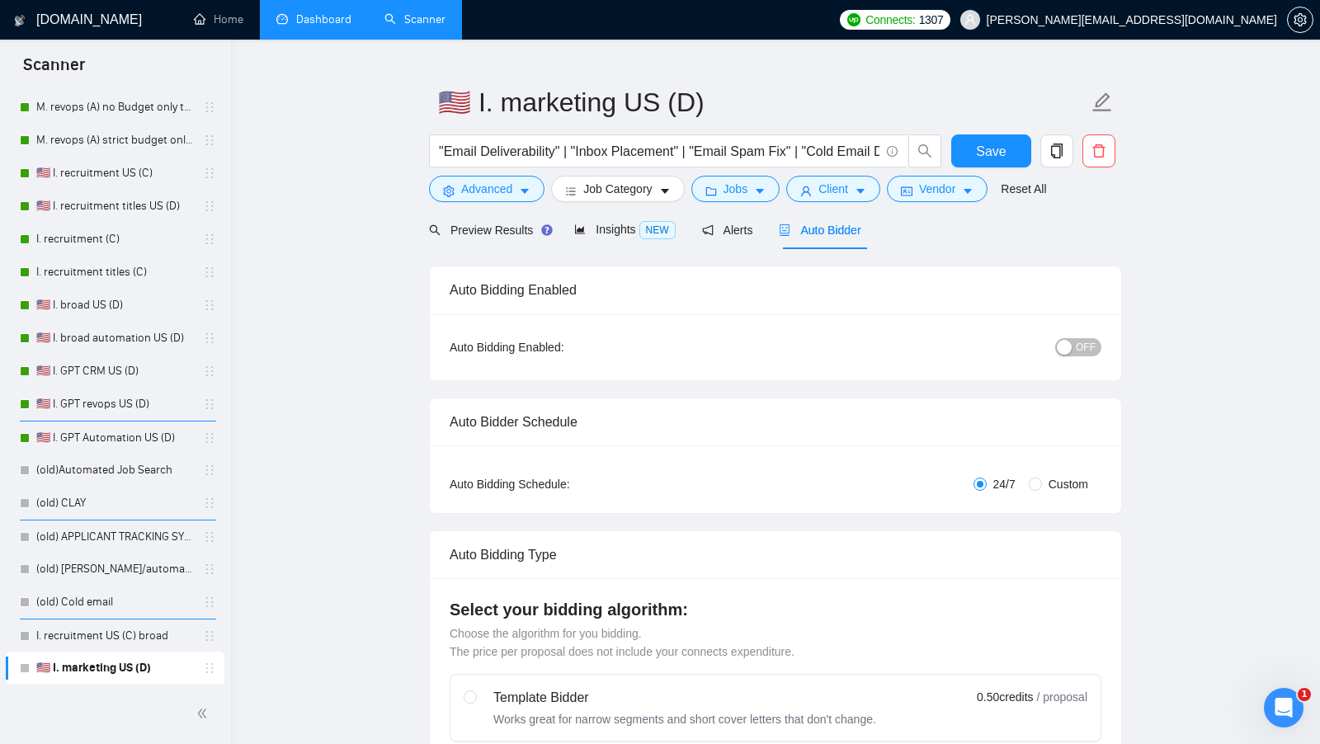
click at [1084, 357] on div "OFF" at bounding box center [992, 347] width 217 height 26
click at [1086, 349] on span "OFF" at bounding box center [1085, 347] width 20 height 18
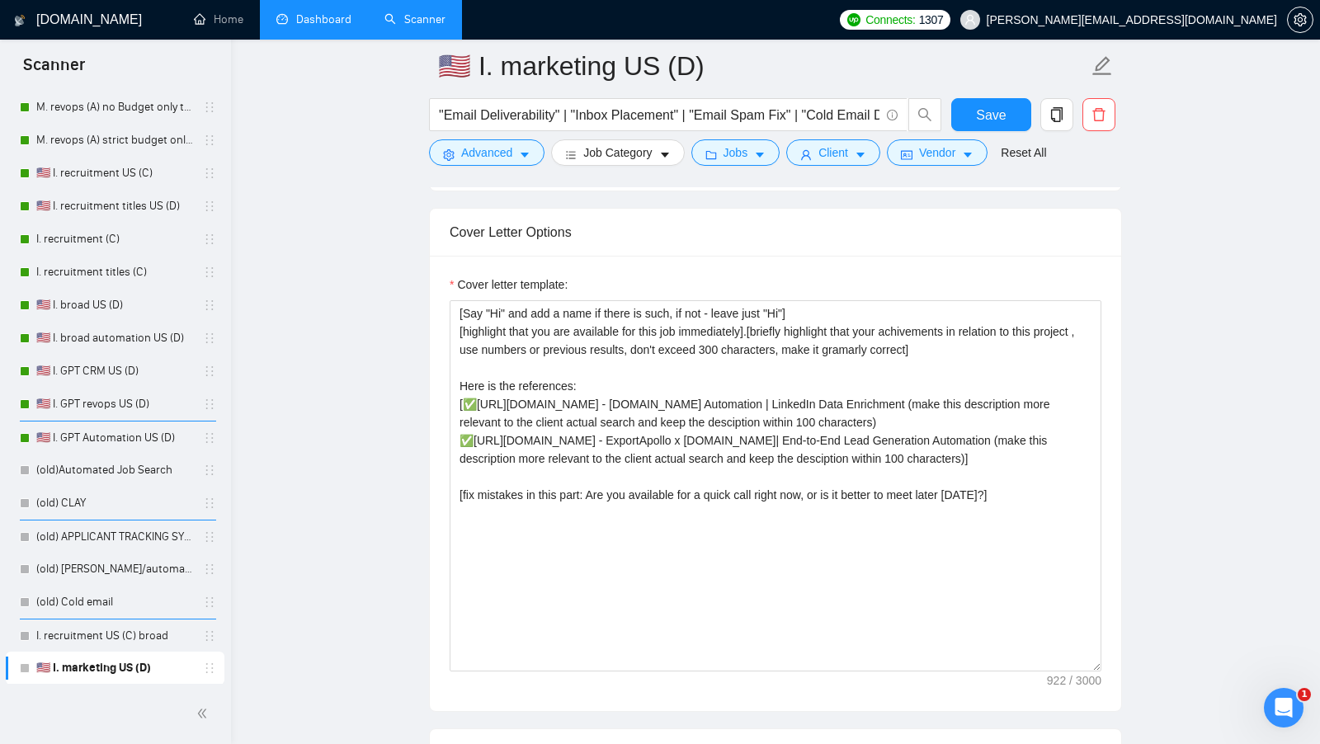
scroll to position [1711, 0]
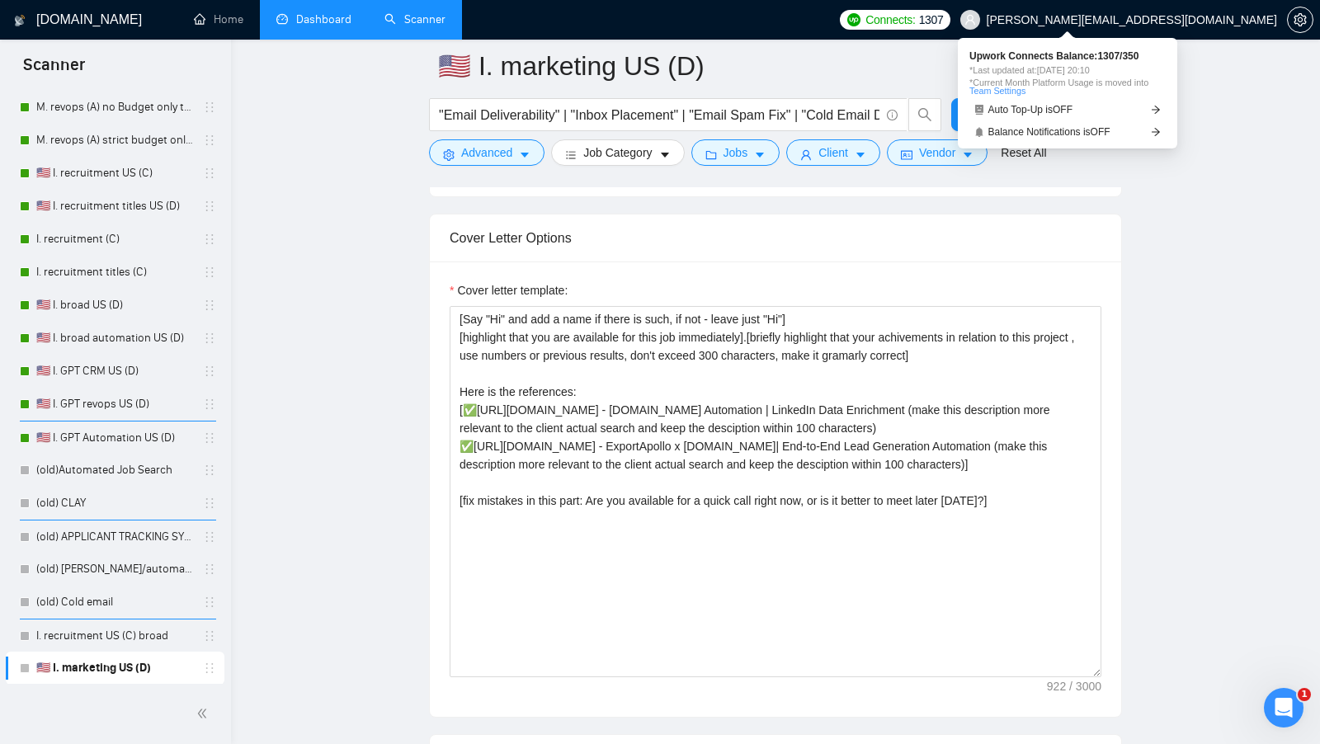
click at [915, 24] on span "Connects:" at bounding box center [889, 20] width 49 height 18
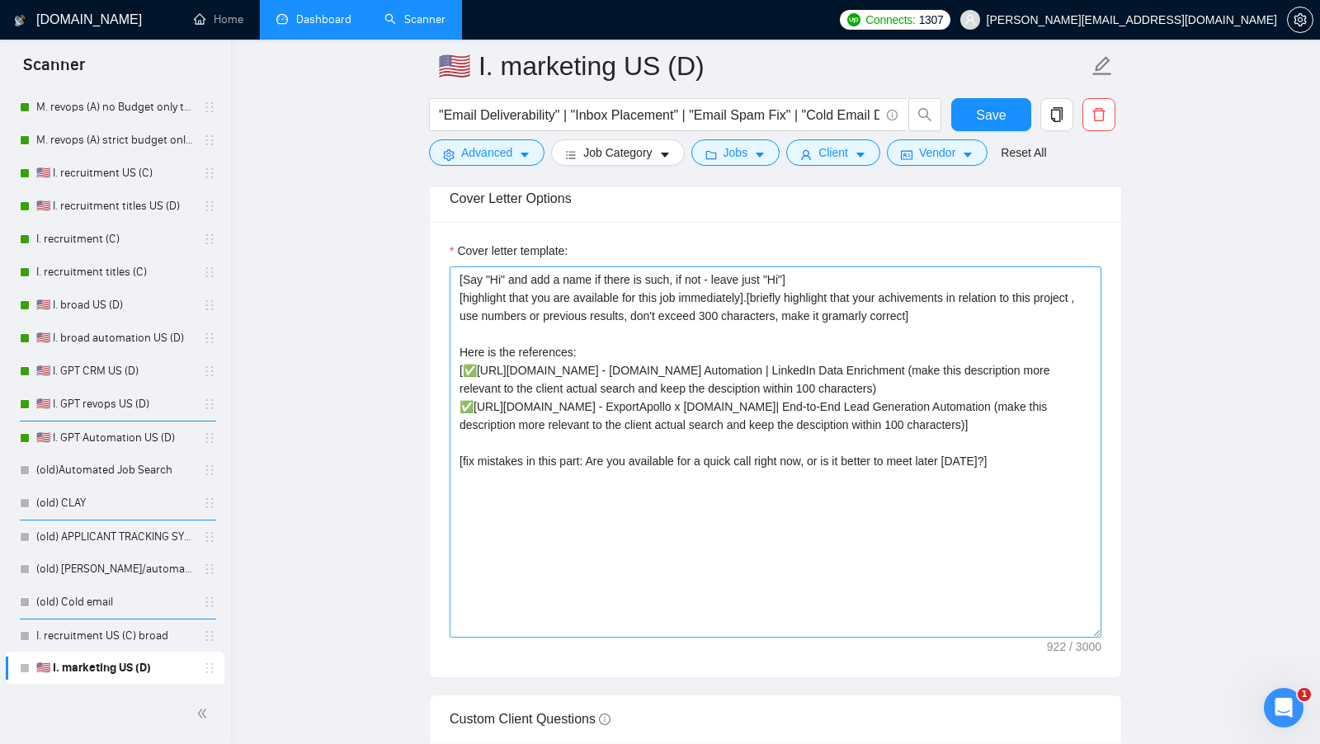
scroll to position [1760, 0]
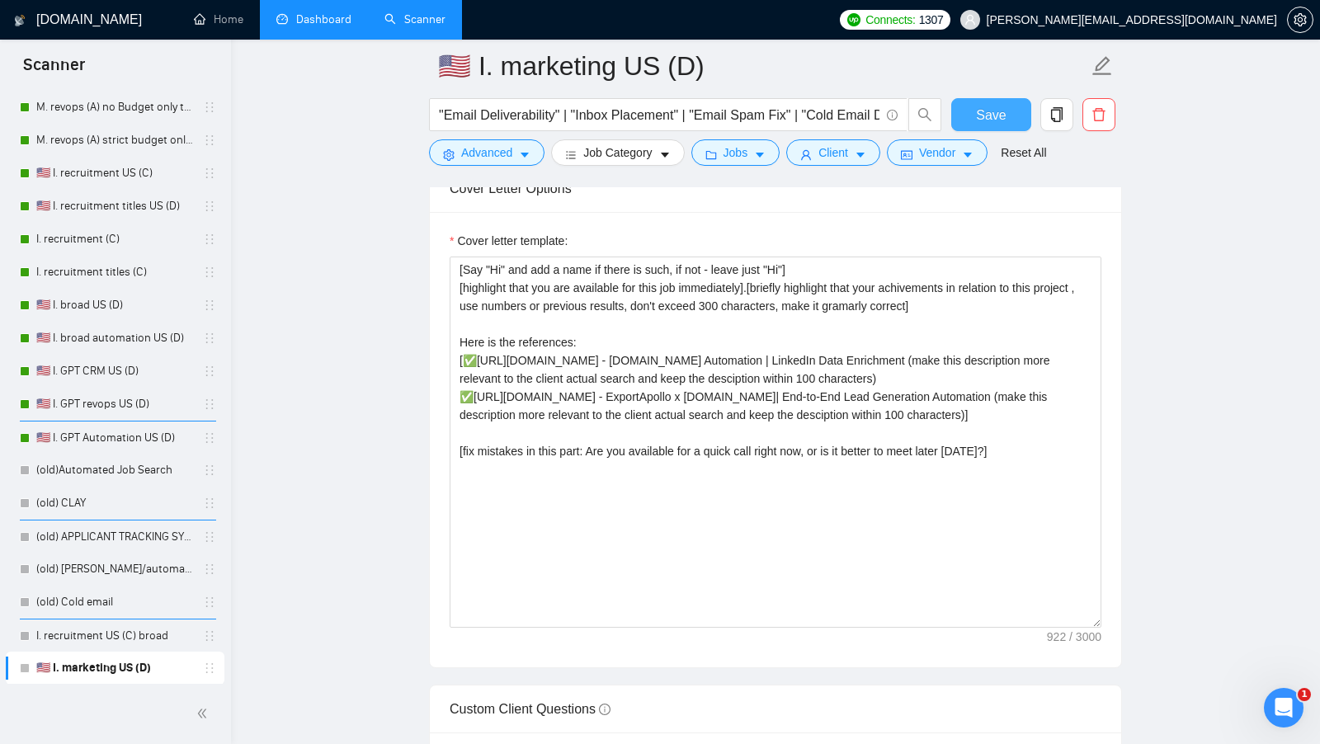
click at [981, 114] on span "Save" at bounding box center [991, 115] width 30 height 21
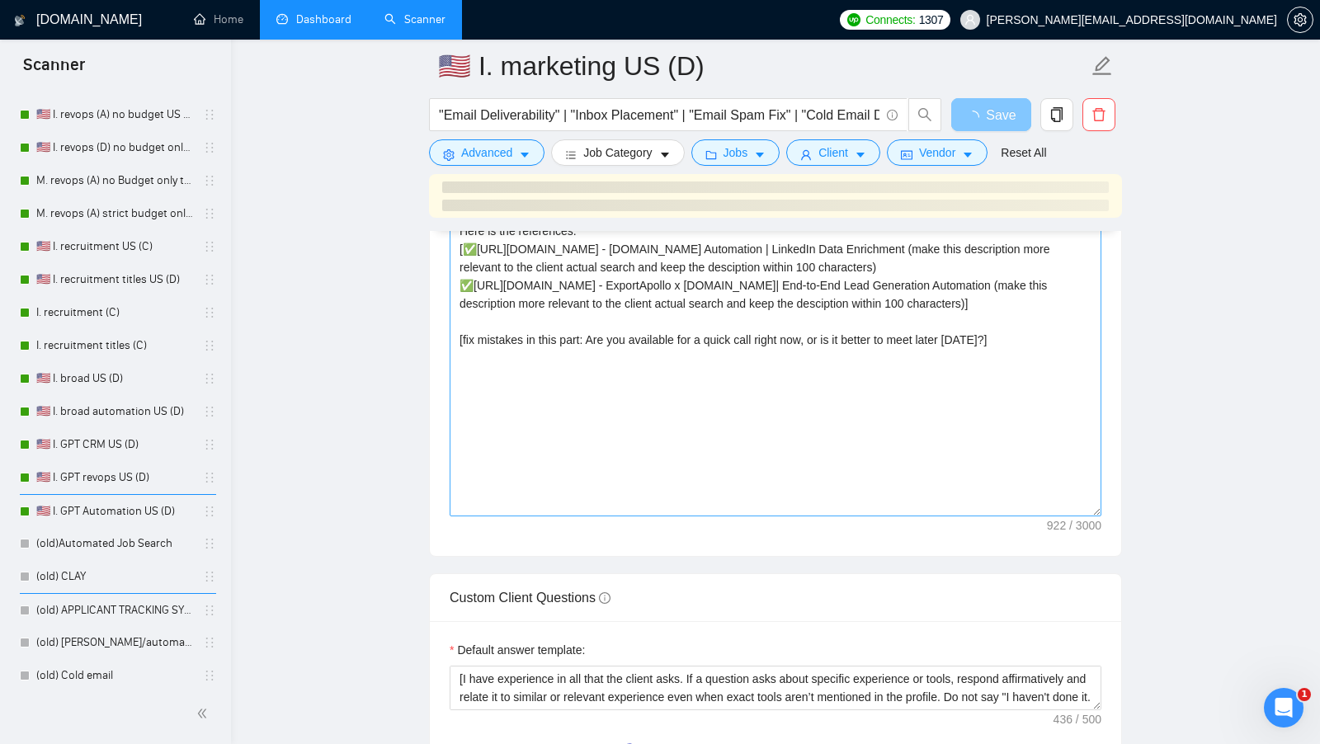
scroll to position [1879, 0]
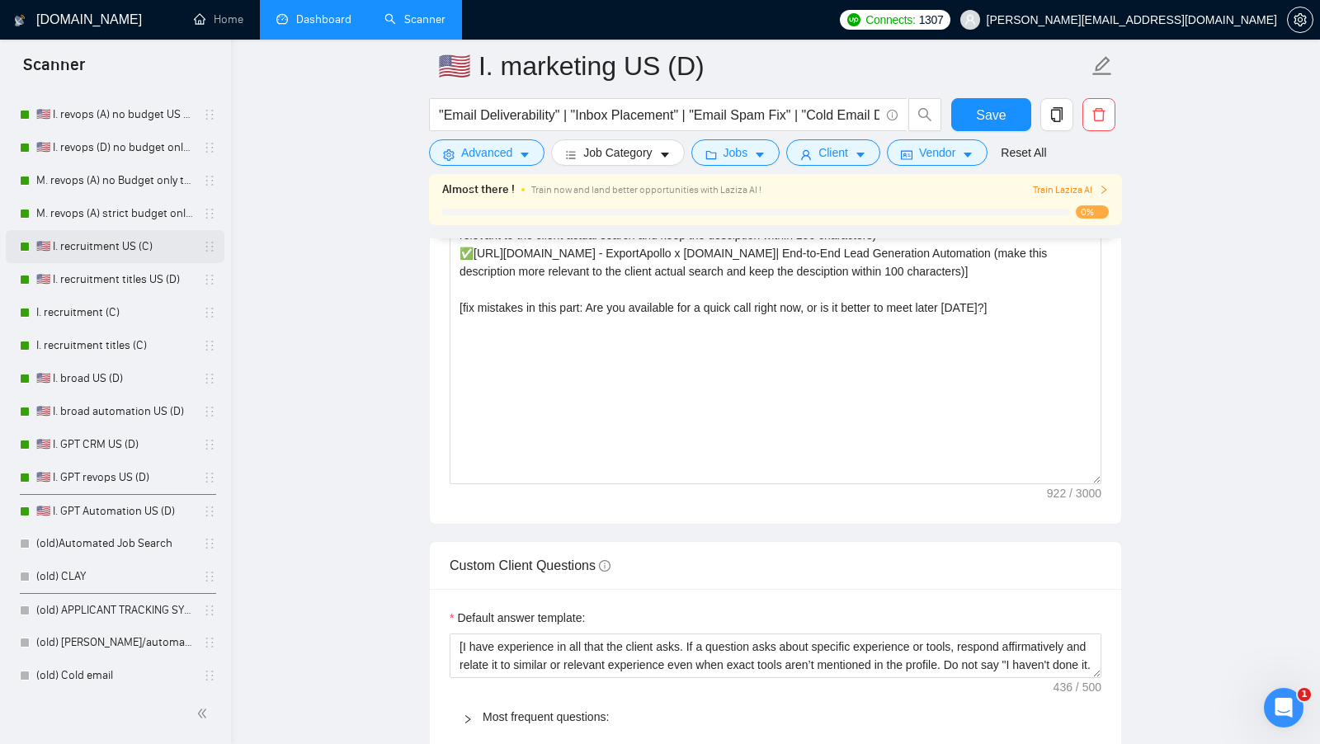
click at [153, 256] on link "🇺🇸 I. recruitment US (C)" at bounding box center [114, 246] width 157 height 33
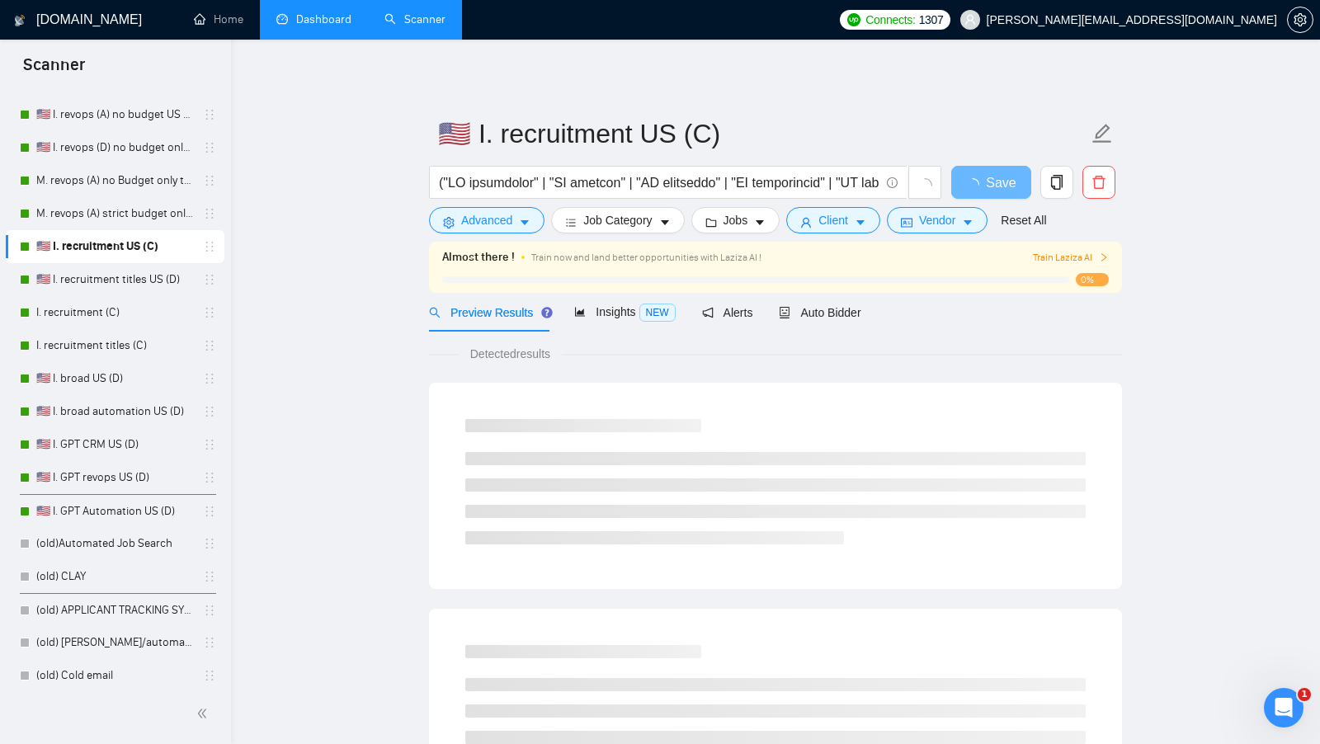
click at [771, 323] on div "Preview Results Insights NEW Alerts Auto Bidder" at bounding box center [645, 312] width 432 height 39
click at [809, 322] on div "Auto Bidder" at bounding box center [820, 312] width 82 height 39
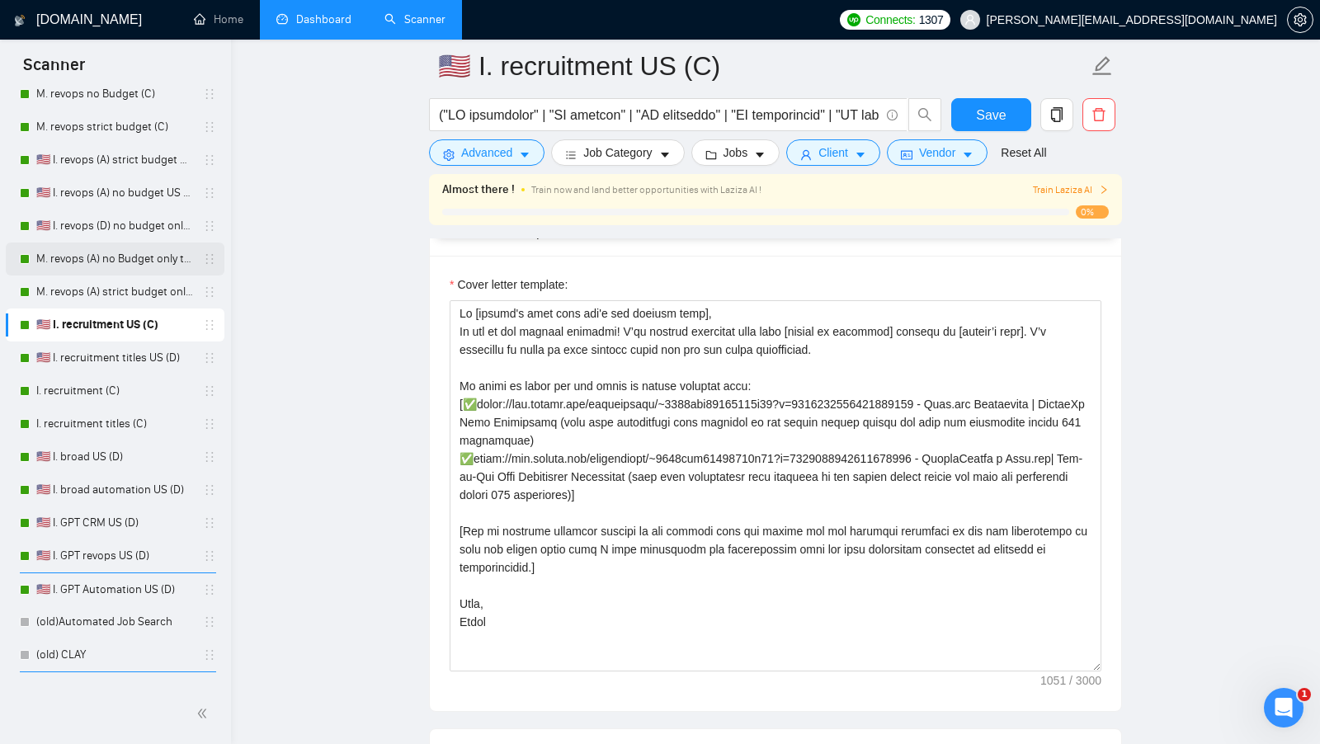
scroll to position [385, 0]
click at [124, 250] on link "M. revops (A) no Budget only titles" at bounding box center [114, 262] width 157 height 33
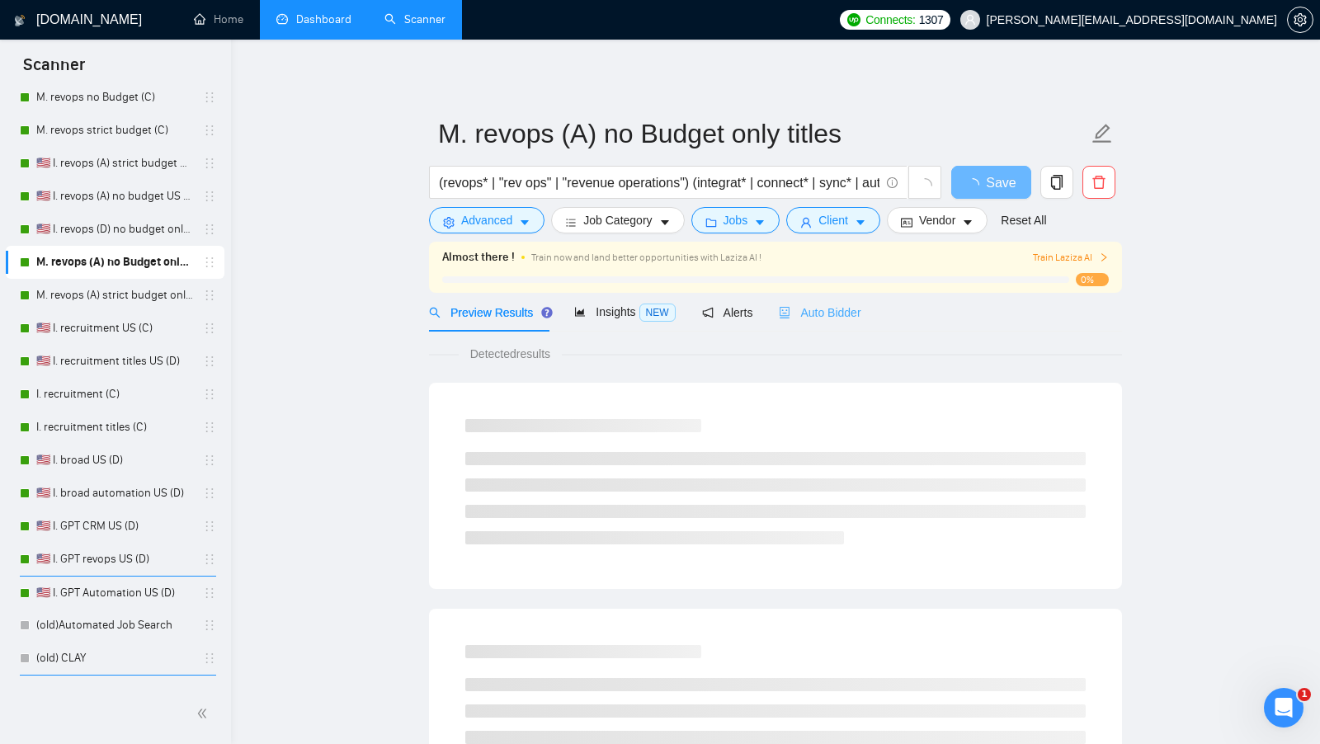
click at [816, 300] on div "Auto Bidder" at bounding box center [820, 312] width 82 height 39
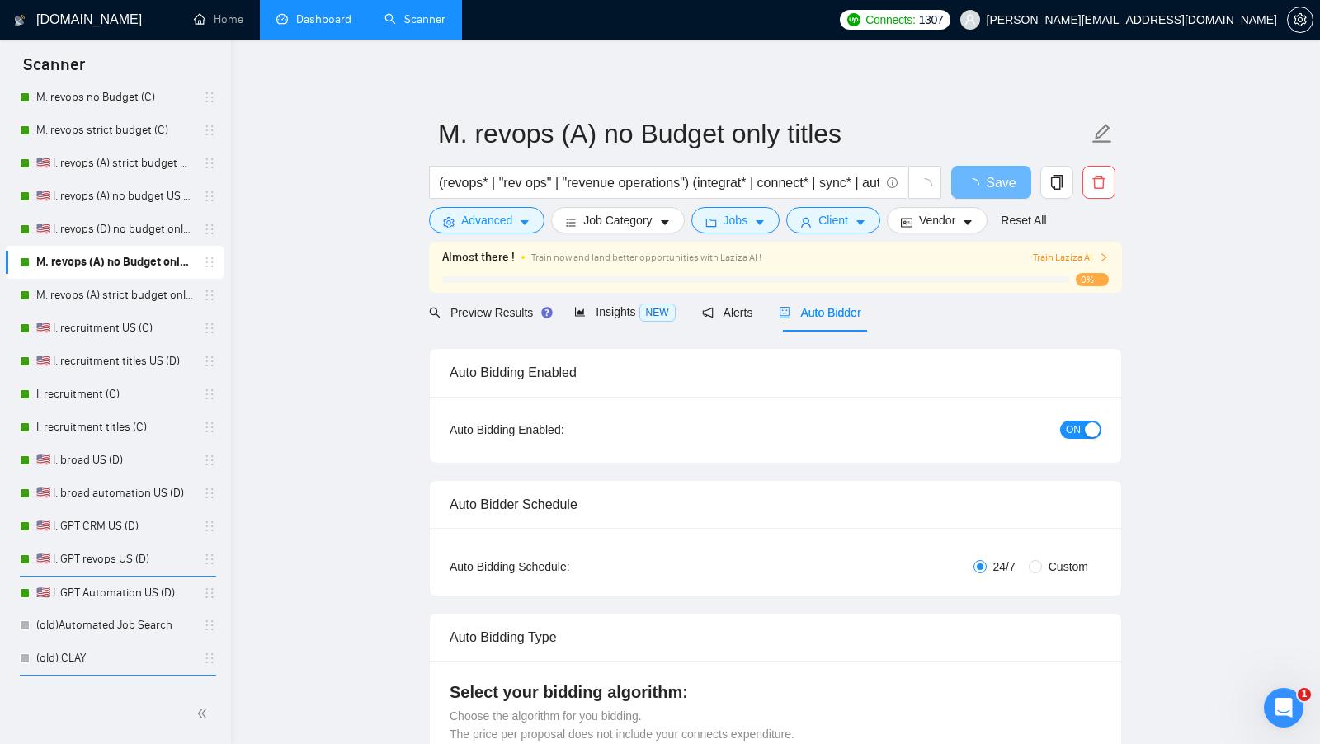
radio input "false"
radio input "true"
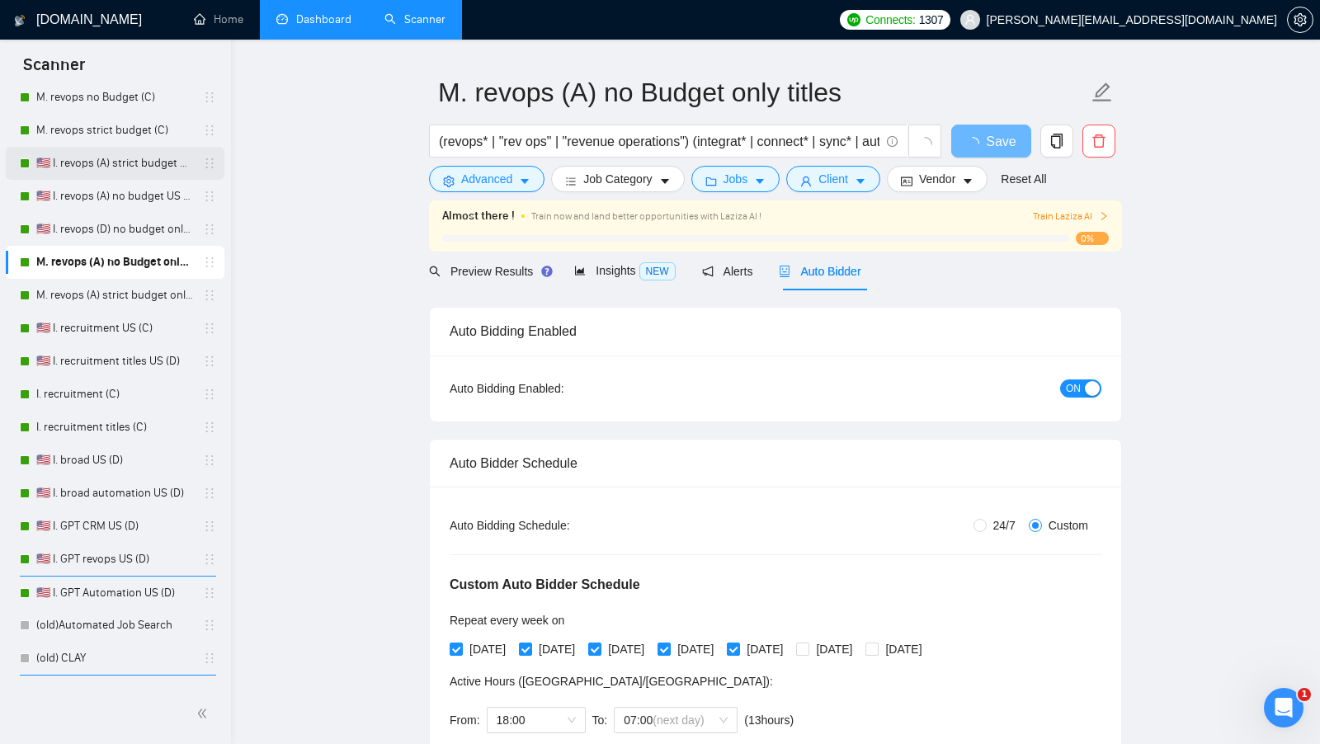
scroll to position [56, 0]
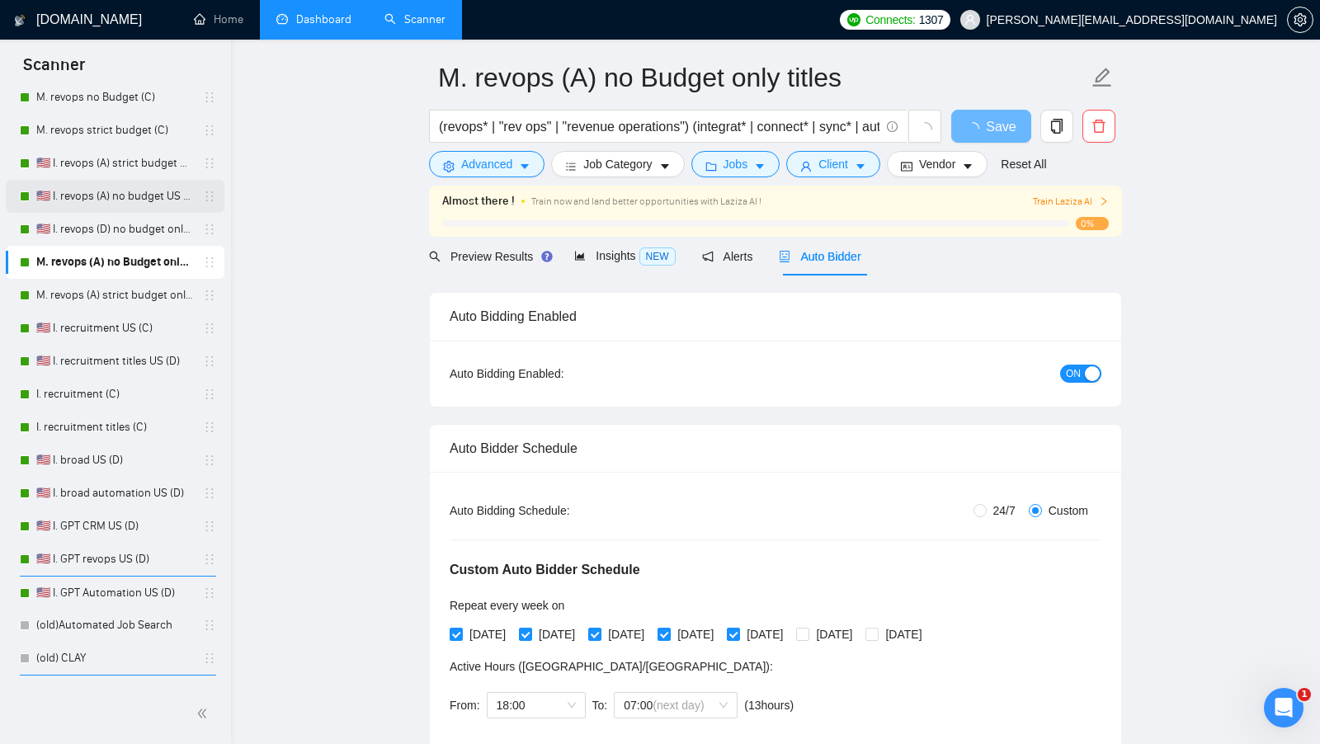
click at [117, 186] on link "🇺🇸 I. revops (A) no budget US only titles" at bounding box center [114, 196] width 157 height 33
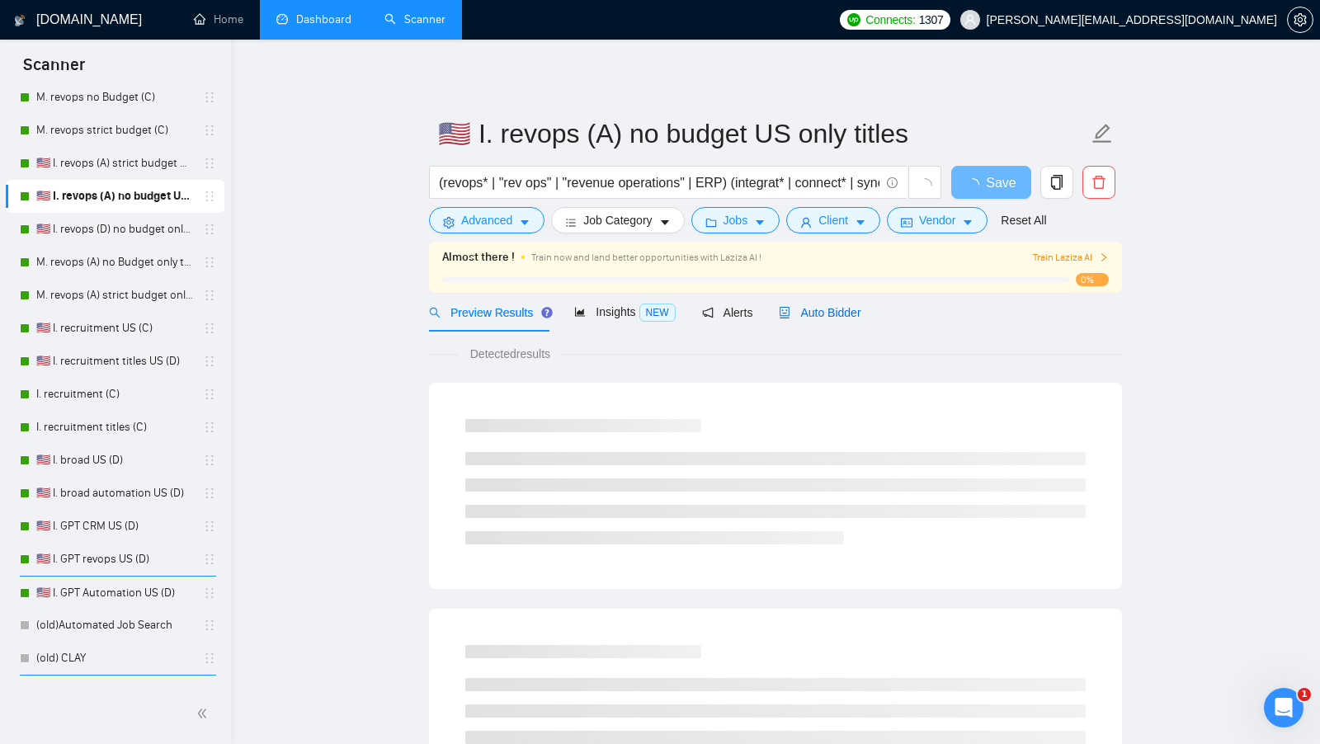
click at [855, 311] on span "Auto Bidder" at bounding box center [820, 312] width 82 height 13
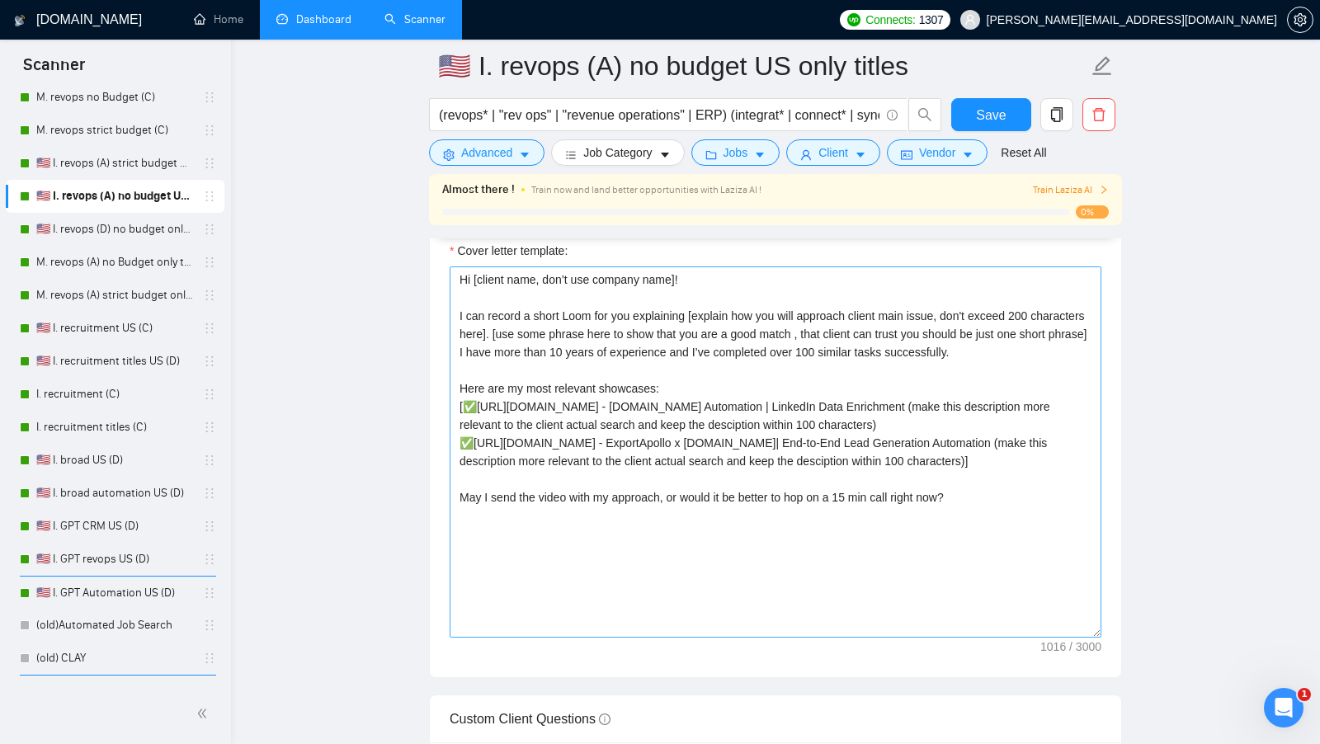
scroll to position [1701, 0]
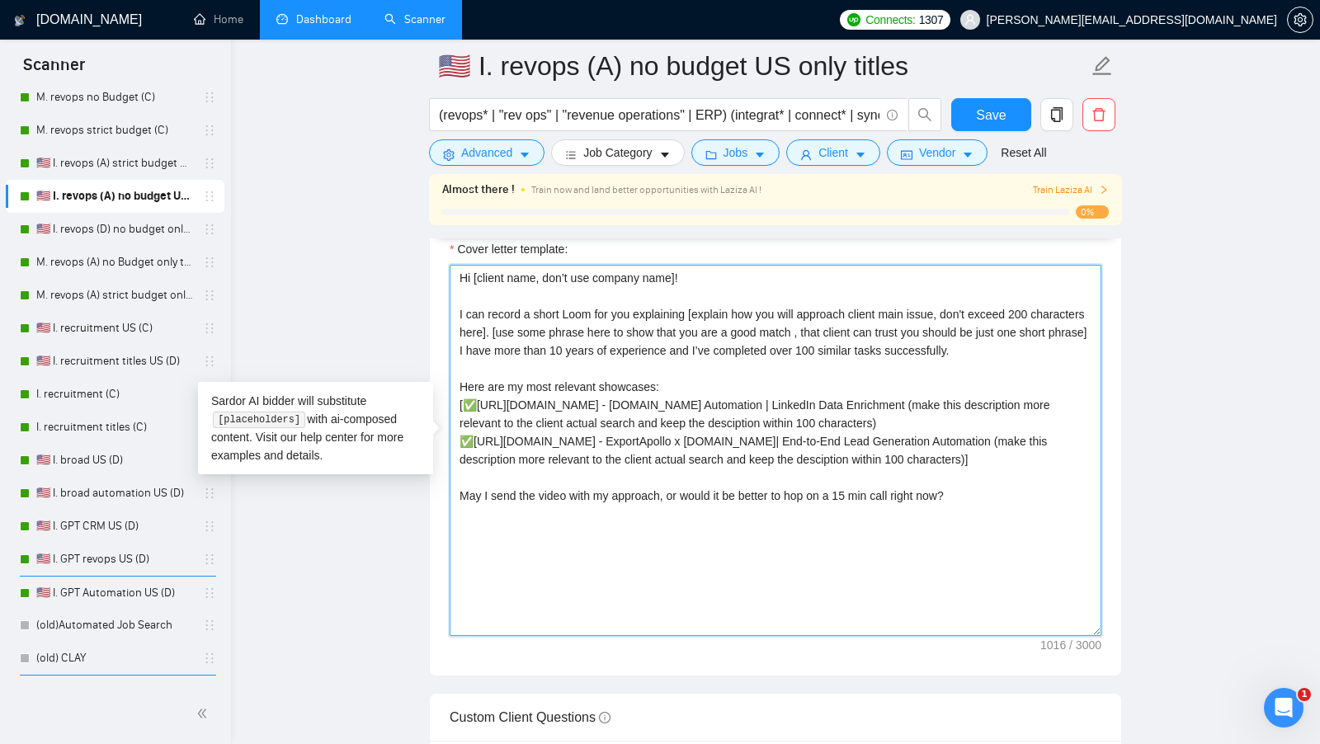
drag, startPoint x: 1016, startPoint y: 590, endPoint x: 454, endPoint y: 243, distance: 659.9
click at [454, 243] on div "Cover letter template:" at bounding box center [775, 438] width 652 height 396
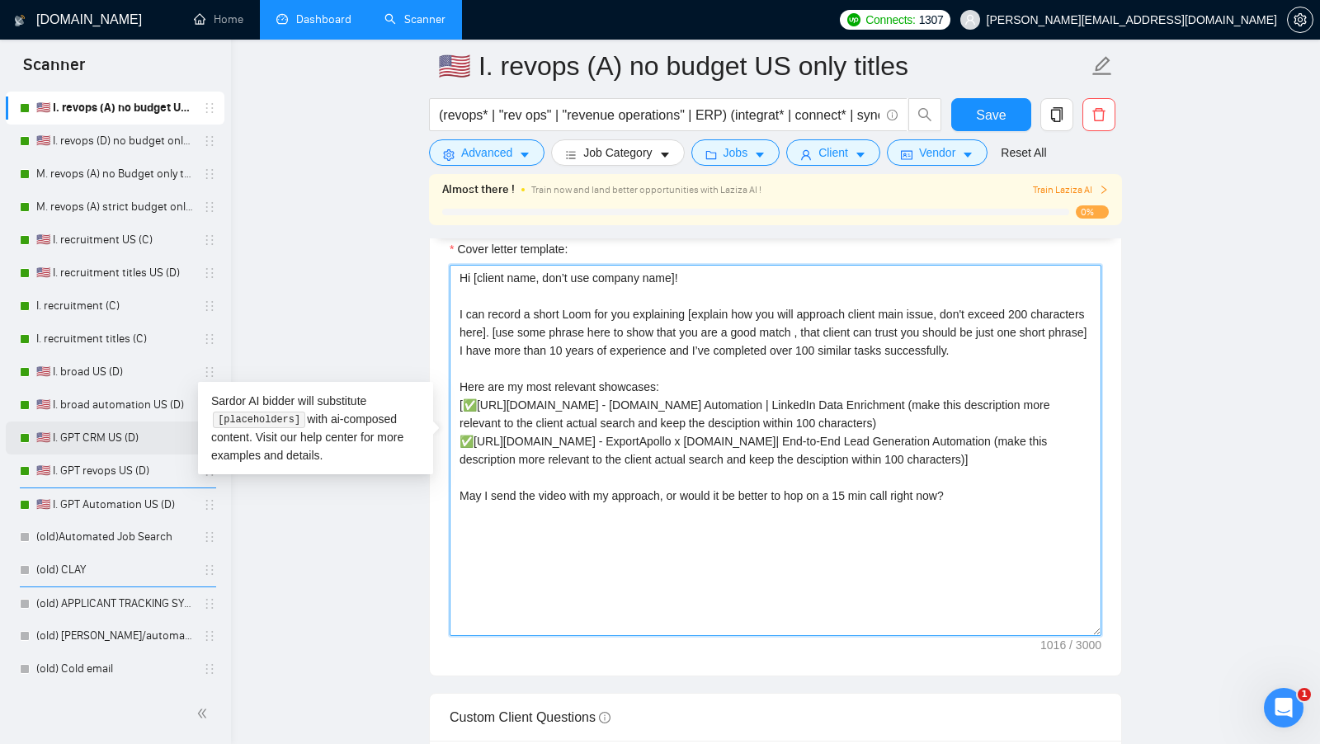
scroll to position [490, 0]
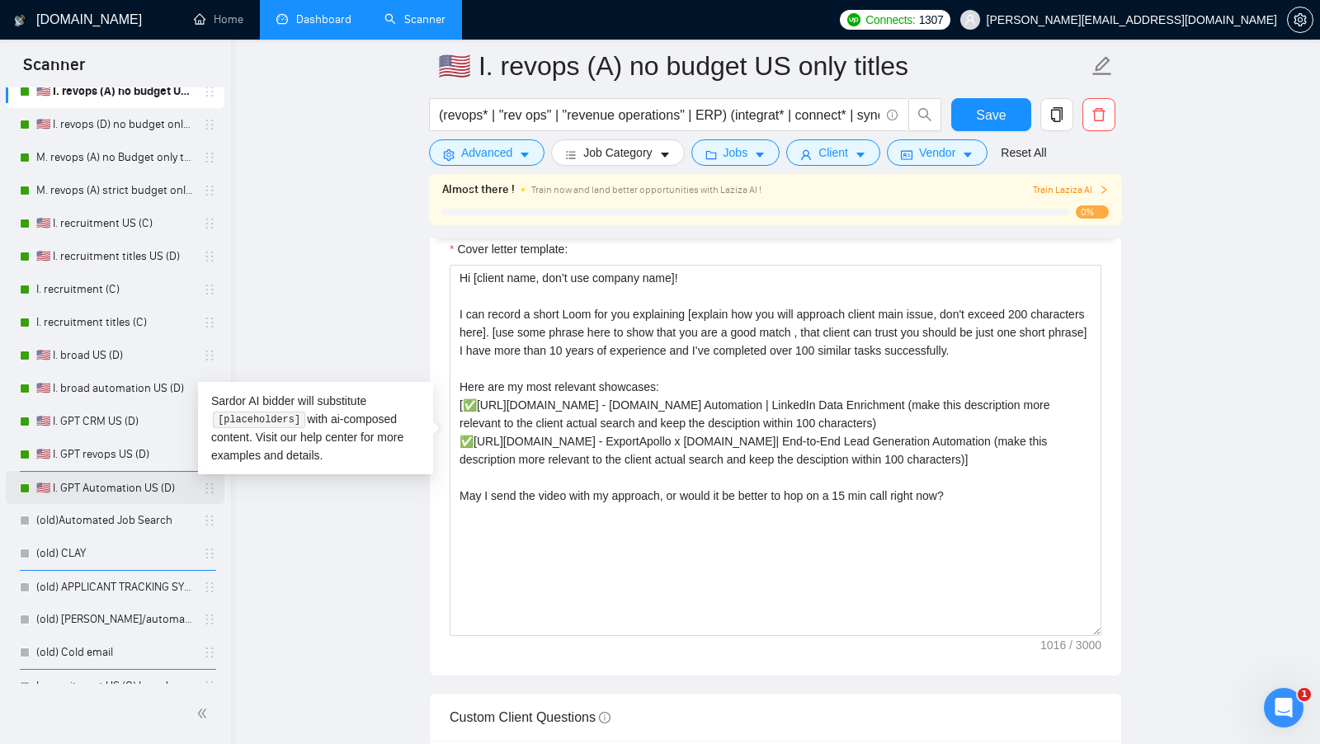
click at [135, 495] on link "🇺🇸 I. GPT Automation US (D)" at bounding box center [114, 488] width 157 height 33
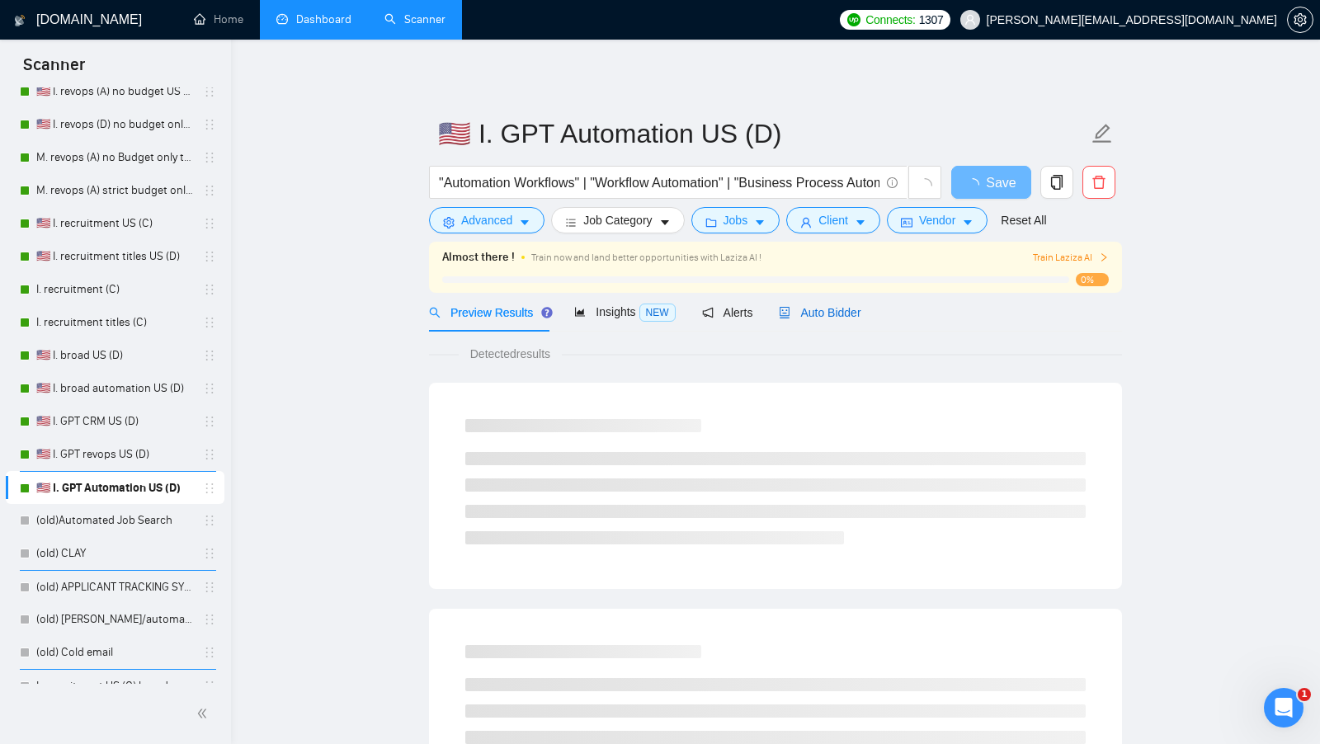
click at [843, 318] on span "Auto Bidder" at bounding box center [820, 312] width 82 height 13
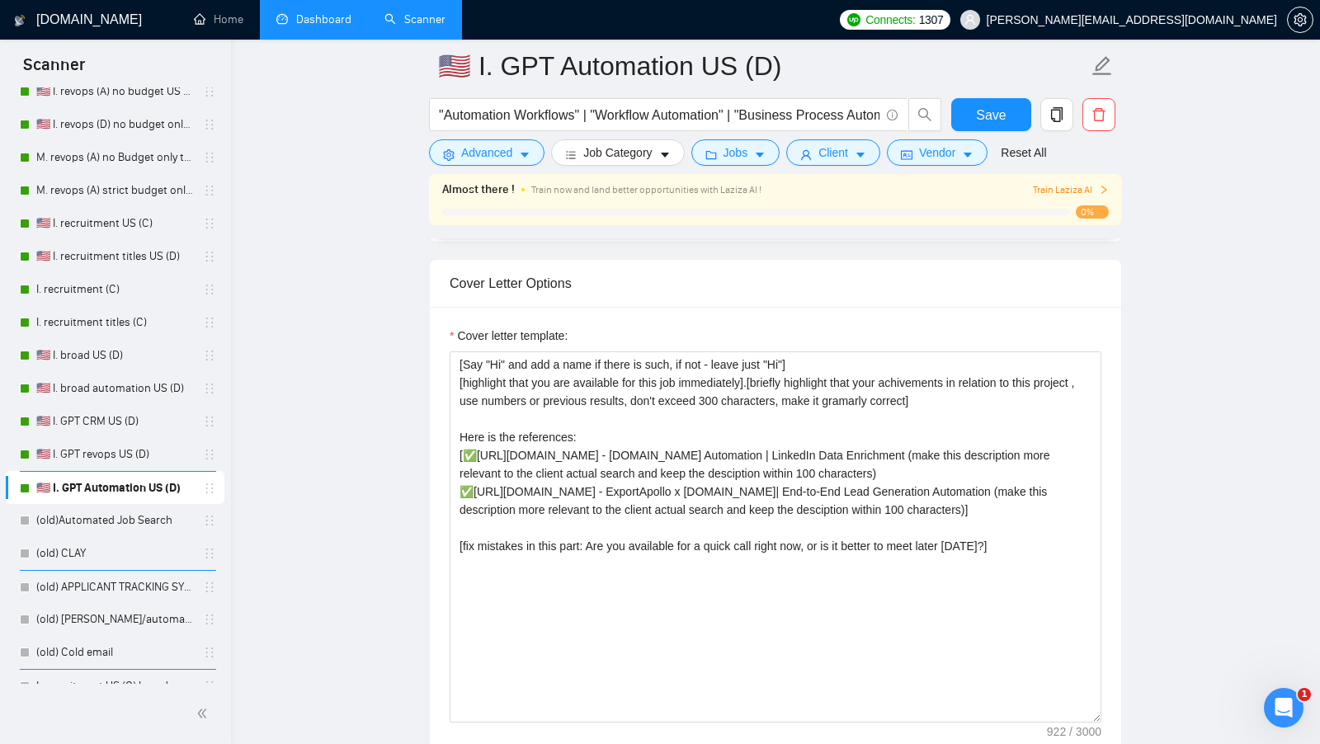
scroll to position [1802, 0]
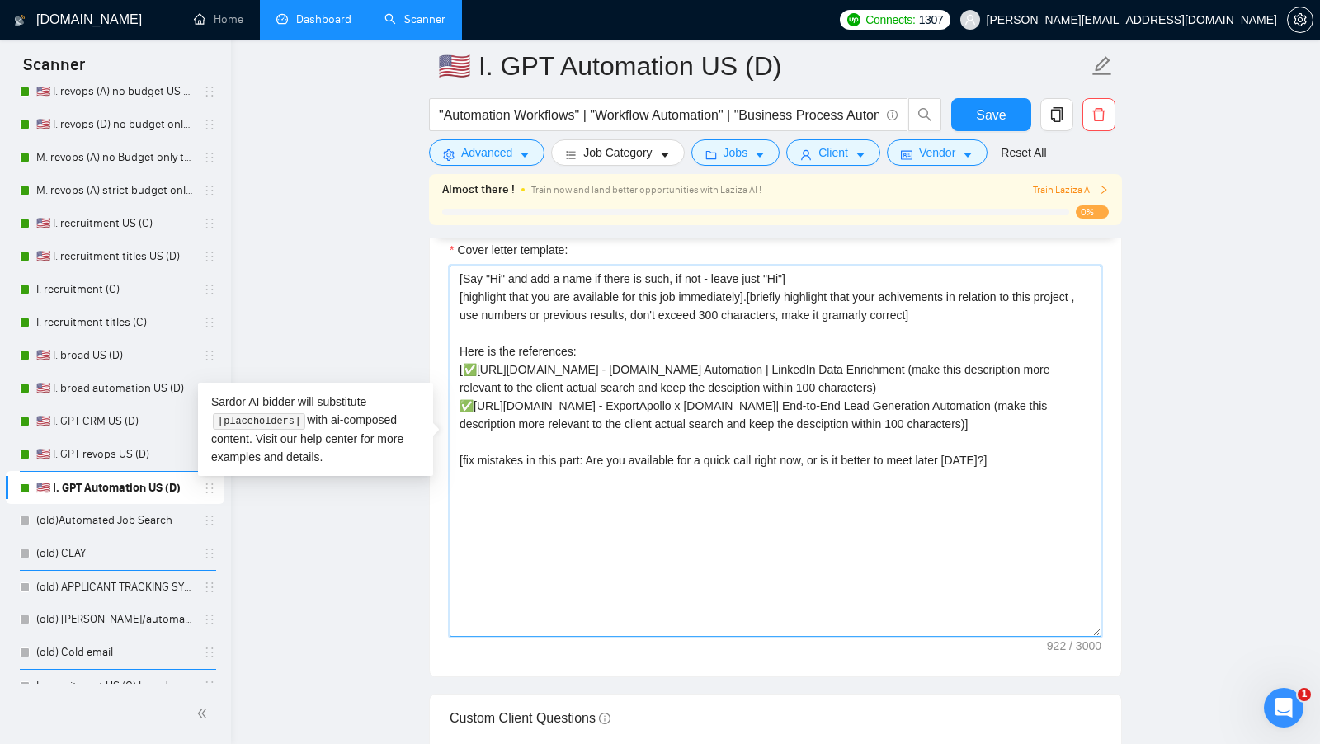
drag, startPoint x: 1069, startPoint y: 540, endPoint x: 318, endPoint y: 224, distance: 814.3
click at [318, 224] on main "🇺🇸 I. GPT Automation US (D) "Automation Workflows" | "Workflow Automation" | "B…" at bounding box center [775, 496] width 1036 height 4465
paste textarea "Hi [client name, don’t use company name]! I can record a short Loom for you exp…"
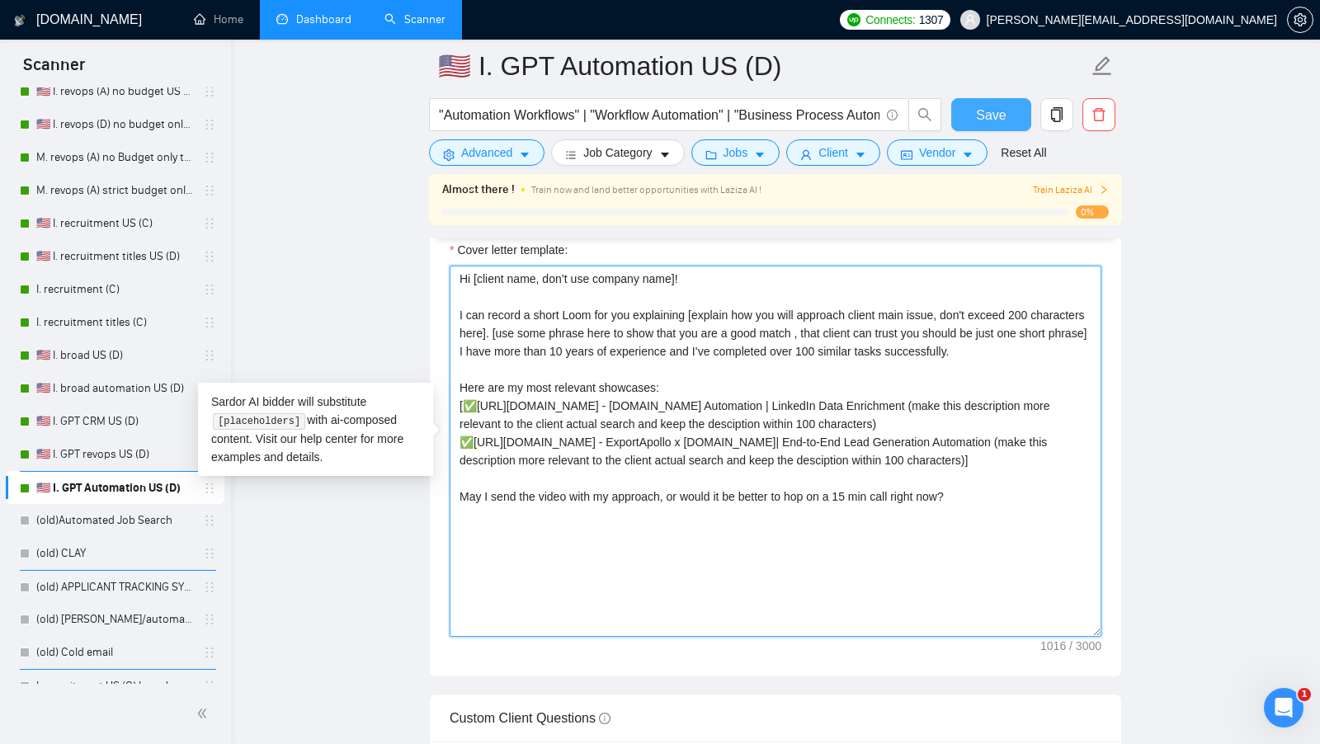
type textarea "Hi [client name, don’t use company name]! I can record a short Loom for you exp…"
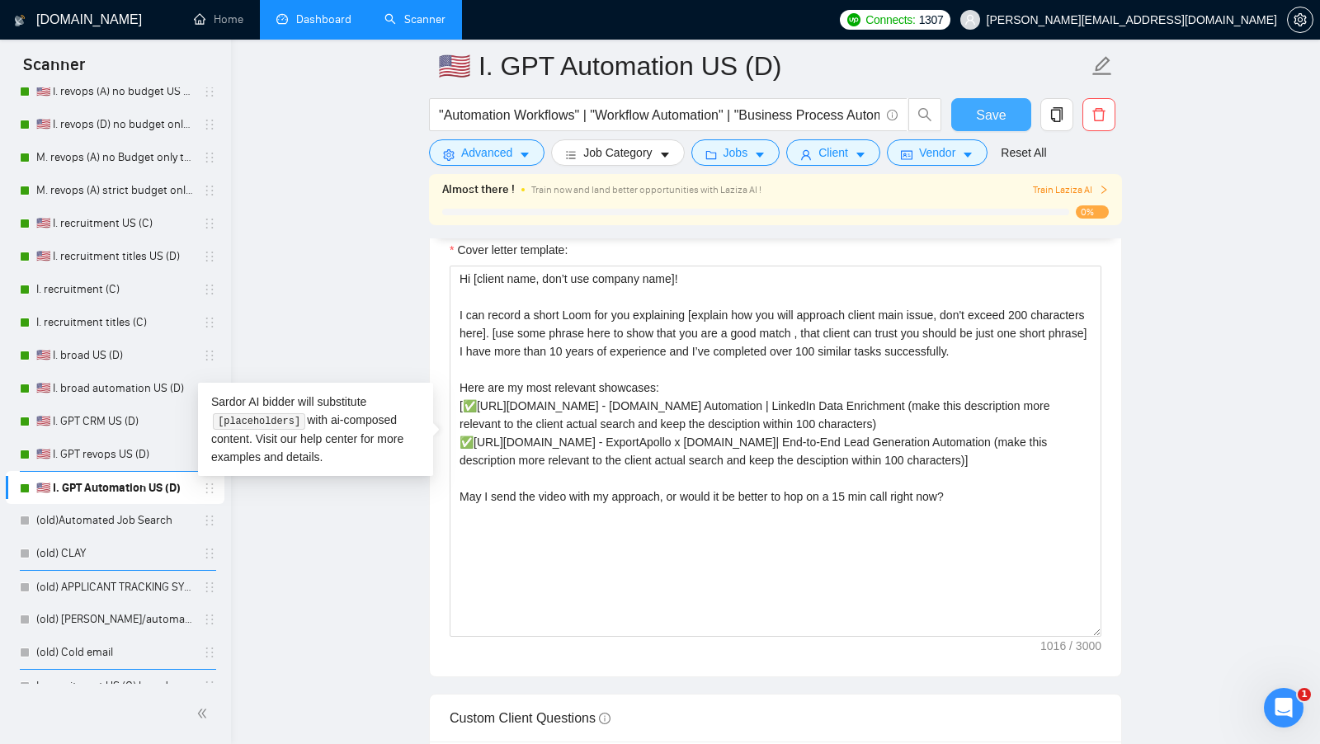
click at [966, 116] on button "Save" at bounding box center [991, 114] width 80 height 33
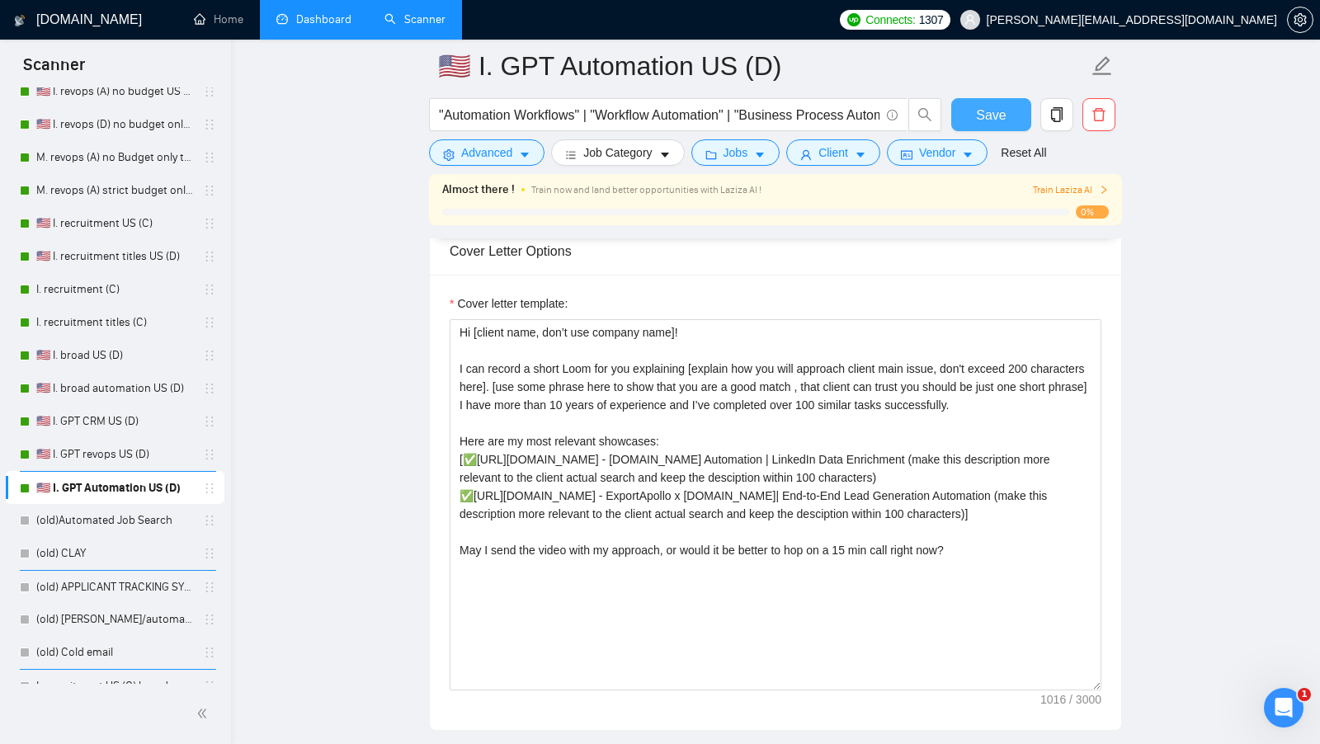
scroll to position [1741, 0]
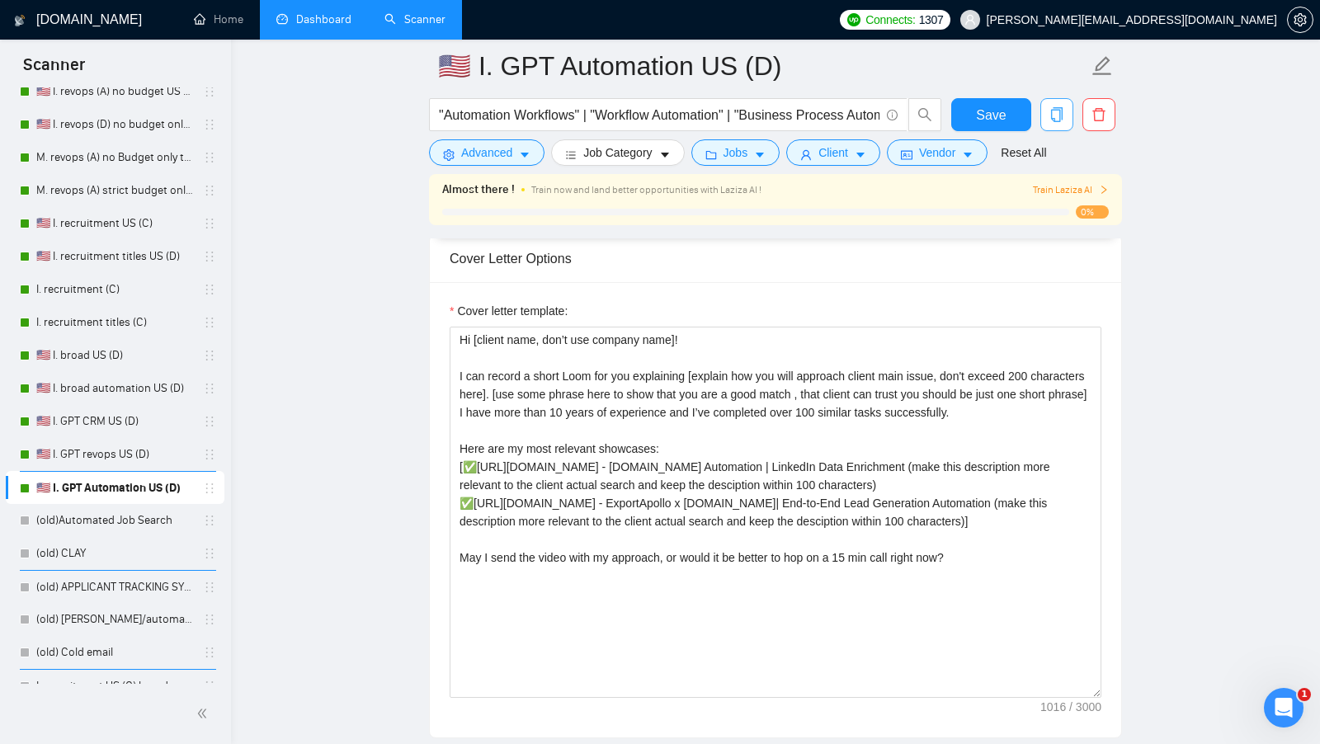
click at [1050, 115] on icon "copy" at bounding box center [1056, 114] width 15 height 15
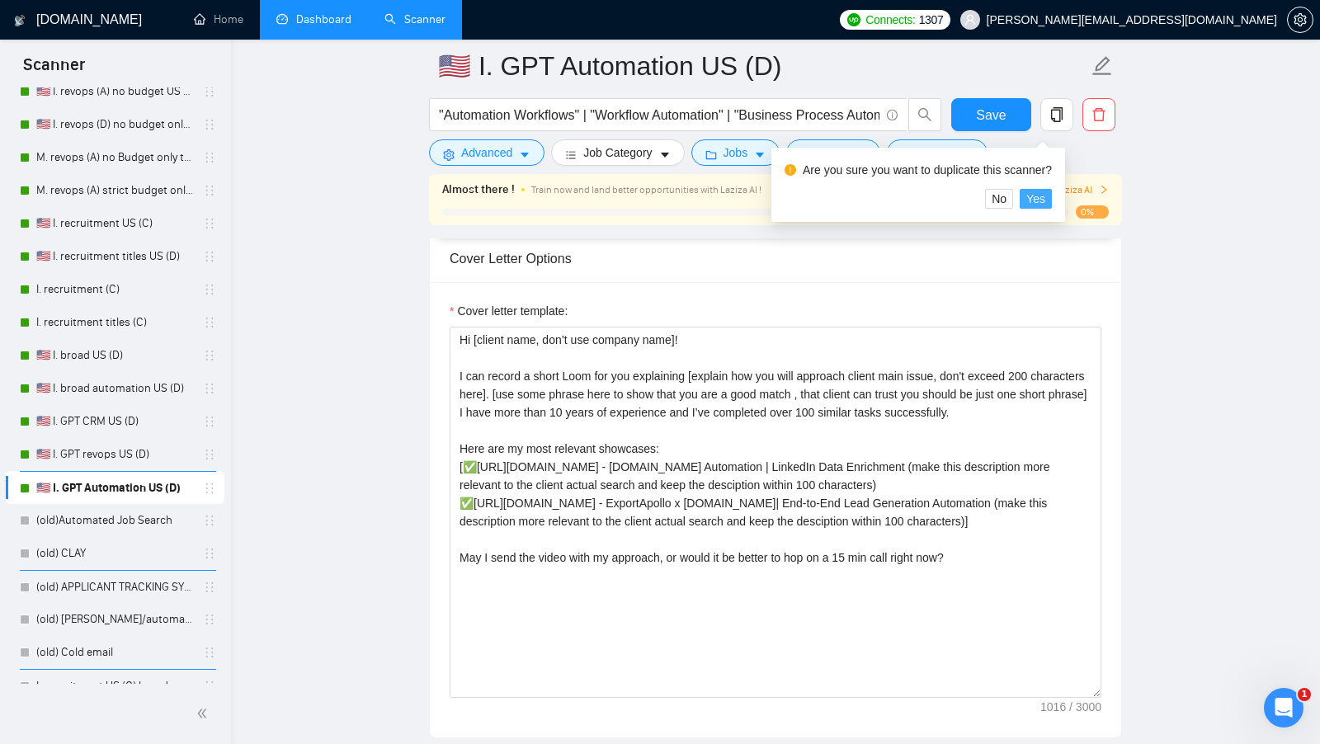
click at [1041, 191] on span "Yes" at bounding box center [1035, 199] width 19 height 18
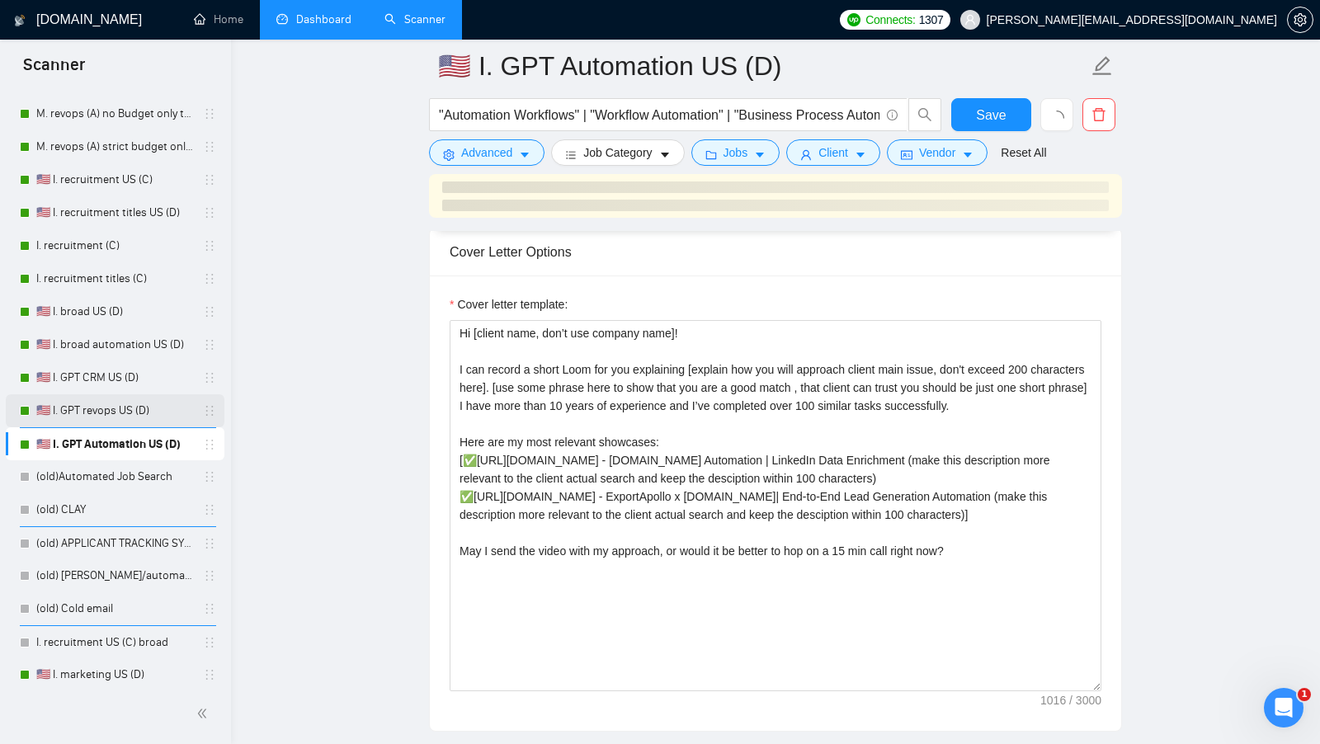
scroll to position [540, 0]
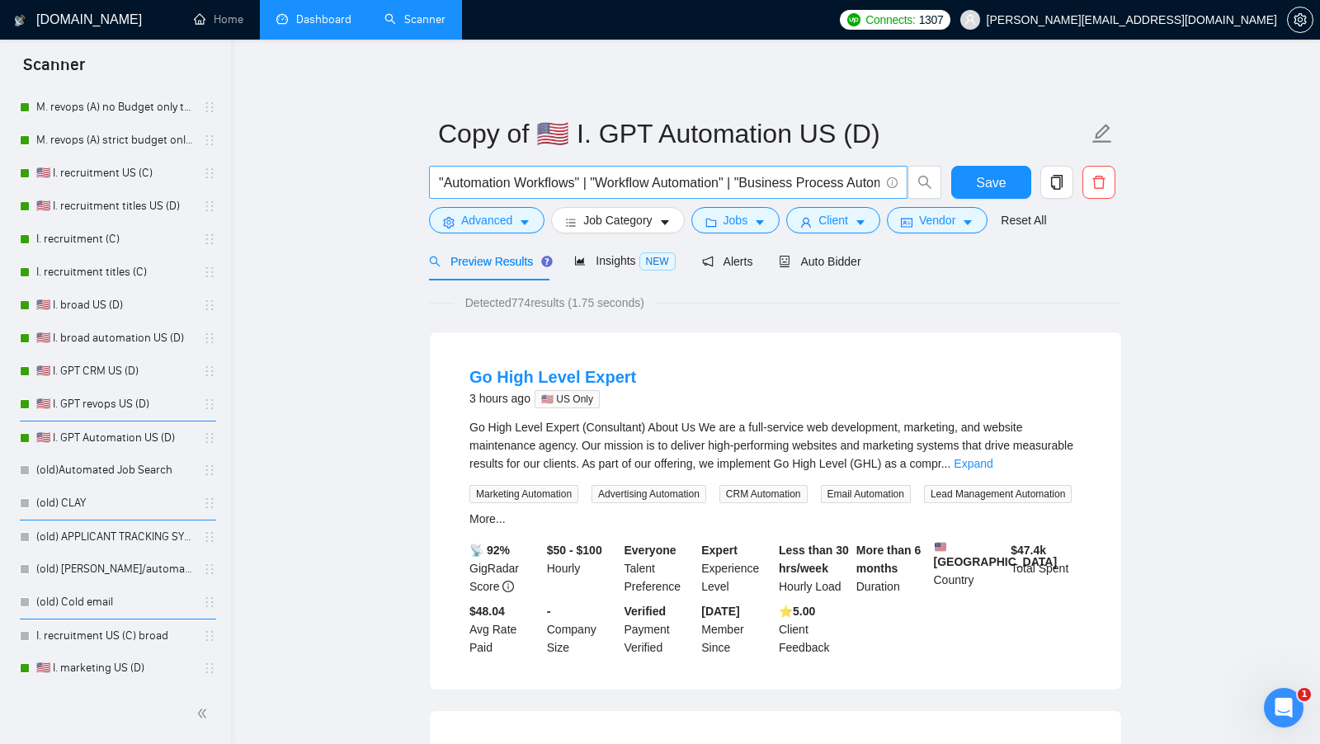
click at [742, 179] on input ""Automation Workflows" | "Workflow Automation" | "Business Process Automation" …" at bounding box center [659, 182] width 440 height 21
paste input "I Prospecting" | "AI Lead Generation" | "AI Automation" | "Relevance AI" | "AI …"
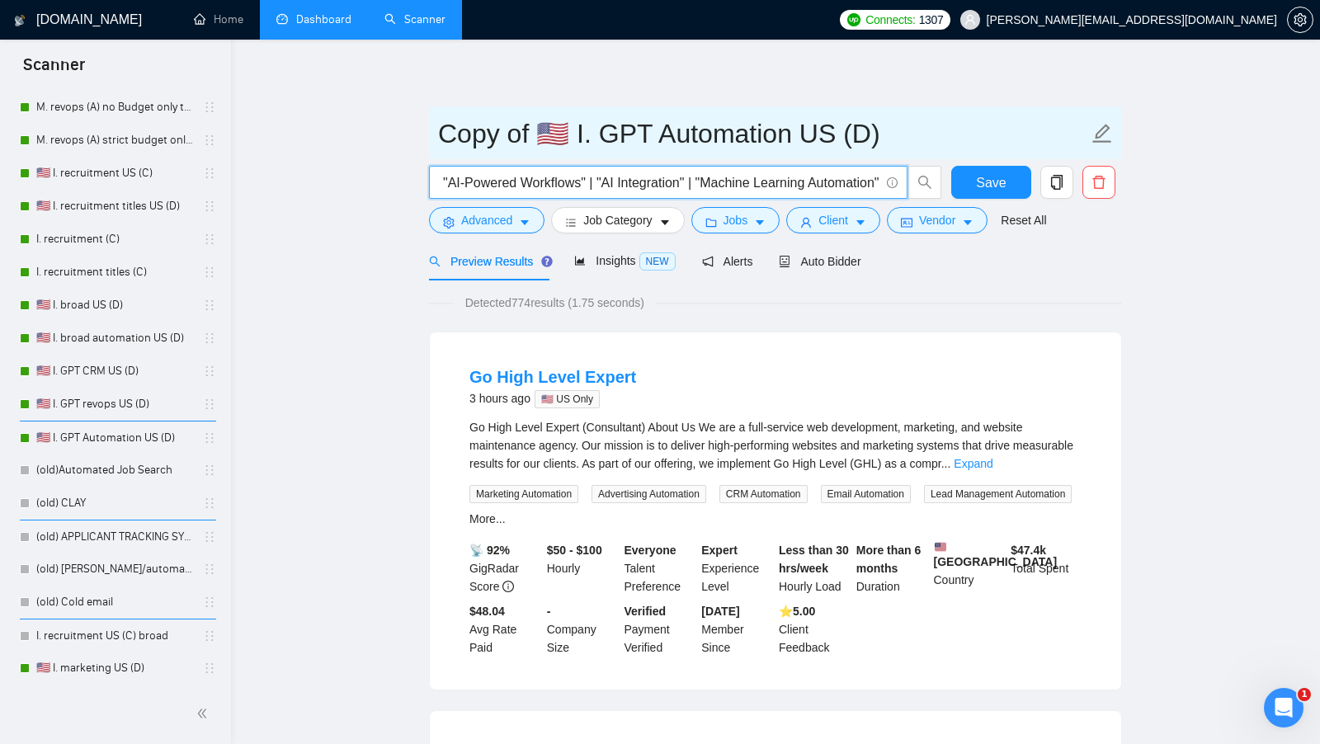
type input ""AI Prospecting" | "AI Lead Generation" | "AI Automation" | "Relevance AI" | "A…"
drag, startPoint x: 530, startPoint y: 132, endPoint x: 364, endPoint y: 129, distance: 166.6
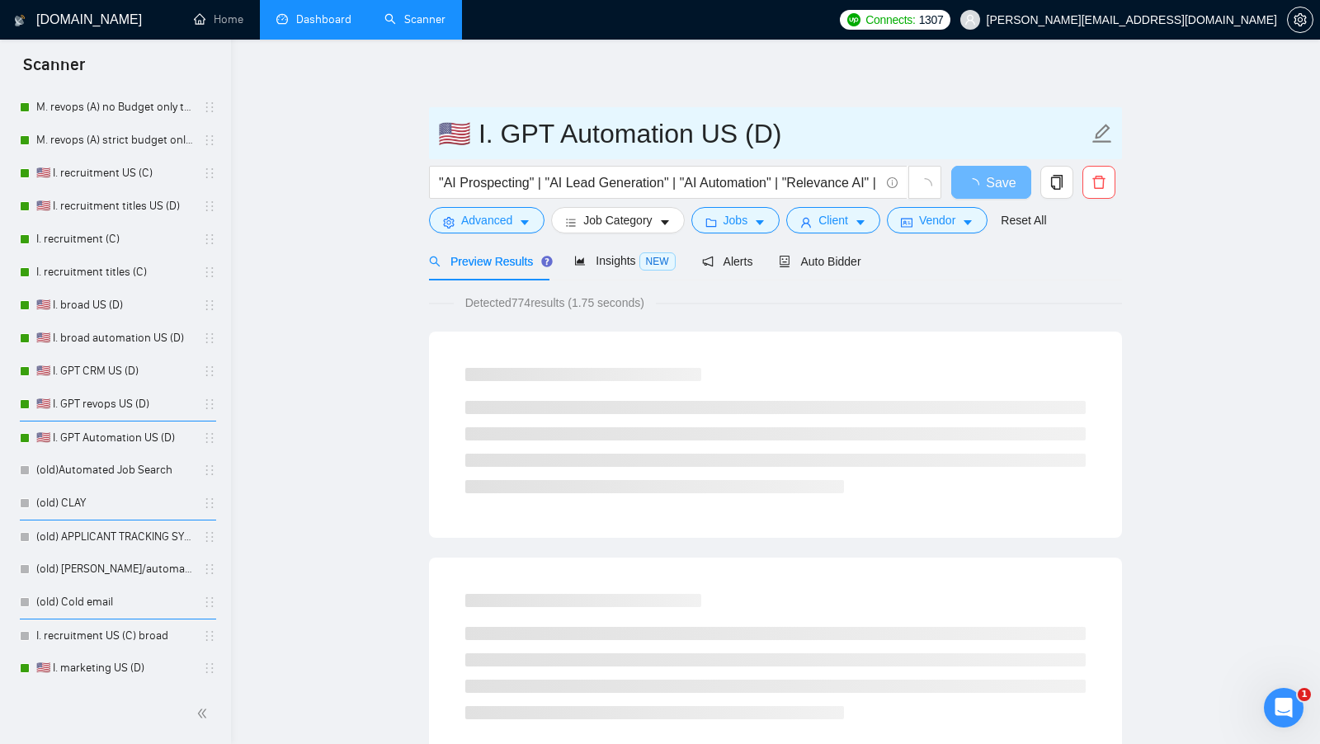
click at [747, 137] on input "🇺🇸 I. GPT Automation US (D)" at bounding box center [763, 133] width 650 height 41
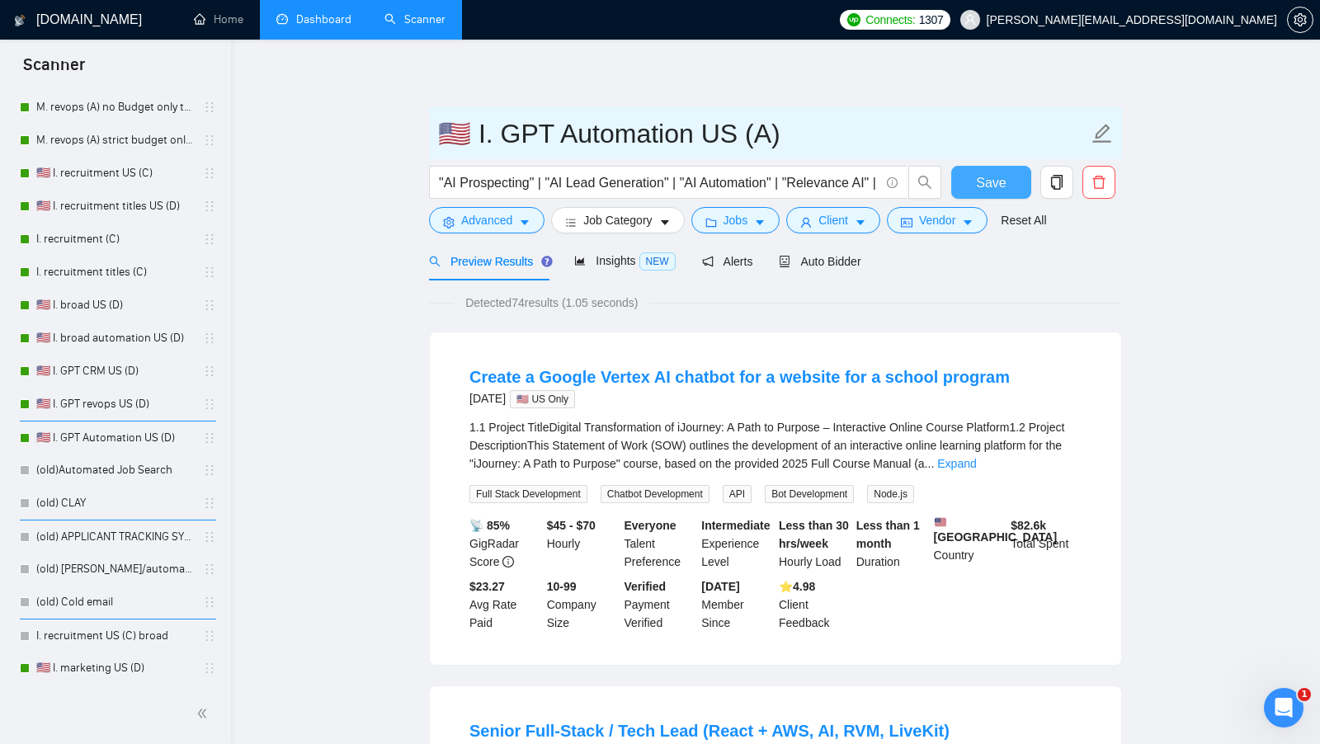
type input "🇺🇸 I. GPT Automation US (A)"
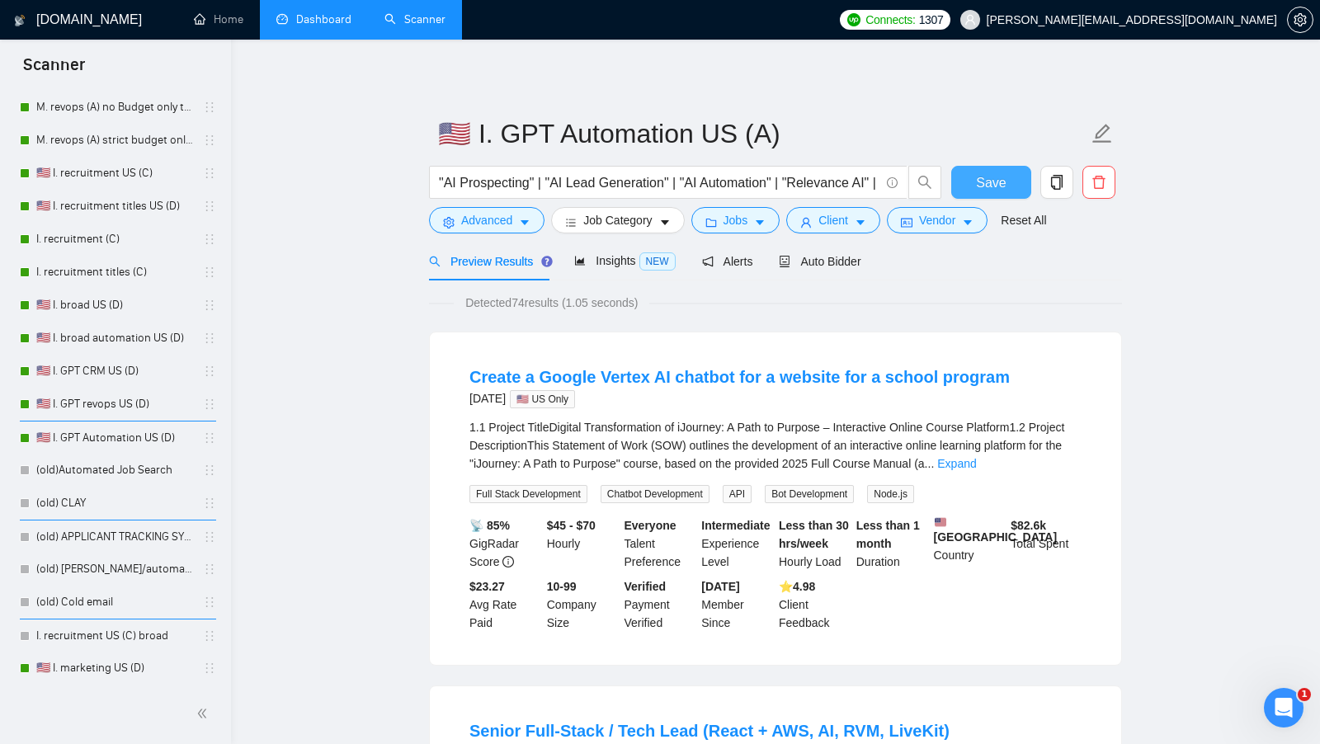
click at [1004, 195] on button "Save" at bounding box center [991, 182] width 80 height 33
click at [976, 465] on link "Expand" at bounding box center [956, 463] width 39 height 13
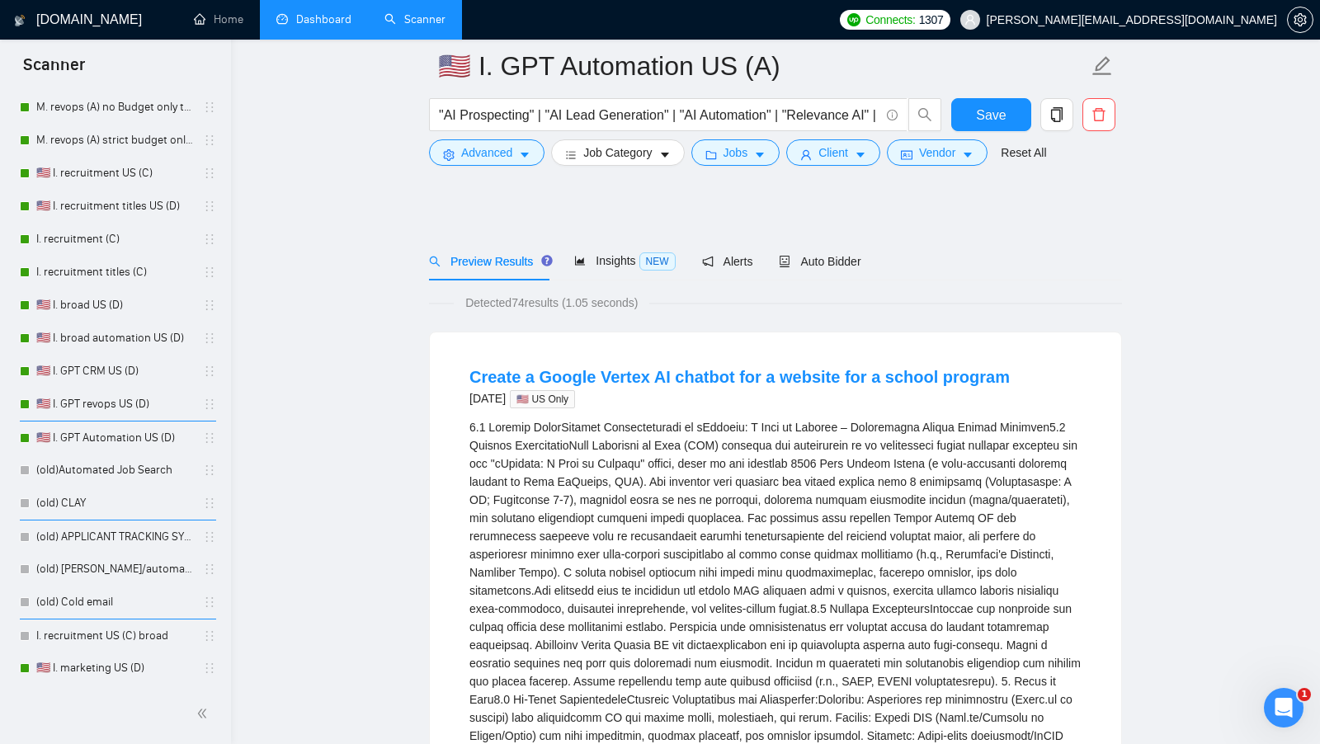
scroll to position [495, 0]
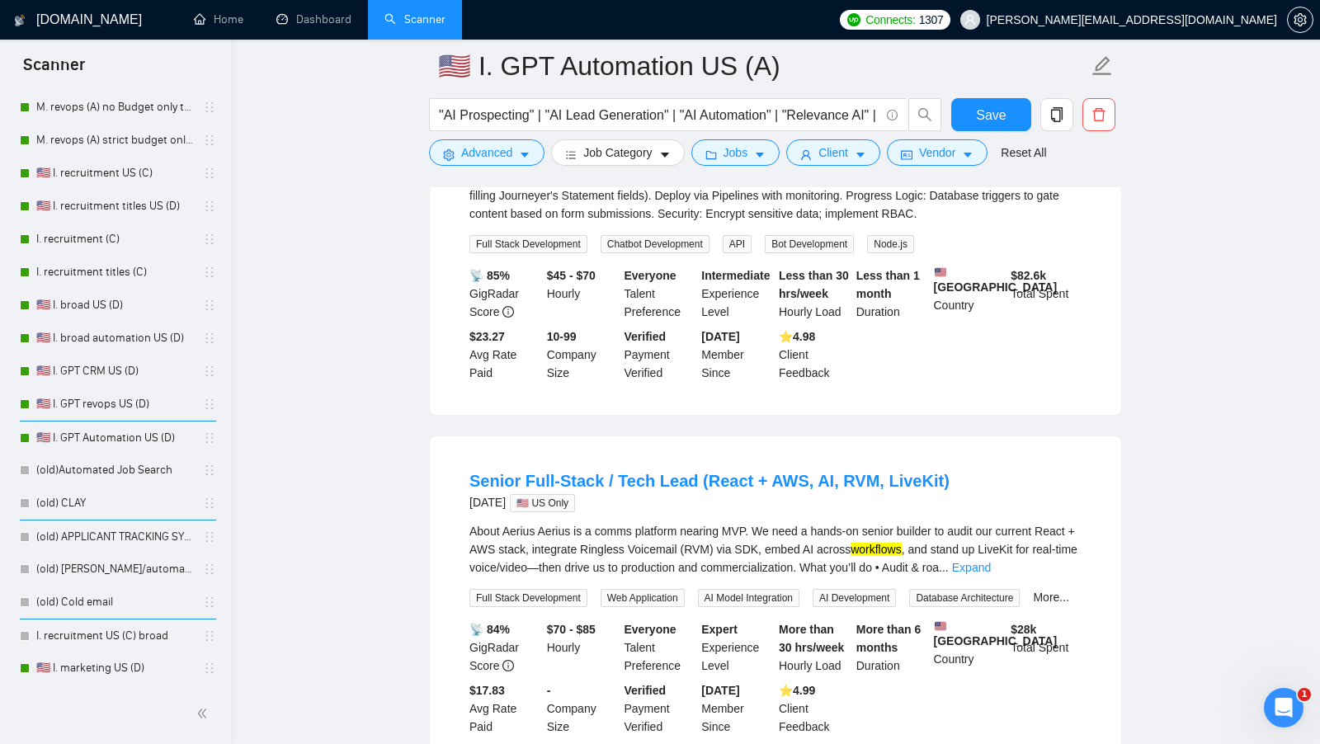
scroll to position [457, 0]
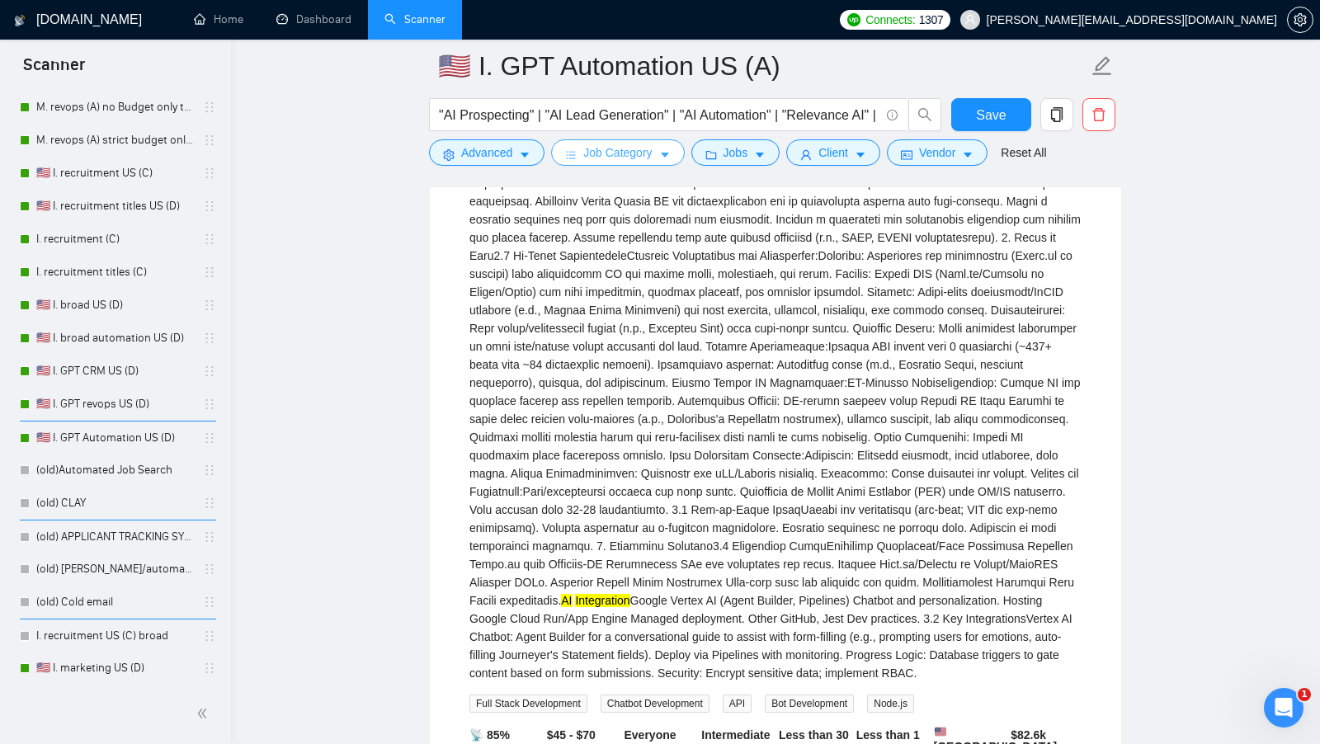
click at [619, 153] on span "Job Category" at bounding box center [617, 153] width 68 height 18
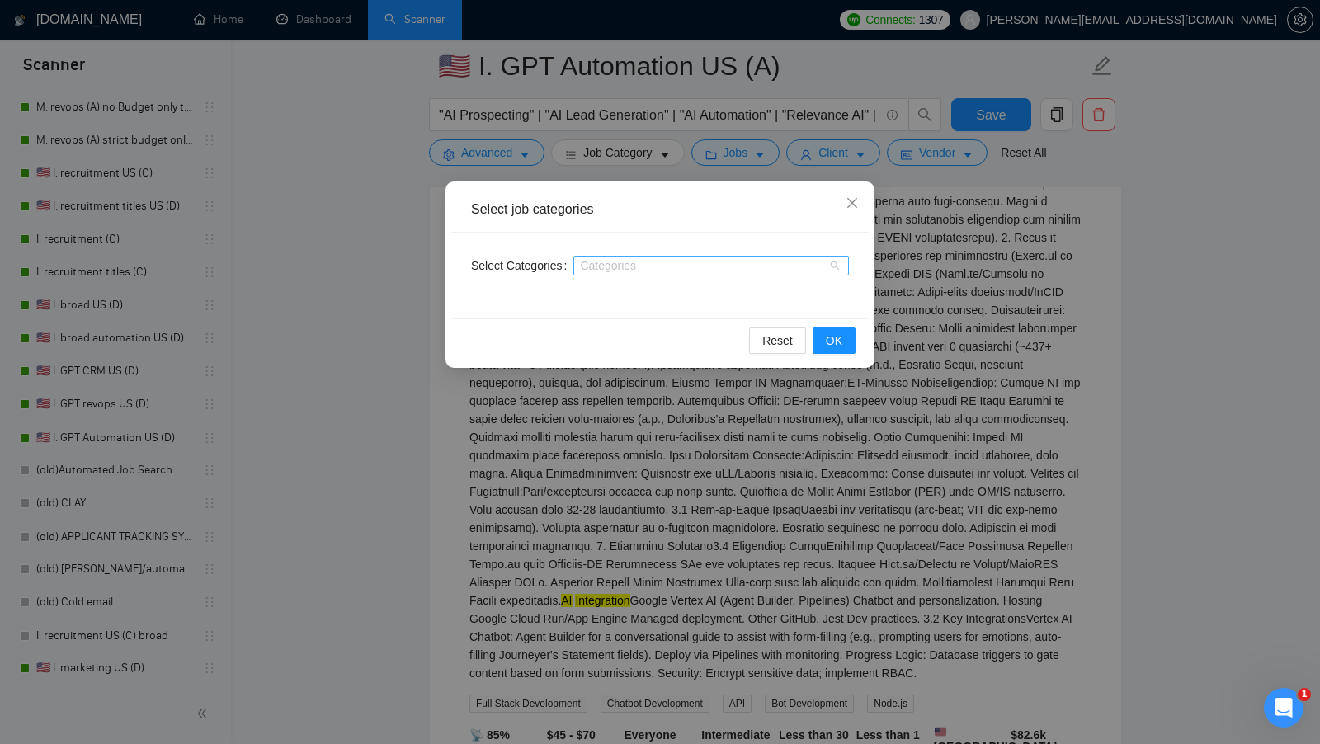
click at [694, 266] on div at bounding box center [702, 265] width 251 height 13
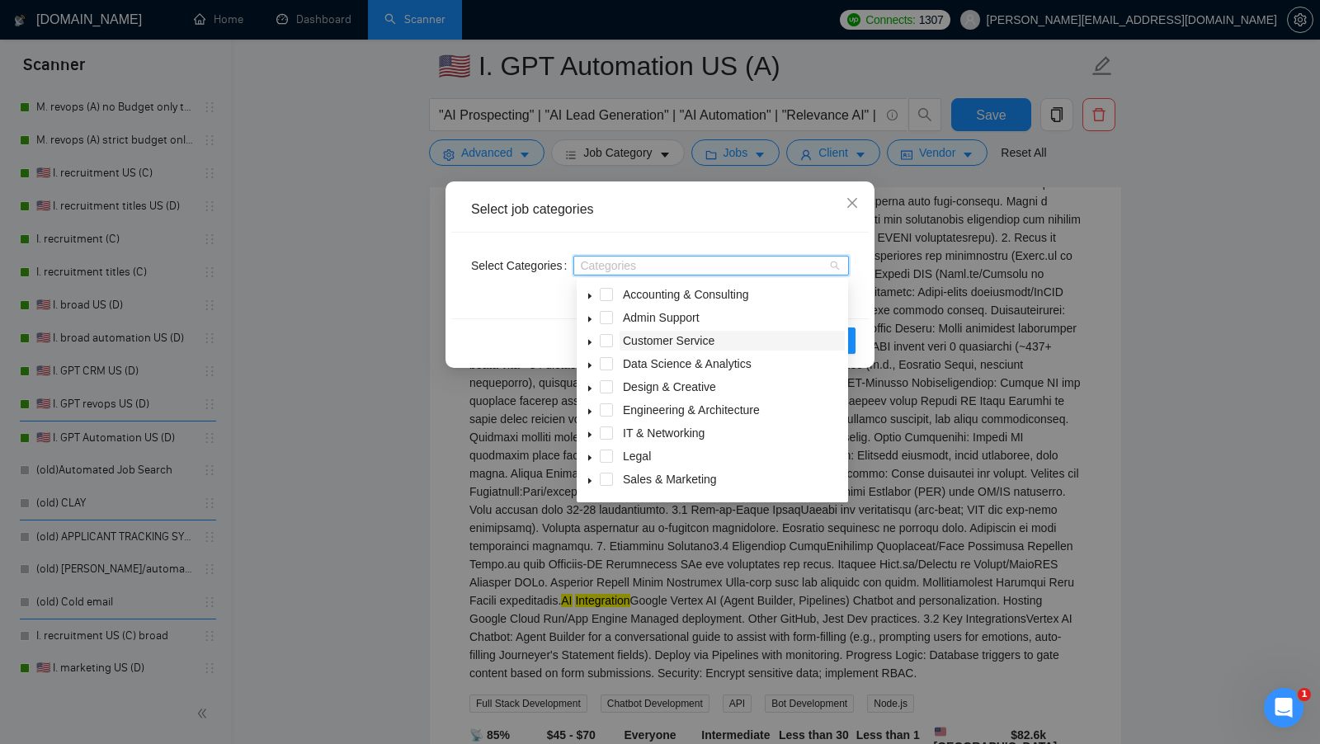
scroll to position [66, 0]
click at [600, 413] on span at bounding box center [606, 413] width 13 height 13
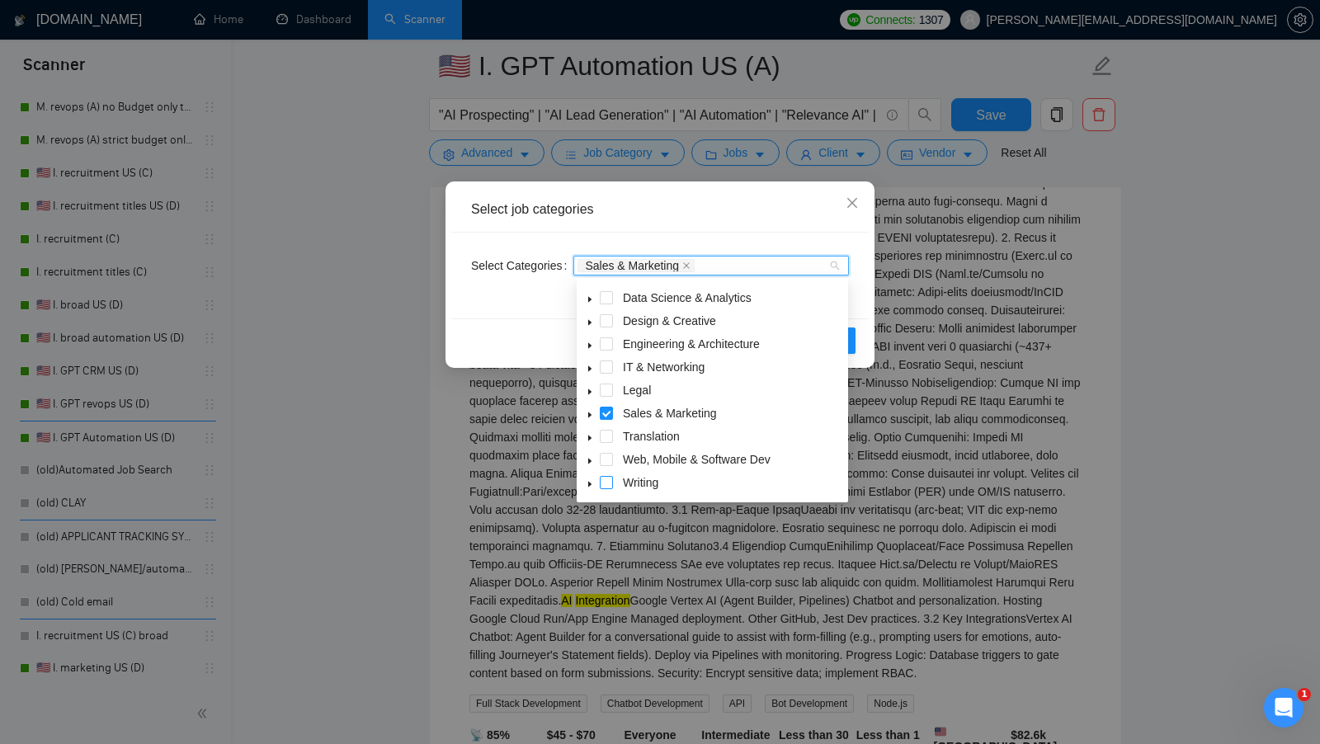
click at [607, 478] on span at bounding box center [606, 482] width 13 height 13
click at [592, 464] on icon "caret-down" at bounding box center [590, 461] width 8 height 8
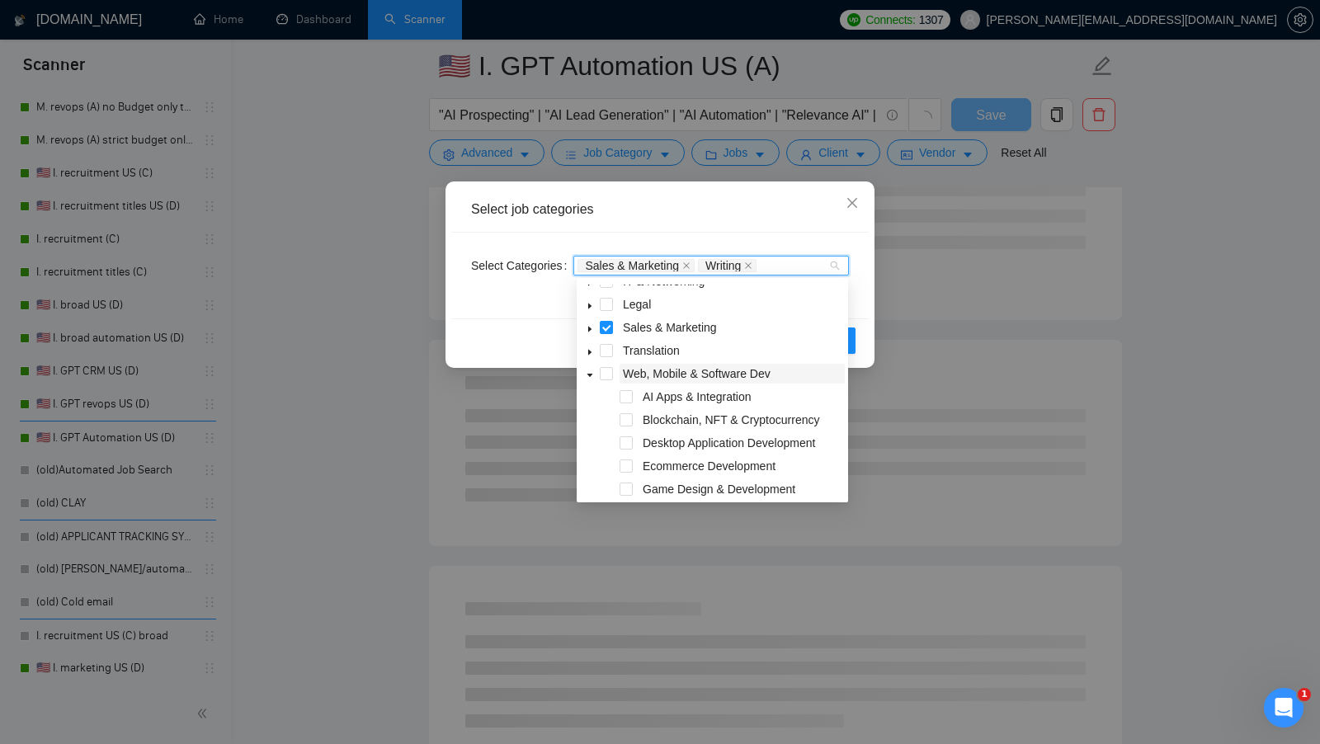
scroll to position [152, 0]
click at [633, 398] on div "AI Apps & Integration" at bounding box center [712, 398] width 265 height 23
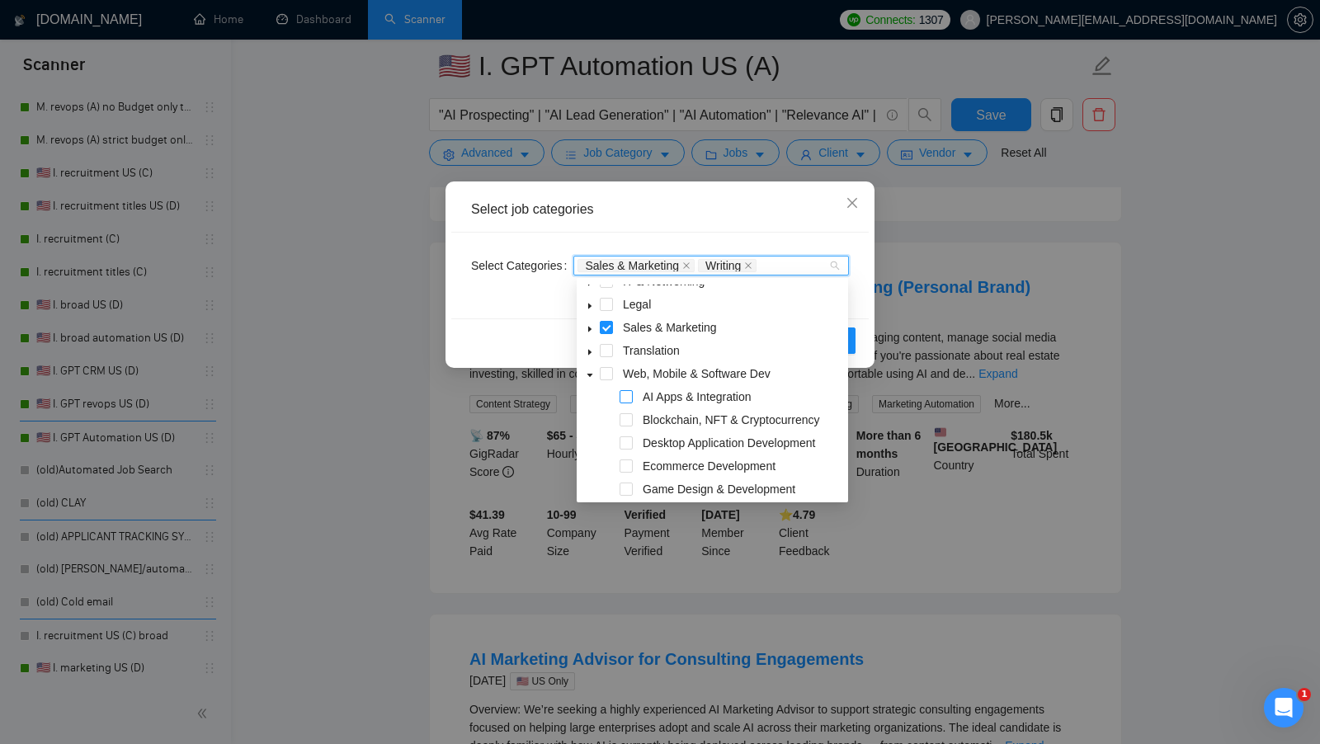
click at [630, 398] on span at bounding box center [625, 396] width 13 height 13
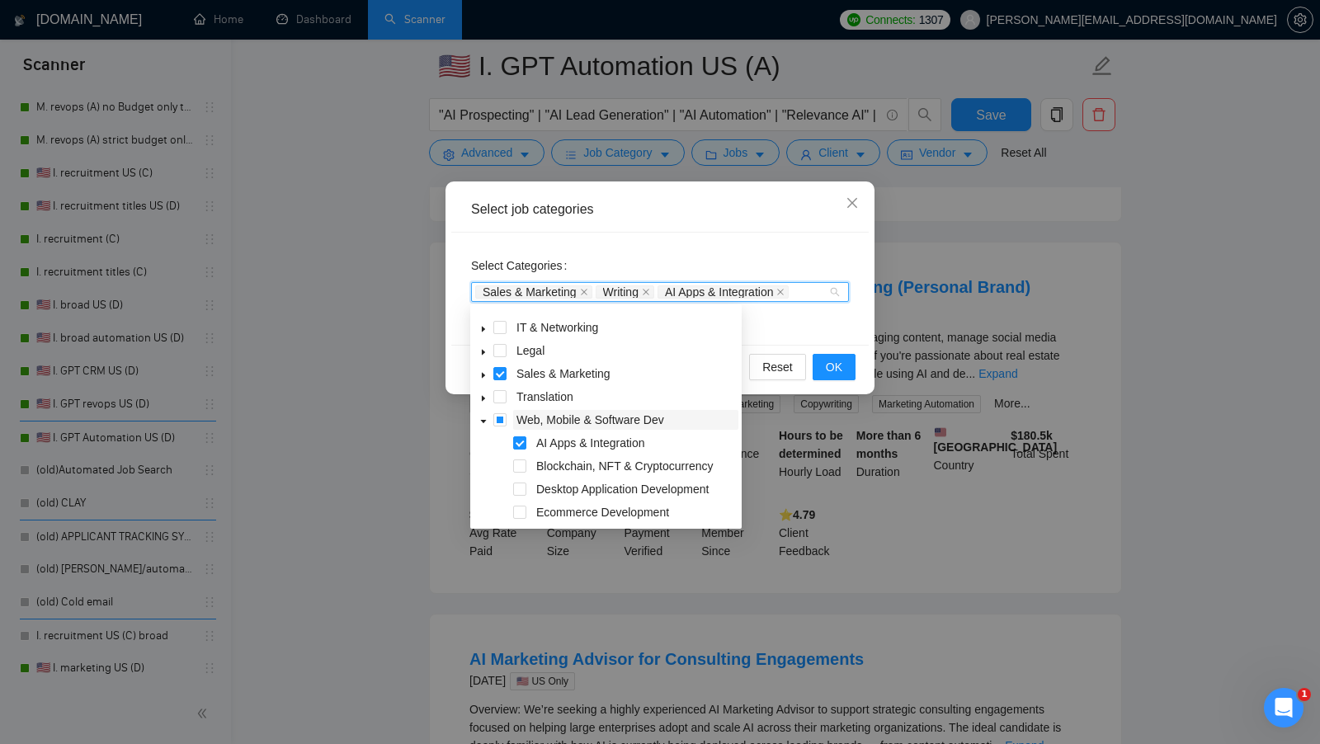
scroll to position [129, 0]
click at [487, 397] on span at bounding box center [483, 399] width 20 height 20
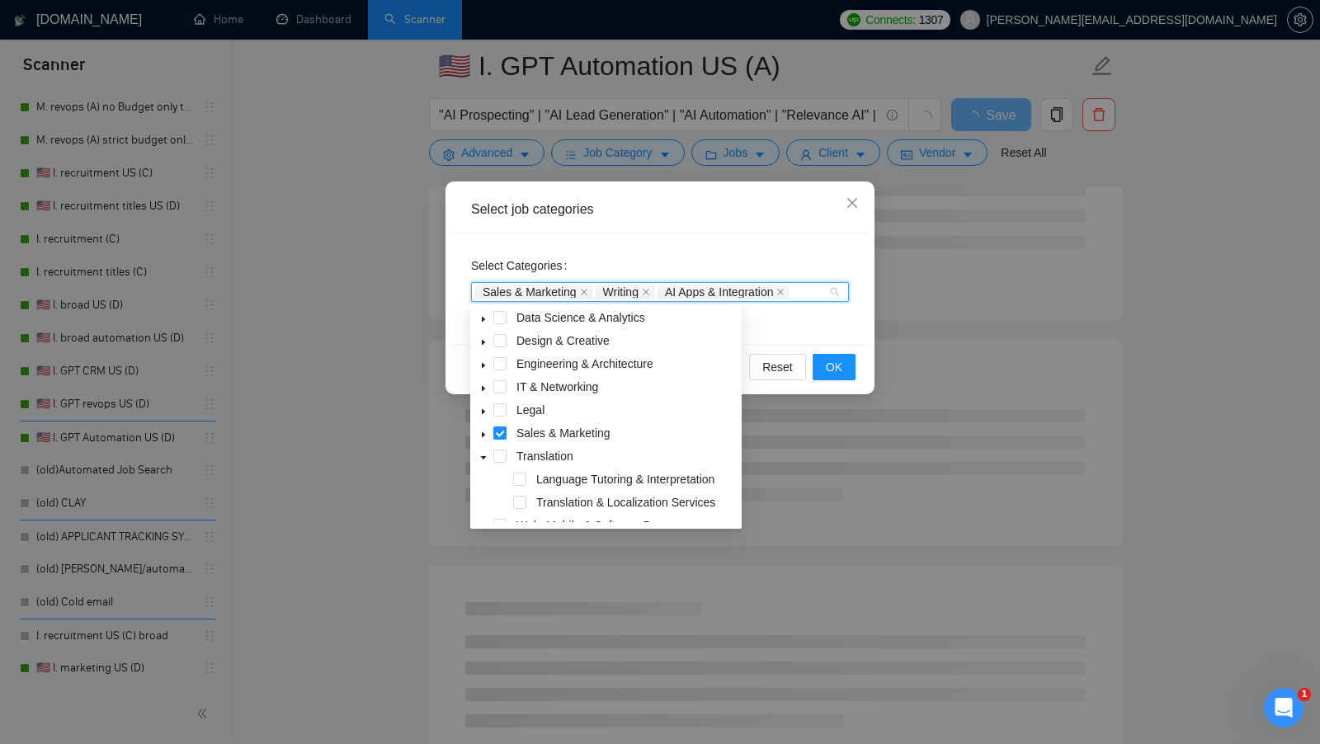
scroll to position [68, 0]
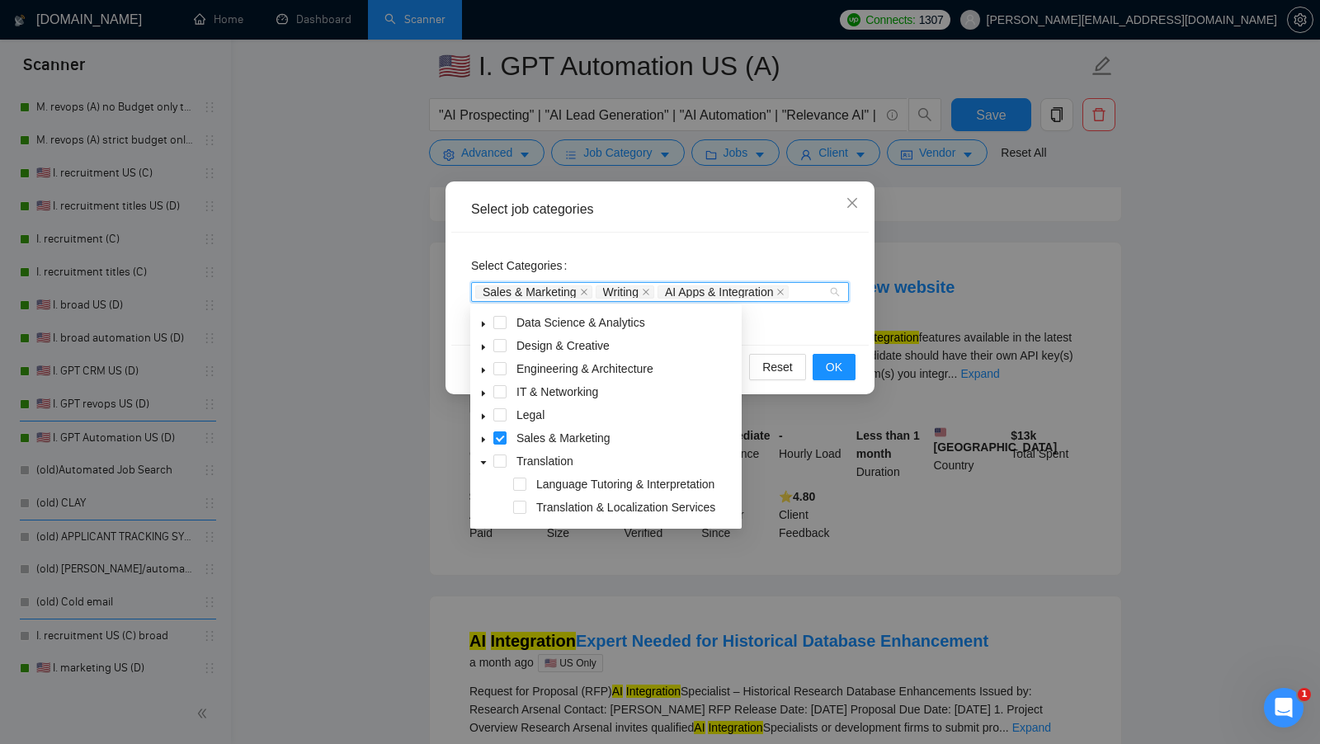
click at [483, 389] on icon "caret-down" at bounding box center [483, 393] width 8 height 8
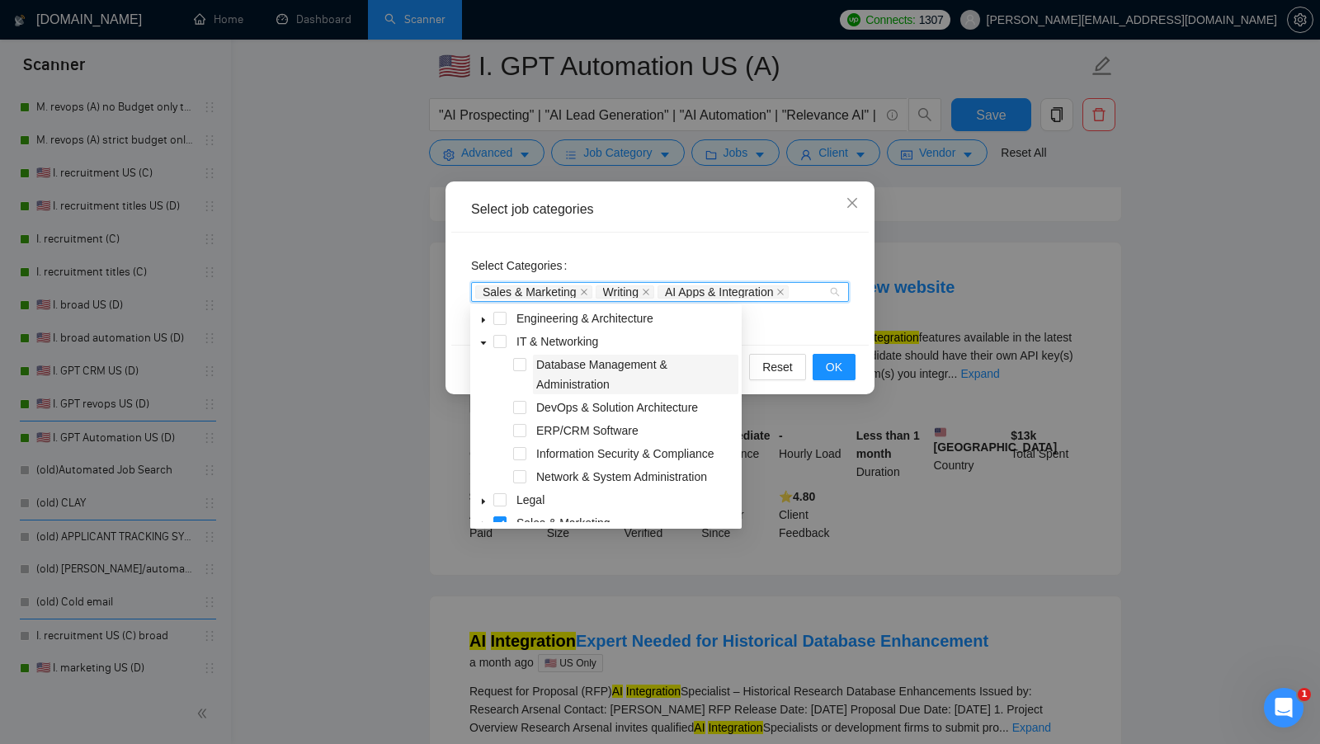
scroll to position [120, 0]
click at [501, 339] on span at bounding box center [499, 338] width 13 height 13
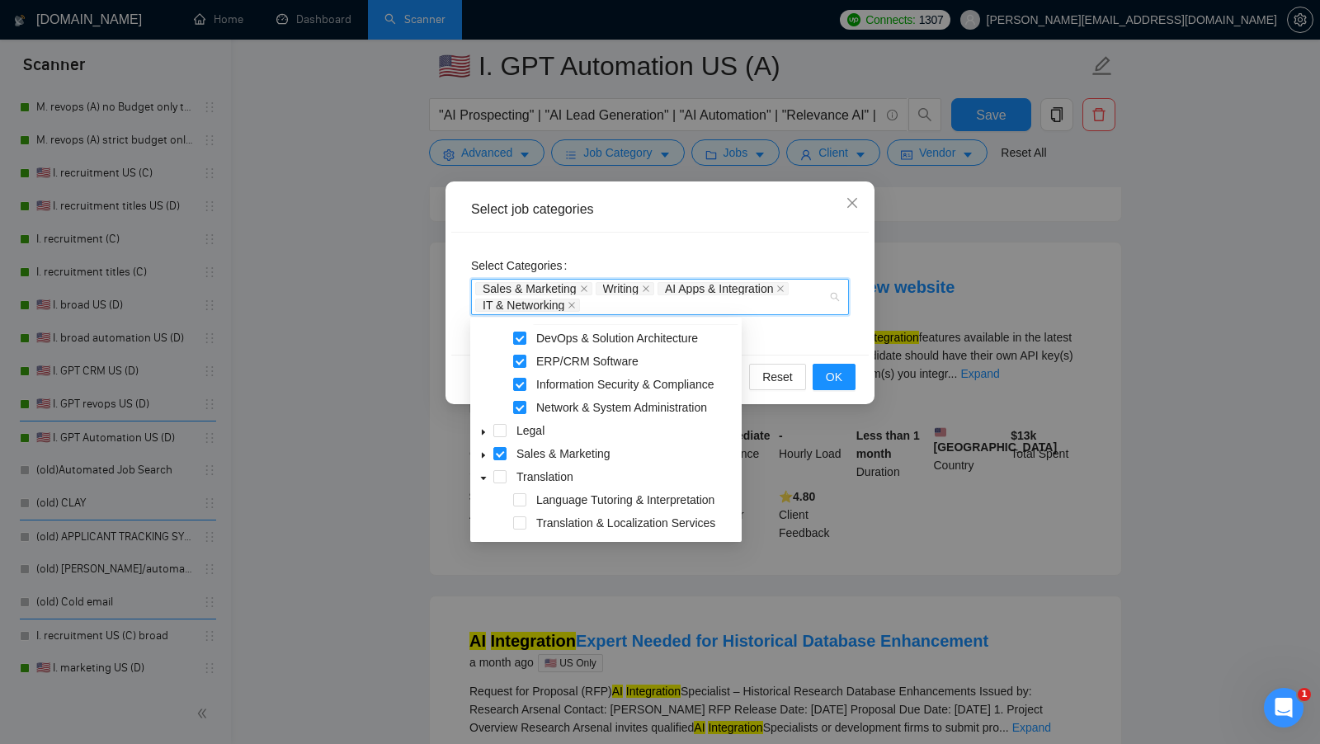
scroll to position [202, 0]
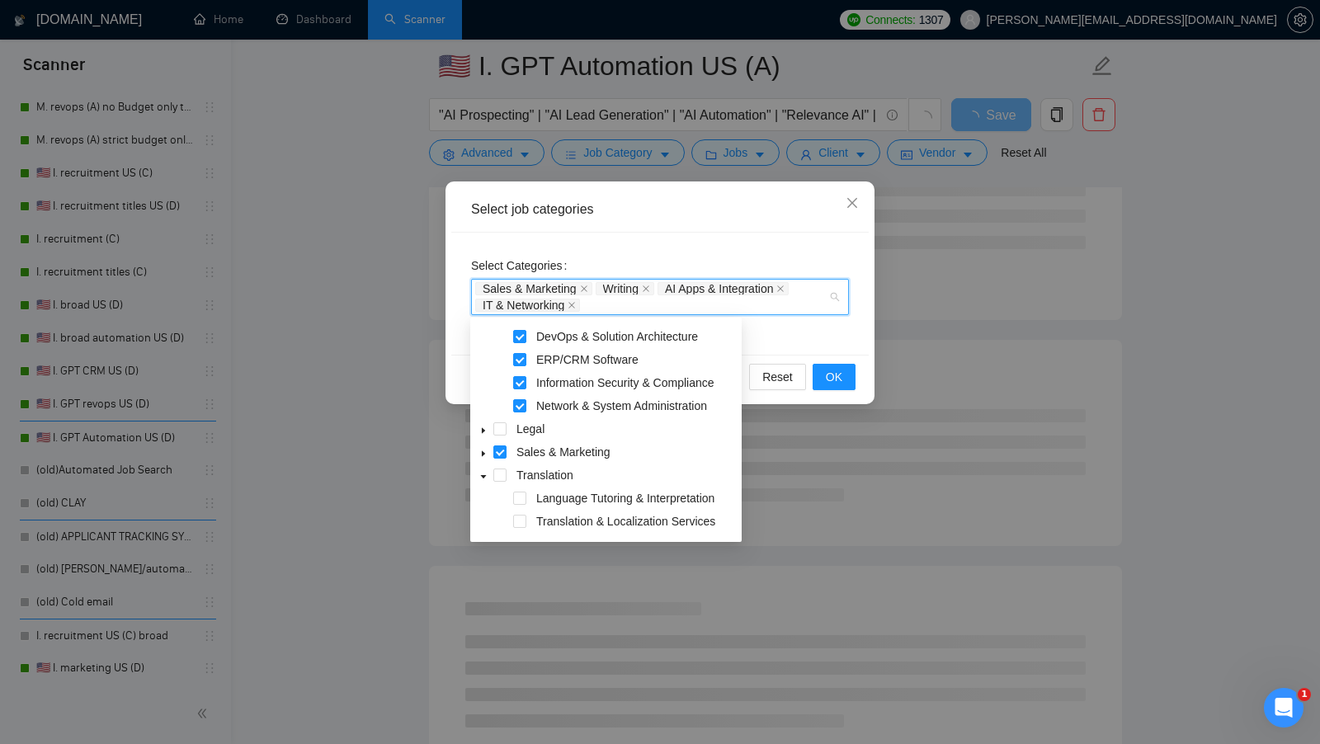
click at [487, 430] on span at bounding box center [483, 429] width 20 height 20
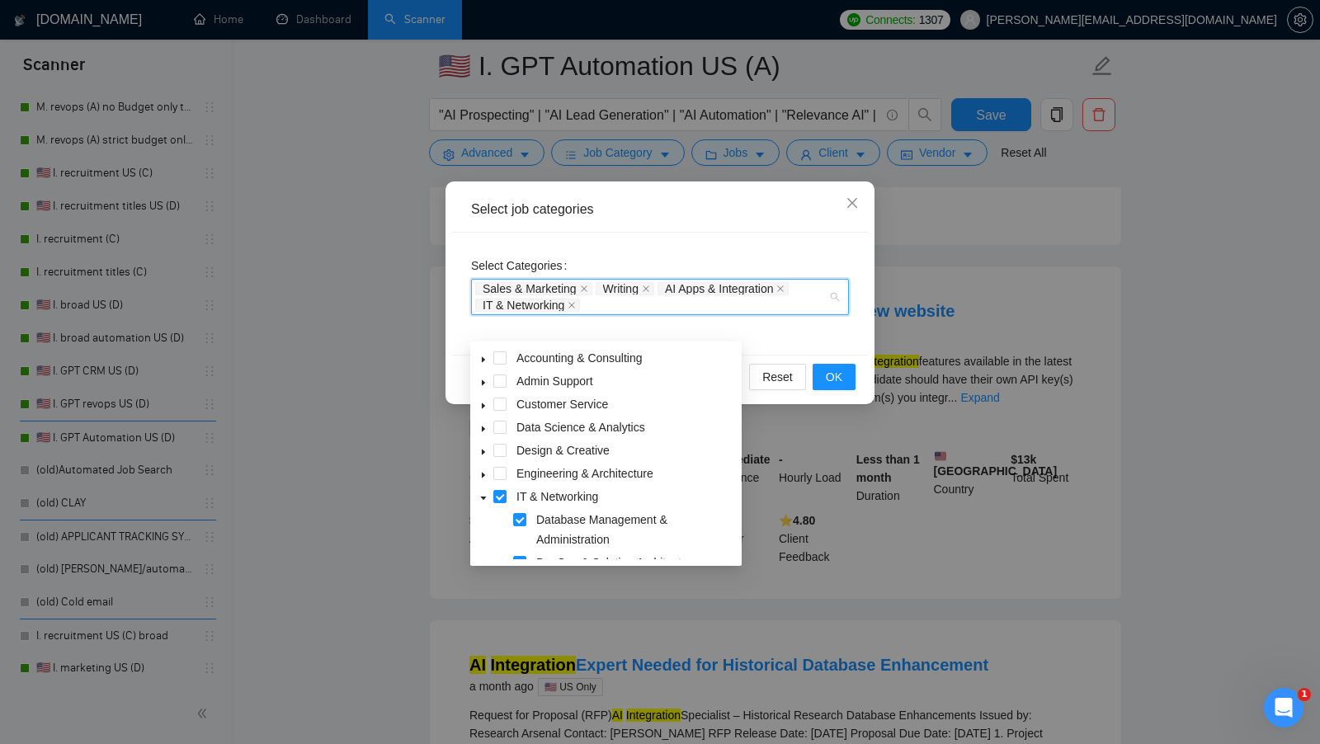
scroll to position [431, 0]
click at [487, 468] on span at bounding box center [483, 476] width 20 height 20
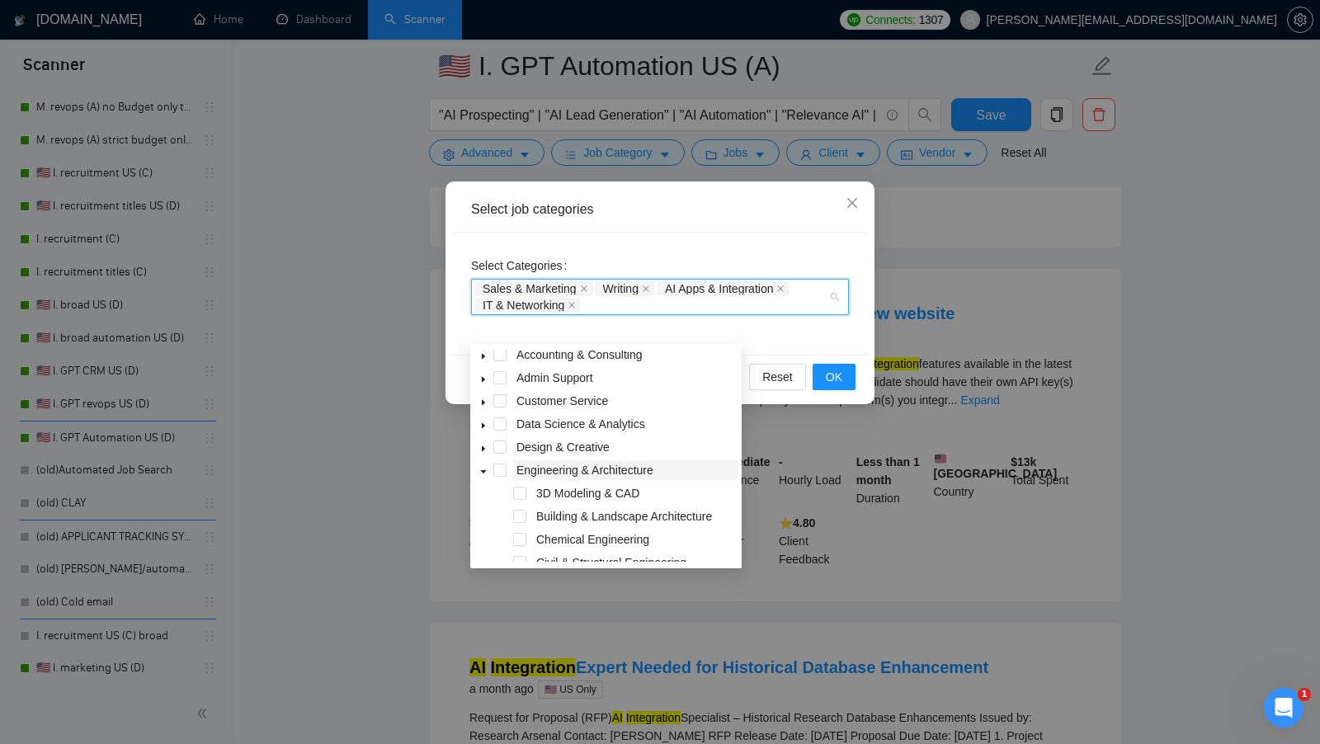
scroll to position [2, 0]
click at [798, 345] on div "Select Categories Sales & Marketing Writing AI Apps & Integration IT & Networki…" at bounding box center [659, 294] width 417 height 122
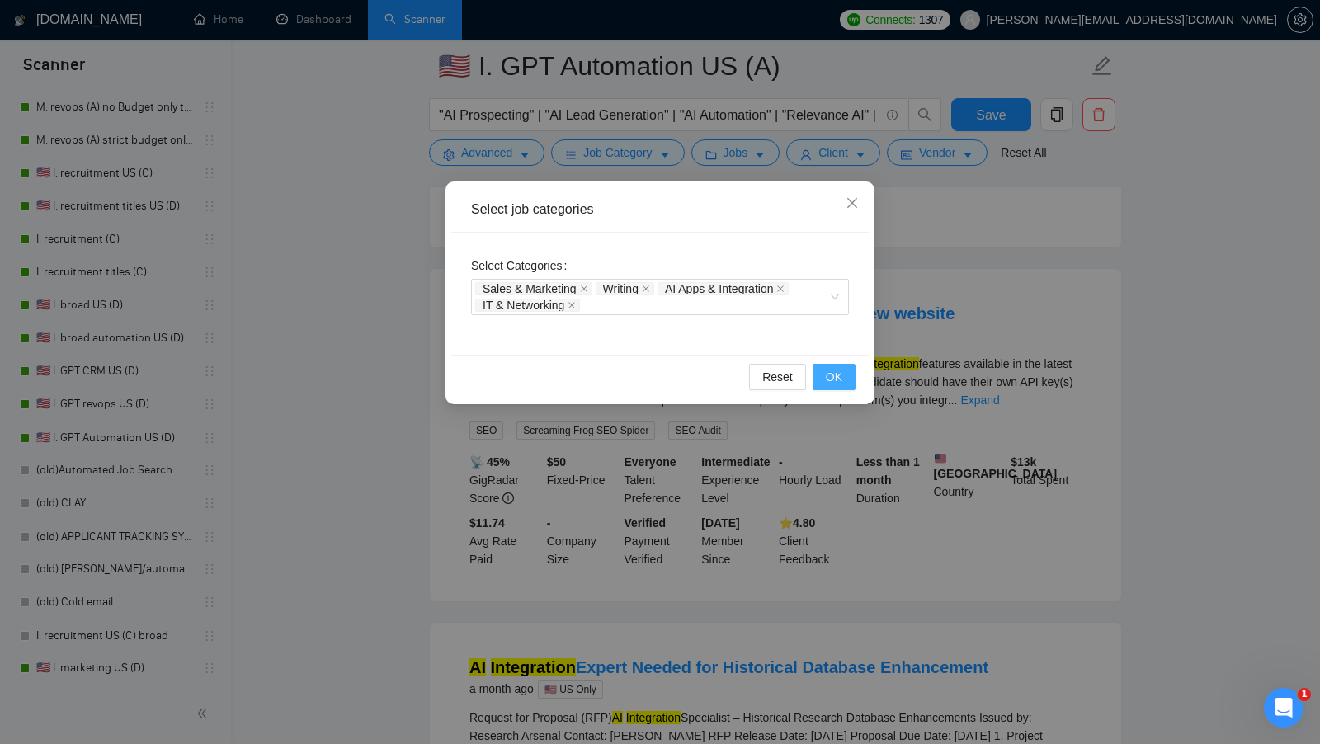
click at [828, 369] on span "OK" at bounding box center [834, 377] width 16 height 18
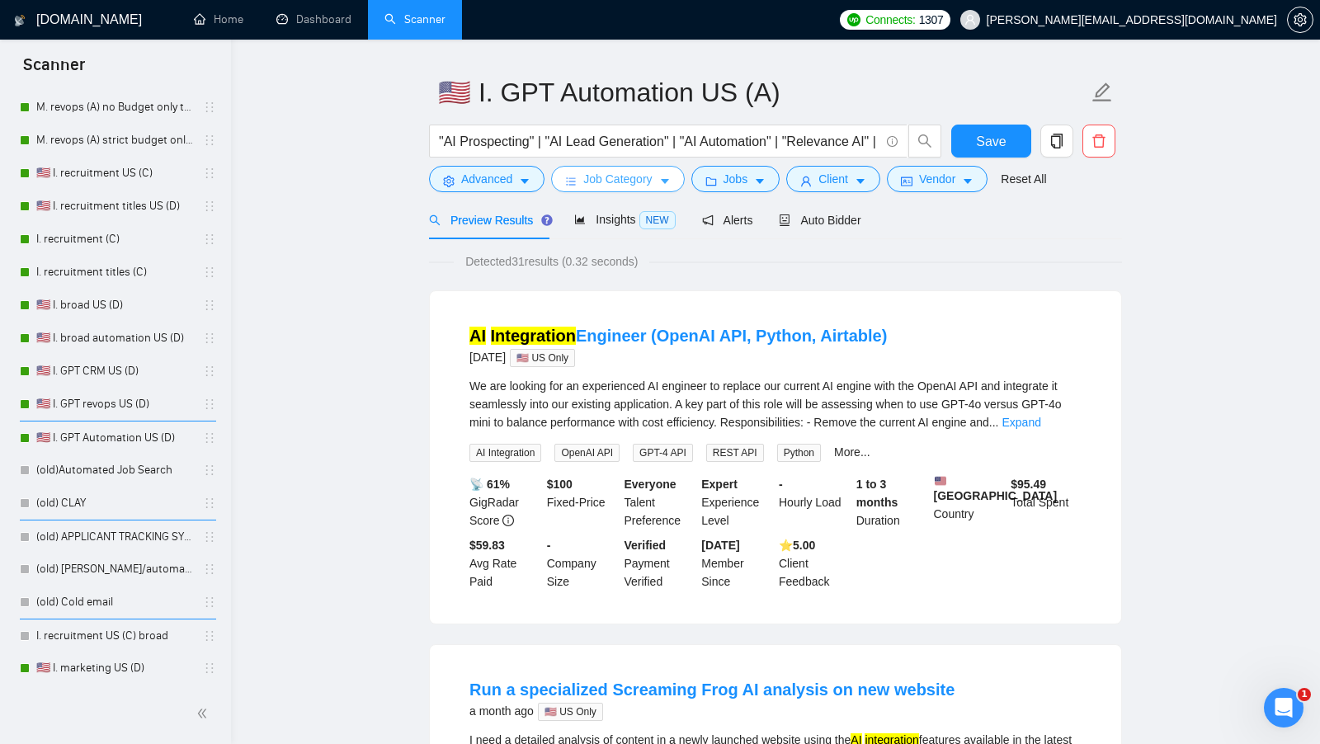
scroll to position [42, 0]
click at [912, 181] on icon "idcard" at bounding box center [907, 180] width 12 height 9
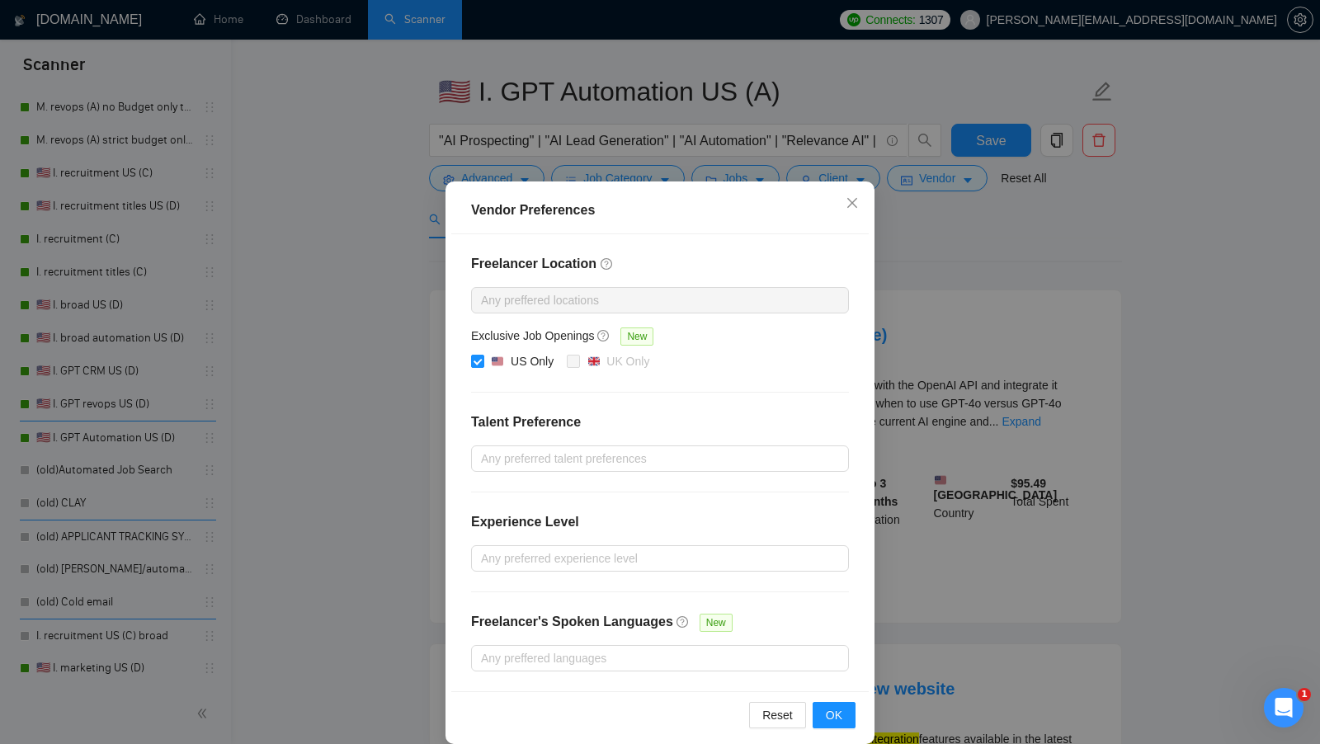
click at [956, 219] on div "Vendor Preferences Freelancer Location Any preffered locations Exclusive Job Op…" at bounding box center [660, 372] width 1320 height 744
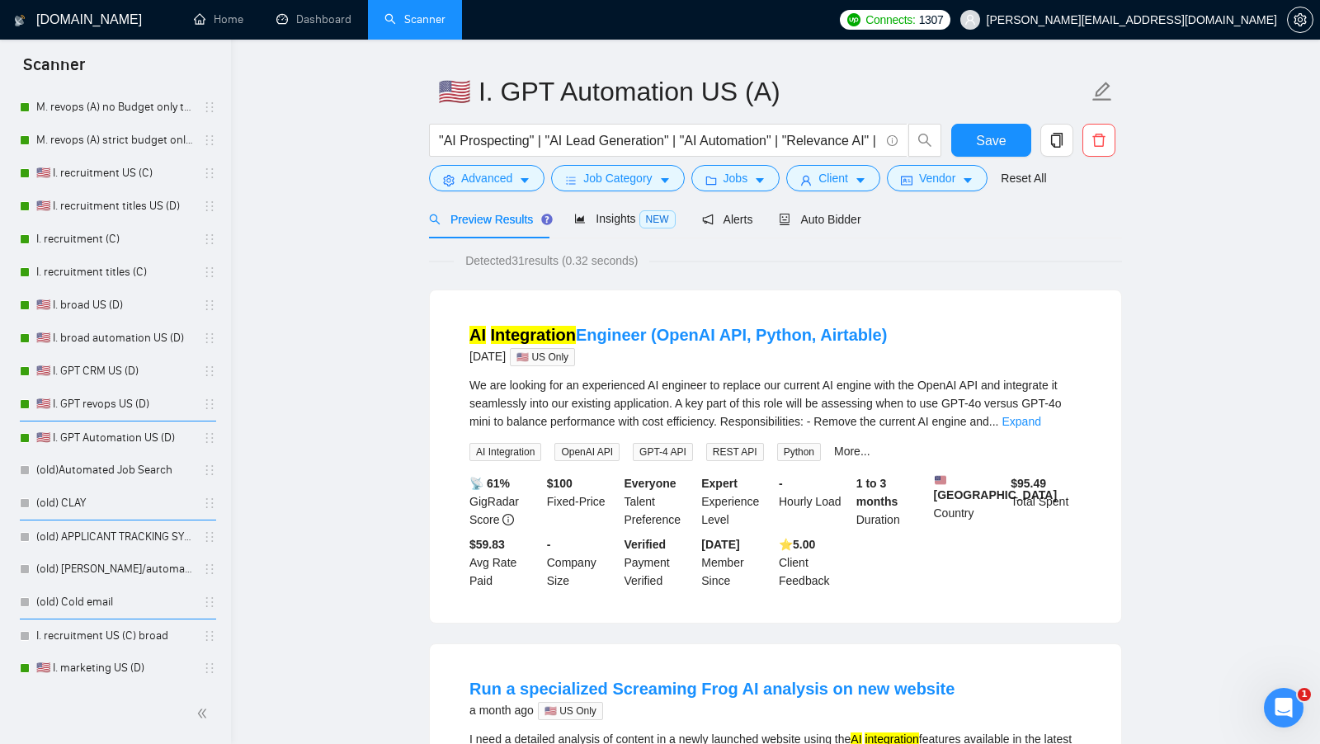
click at [869, 219] on div "Preview Results Insights NEW Alerts Auto Bidder" at bounding box center [775, 219] width 693 height 39
click at [847, 222] on span "Auto Bidder" at bounding box center [820, 219] width 82 height 13
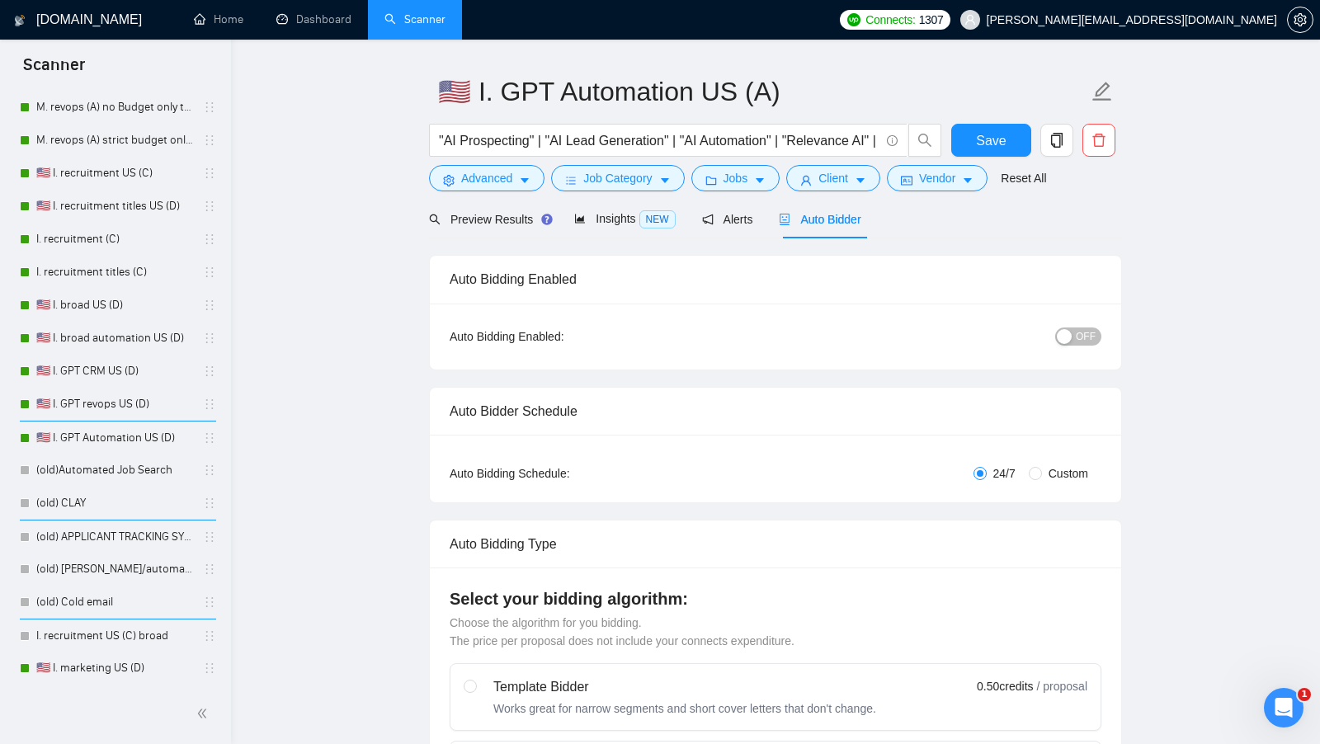
click at [1089, 327] on span "OFF" at bounding box center [1085, 336] width 20 height 18
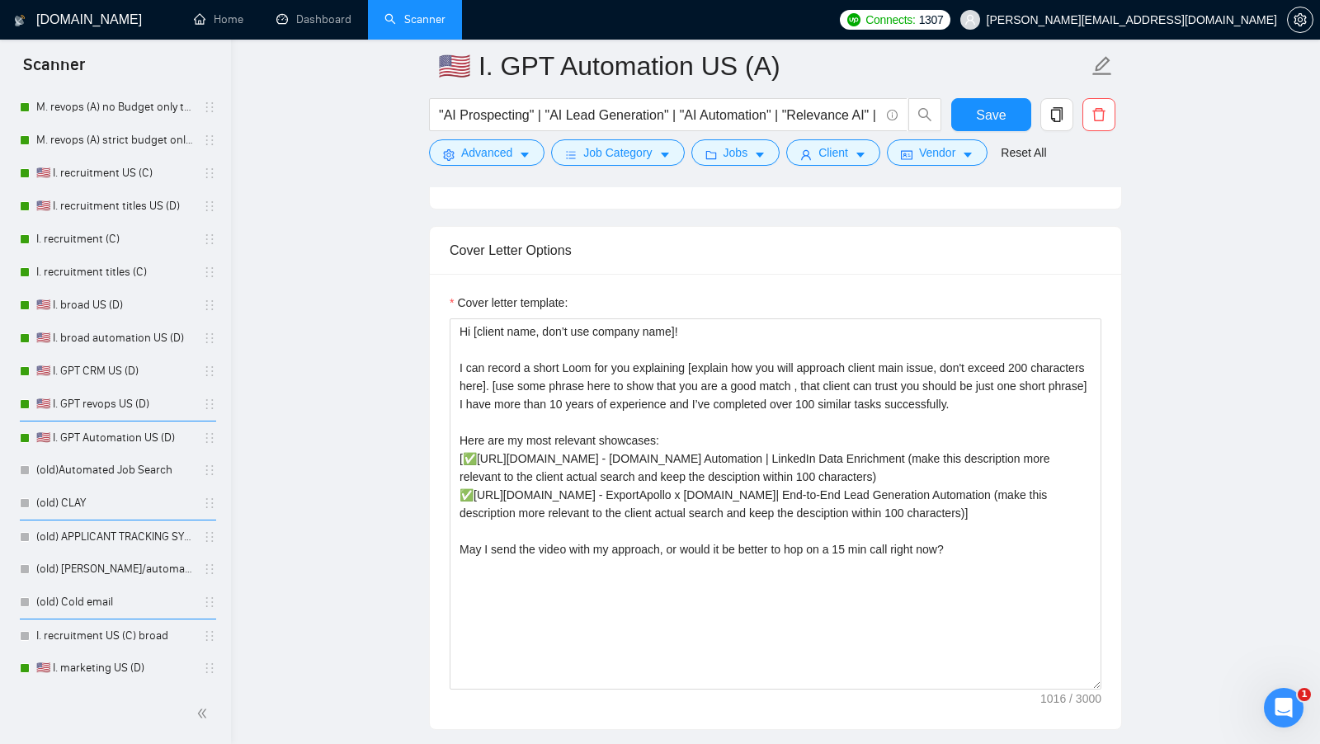
scroll to position [1604, 0]
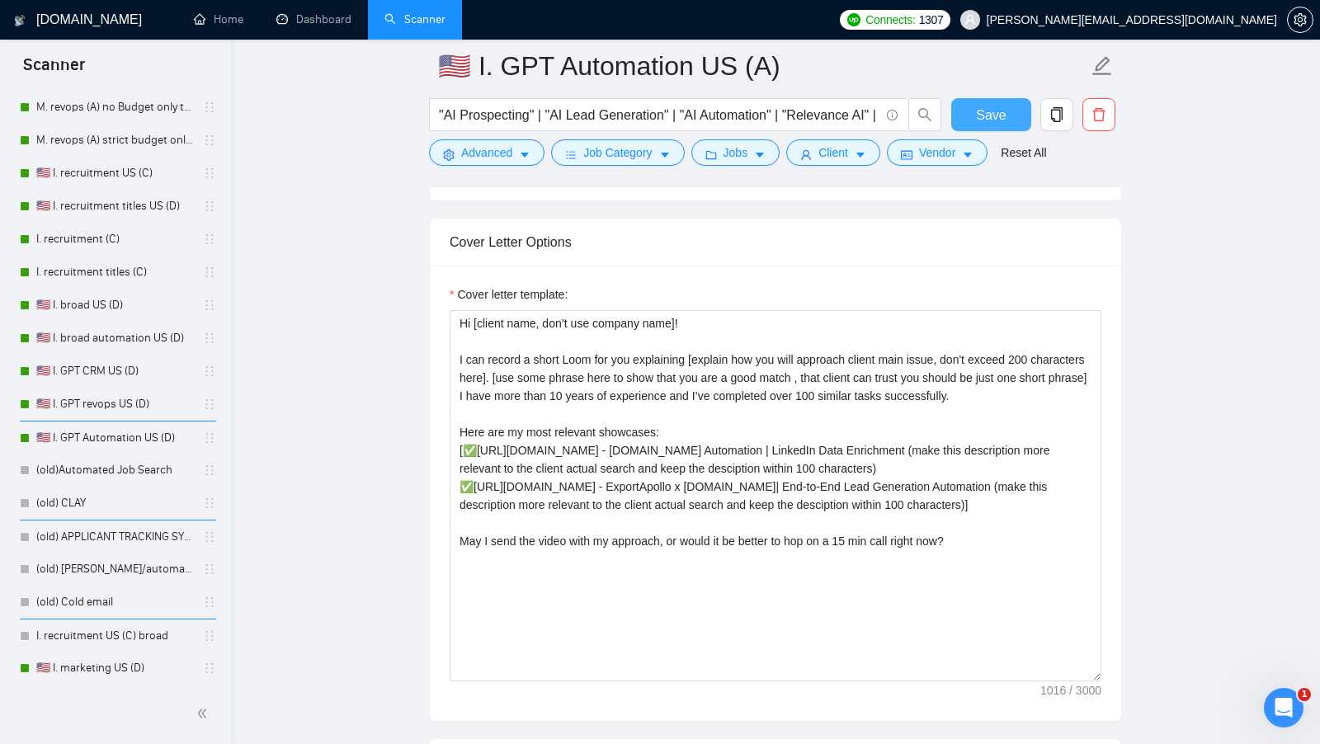
click at [1005, 109] on button "Save" at bounding box center [991, 114] width 80 height 33
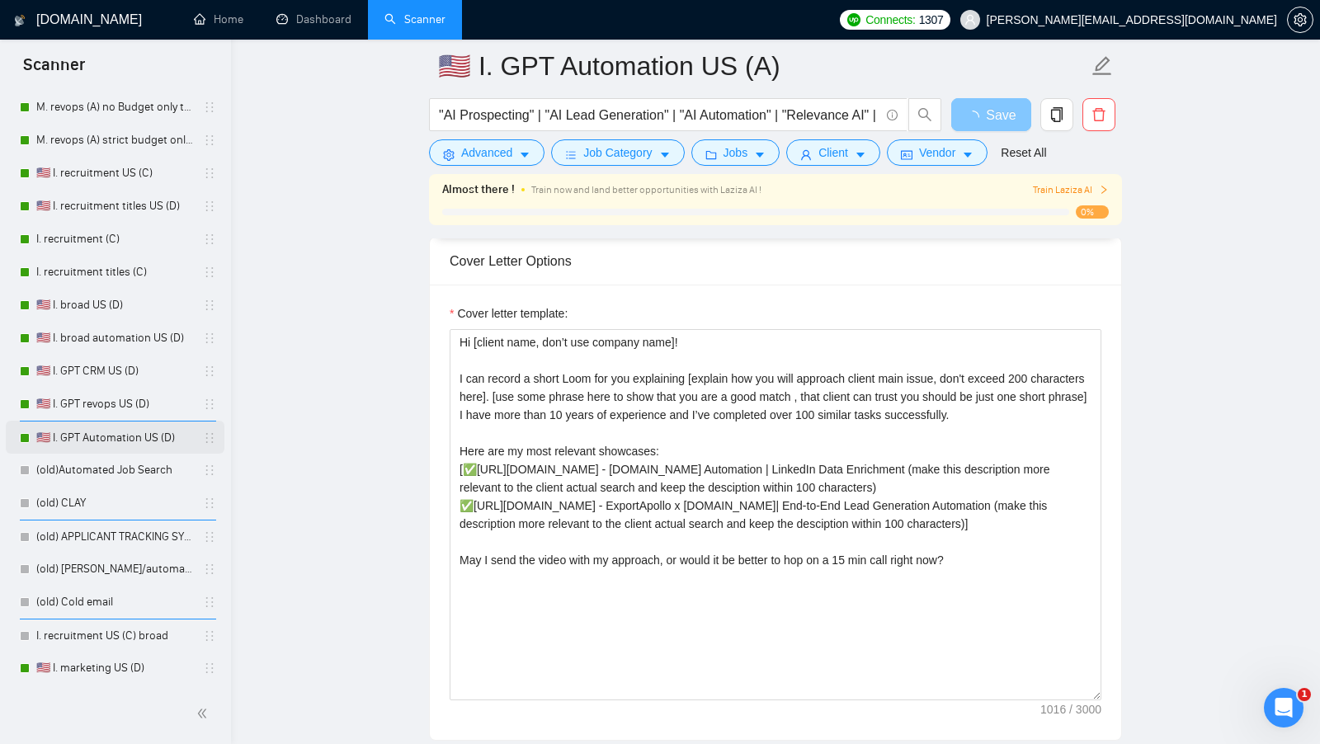
scroll to position [573, 0]
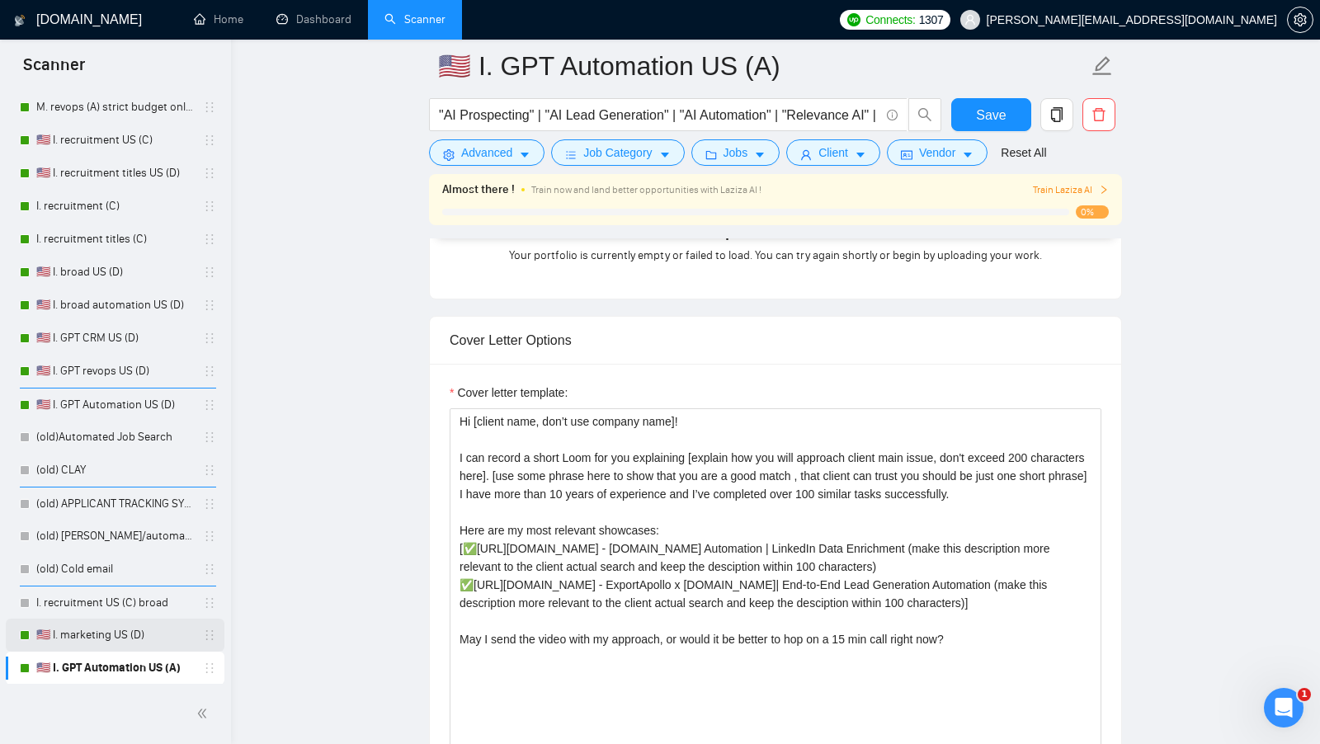
click at [152, 628] on link "🇺🇸 I. marketing US (D)" at bounding box center [114, 635] width 157 height 33
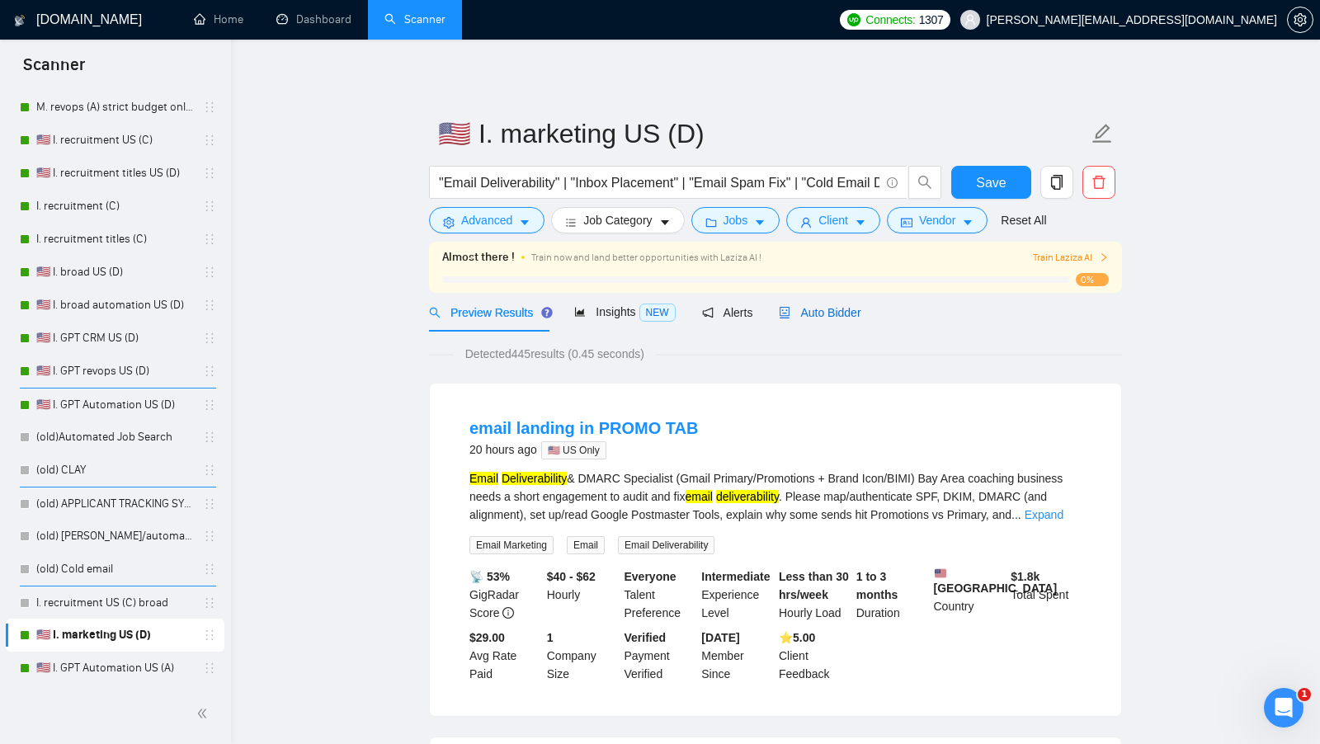
click at [831, 318] on div "Auto Bidder" at bounding box center [820, 313] width 82 height 18
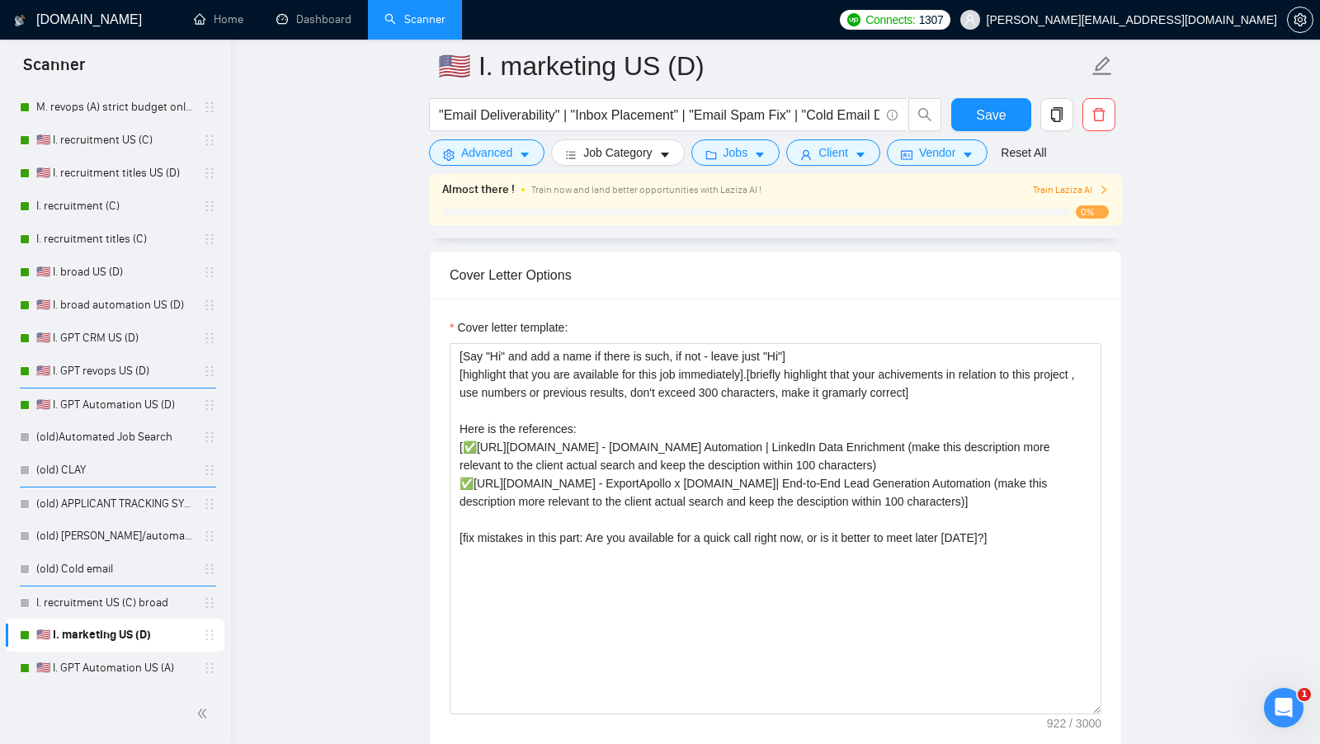
scroll to position [1670, 0]
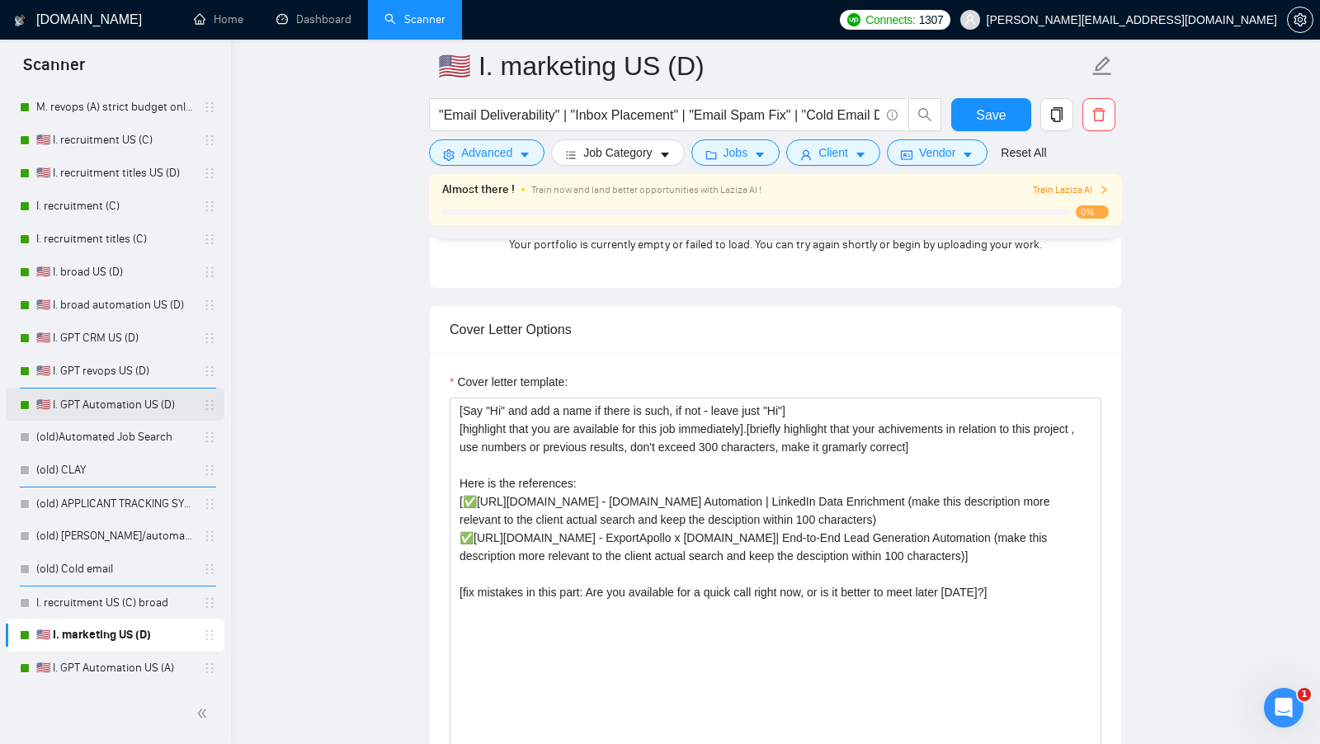
click at [131, 400] on link "🇺🇸 I. GPT Automation US (D)" at bounding box center [114, 404] width 157 height 33
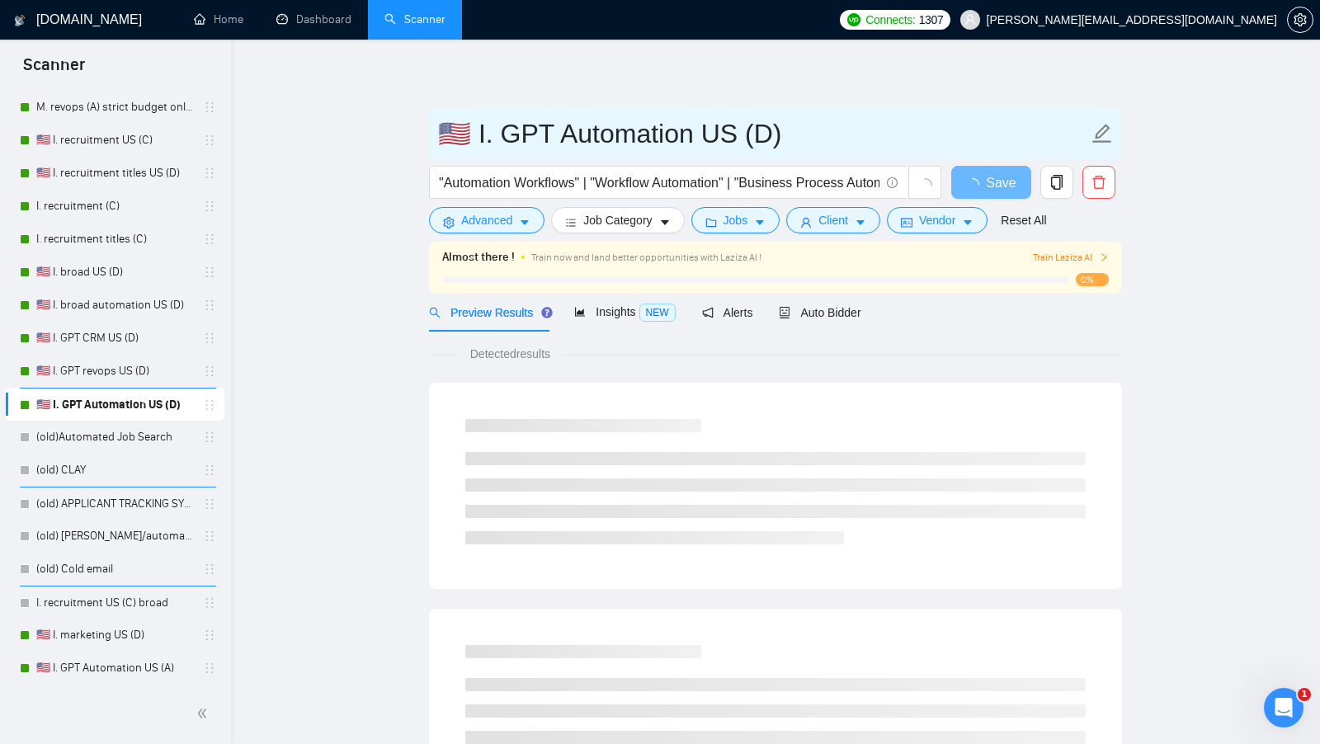
click at [746, 139] on input "🇺🇸 I. GPT Automation US (D)" at bounding box center [763, 133] width 650 height 41
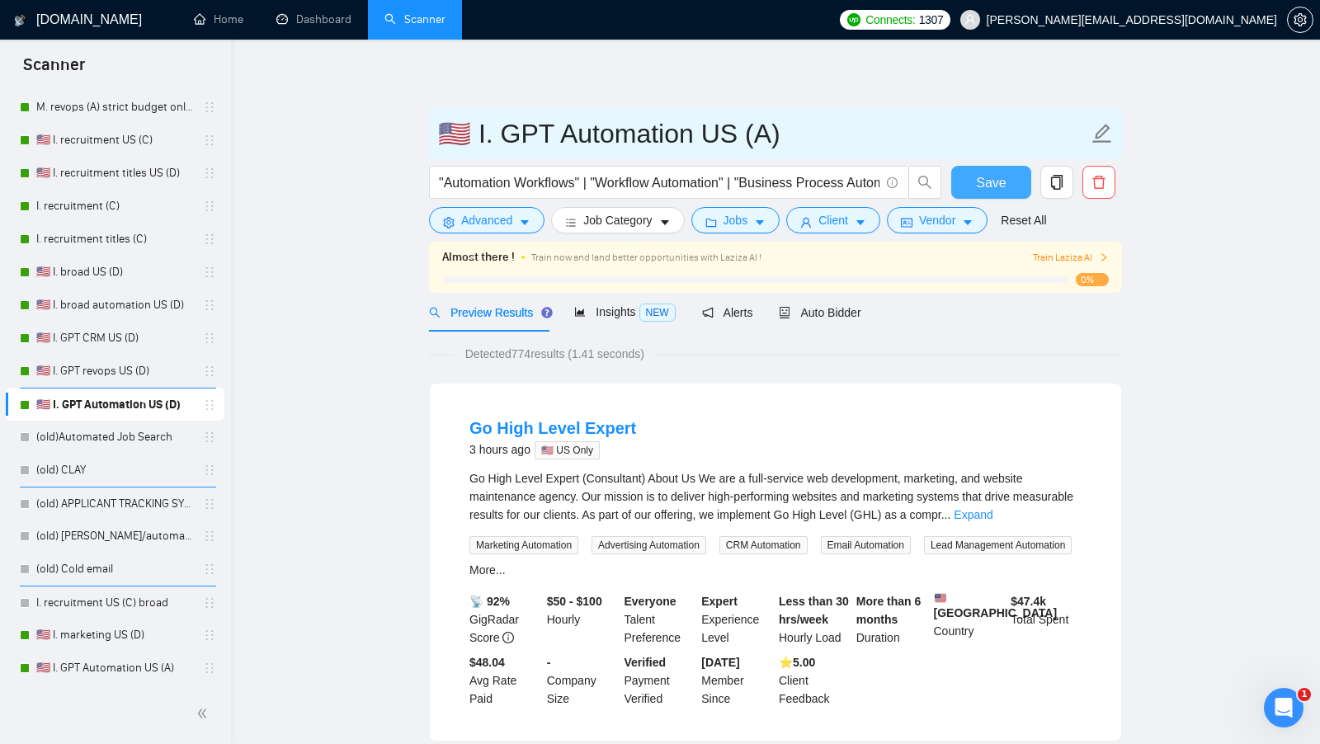
type input "🇺🇸 I. GPT Automation US (A)"
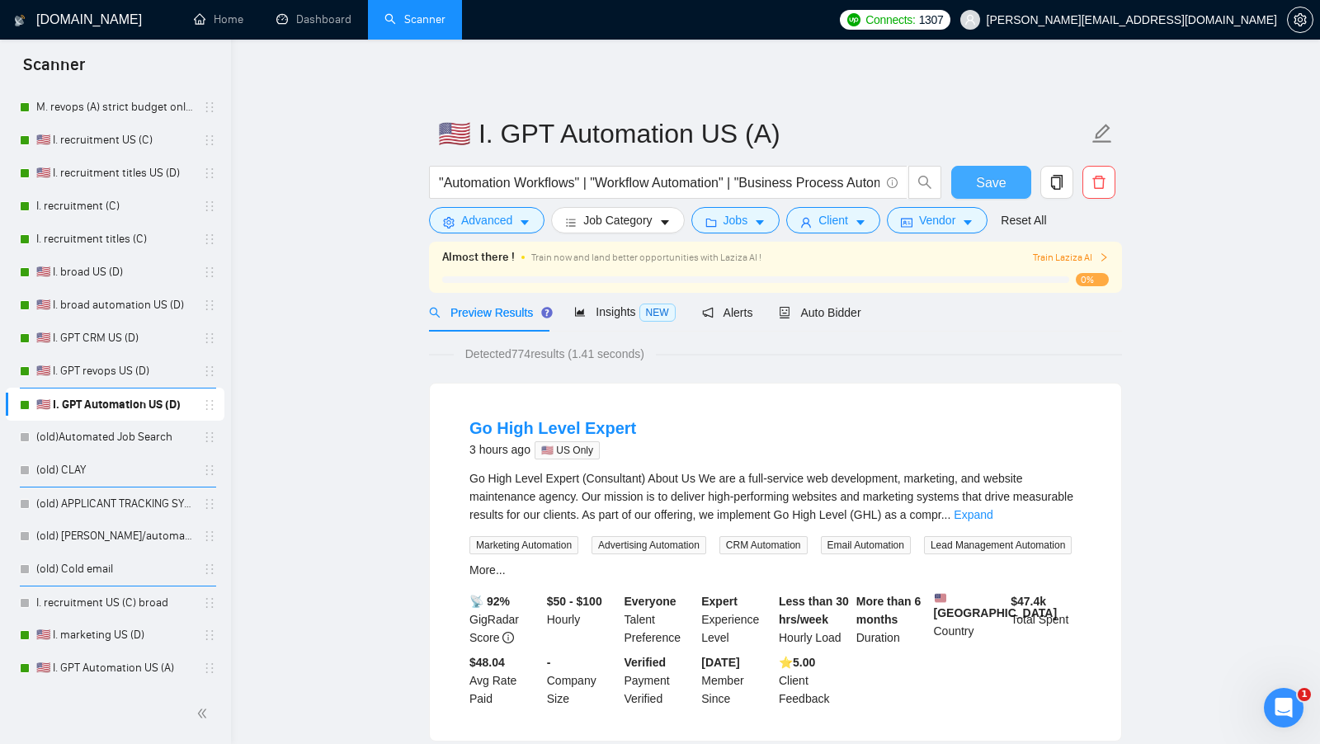
click at [999, 191] on span "Save" at bounding box center [991, 182] width 30 height 21
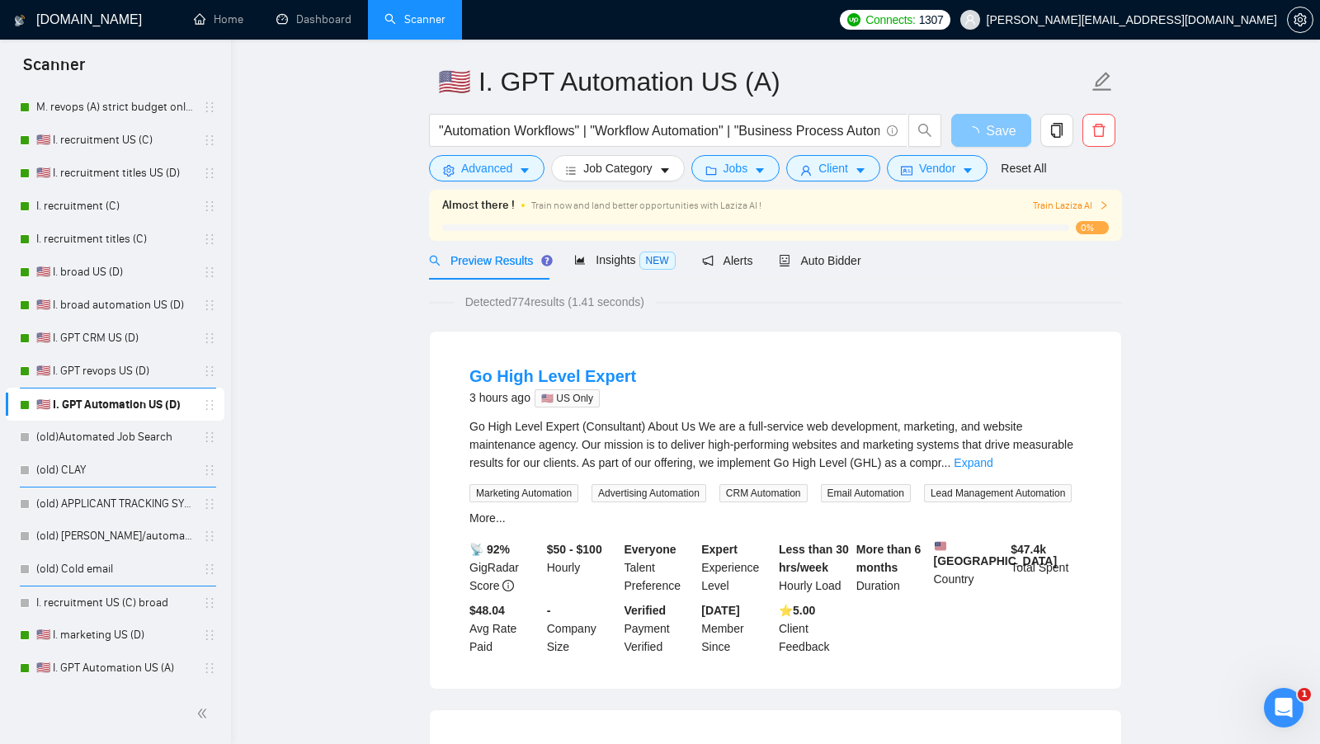
scroll to position [35, 0]
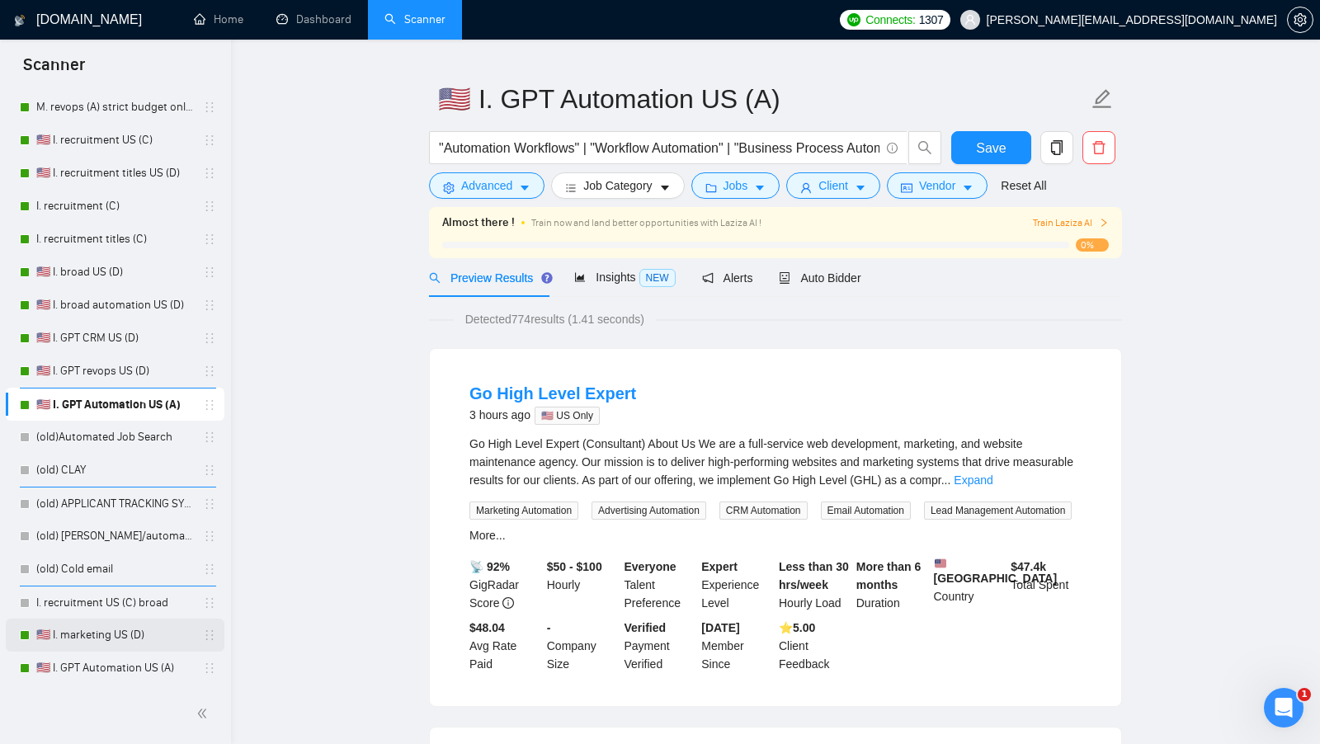
click at [135, 624] on link "🇺🇸 I. marketing US (D)" at bounding box center [114, 635] width 157 height 33
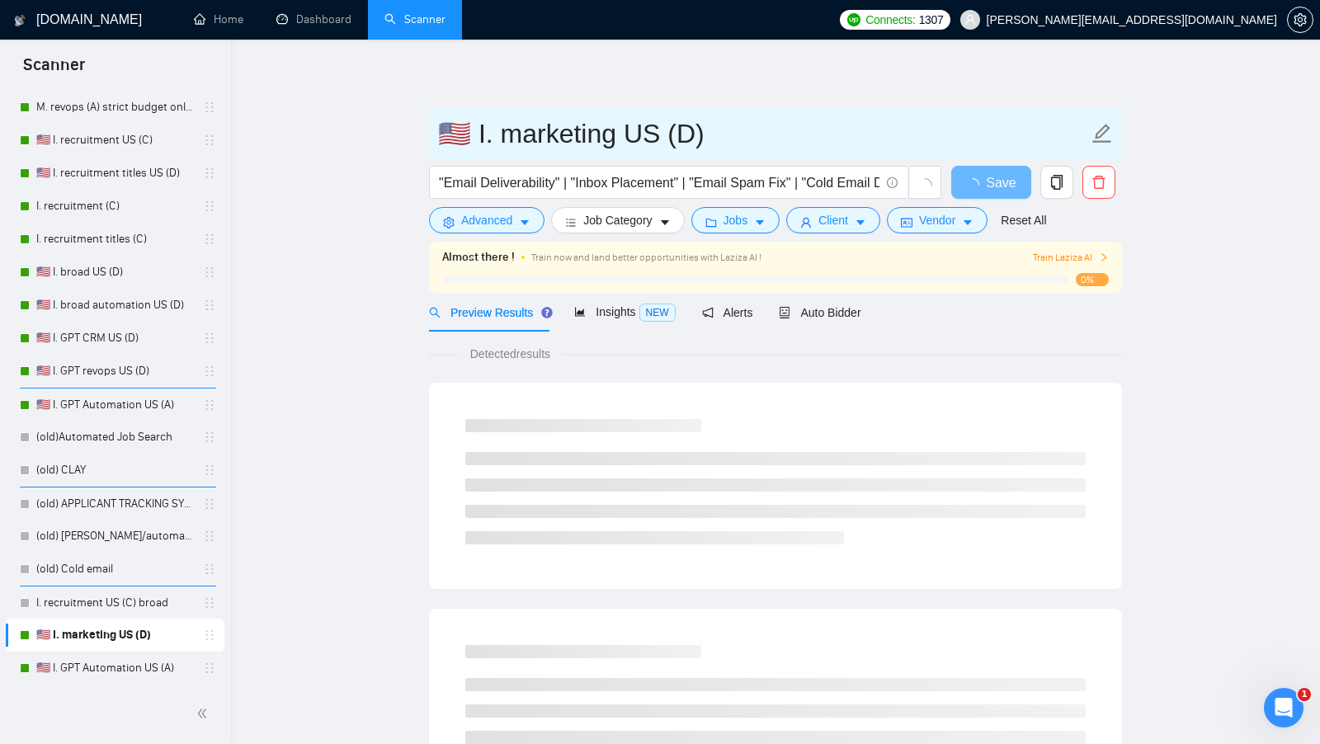
click at [688, 132] on input "🇺🇸 I. marketing US (D)" at bounding box center [763, 133] width 650 height 41
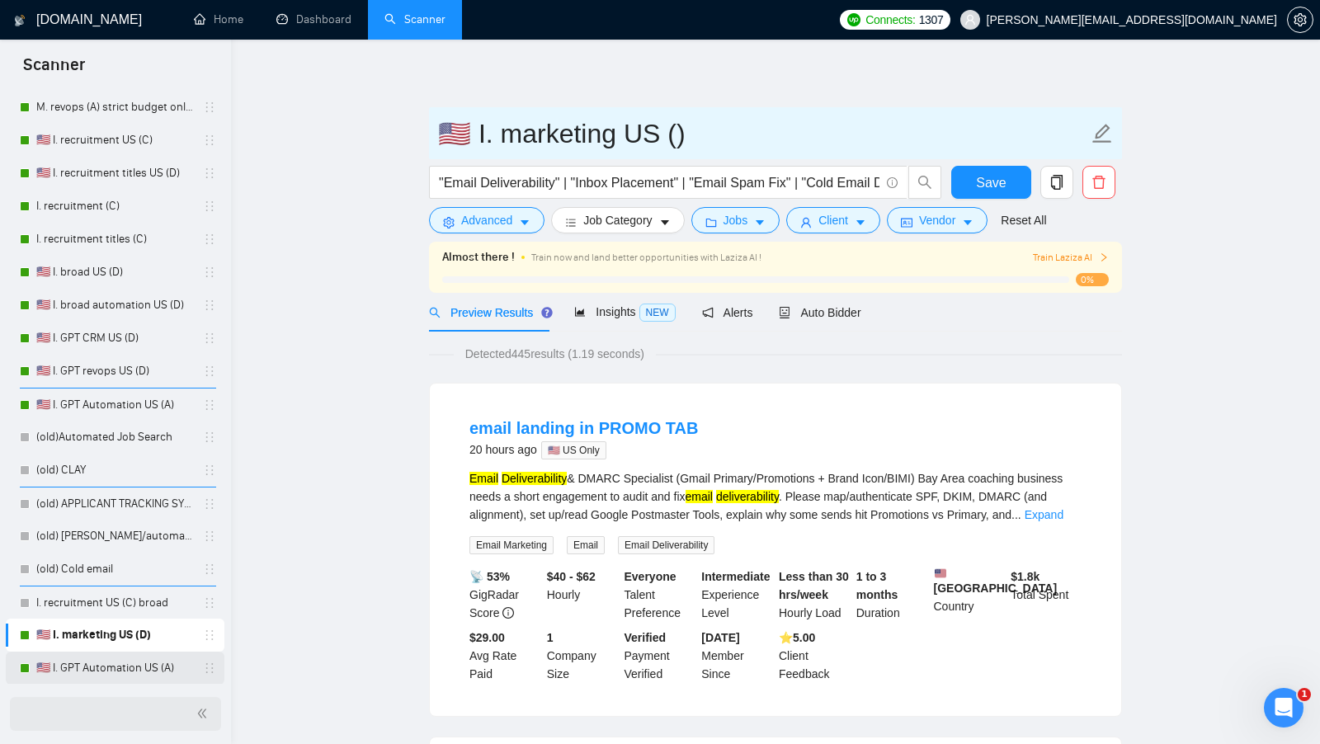
type input "🇺🇸 I. marketing US ()"
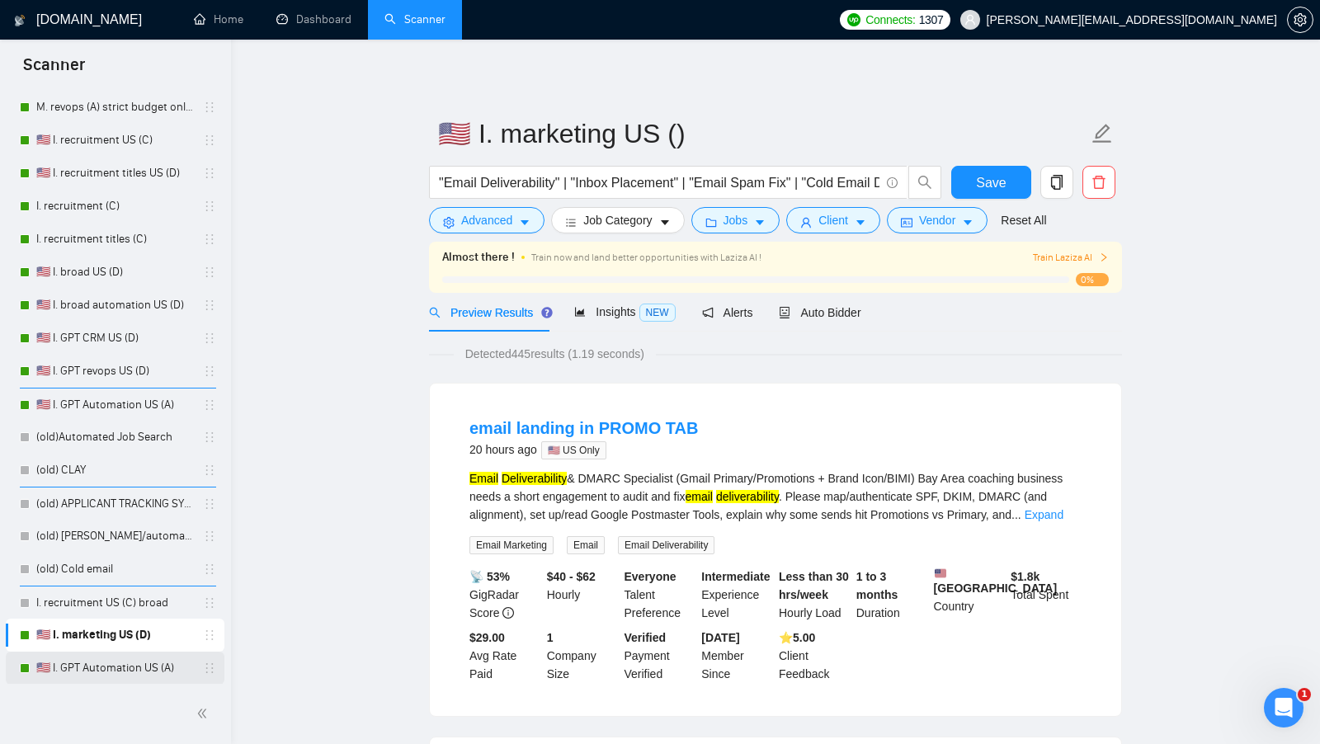
click at [129, 656] on link "🇺🇸 I. GPT Automation US (A)" at bounding box center [114, 668] width 157 height 33
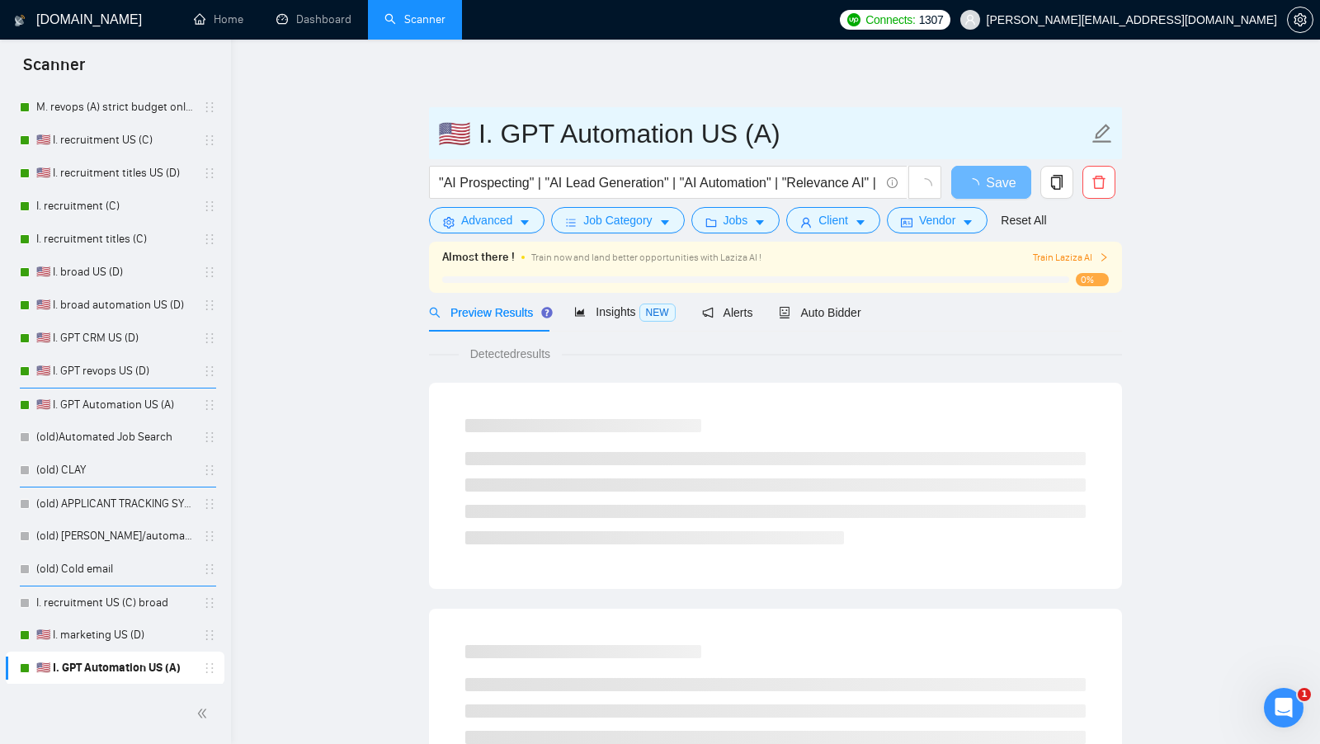
click at [601, 133] on input "🇺🇸 I. GPT Automation US (A)" at bounding box center [763, 133] width 650 height 41
type input "🇺🇸 I. GPT AI US (A)"
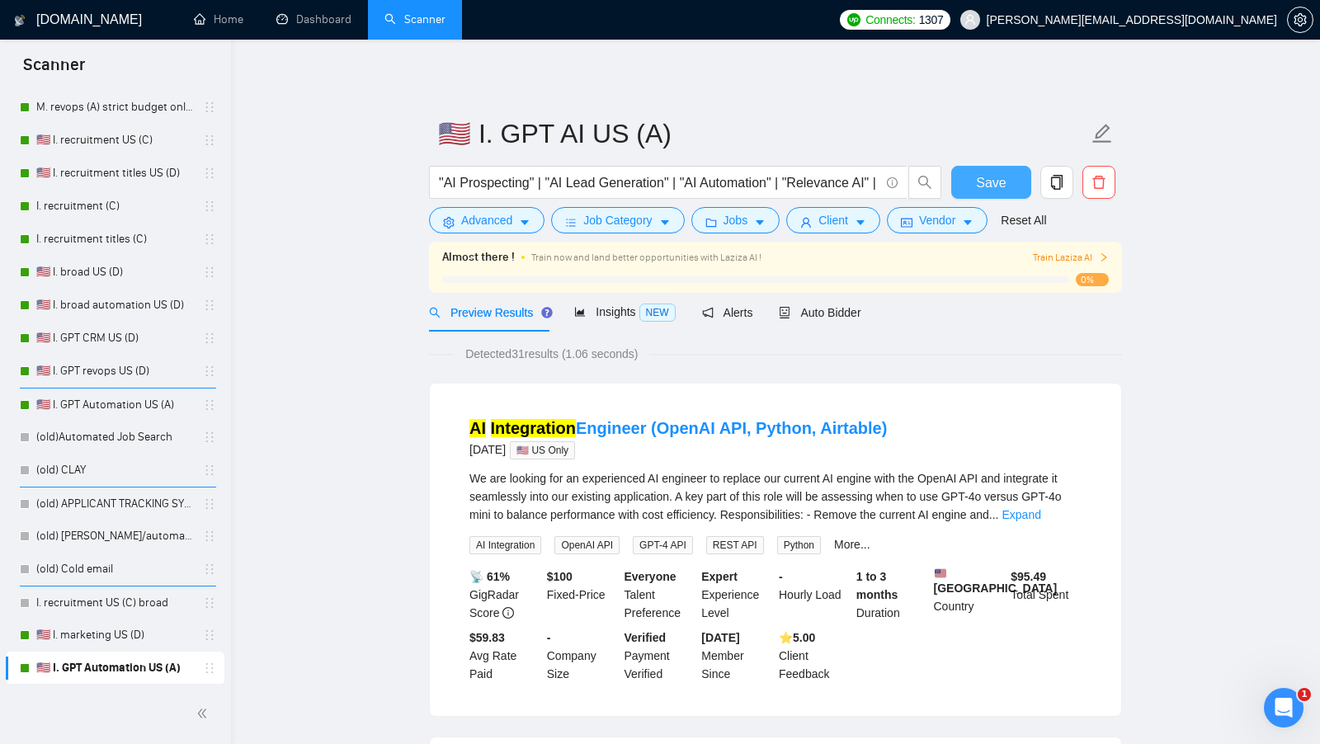
click at [980, 189] on span "Save" at bounding box center [991, 182] width 30 height 21
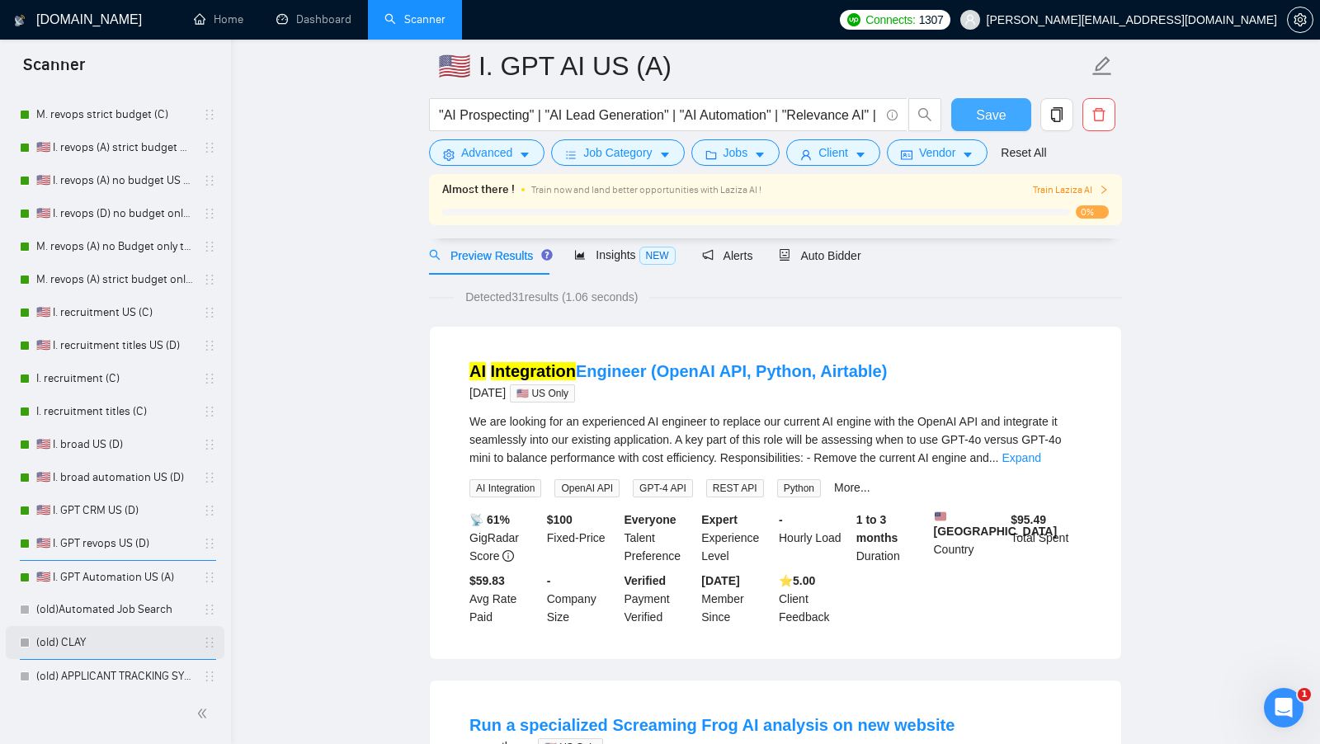
scroll to position [573, 0]
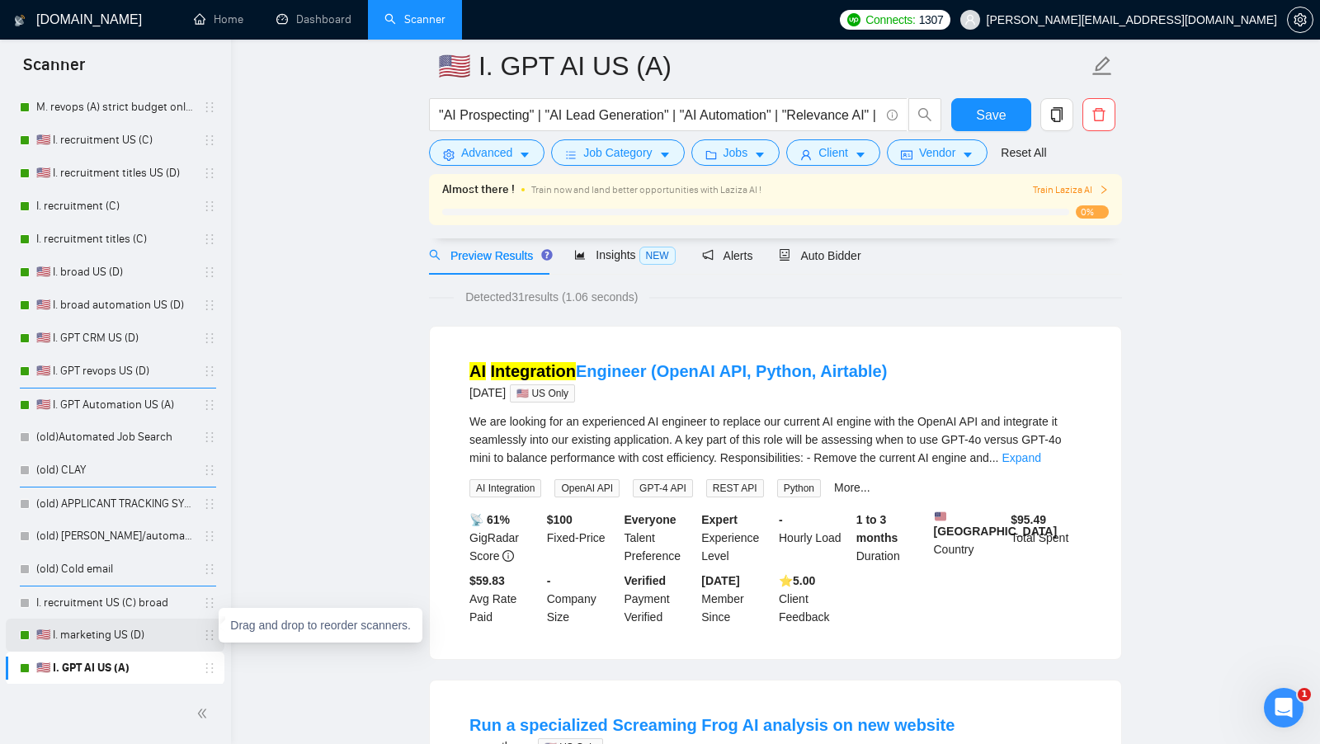
drag, startPoint x: 209, startPoint y: 634, endPoint x: 209, endPoint y: 417, distance: 216.9
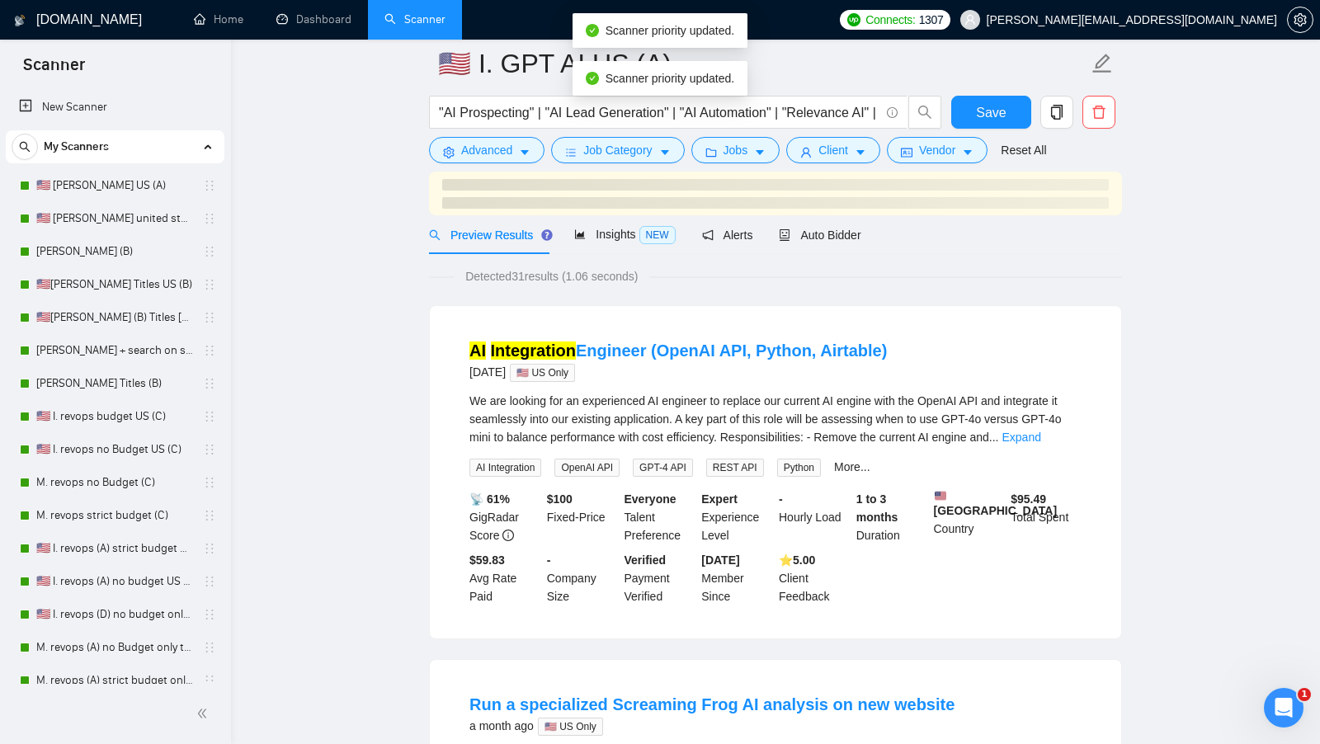
scroll to position [0, 0]
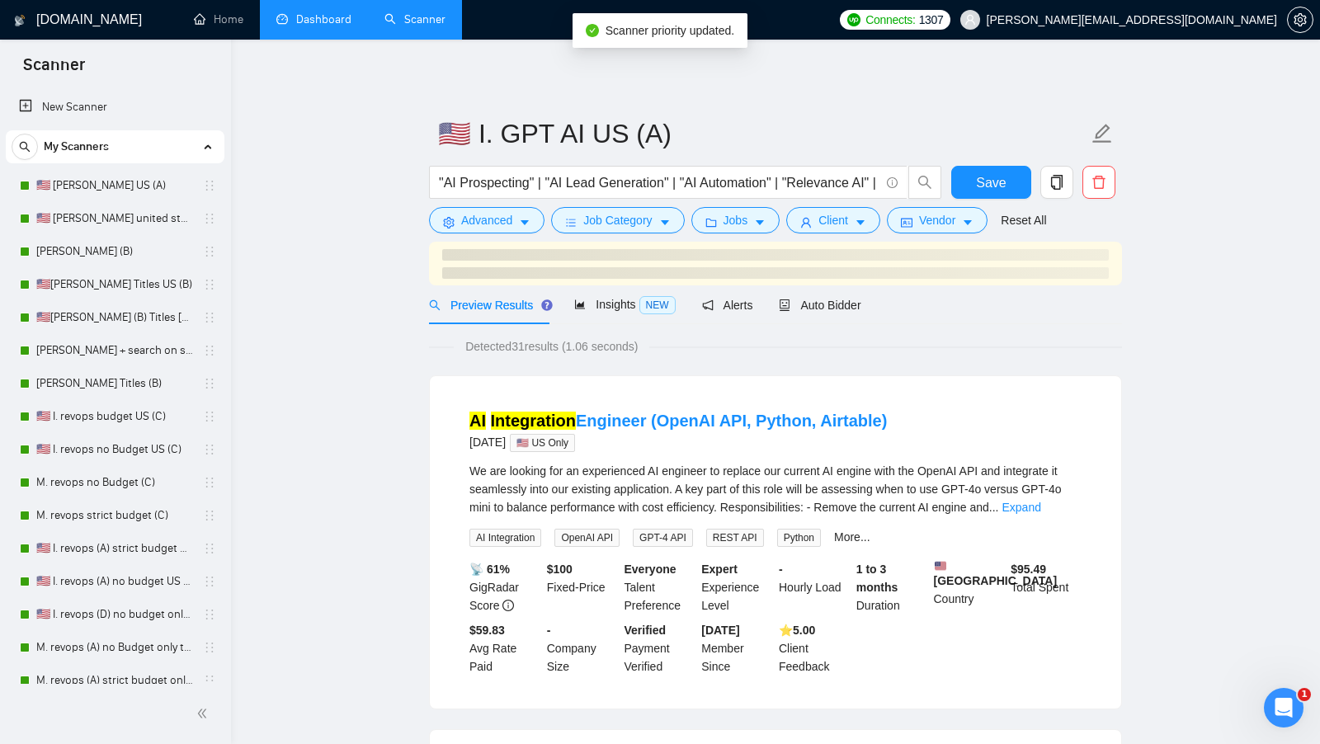
click at [326, 26] on link "Dashboard" at bounding box center [313, 19] width 75 height 14
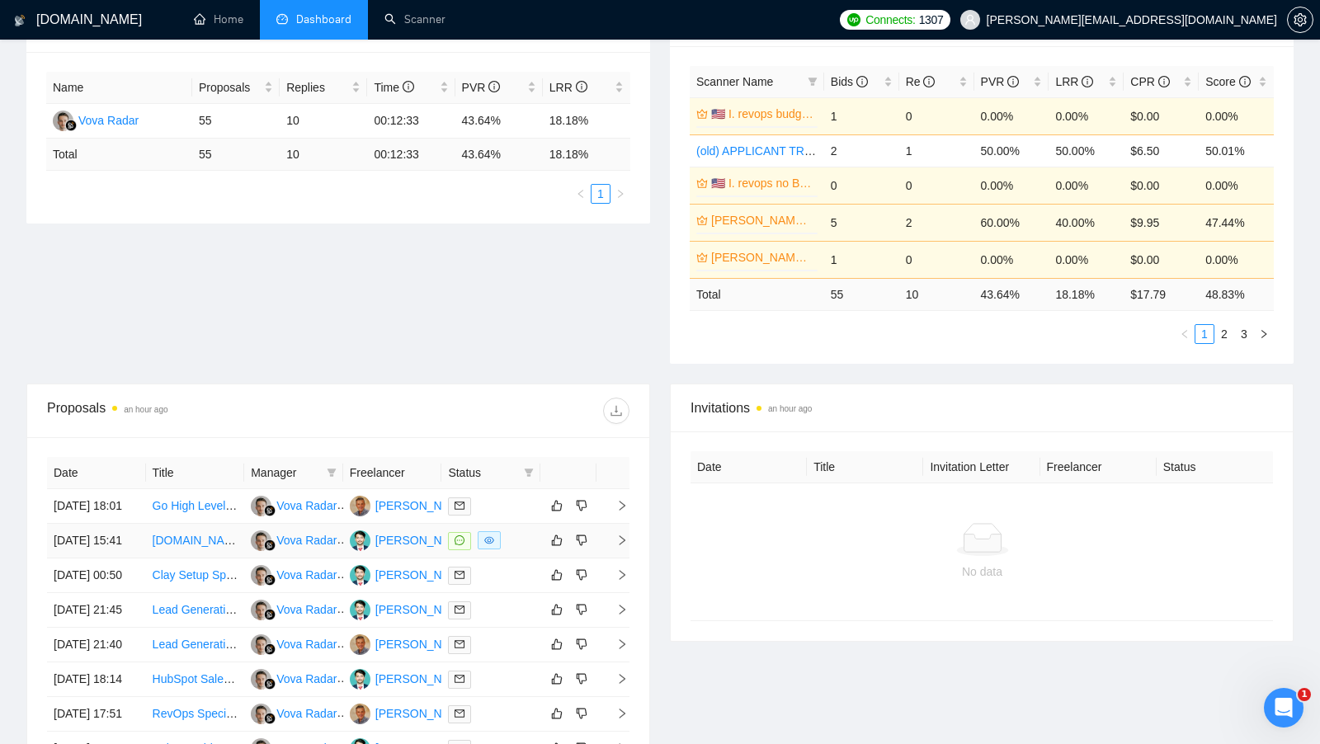
scroll to position [298, 0]
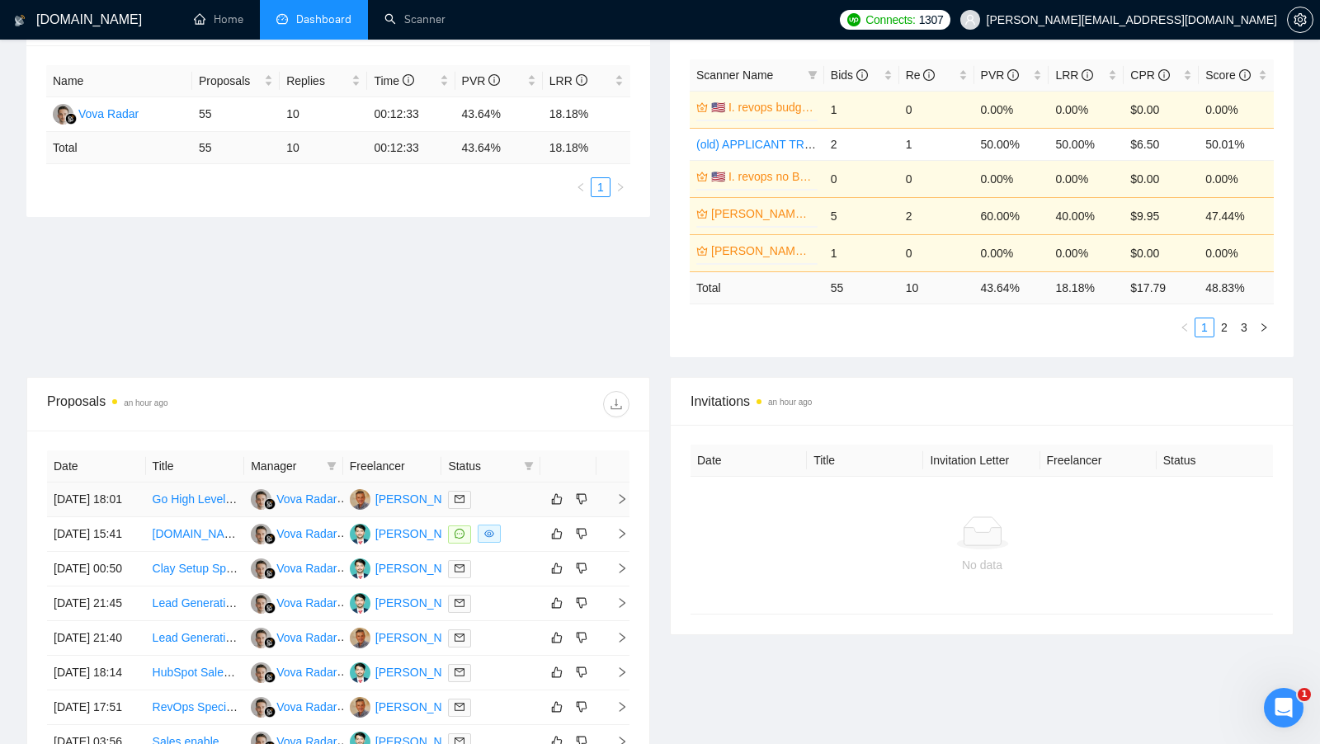
click at [520, 497] on div at bounding box center [491, 499] width 86 height 19
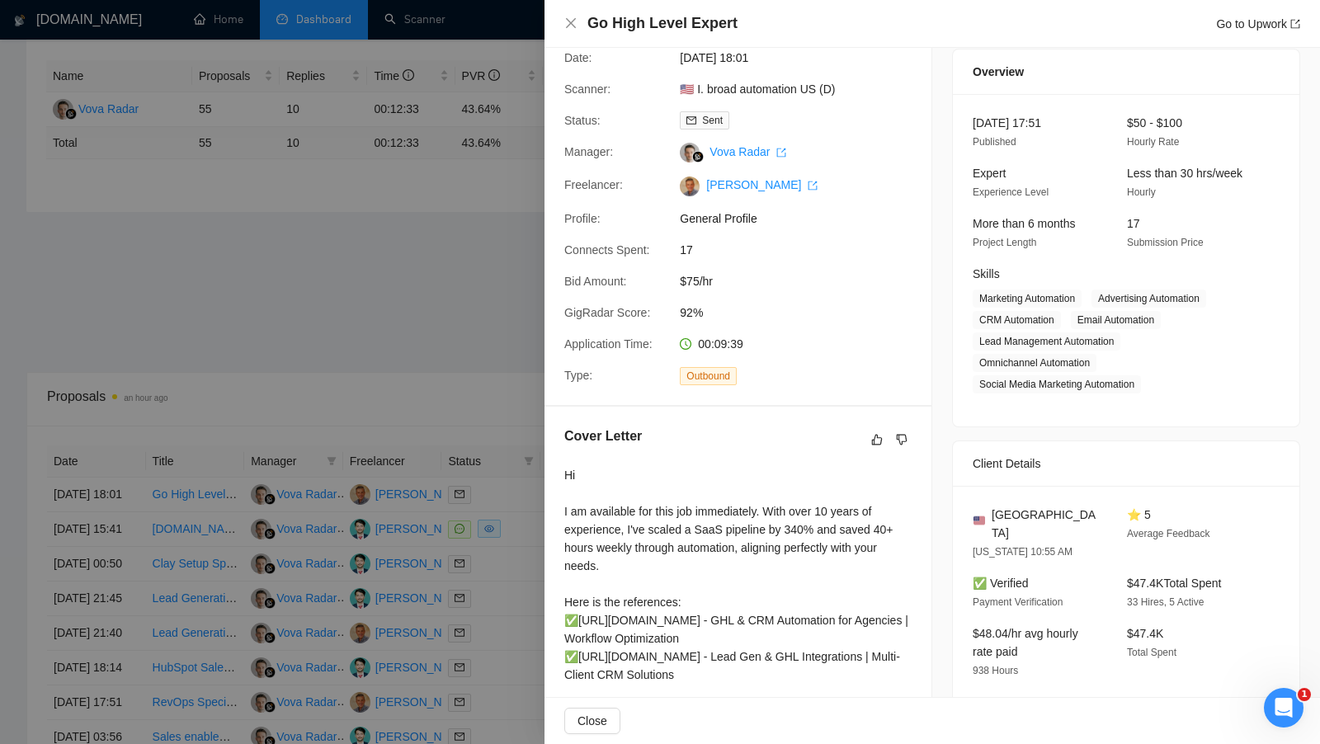
scroll to position [0, 0]
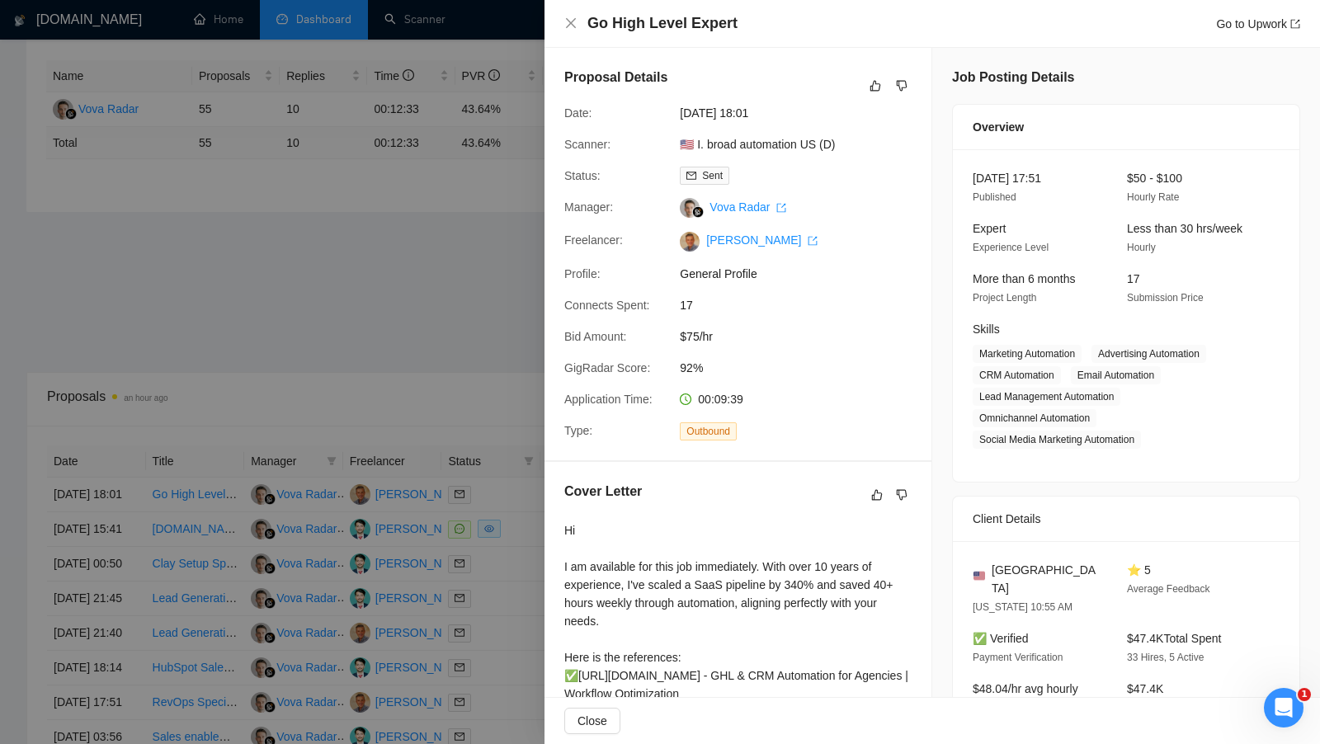
click at [494, 341] on div at bounding box center [660, 372] width 1320 height 744
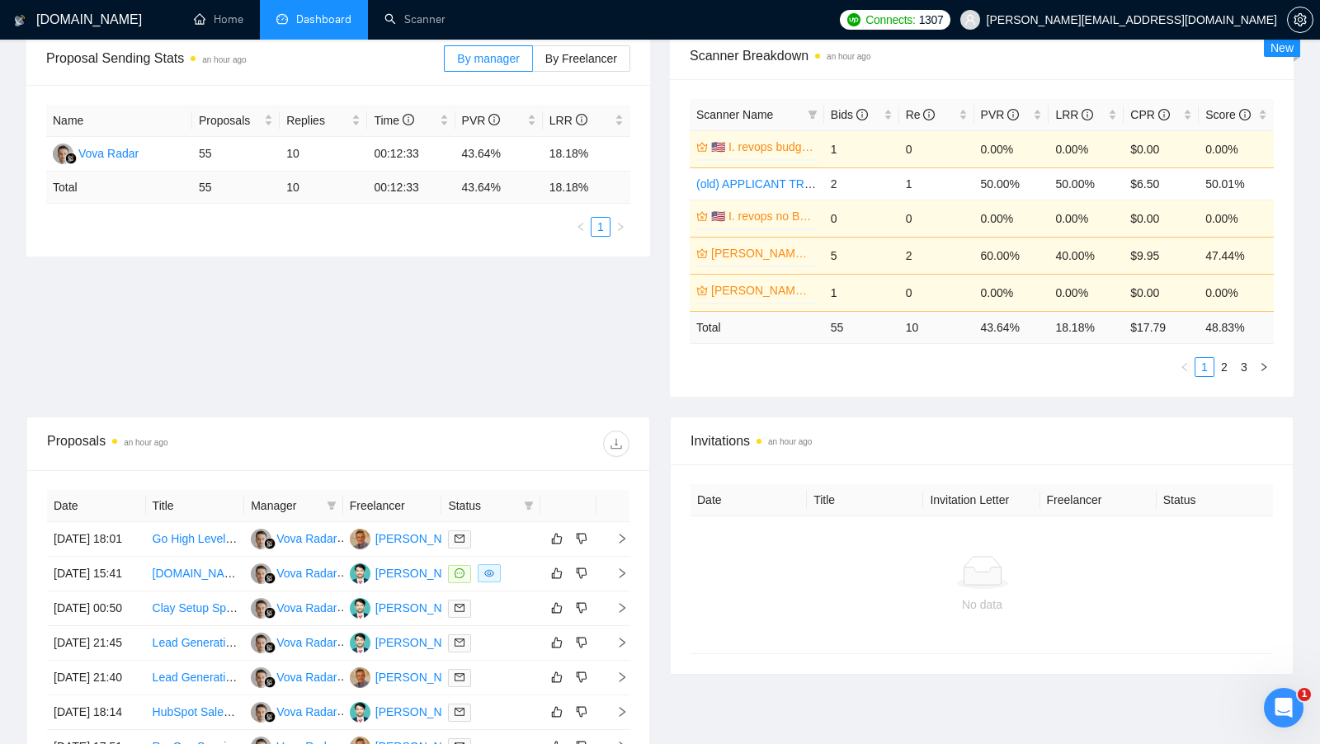
scroll to position [256, 0]
click at [410, 487] on body "GigRadar.io Home Dashboard Scanner Connects: 1307 isaac@recruitcloud.io Team Da…" at bounding box center [660, 116] width 1320 height 744
click at [416, 549] on div "[PERSON_NAME]" at bounding box center [422, 540] width 95 height 18
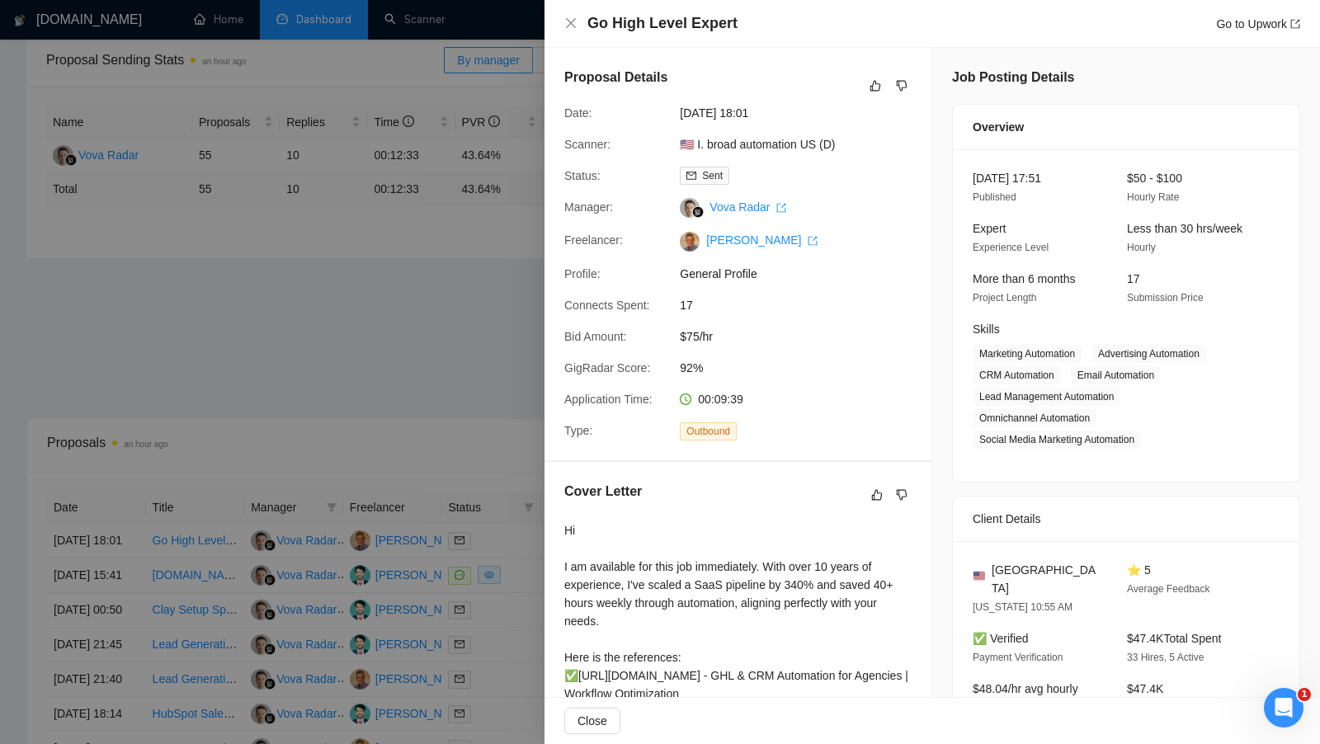
click at [412, 359] on div at bounding box center [660, 372] width 1320 height 744
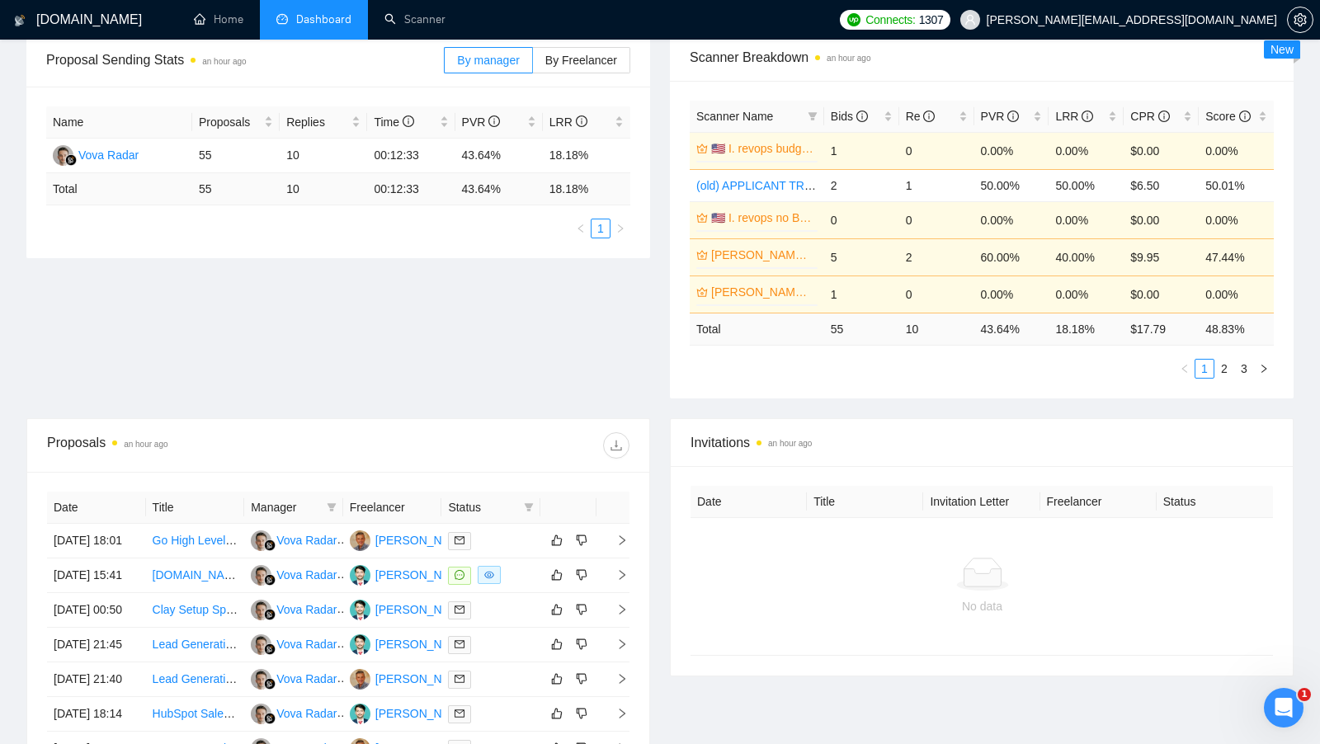
click at [330, 20] on span "Dashboard" at bounding box center [323, 19] width 55 height 14
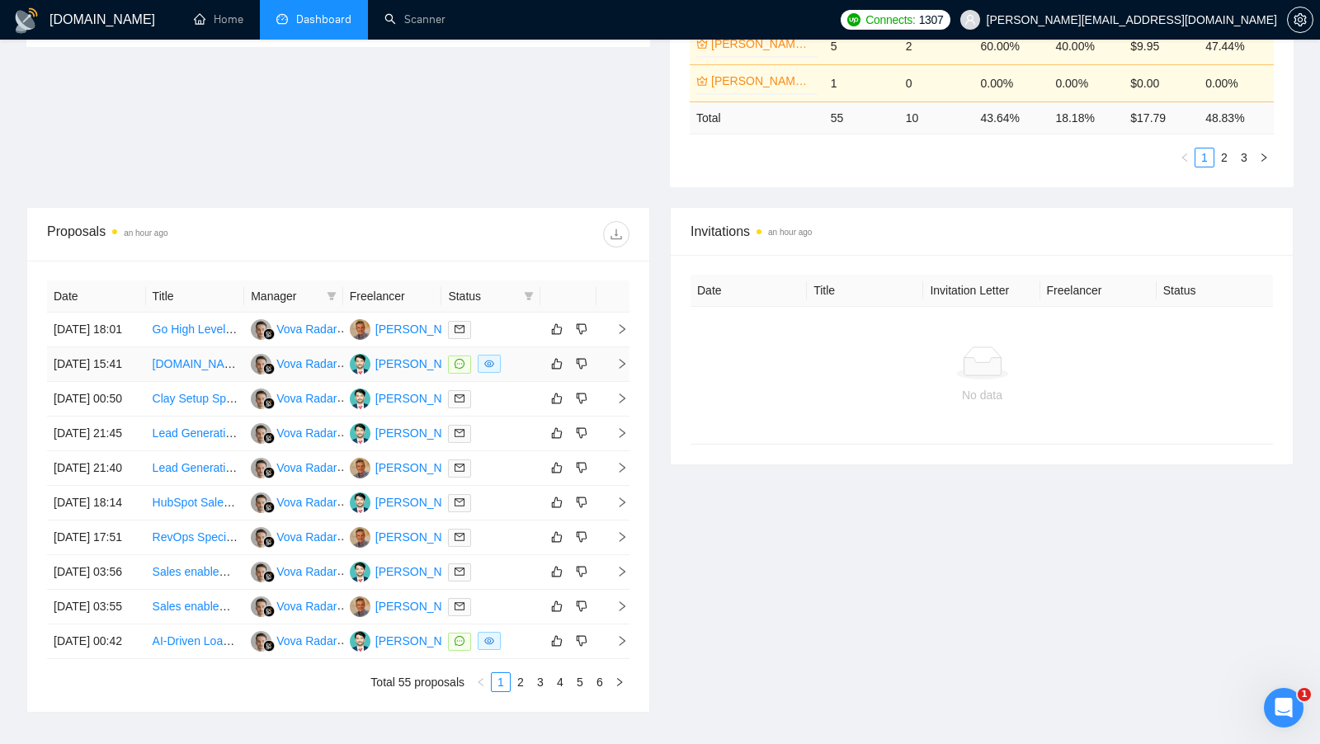
scroll to position [492, 0]
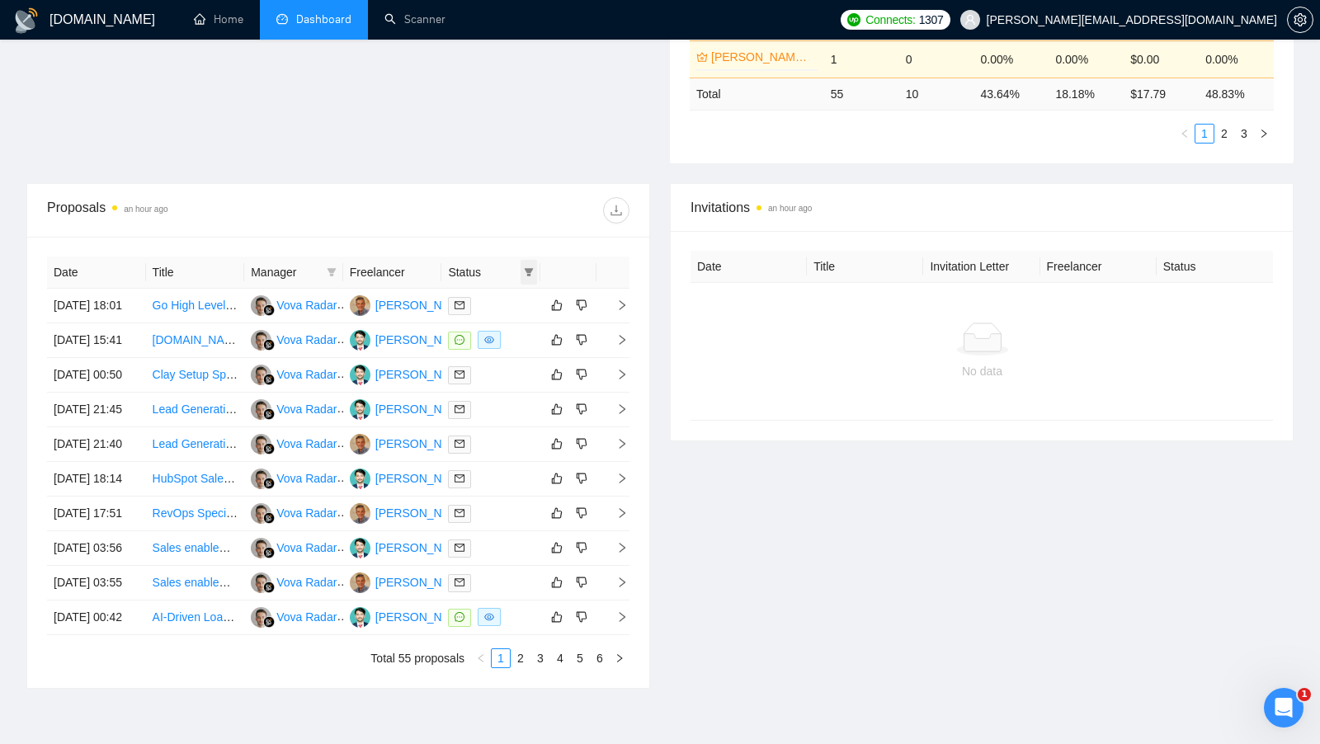
click at [529, 268] on icon "filter" at bounding box center [529, 272] width 9 height 8
click at [453, 295] on input "checkbox" at bounding box center [453, 299] width 13 height 13
click at [483, 224] on div "Proposals an hour ago" at bounding box center [338, 210] width 582 height 53
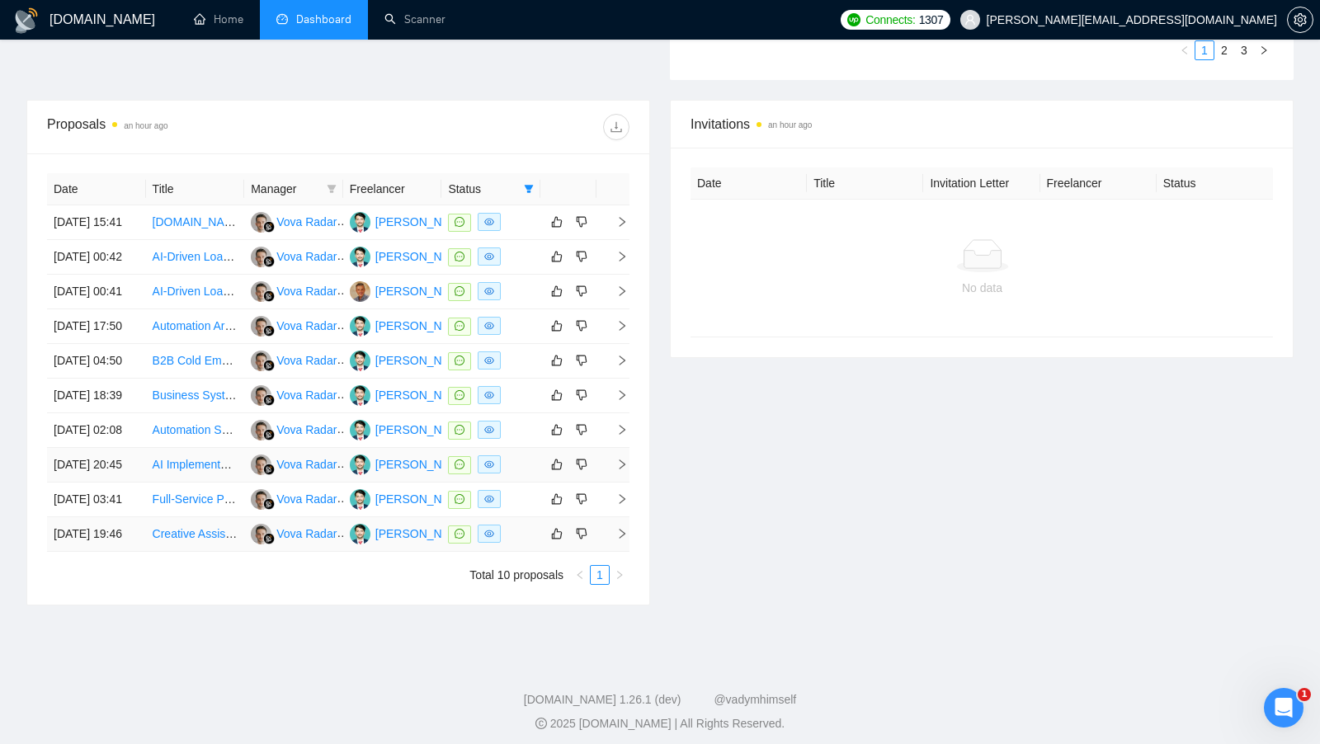
scroll to position [534, 0]
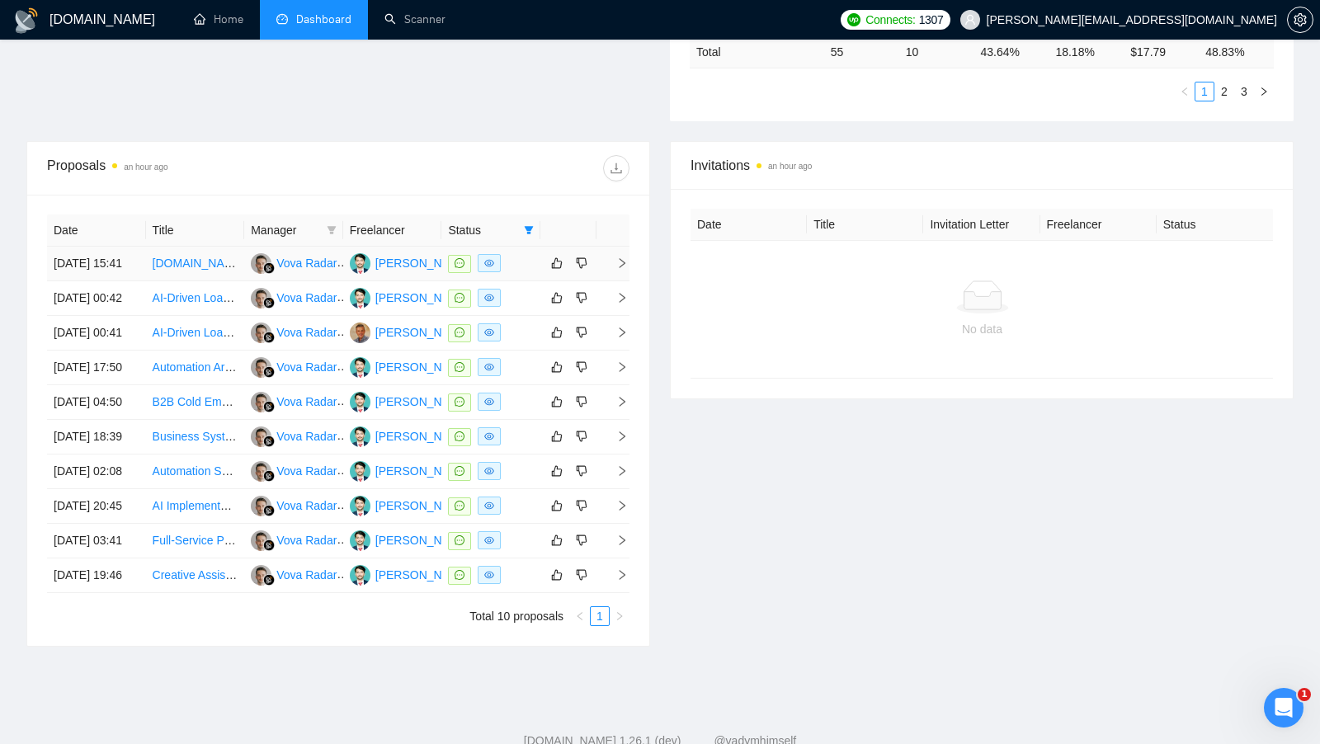
click at [523, 252] on td at bounding box center [490, 264] width 99 height 35
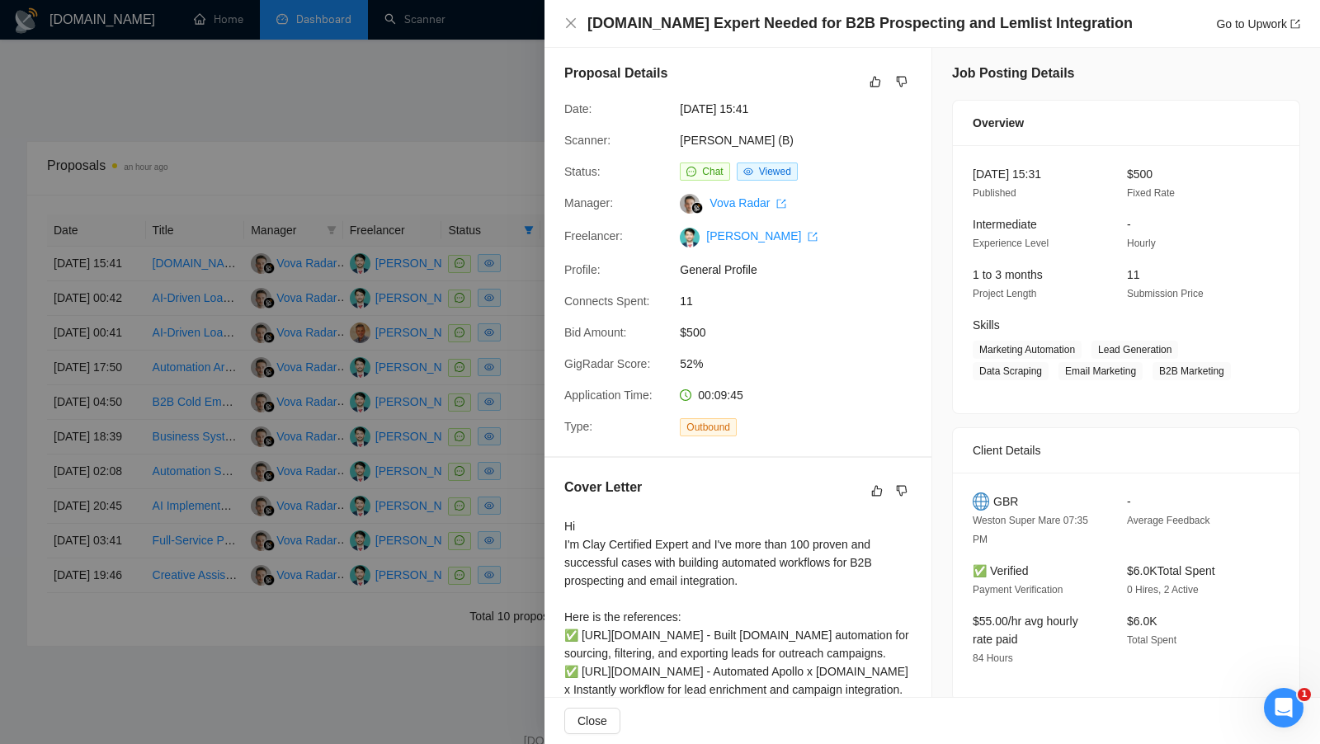
scroll to position [0, 0]
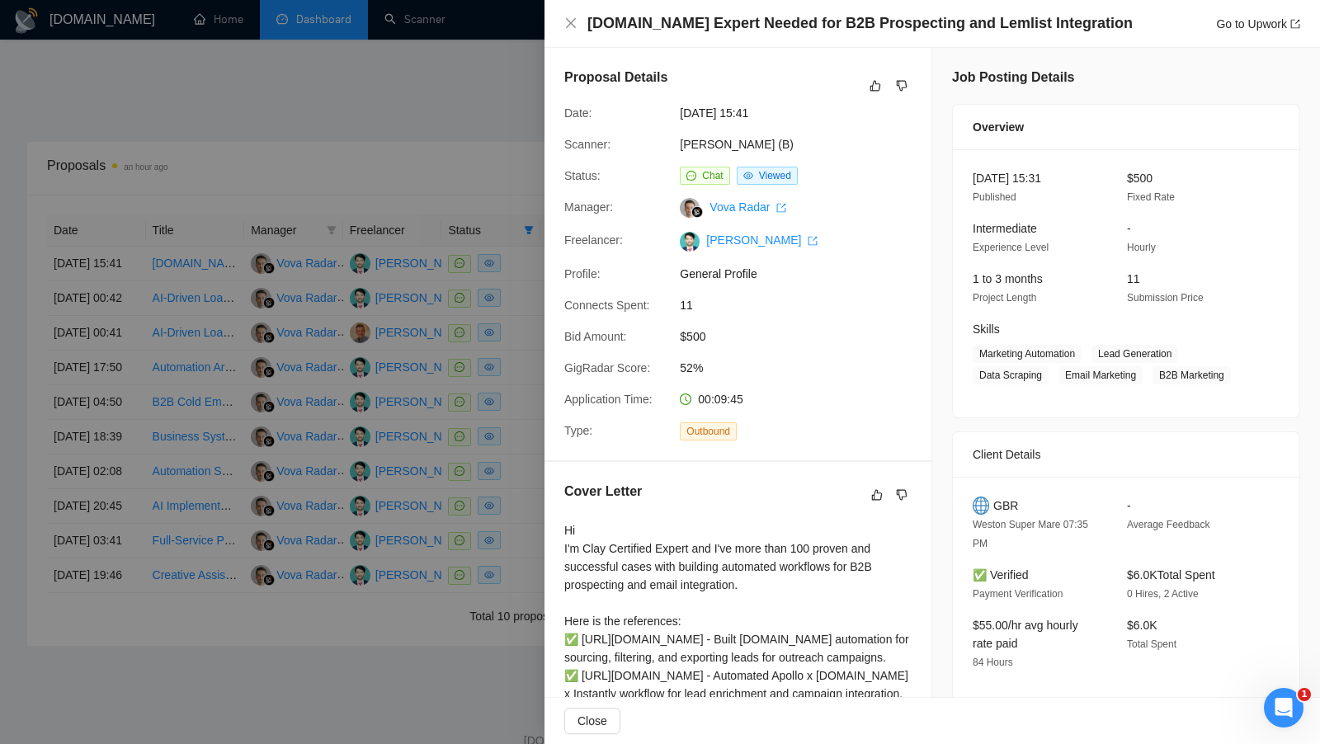
click at [457, 186] on div at bounding box center [660, 372] width 1320 height 744
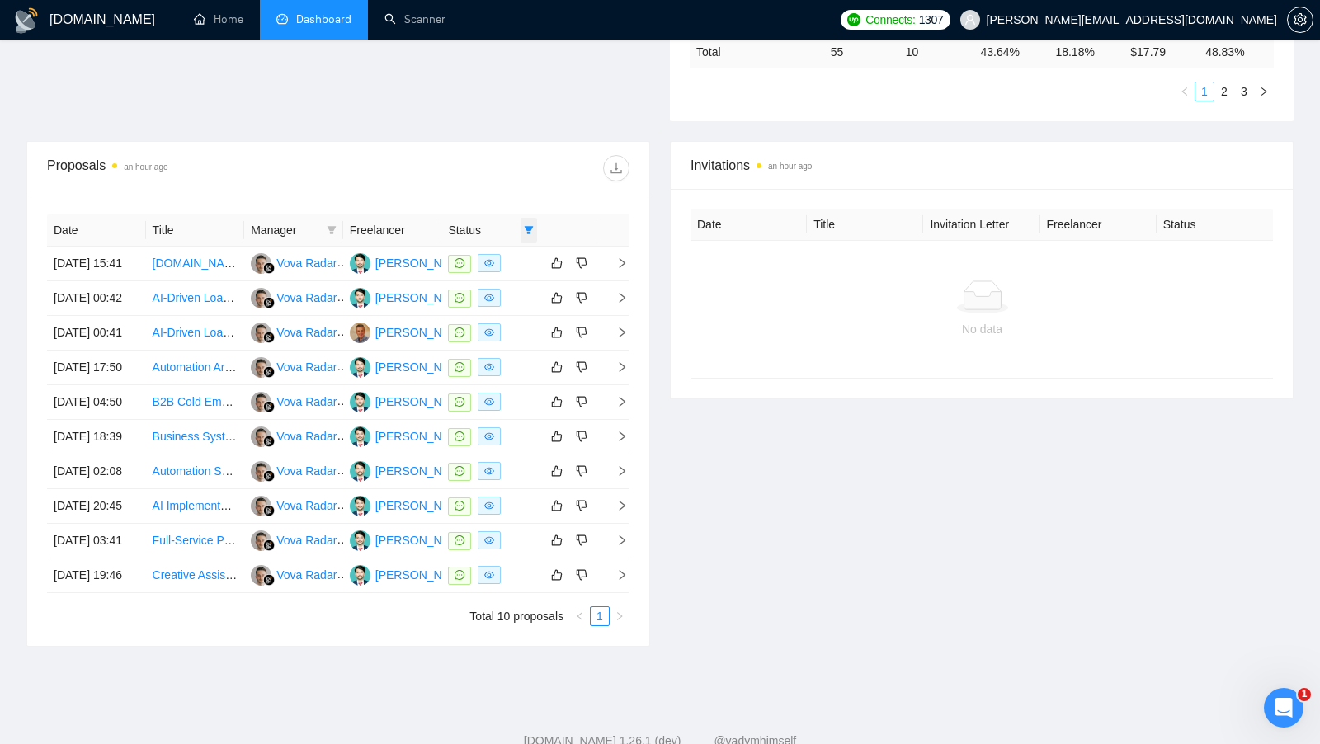
click at [530, 226] on icon "filter" at bounding box center [529, 230] width 9 height 8
click at [459, 256] on input "checkbox" at bounding box center [453, 257] width 13 height 13
checkbox input "false"
click at [492, 195] on div "Date Title Manager Freelancer Status [DATE] 15:41 [DOMAIN_NAME] Expert Needed f…" at bounding box center [338, 420] width 622 height 451
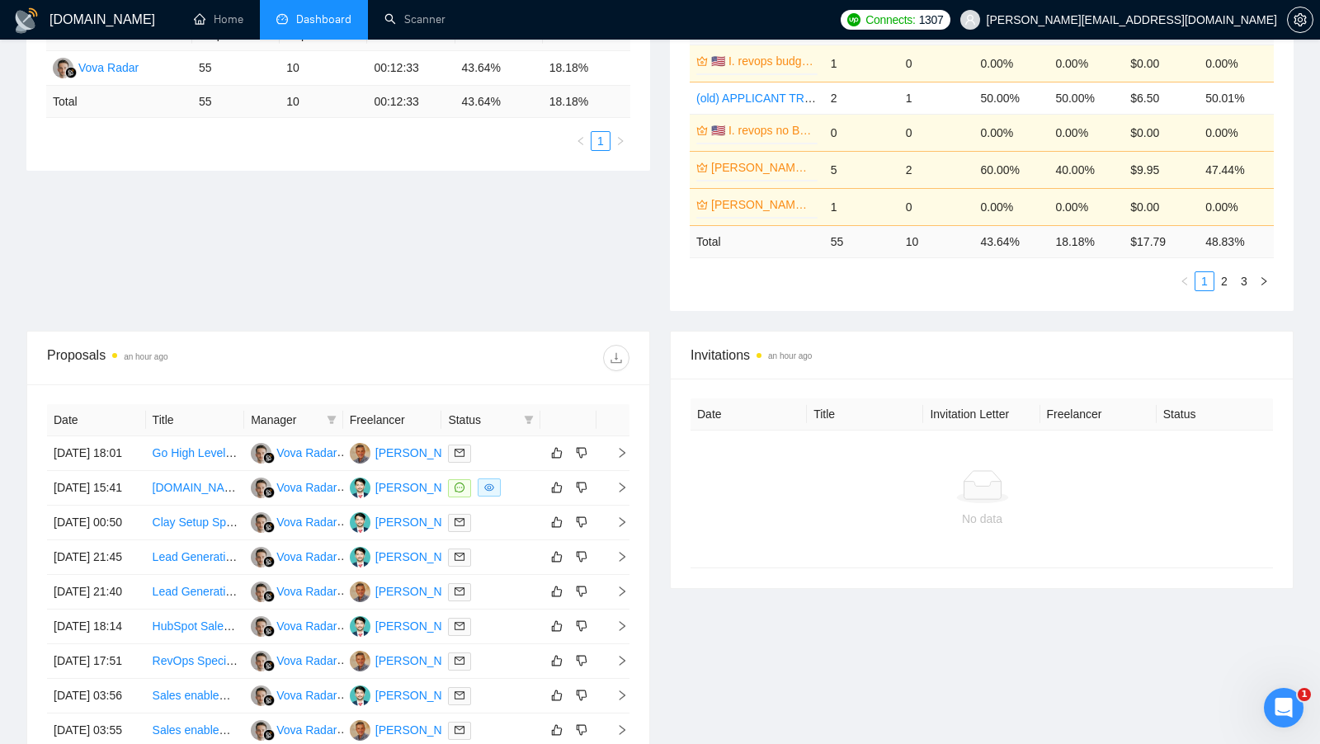
scroll to position [176, 0]
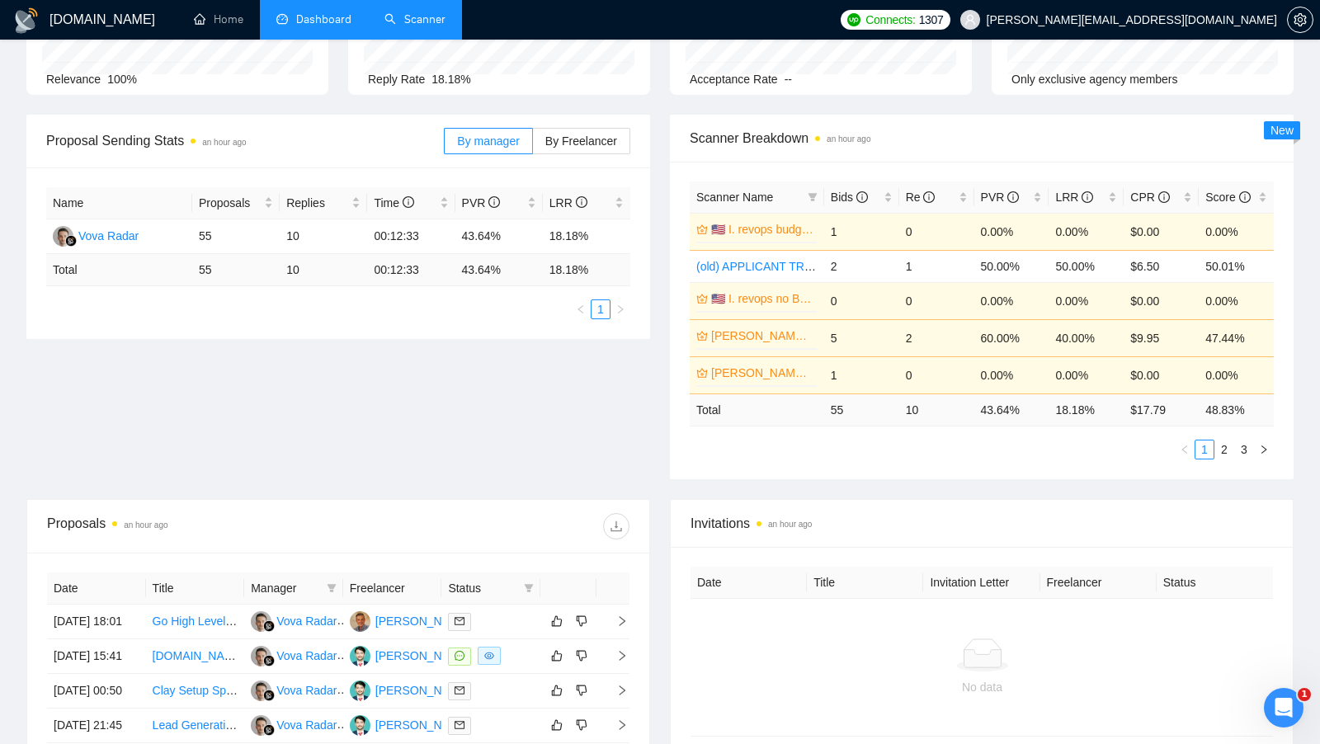
click at [408, 24] on link "Scanner" at bounding box center [414, 19] width 61 height 14
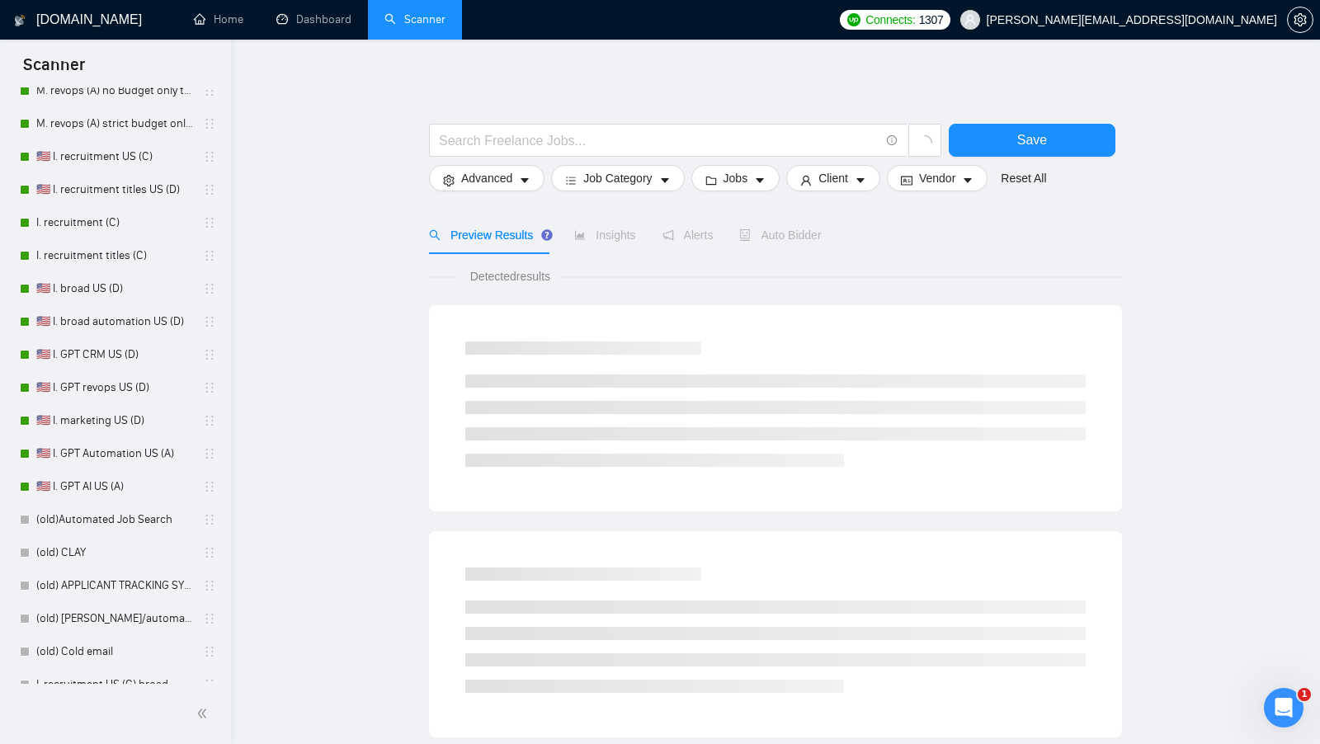
scroll to position [573, 0]
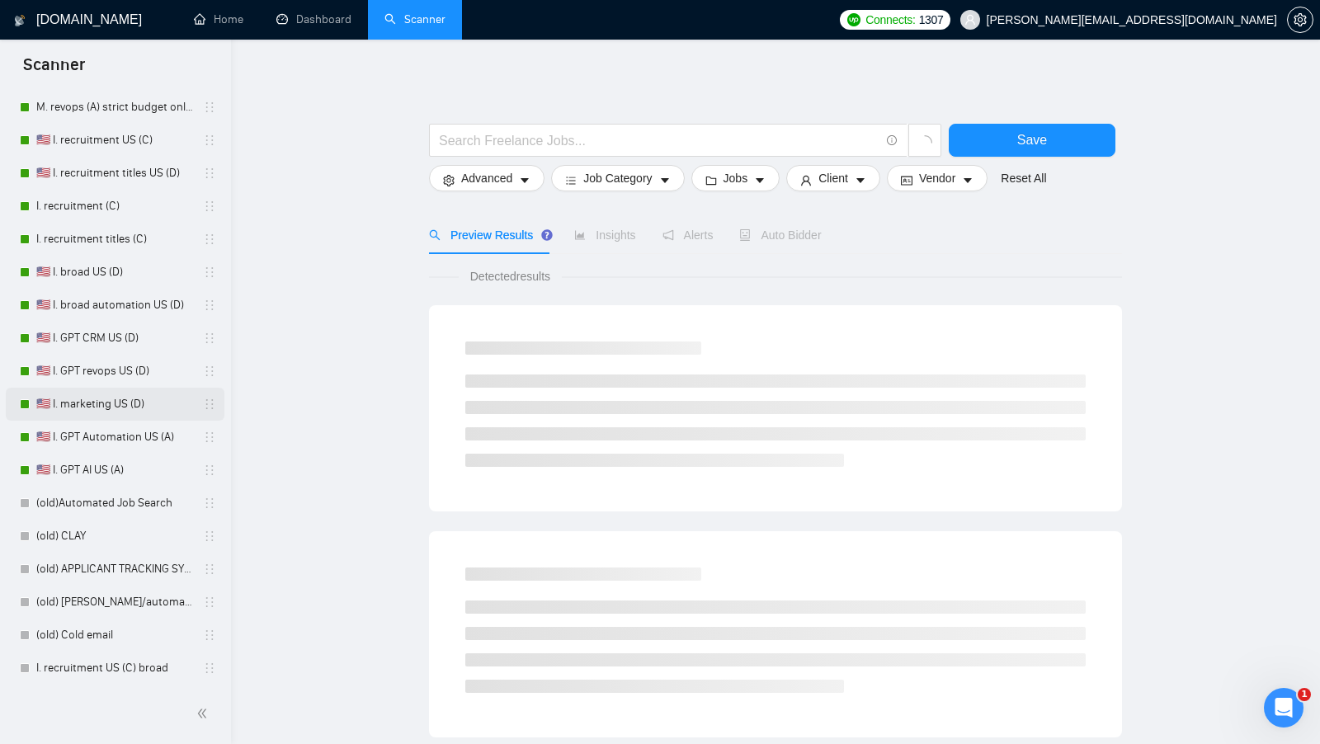
click at [117, 403] on link "🇺🇸 I. marketing US (D)" at bounding box center [114, 404] width 157 height 33
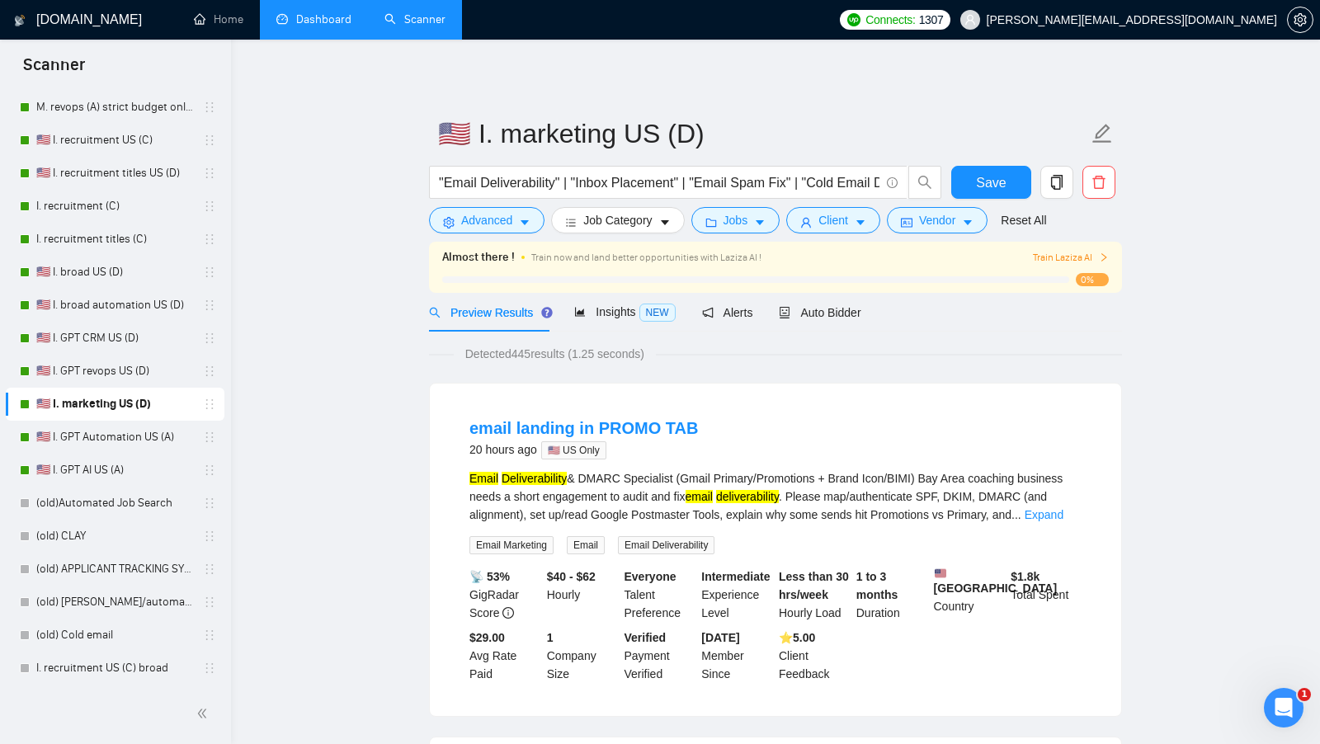
click at [343, 17] on link "Dashboard" at bounding box center [313, 19] width 75 height 14
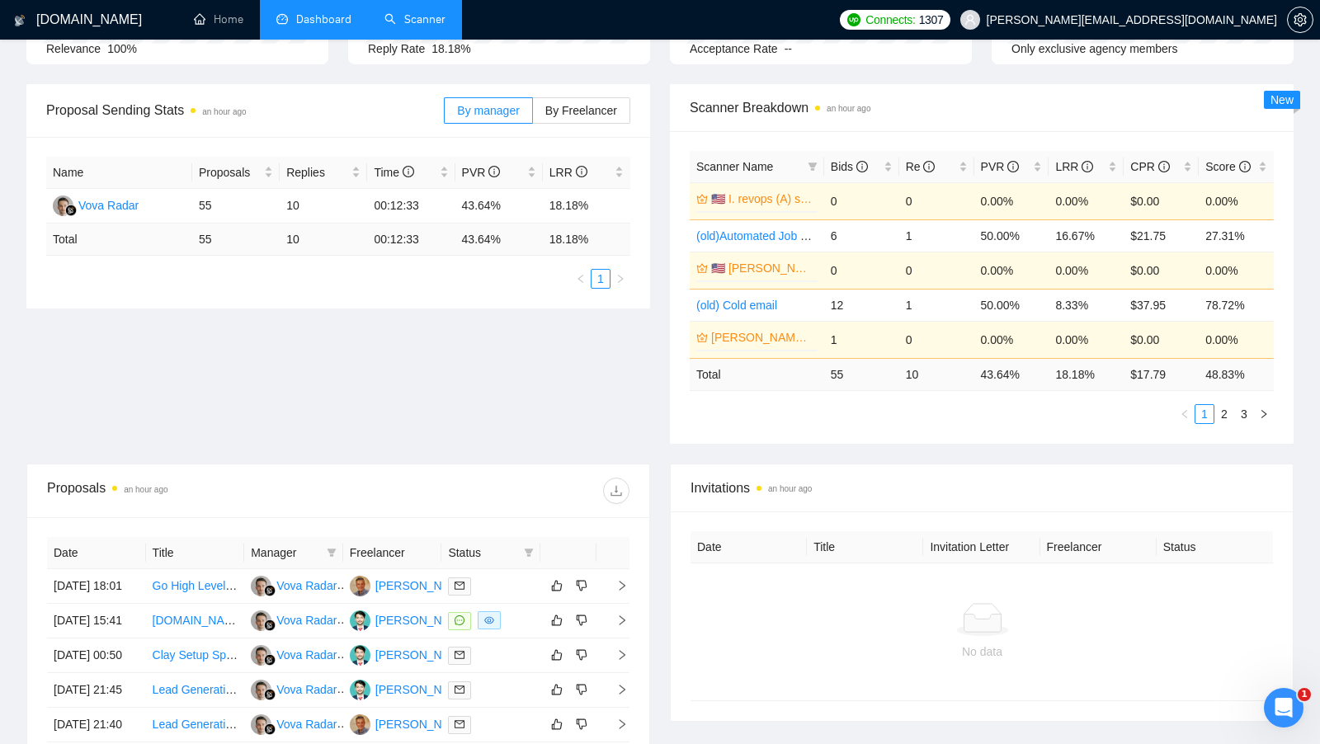
scroll to position [215, 0]
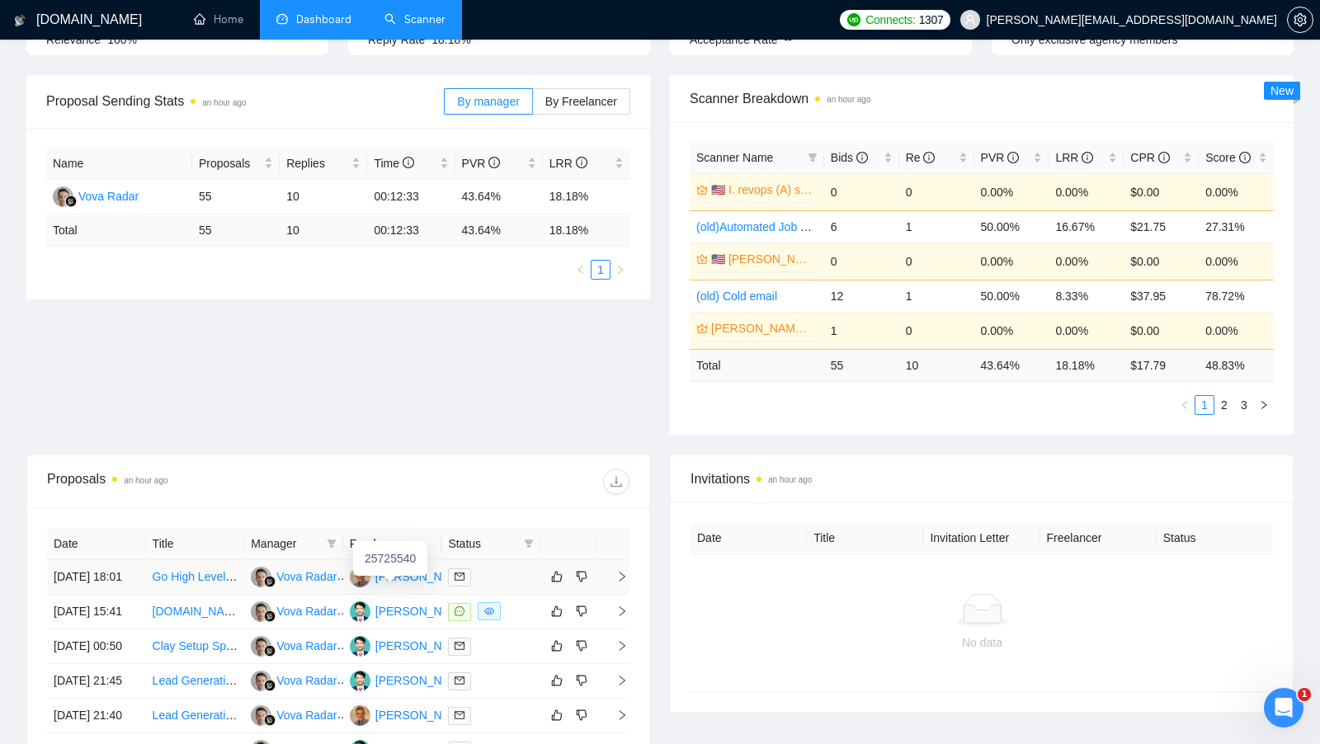
click at [403, 583] on div "[PERSON_NAME]" at bounding box center [422, 576] width 95 height 18
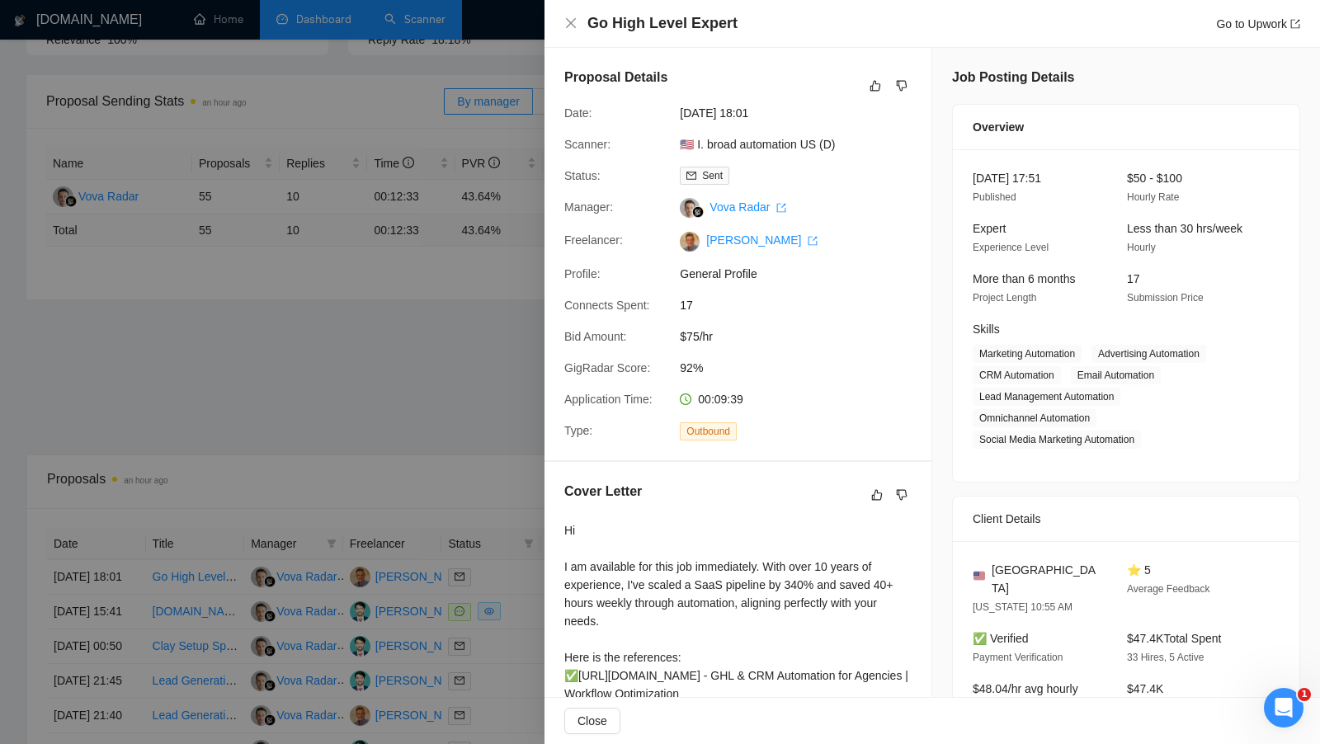
click at [407, 268] on div at bounding box center [660, 372] width 1320 height 744
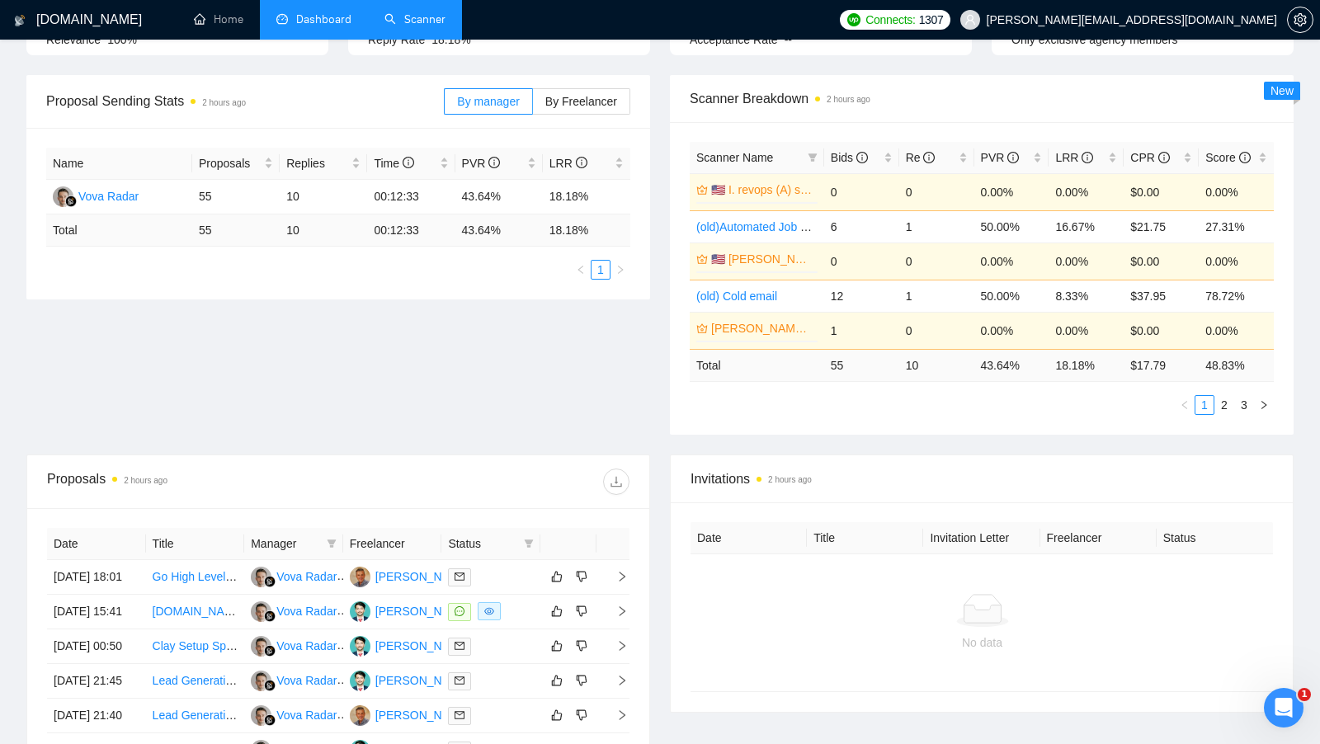
click at [313, 1] on li "Dashboard" at bounding box center [314, 20] width 108 height 40
click at [384, 16] on link "Scanner" at bounding box center [414, 19] width 61 height 14
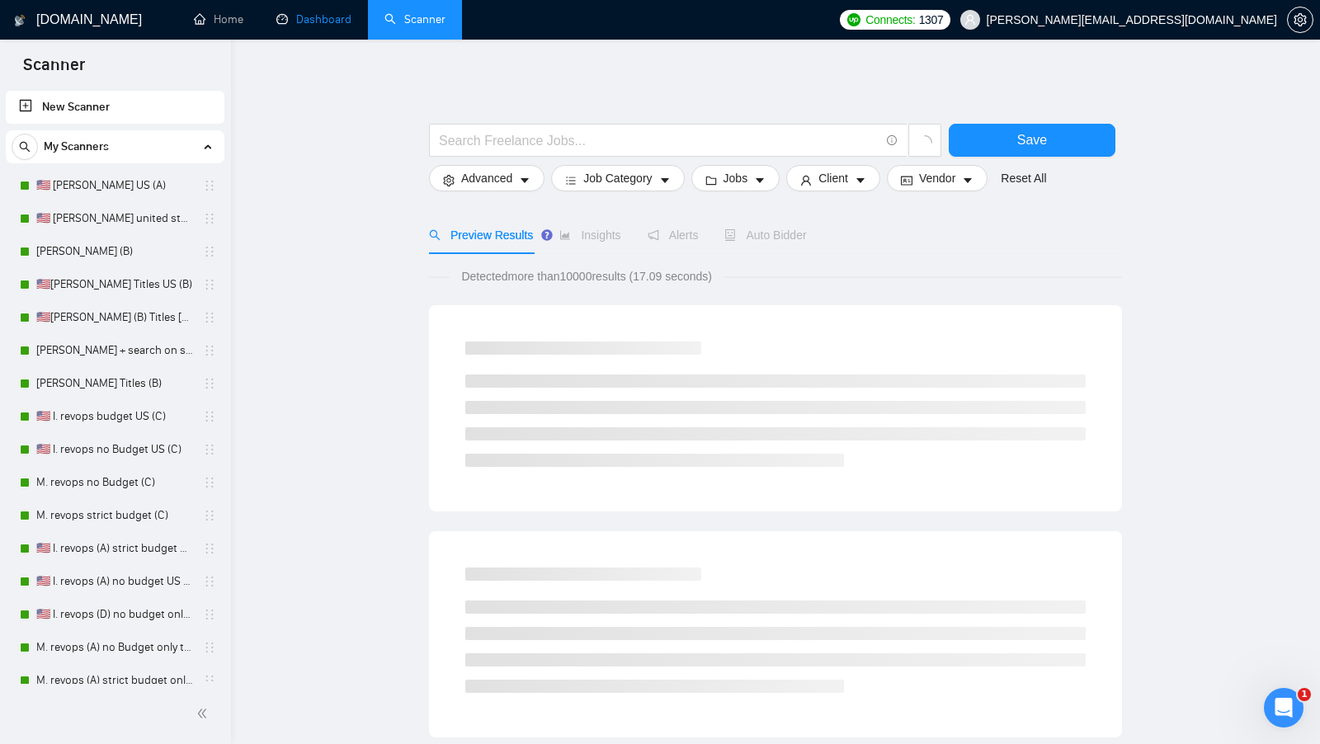
click at [327, 17] on link "Dashboard" at bounding box center [313, 19] width 75 height 14
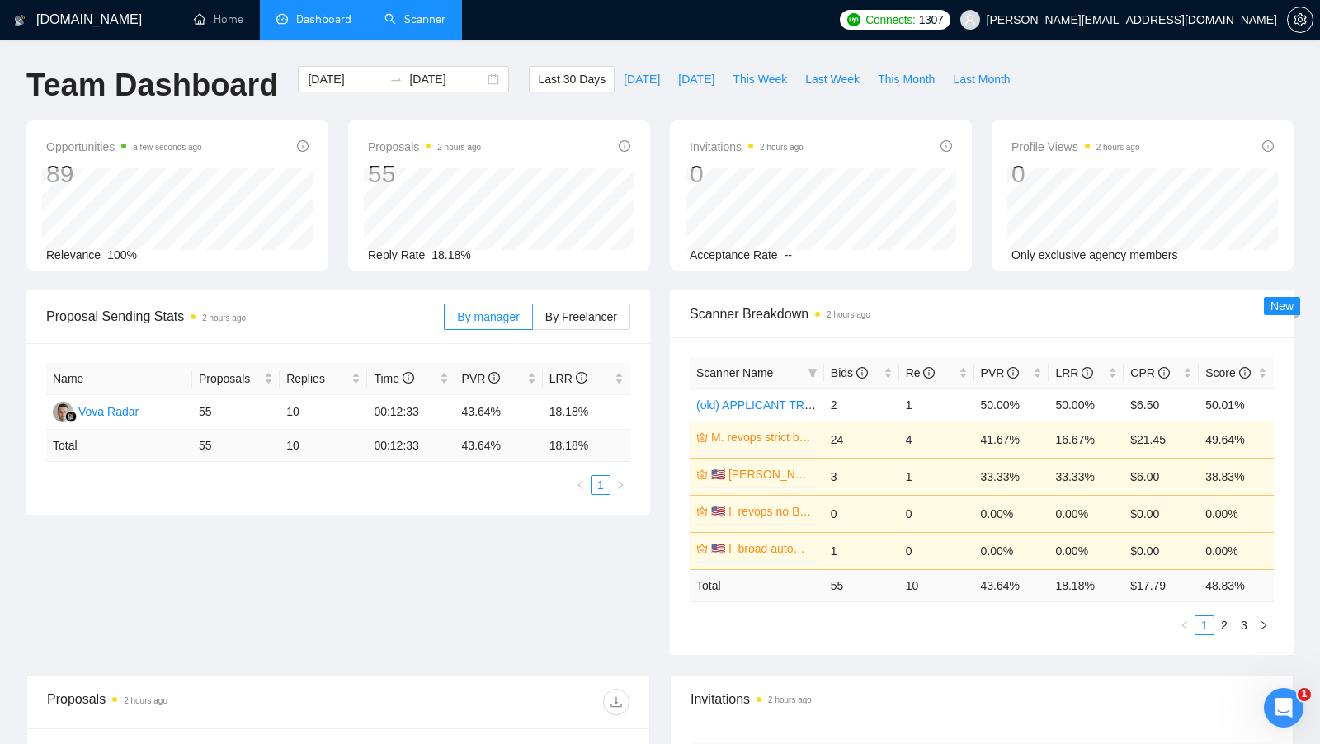
click at [412, 21] on link "Scanner" at bounding box center [414, 19] width 61 height 14
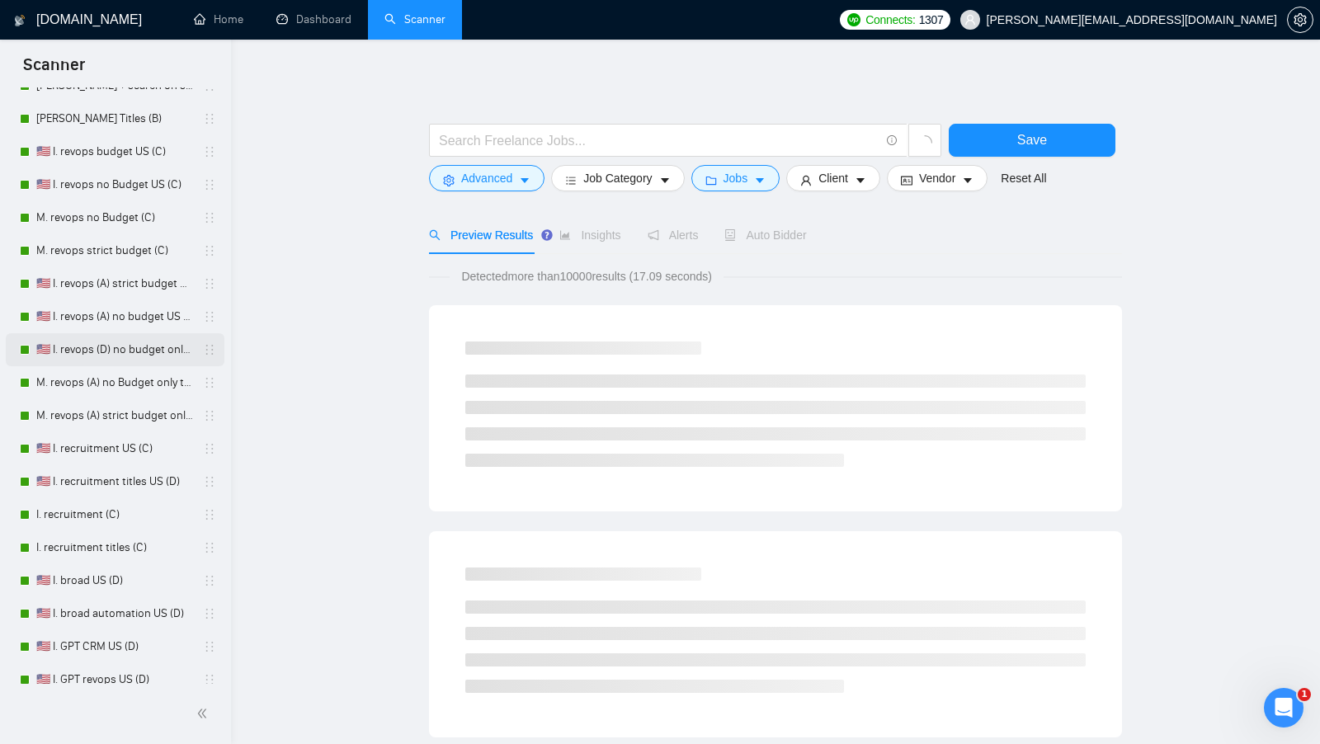
scroll to position [573, 0]
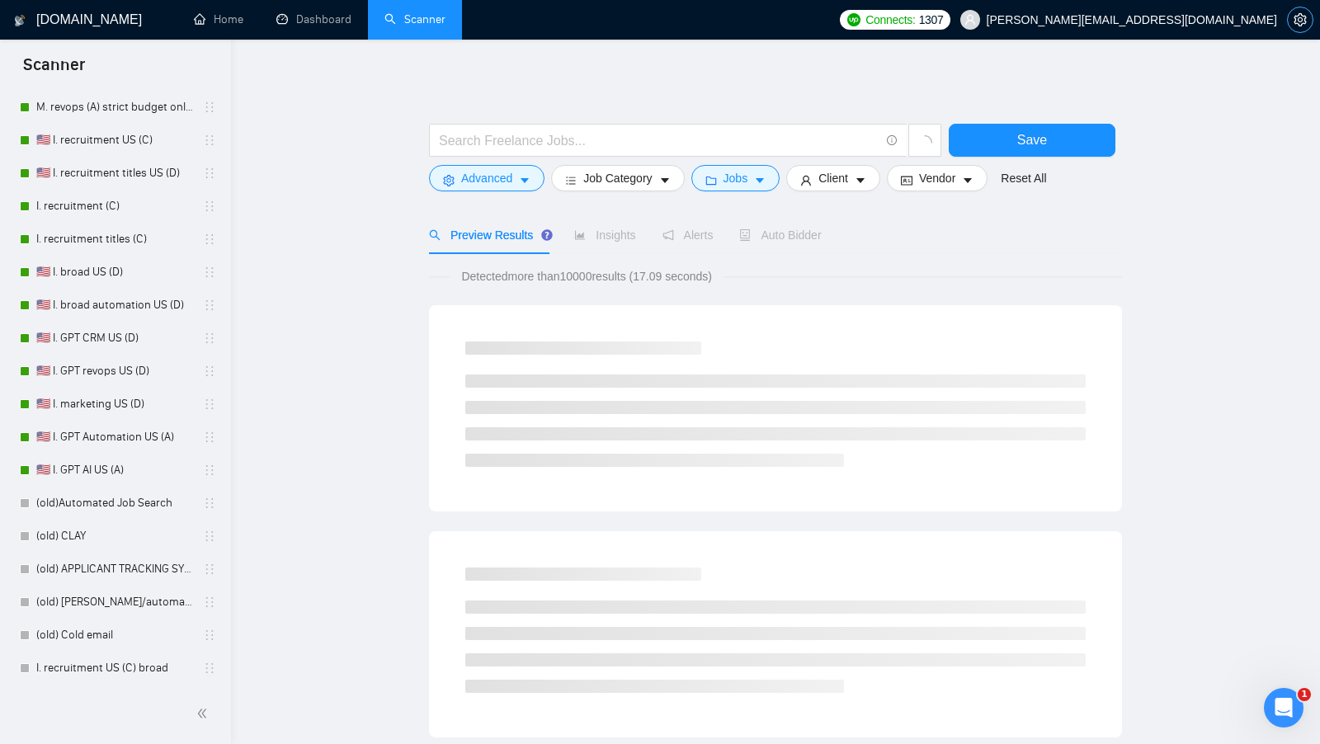
click at [1303, 24] on icon "setting" at bounding box center [1299, 19] width 13 height 13
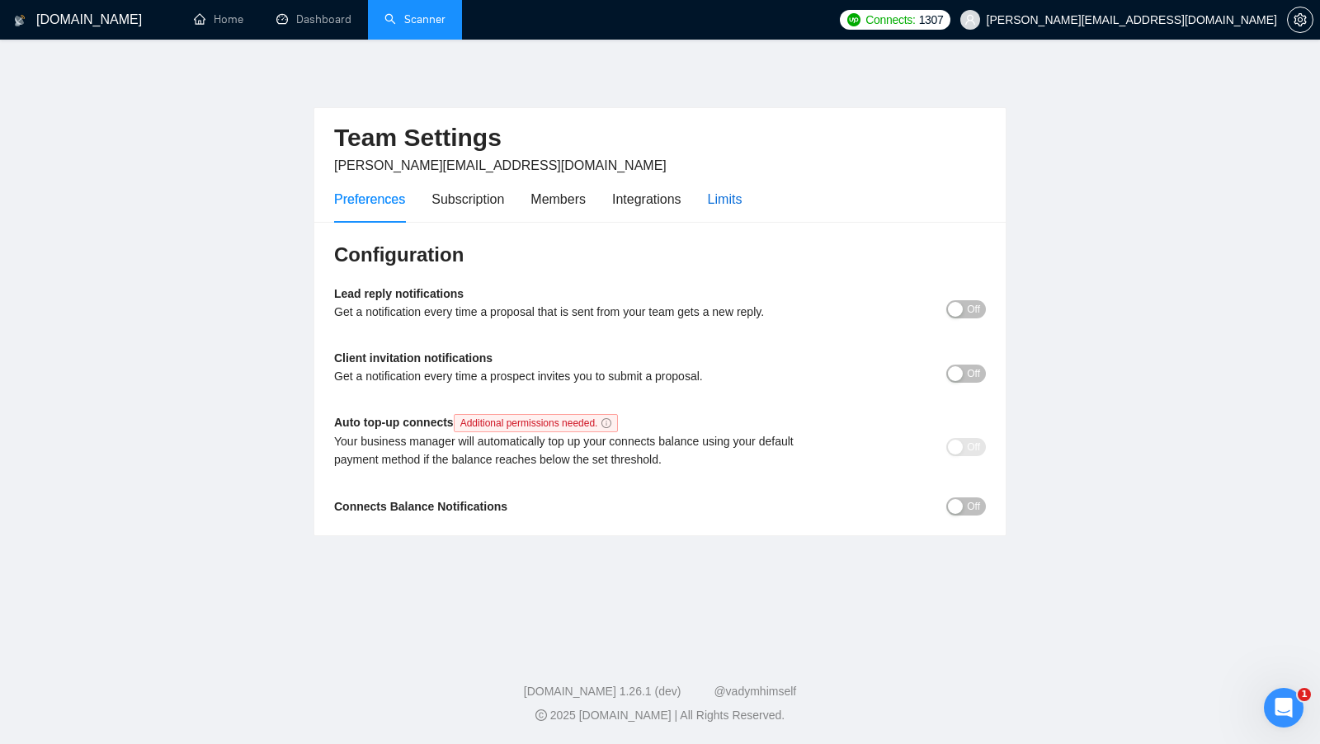
click at [732, 197] on div "Limits" at bounding box center [725, 199] width 35 height 21
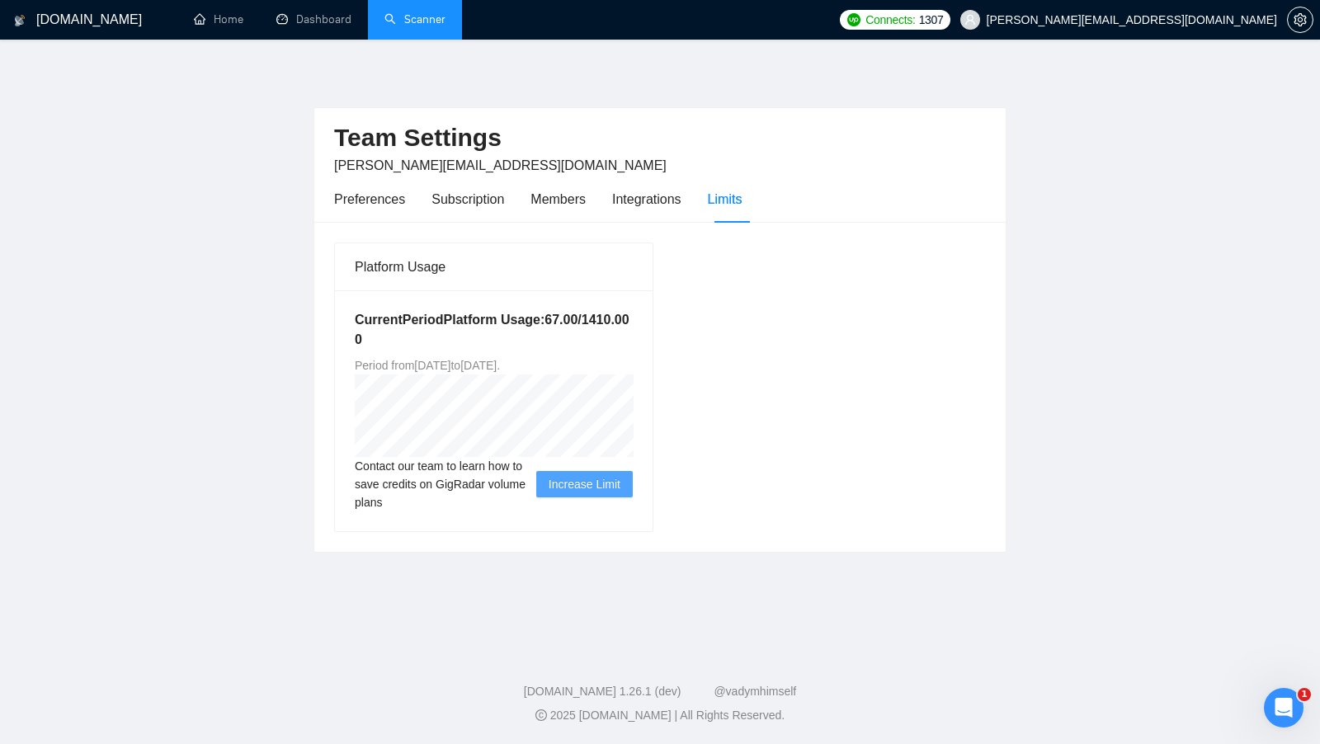
click at [402, 341] on h5 "Current Period Platform Usage: 67.00 / 1410.00 0" at bounding box center [494, 330] width 278 height 40
drag, startPoint x: 400, startPoint y: 341, endPoint x: 436, endPoint y: 341, distance: 36.3
click at [436, 341] on h5 "Current Period Platform Usage: 67.00 / 1410.00 0" at bounding box center [494, 330] width 278 height 40
click at [972, 258] on div "Platform Usage Current Period Platform Usage: 67.00 / 1410.00 0 Period from [DA…" at bounding box center [659, 387] width 665 height 290
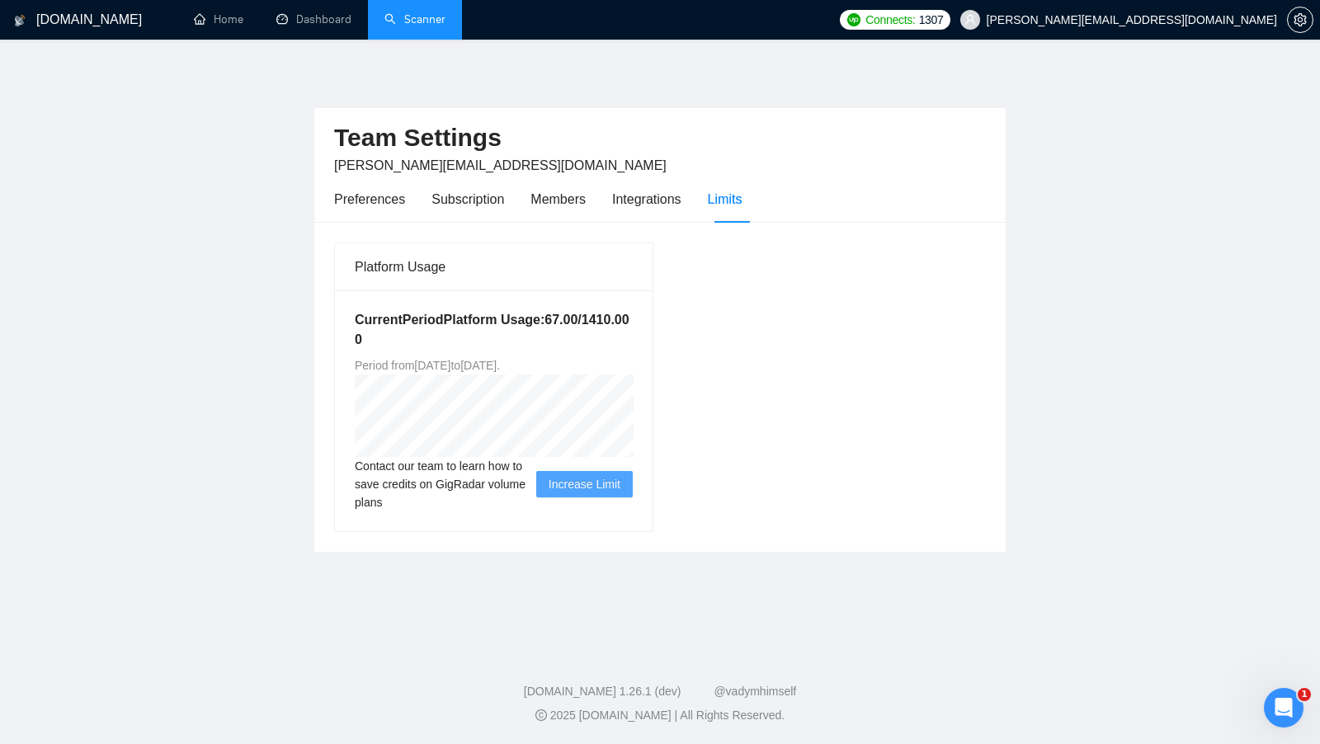
click at [393, 26] on link "Scanner" at bounding box center [414, 19] width 61 height 14
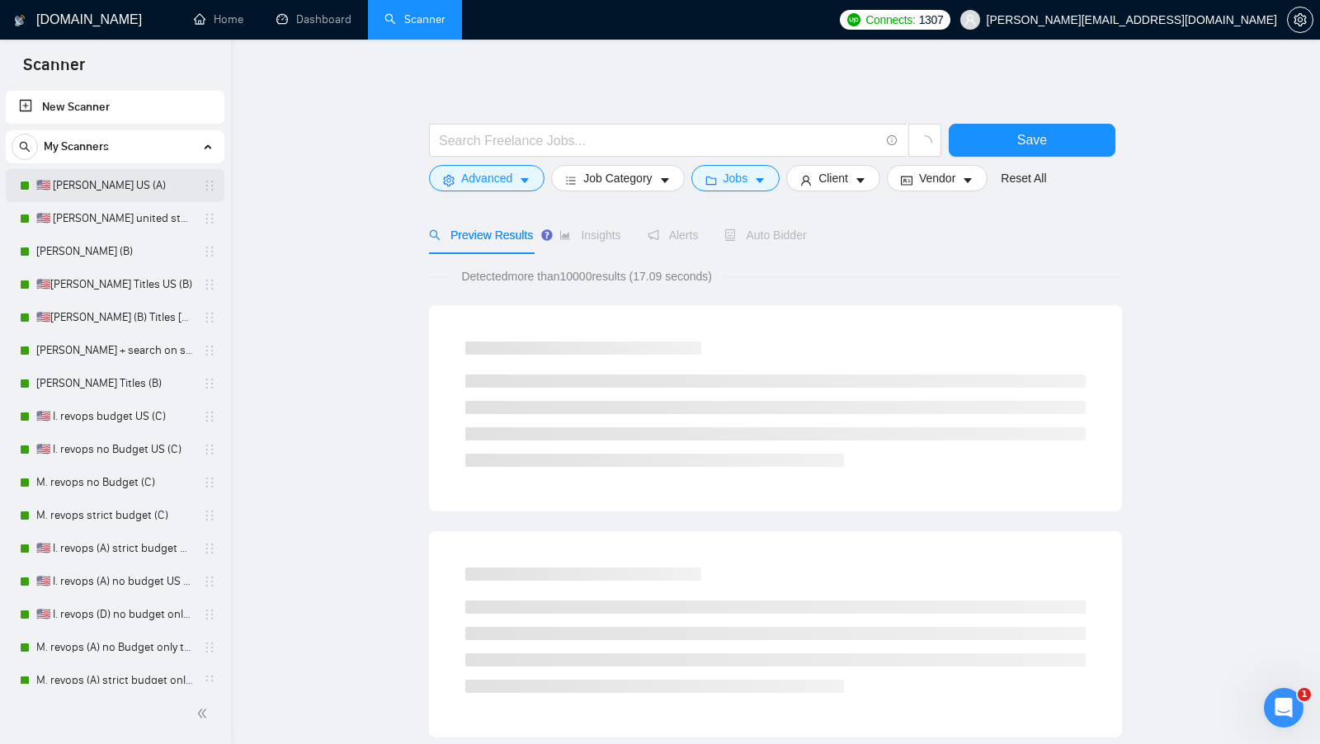
click at [132, 172] on link "🇺🇸 [PERSON_NAME] US (A)" at bounding box center [114, 185] width 157 height 33
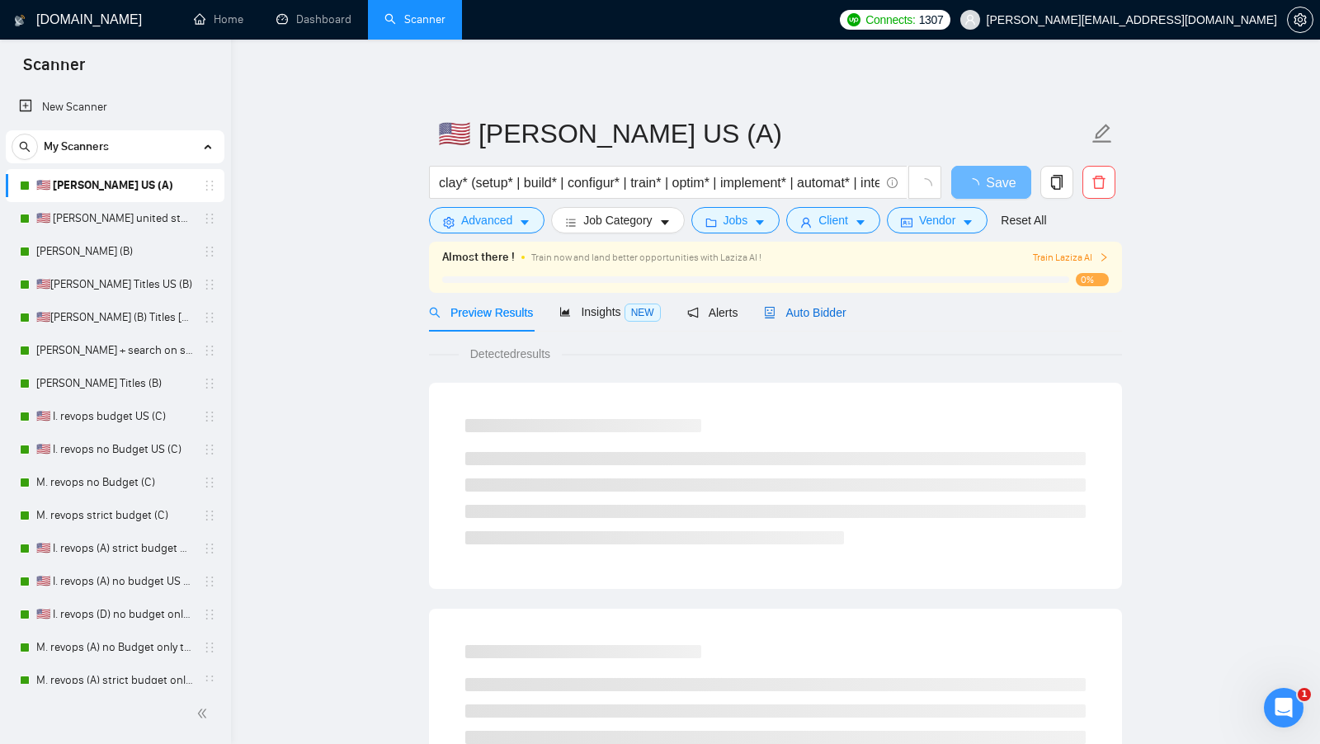
click at [834, 304] on div "Auto Bidder" at bounding box center [805, 313] width 82 height 18
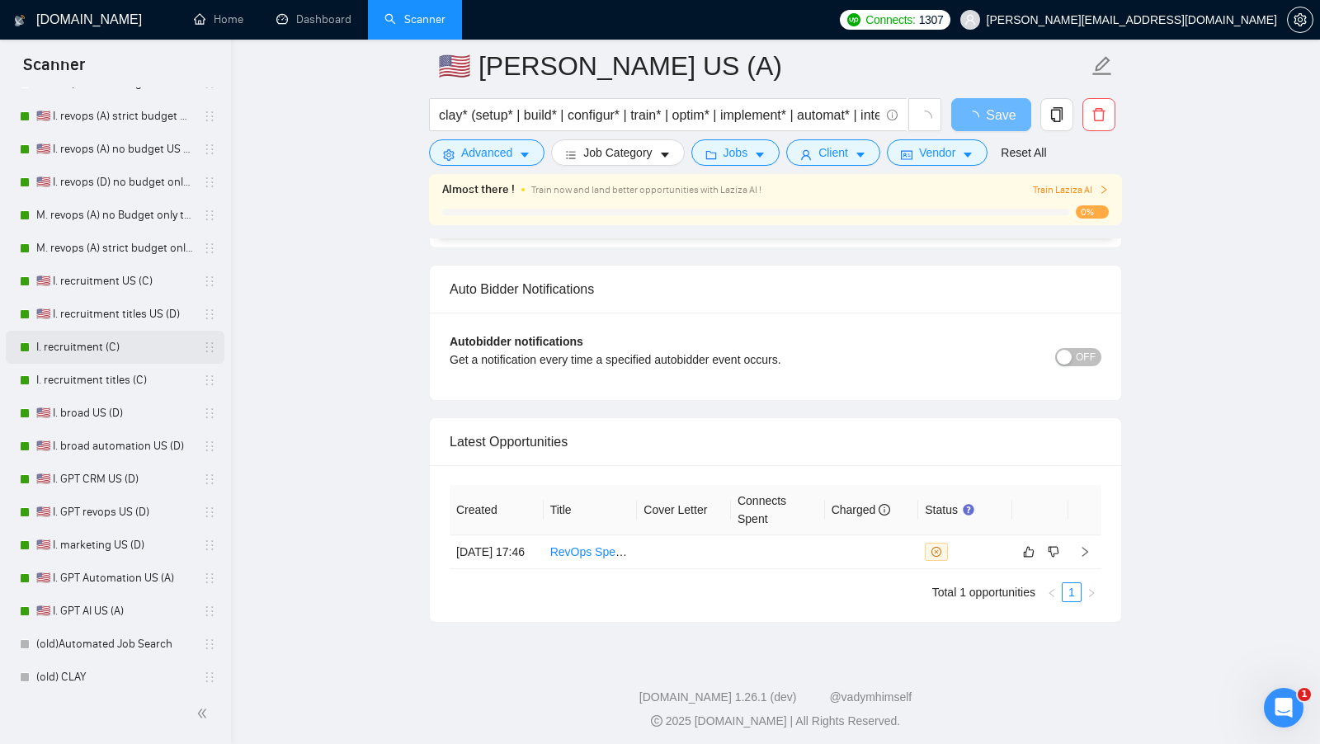
scroll to position [573, 0]
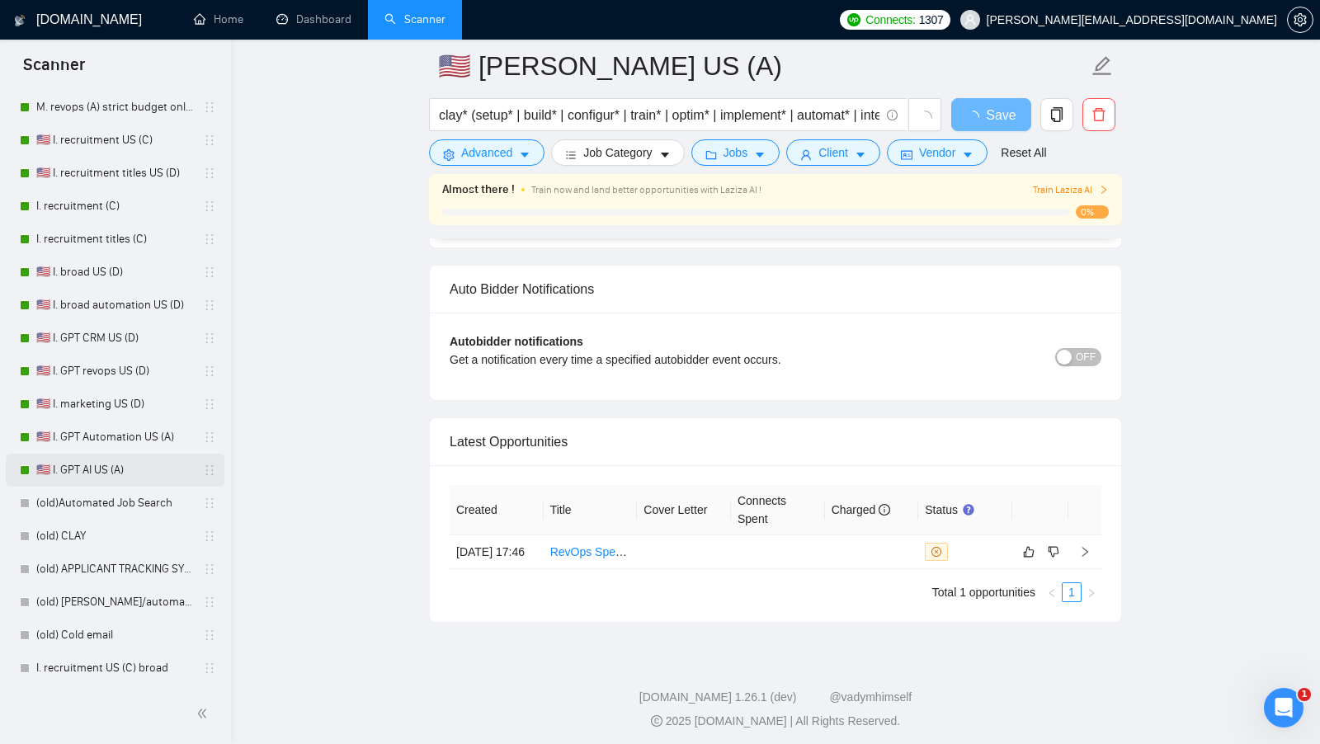
click at [146, 460] on link "🇺🇸 I. GPT AI US (A)" at bounding box center [114, 470] width 157 height 33
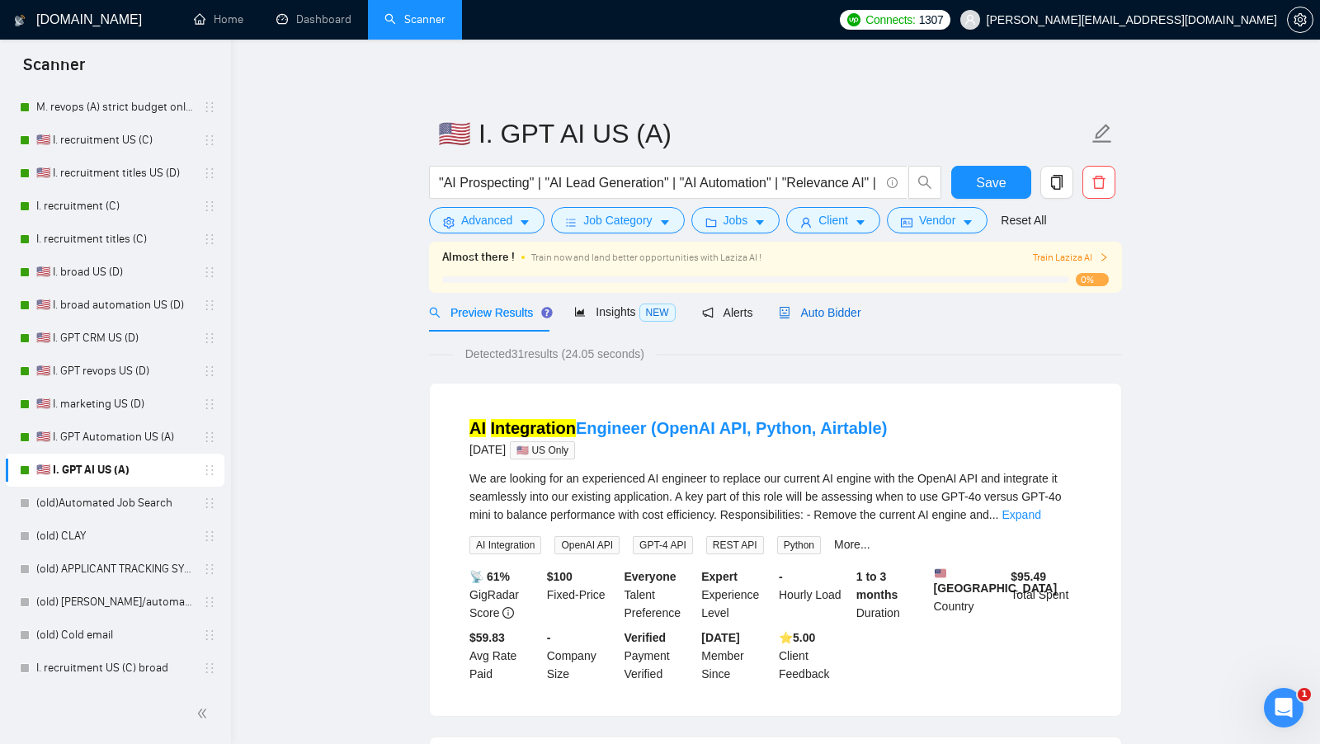
click at [819, 311] on span "Auto Bidder" at bounding box center [820, 312] width 82 height 13
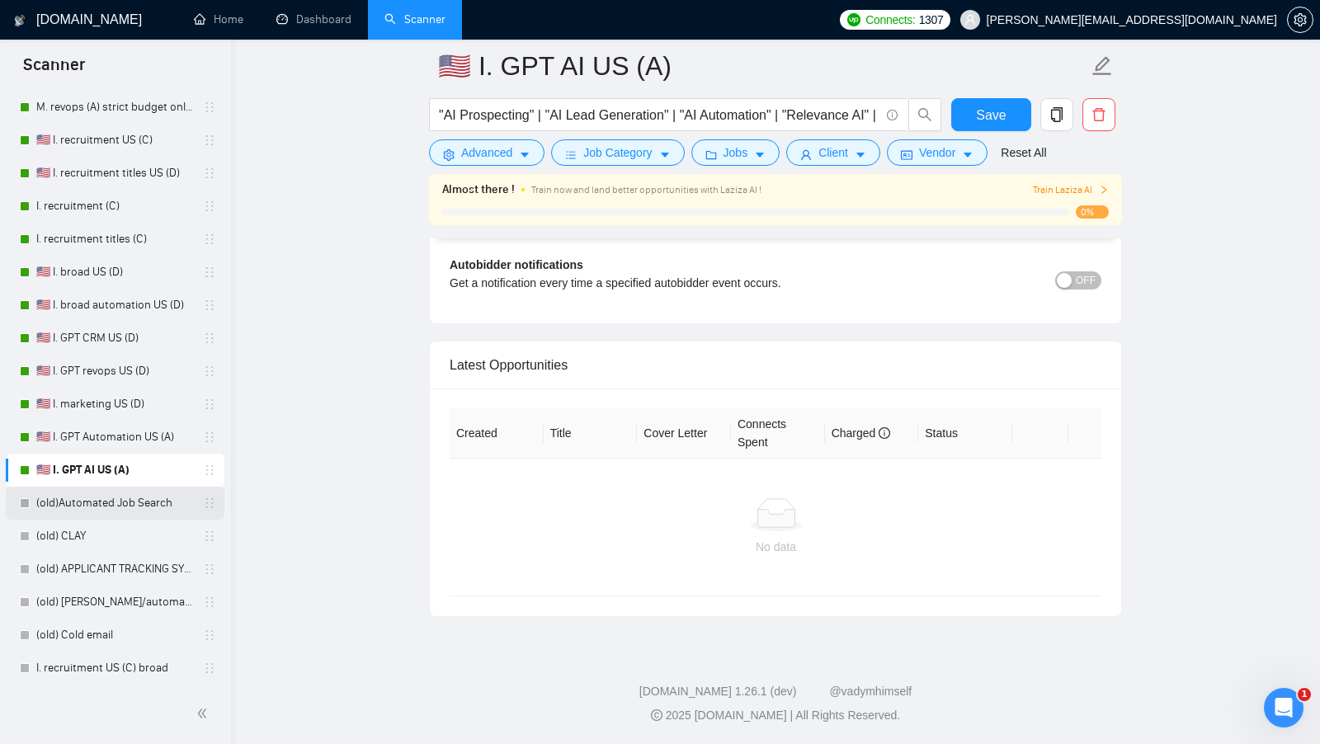
scroll to position [3790, 0]
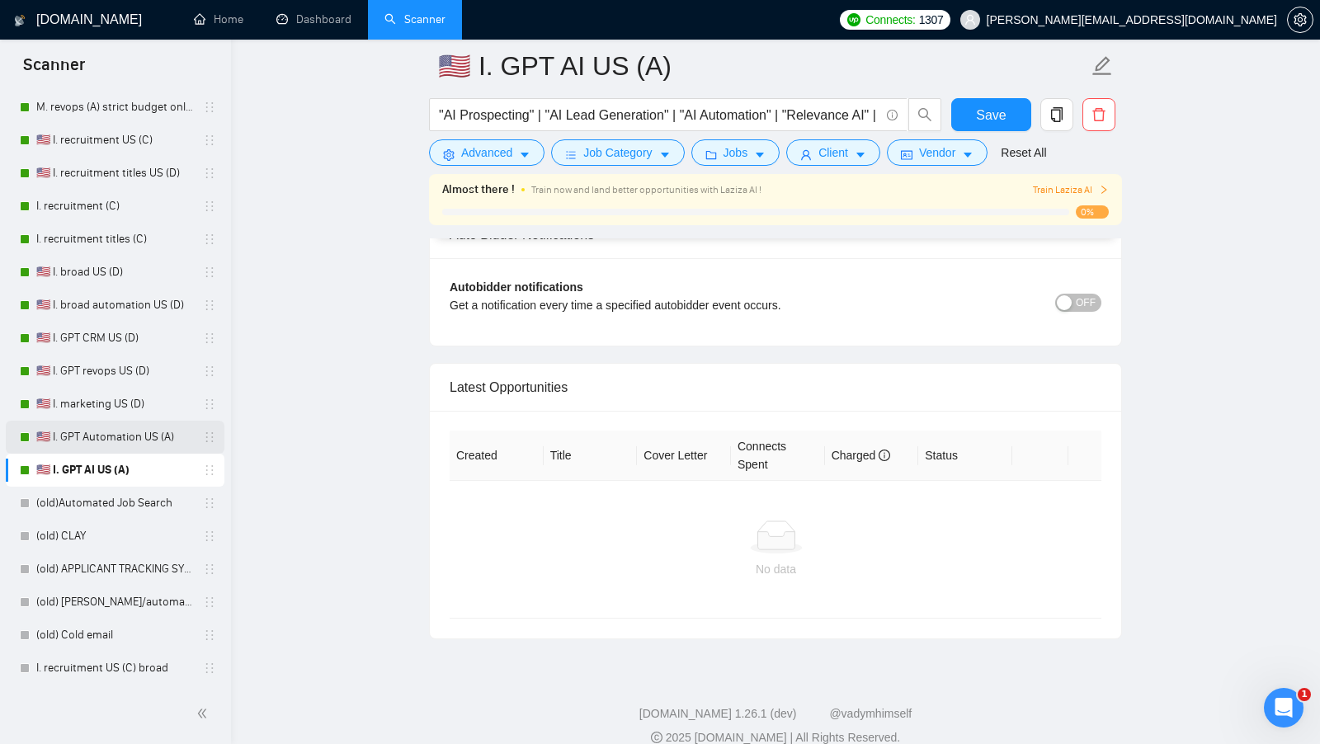
click at [75, 435] on link "🇺🇸 I. GPT Automation US (A)" at bounding box center [114, 437] width 157 height 33
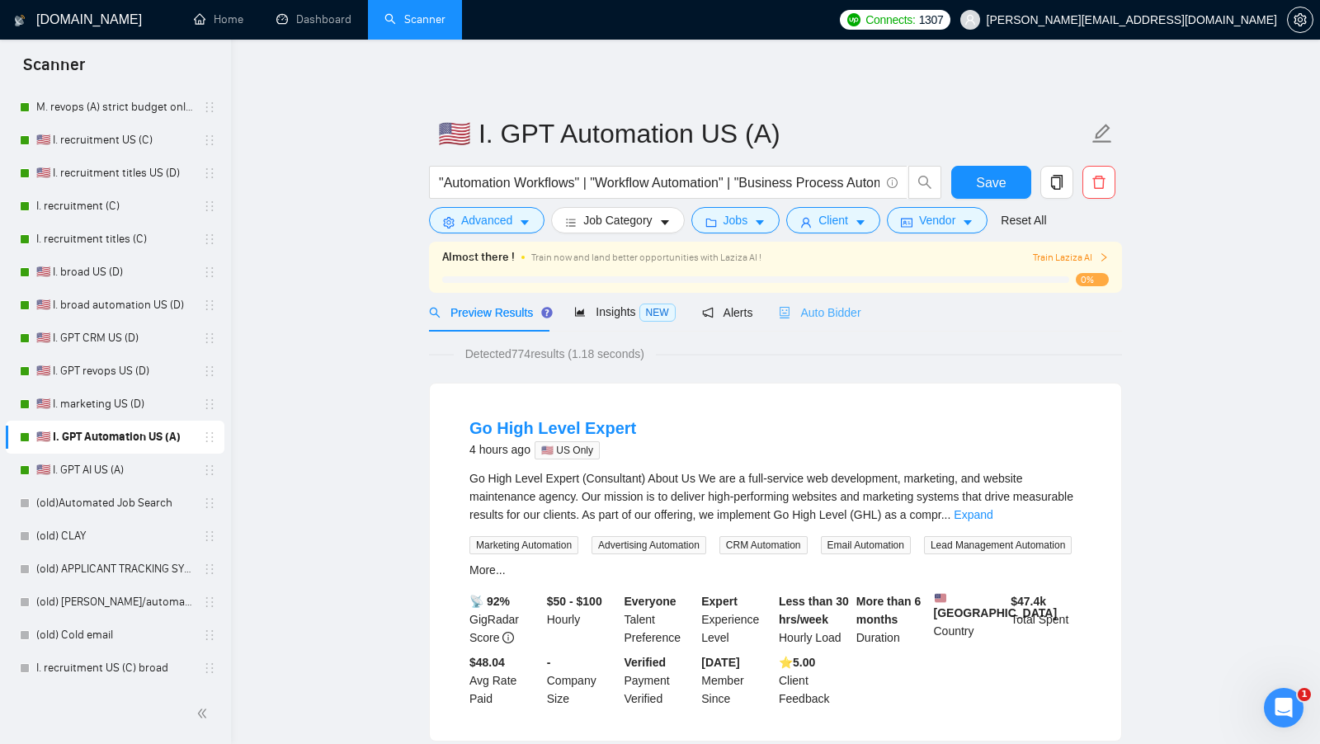
click at [807, 299] on div "Auto Bidder" at bounding box center [820, 312] width 82 height 39
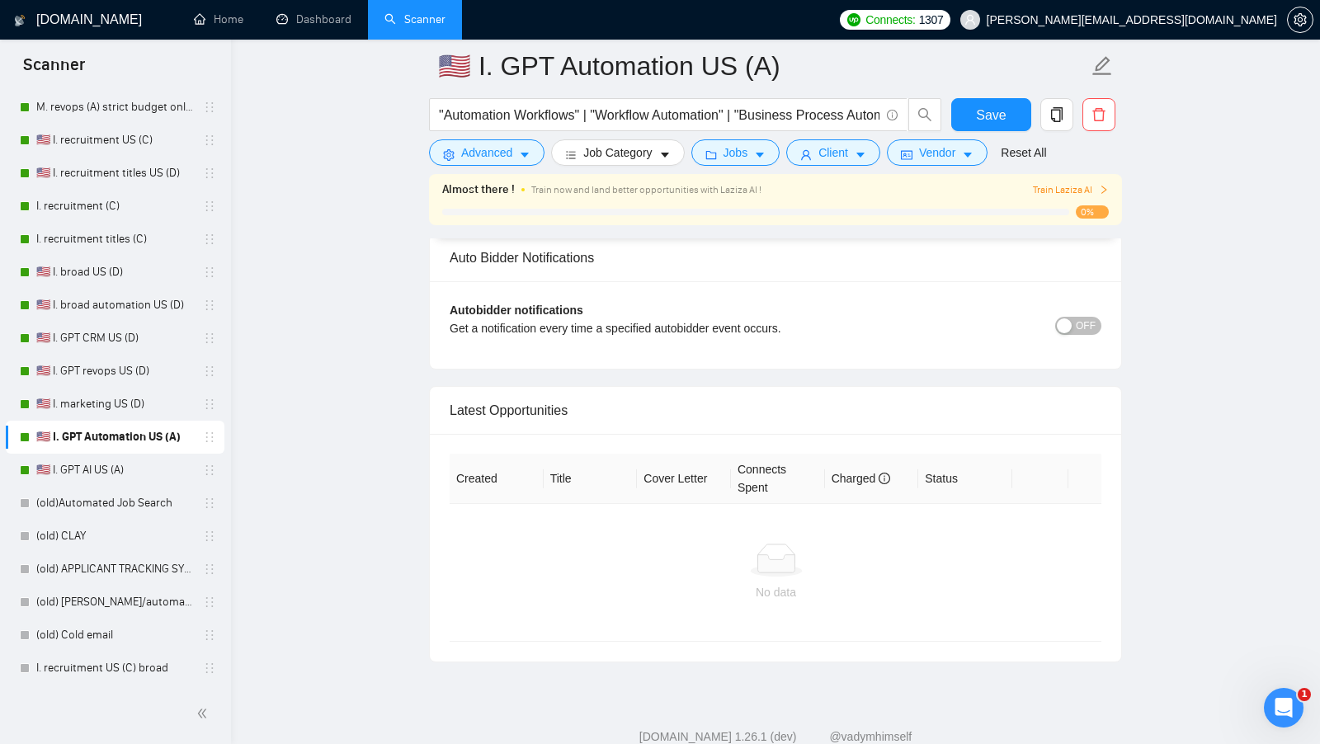
scroll to position [3881, 0]
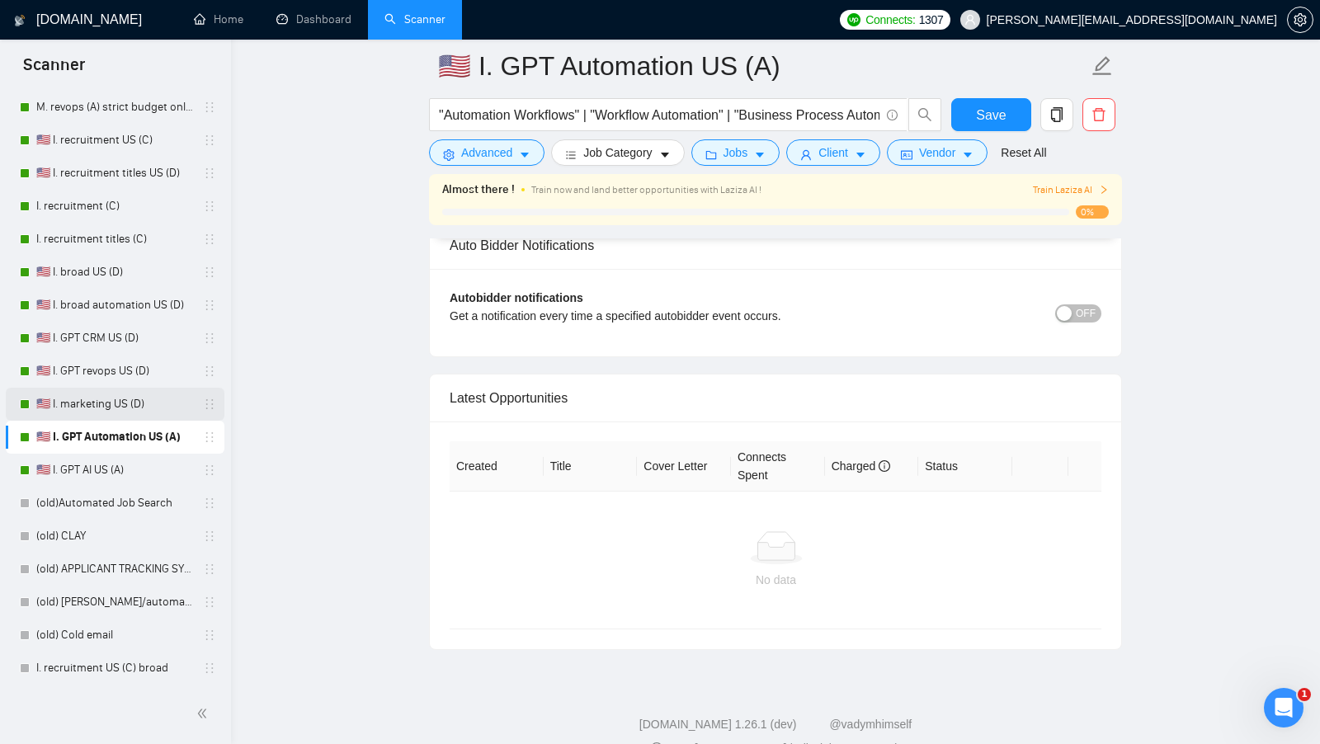
drag, startPoint x: 129, startPoint y: 407, endPoint x: 182, endPoint y: 416, distance: 53.6
click at [129, 407] on link "🇺🇸 I. marketing US (D)" at bounding box center [114, 404] width 157 height 33
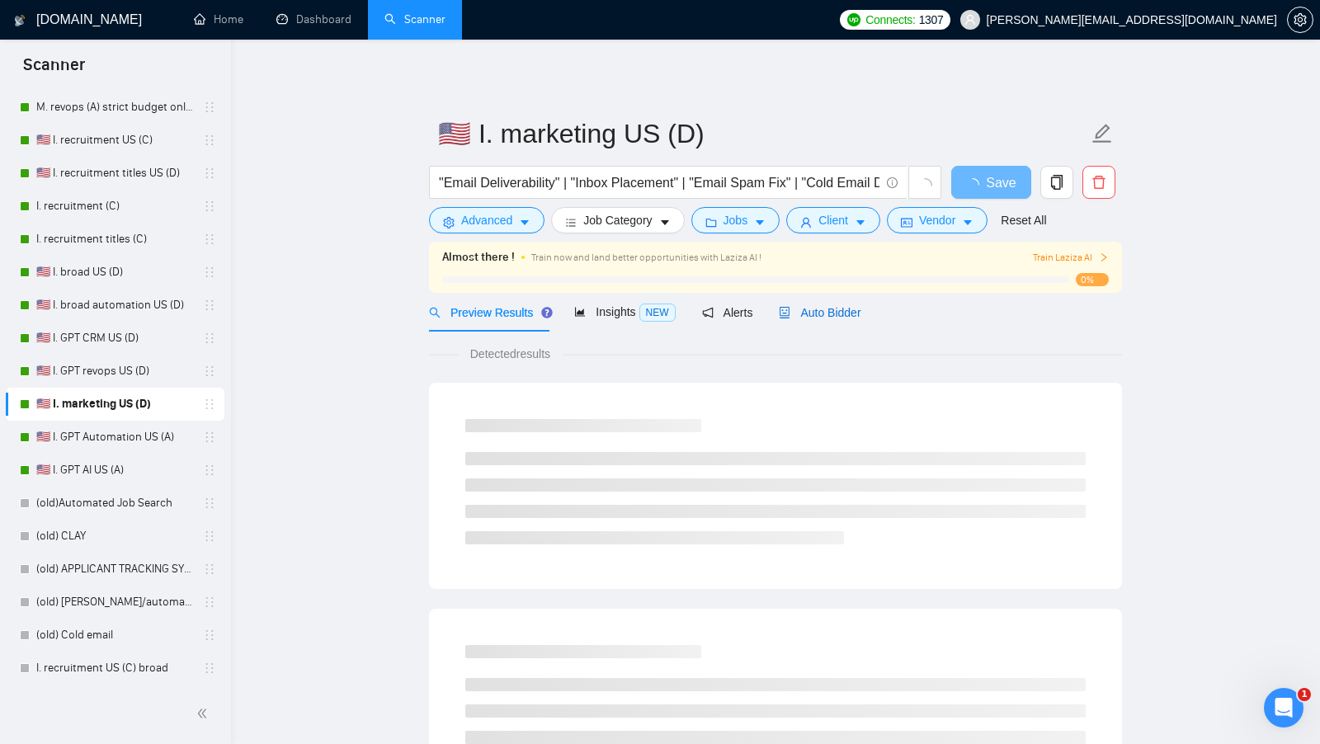
click at [840, 306] on span "Auto Bidder" at bounding box center [820, 312] width 82 height 13
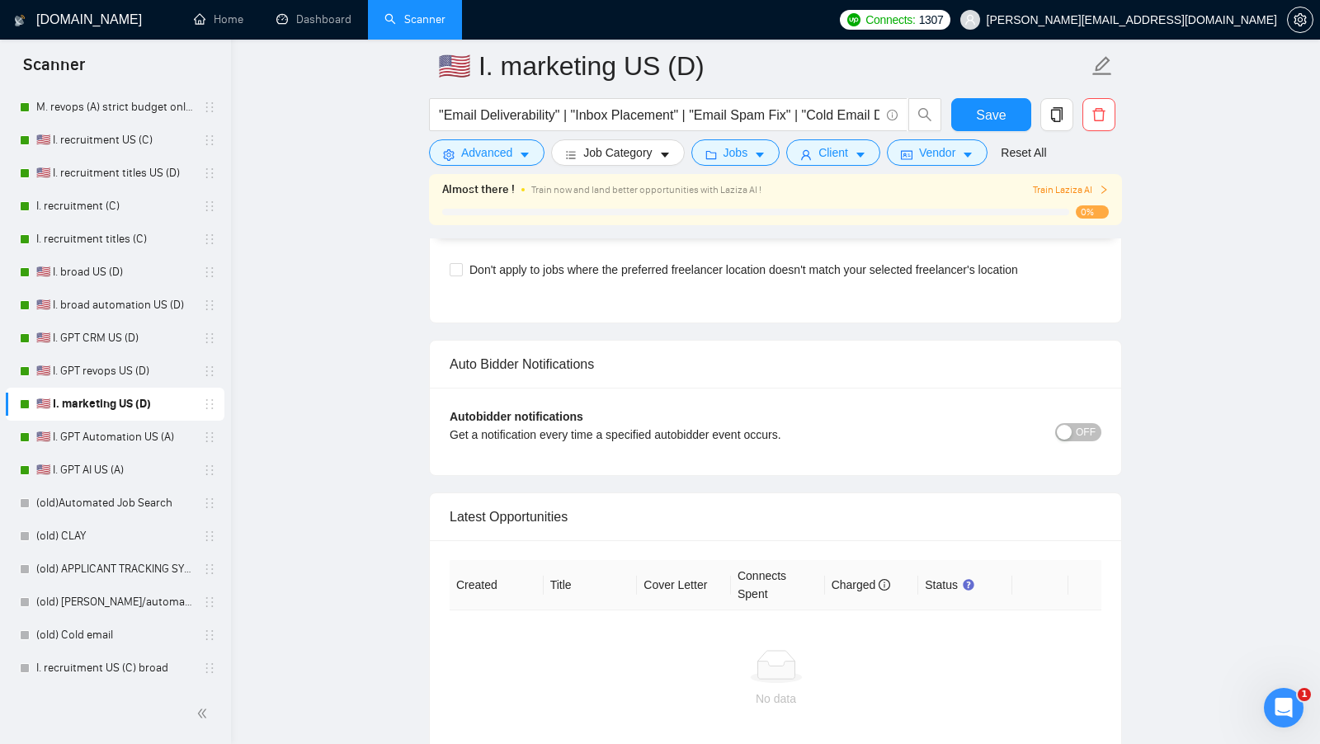
scroll to position [3892, 0]
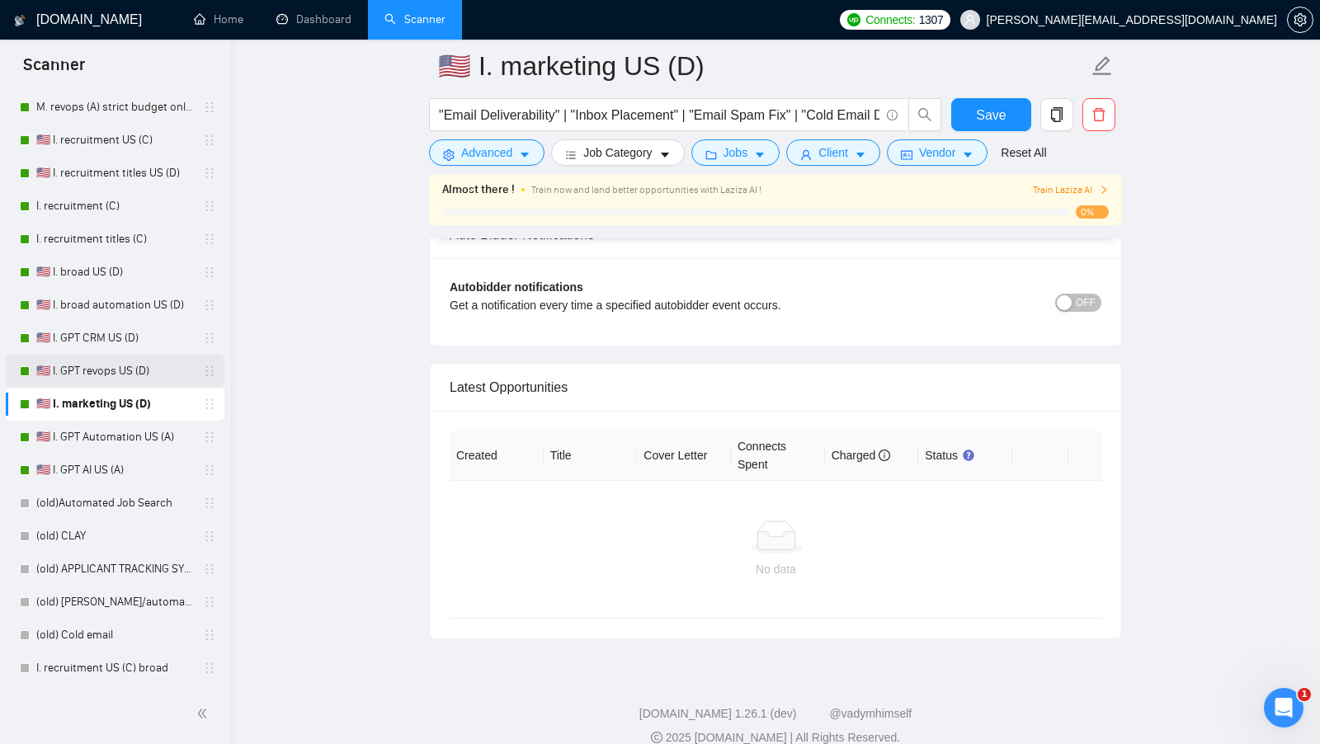
click at [133, 366] on link "🇺🇸 I. GPT revops US (D)" at bounding box center [114, 371] width 157 height 33
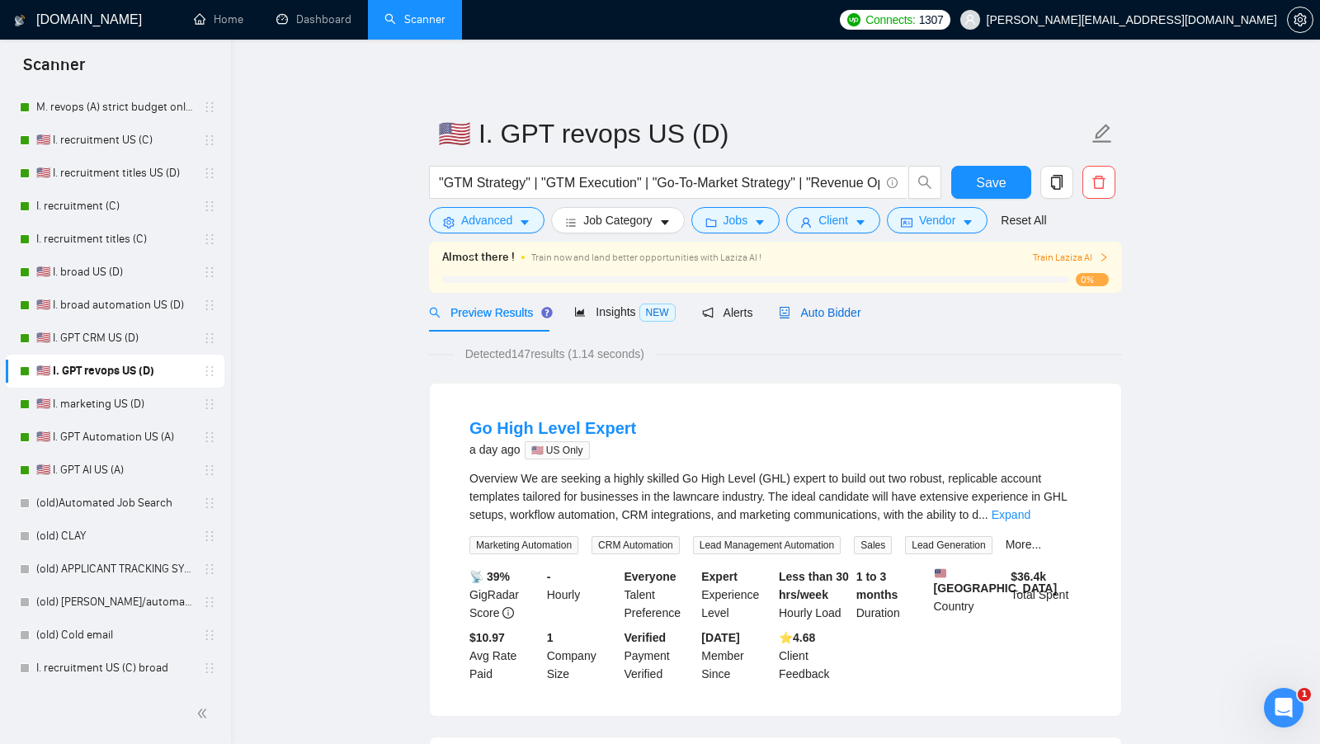
click at [847, 319] on div "Auto Bidder" at bounding box center [820, 313] width 82 height 18
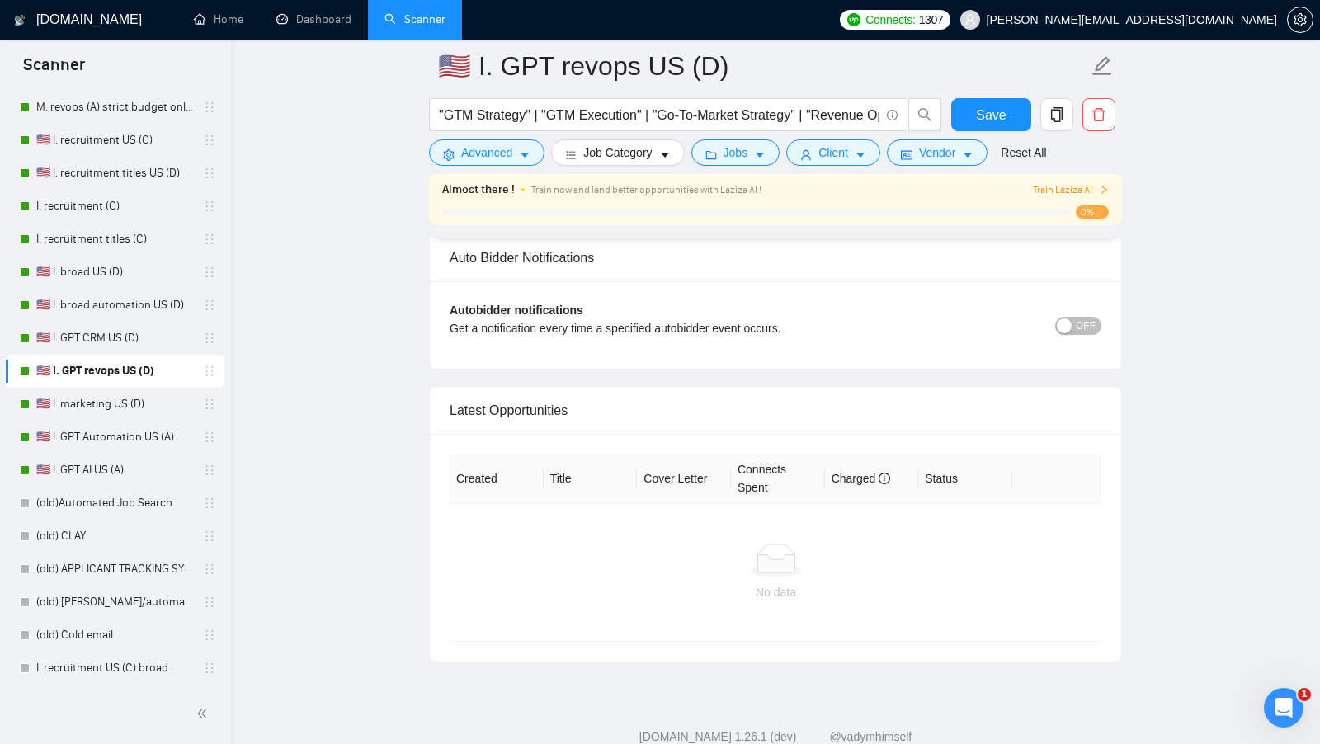
scroll to position [3880, 0]
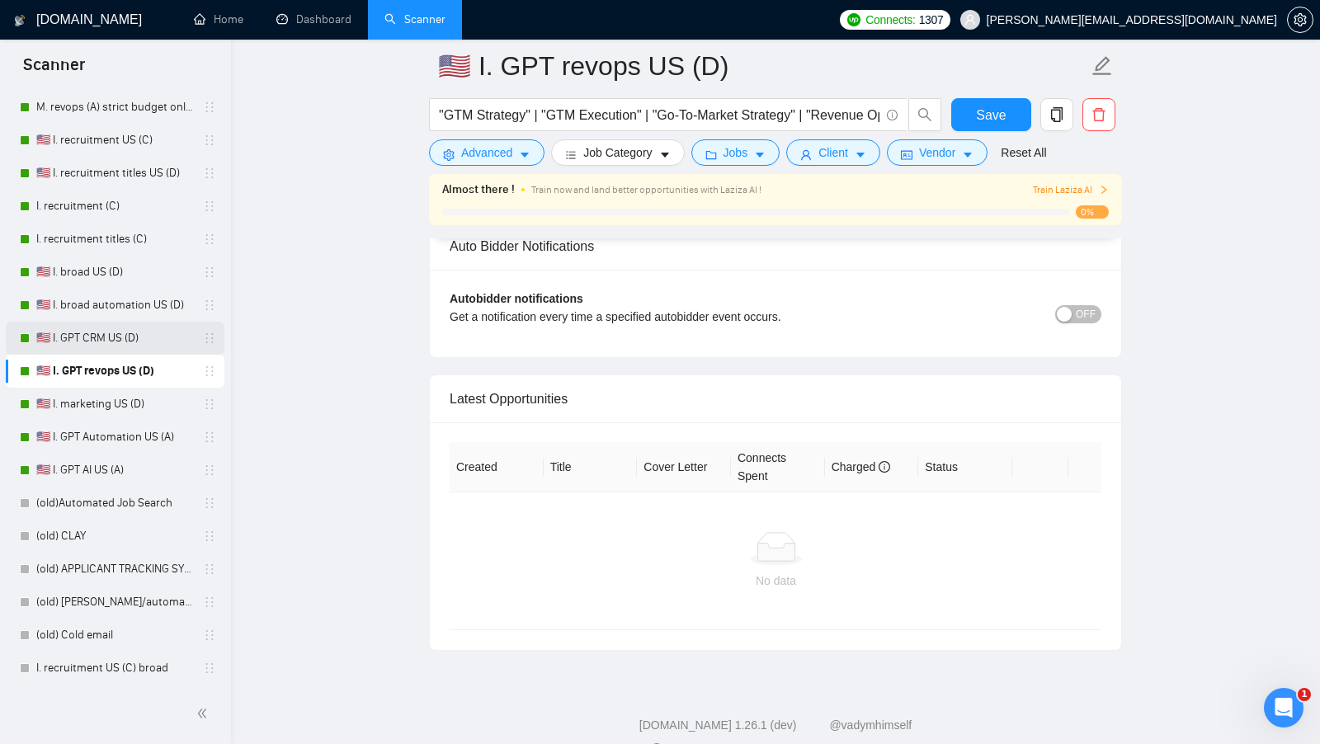
click at [62, 332] on link "🇺🇸 I. GPT CRM US (D)" at bounding box center [114, 338] width 157 height 33
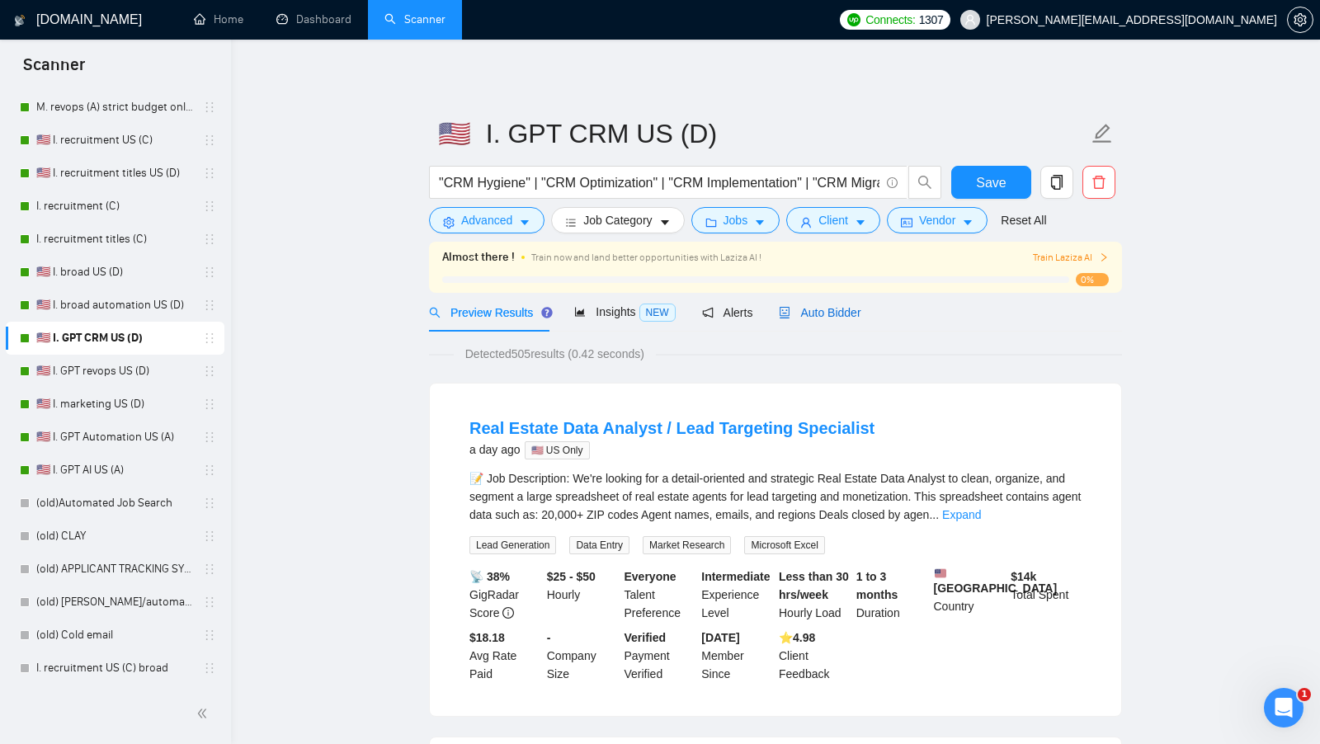
click at [830, 316] on span "Auto Bidder" at bounding box center [820, 312] width 82 height 13
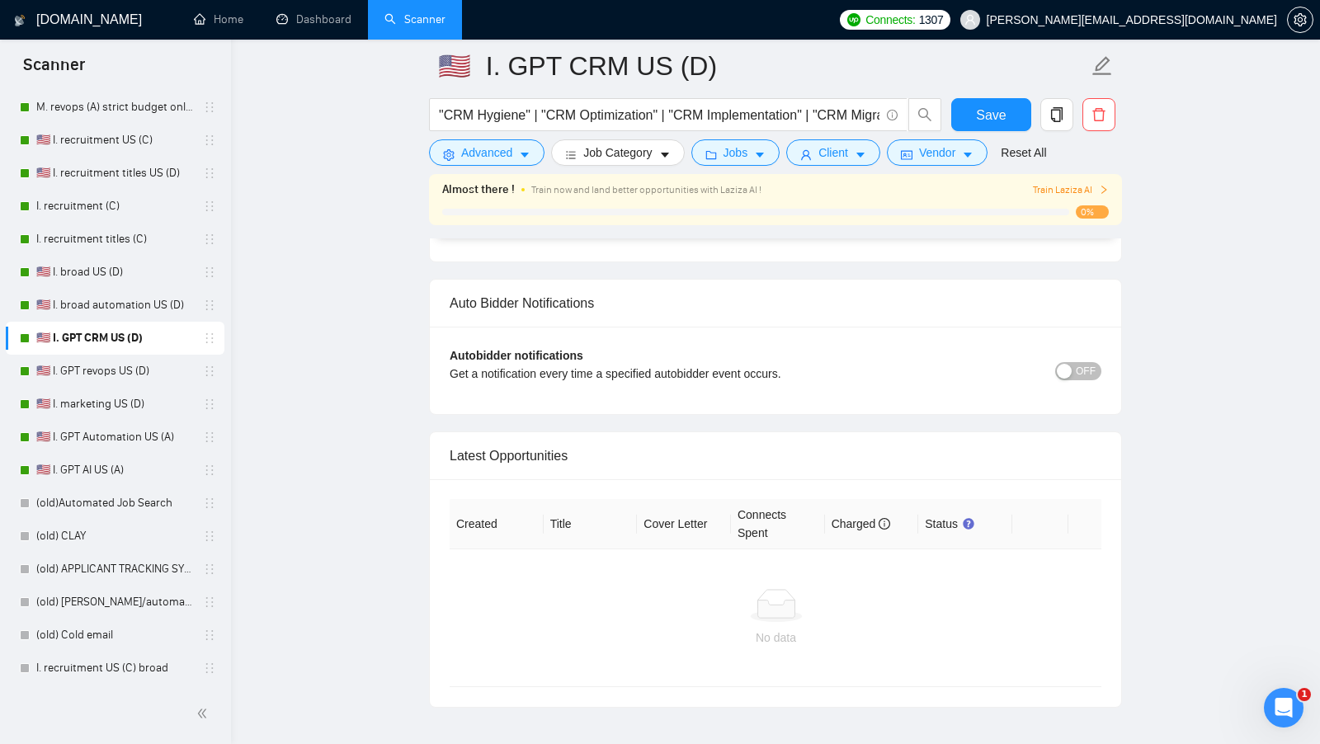
scroll to position [3831, 0]
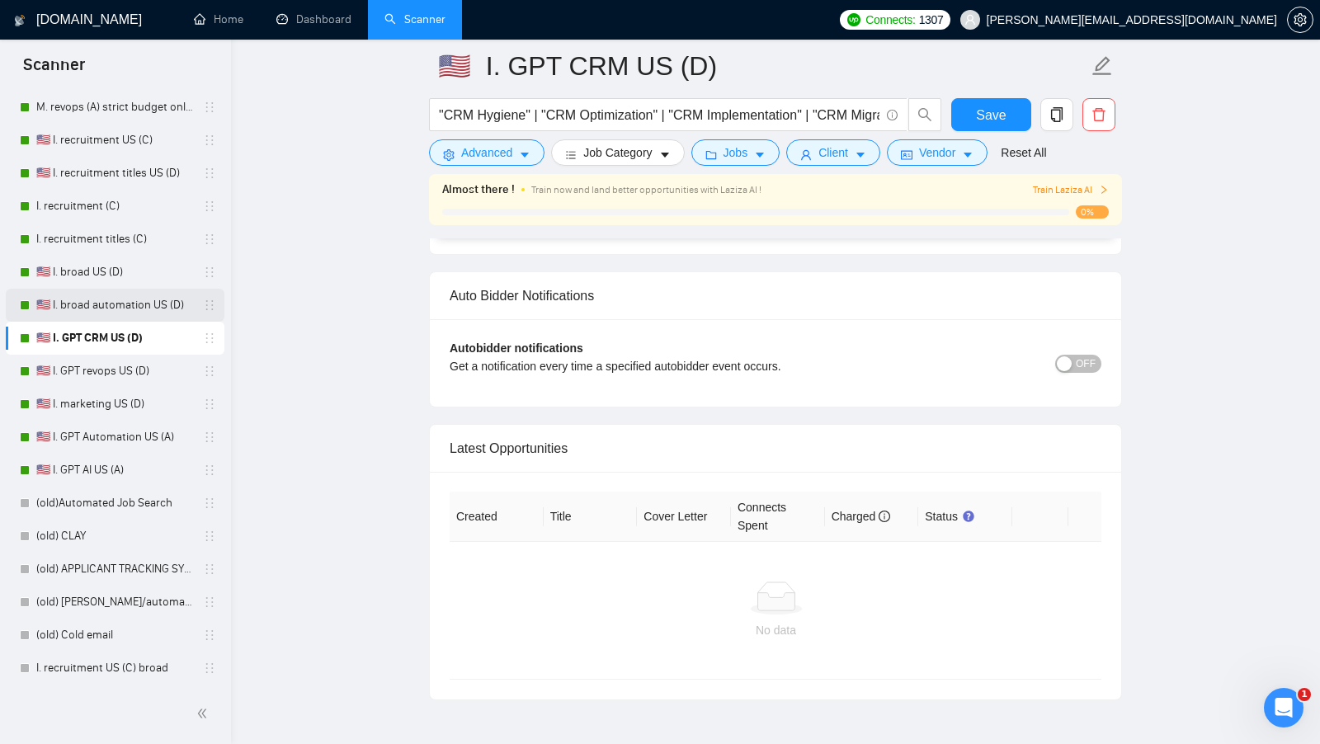
click at [125, 313] on link "🇺🇸 I. broad automation US (D)" at bounding box center [114, 305] width 157 height 33
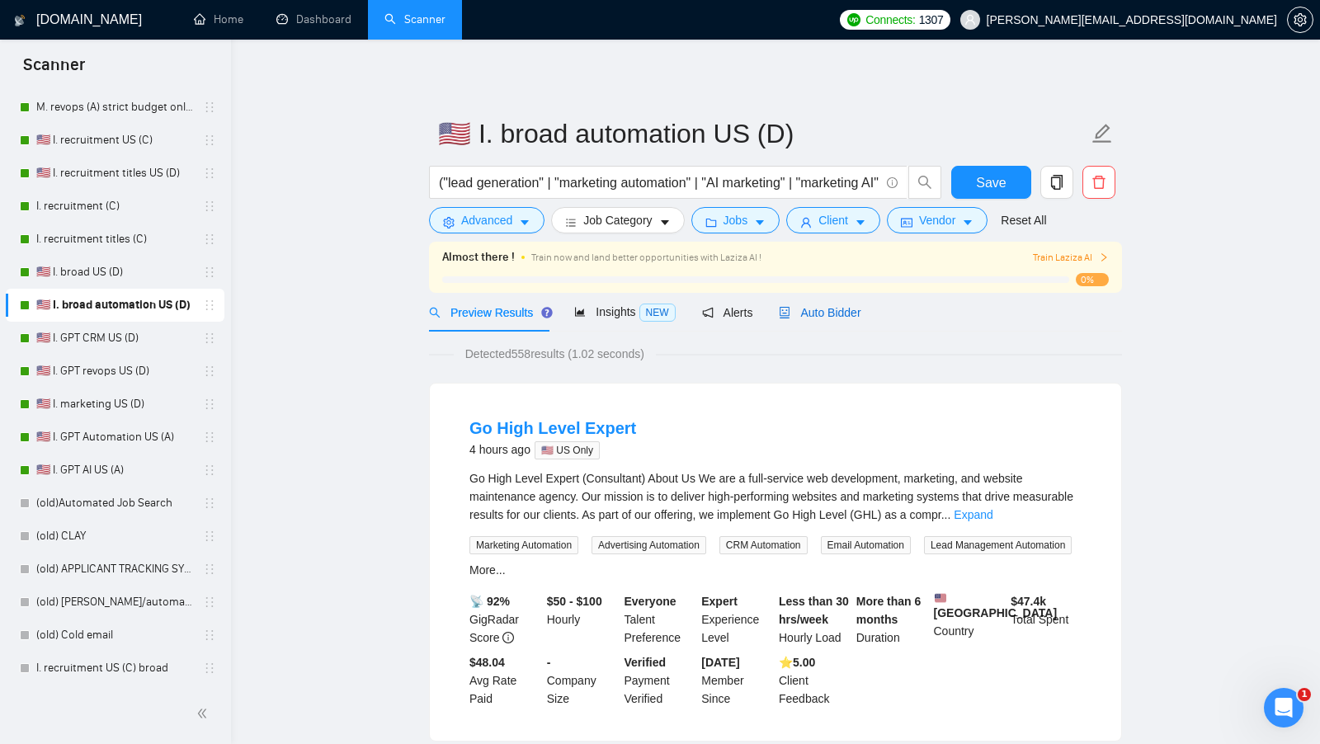
click at [840, 318] on span "Auto Bidder" at bounding box center [820, 312] width 82 height 13
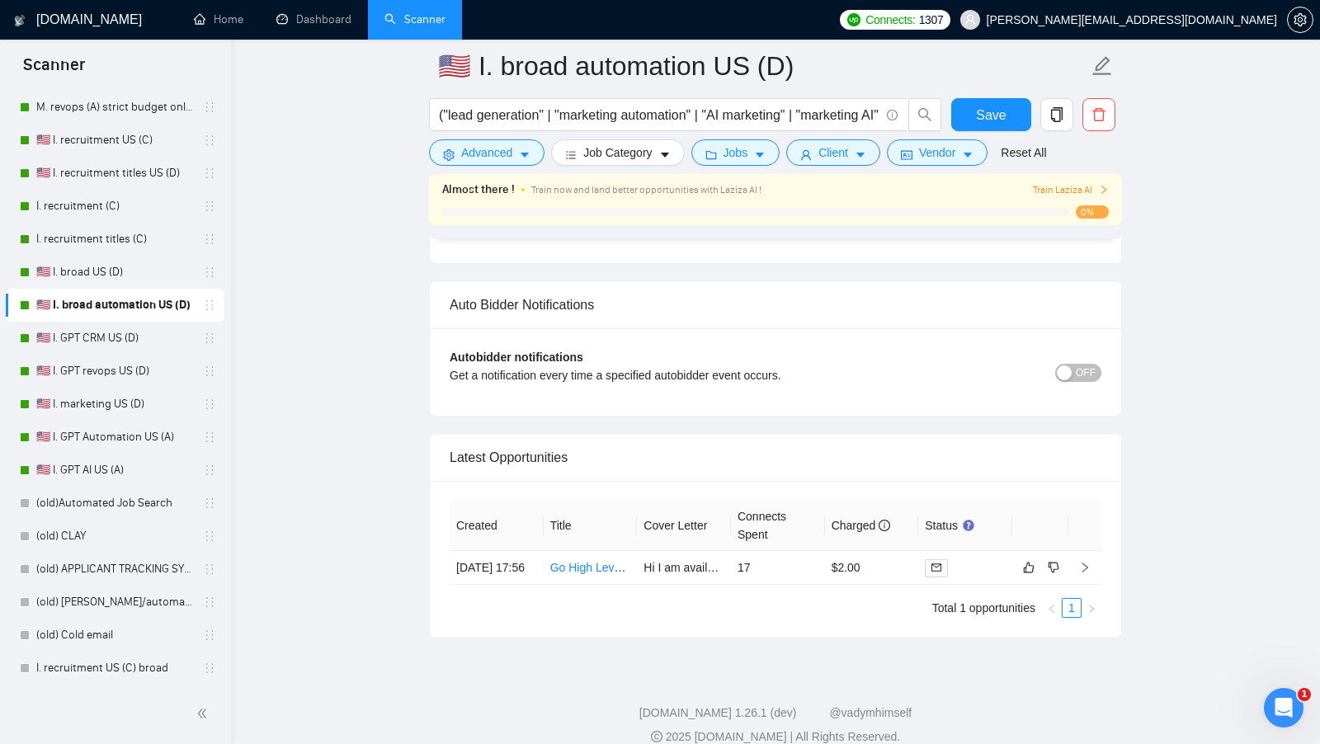
scroll to position [3823, 0]
click at [972, 567] on td at bounding box center [965, 567] width 94 height 34
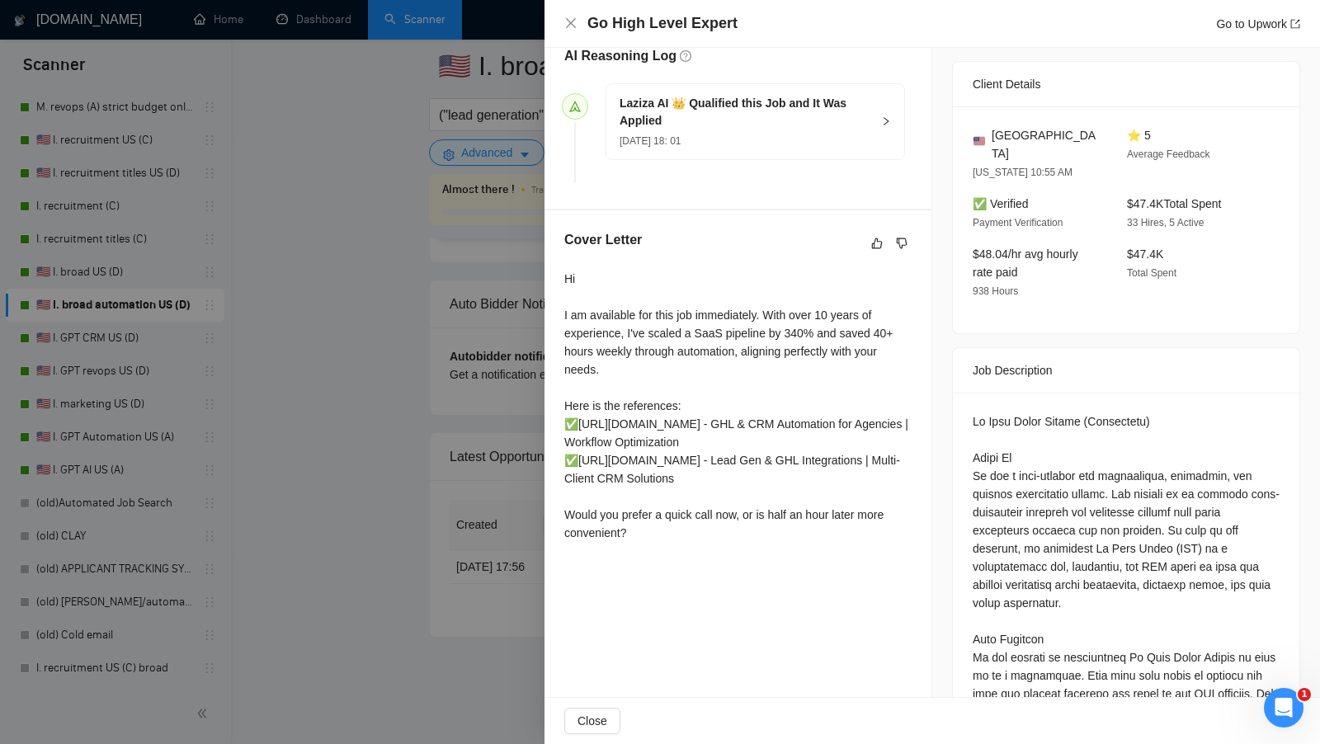
scroll to position [441, 0]
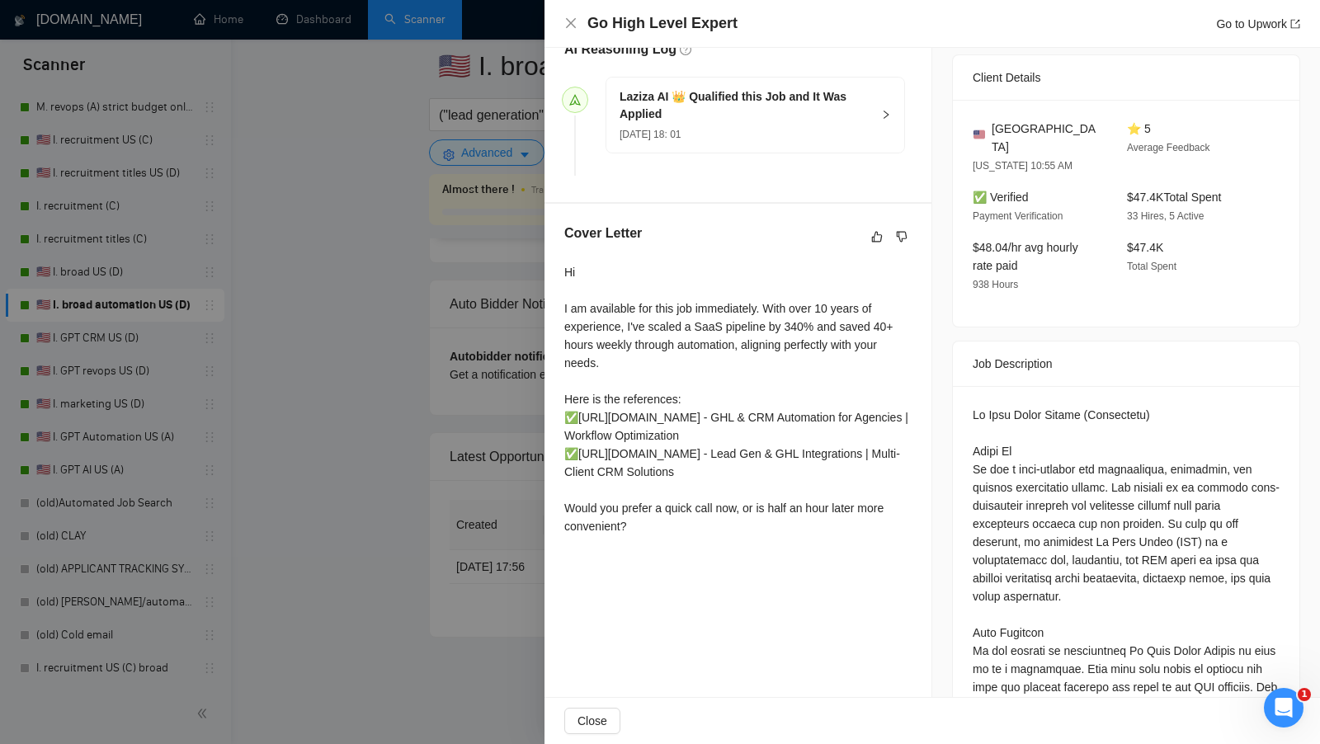
click at [549, 480] on div "Cover Letter Hi I am available for this job immediately. With over 10 years of …" at bounding box center [737, 383] width 387 height 358
click at [544, 479] on div "Cover Letter Hi I am available for this job immediately. With over 10 years of …" at bounding box center [737, 383] width 387 height 358
click at [532, 478] on div at bounding box center [660, 372] width 1320 height 744
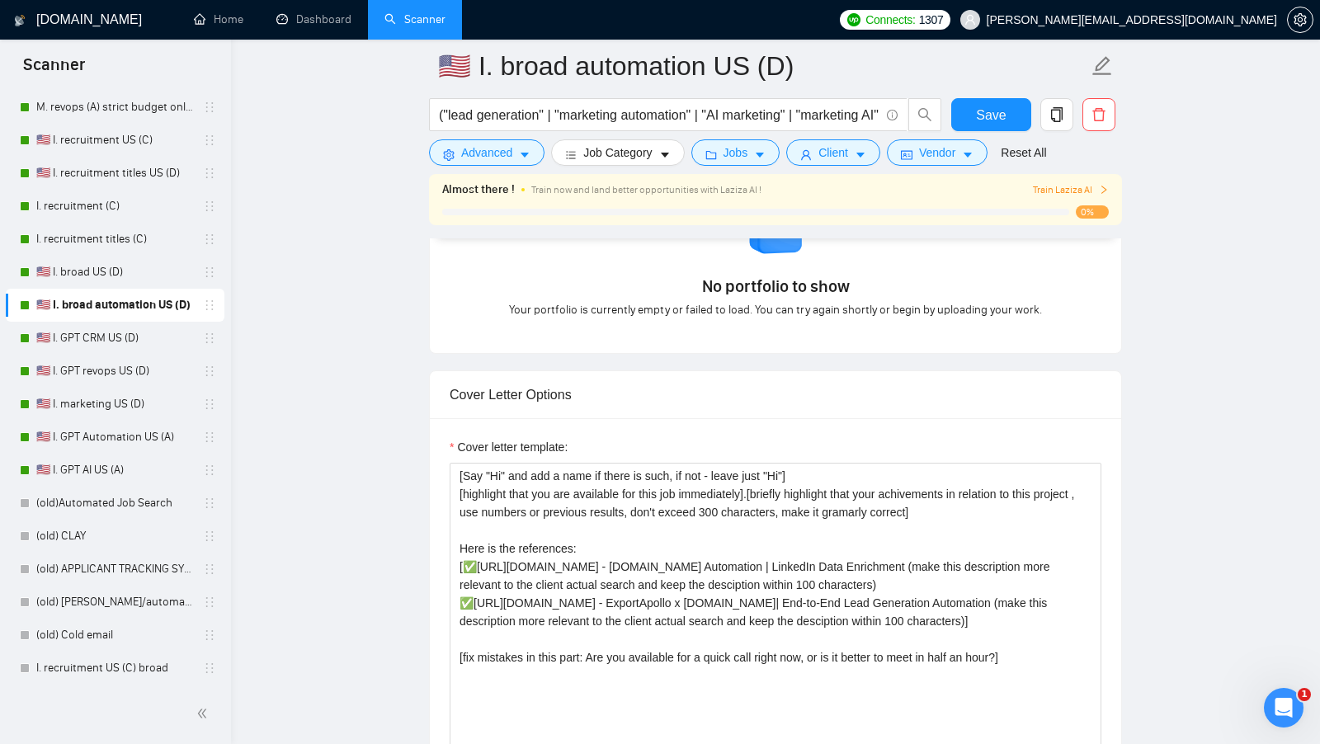
scroll to position [1606, 0]
click at [1020, 486] on textarea "[Say "Hi" and add a name if there is such, if not - leave just "Hi"] [highlight…" at bounding box center [775, 647] width 652 height 371
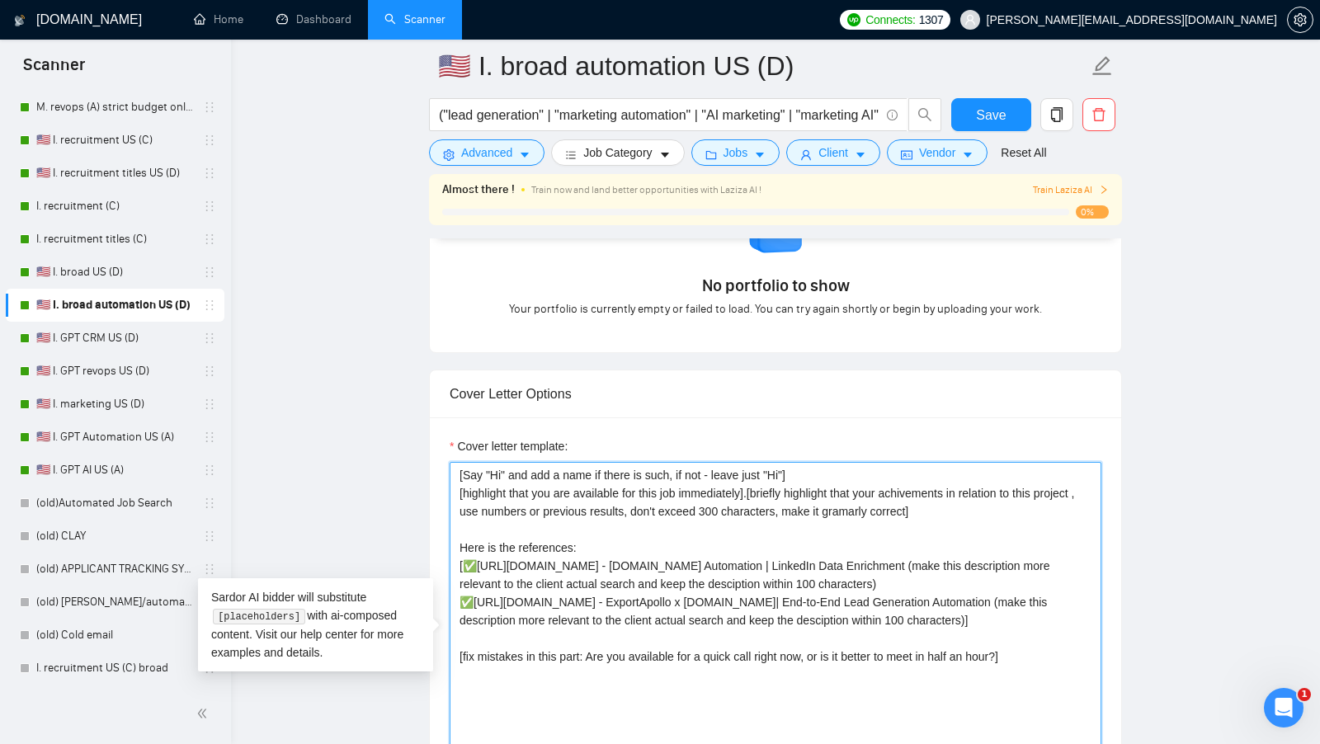
click at [492, 504] on textarea "[Say "Hi" and add a name if there is such, if not - leave just "Hi"] [highlight…" at bounding box center [775, 647] width 652 height 371
click at [502, 504] on textarea "[Say "Hi" and add a name if there is such, if not - leave just "Hi"] [highlight…" at bounding box center [775, 647] width 652 height 371
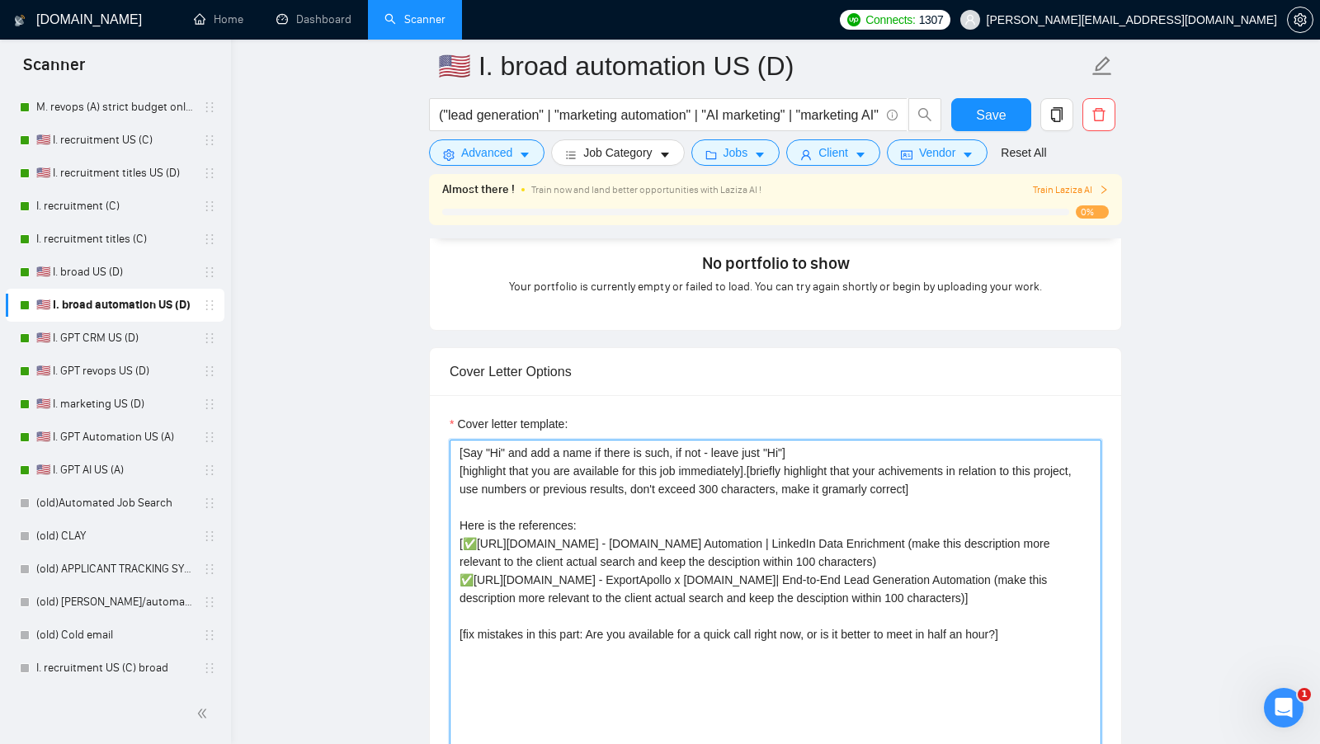
scroll to position [1629, 0]
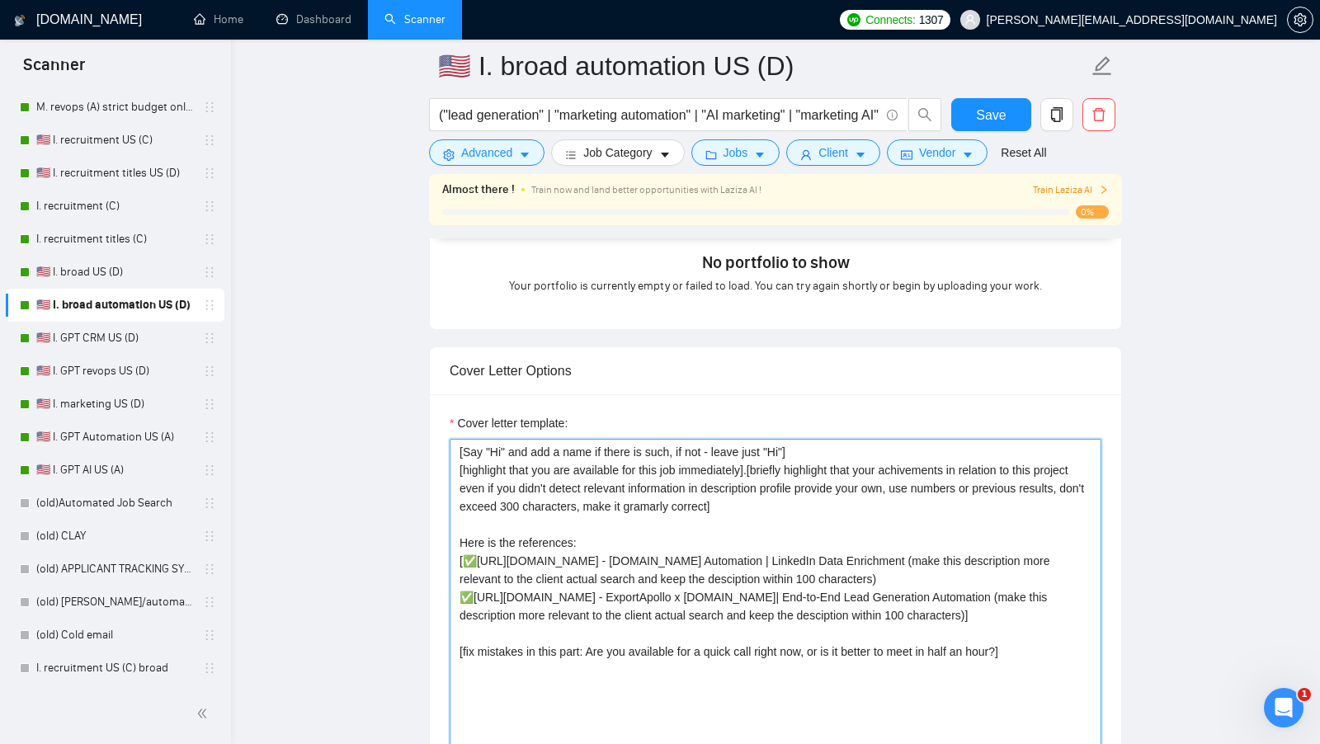
type textarea "[Say "Hi" and add a name if there is such, if not - leave just "Hi"] [highlight…"
click at [1238, 582] on main "🇺🇸 I. broad automation US (D) ("lead generation" | "marketing automation" | "AI…" at bounding box center [775, 634] width 1036 height 4394
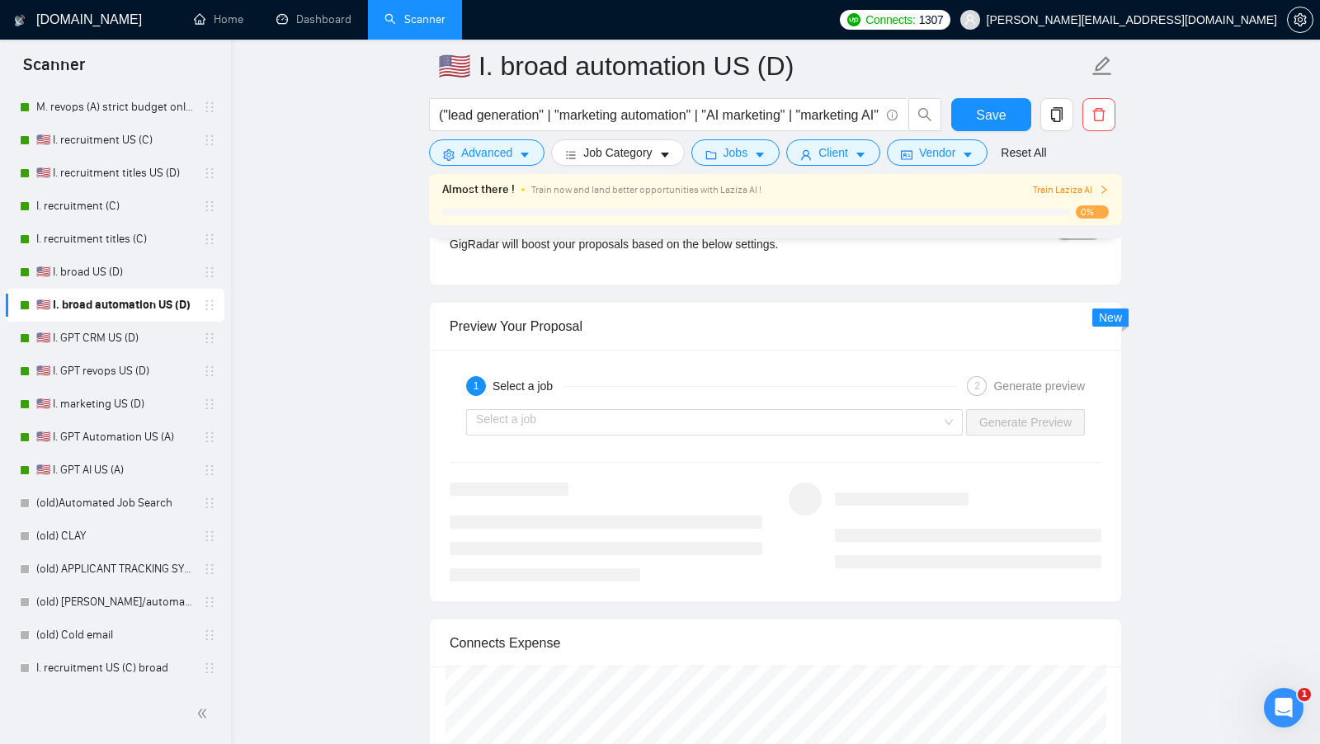
scroll to position [2972, 0]
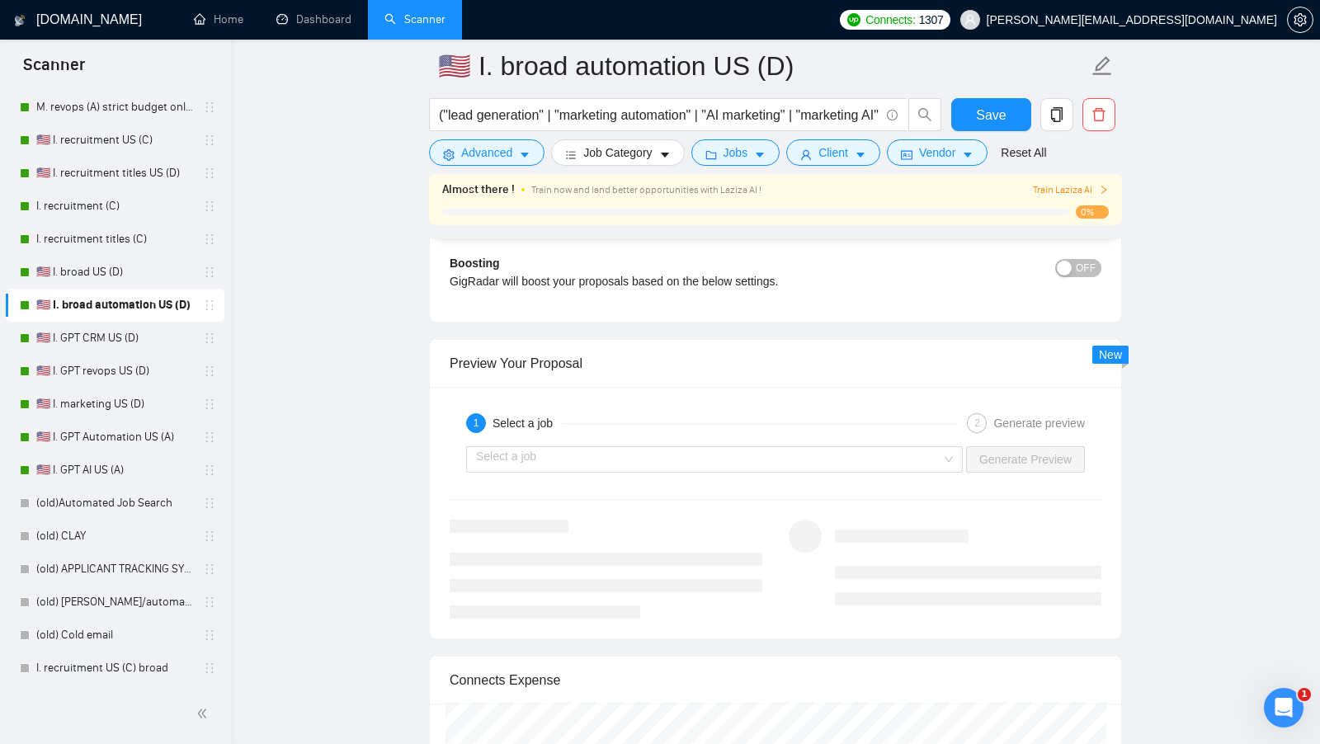
click at [915, 440] on div "Select a job Generate Preview" at bounding box center [775, 460] width 655 height 40
click at [911, 447] on input "search" at bounding box center [708, 459] width 465 height 25
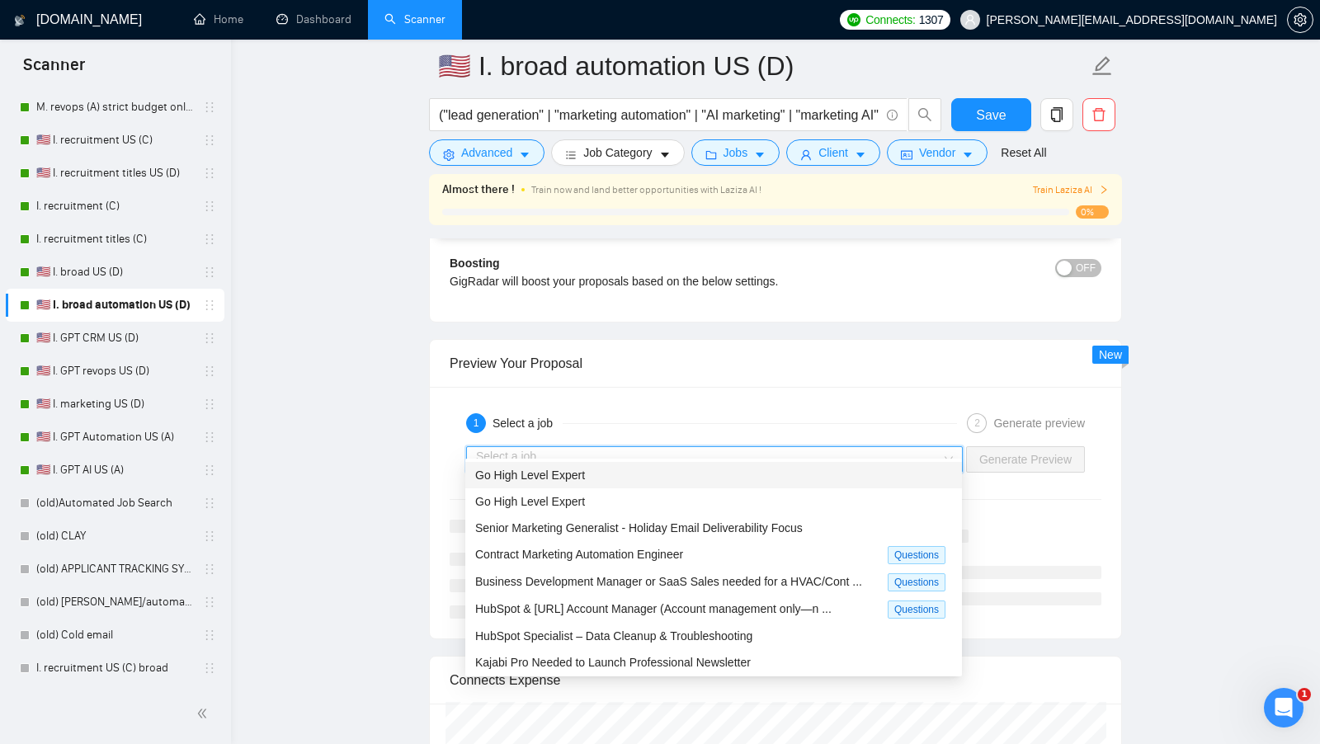
click at [830, 470] on div "Go High Level Expert" at bounding box center [713, 475] width 477 height 18
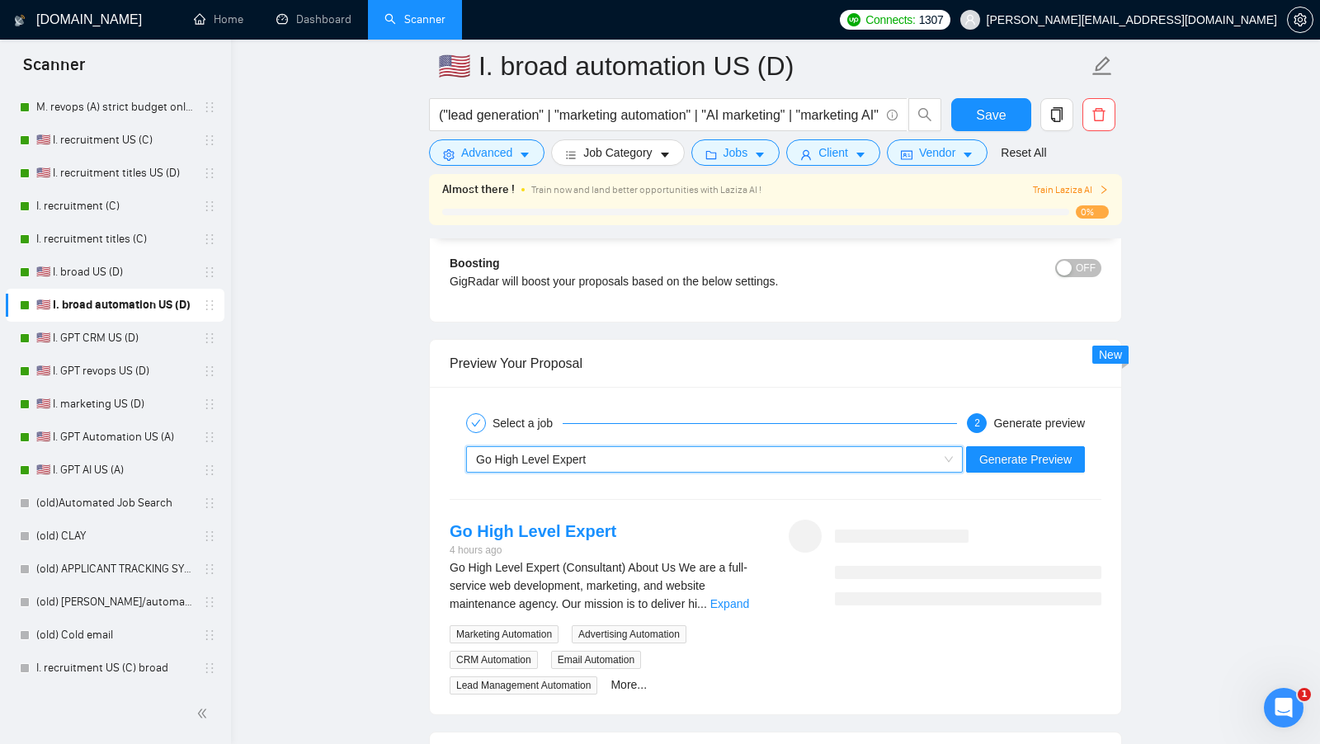
click at [1022, 464] on div "Select a job 2 Generate preview ~021971588425666089016 Go High Level Expert Gen…" at bounding box center [775, 550] width 691 height 327
click at [1026, 455] on div "Go High Level Expert Generate Preview" at bounding box center [775, 460] width 655 height 40
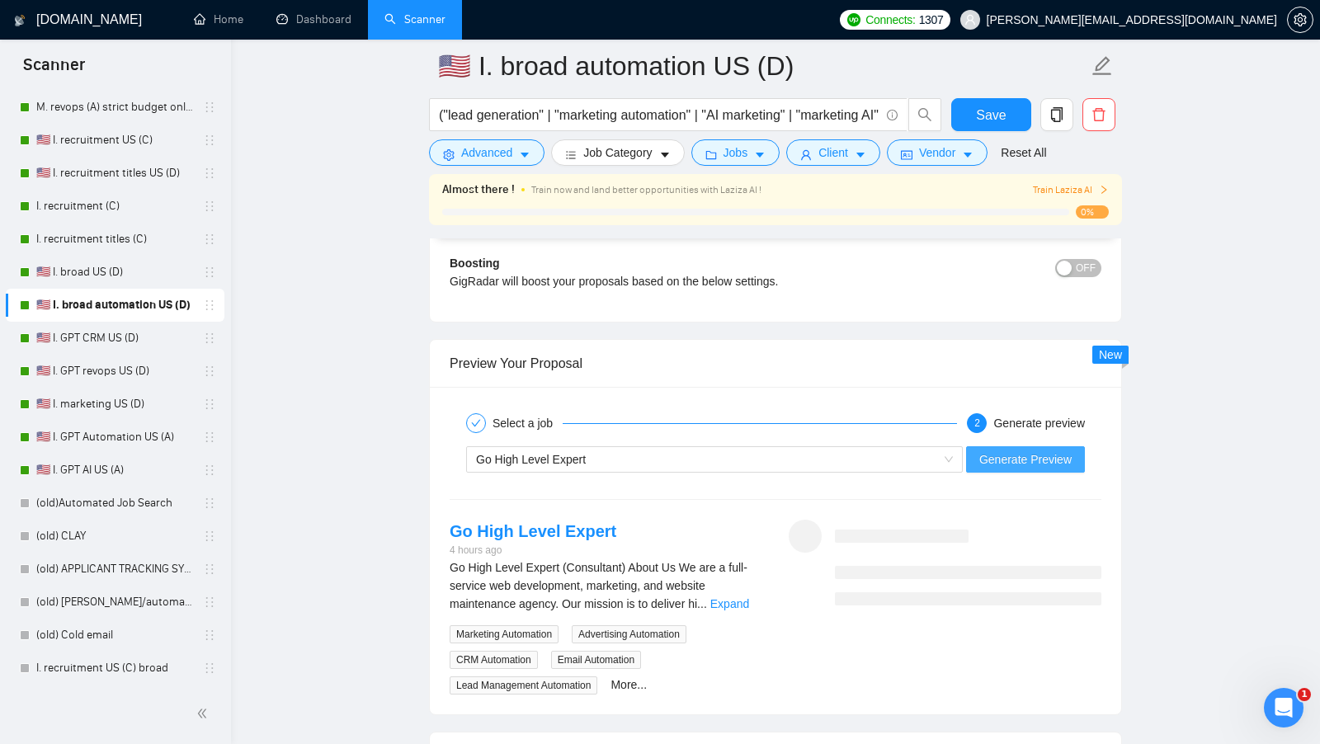
click at [1026, 453] on button "Generate Preview" at bounding box center [1025, 459] width 119 height 26
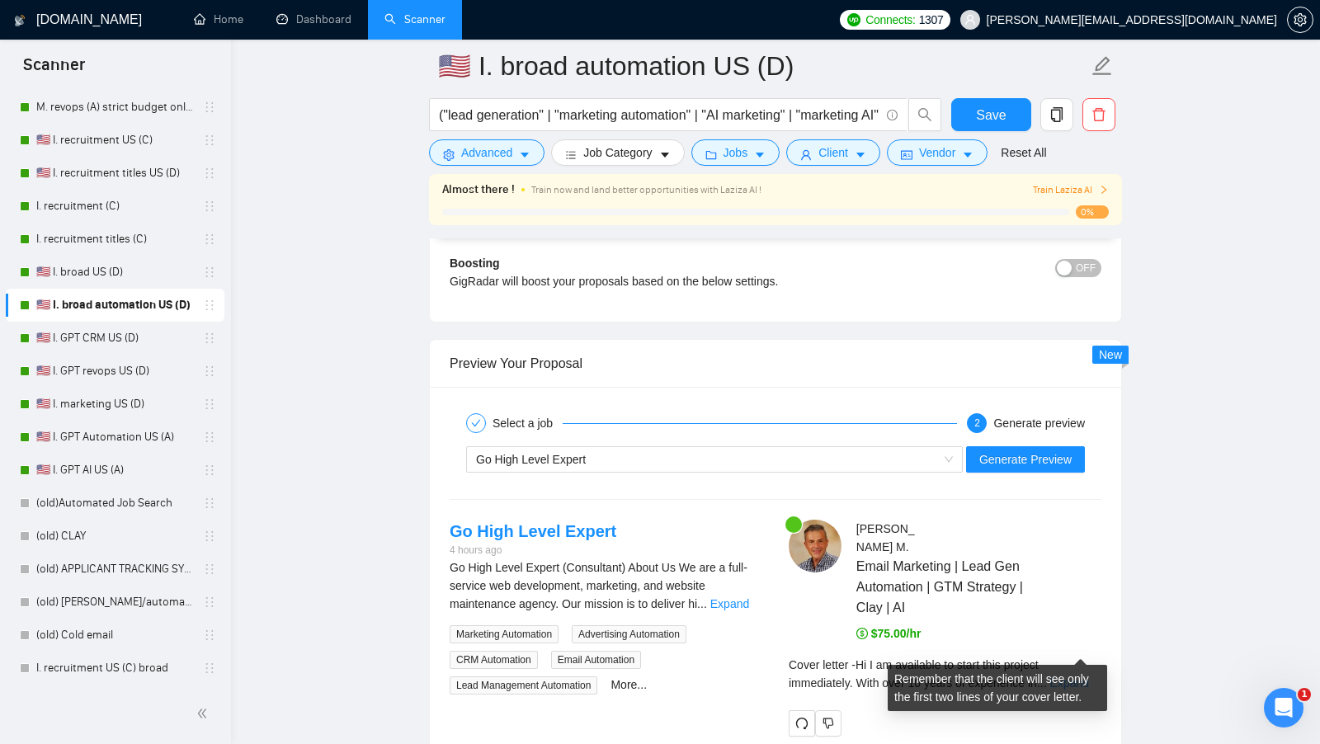
click at [1066, 676] on link "Expand" at bounding box center [1069, 682] width 39 height 13
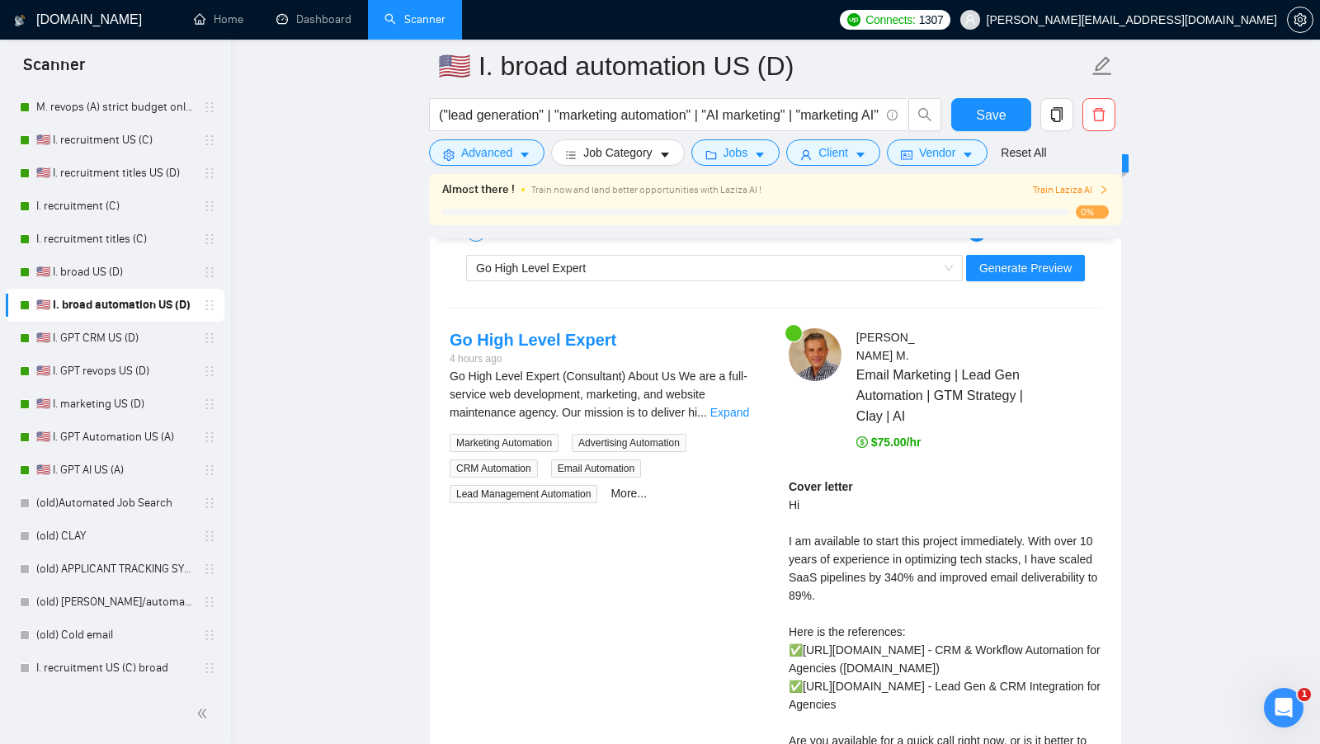
scroll to position [3174, 0]
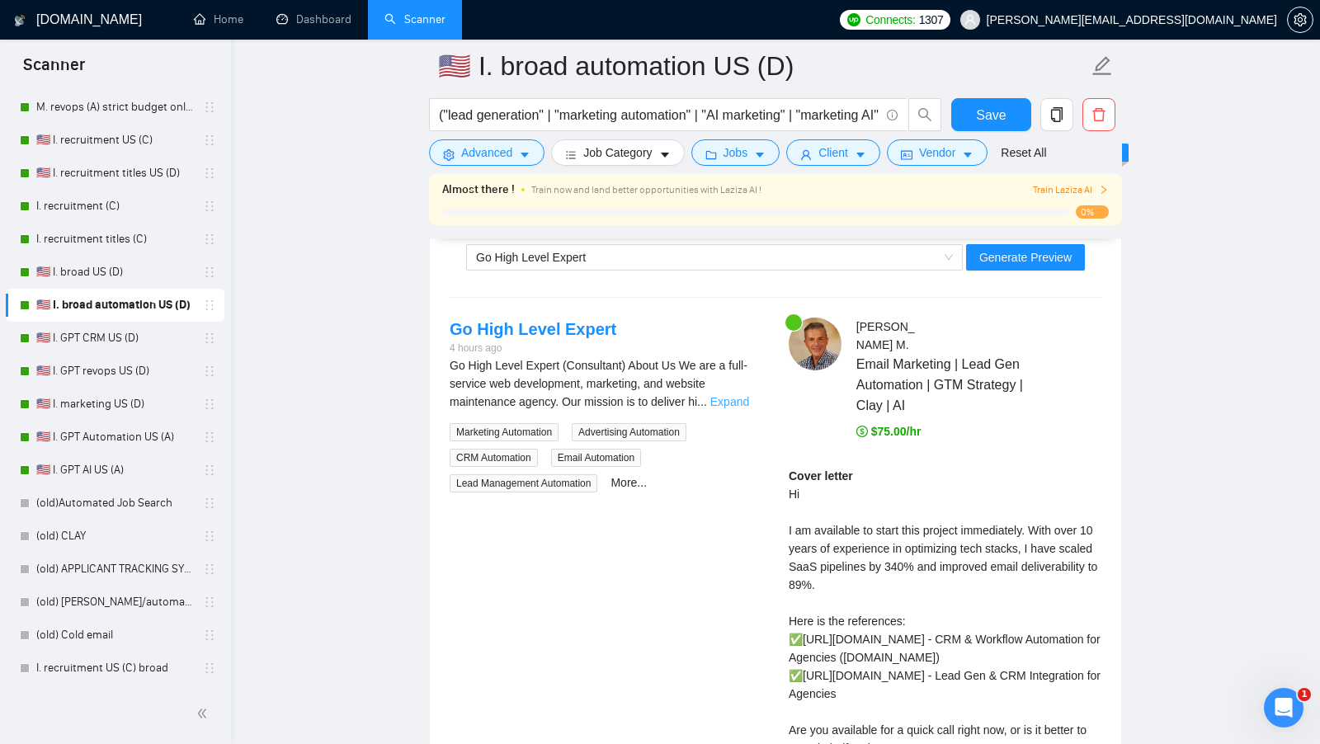
click at [725, 395] on link "Expand" at bounding box center [729, 401] width 39 height 13
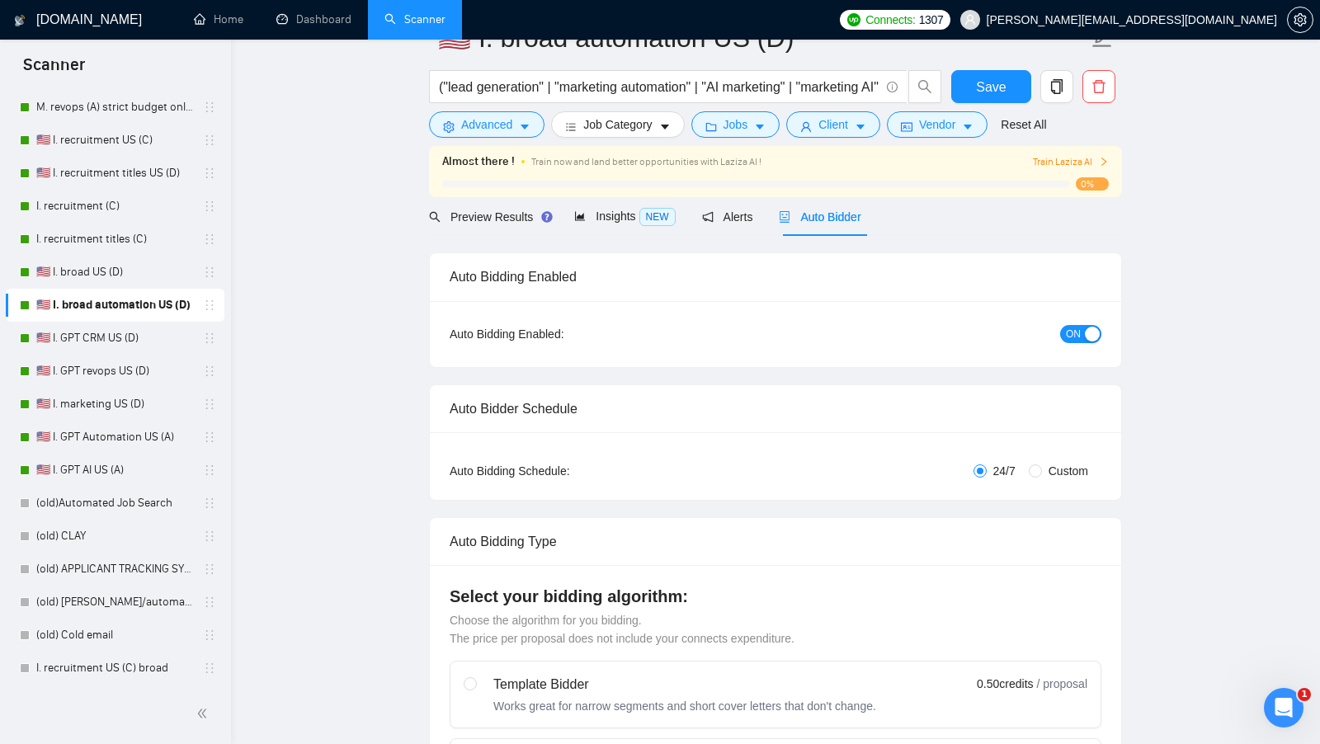
scroll to position [0, 0]
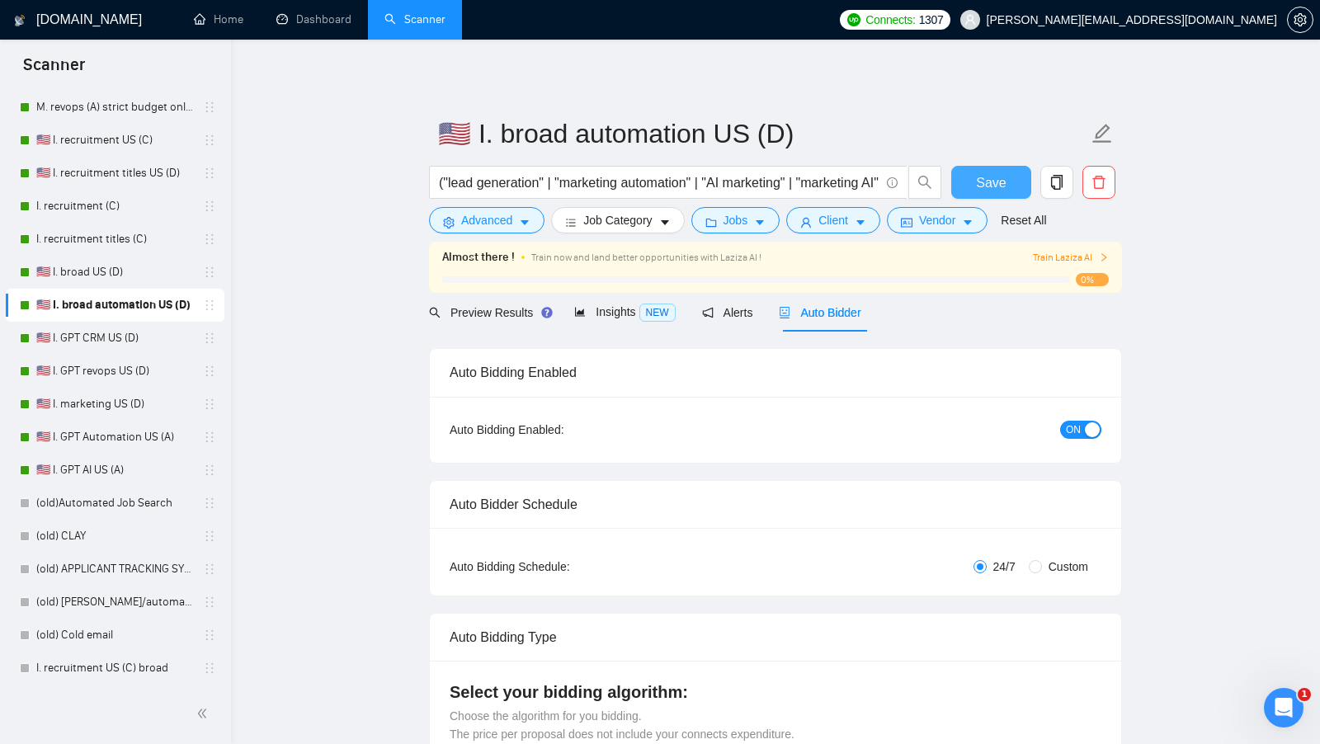
click at [983, 181] on span "Save" at bounding box center [991, 182] width 30 height 21
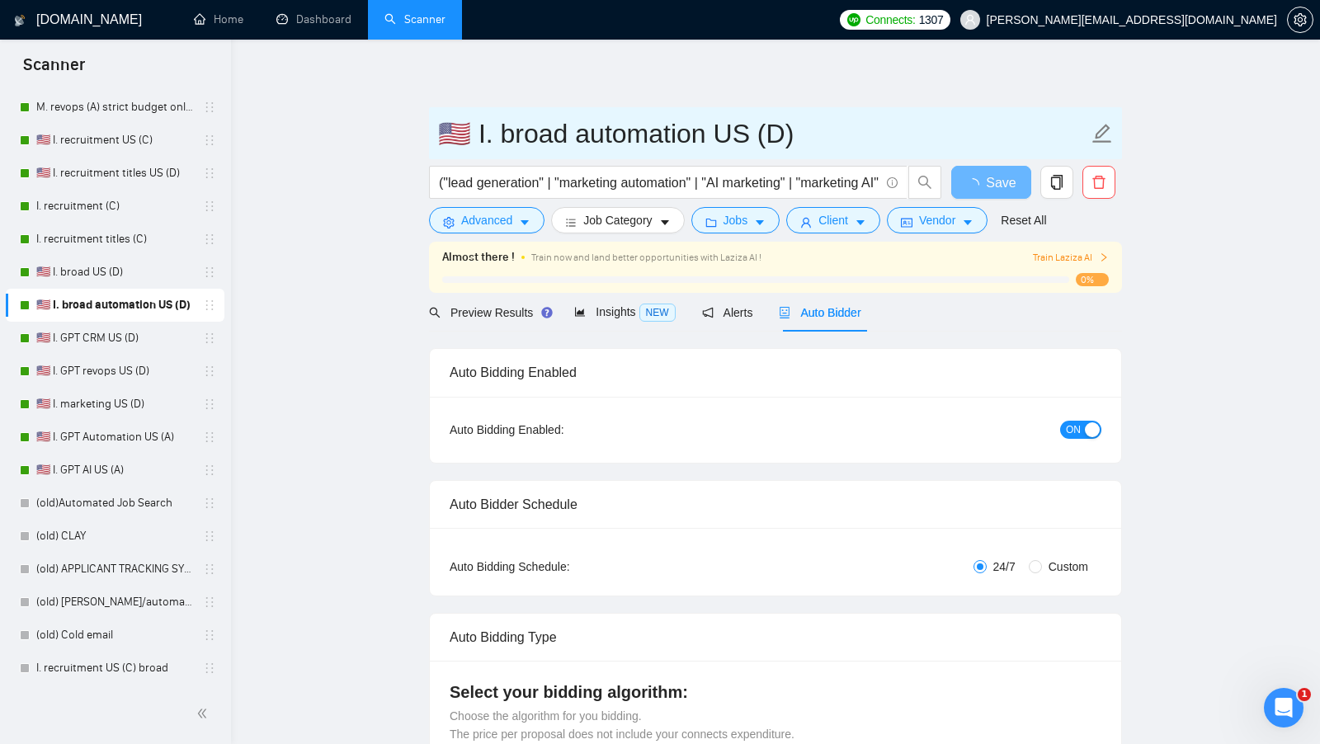
click at [769, 137] on input "🇺🇸 I. broad automation US (D)" at bounding box center [763, 133] width 650 height 41
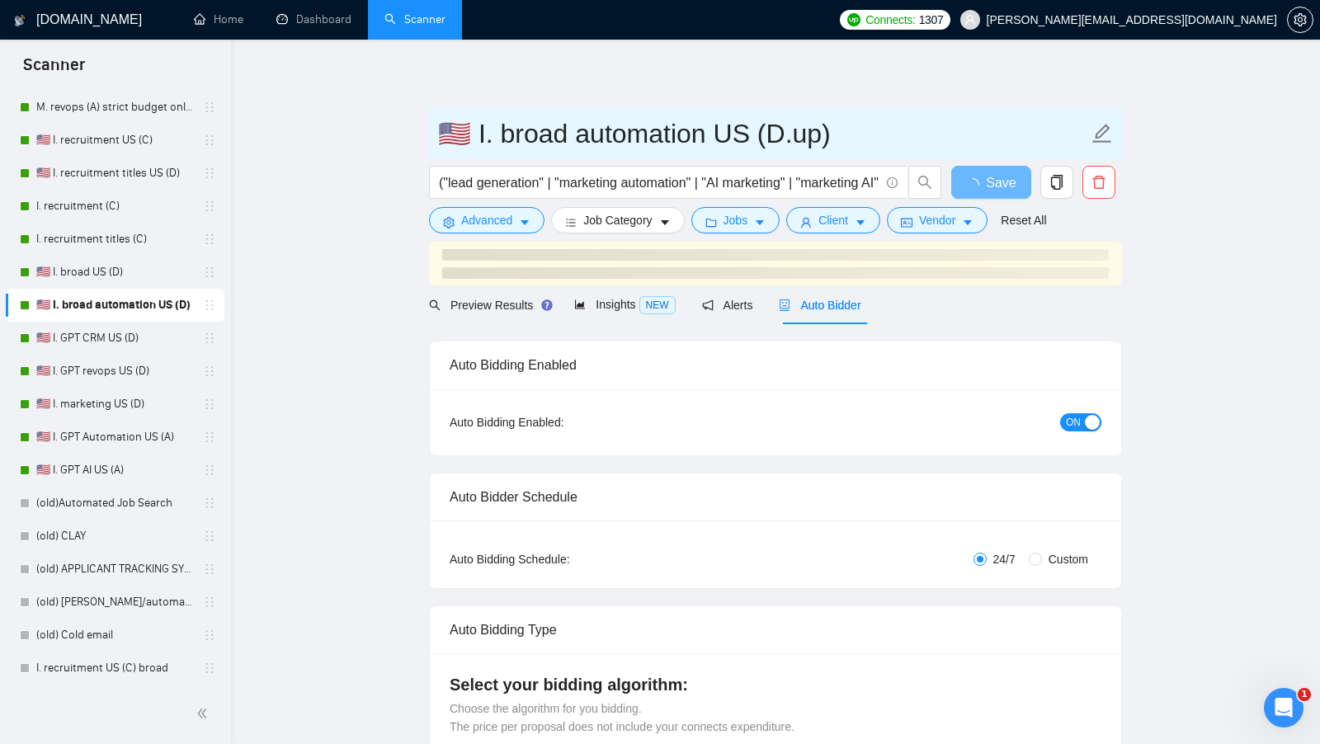
type input "🇺🇸 I. broad automation US (D.upd)"
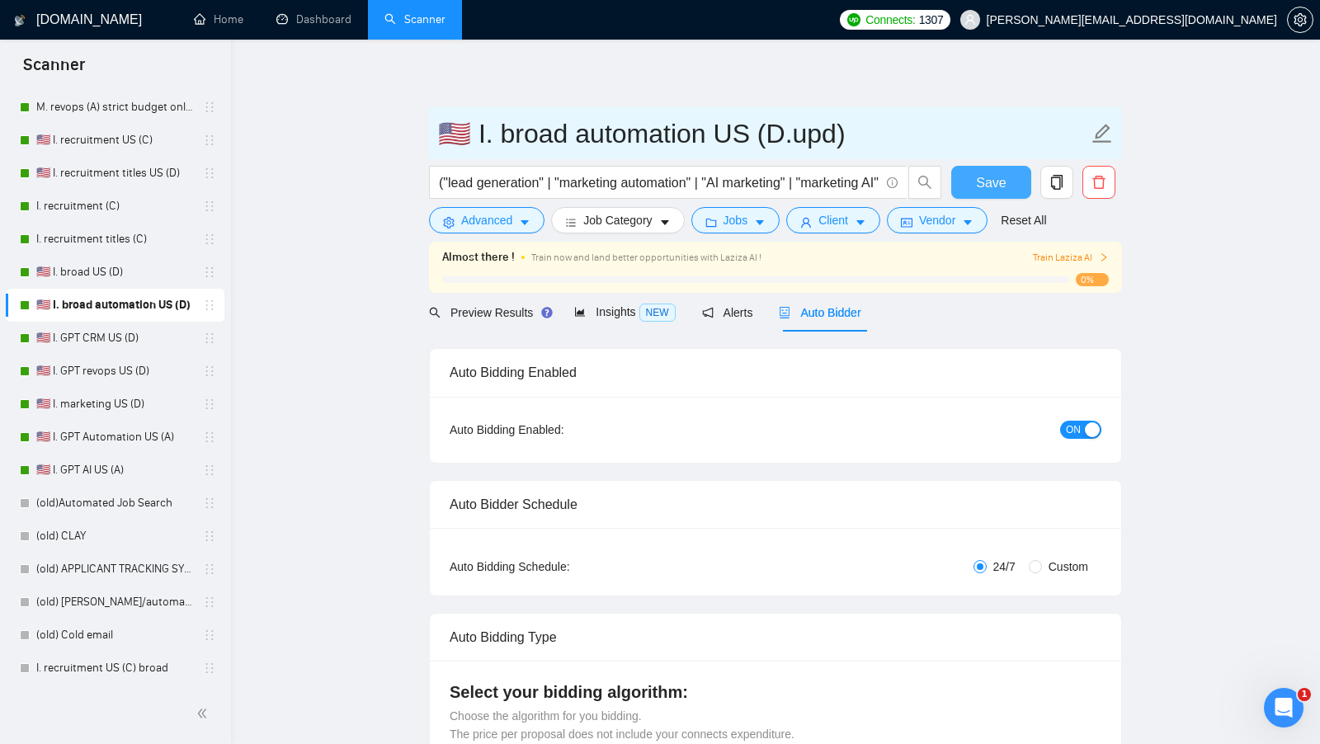
type input "🇺🇸 I. broad automation US (D.upd)"
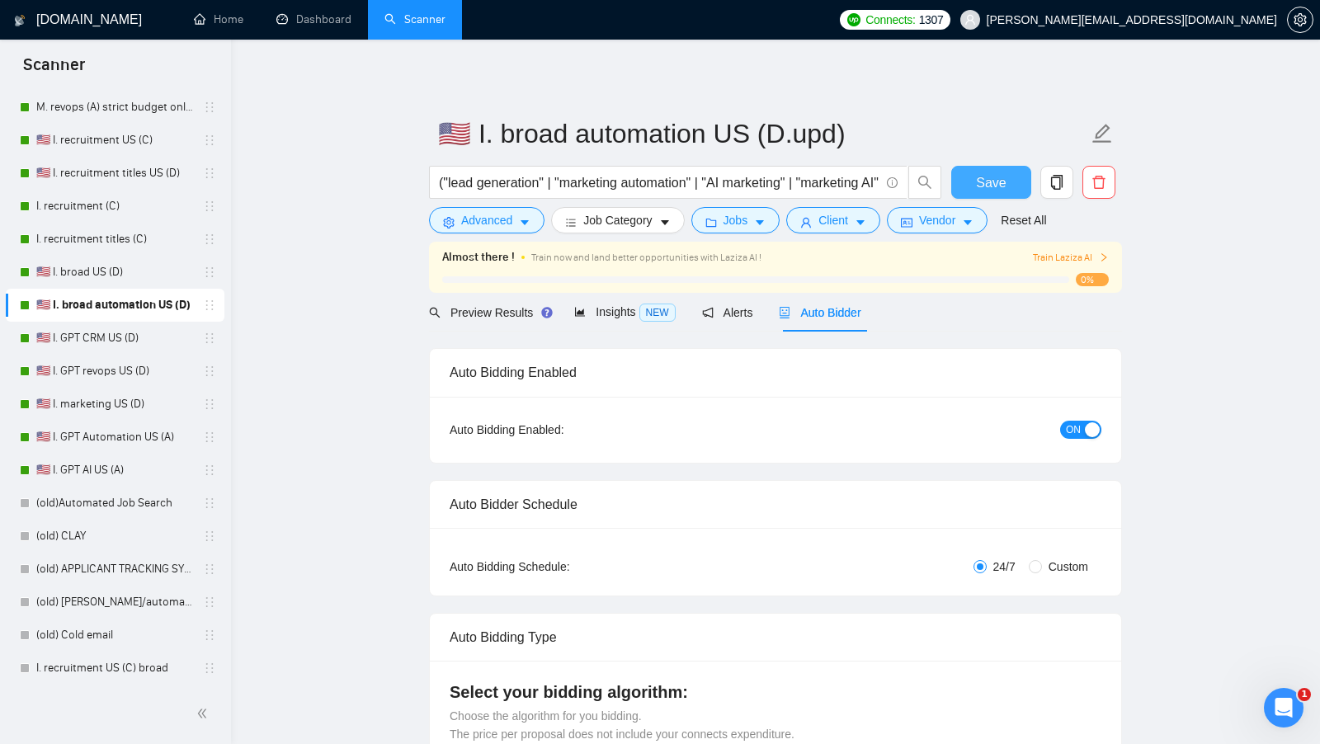
click at [971, 179] on button "Save" at bounding box center [991, 182] width 80 height 33
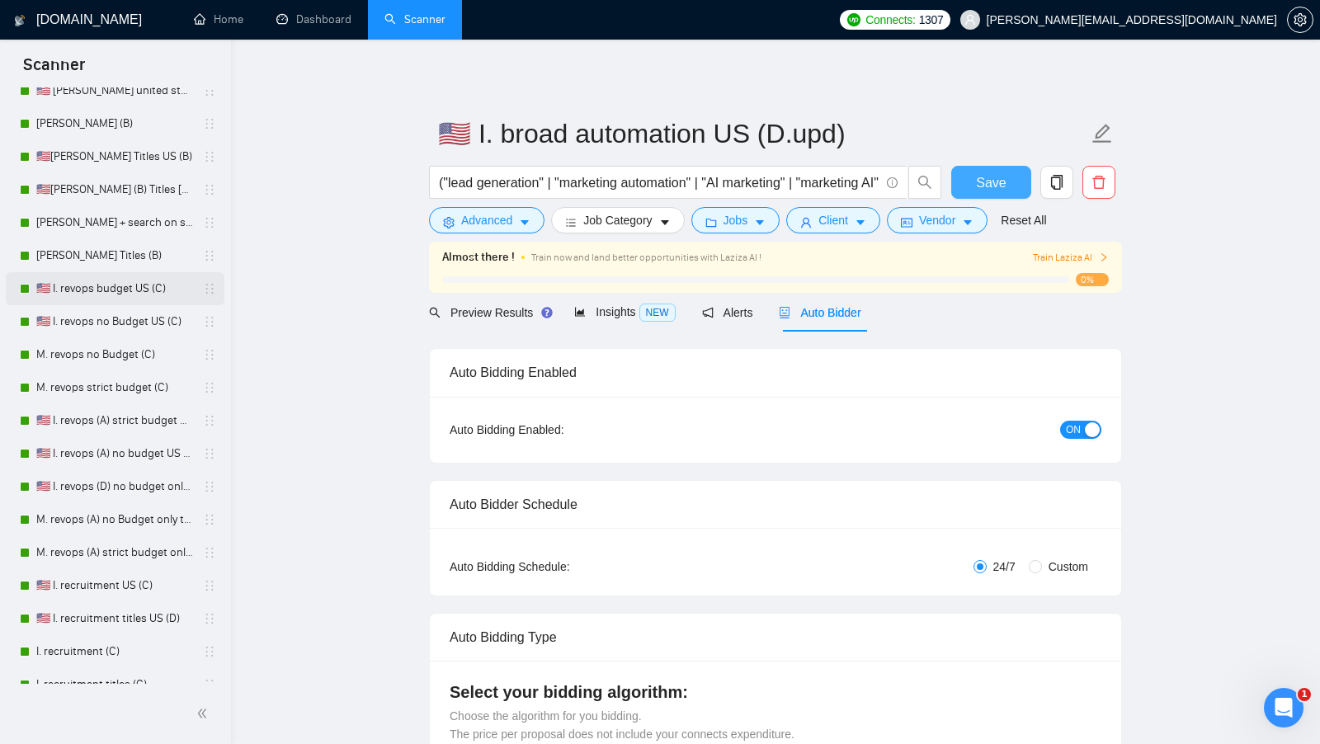
scroll to position [129, 0]
click at [120, 297] on link "🇺🇸 I. revops budget US (C)" at bounding box center [114, 287] width 157 height 33
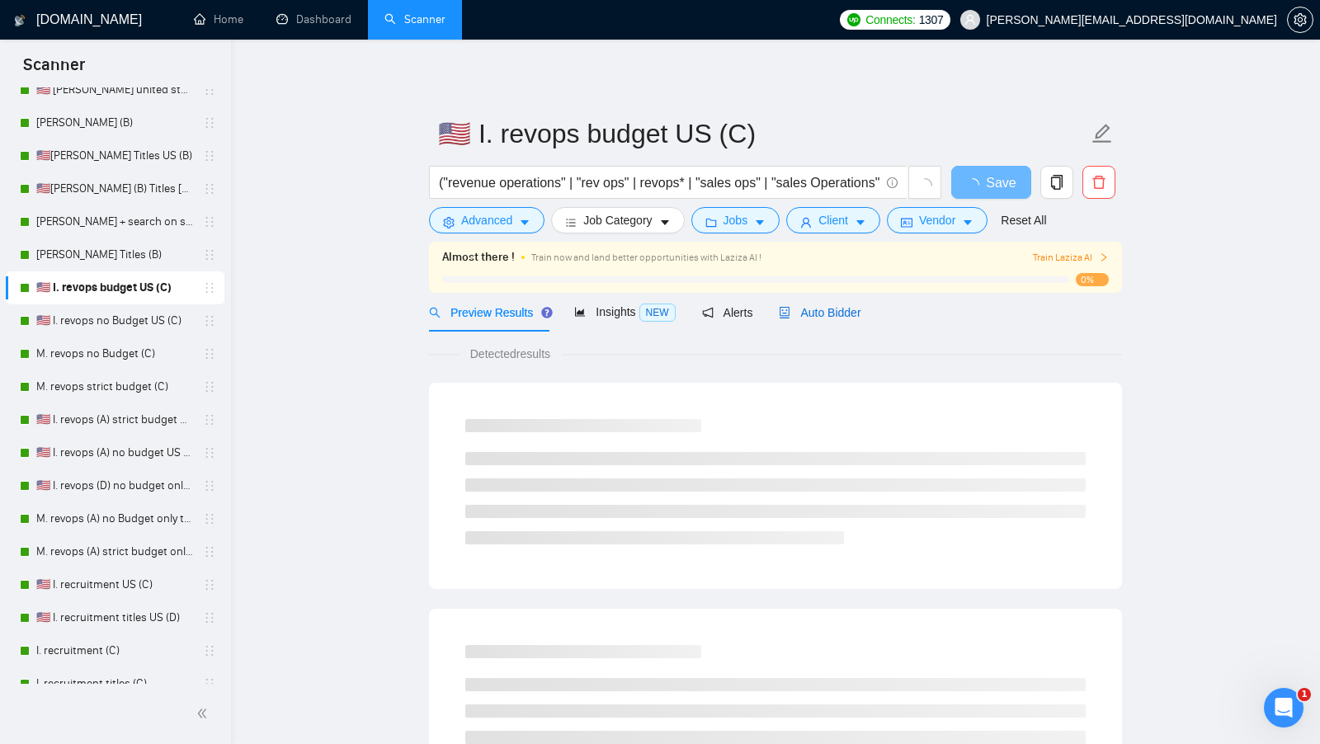
click at [844, 307] on span "Auto Bidder" at bounding box center [820, 312] width 82 height 13
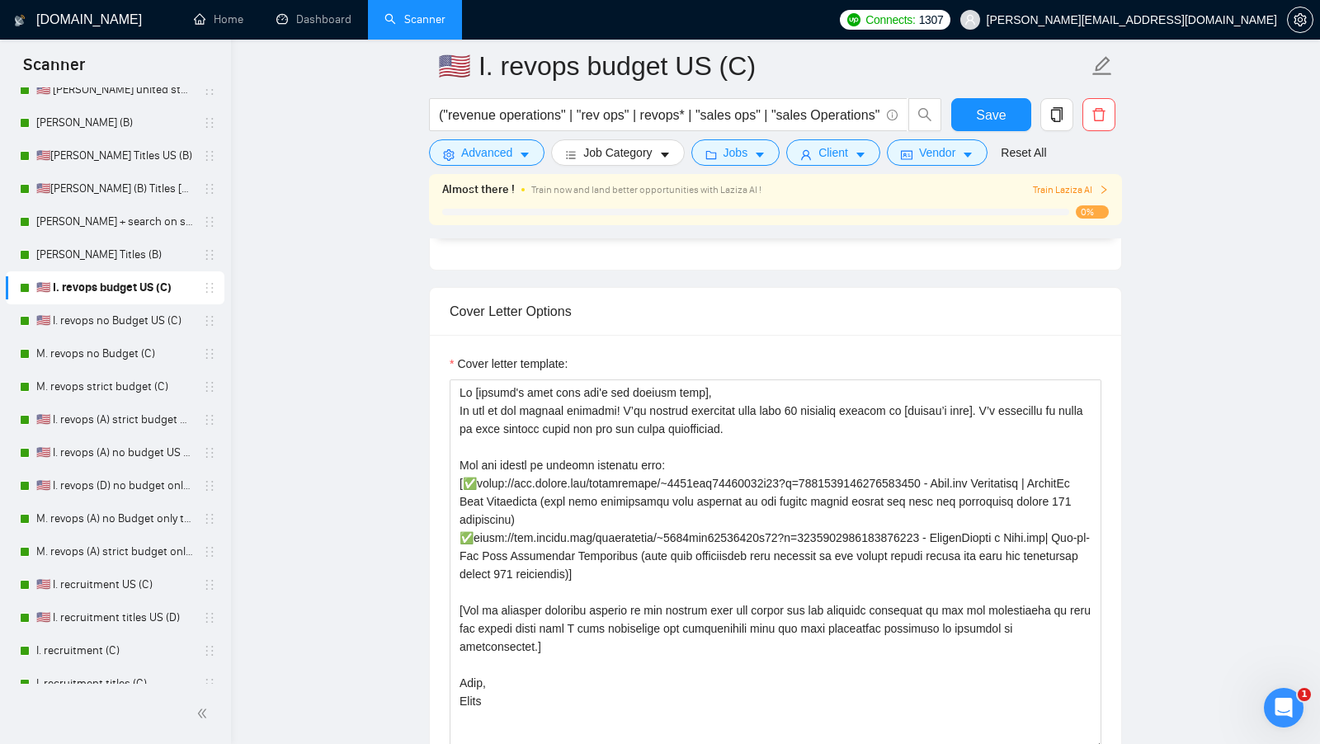
scroll to position [1728, 0]
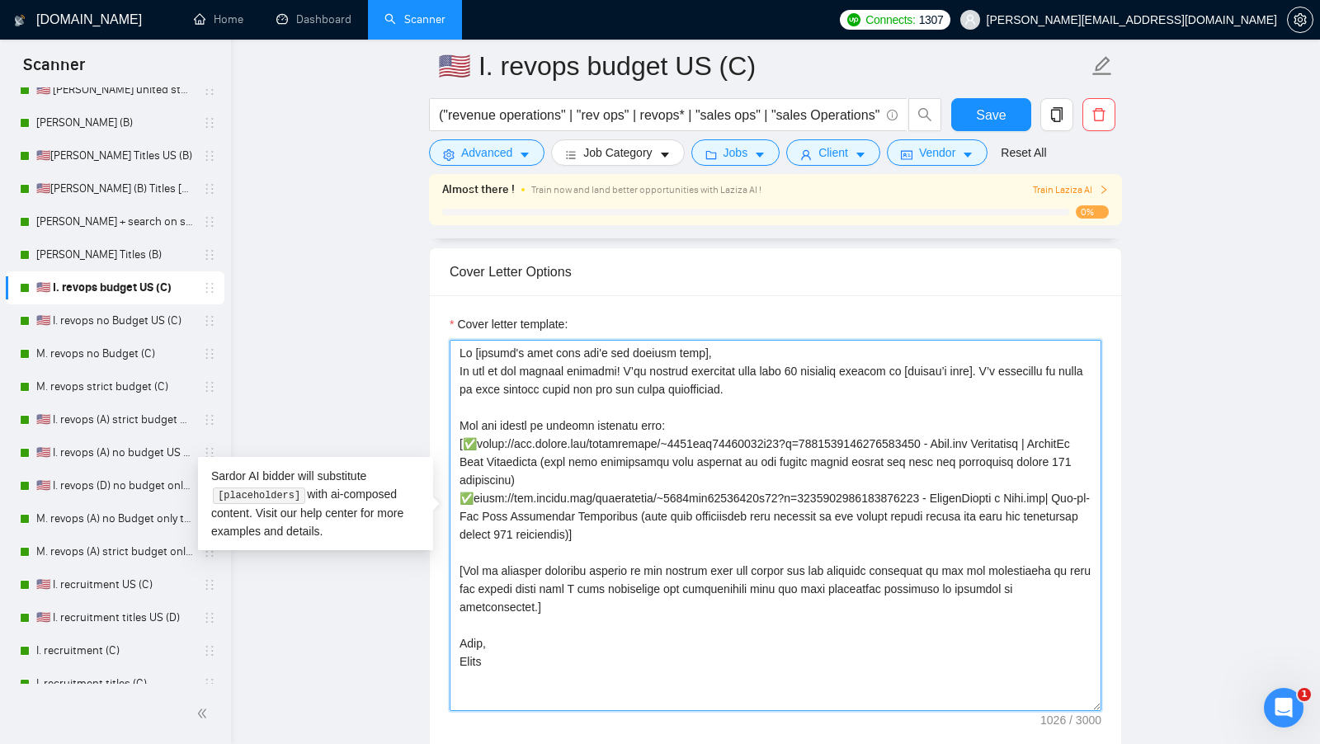
drag, startPoint x: 613, startPoint y: 671, endPoint x: 425, endPoint y: 336, distance: 384.7
click at [425, 336] on main "🇺🇸 I. revops budget US (C) ("revenue operations" | "rev ops" | revops* | "sales…" at bounding box center [775, 535] width 1036 height 4394
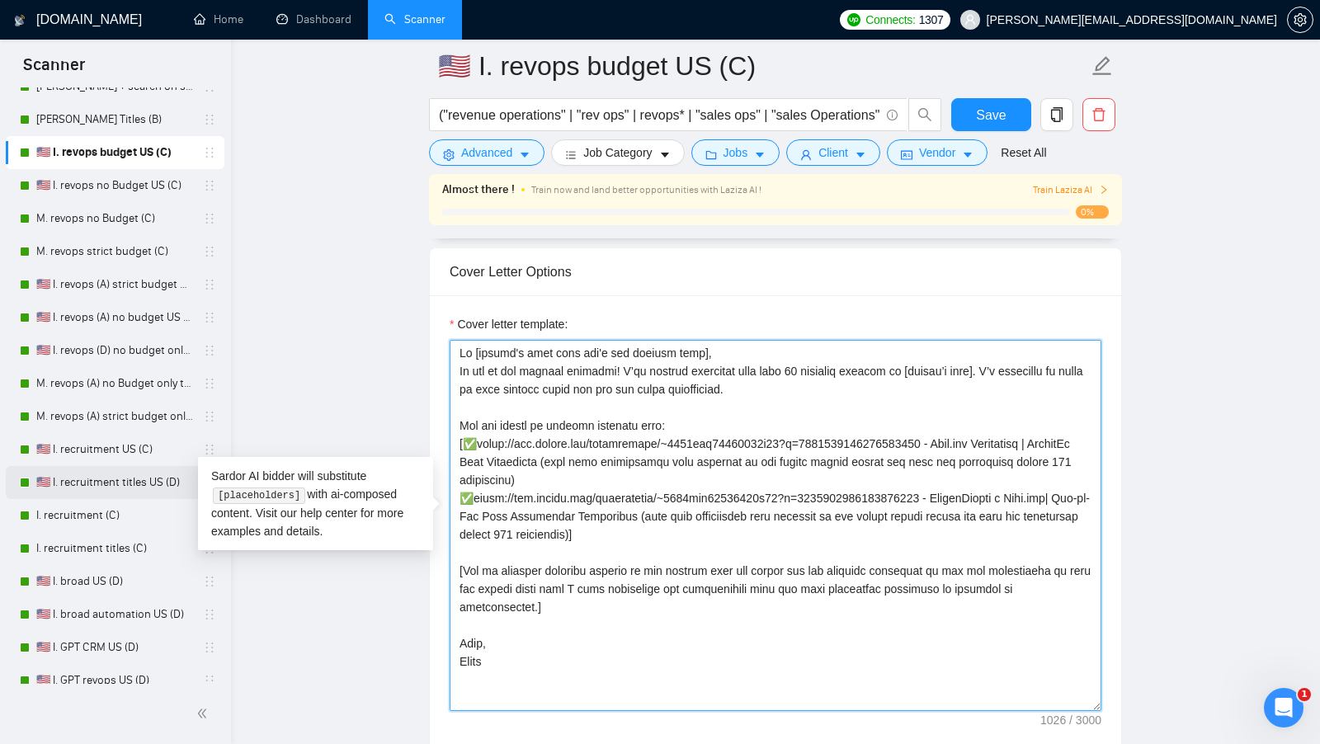
scroll to position [265, 0]
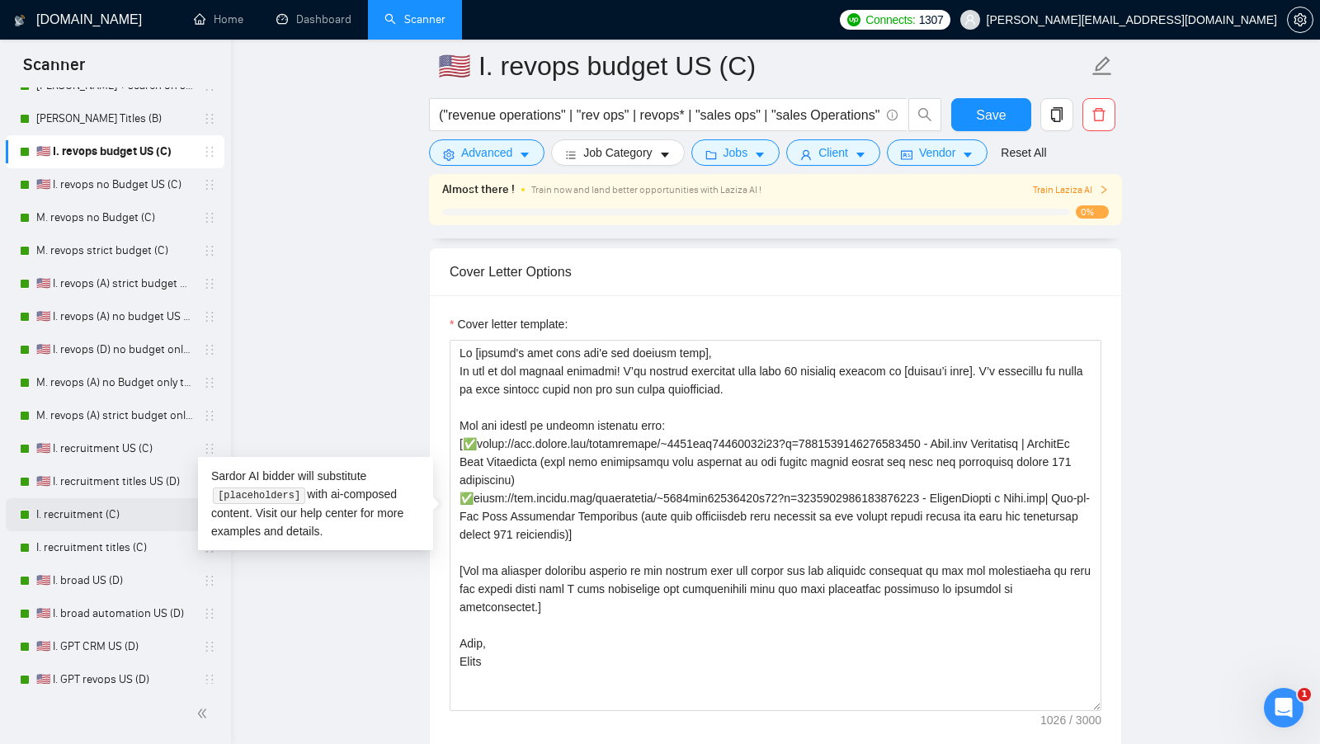
click at [111, 524] on link "I. recruitment (C)" at bounding box center [114, 514] width 157 height 33
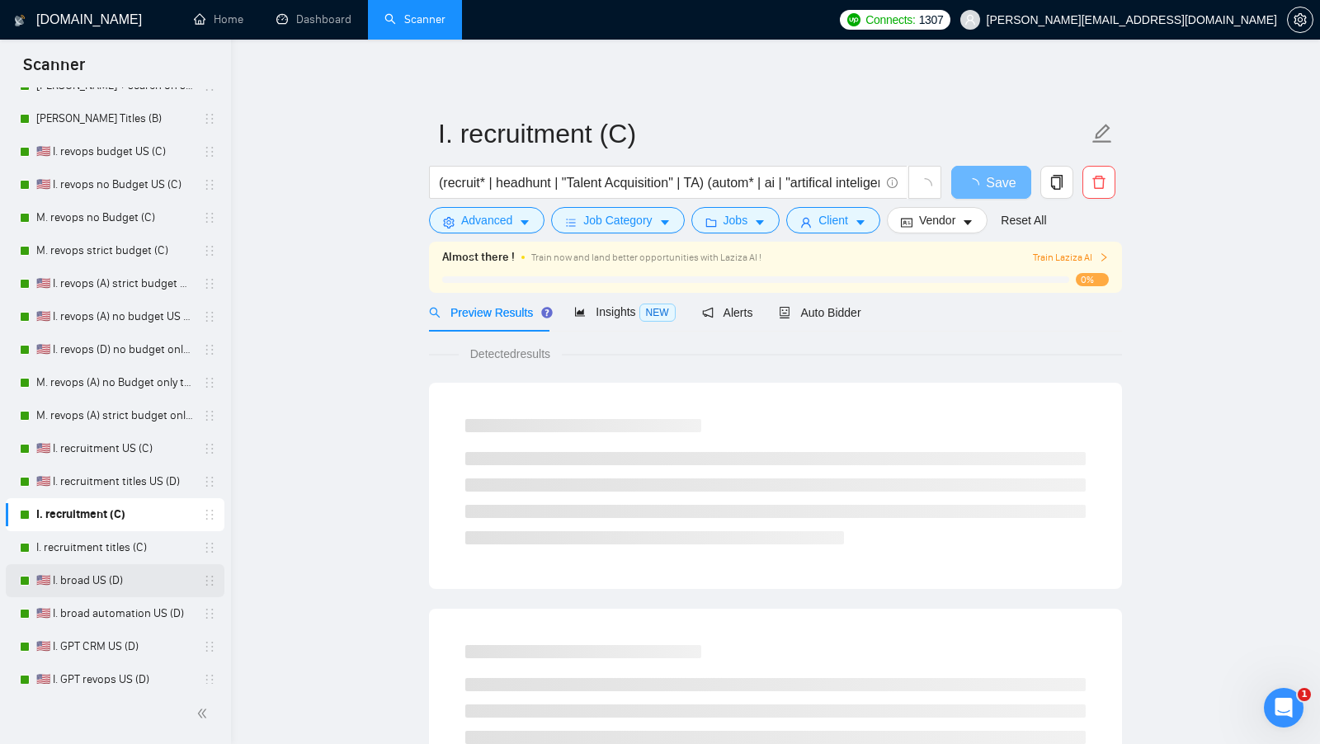
scroll to position [348, 0]
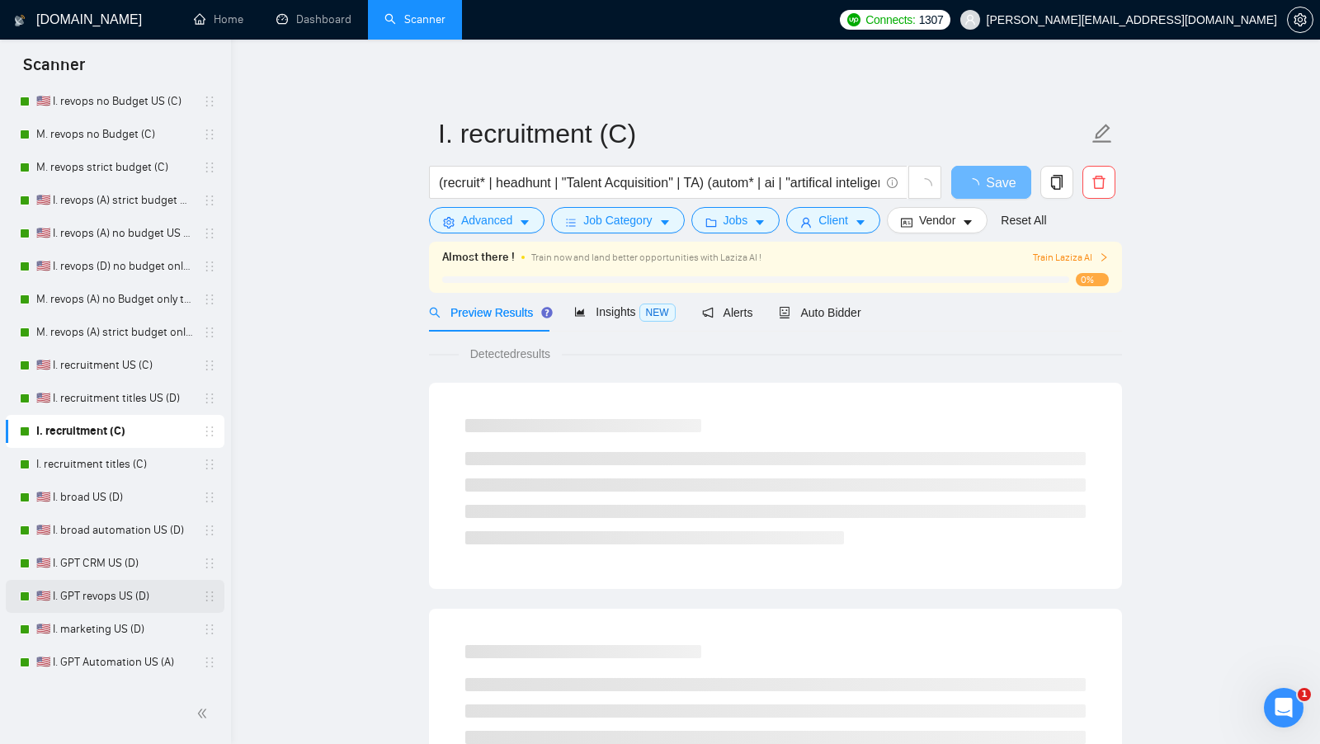
click at [122, 582] on link "🇺🇸 I. GPT revops US (D)" at bounding box center [114, 596] width 157 height 33
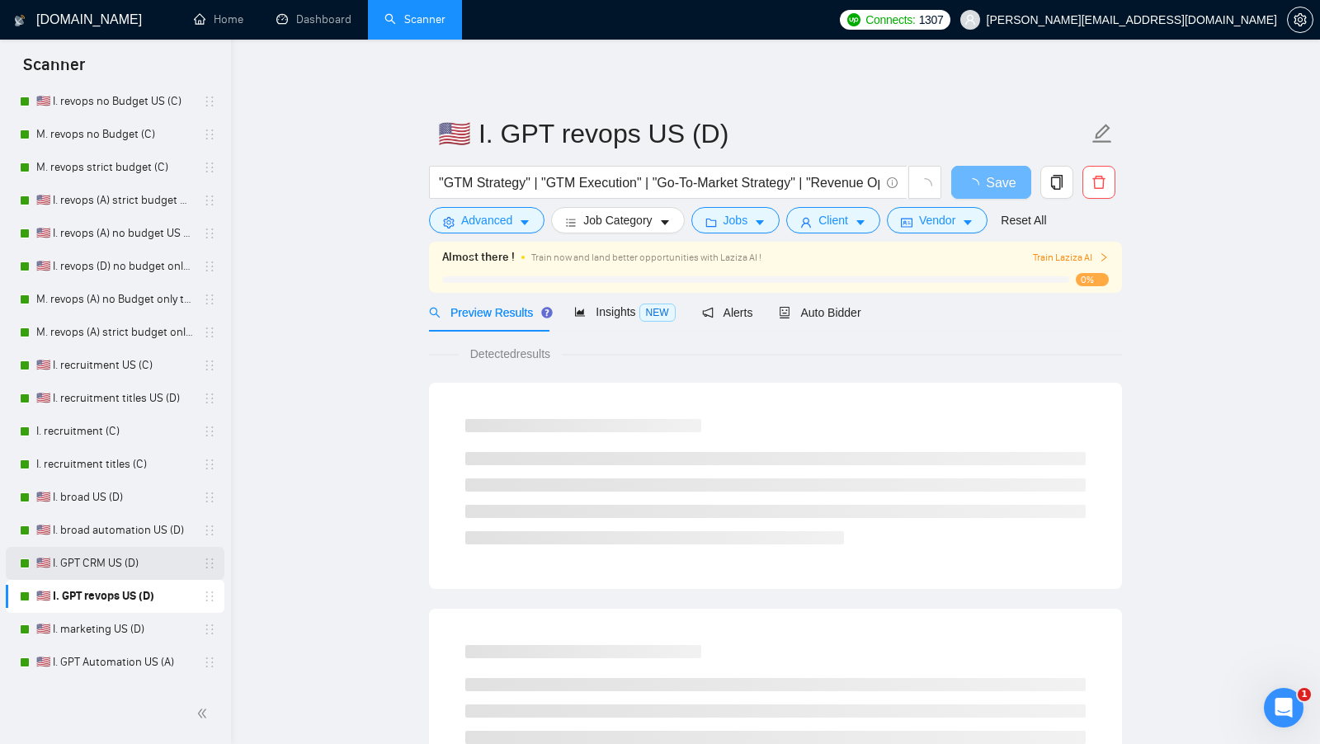
click at [147, 555] on link "🇺🇸 I. GPT CRM US (D)" at bounding box center [114, 563] width 157 height 33
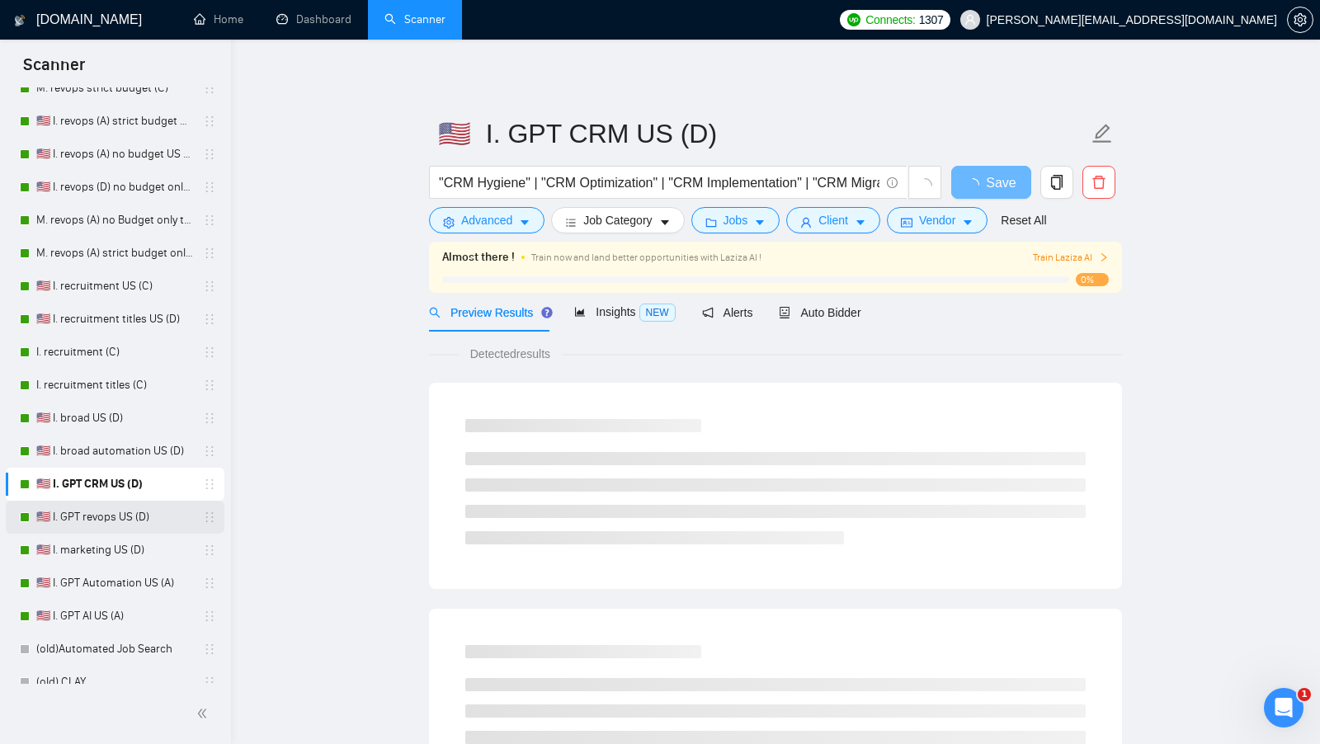
scroll to position [449, 0]
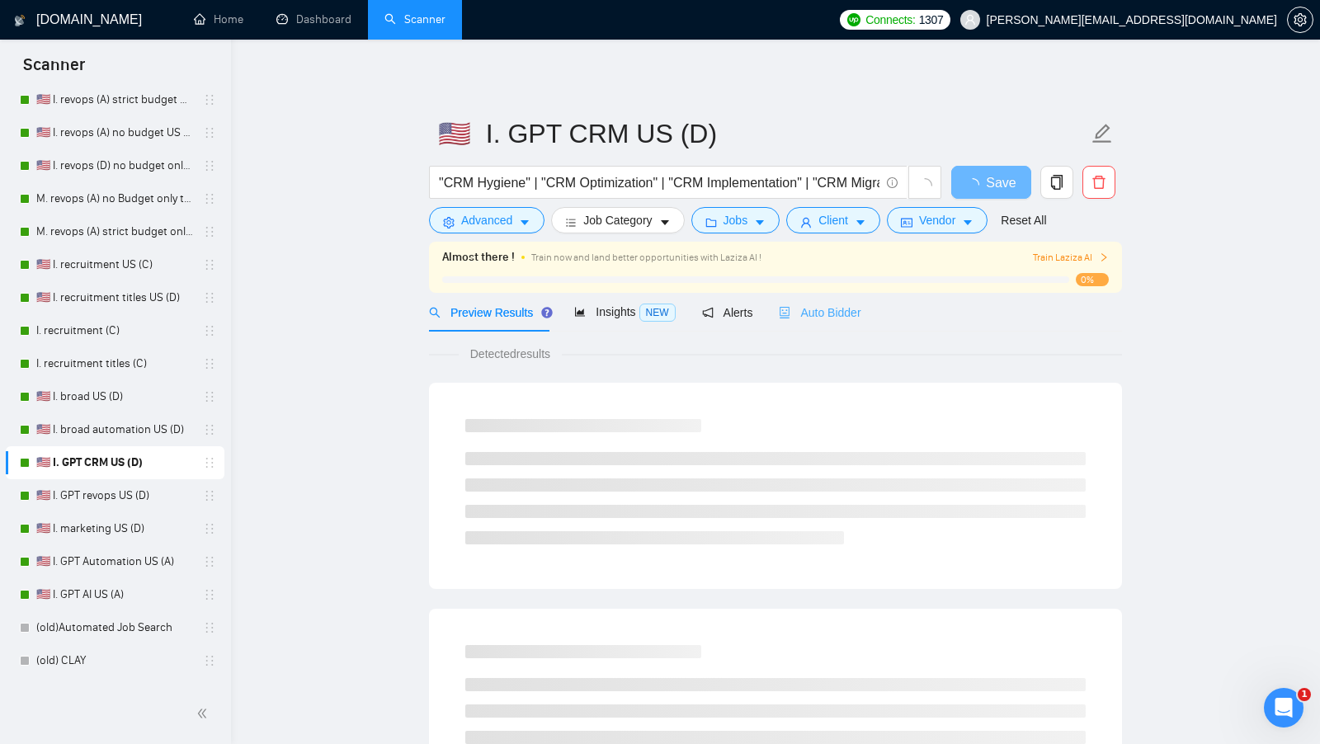
click at [825, 321] on div "Auto Bidder" at bounding box center [820, 312] width 82 height 39
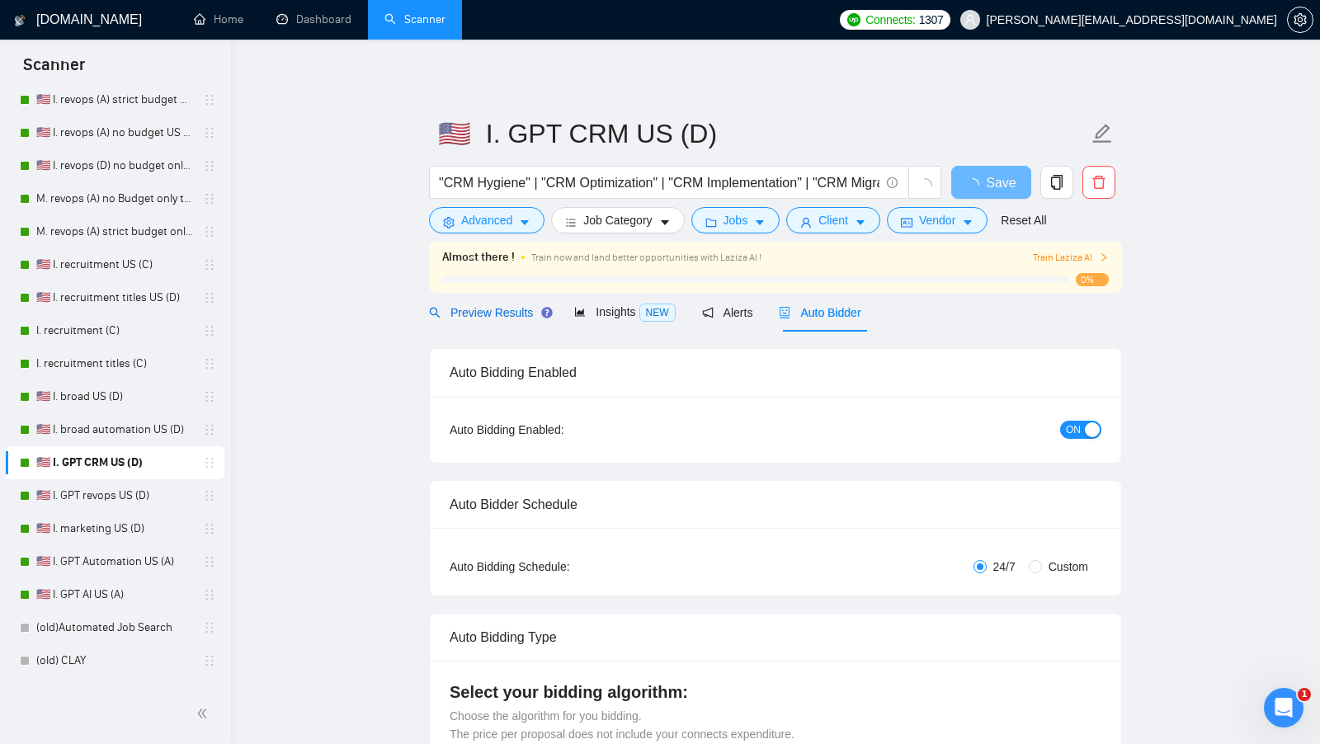
click at [499, 317] on span "Preview Results" at bounding box center [488, 312] width 119 height 13
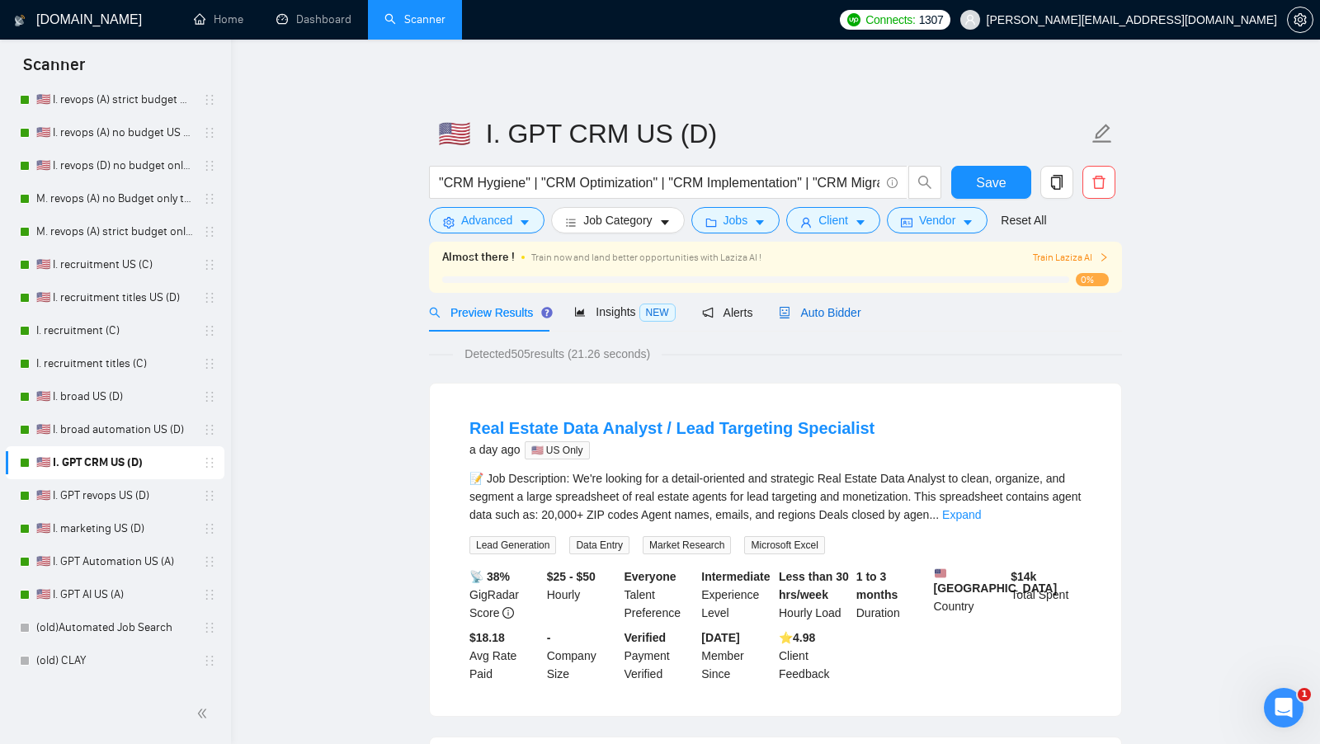
click at [831, 317] on span "Auto Bidder" at bounding box center [820, 312] width 82 height 13
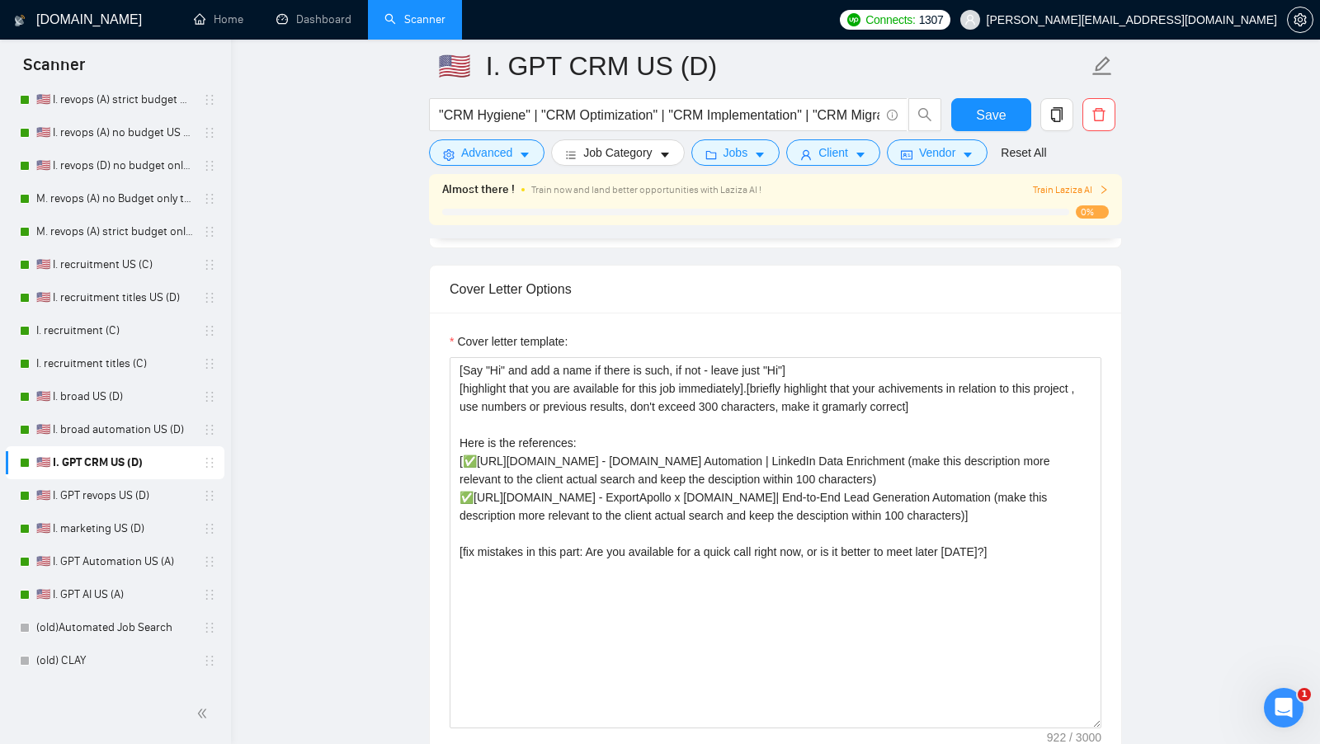
scroll to position [1711, 0]
drag, startPoint x: 1014, startPoint y: 736, endPoint x: 906, endPoint y: 622, distance: 156.4
click at [906, 622] on div "Cover letter template: [Say "Hi" and add a name if there is such, if not - leav…" at bounding box center [775, 539] width 691 height 455
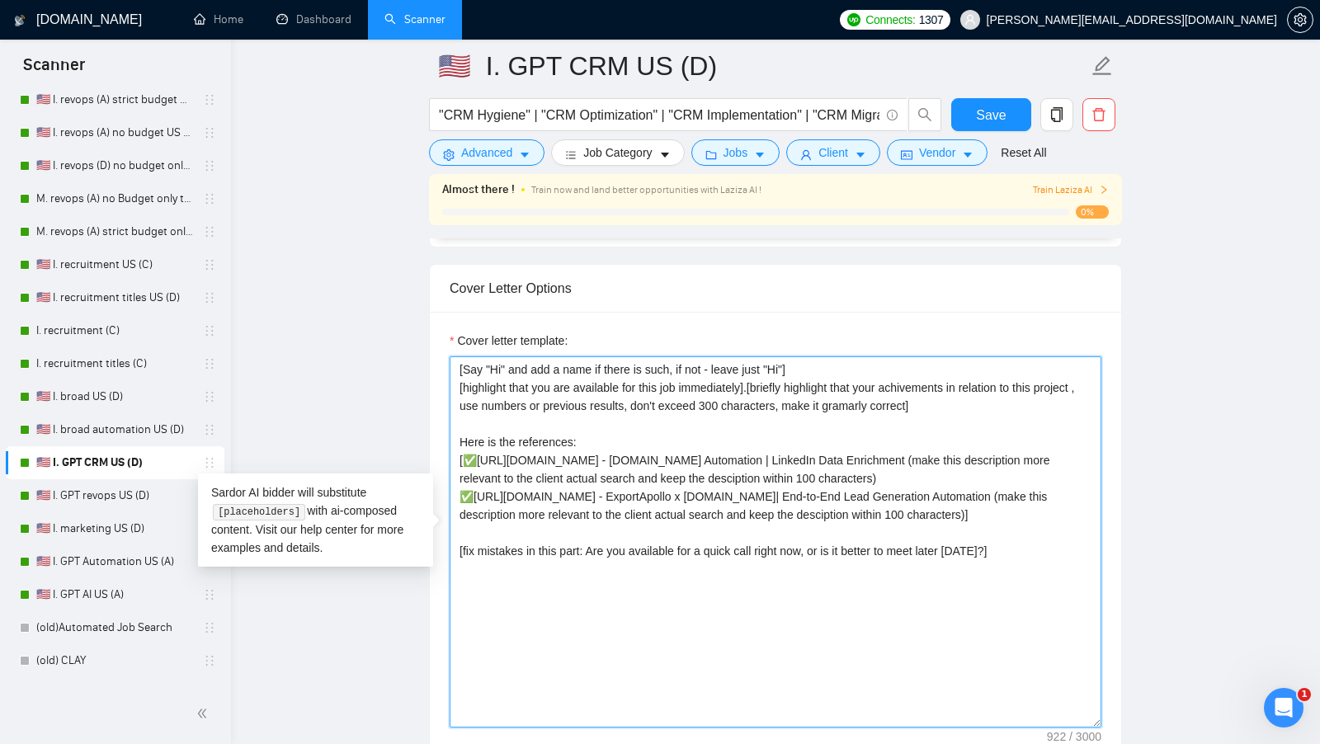
drag, startPoint x: 906, startPoint y: 621, endPoint x: 338, endPoint y: 219, distance: 695.9
click at [338, 219] on main "🇺🇸 I. GPT CRM US (D) "CRM Hygiene" | "CRM Optimization" | "CRM Implementation" …" at bounding box center [775, 587] width 1036 height 4465
paste textarea "Lo [ipsumd's amet cons adi'e sed doeiusm temp], In utl et dol magnaal enimadmi!…"
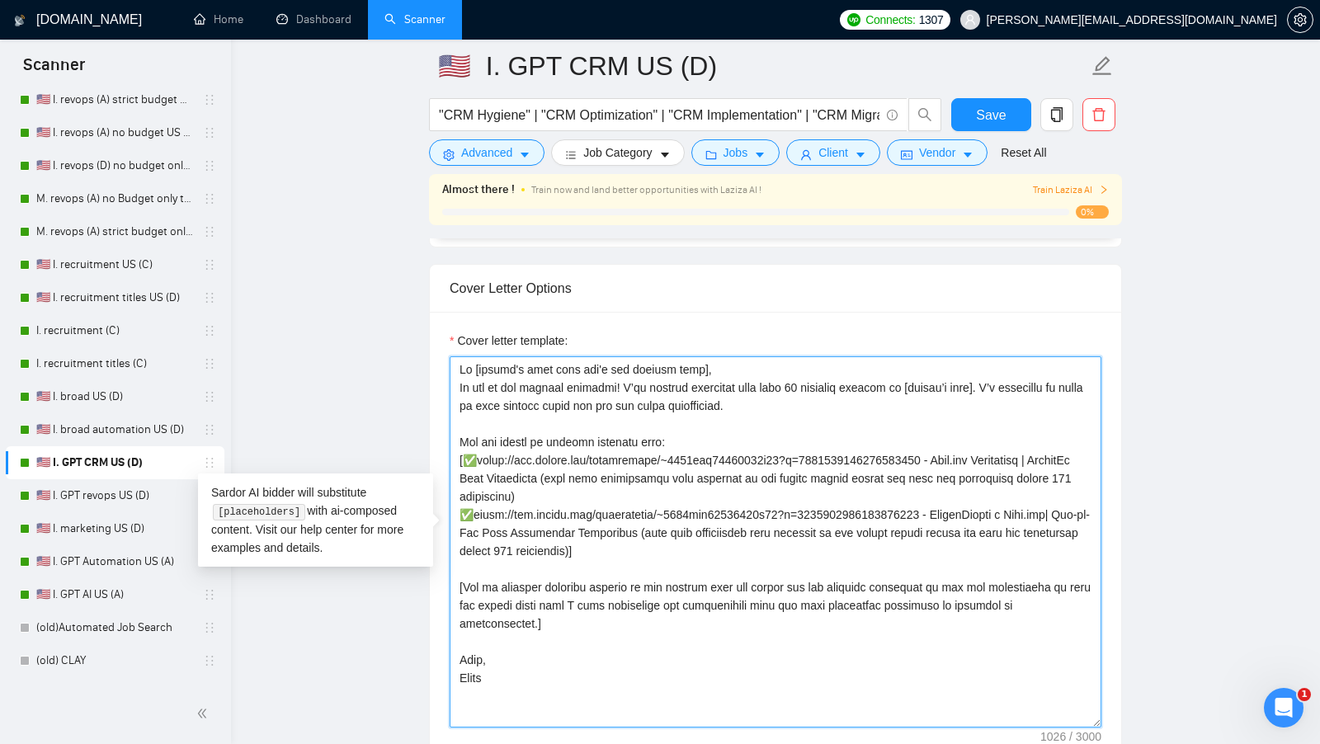
click at [789, 390] on textarea "Cover letter template:" at bounding box center [775, 541] width 652 height 371
type textarea "Lo [ipsumd's amet cons adi'e sed doeiusm temp], In utl et dol magnaal enimadmi!…"
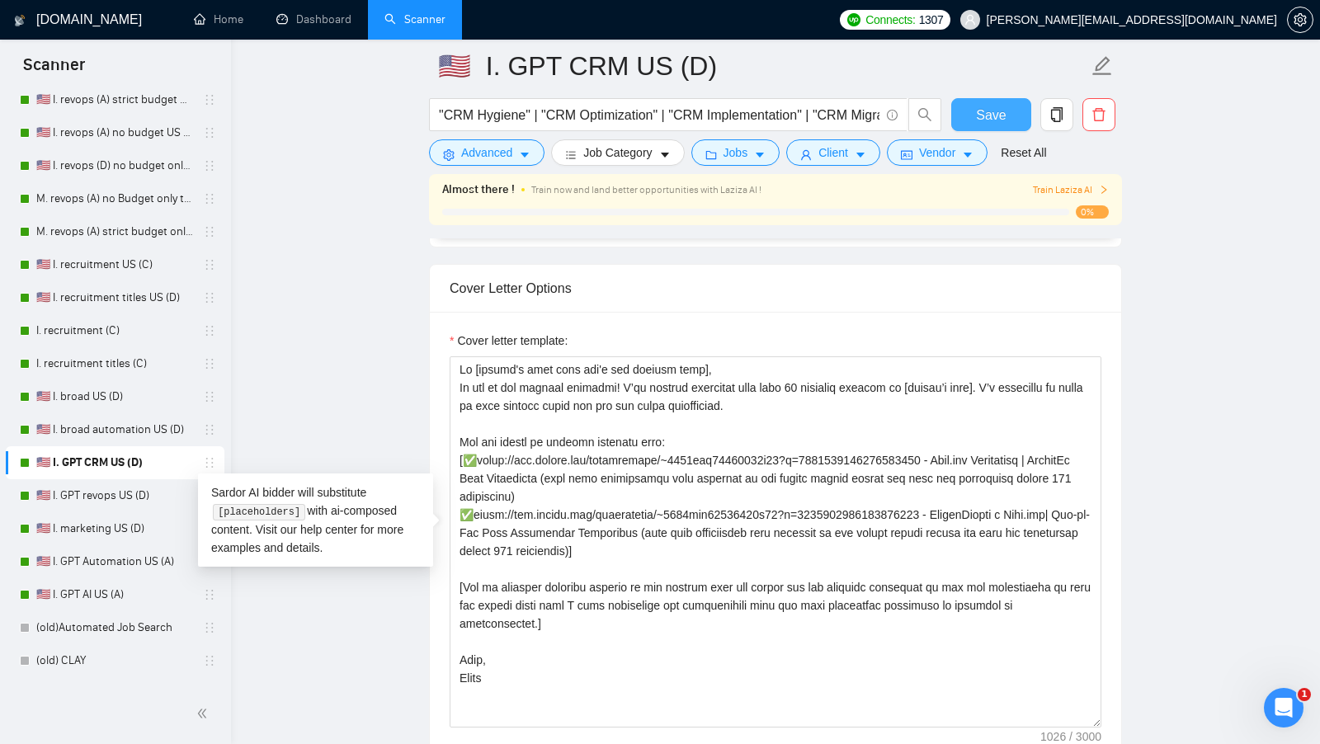
click at [980, 125] on button "Save" at bounding box center [991, 114] width 80 height 33
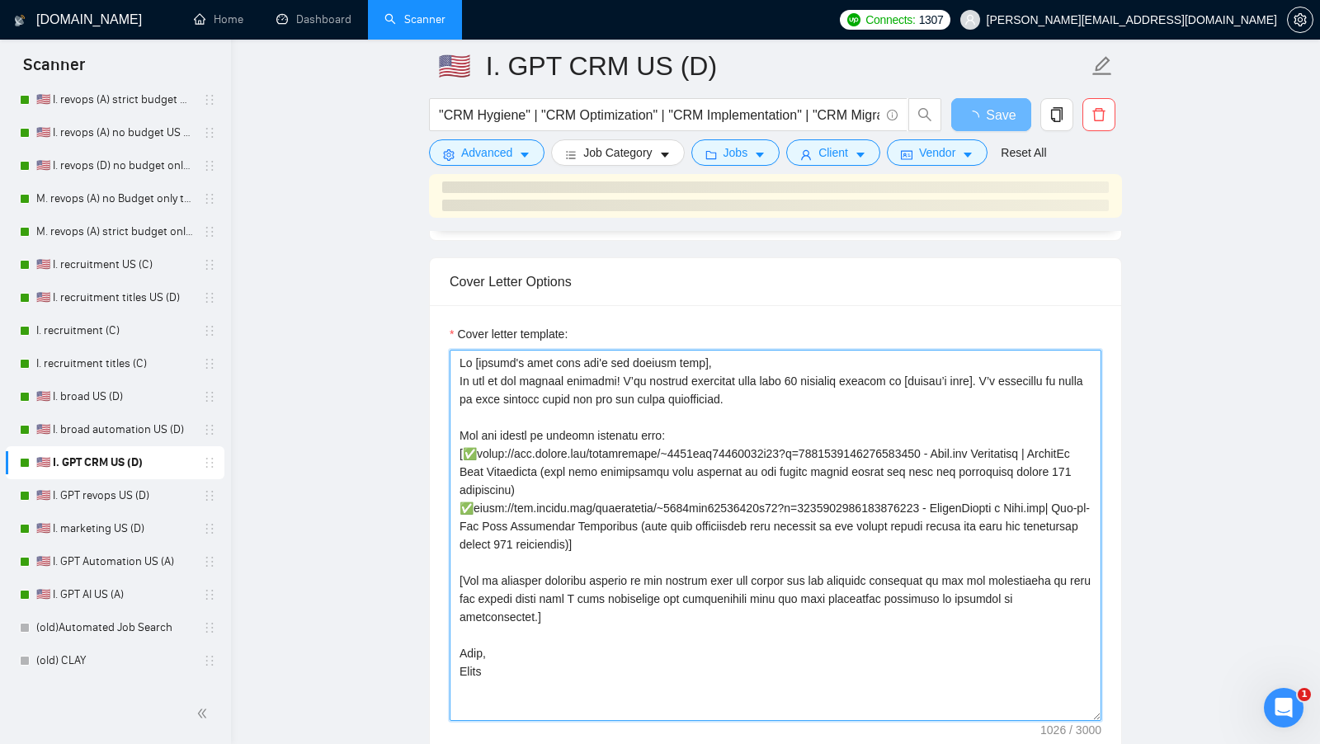
click at [821, 376] on textarea "Cover letter template:" at bounding box center [775, 535] width 652 height 371
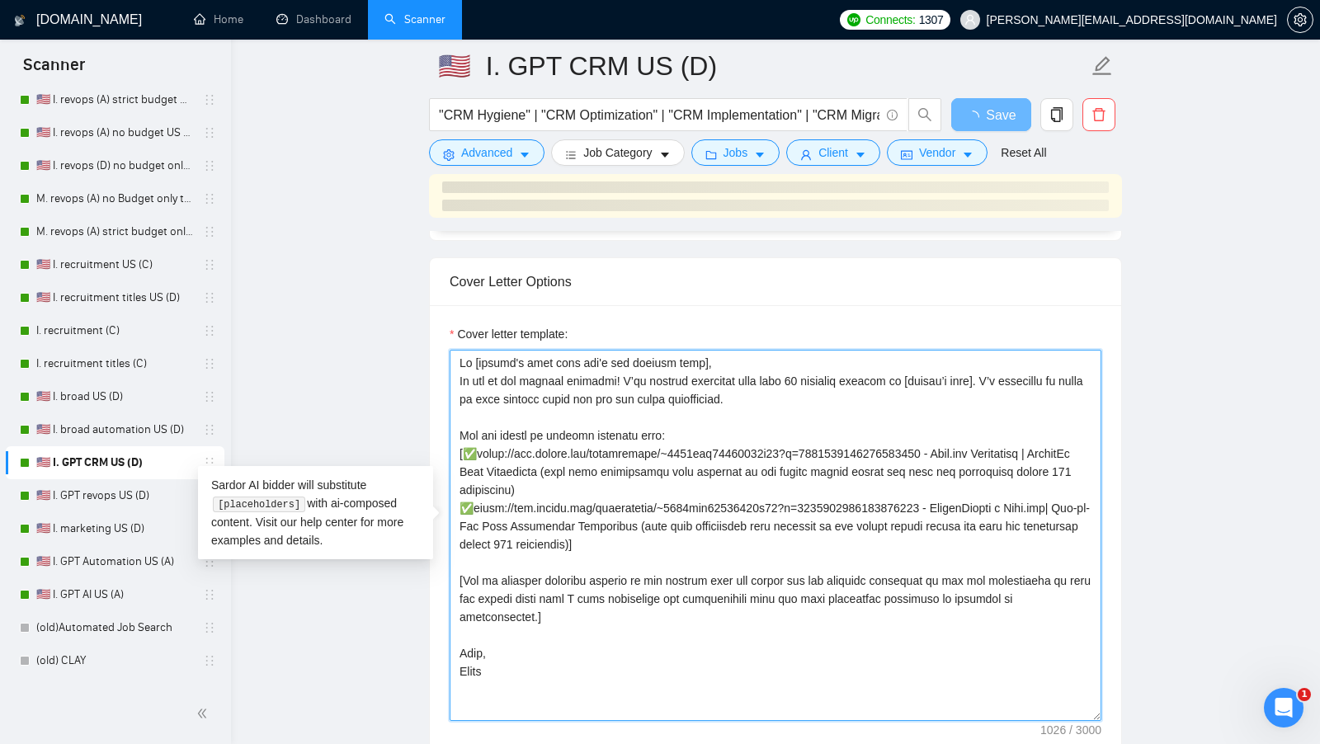
click at [821, 375] on textarea "Cover letter template:" at bounding box center [775, 535] width 652 height 371
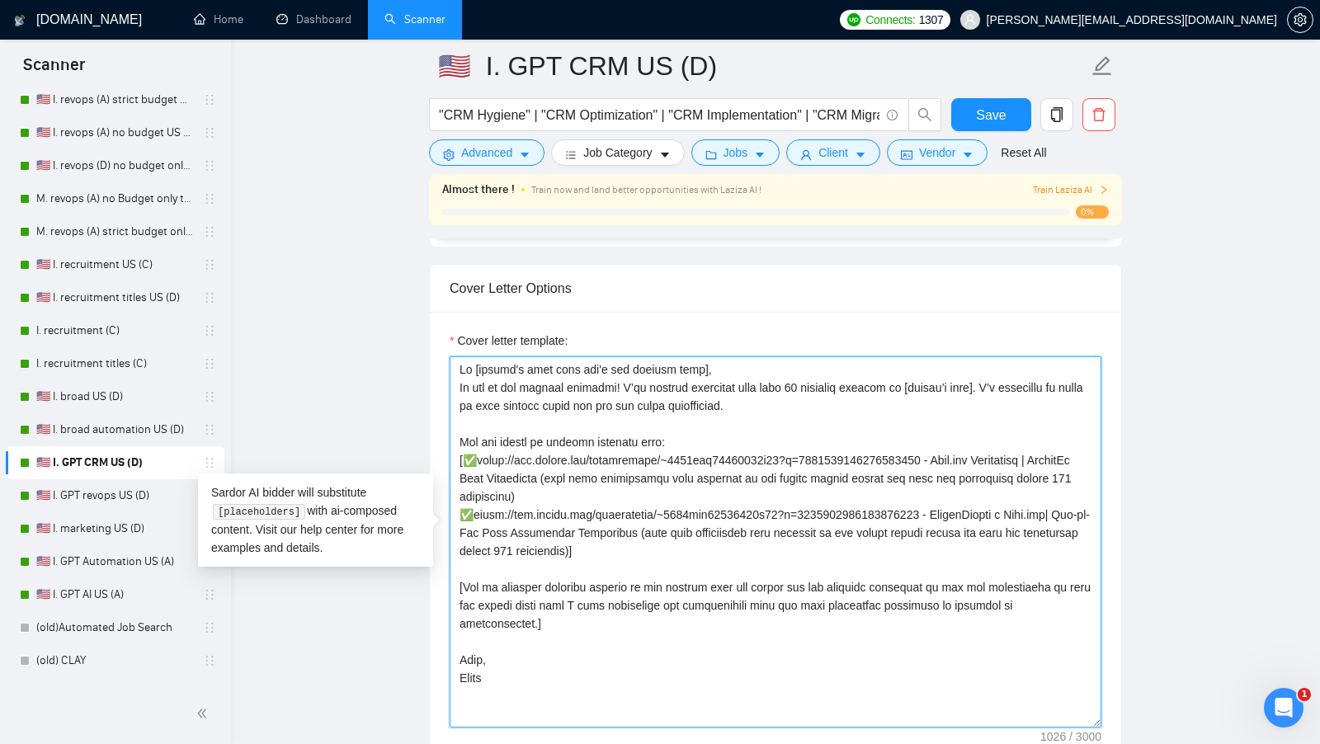
click at [820, 379] on textarea "Cover letter template:" at bounding box center [775, 541] width 652 height 371
type textarea "Lo [ipsumd's amet cons adi'e sed doeiusm temp], In utl et dol magnaal enimadmi!…"
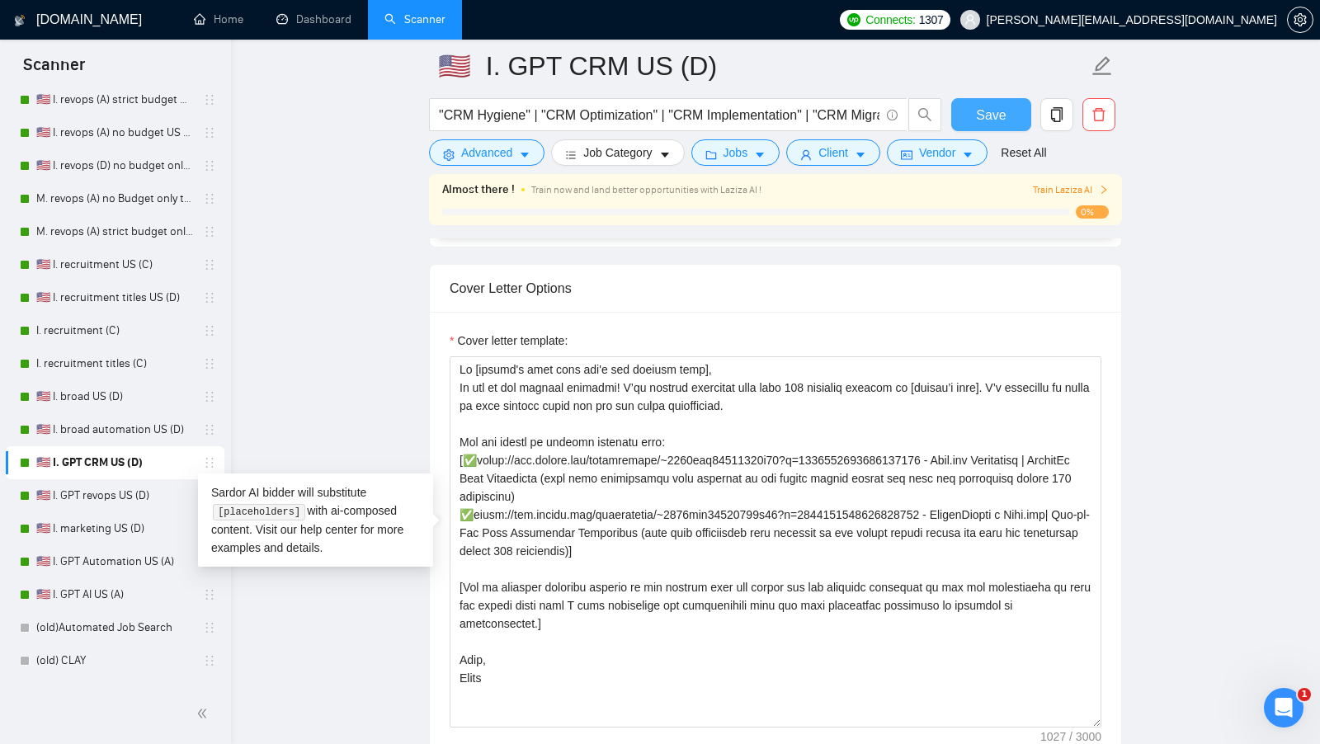
click at [990, 115] on span "Save" at bounding box center [991, 115] width 30 height 21
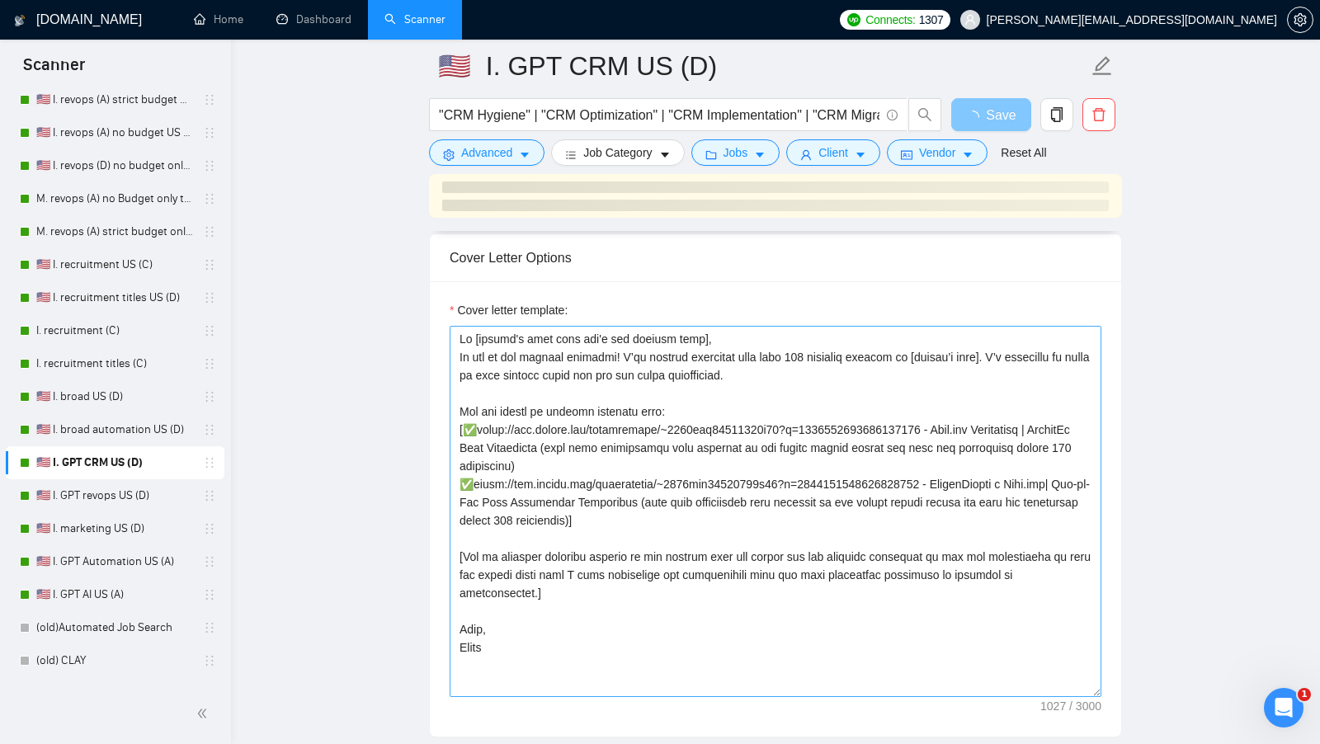
scroll to position [1738, 0]
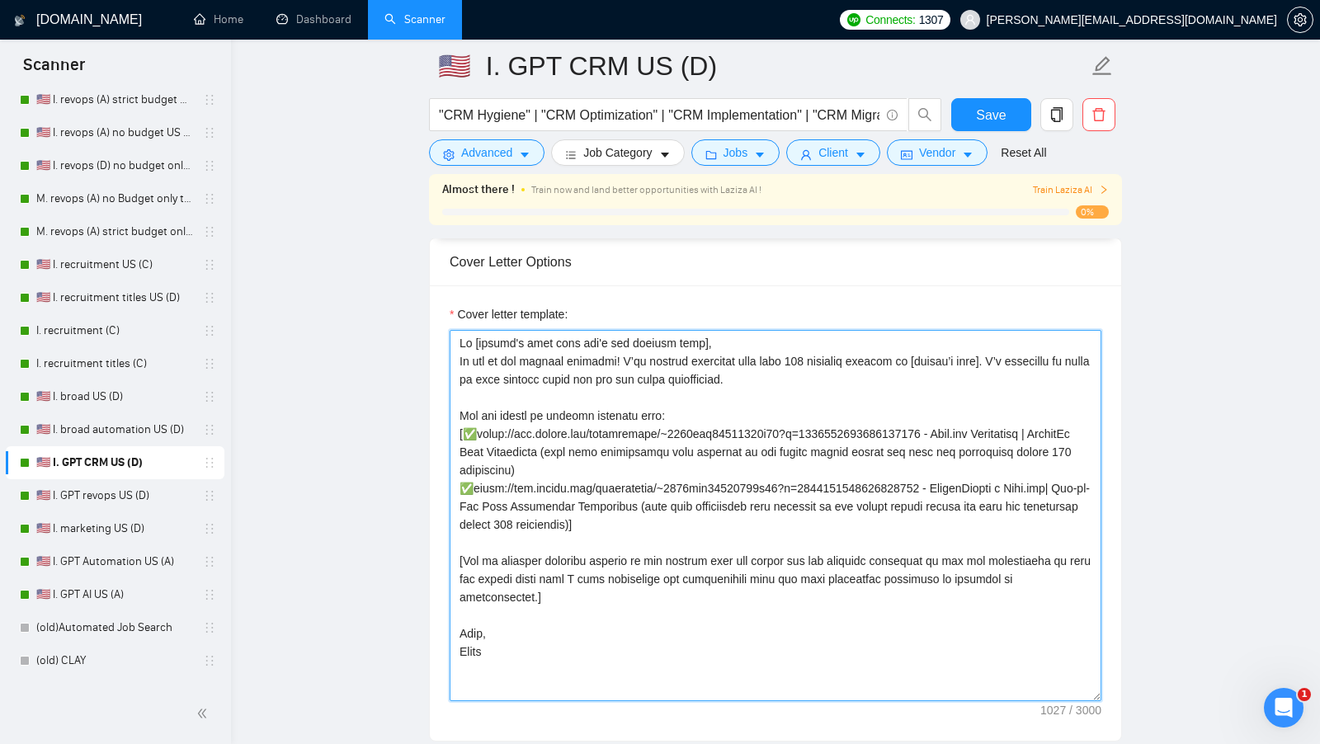
click at [831, 352] on textarea "Cover letter template:" at bounding box center [775, 515] width 652 height 371
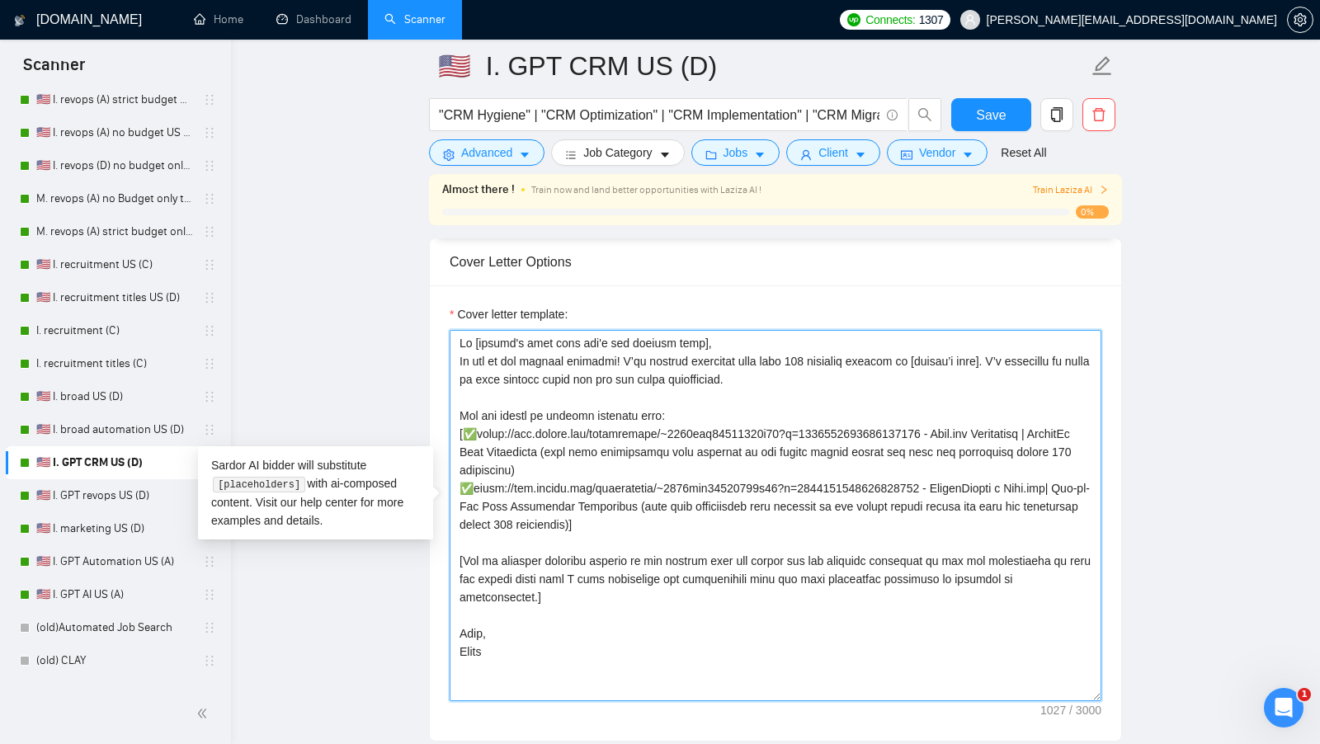
click at [829, 352] on textarea "Cover letter template:" at bounding box center [775, 515] width 652 height 371
type textarea "Lo [ipsumd's amet cons adi'e sed doeiusm temp], In utl et dol magnaal enimadmi!…"
click at [985, 115] on span "Save" at bounding box center [991, 115] width 30 height 21
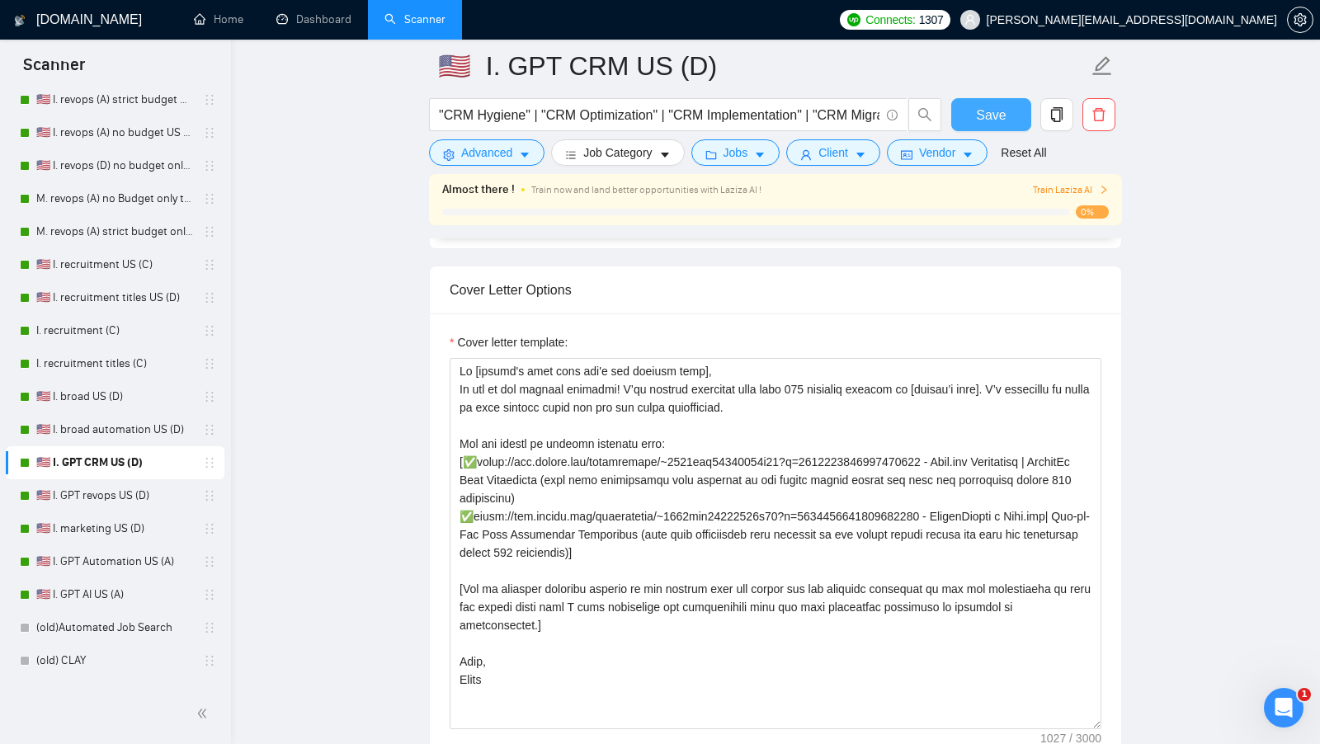
scroll to position [1748, 0]
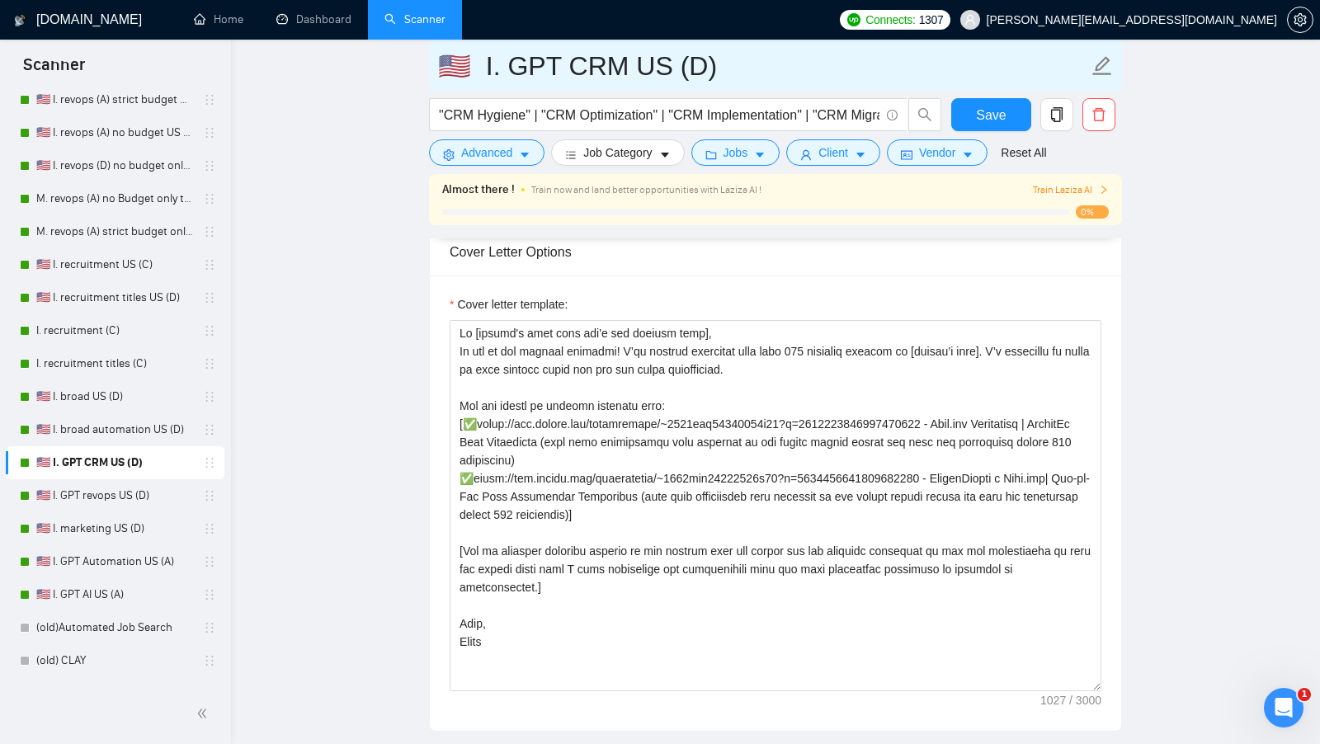
click at [676, 65] on input "🇺🇸 I. GPT CRM US (D)" at bounding box center [763, 65] width 650 height 41
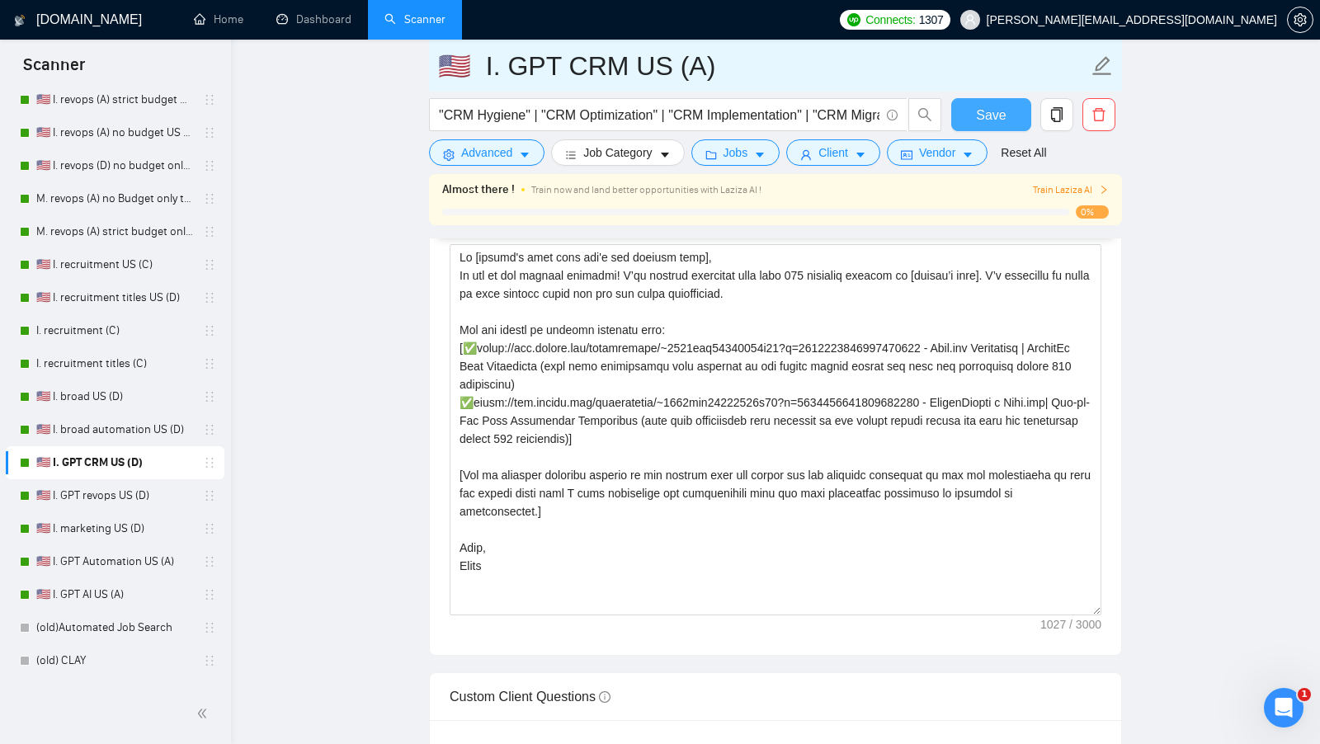
type input "🇺🇸 I. GPT CRM US (A)"
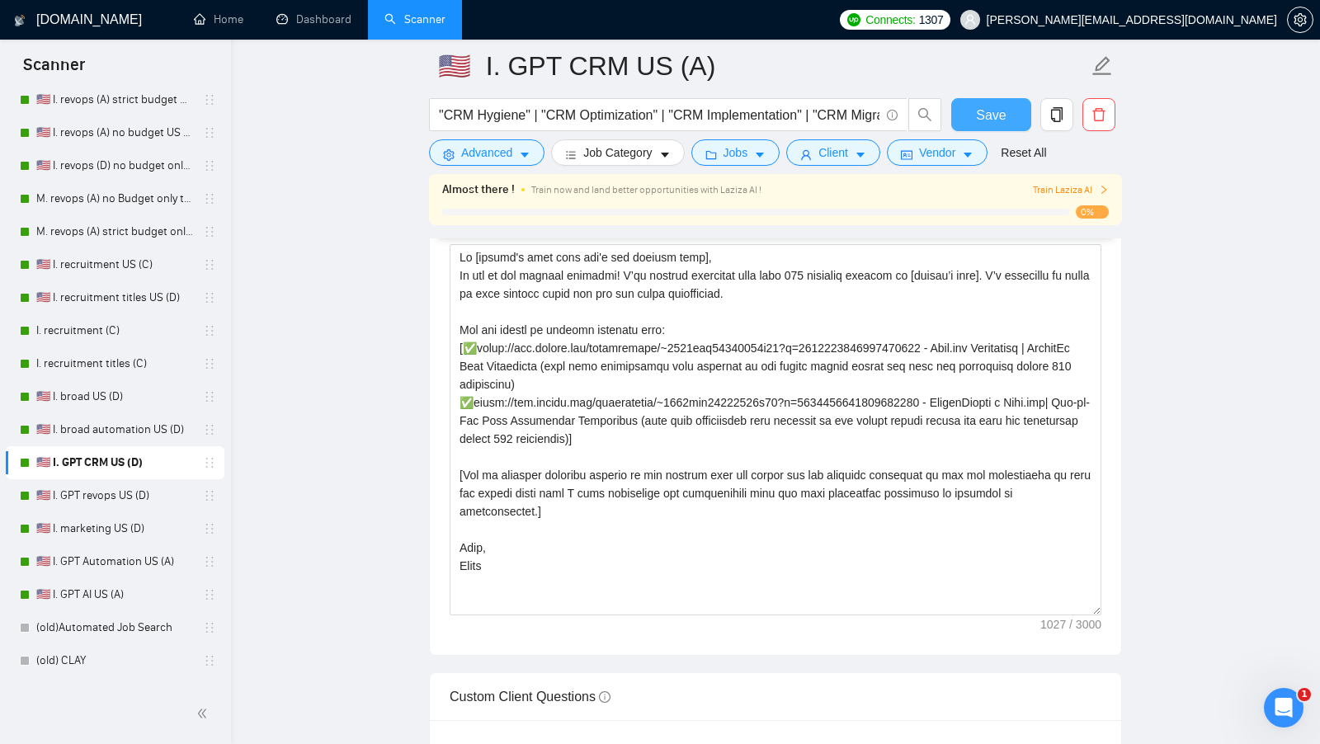
click at [980, 120] on span "Save" at bounding box center [991, 115] width 30 height 21
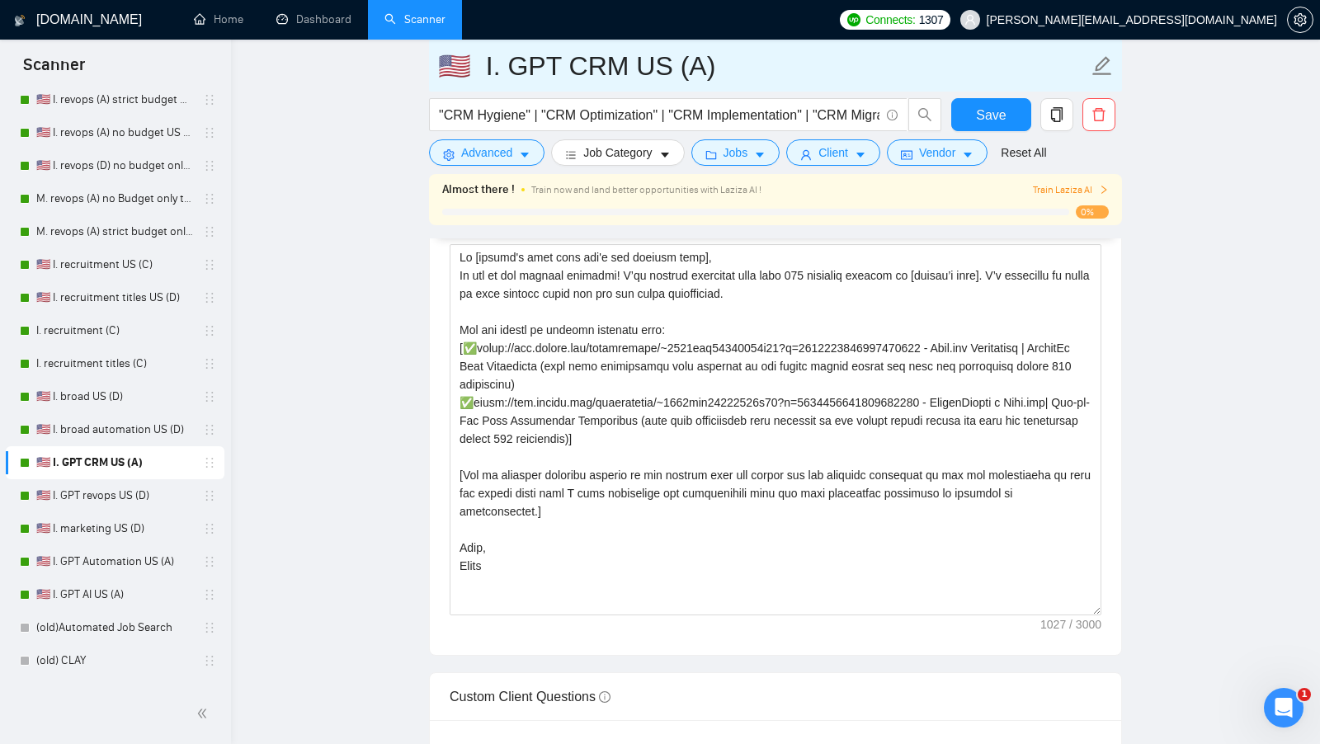
click at [670, 62] on input "🇺🇸 I. GPT CRM US (A)" at bounding box center [763, 65] width 650 height 41
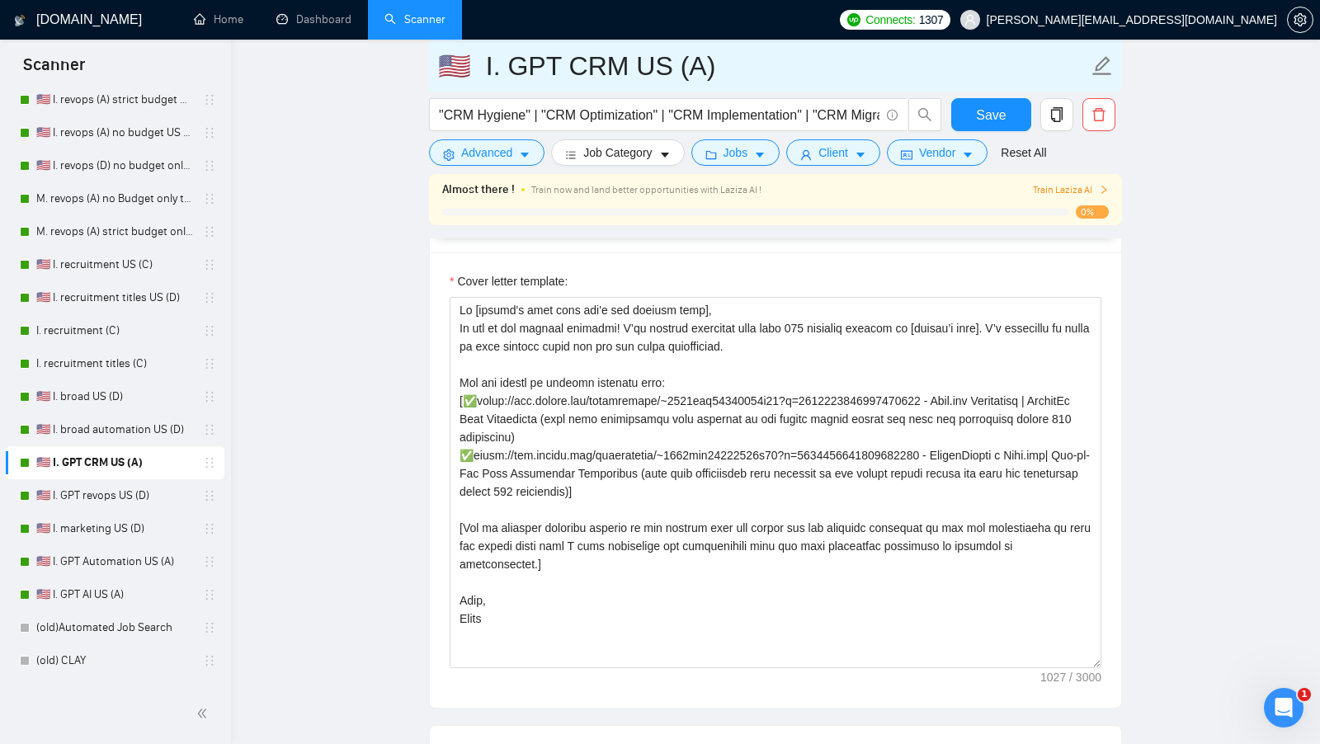
click at [680, 62] on input "🇺🇸 I. GPT CRM US (A)" at bounding box center [763, 65] width 650 height 41
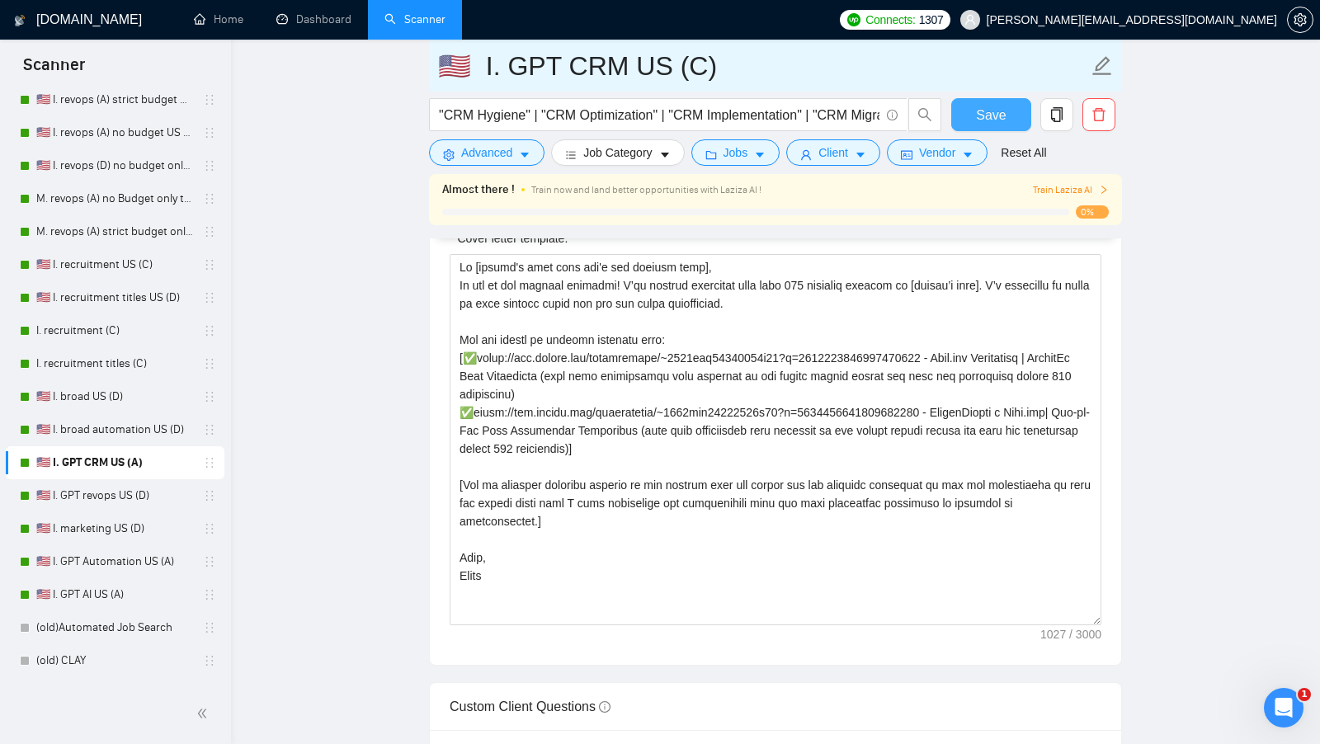
type input "🇺🇸 I. GPT CRM US (C)"
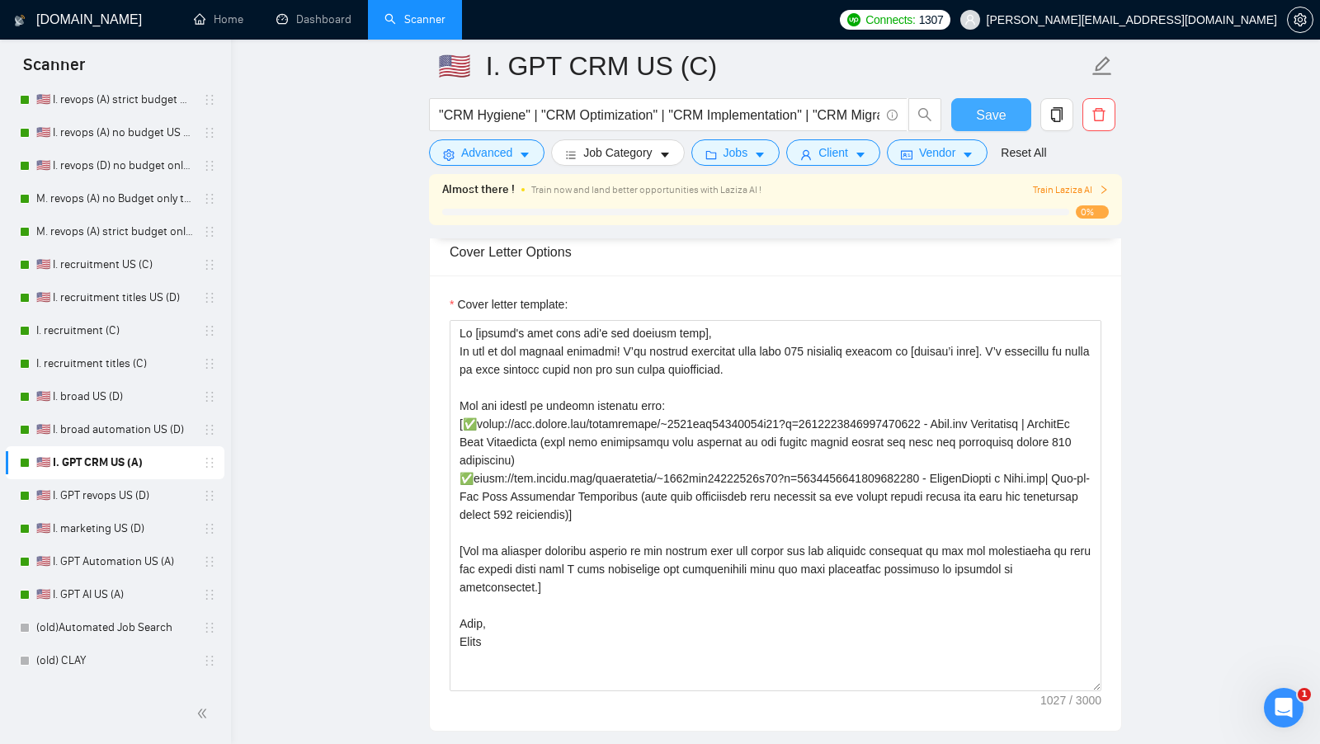
click at [1010, 104] on button "Save" at bounding box center [991, 114] width 80 height 33
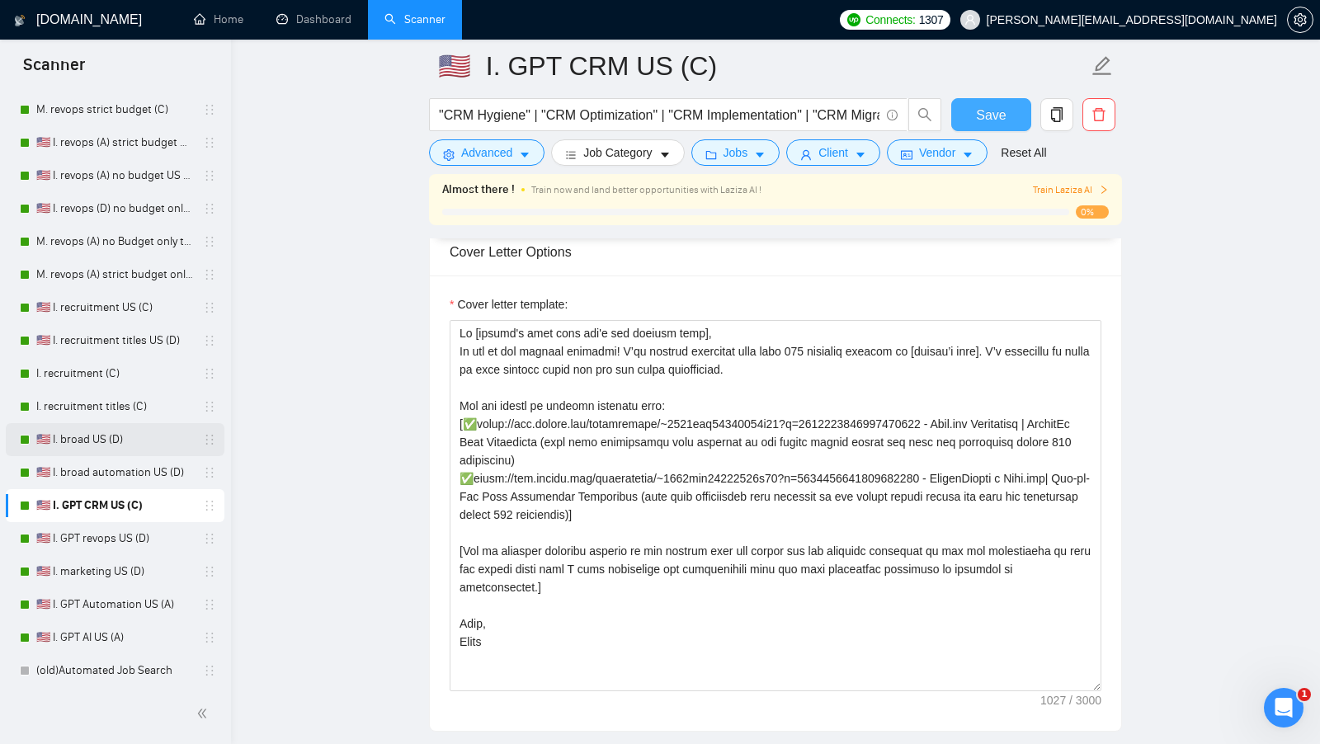
scroll to position [401, 0]
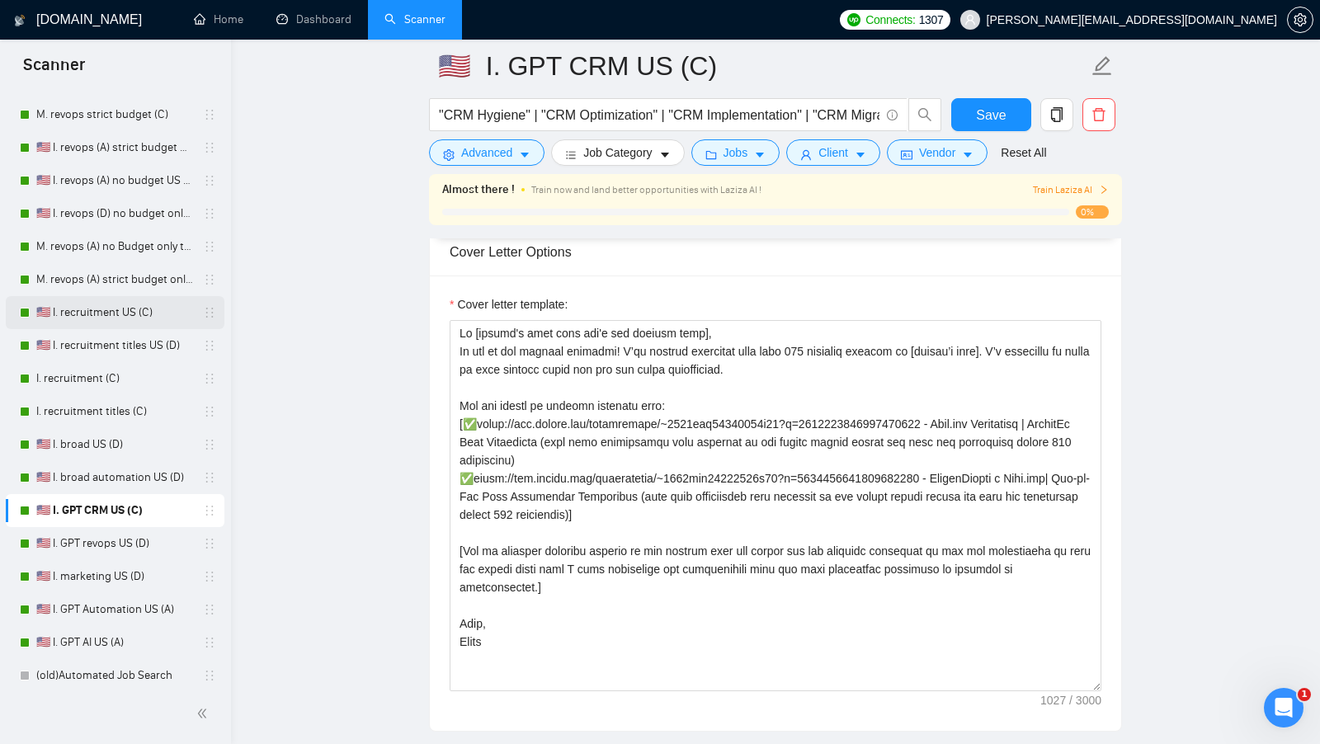
click at [142, 324] on link "🇺🇸 I. recruitment US (C)" at bounding box center [114, 312] width 157 height 33
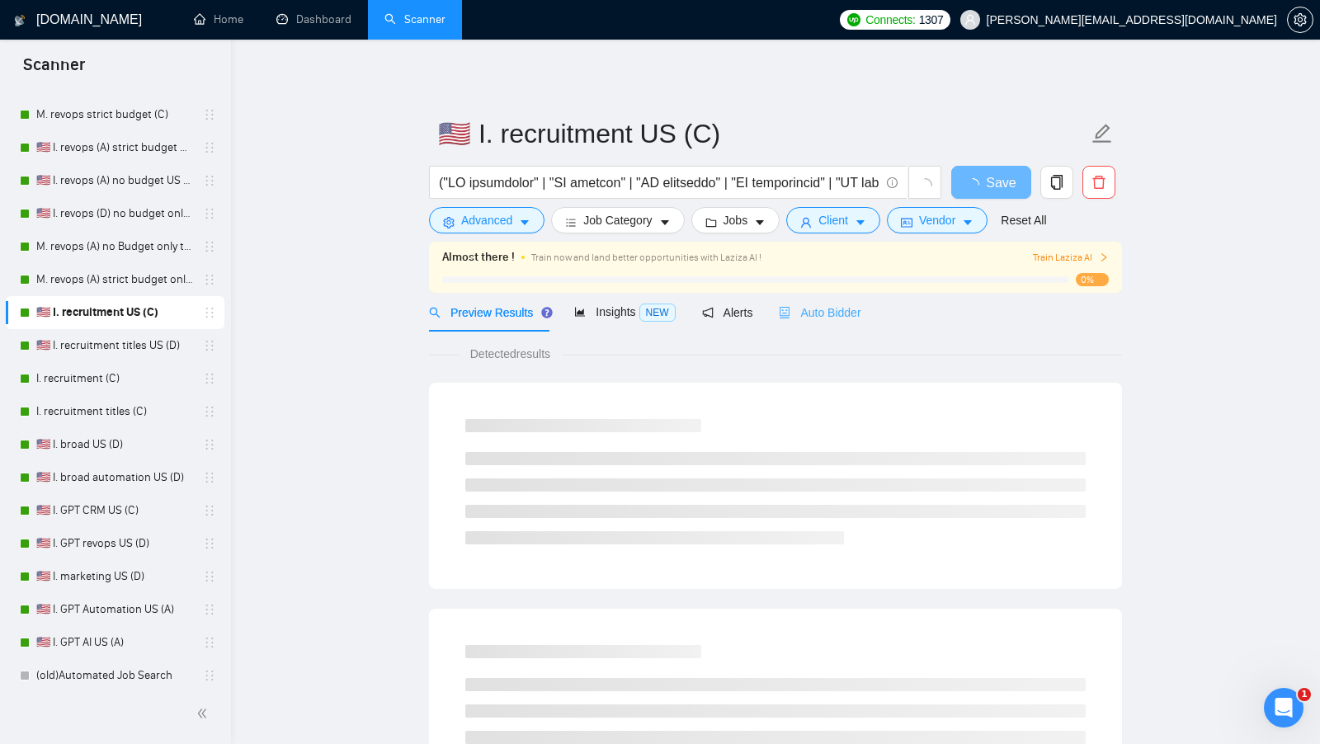
click at [816, 299] on div "Auto Bidder" at bounding box center [820, 312] width 82 height 39
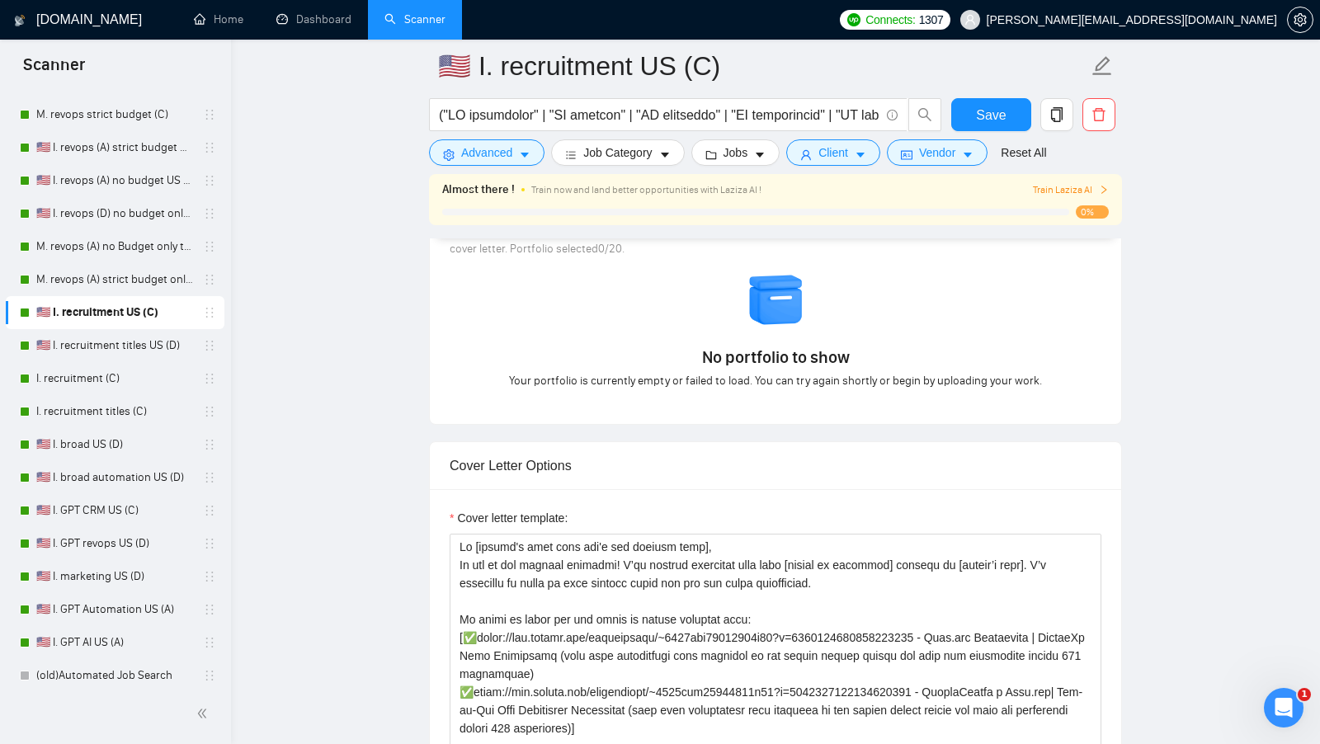
scroll to position [1507, 0]
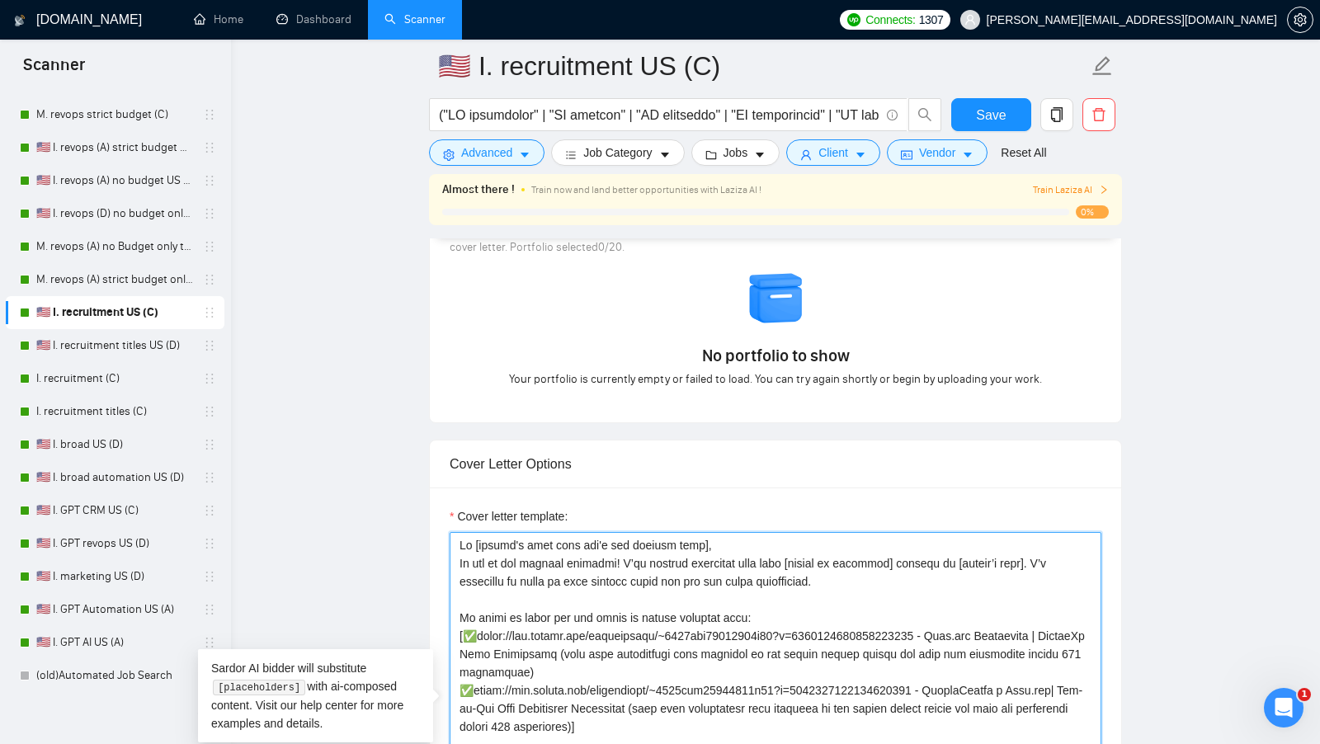
drag, startPoint x: 817, startPoint y: 553, endPoint x: 922, endPoint y: 548, distance: 104.9
click at [922, 548] on textarea "Cover letter template:" at bounding box center [775, 717] width 652 height 371
click at [915, 550] on textarea "Cover letter template:" at bounding box center [775, 717] width 652 height 371
type textarea "Lo [ipsumd's amet cons adi'e sed doeiusm temp], In utl et dol magnaal enimadmi!…"
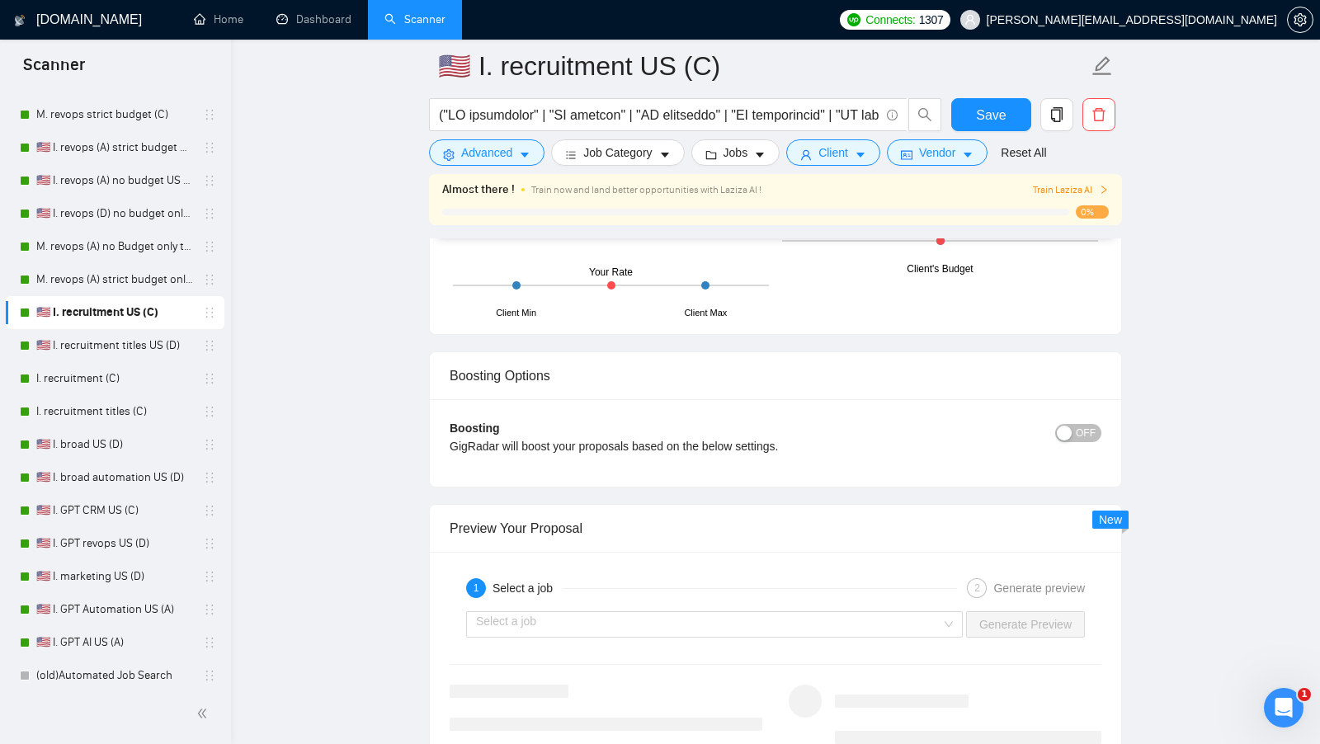
scroll to position [2825, 0]
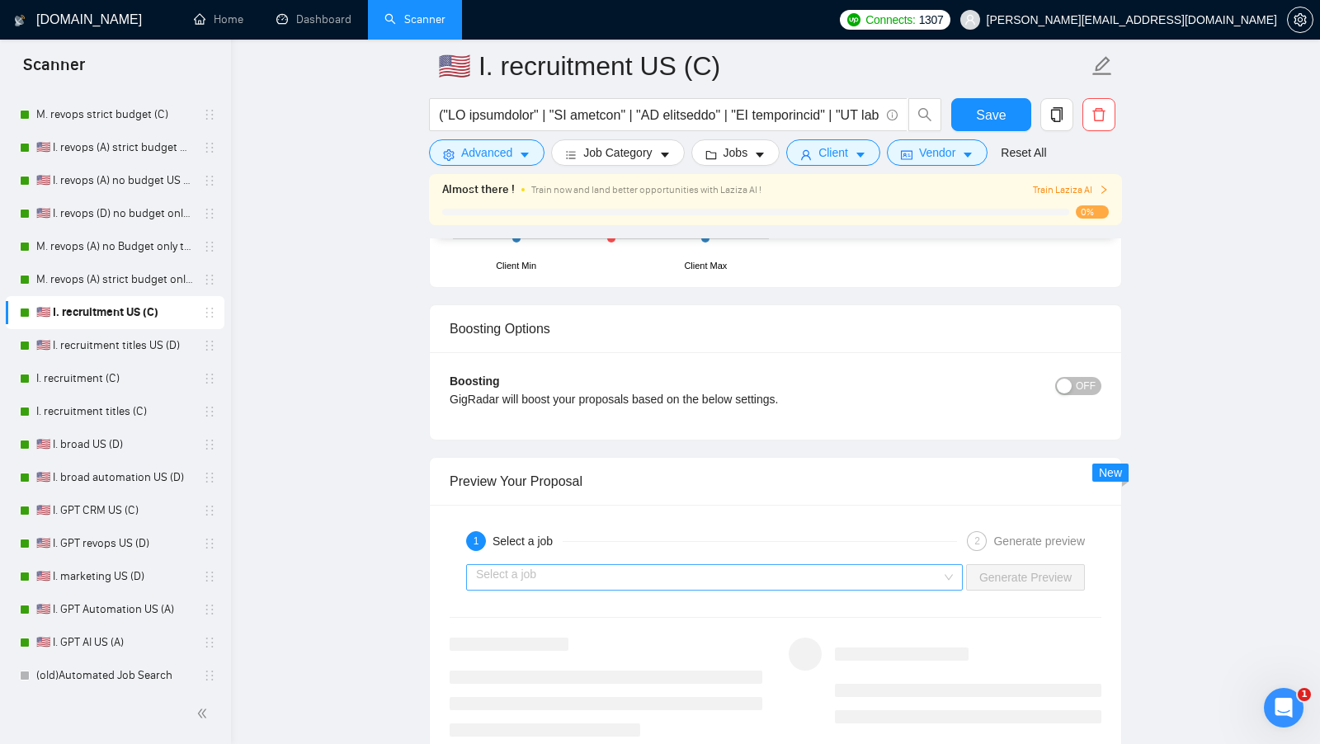
click at [931, 565] on input "search" at bounding box center [708, 577] width 465 height 25
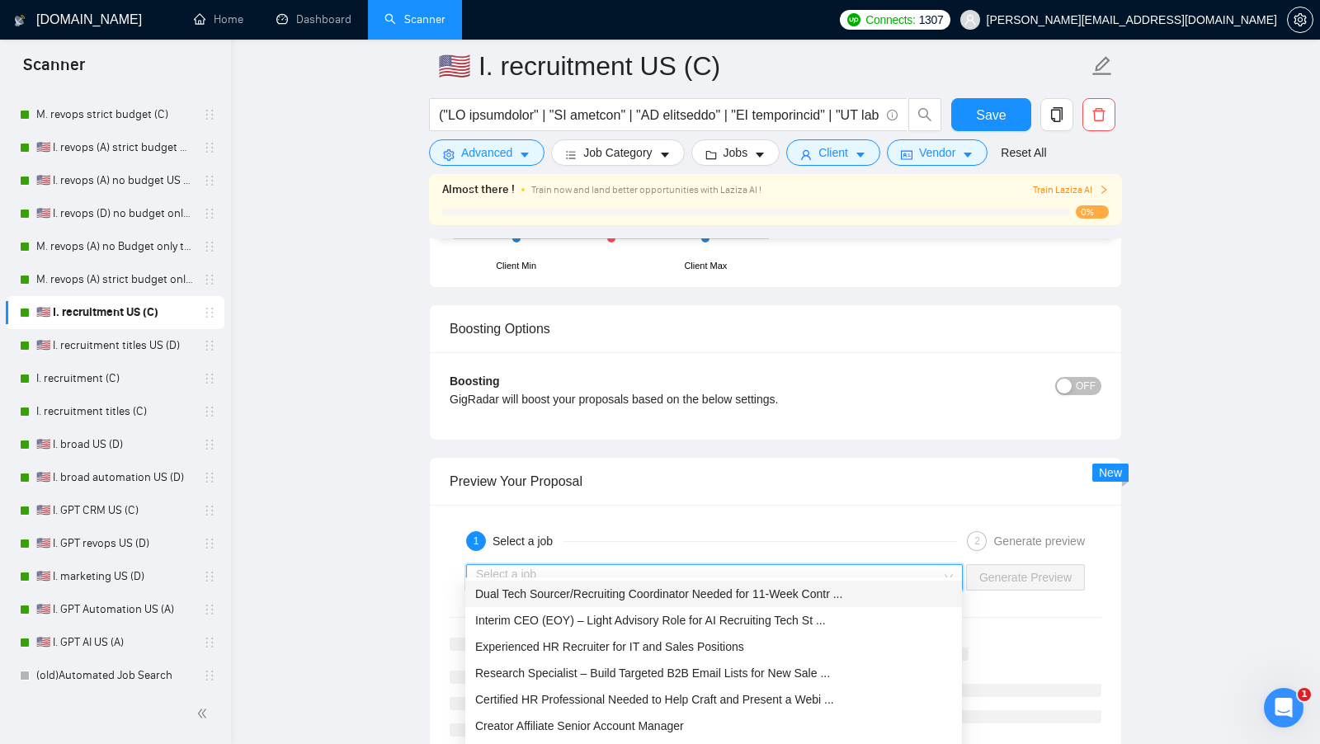
click at [796, 596] on span "Dual Tech Sourcer/Recruiting Coordinator Needed for 11-Week Contr ..." at bounding box center [658, 593] width 367 height 13
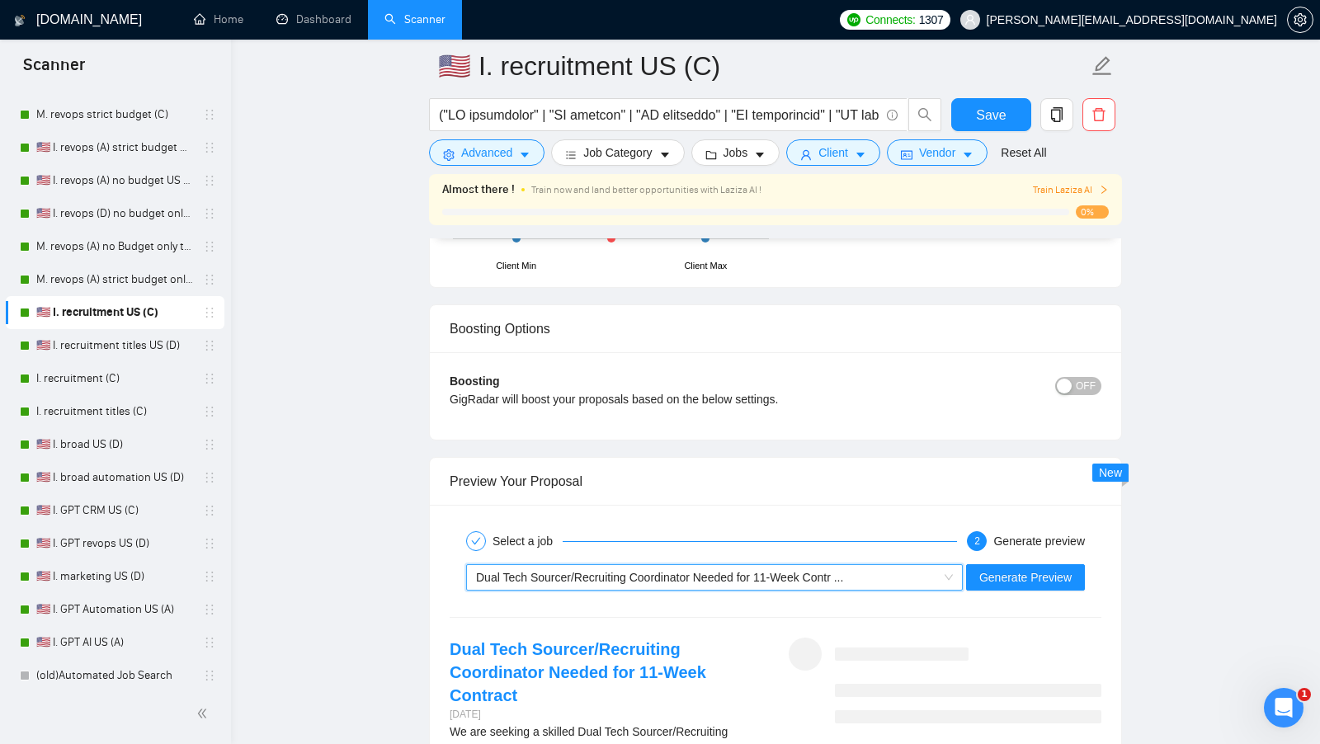
click at [1052, 538] on div "Select a job 2 Generate preview" at bounding box center [775, 541] width 652 height 33
click at [1034, 568] on span "Generate Preview" at bounding box center [1025, 577] width 92 height 18
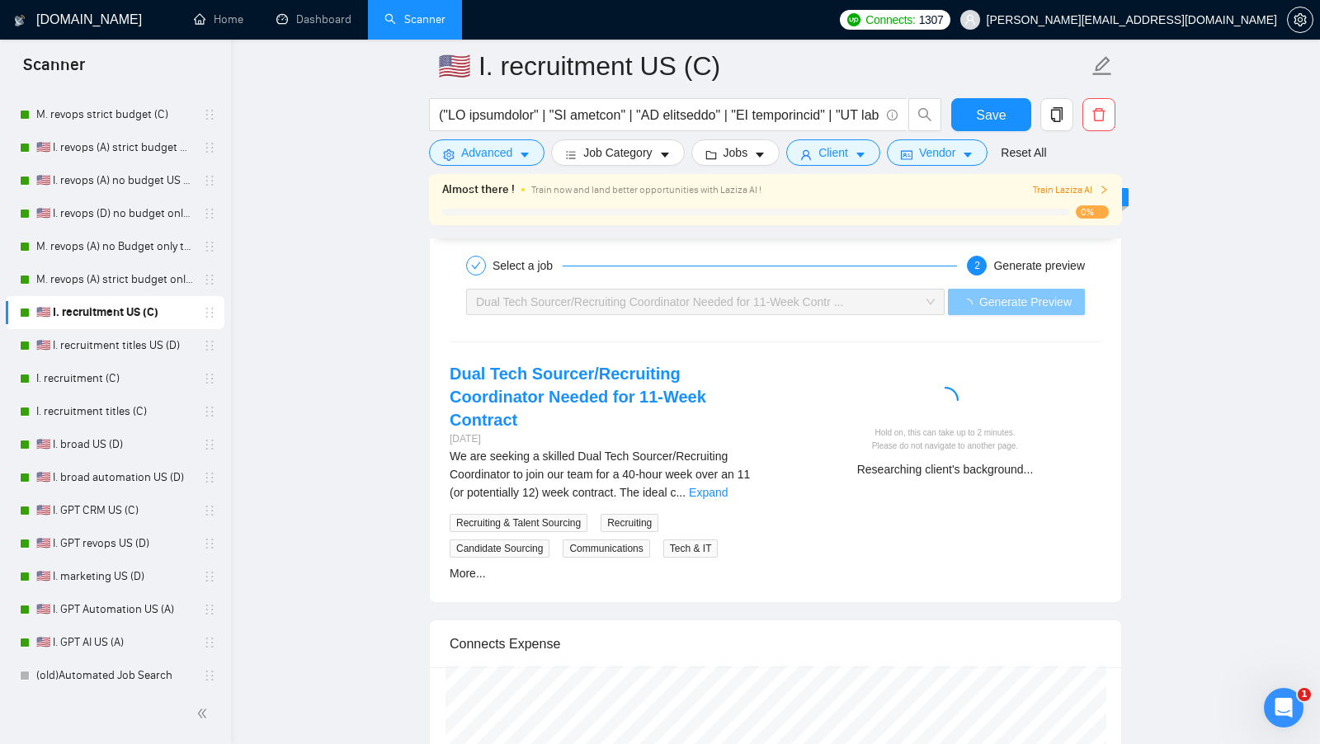
scroll to position [3099, 0]
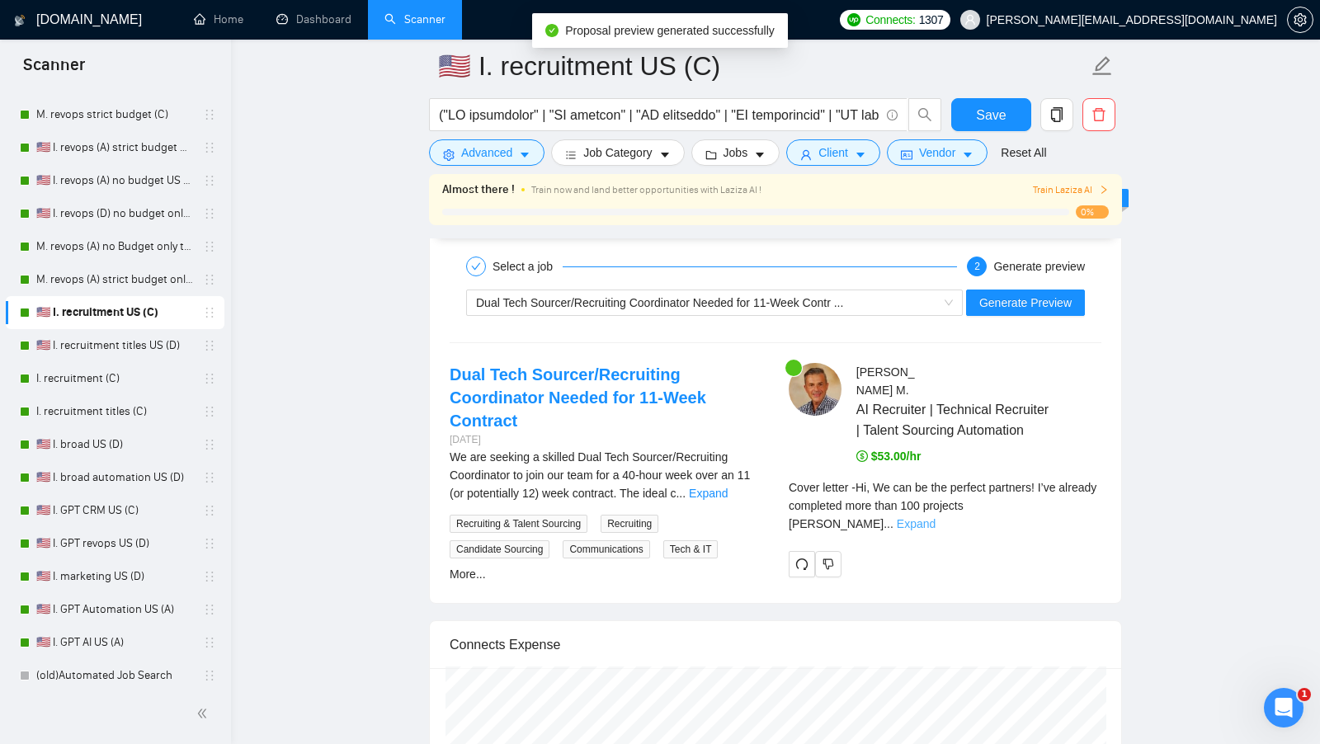
click at [935, 517] on link "Expand" at bounding box center [915, 523] width 39 height 13
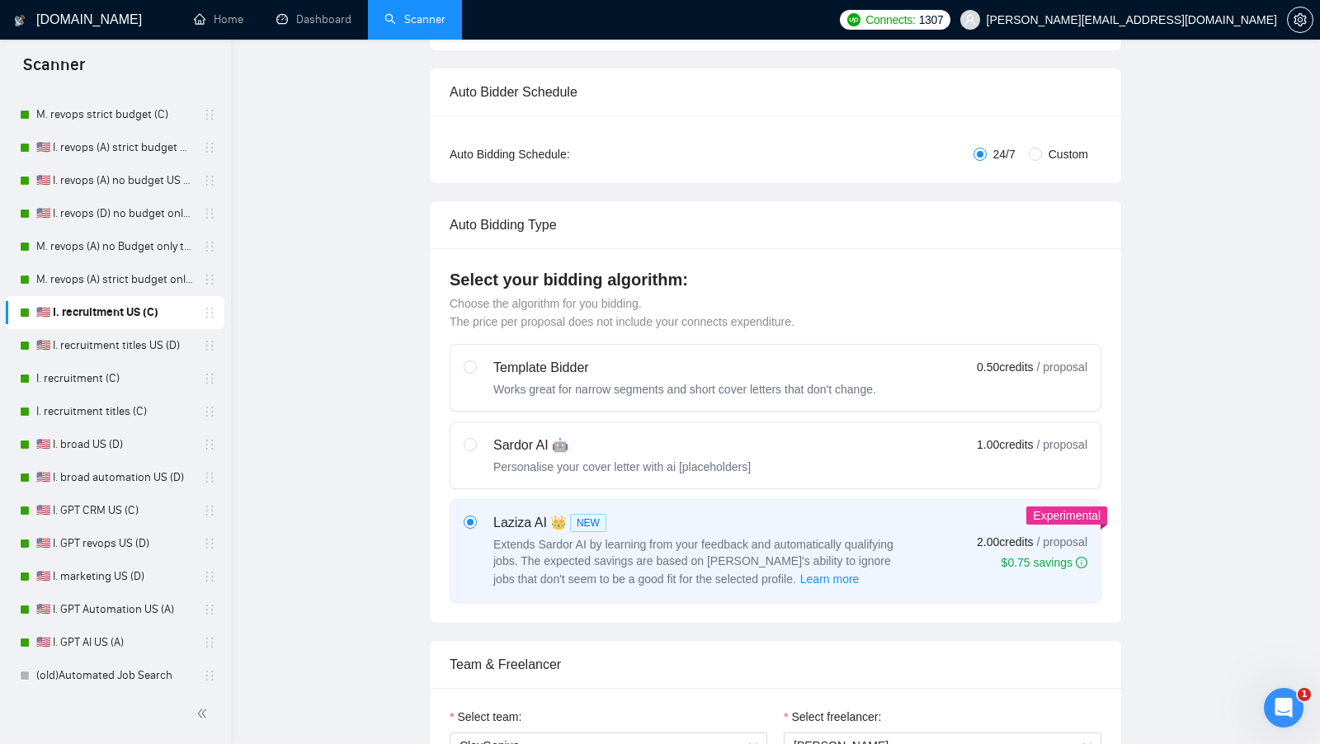
scroll to position [0, 0]
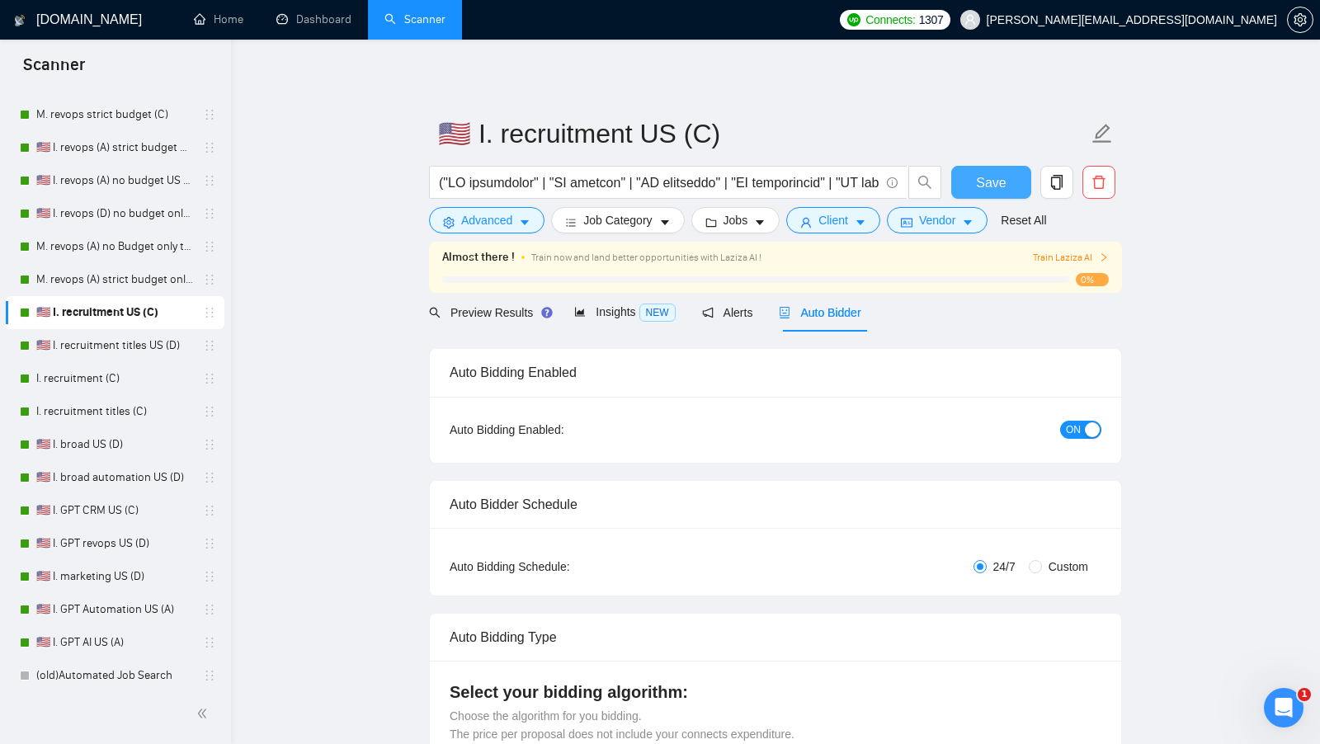
click at [999, 193] on button "Save" at bounding box center [991, 182] width 80 height 33
click at [308, 12] on link "Dashboard" at bounding box center [313, 19] width 75 height 14
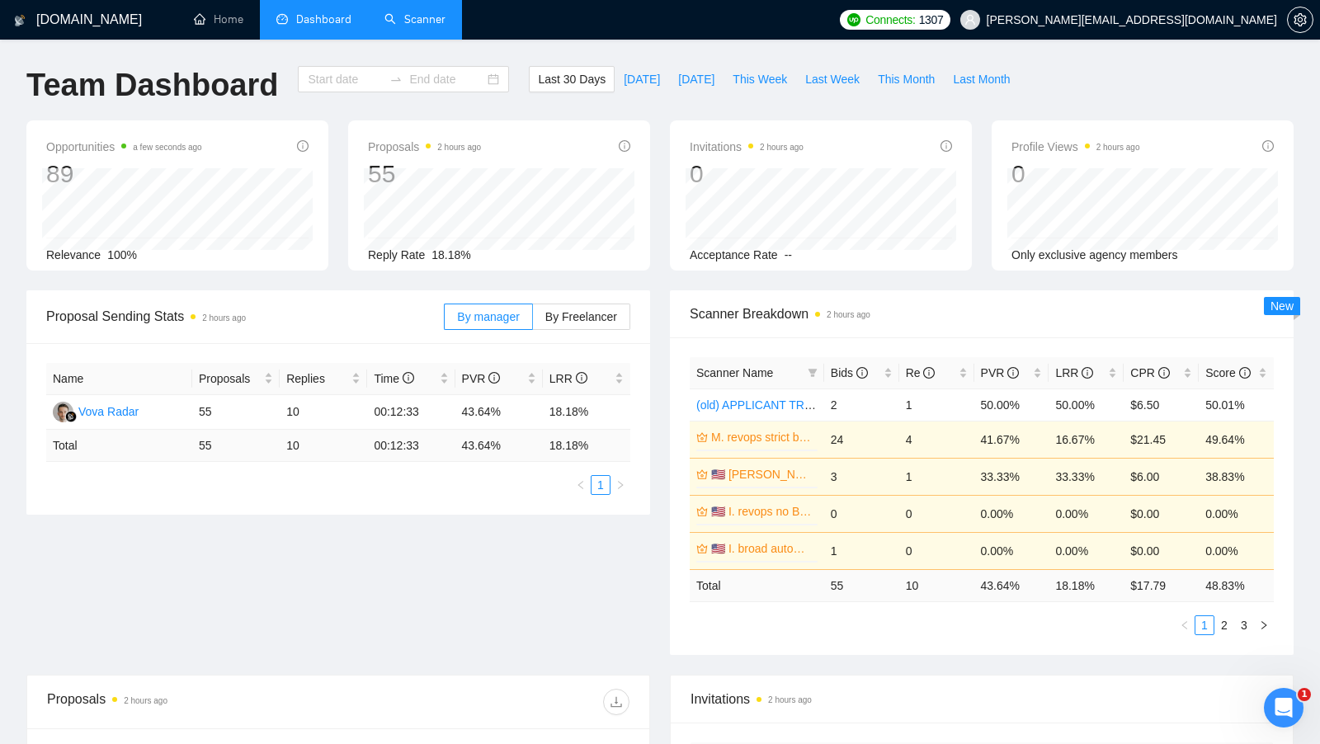
type input "[DATE]"
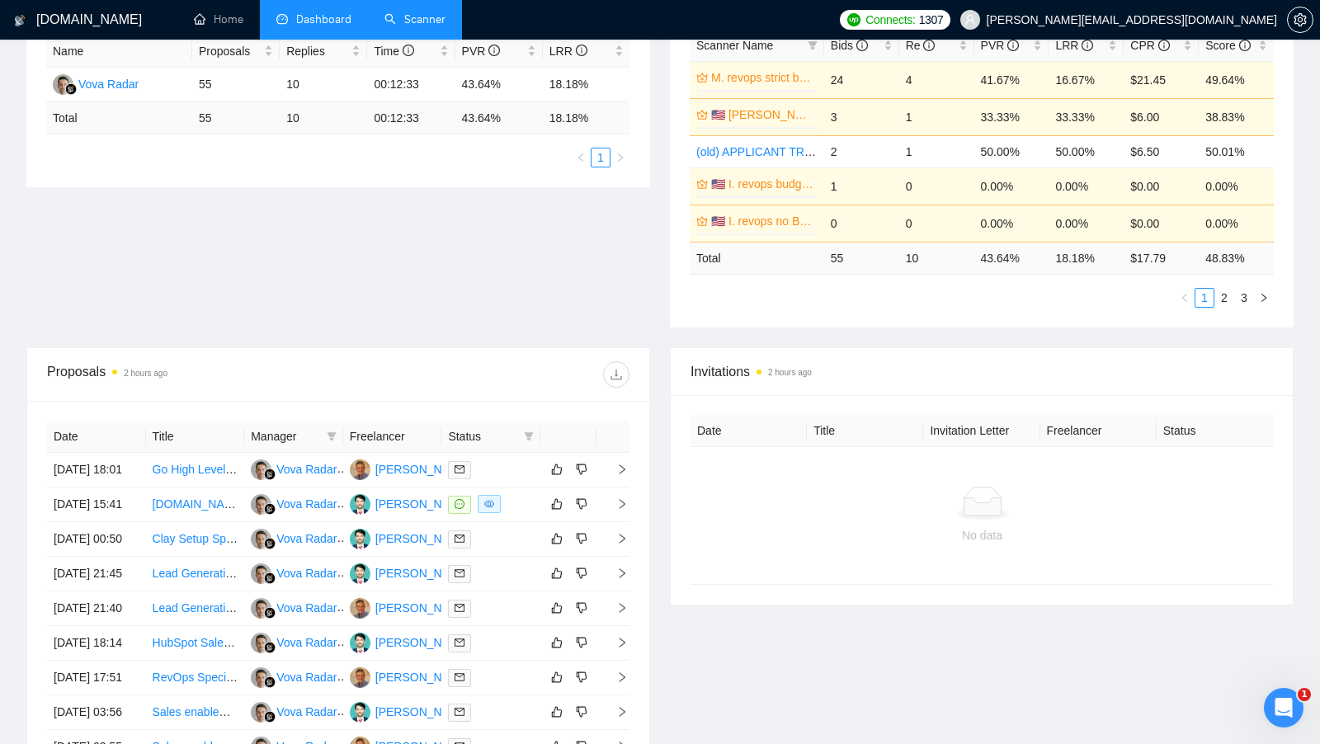
scroll to position [380, 0]
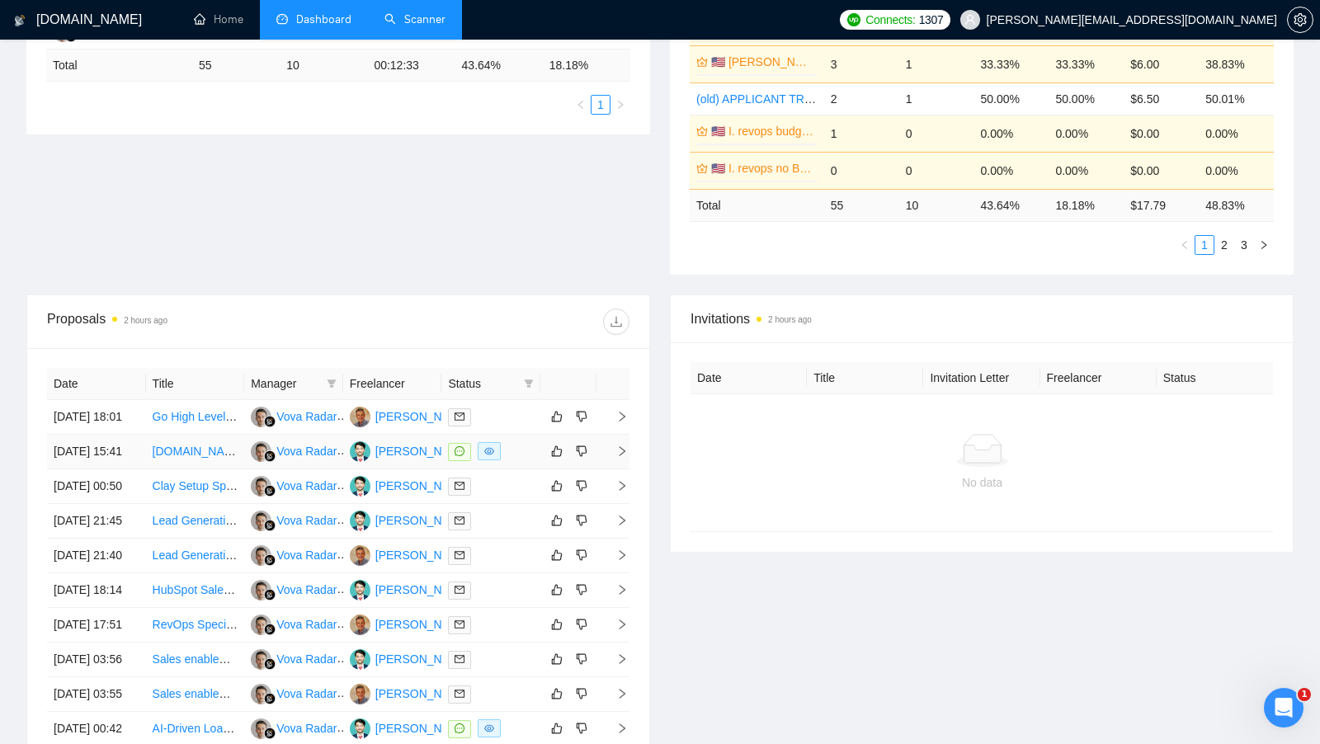
click at [534, 464] on td at bounding box center [490, 452] width 99 height 35
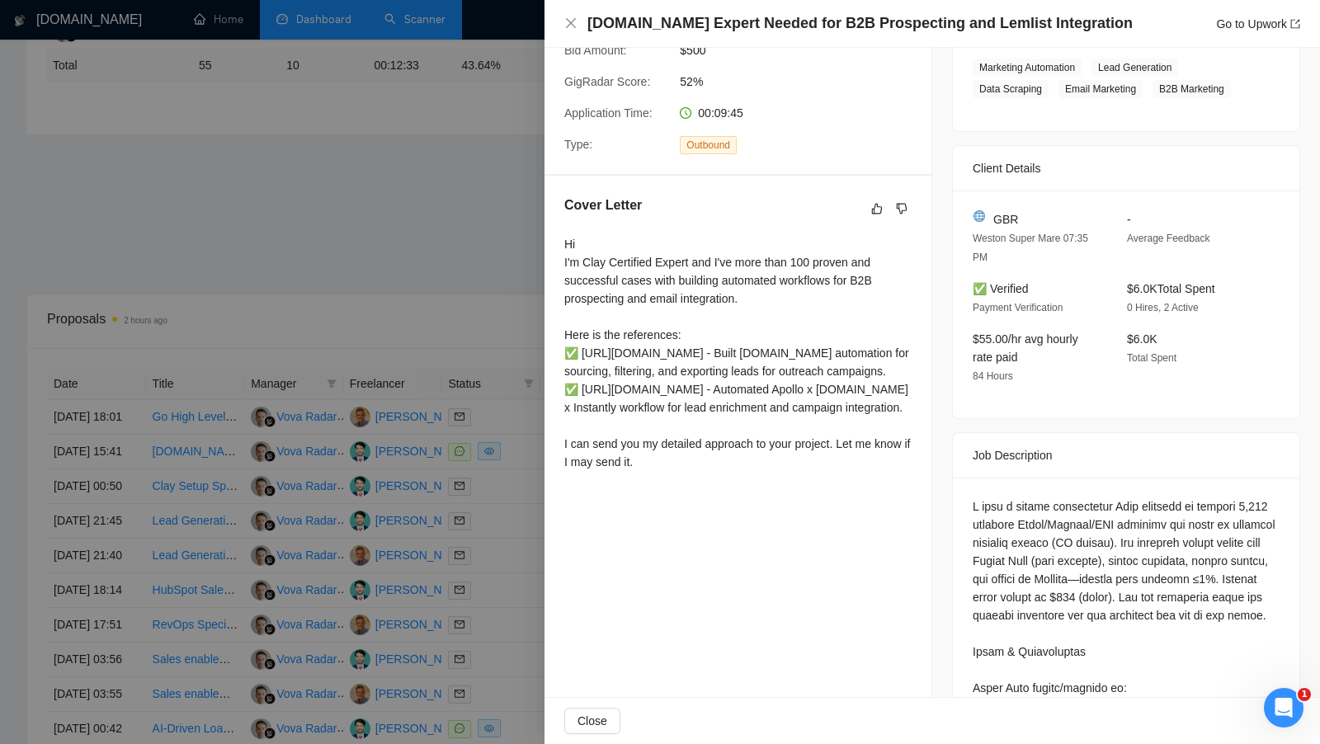
scroll to position [386, 0]
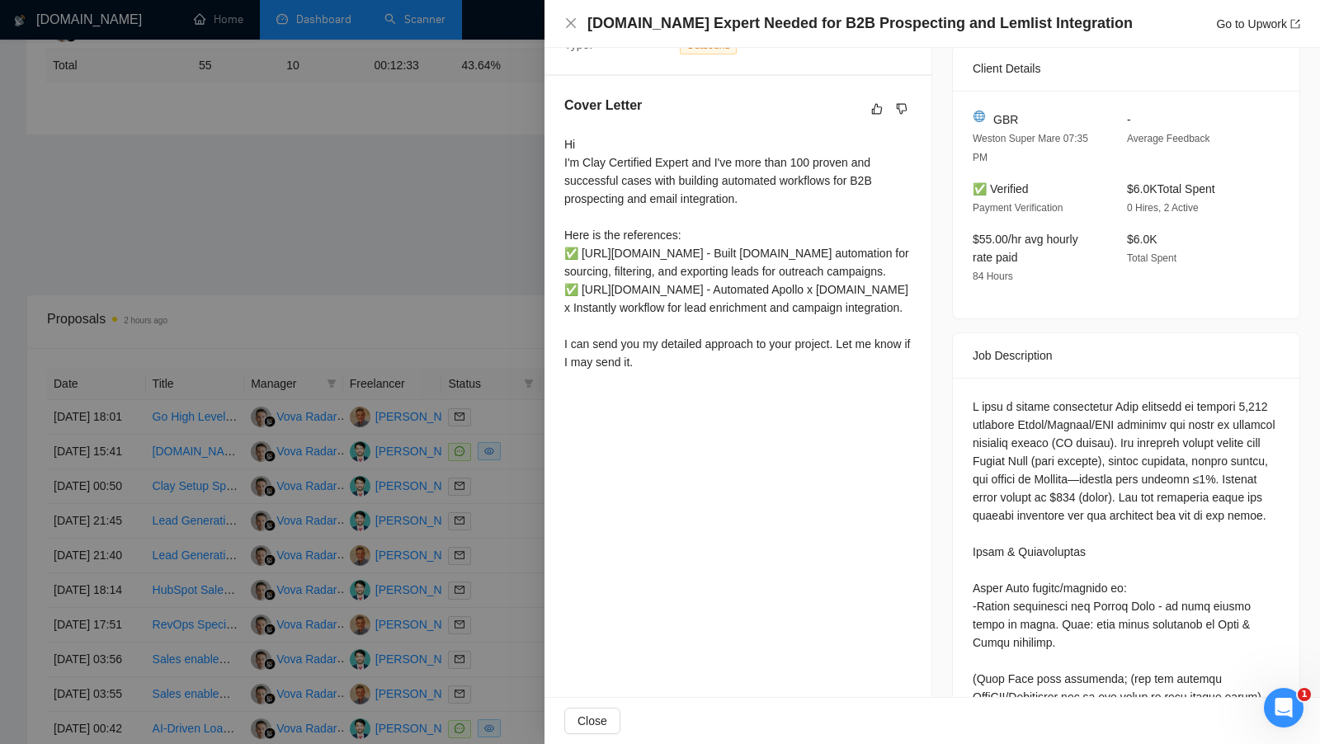
click at [527, 518] on div at bounding box center [660, 372] width 1320 height 744
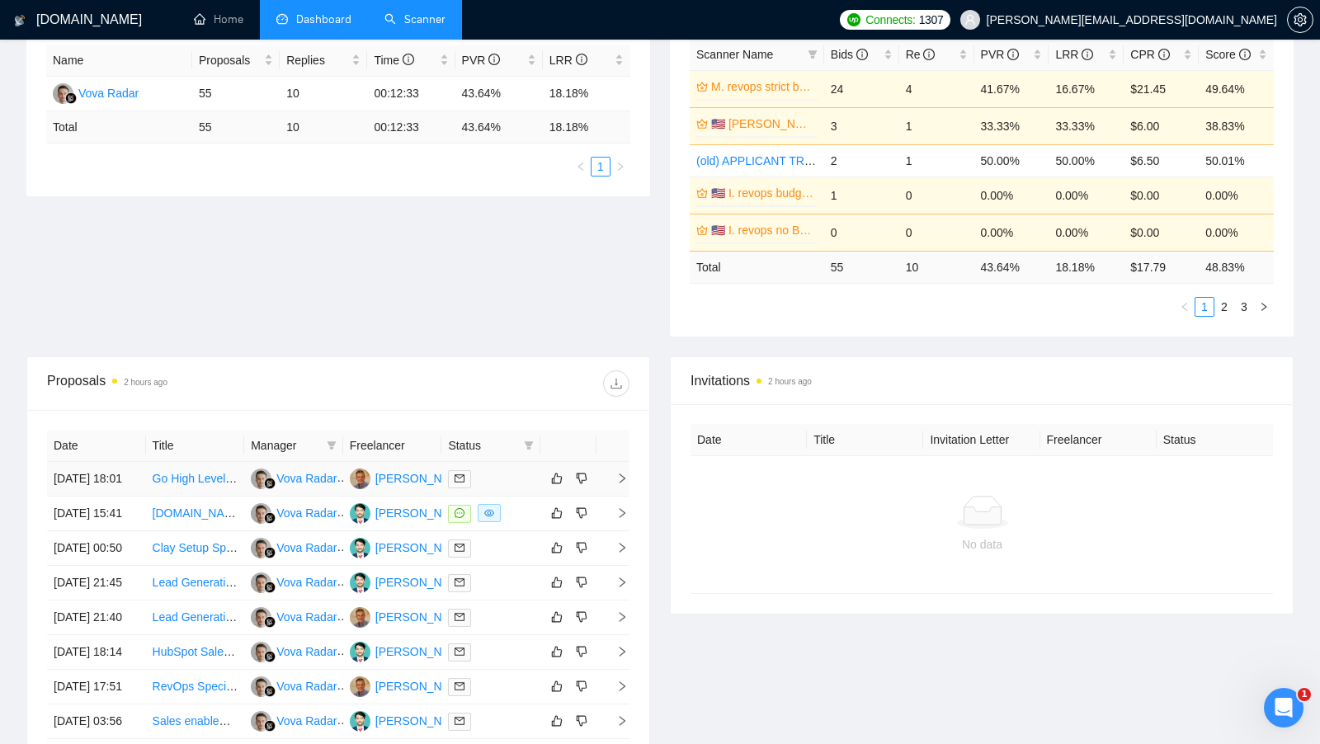
scroll to position [300, 0]
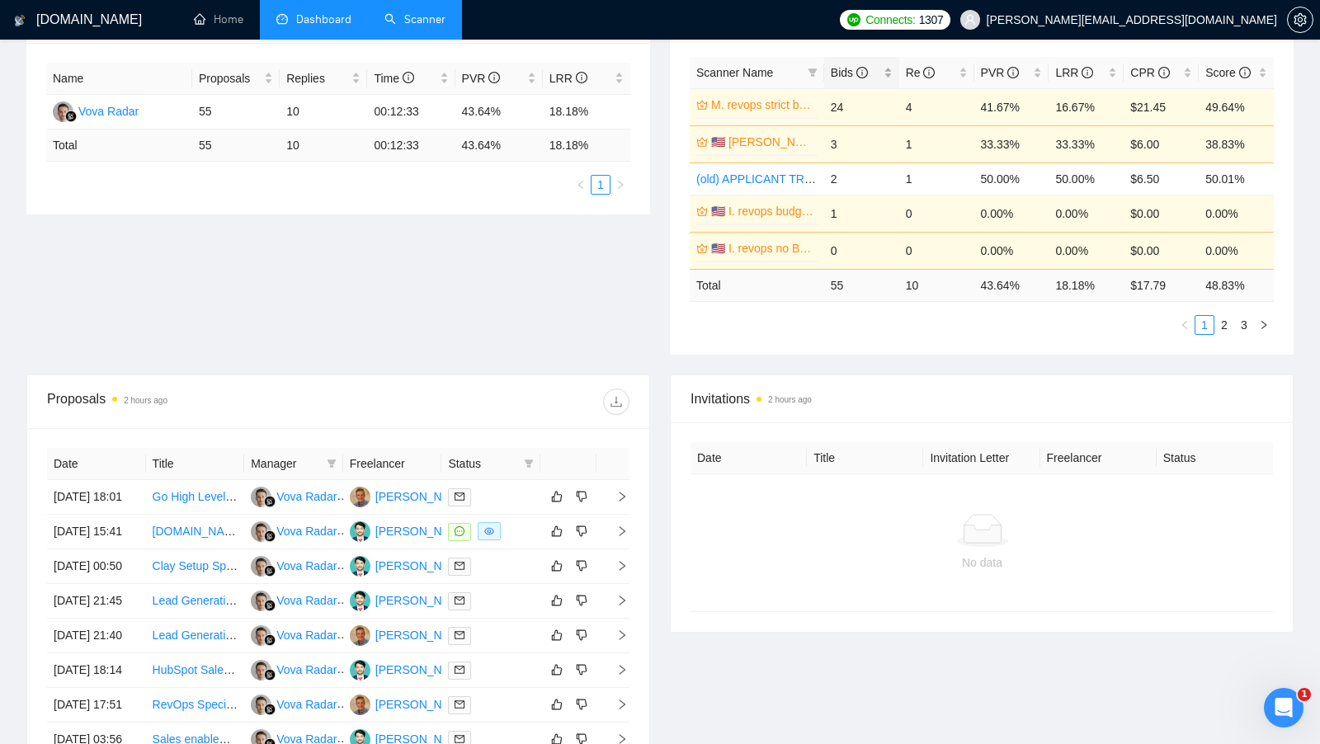
click at [889, 68] on div "Bids" at bounding box center [862, 73] width 62 height 18
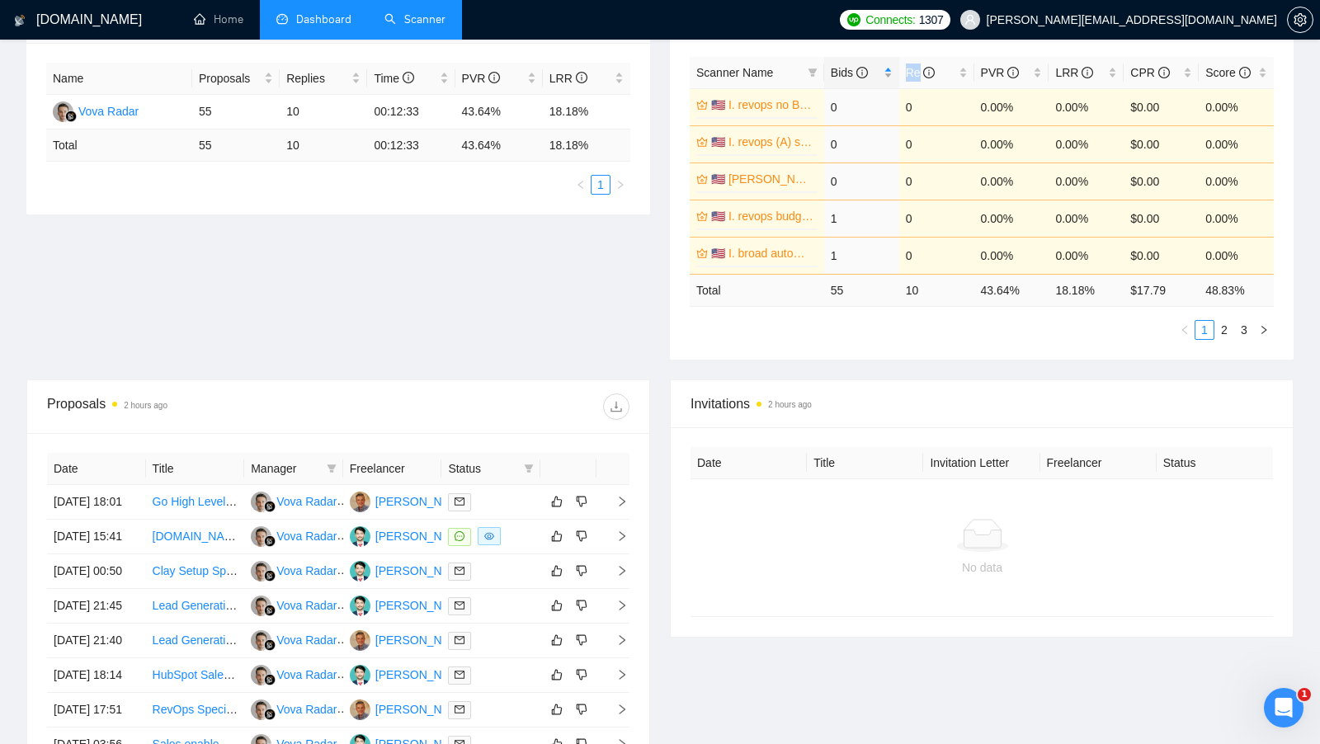
click at [889, 68] on div "Bids" at bounding box center [862, 73] width 62 height 18
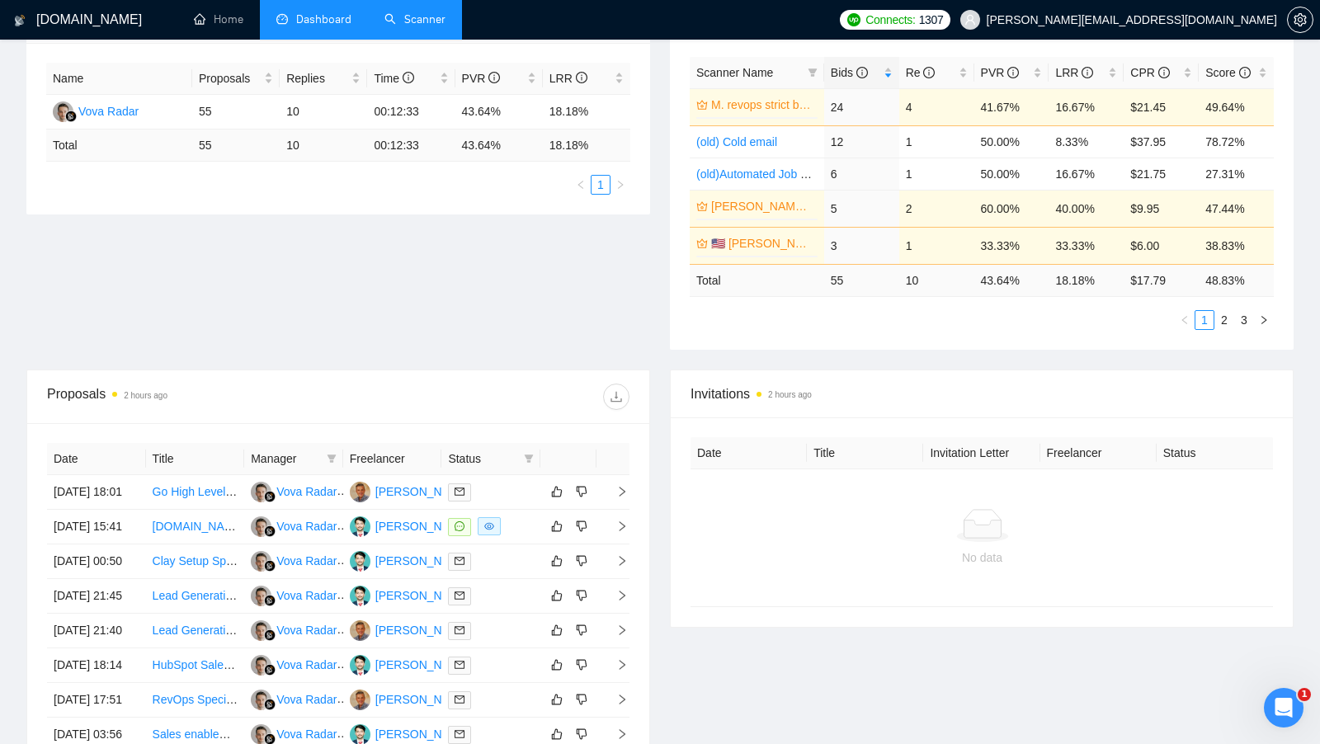
click at [565, 294] on div "Proposal Sending Stats 2 hours ago By manager By Freelancer Name Proposals Repl…" at bounding box center [659, 179] width 1287 height 379
click at [562, 313] on div "Proposal Sending Stats 2 hours ago By manager By Freelancer Name Proposals Repl…" at bounding box center [659, 179] width 1287 height 379
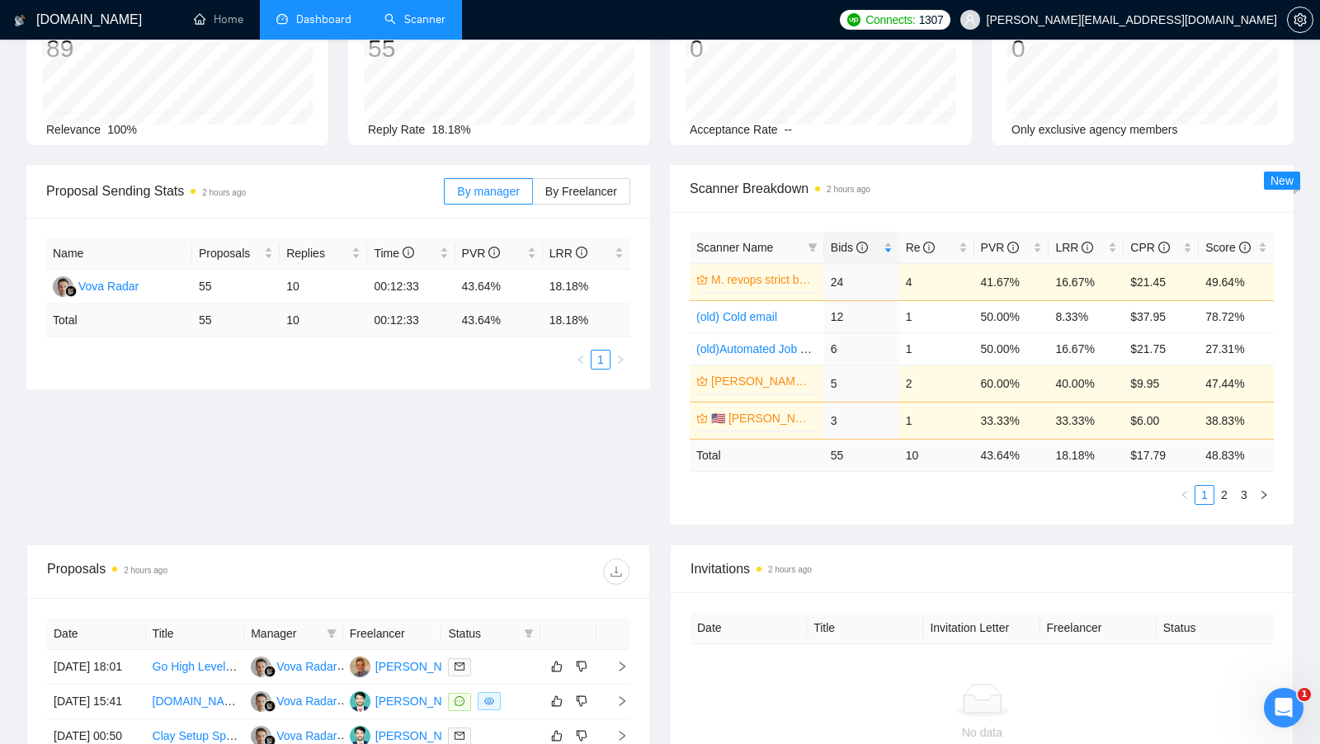
scroll to position [303, 0]
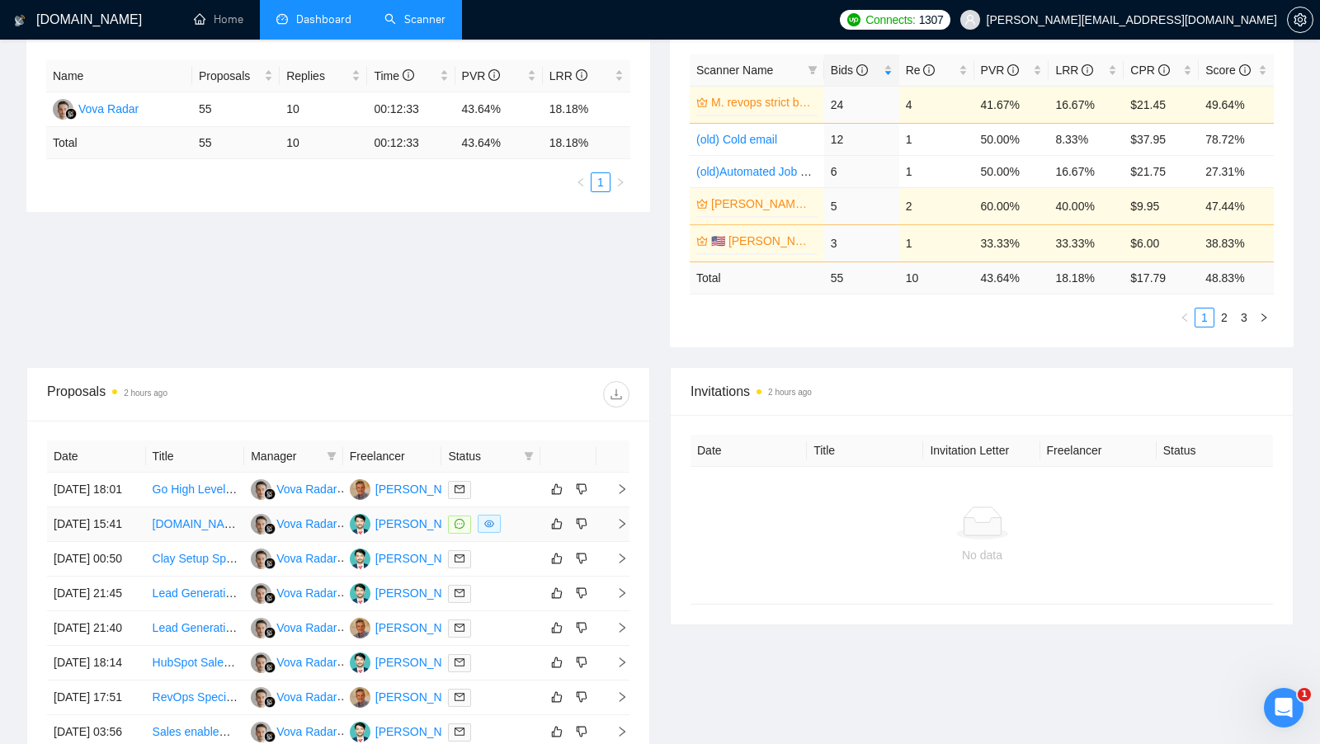
click at [532, 534] on div at bounding box center [491, 524] width 86 height 19
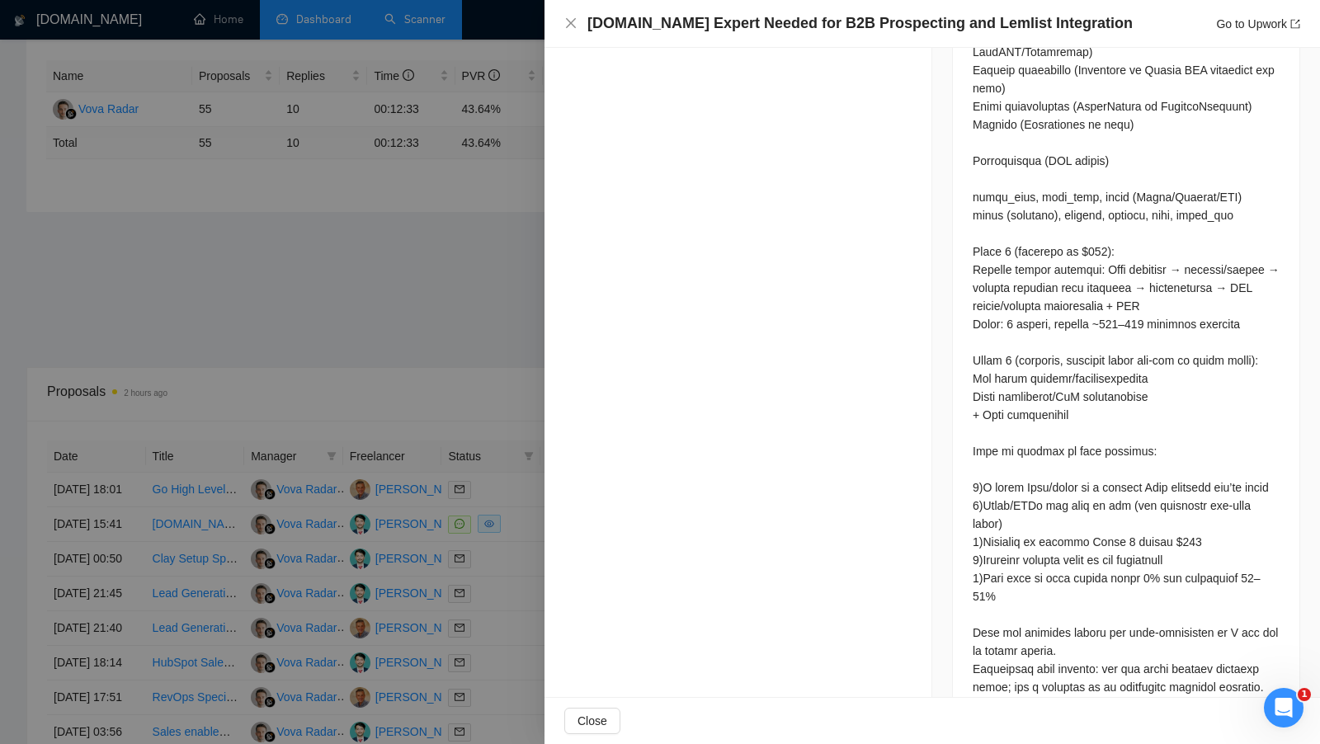
scroll to position [2216, 0]
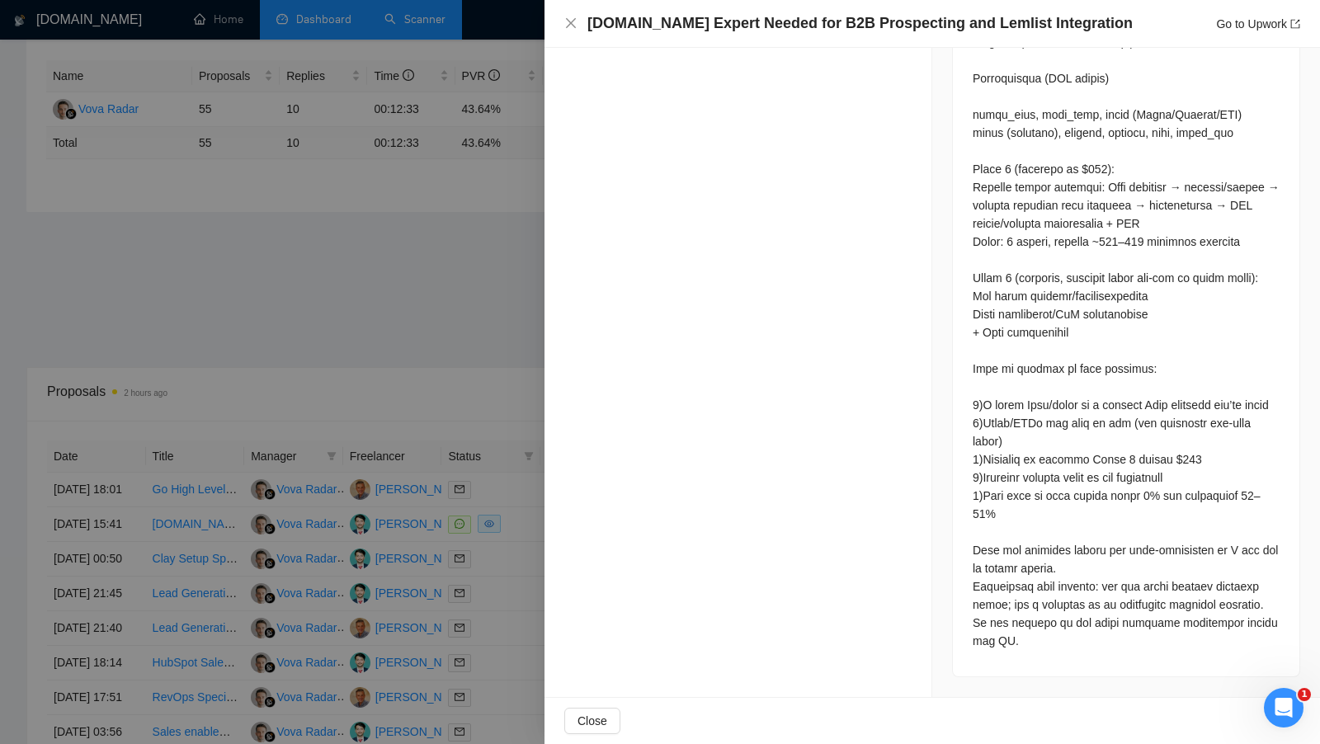
click at [351, 363] on div at bounding box center [660, 372] width 1320 height 744
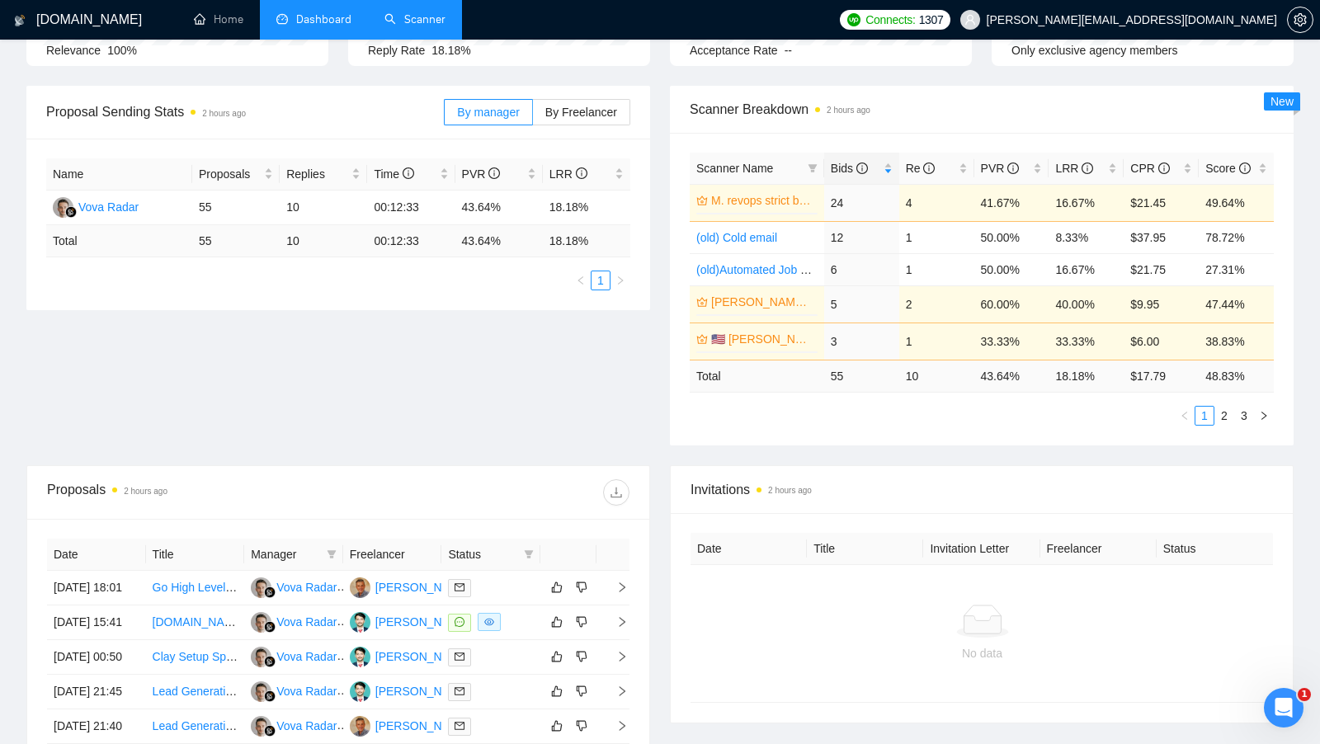
scroll to position [129, 0]
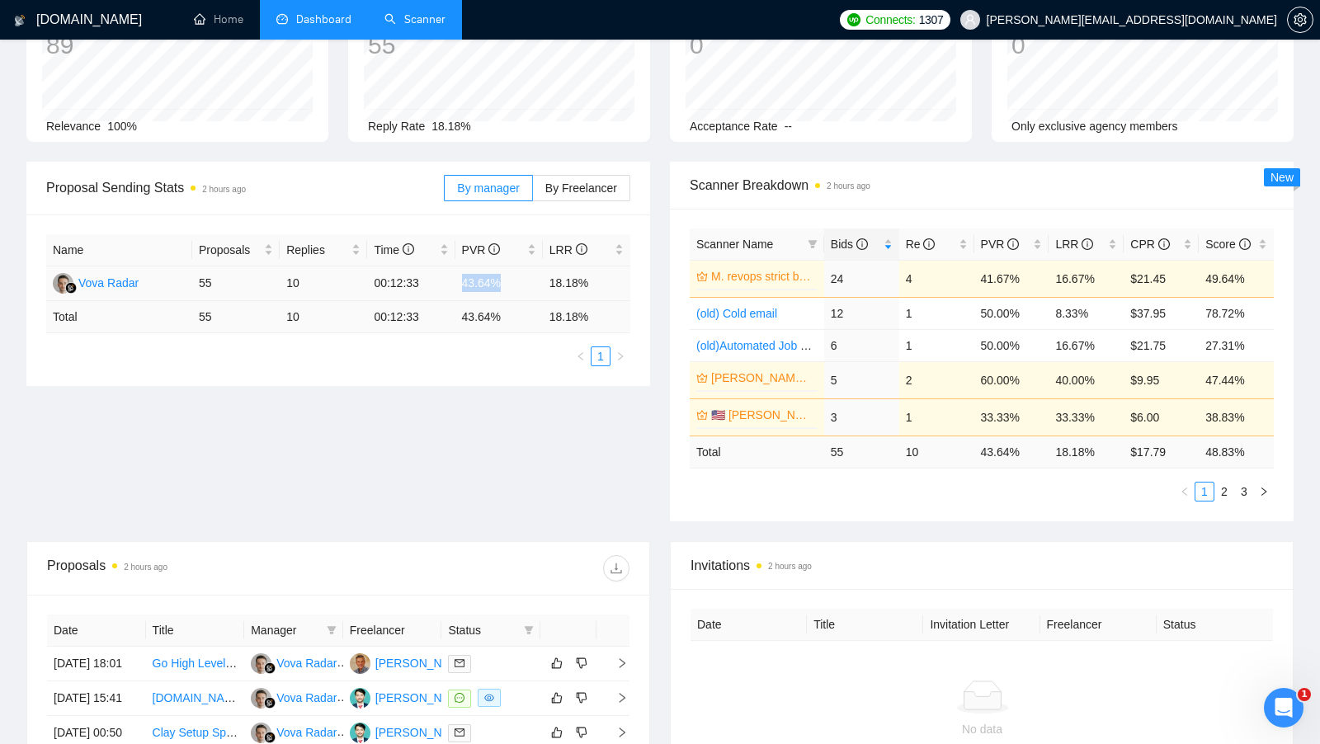
drag, startPoint x: 458, startPoint y: 284, endPoint x: 511, endPoint y: 284, distance: 52.8
click at [511, 284] on td "43.64%" at bounding box center [498, 283] width 87 height 35
click at [560, 288] on td "18.18%" at bounding box center [586, 283] width 87 height 35
drag, startPoint x: 543, startPoint y: 281, endPoint x: 632, endPoint y: 281, distance: 89.1
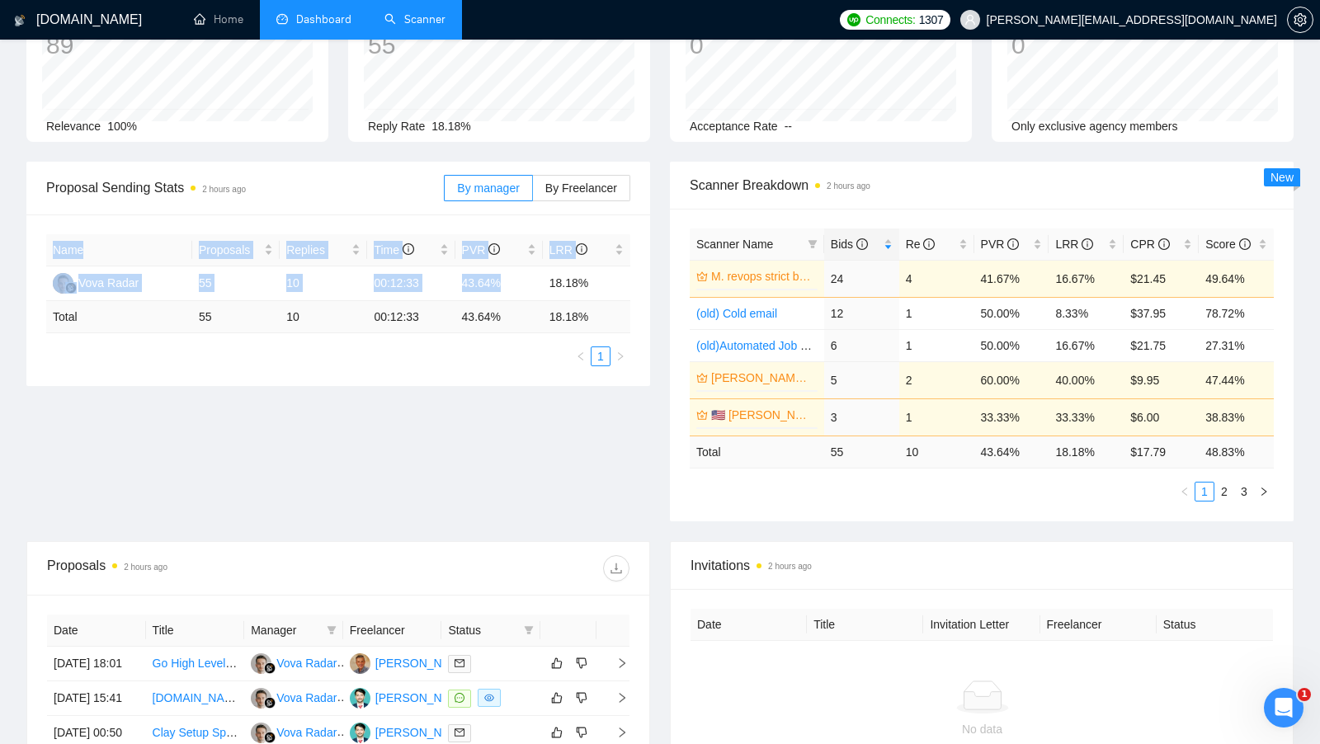
click at [632, 281] on div "Name Proposals Replies Time PVR LRR Vova Radar 55 10 00:12:33 43.64% 18.18% Tot…" at bounding box center [337, 300] width 623 height 172
click at [633, 281] on div "Name Proposals Replies Time PVR LRR Vova Radar 55 10 00:12:33 43.64% 18.18% Tot…" at bounding box center [337, 300] width 623 height 172
drag, startPoint x: 592, startPoint y: 281, endPoint x: 531, endPoint y: 281, distance: 61.0
click at [531, 281] on tr "Vova Radar 55 10 00:12:33 43.64% 18.18%" at bounding box center [338, 283] width 584 height 35
click at [531, 281] on td "43.64%" at bounding box center [498, 283] width 87 height 35
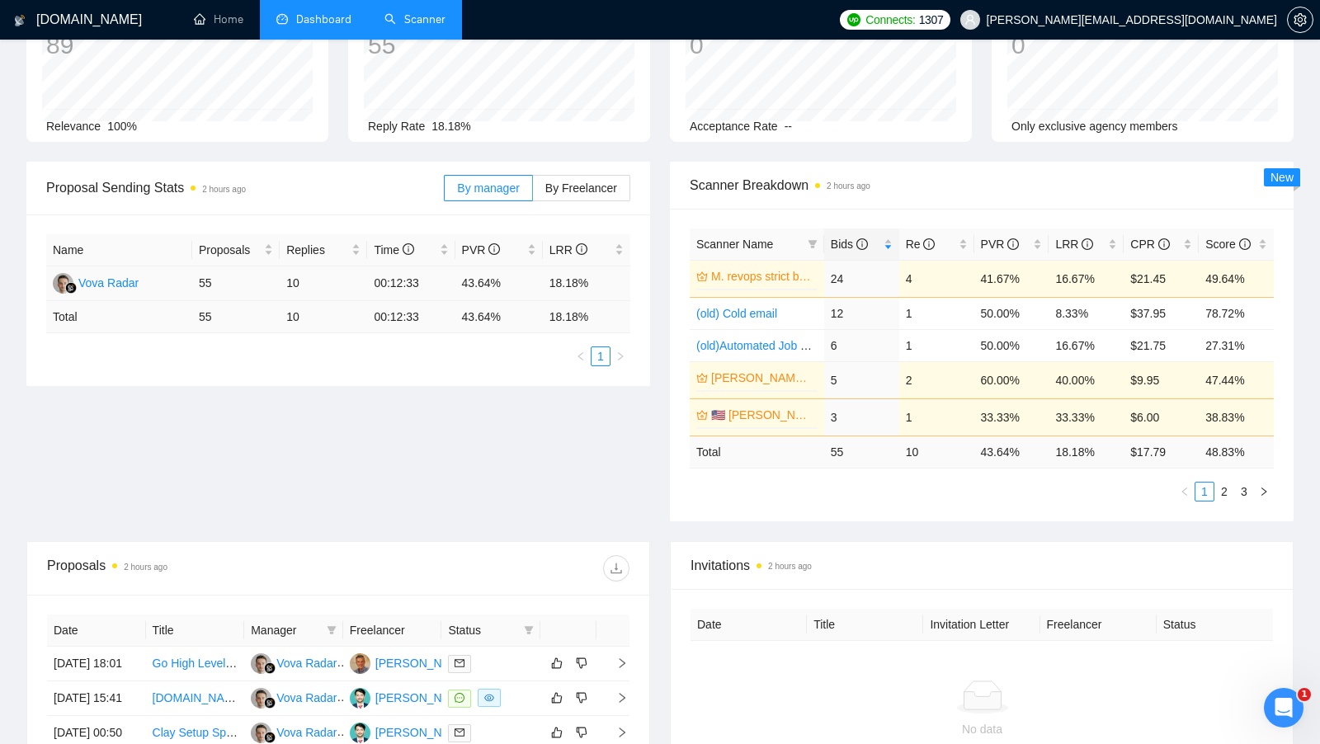
scroll to position [0, 0]
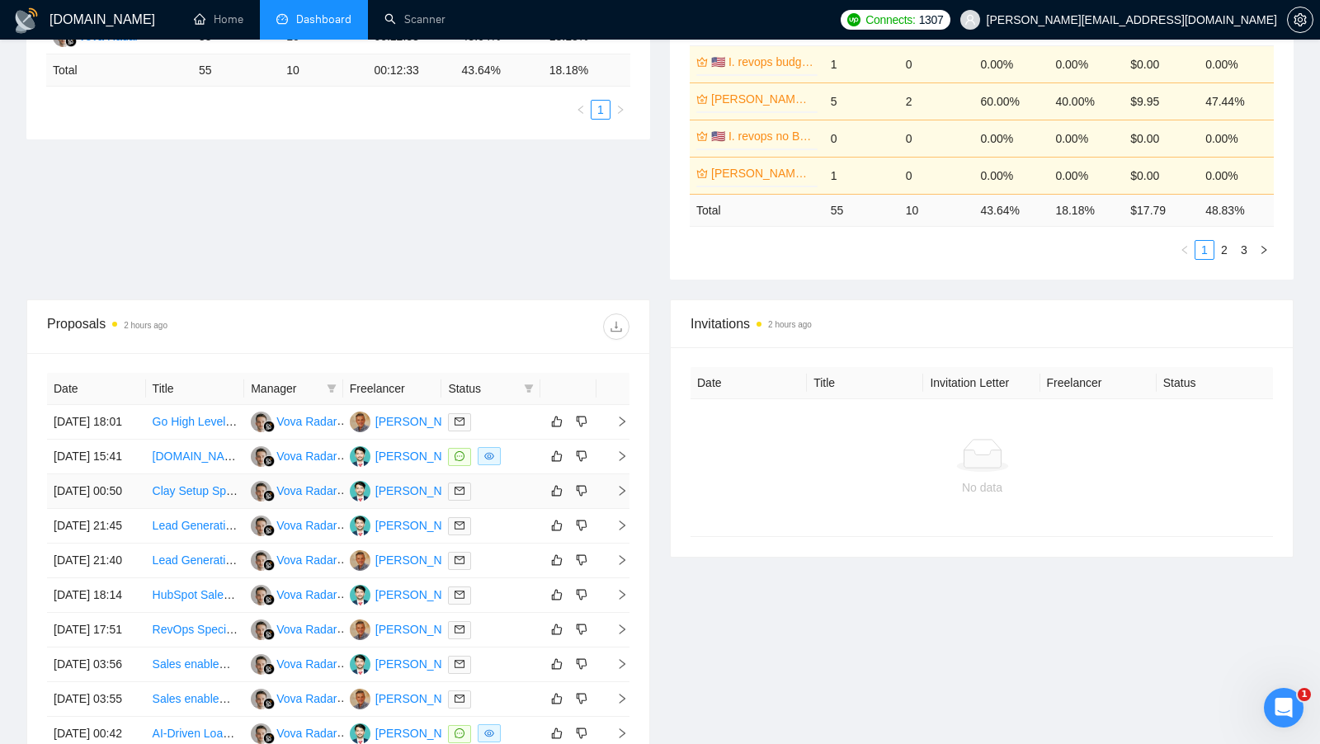
scroll to position [374, 0]
click at [519, 441] on td at bounding box center [490, 424] width 99 height 35
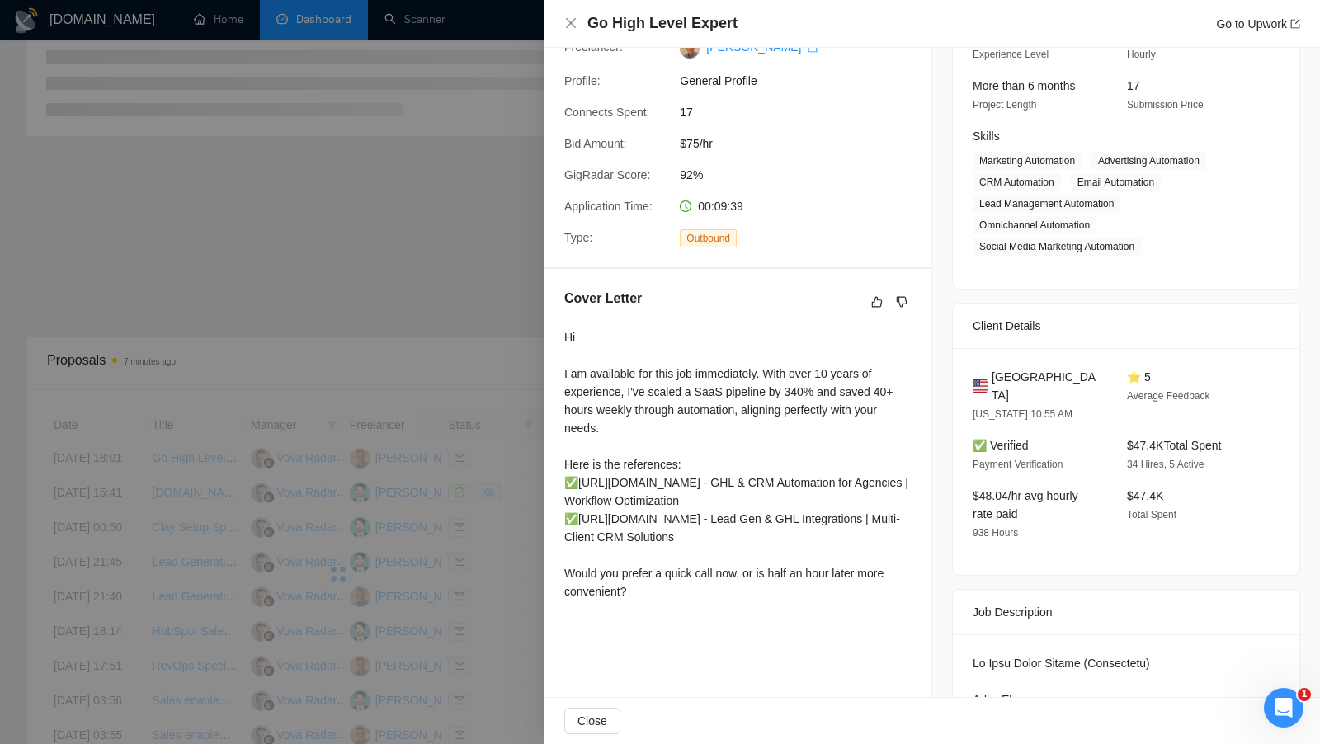
scroll to position [190, 0]
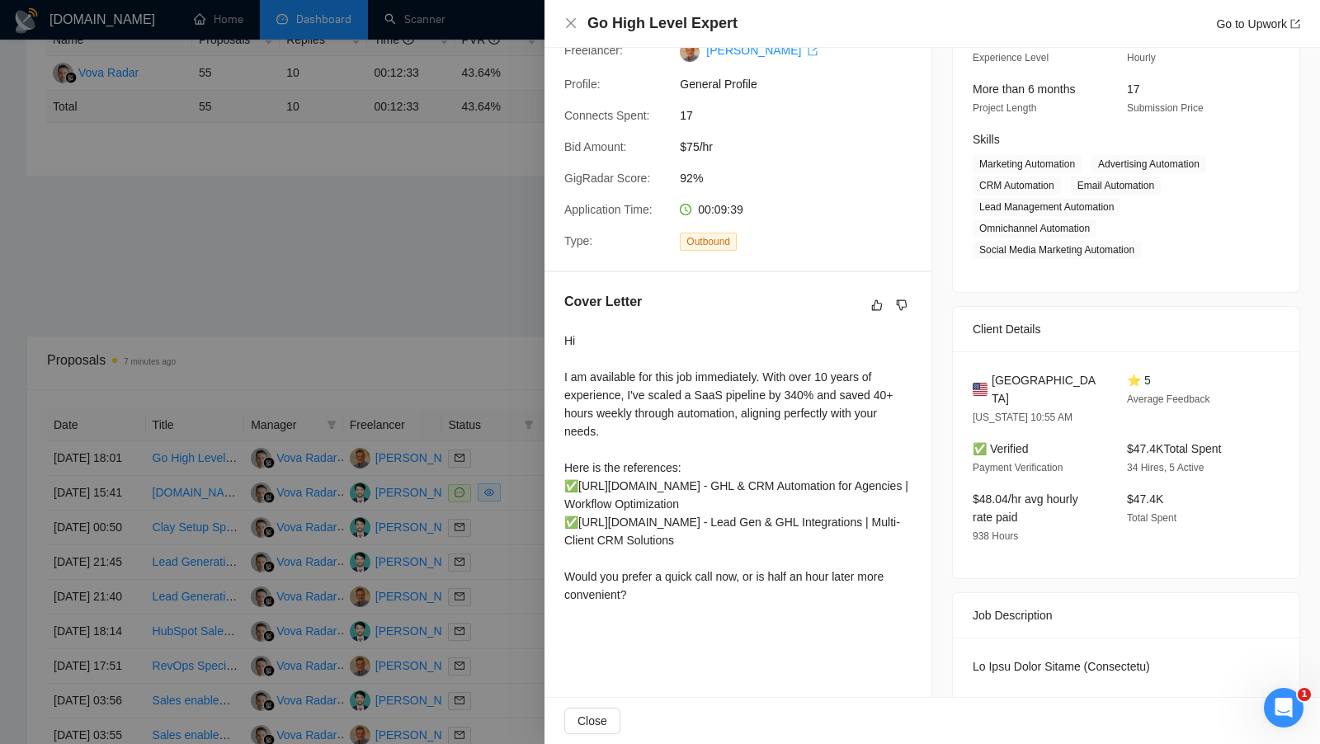
click at [441, 363] on div at bounding box center [660, 372] width 1320 height 744
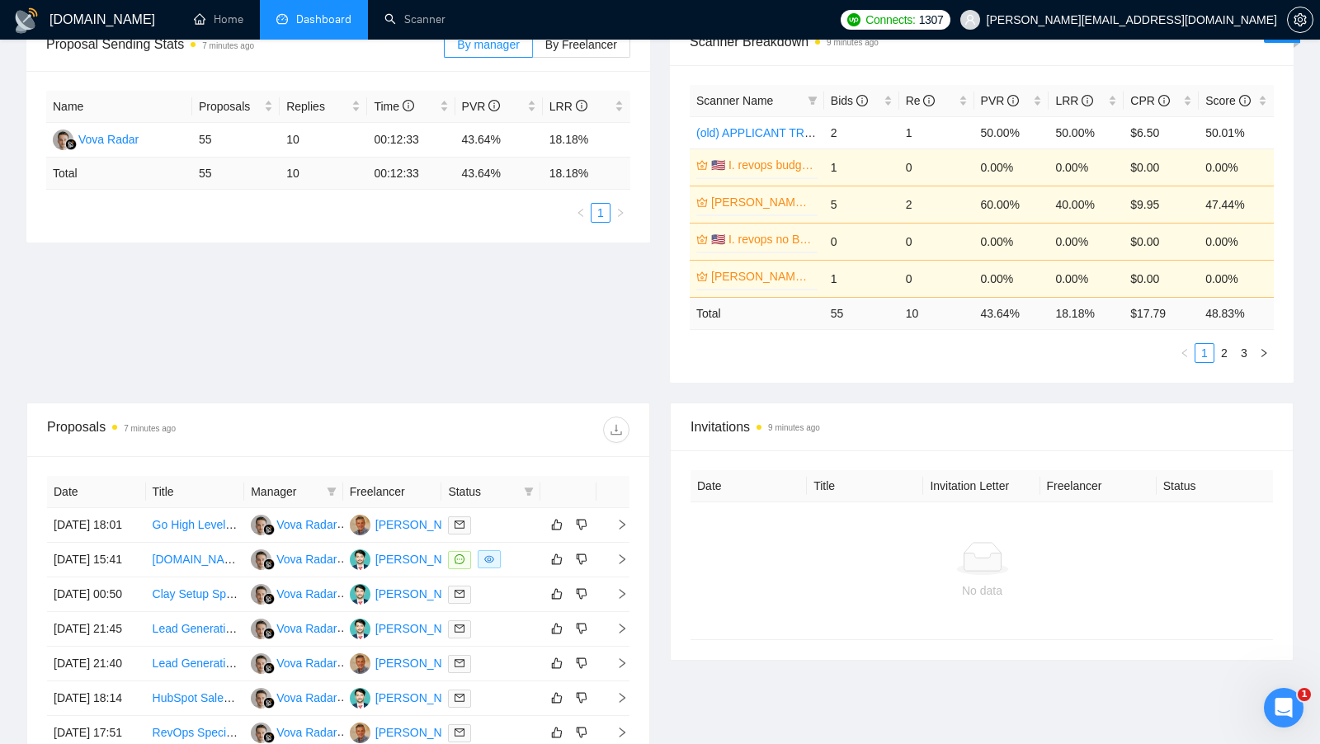
scroll to position [294, 0]
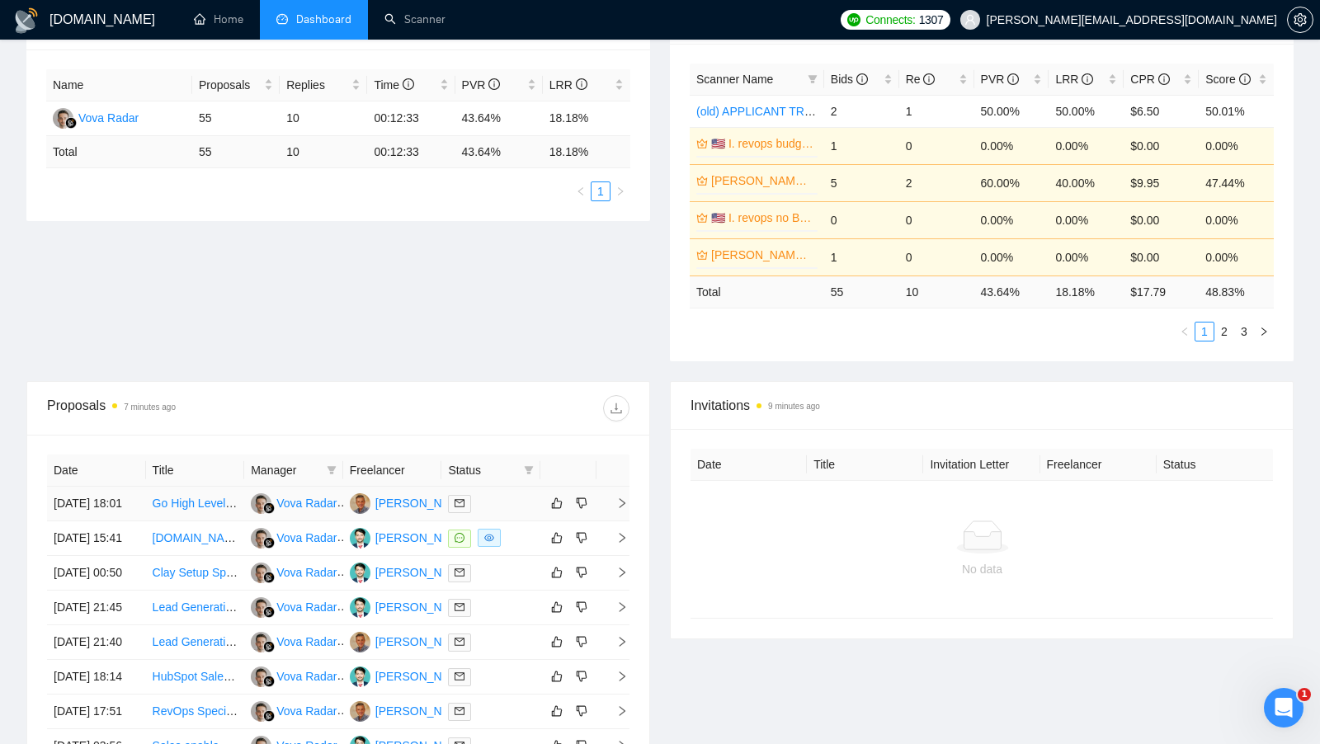
click at [519, 487] on td at bounding box center [490, 504] width 99 height 35
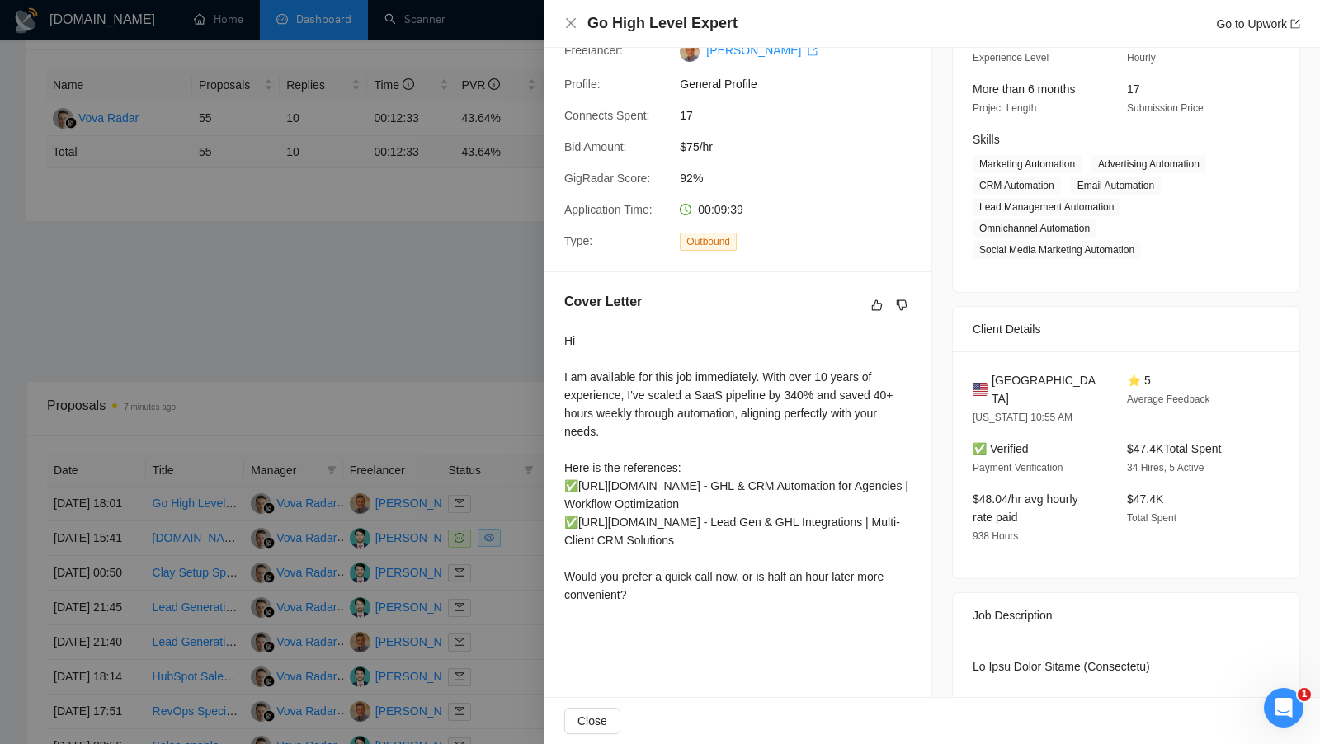
click at [519, 486] on div at bounding box center [660, 372] width 1320 height 744
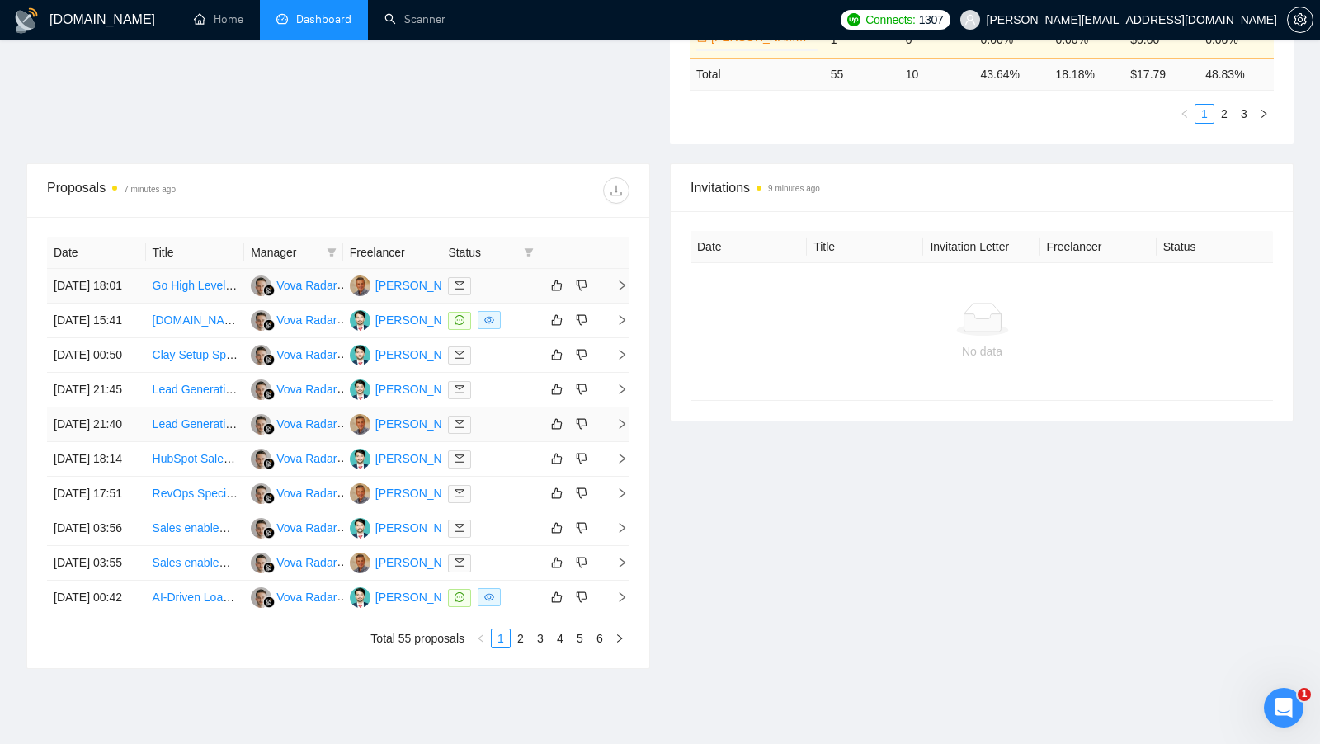
scroll to position [512, 0]
click at [512, 337] on td at bounding box center [490, 320] width 99 height 35
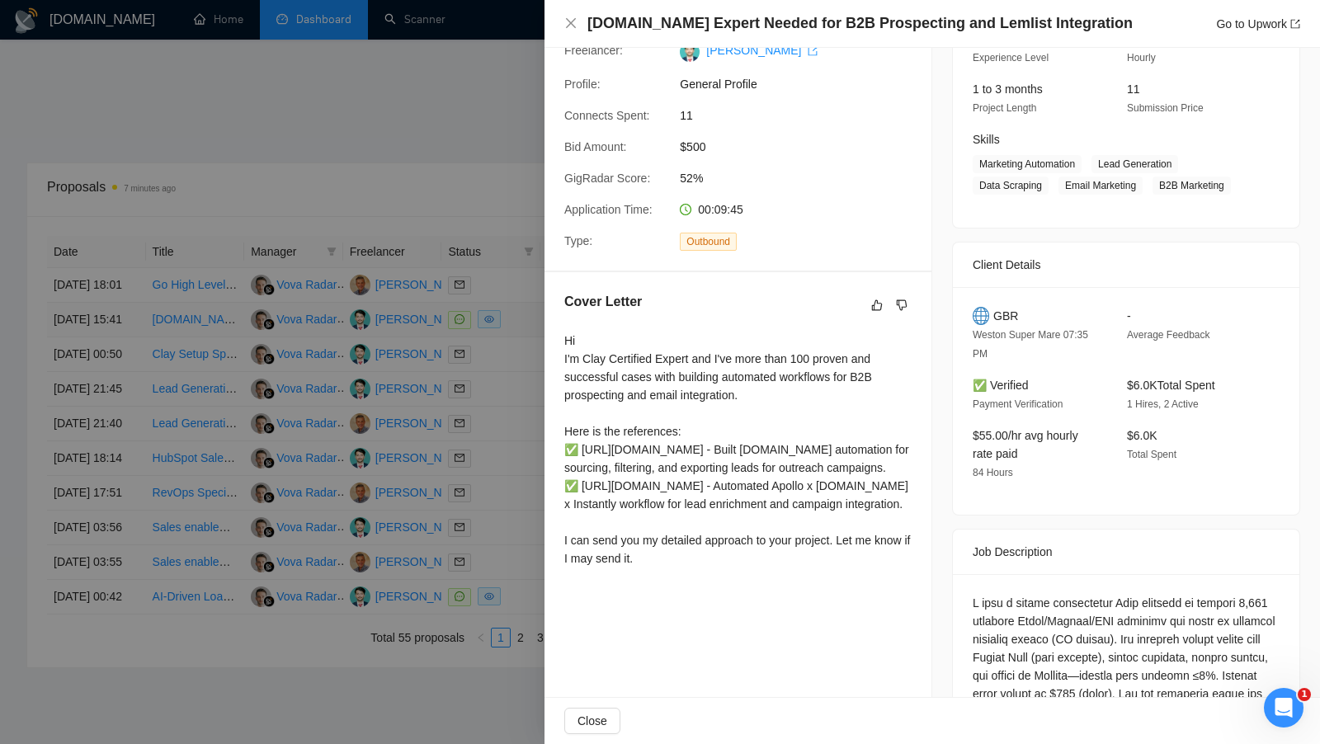
click at [513, 354] on div at bounding box center [660, 372] width 1320 height 744
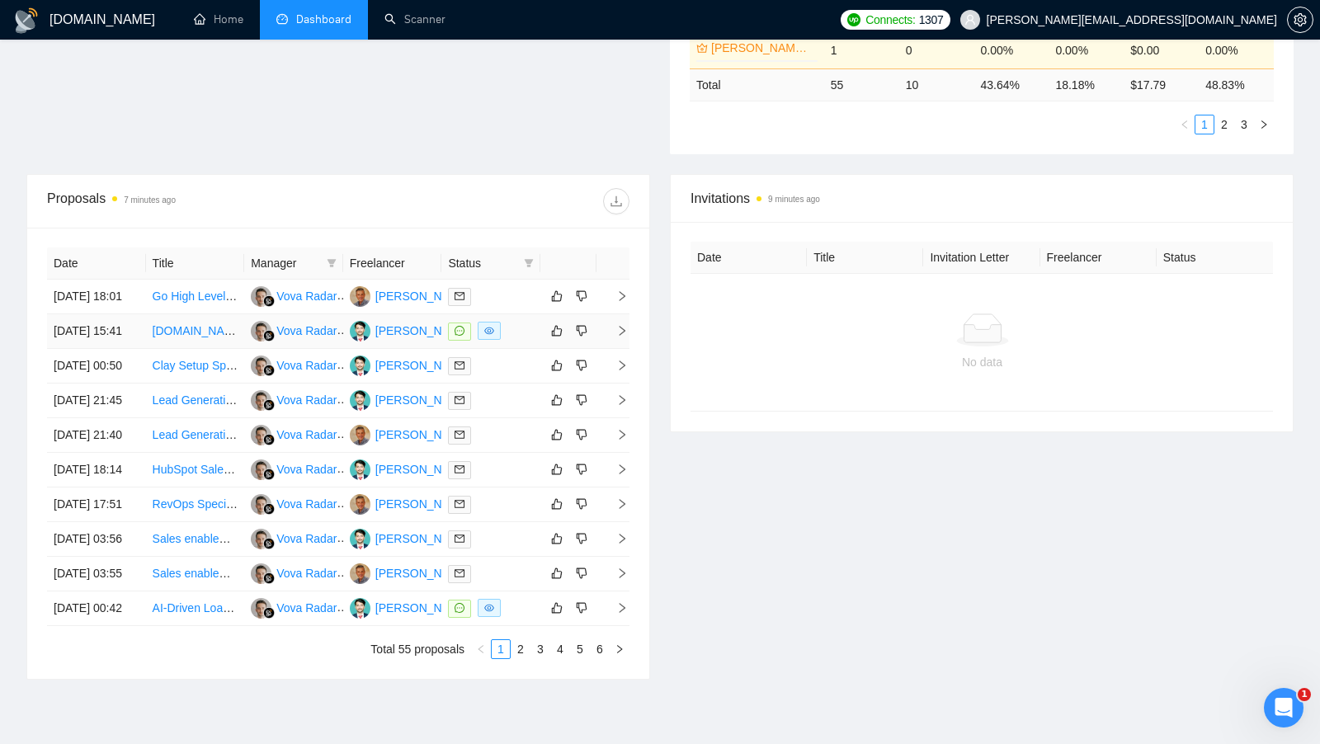
scroll to position [501, 0]
click at [513, 340] on div at bounding box center [491, 330] width 86 height 19
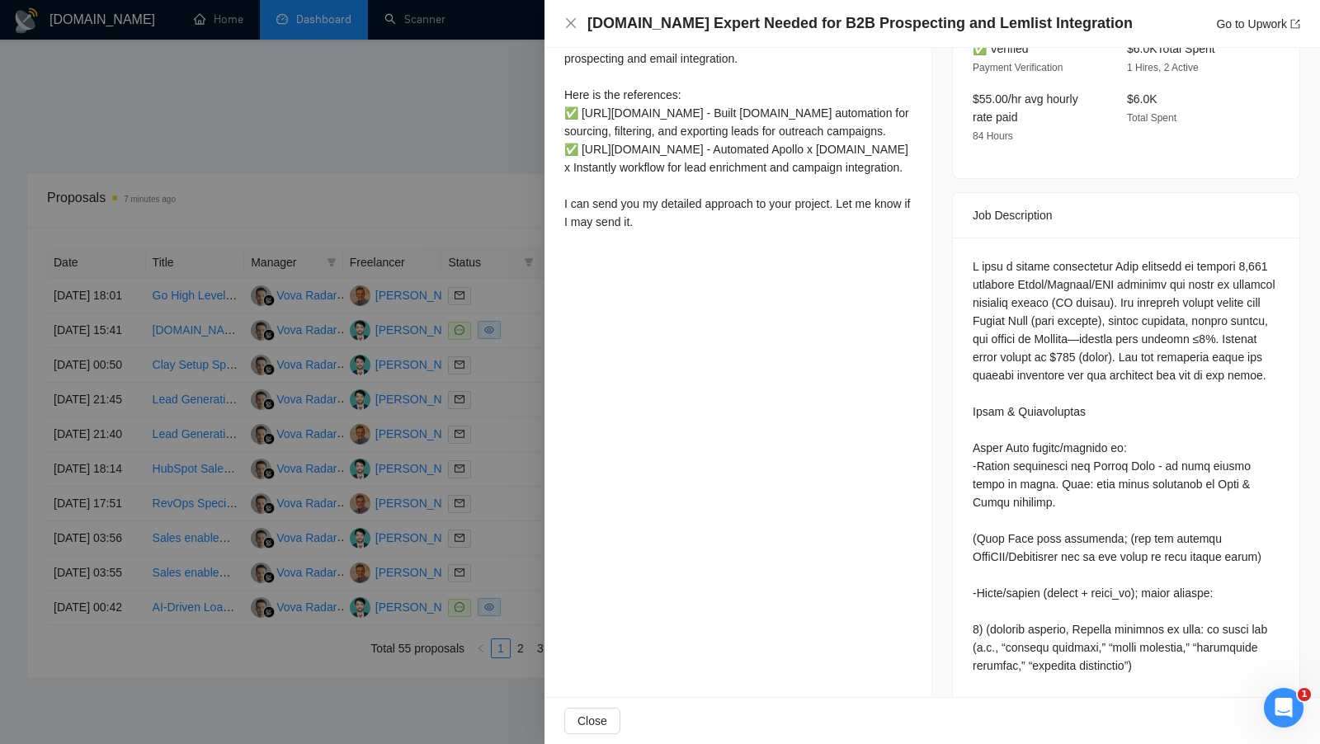
scroll to position [351, 0]
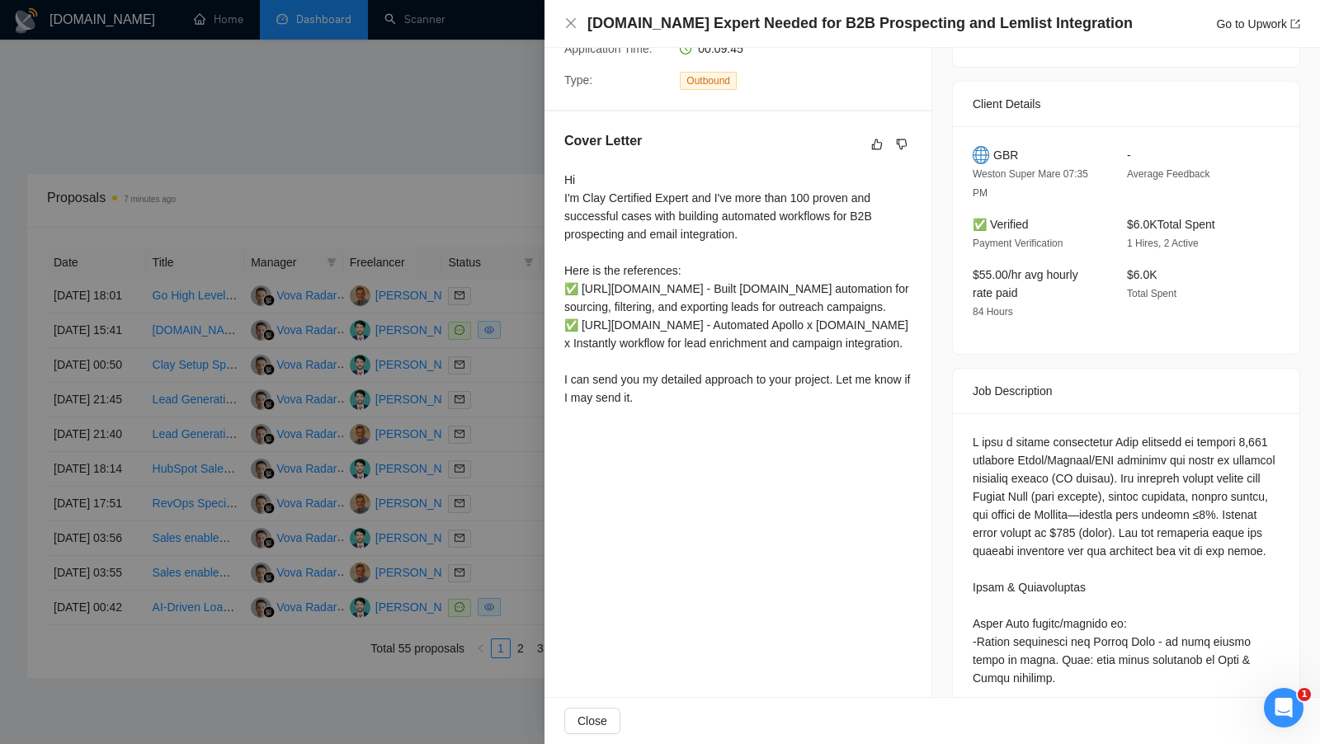
click at [514, 419] on div at bounding box center [660, 372] width 1320 height 744
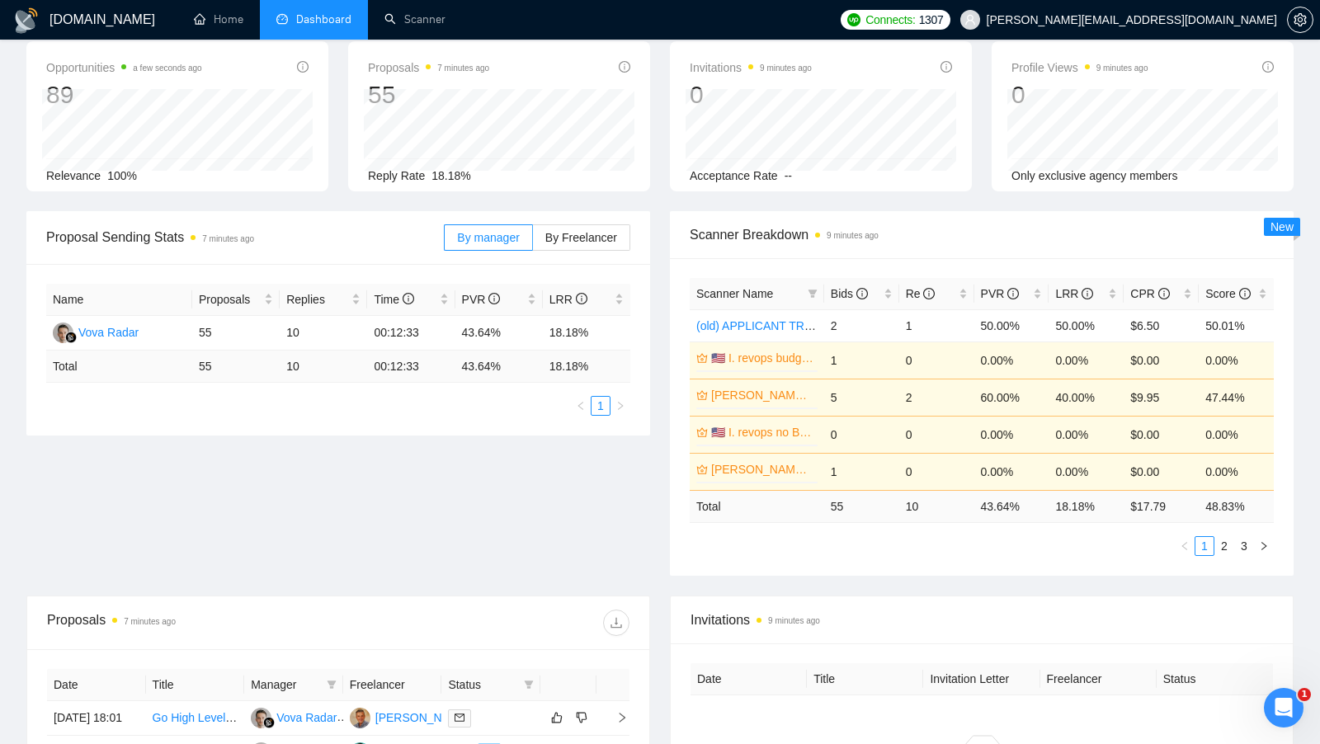
scroll to position [0, 0]
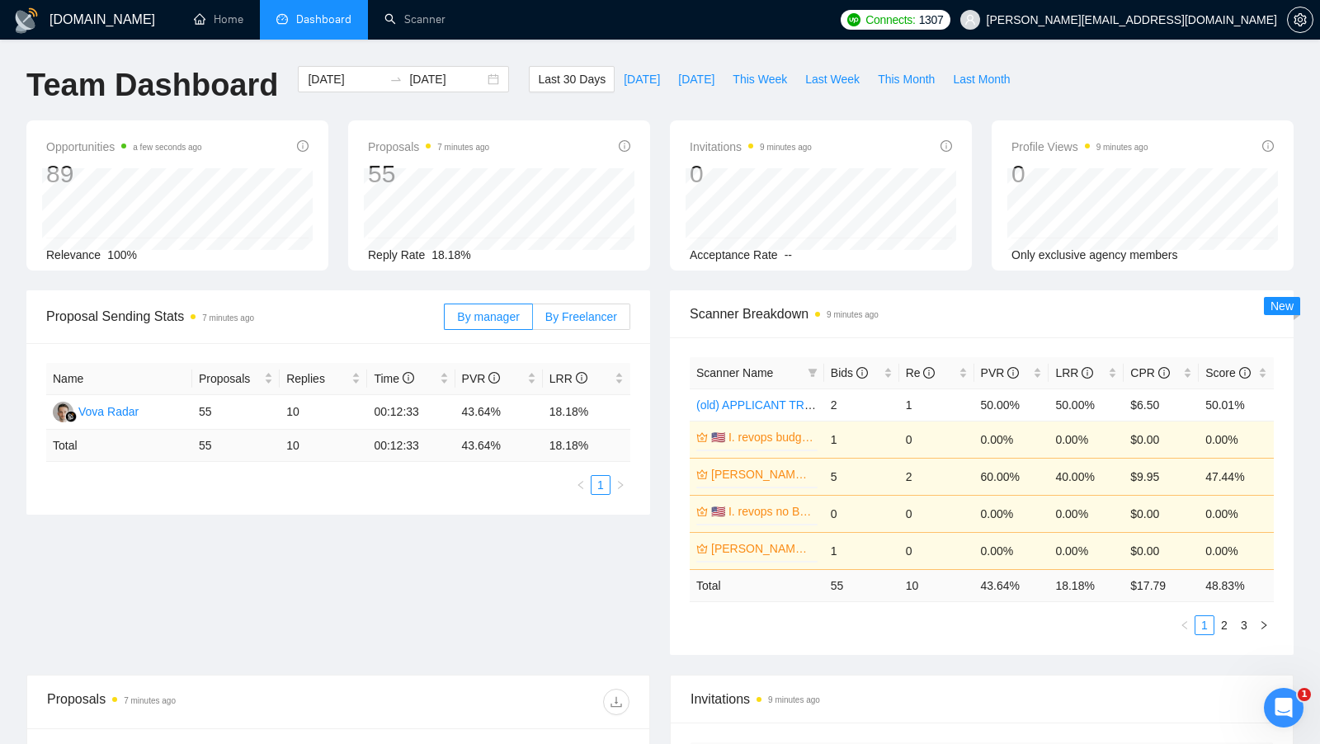
click at [569, 306] on label "By Freelancer" at bounding box center [581, 317] width 97 height 26
click at [533, 321] on input "By Freelancer" at bounding box center [533, 321] width 0 height 0
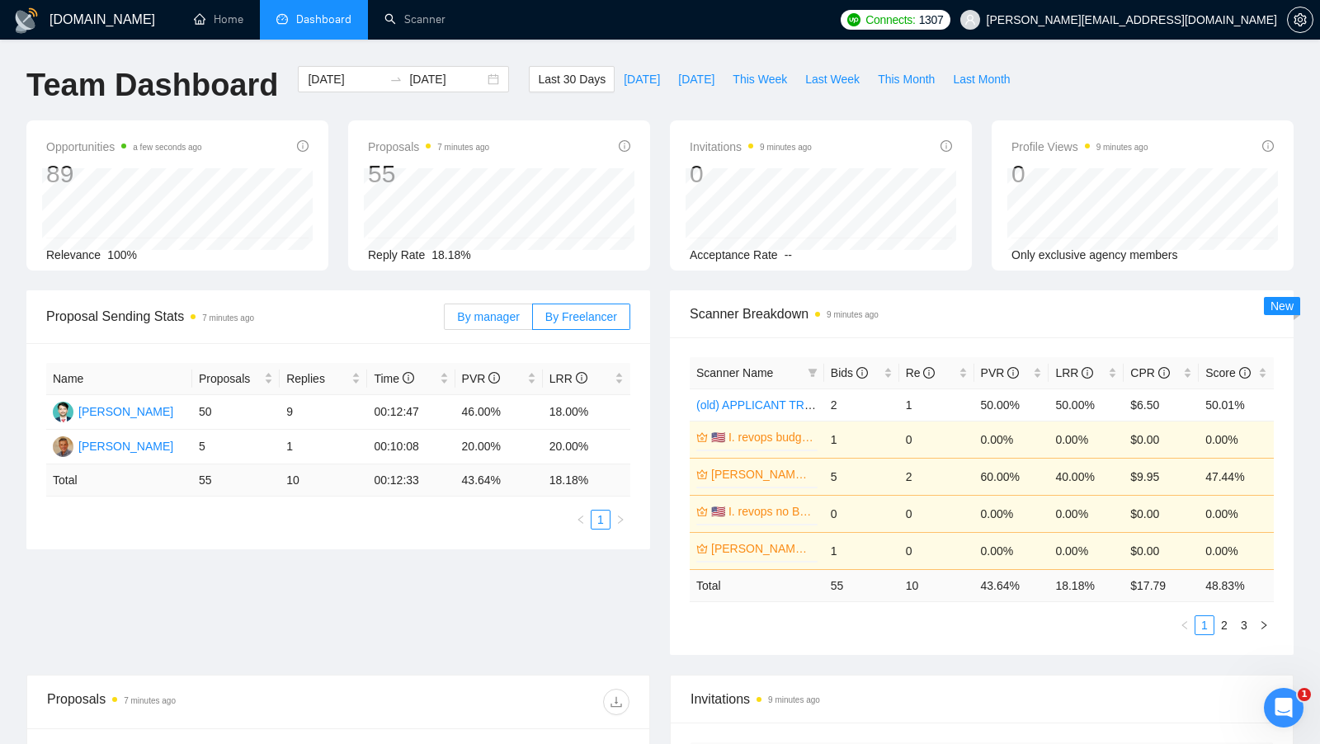
click at [509, 311] on span "By manager" at bounding box center [488, 316] width 62 height 13
click at [445, 321] on input "By manager" at bounding box center [445, 321] width 0 height 0
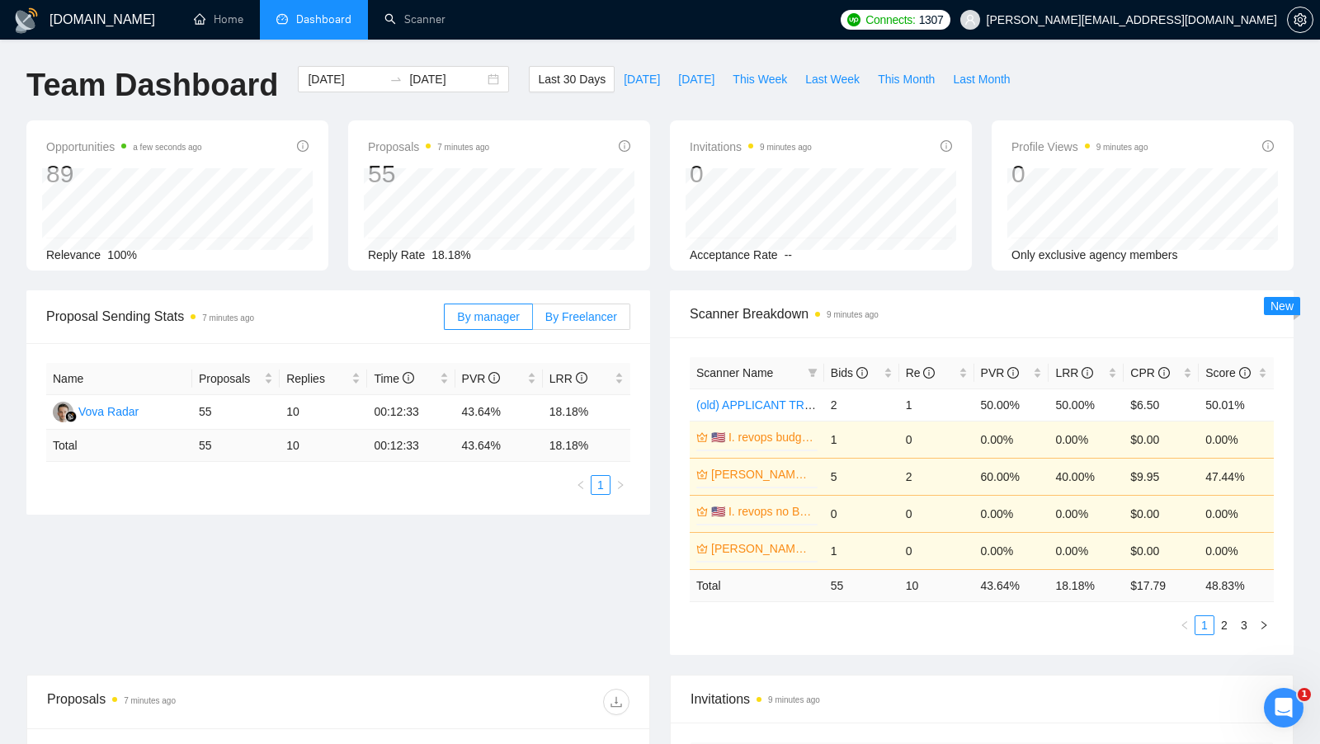
click at [562, 313] on span "By Freelancer" at bounding box center [581, 316] width 72 height 13
click at [533, 321] on input "By Freelancer" at bounding box center [533, 321] width 0 height 0
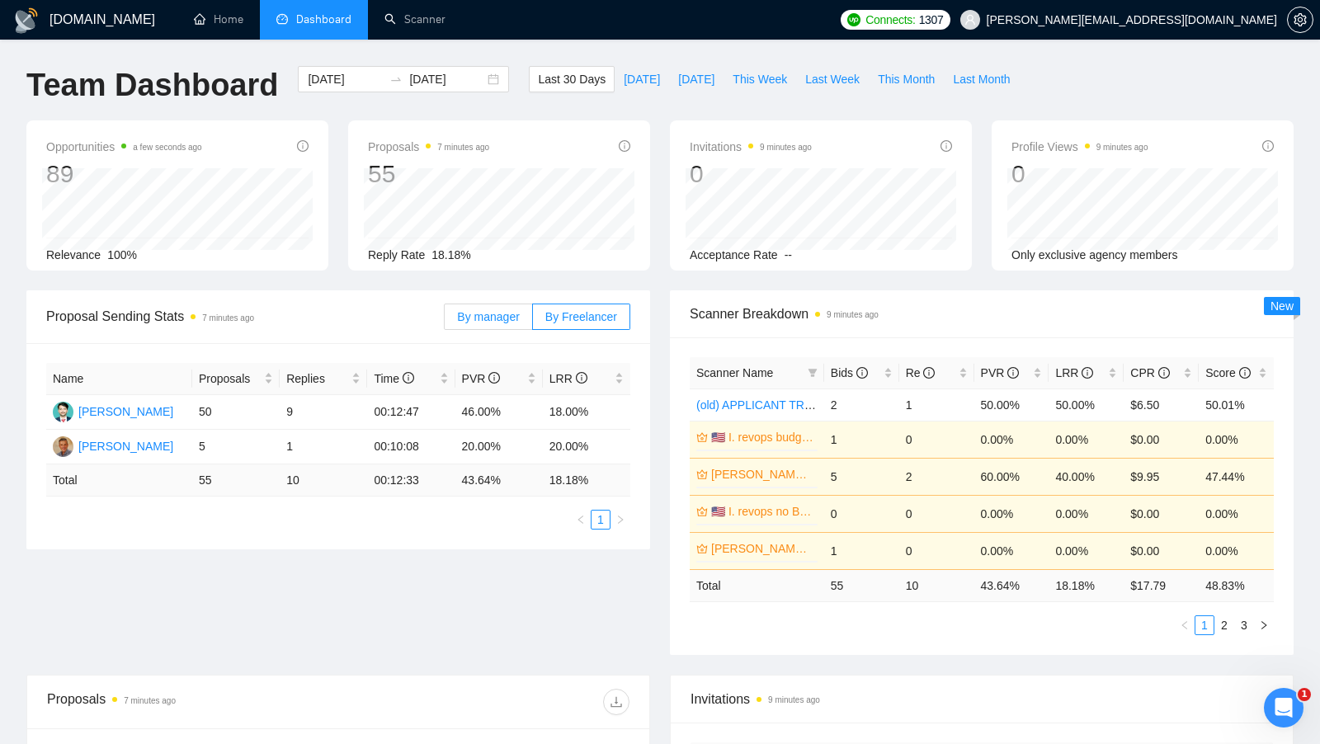
click at [501, 315] on span "By manager" at bounding box center [488, 316] width 62 height 13
click at [445, 321] on input "By manager" at bounding box center [445, 321] width 0 height 0
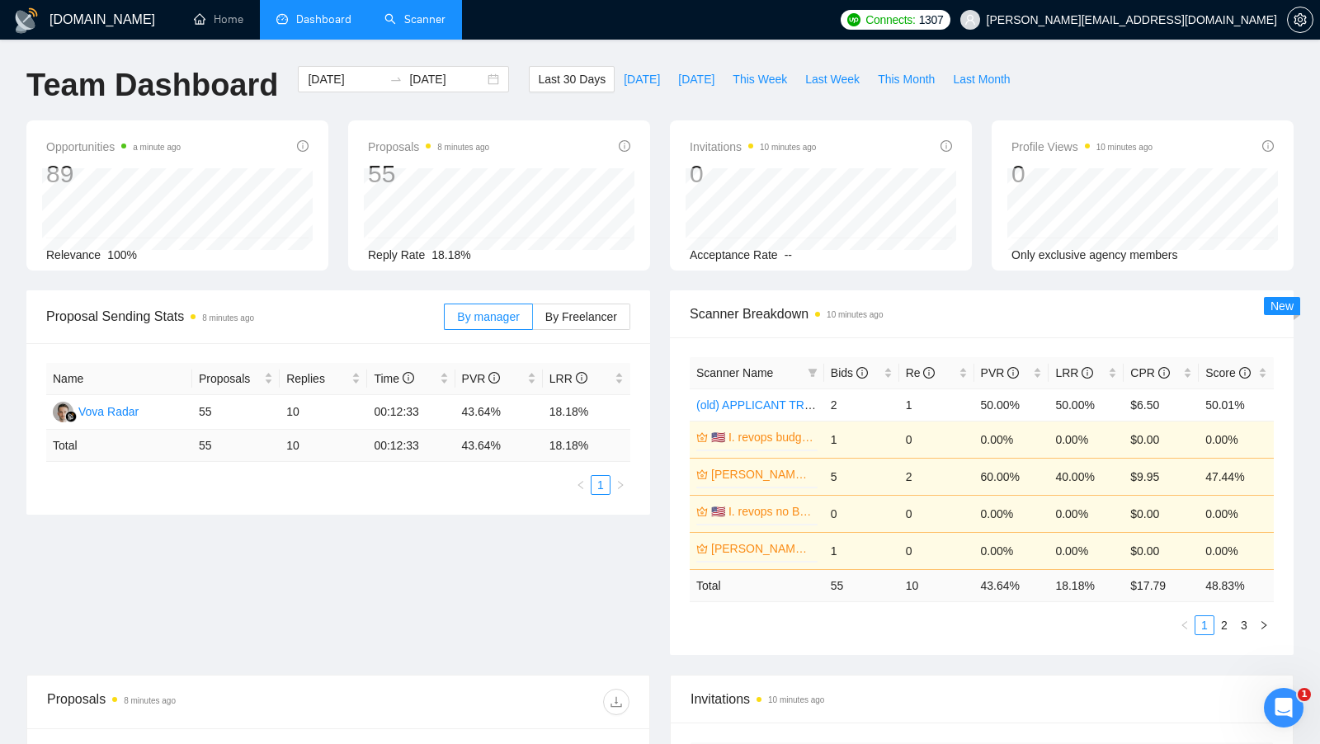
click at [384, 13] on link "Scanner" at bounding box center [414, 19] width 61 height 14
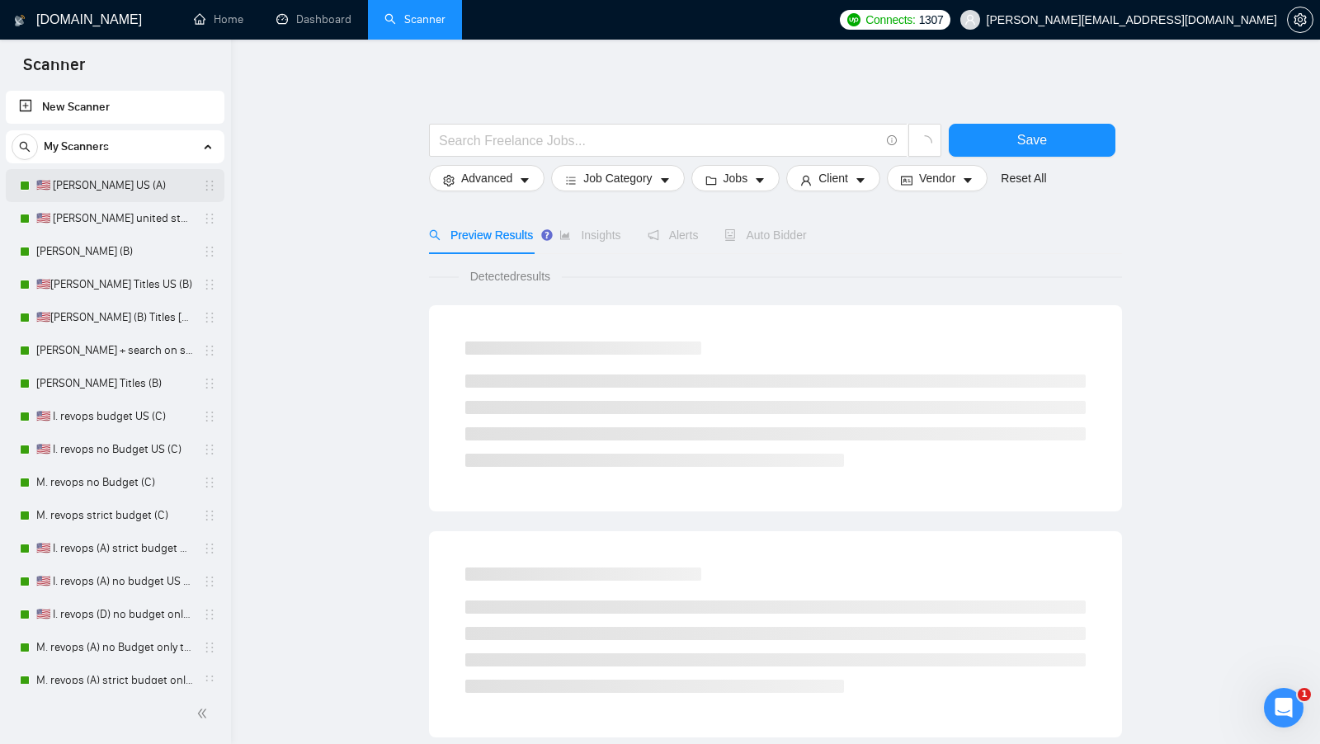
click at [162, 180] on link "🇺🇸 [PERSON_NAME] US (A)" at bounding box center [114, 185] width 157 height 33
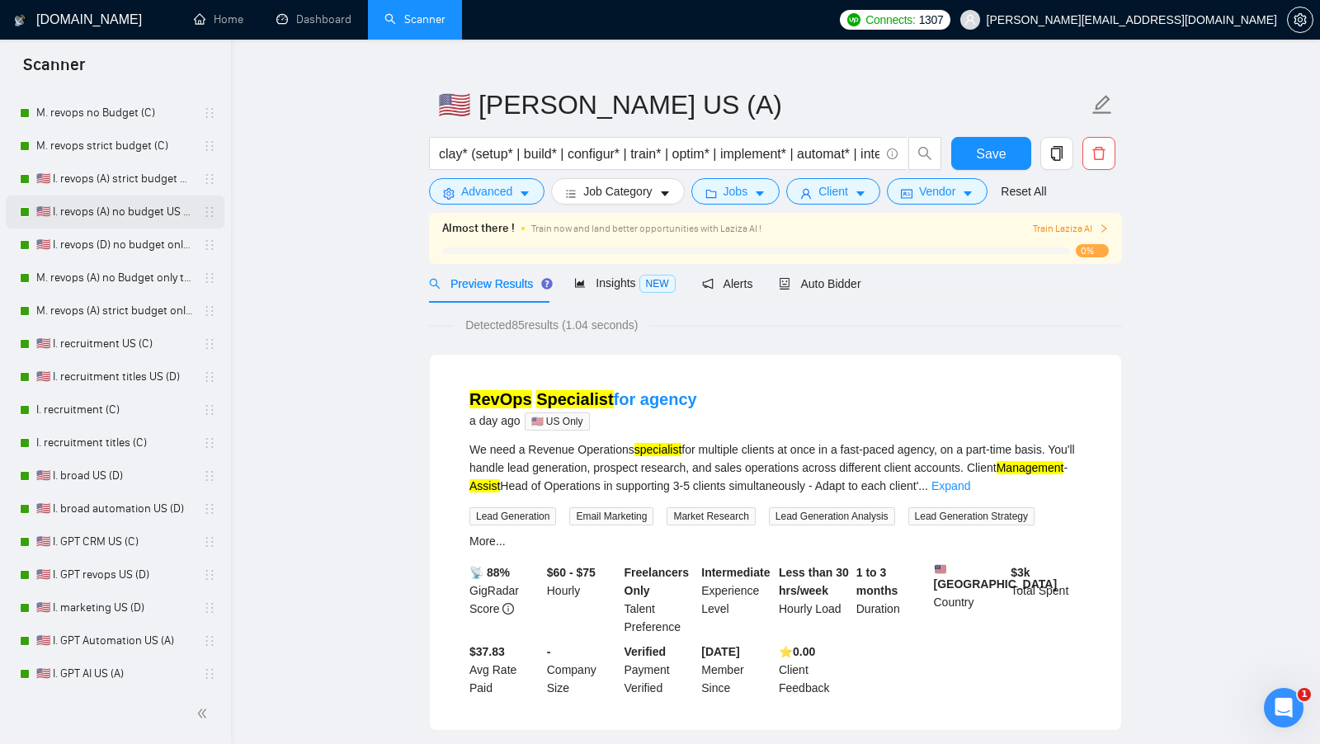
scroll to position [372, 0]
click at [129, 532] on link "🇺🇸 I. GPT CRM US (C)" at bounding box center [114, 539] width 157 height 33
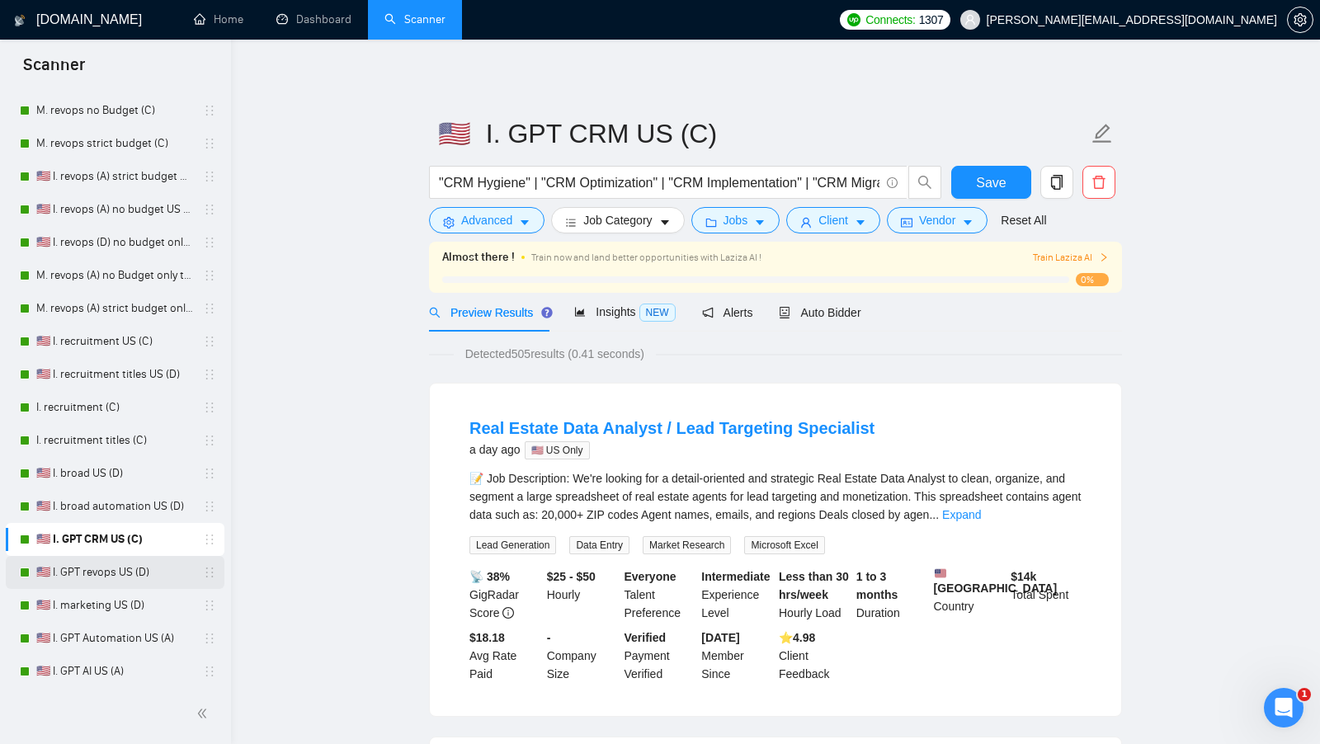
click at [115, 559] on link "🇺🇸 I. GPT revops US (D)" at bounding box center [114, 572] width 157 height 33
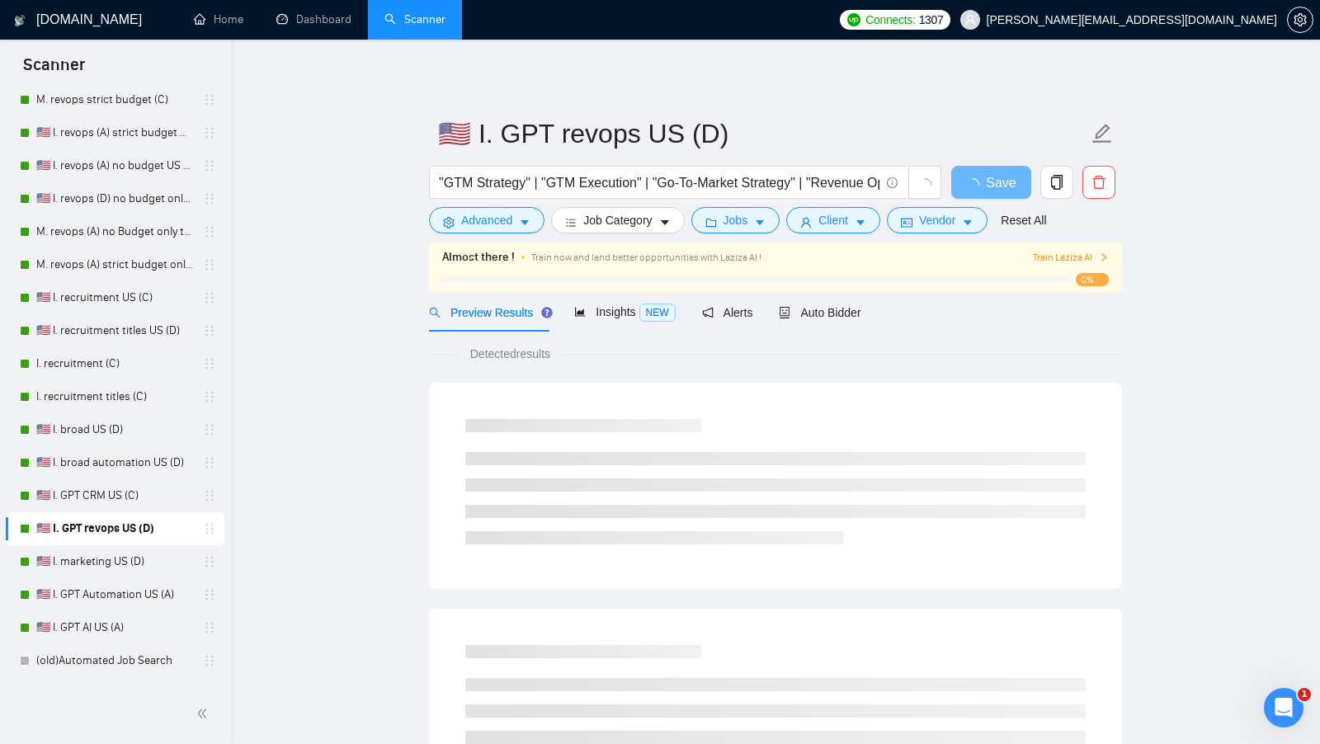
scroll to position [419, 0]
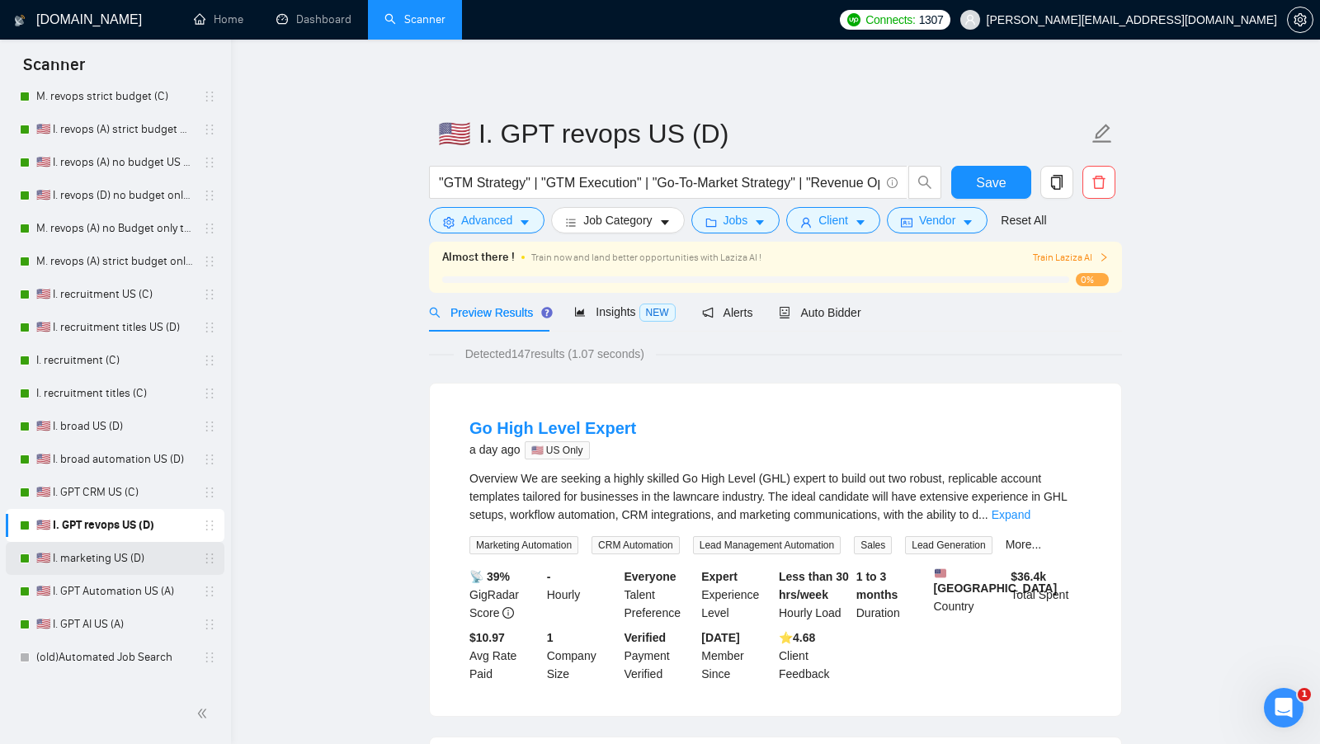
click at [114, 560] on link "🇺🇸 I. marketing US (D)" at bounding box center [114, 558] width 157 height 33
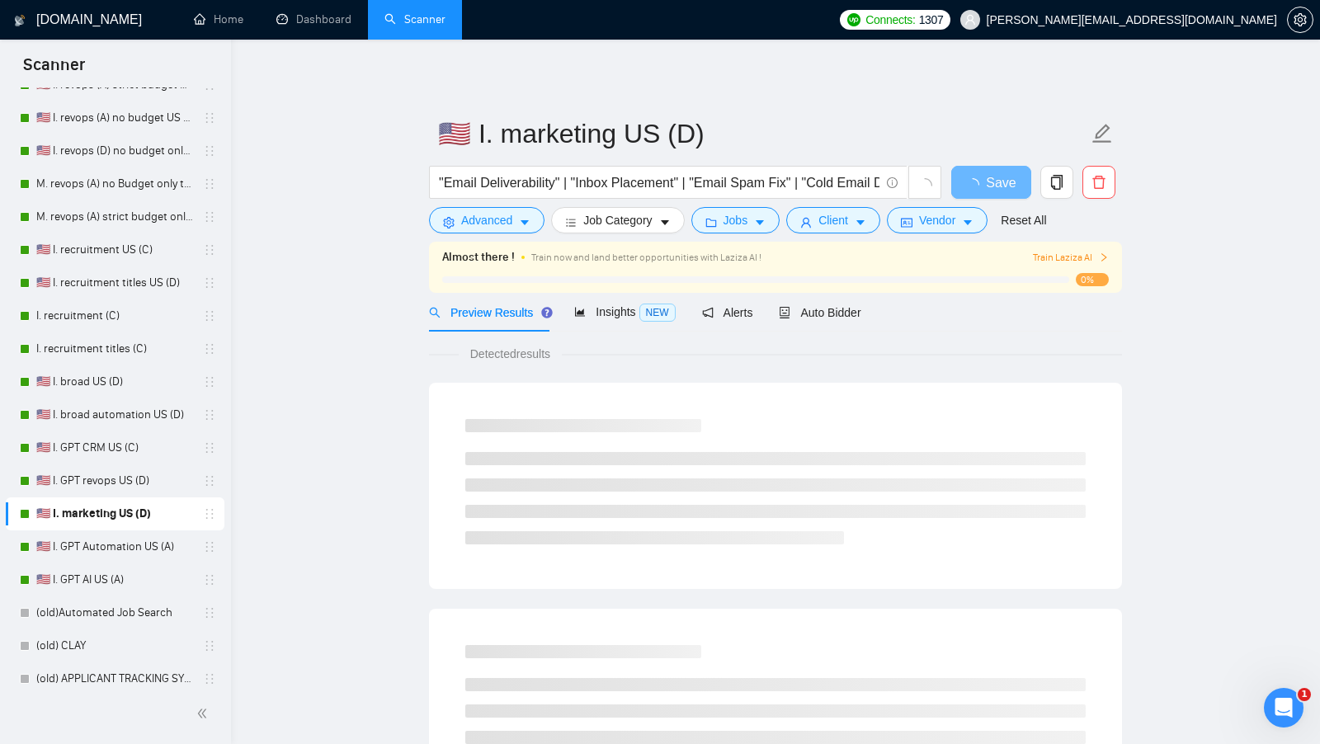
scroll to position [466, 0]
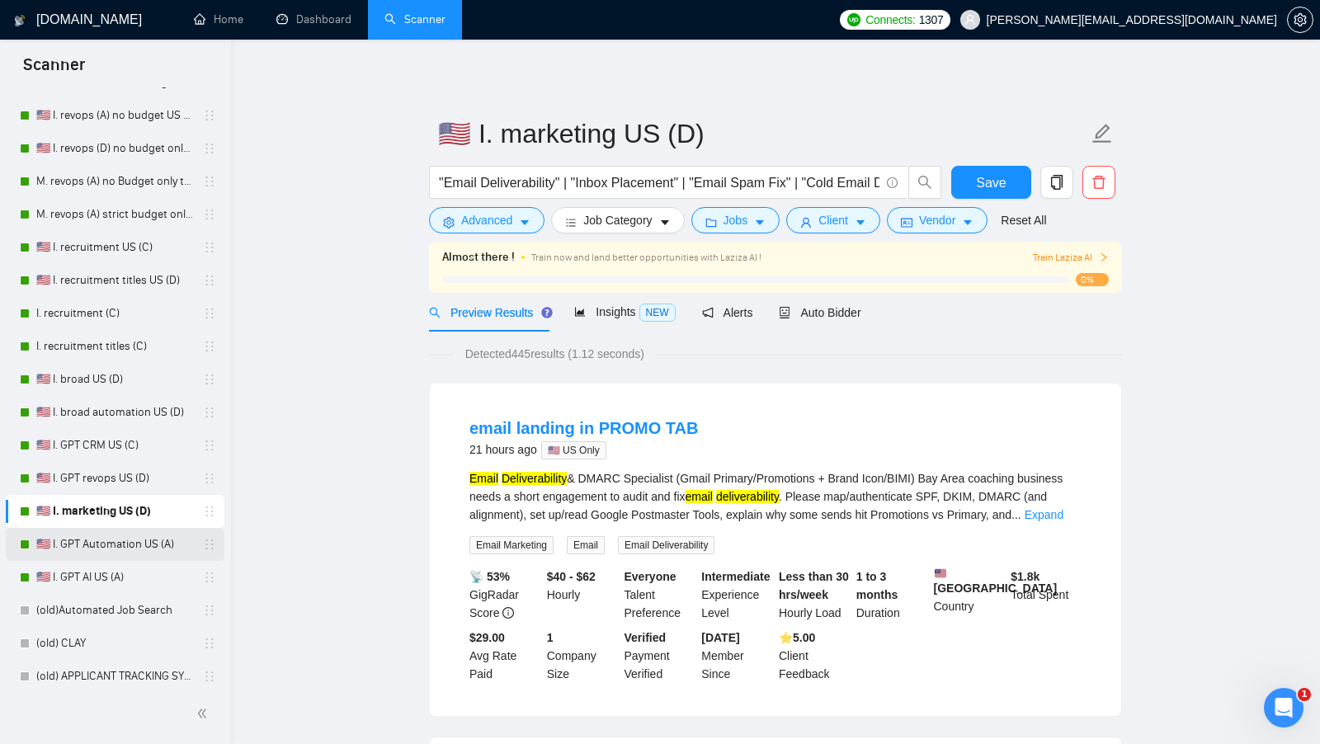
click at [131, 539] on link "🇺🇸 I. GPT Automation US (A)" at bounding box center [114, 544] width 157 height 33
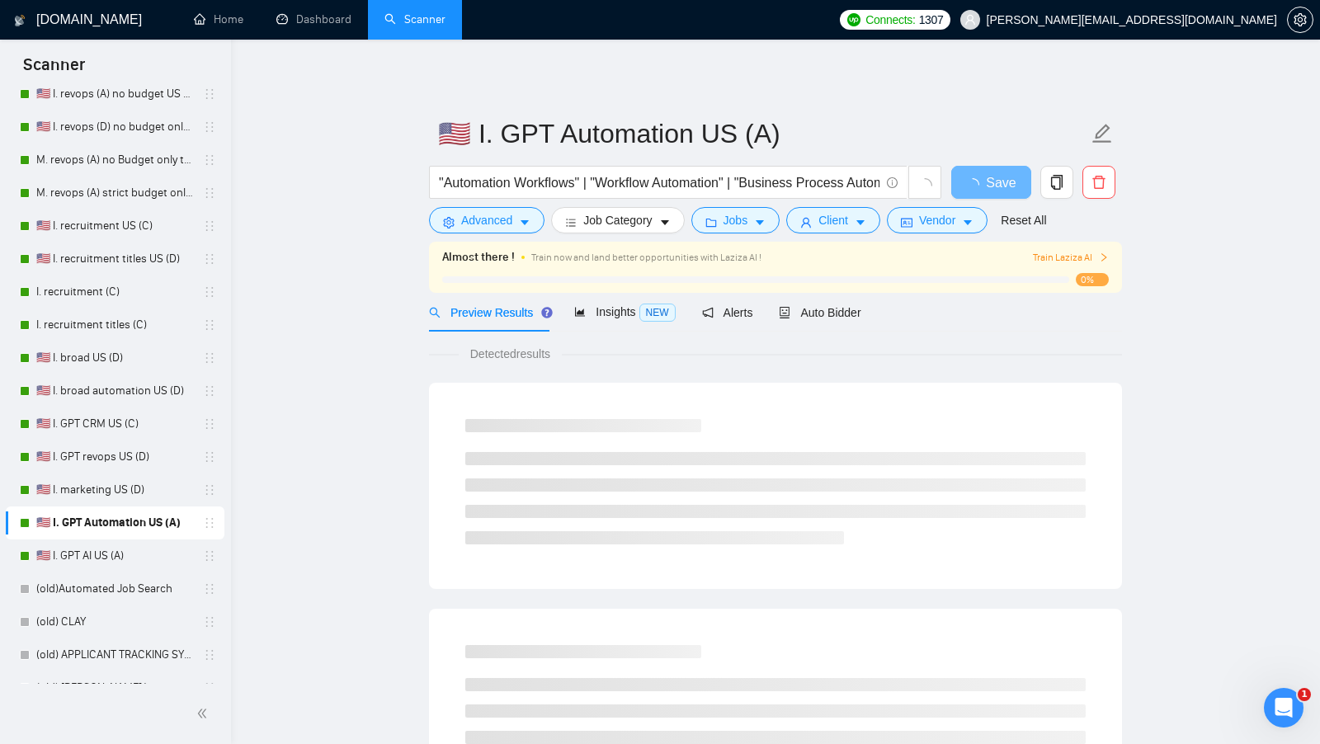
scroll to position [489, 0]
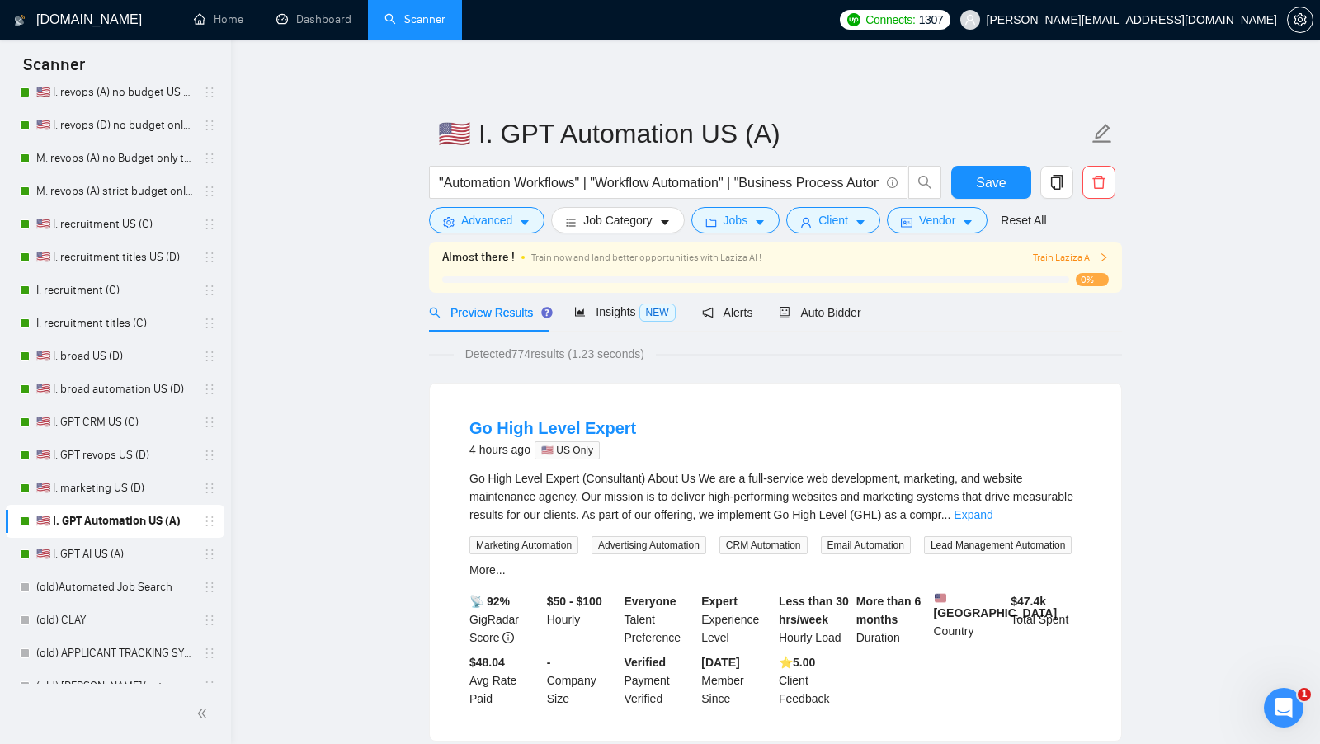
click at [131, 539] on link "🇺🇸 I. GPT AI US (A)" at bounding box center [114, 554] width 157 height 33
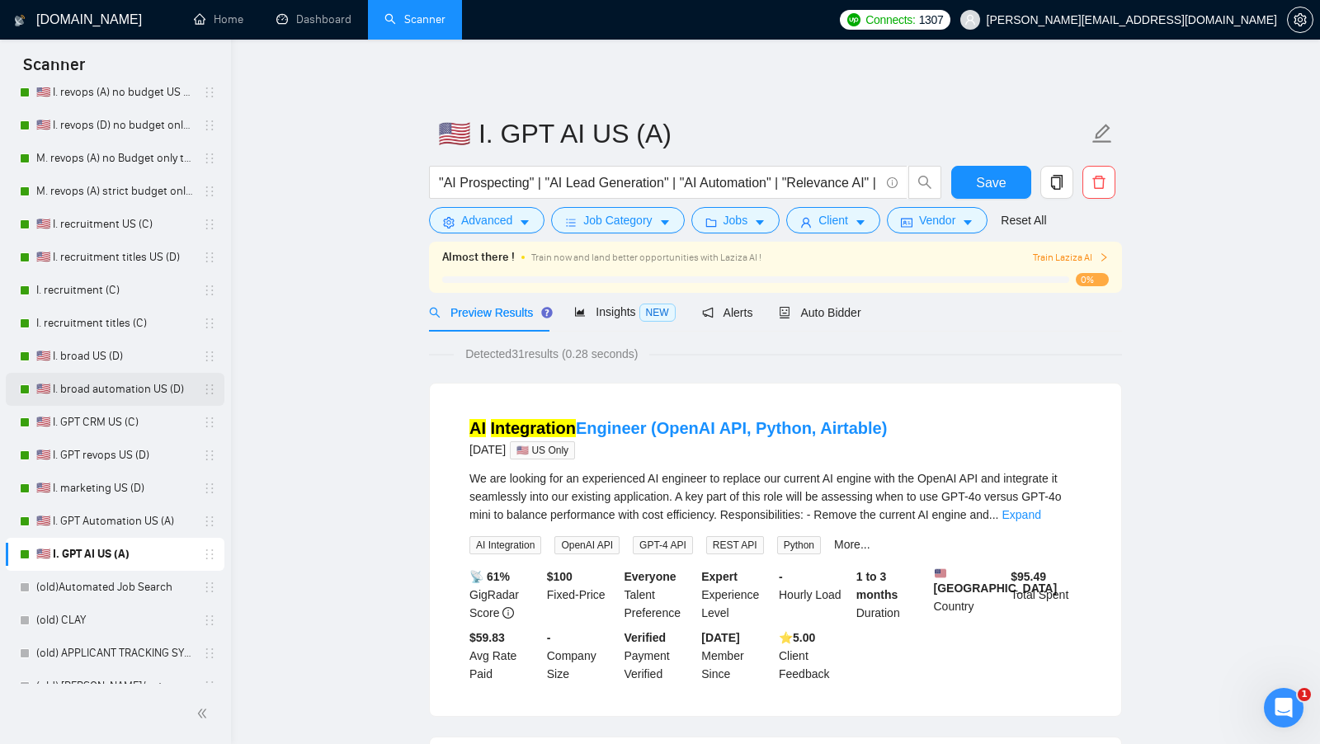
click at [132, 388] on link "🇺🇸 I. broad automation US (D)" at bounding box center [114, 389] width 157 height 33
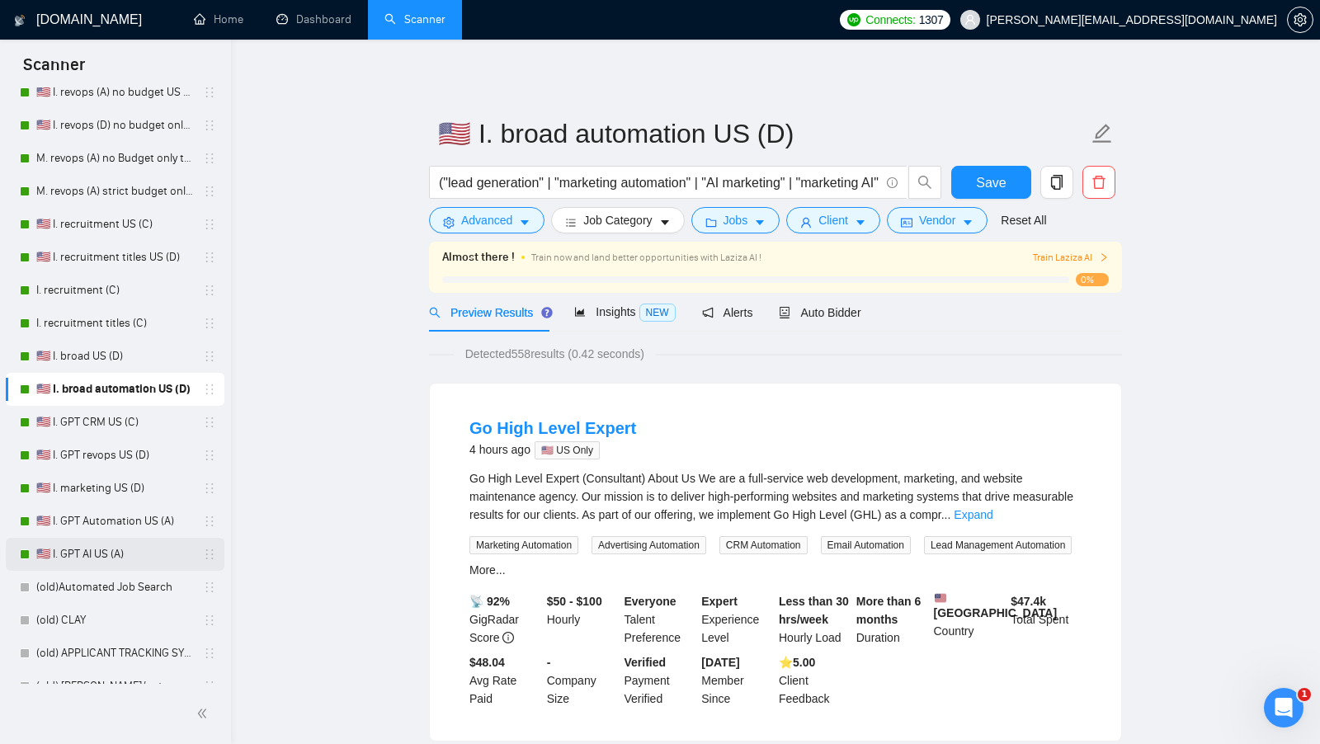
click at [135, 544] on link "🇺🇸 I. GPT AI US (A)" at bounding box center [114, 554] width 157 height 33
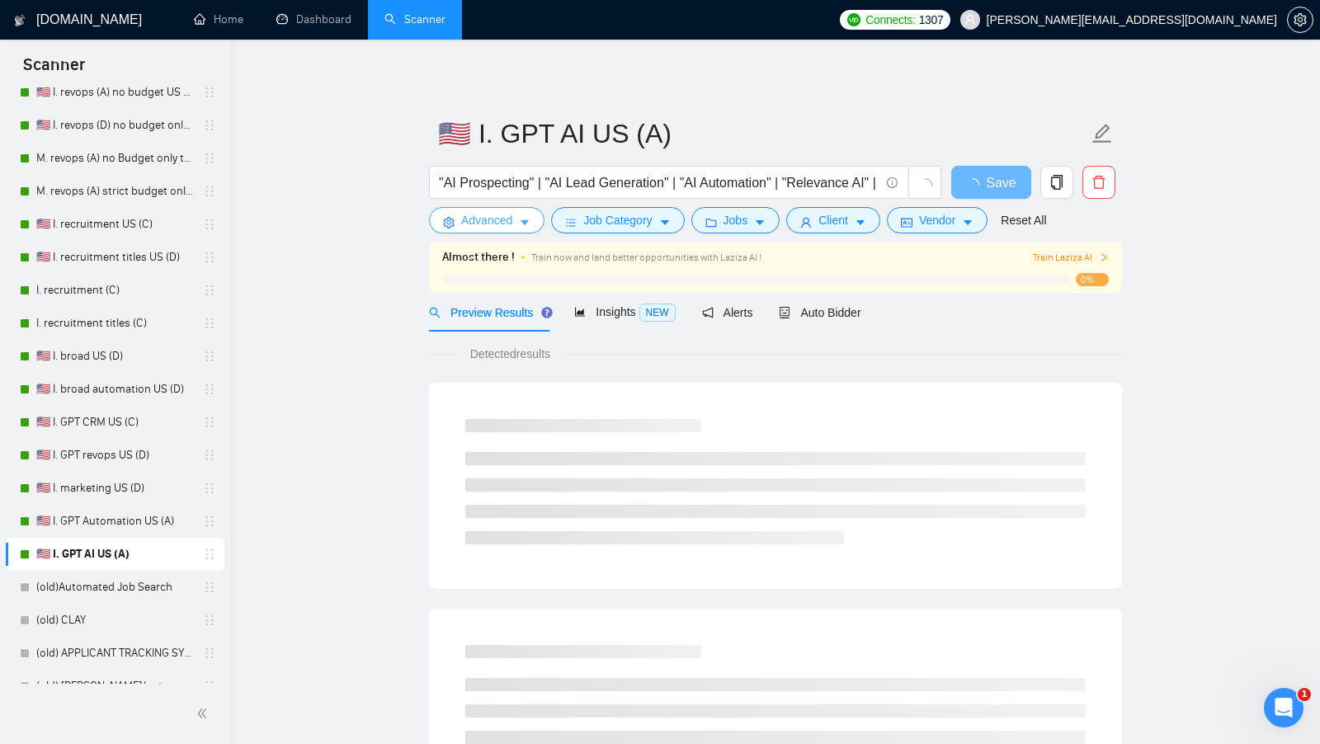
click at [503, 219] on span "Advanced" at bounding box center [486, 220] width 51 height 18
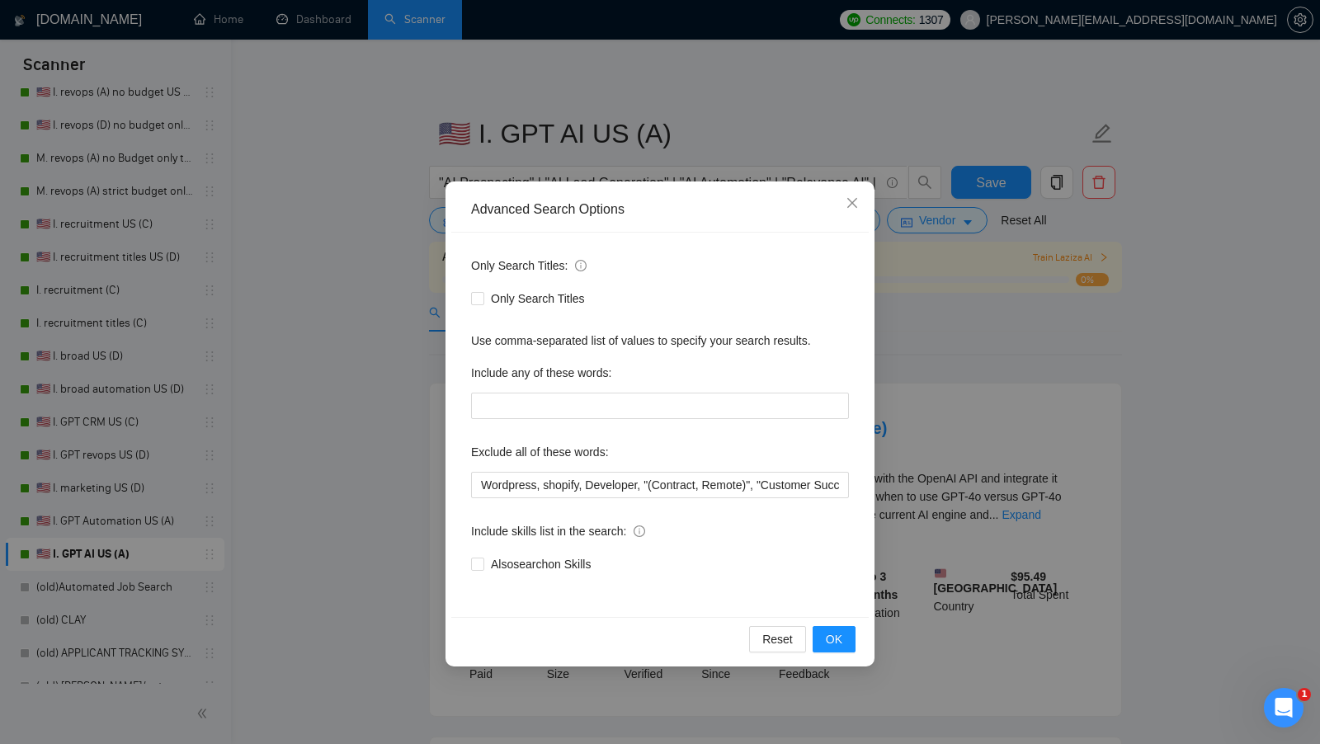
click at [338, 275] on div "Advanced Search Options Only Search Titles: Only Search Titles Use comma-separa…" at bounding box center [660, 372] width 1320 height 744
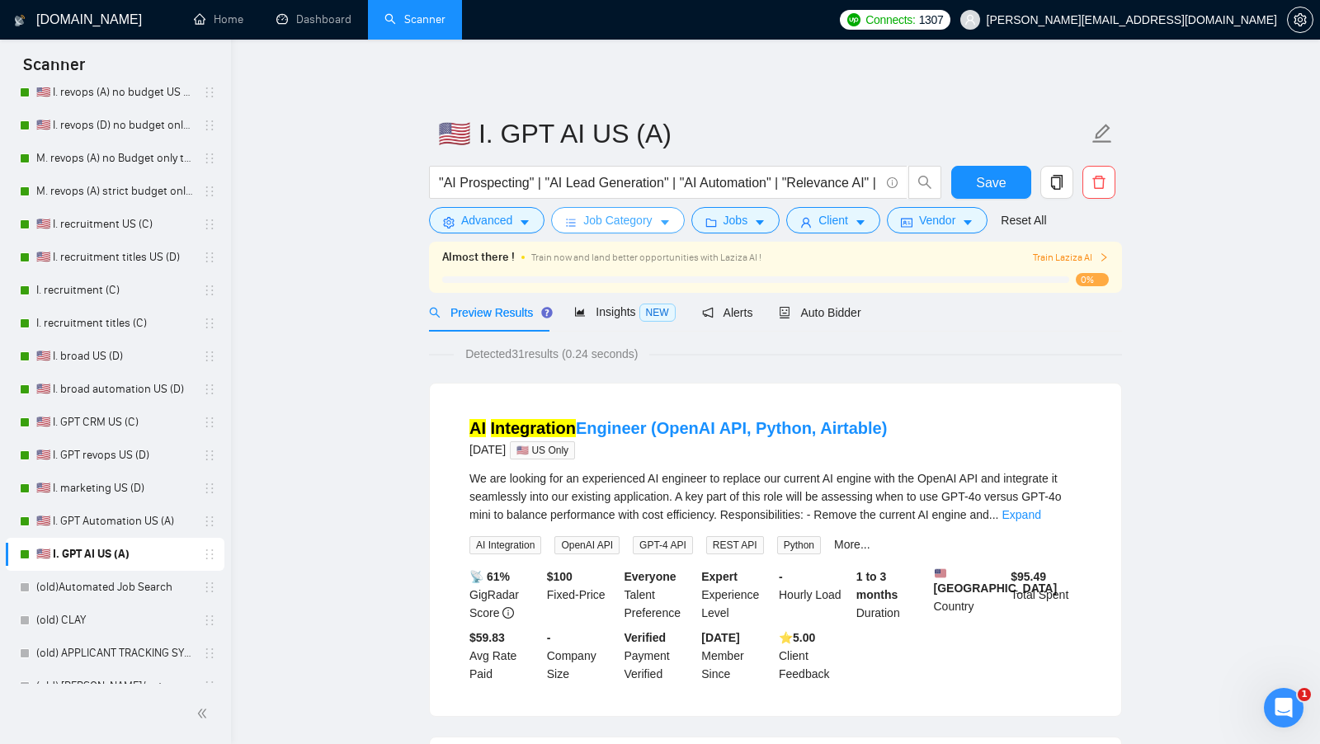
click at [562, 233] on button "Job Category" at bounding box center [617, 220] width 133 height 26
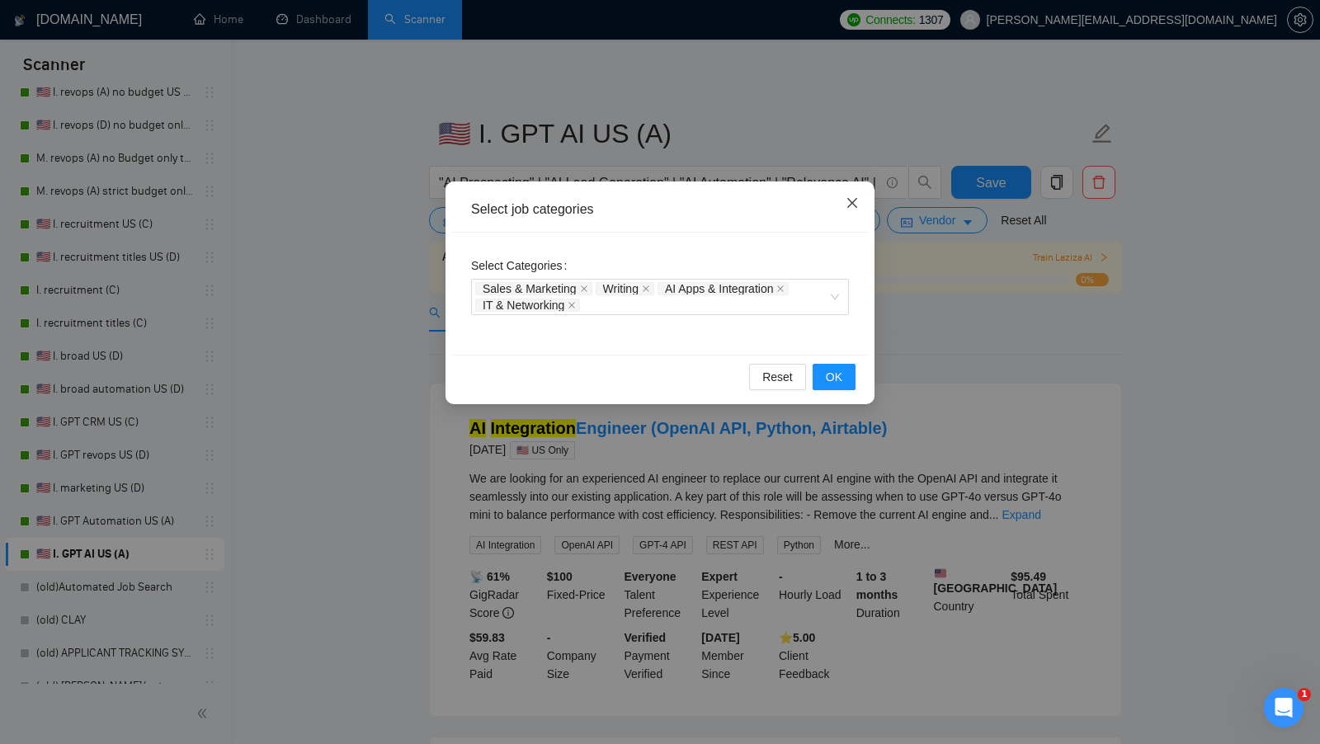
click at [847, 209] on icon "close" at bounding box center [851, 202] width 13 height 13
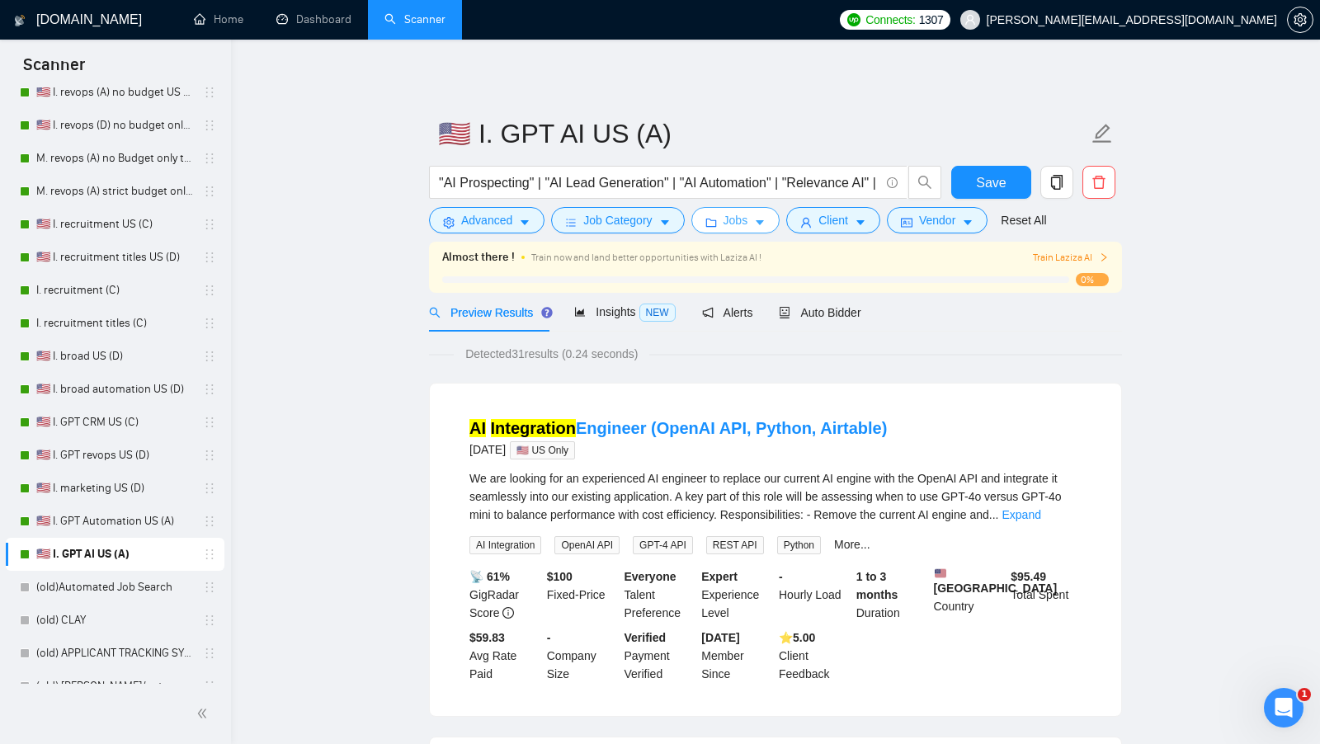
click at [772, 215] on button "Jobs" at bounding box center [735, 220] width 89 height 26
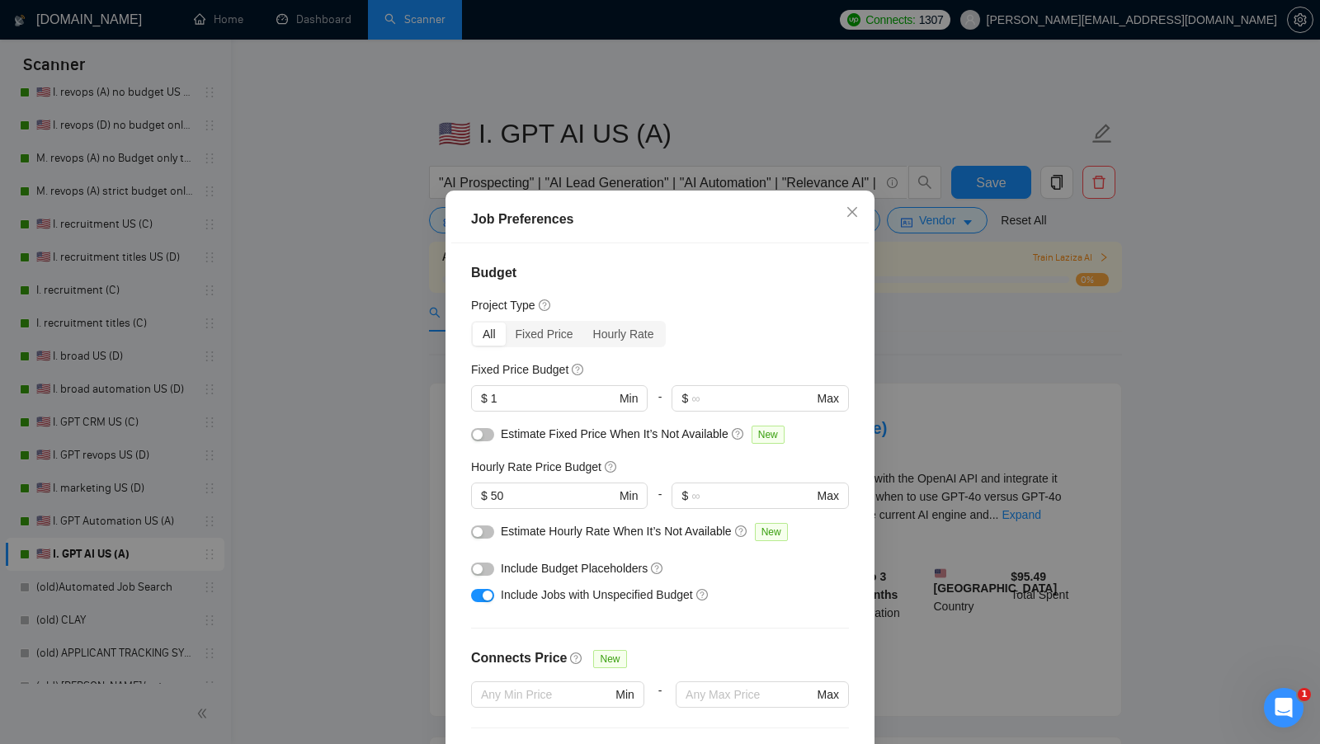
click at [924, 295] on div "Job Preferences Budget Project Type All Fixed Price Hourly Rate Fixed Price Bud…" at bounding box center [660, 372] width 1320 height 744
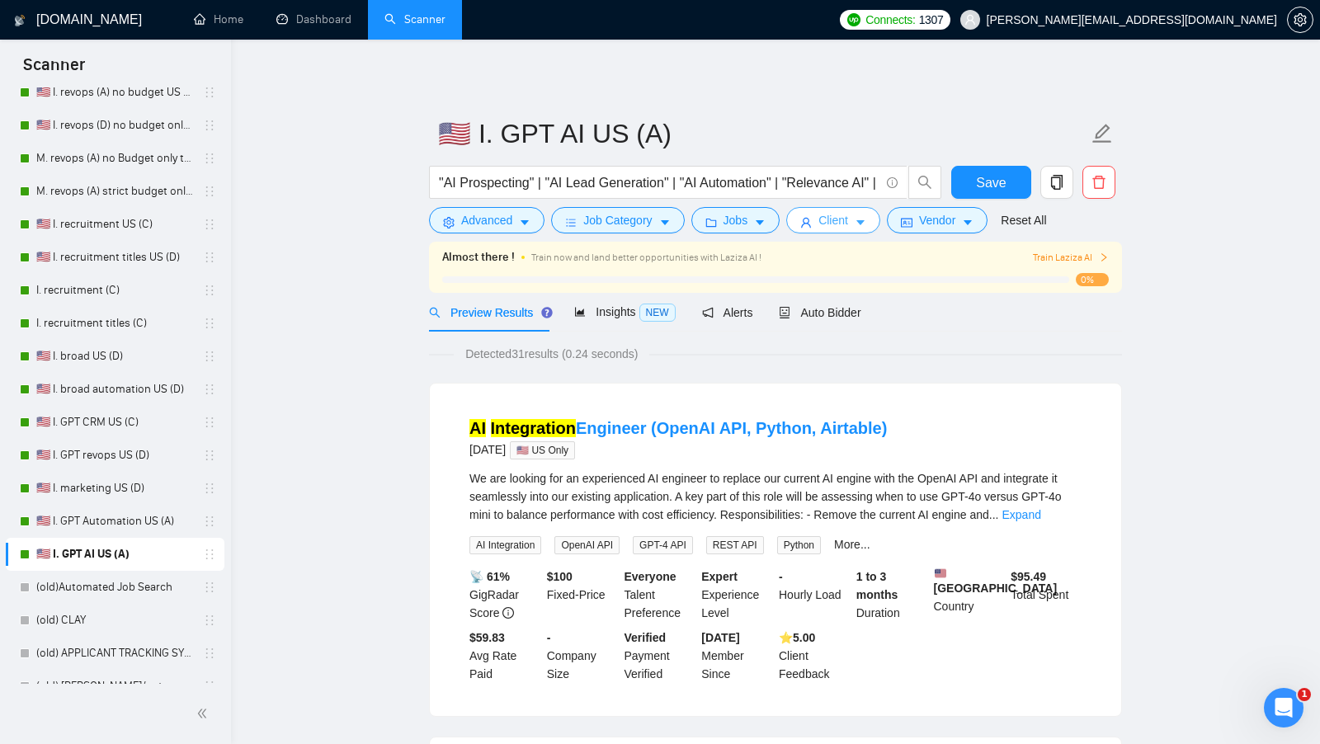
click at [858, 231] on button "Client" at bounding box center [833, 220] width 94 height 26
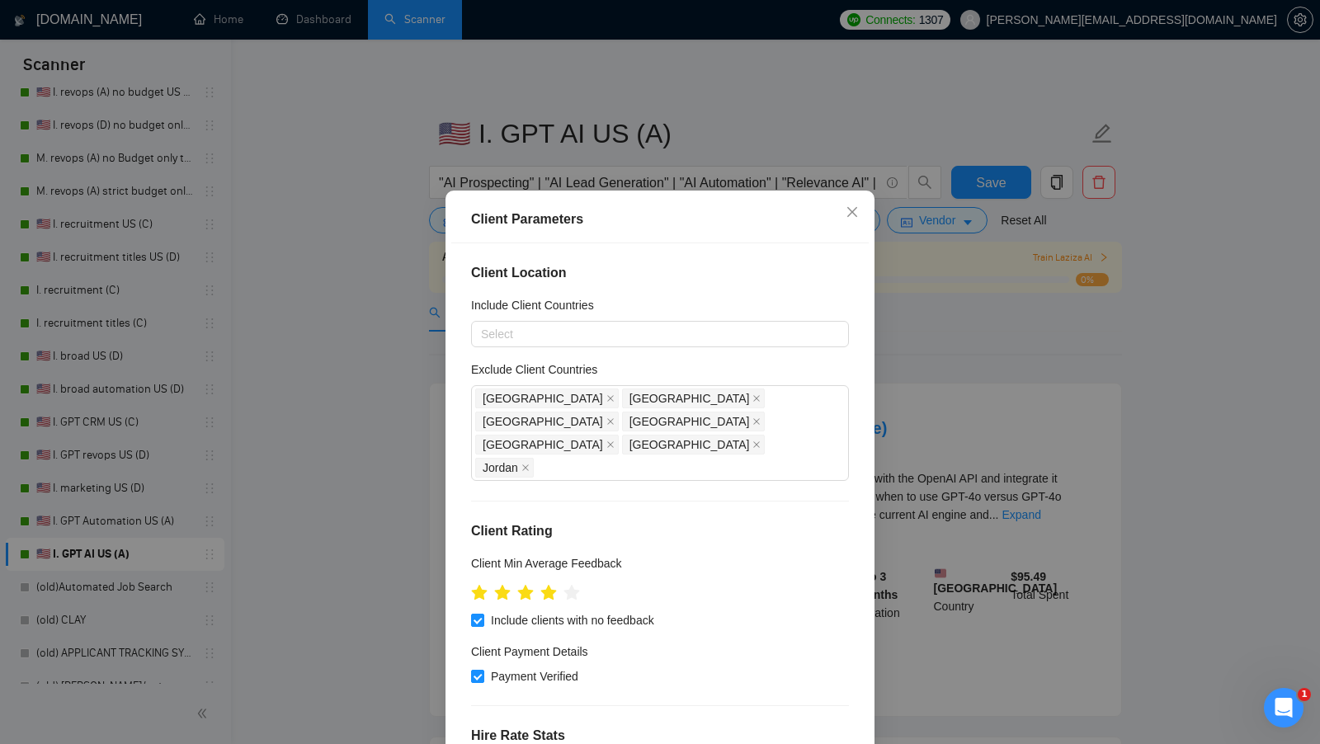
scroll to position [525, 0]
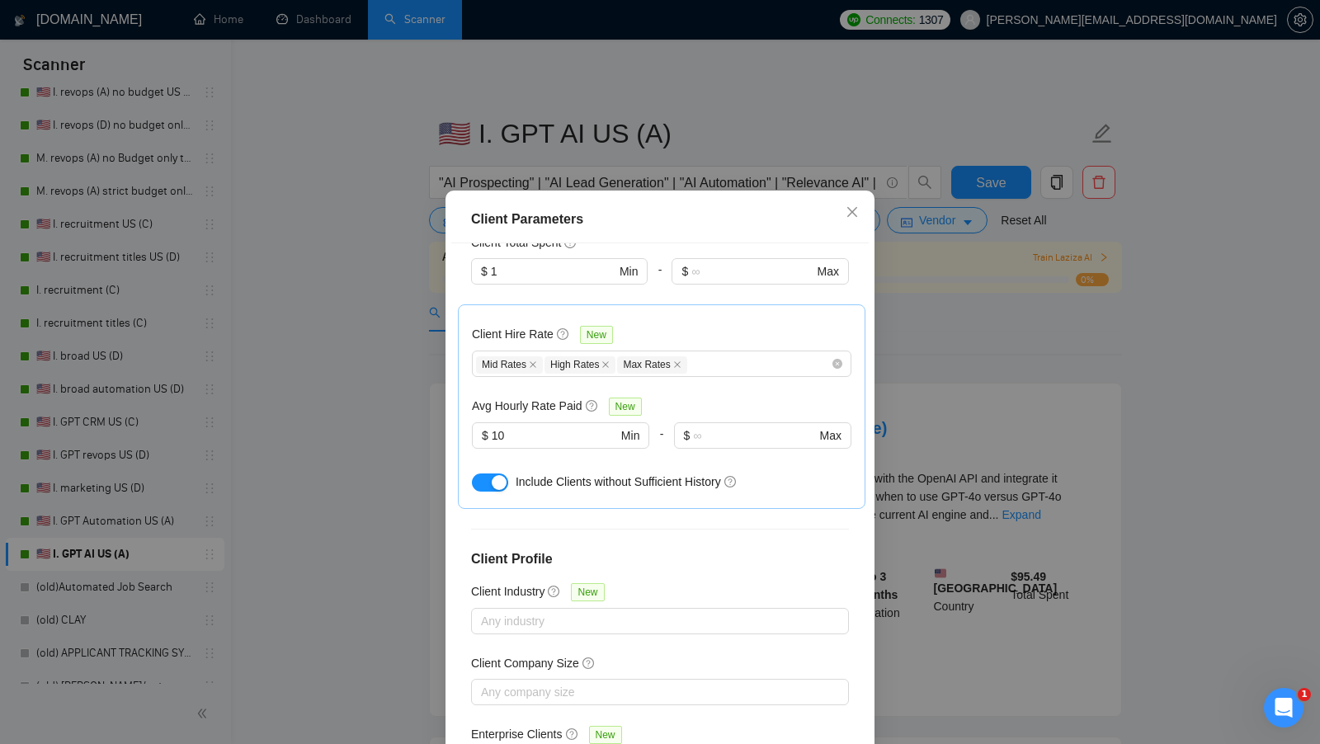
click at [915, 446] on div "Client Parameters Client Location Include Client Countries Select Exclude Clien…" at bounding box center [660, 372] width 1320 height 744
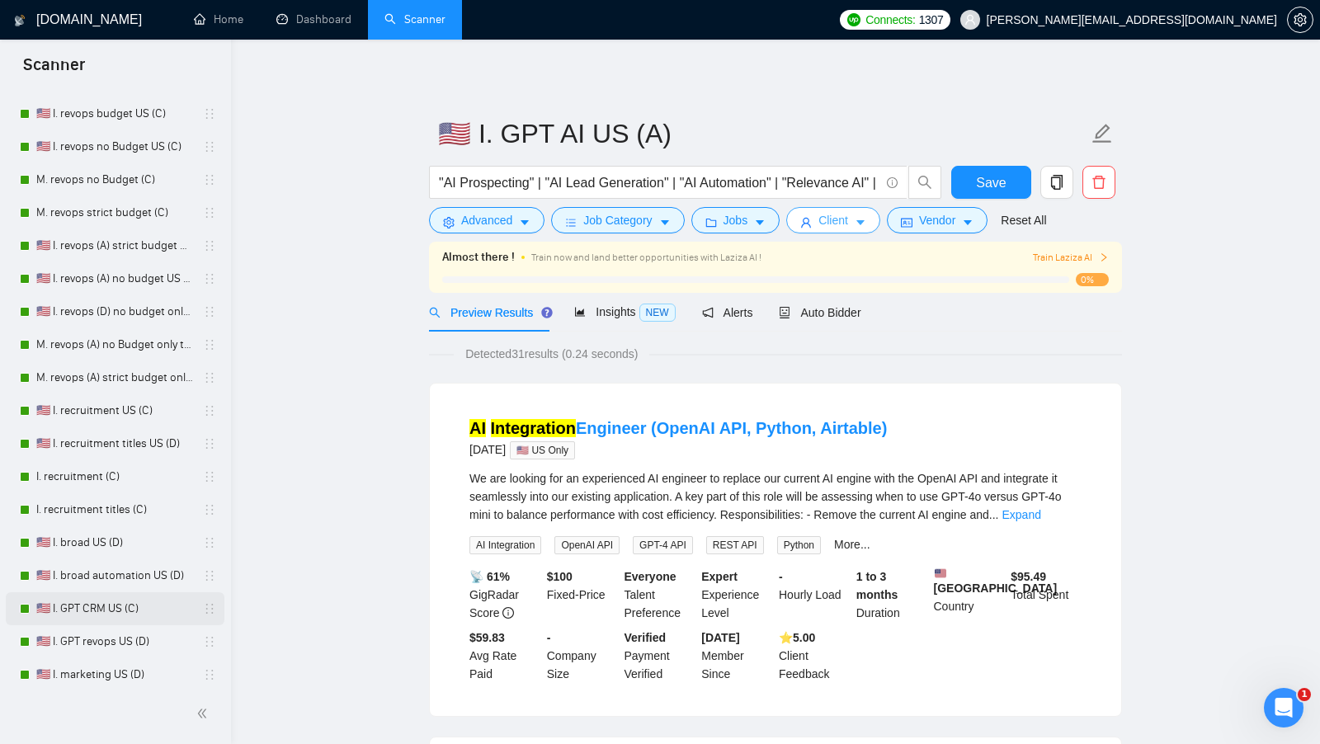
scroll to position [0, 0]
